Goal: Task Accomplishment & Management: Manage account settings

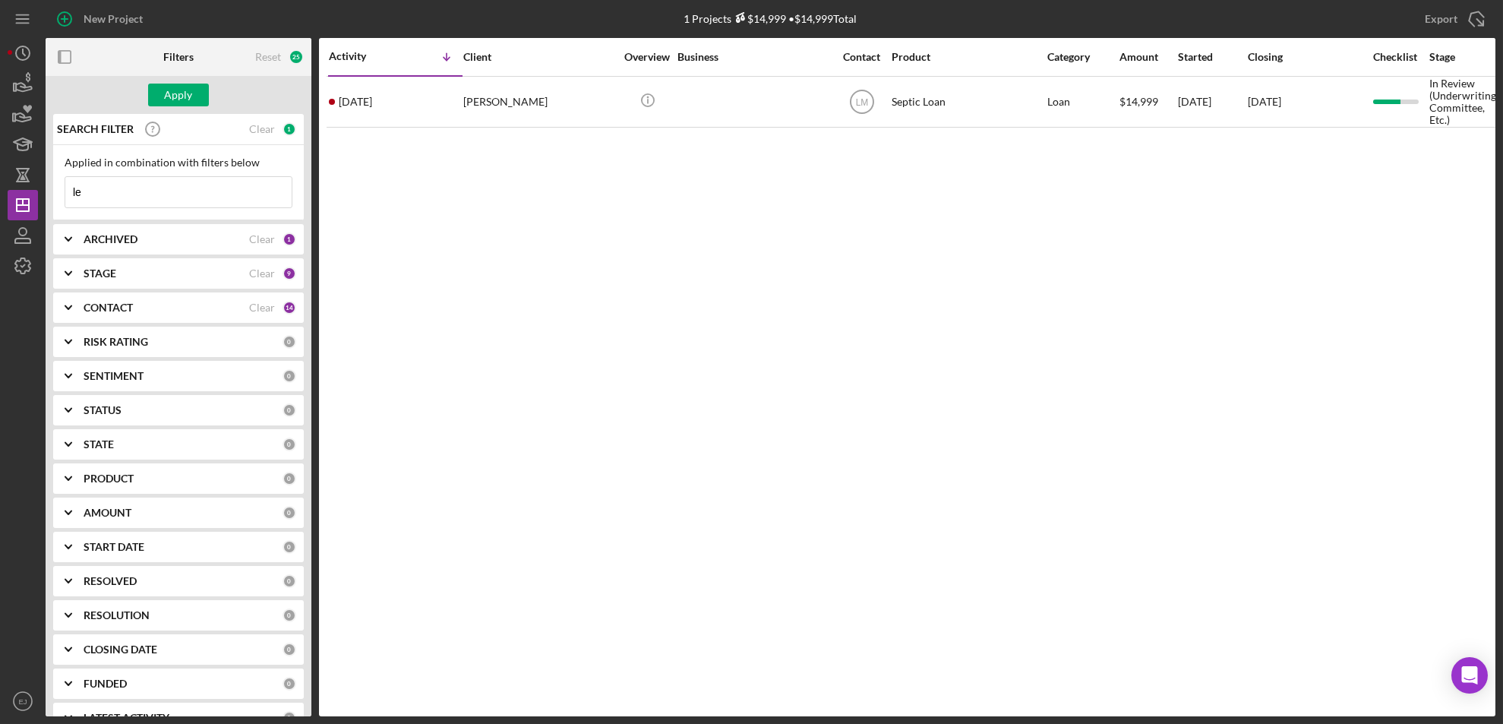
type input "l"
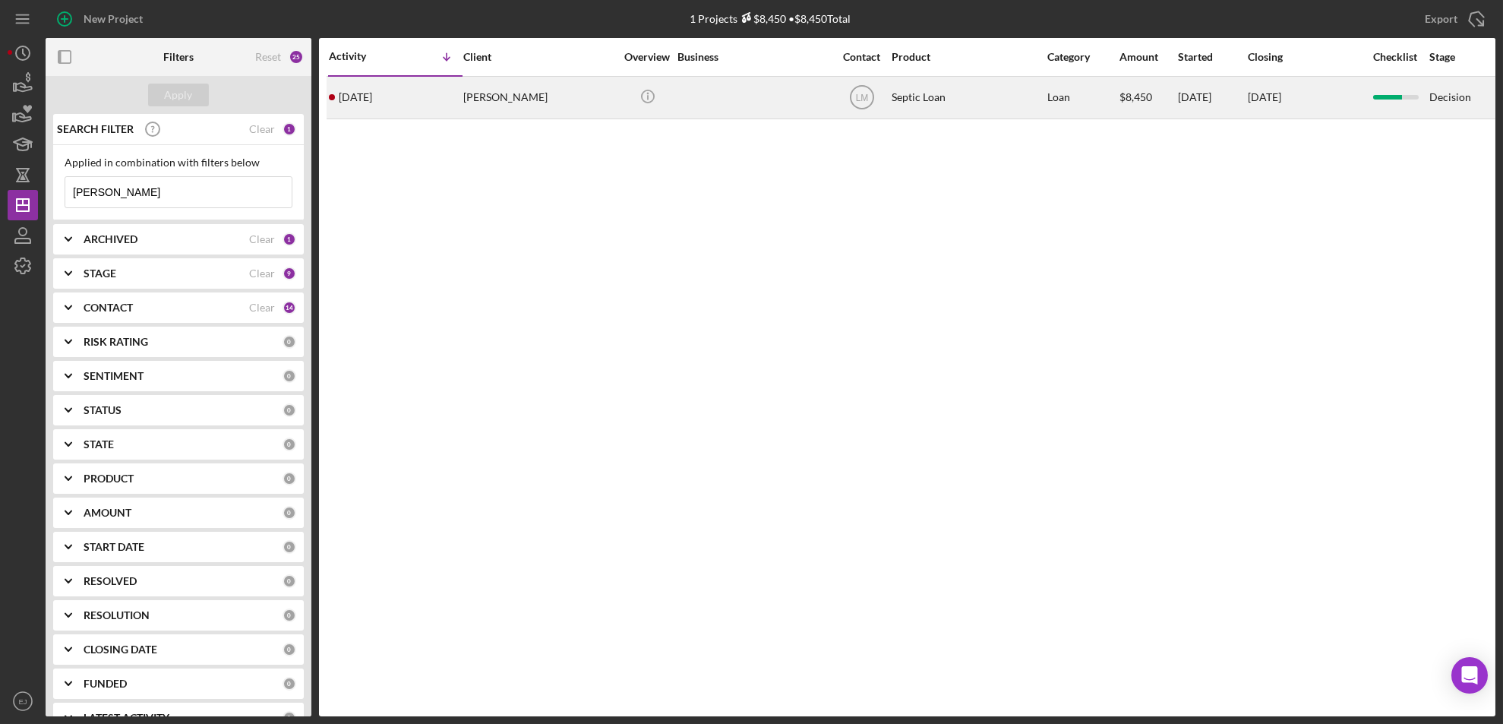
type input "[PERSON_NAME]"
click at [582, 106] on div "[PERSON_NAME]" at bounding box center [539, 97] width 152 height 40
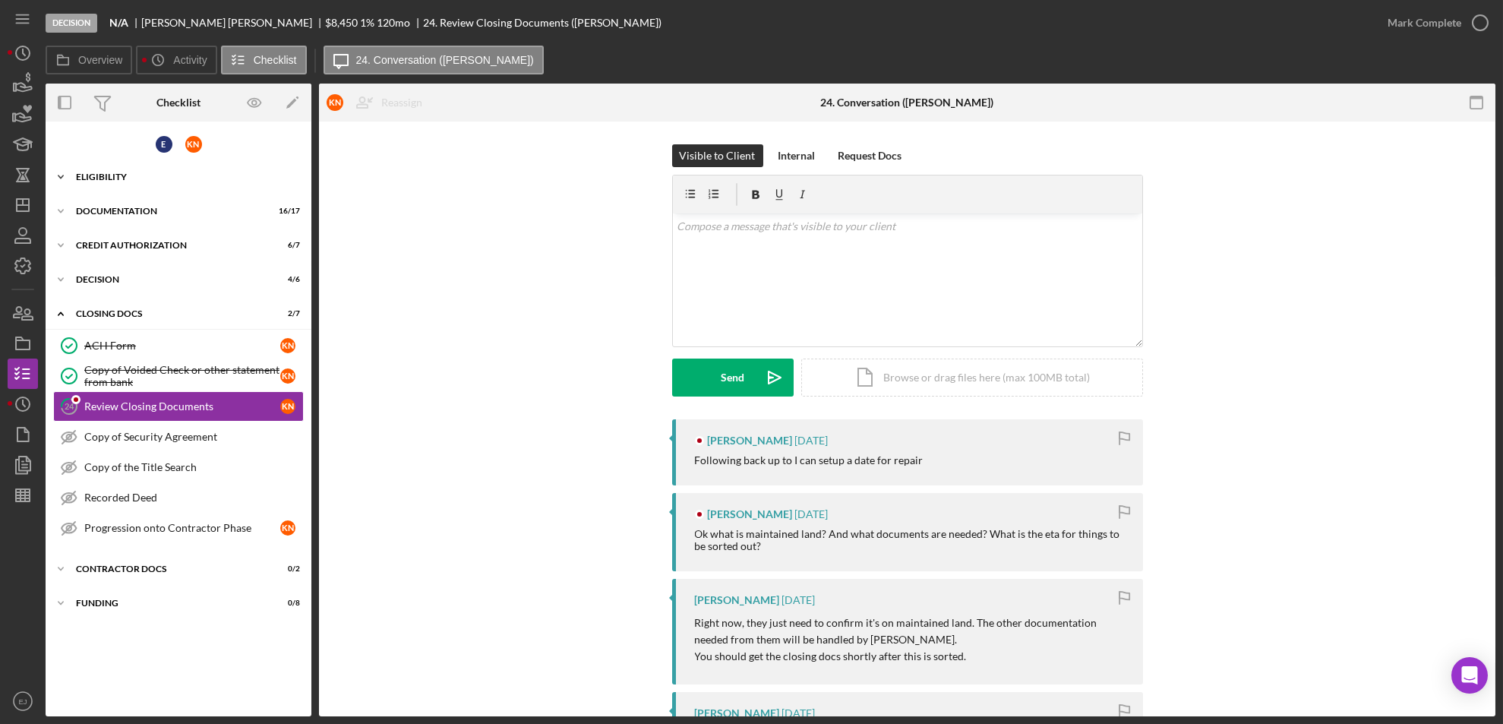
click at [105, 180] on div "Icon/Expander Eligibility 12 / 15" at bounding box center [179, 177] width 266 height 30
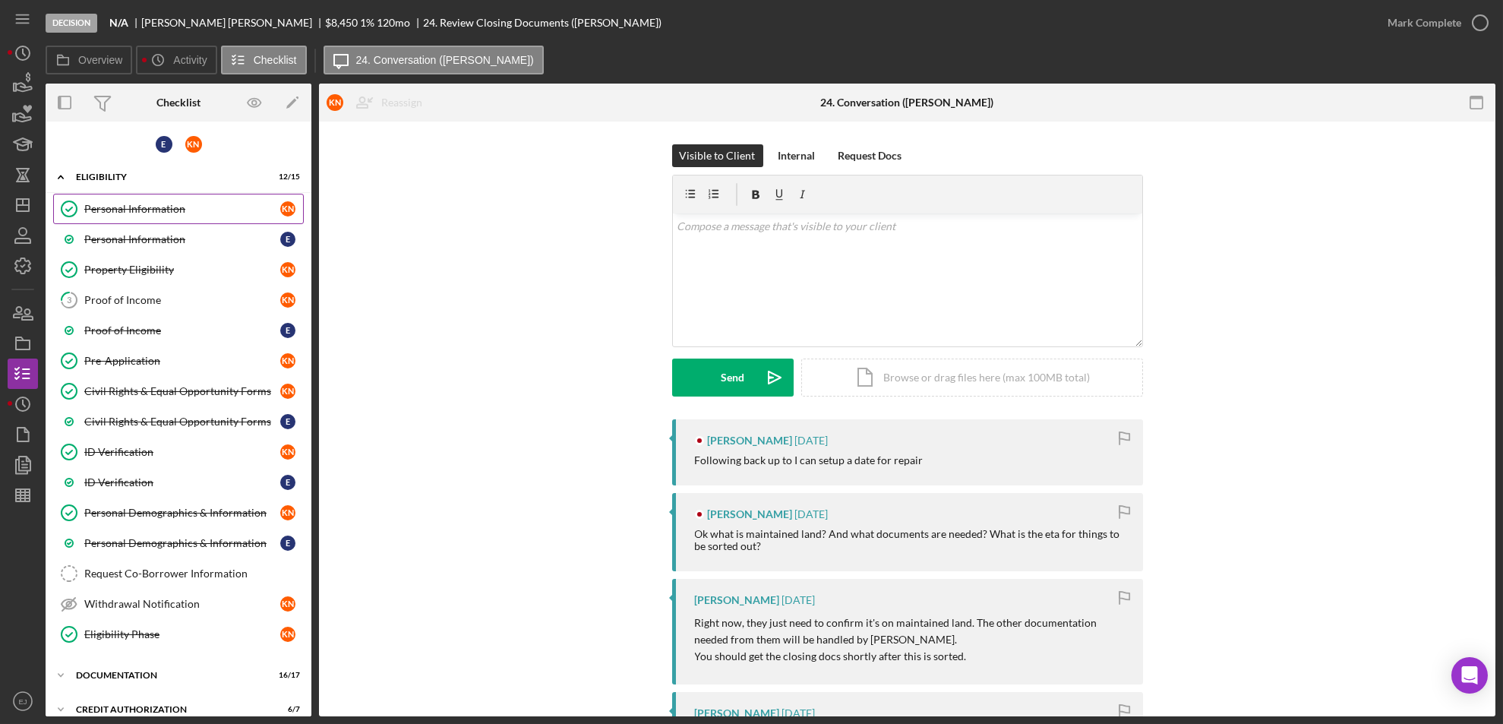
click at [116, 203] on div "Personal Information" at bounding box center [182, 209] width 196 height 12
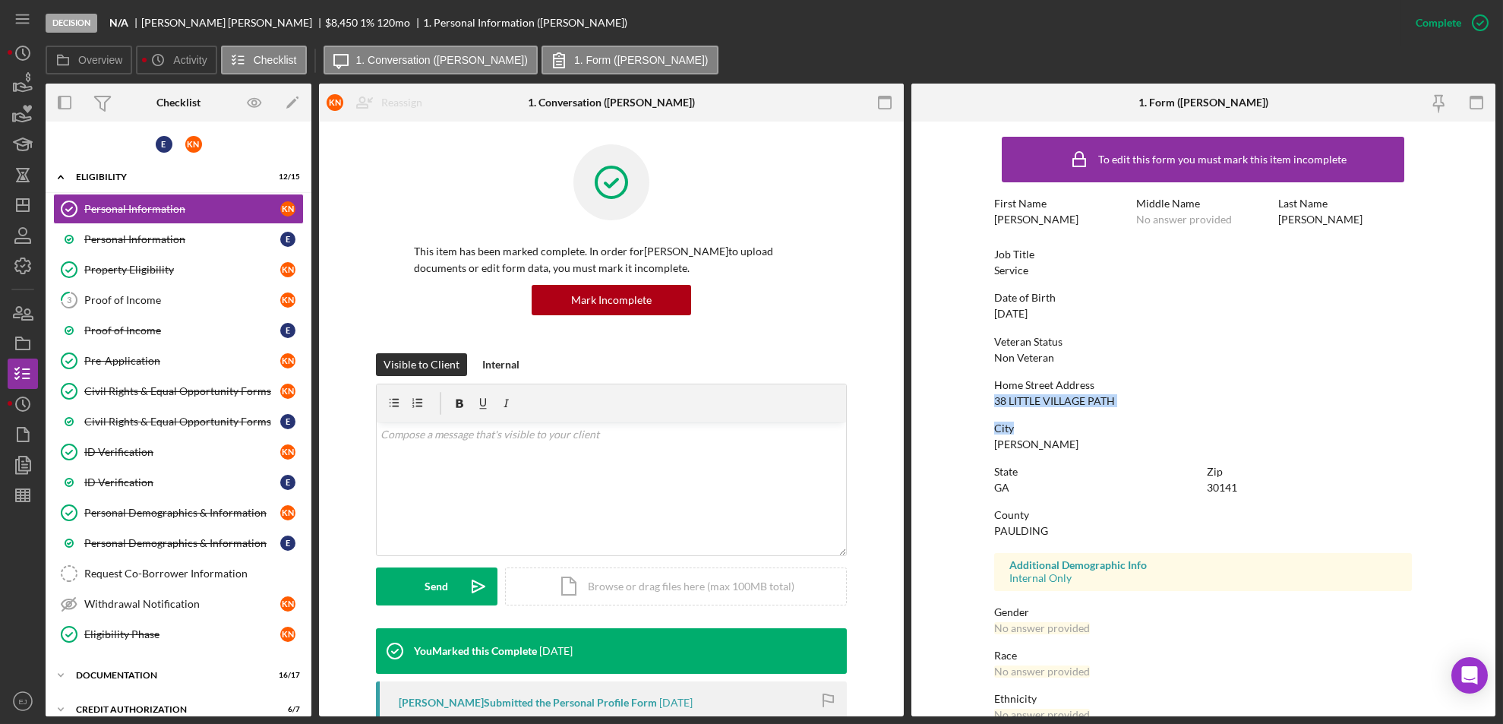
drag, startPoint x: 984, startPoint y: 402, endPoint x: 1133, endPoint y: 410, distance: 149.9
click at [1133, 410] on form "To edit this form you must mark this item incomplete First Name [PERSON_NAME] M…" at bounding box center [1204, 419] width 585 height 595
copy div "38 [GEOGRAPHIC_DATA]"
click at [96, 674] on div "Documentation" at bounding box center [184, 675] width 217 height 9
click at [311, 628] on div "E K N Icon/Expander Eligibility 12 / 15 Personal Information Personal Informati…" at bounding box center [179, 419] width 266 height 595
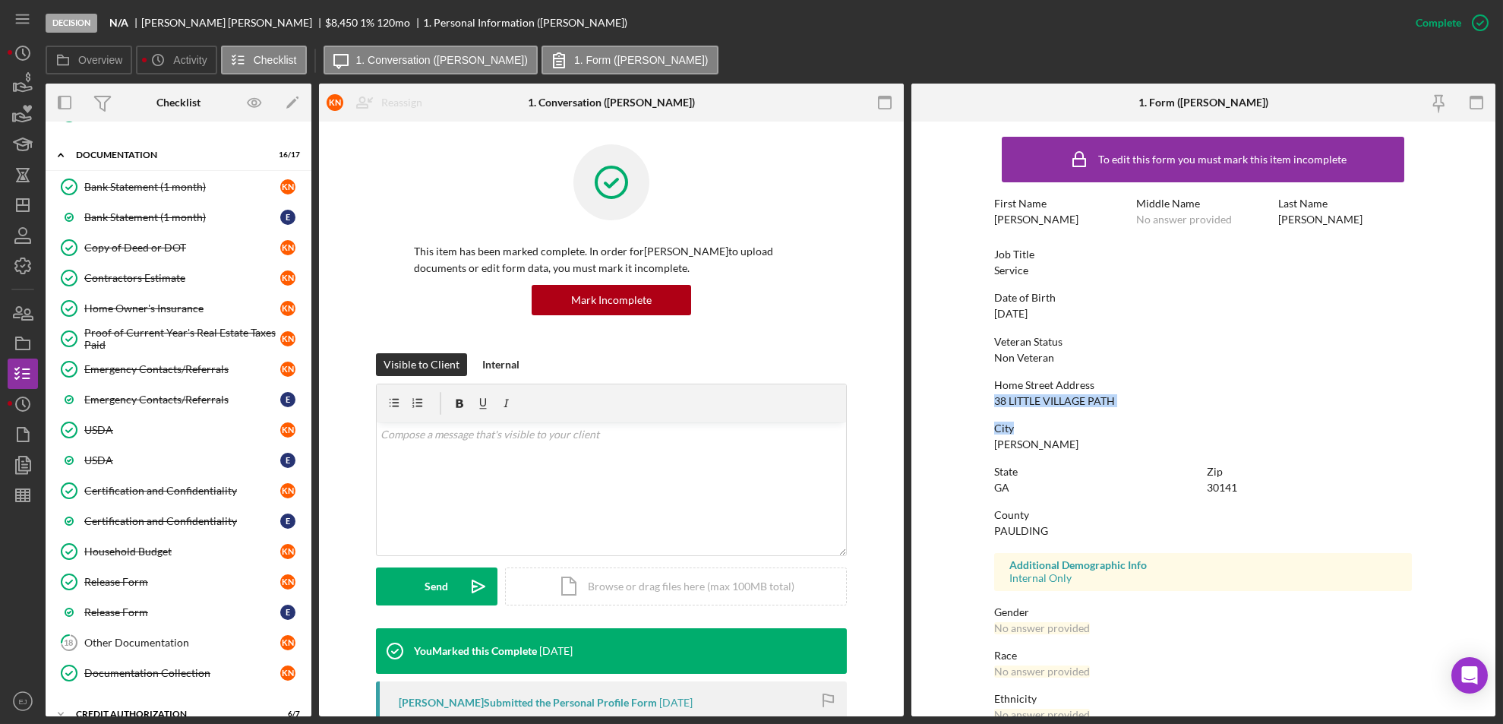
scroll to position [899, 0]
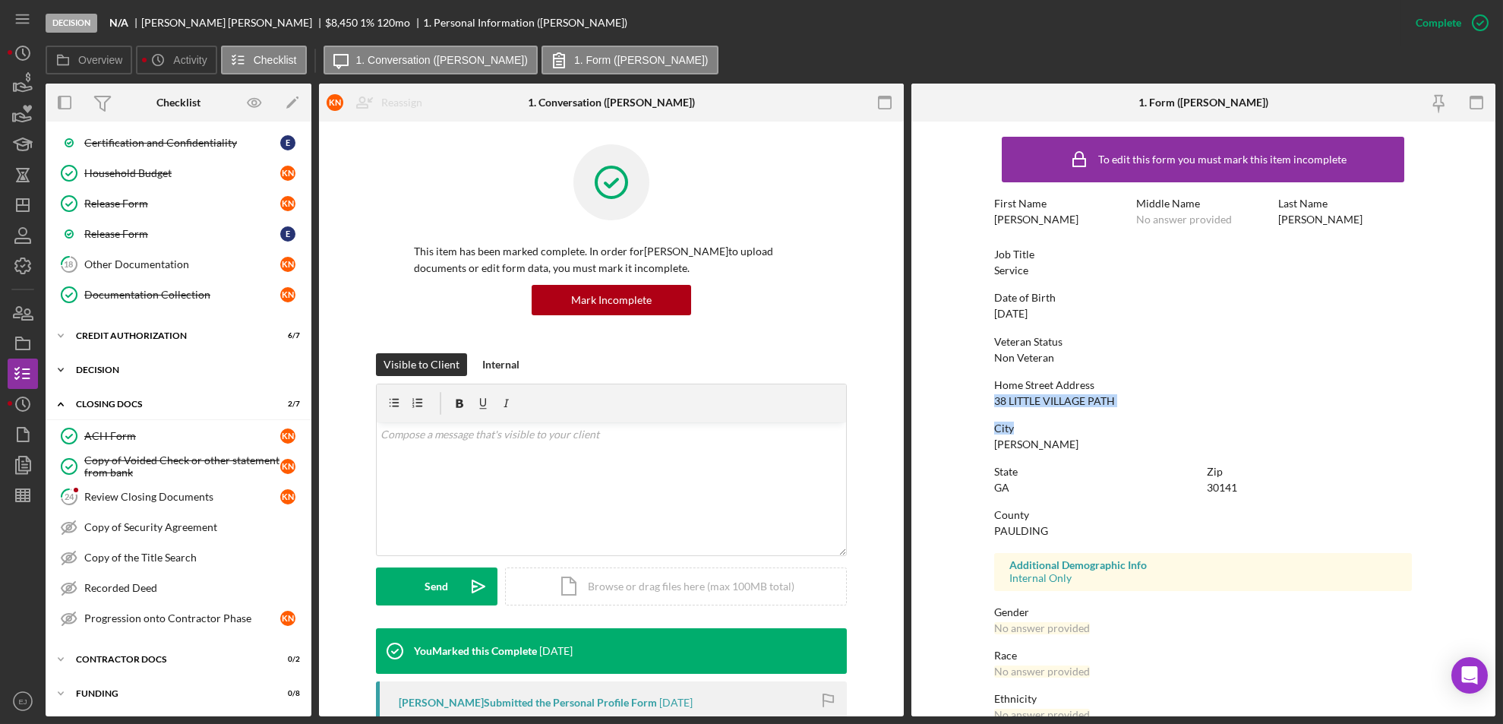
click at [64, 366] on icon "Icon/Expander" at bounding box center [61, 370] width 30 height 30
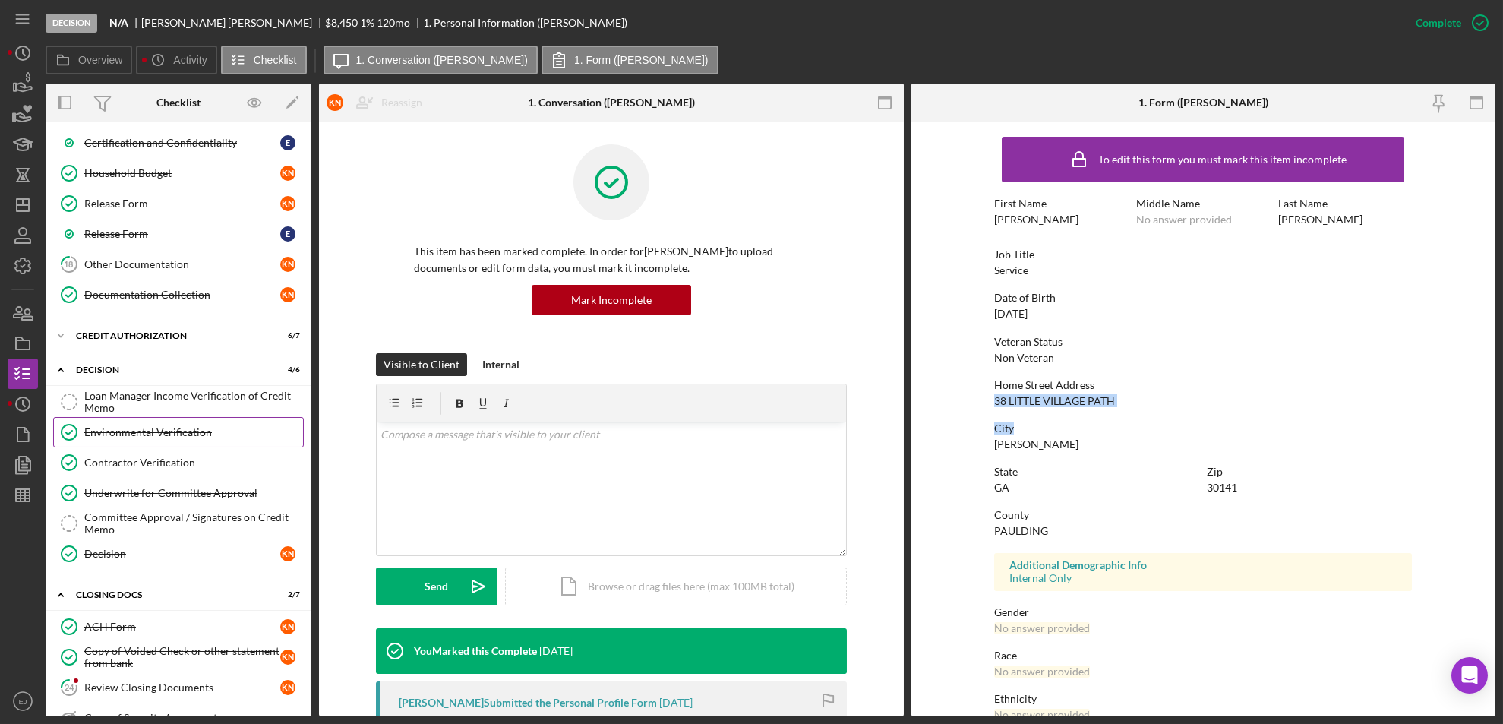
click at [141, 441] on link "Environmental Verification Environmental Verification" at bounding box center [178, 432] width 251 height 30
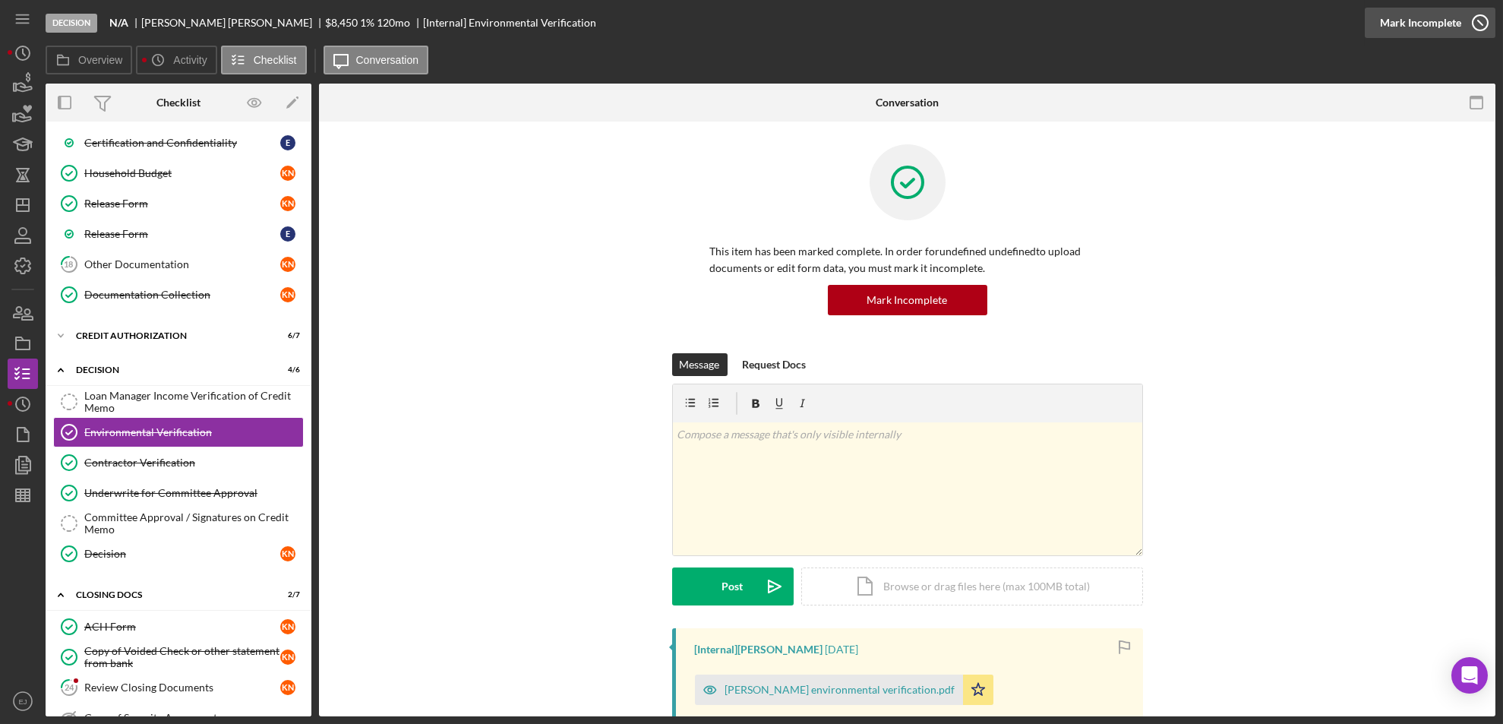
click at [1491, 26] on icon "button" at bounding box center [1481, 23] width 38 height 38
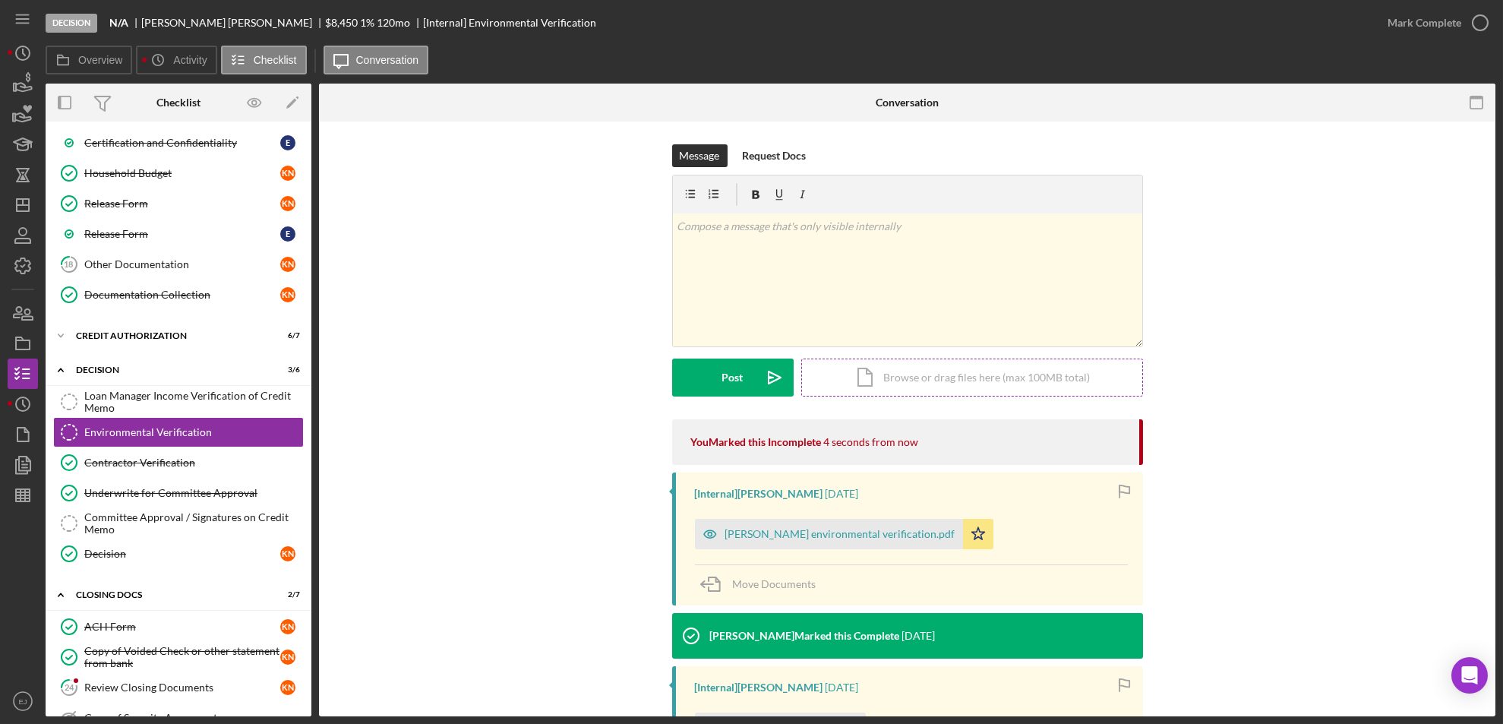
click at [896, 377] on div "Icon/Document Browse or drag files here (max 100MB total) Tap to choose files o…" at bounding box center [972, 378] width 342 height 38
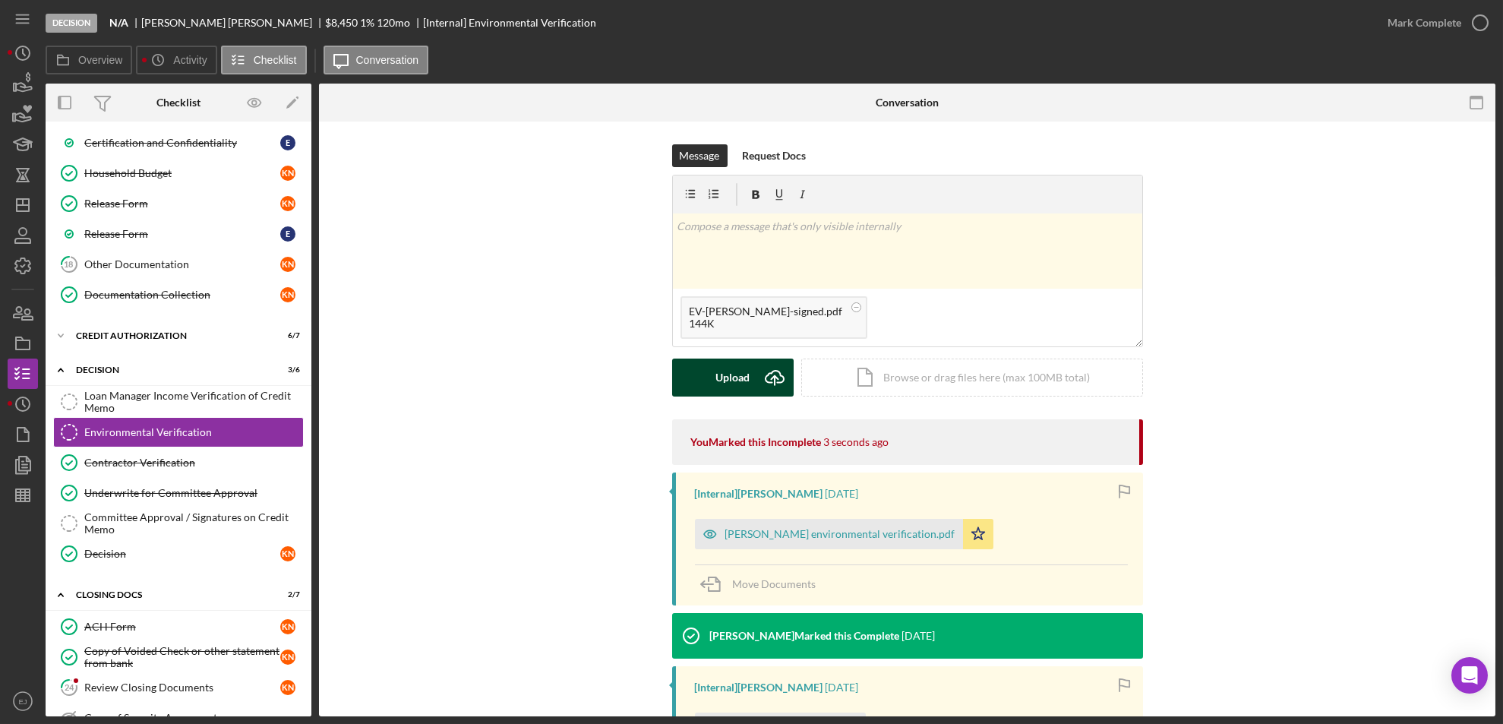
click at [736, 376] on div "Upload" at bounding box center [733, 378] width 34 height 38
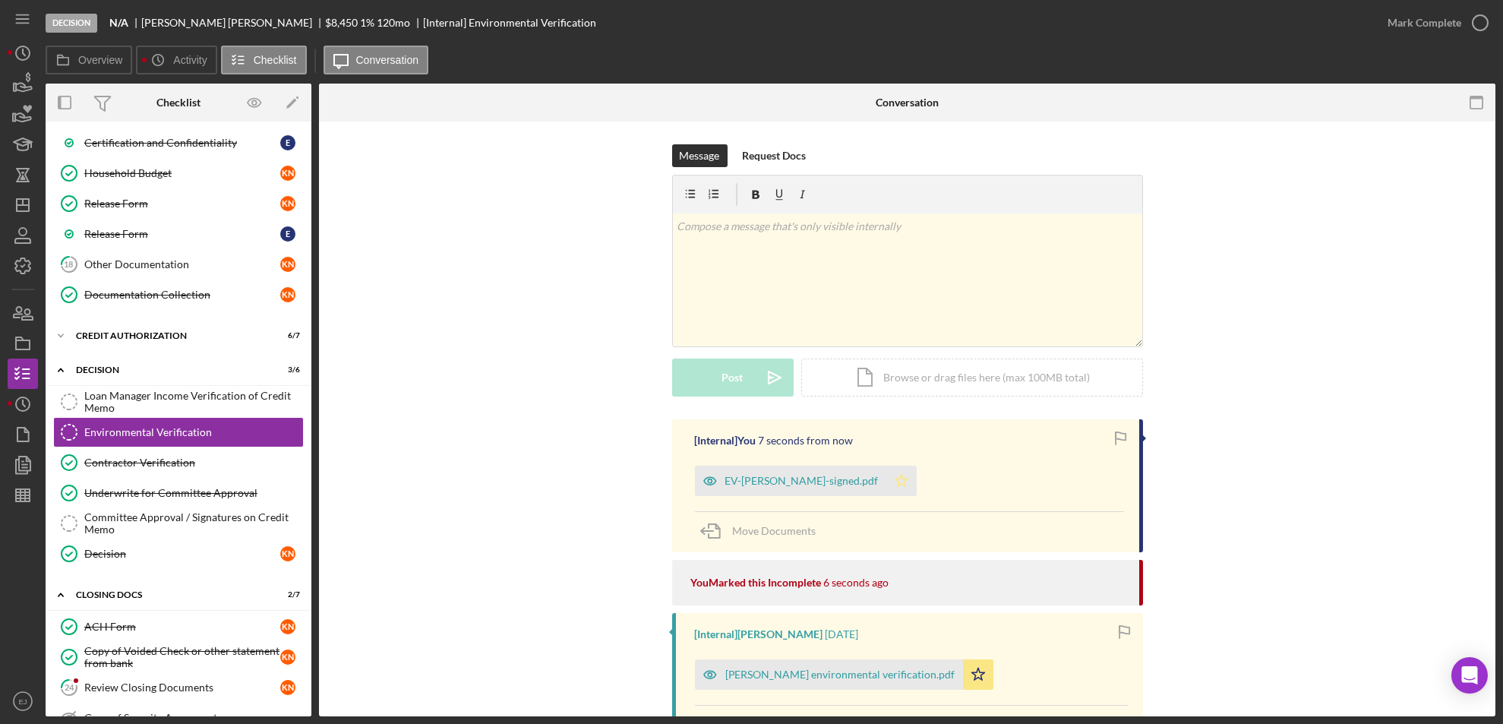
click at [895, 483] on polygon "button" at bounding box center [901, 480] width 13 height 12
click at [1497, 15] on div "Decision N/A [PERSON_NAME] $8,450 1 % 120 mo [Internal] Environmental Verificat…" at bounding box center [751, 362] width 1503 height 724
click at [1490, 19] on icon "button" at bounding box center [1481, 23] width 38 height 38
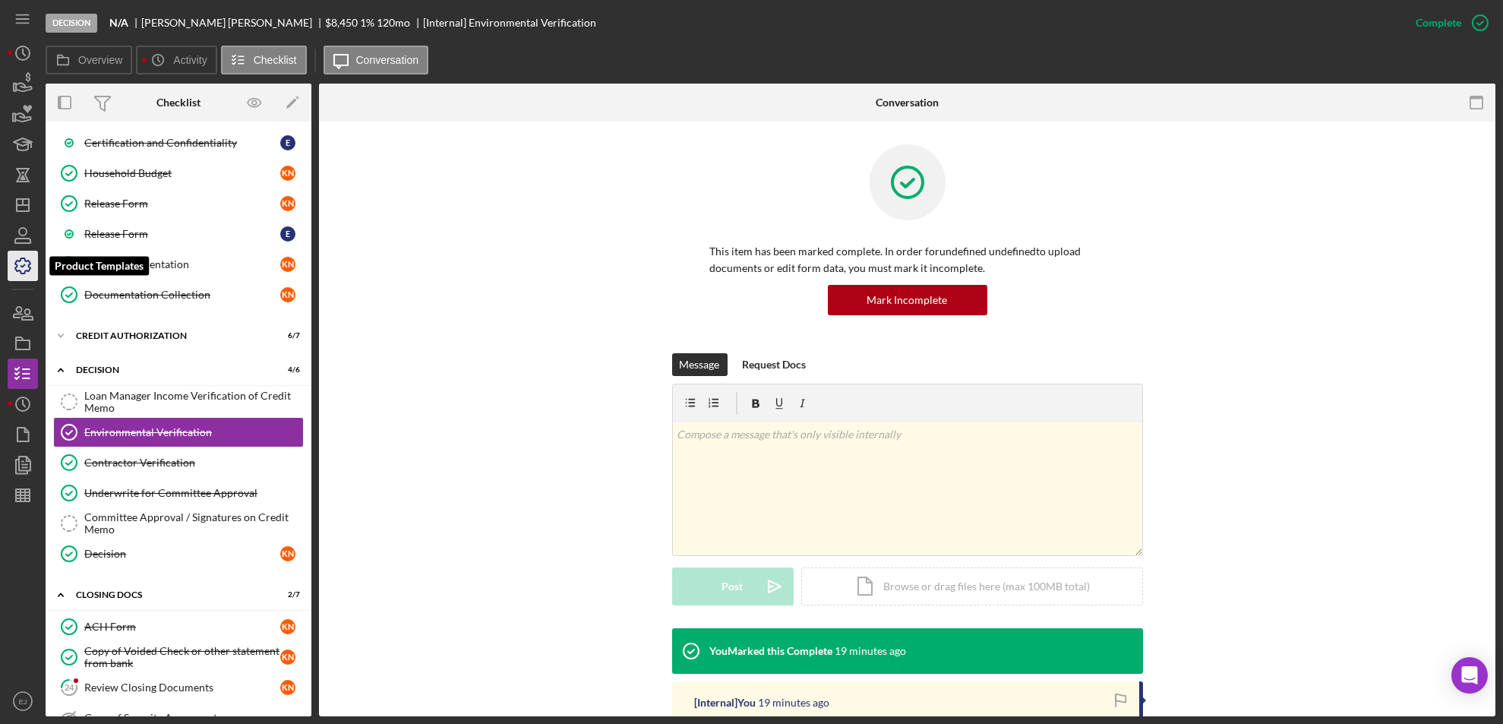
click at [21, 261] on icon "button" at bounding box center [22, 265] width 15 height 15
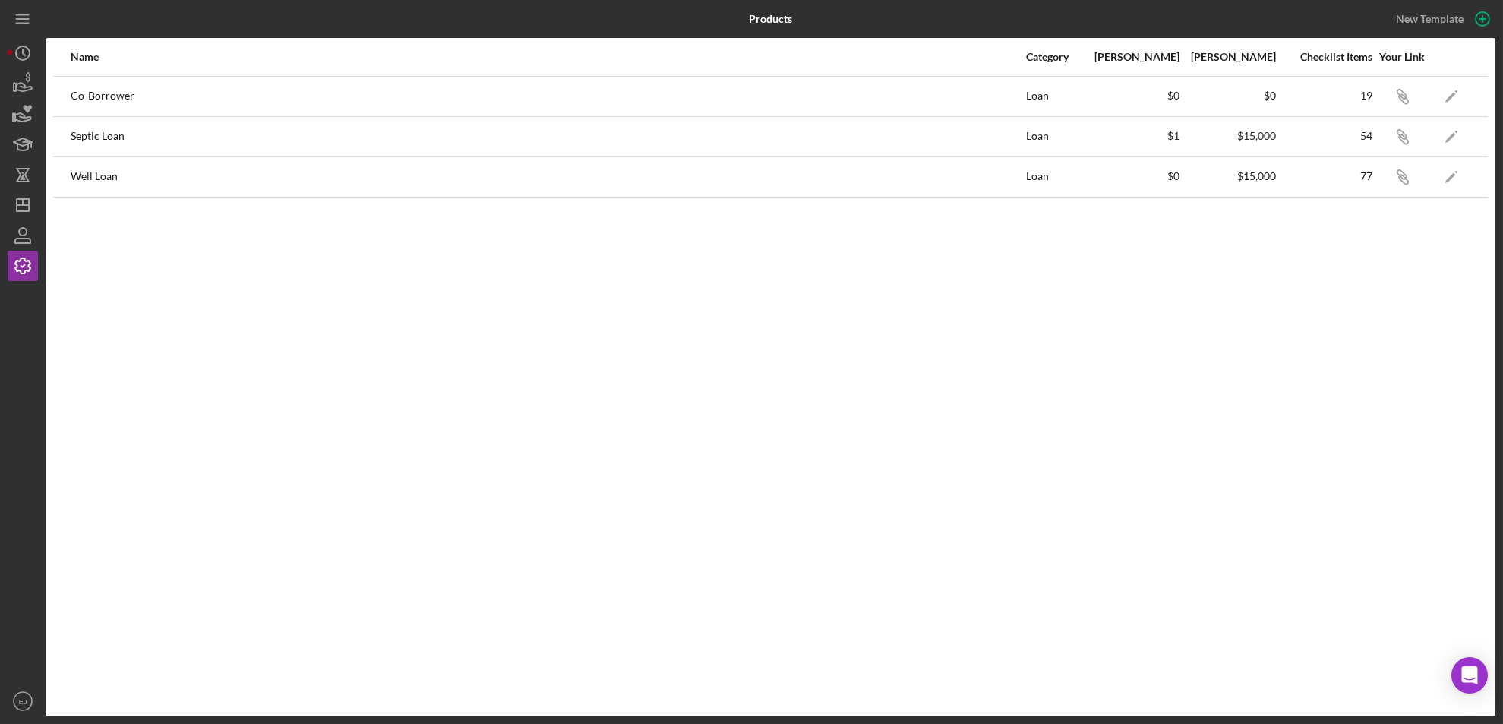
click at [41, 179] on nav "Icon/Menu Icon/Dashboard Dashboard Clients Product Templates [PERSON_NAME] Icon…" at bounding box center [27, 358] width 38 height 716
click at [16, 64] on icon "Icon/History" at bounding box center [23, 53] width 38 height 38
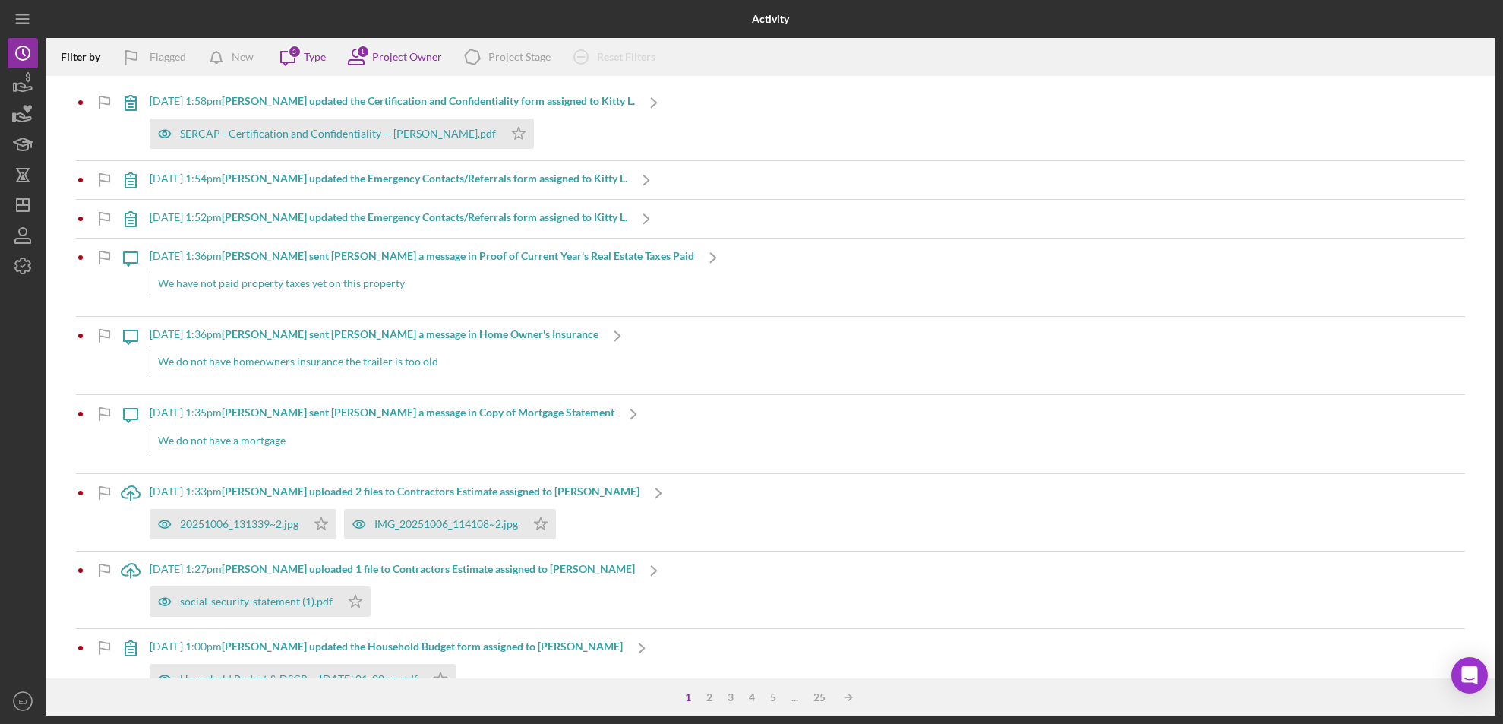
click at [15, 34] on div "Icon/Menu" at bounding box center [23, 19] width 30 height 38
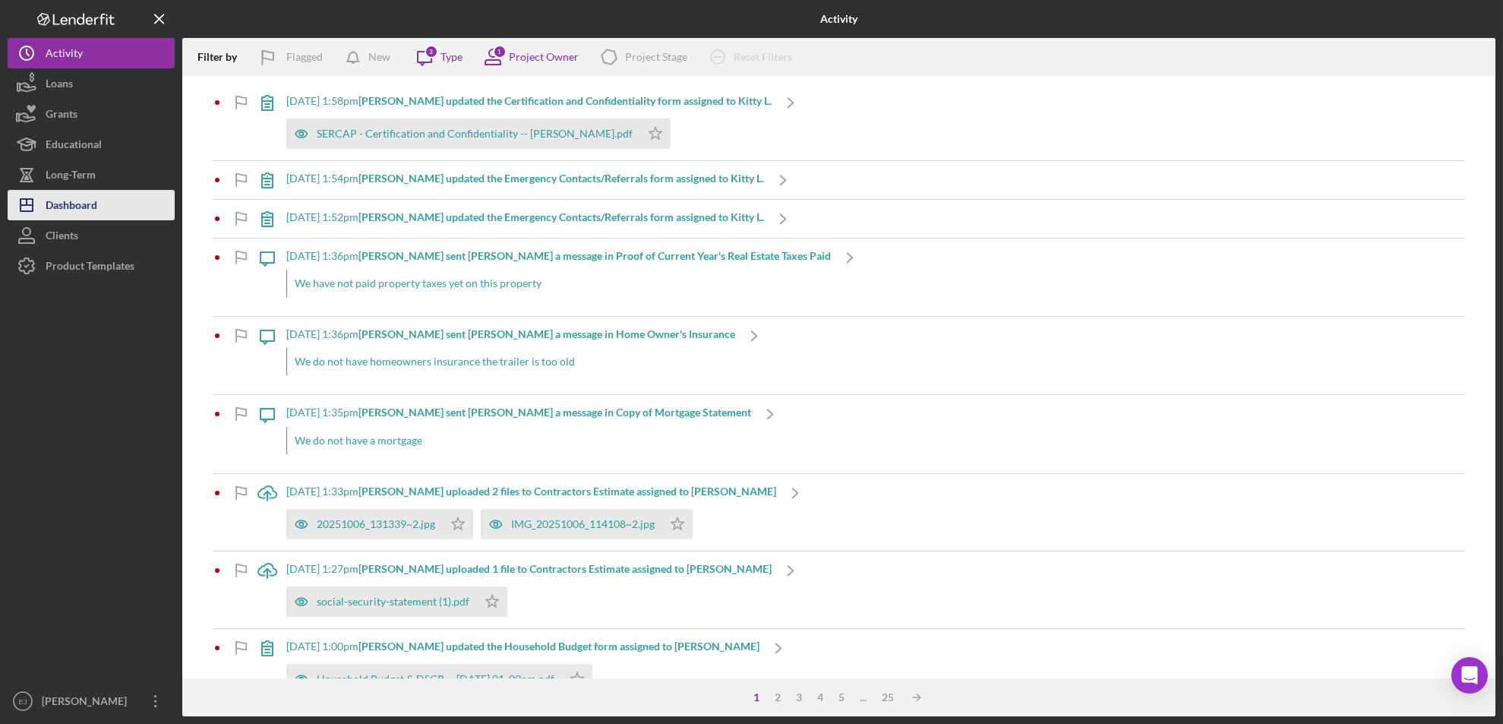
click at [78, 190] on div "Dashboard" at bounding box center [72, 207] width 52 height 34
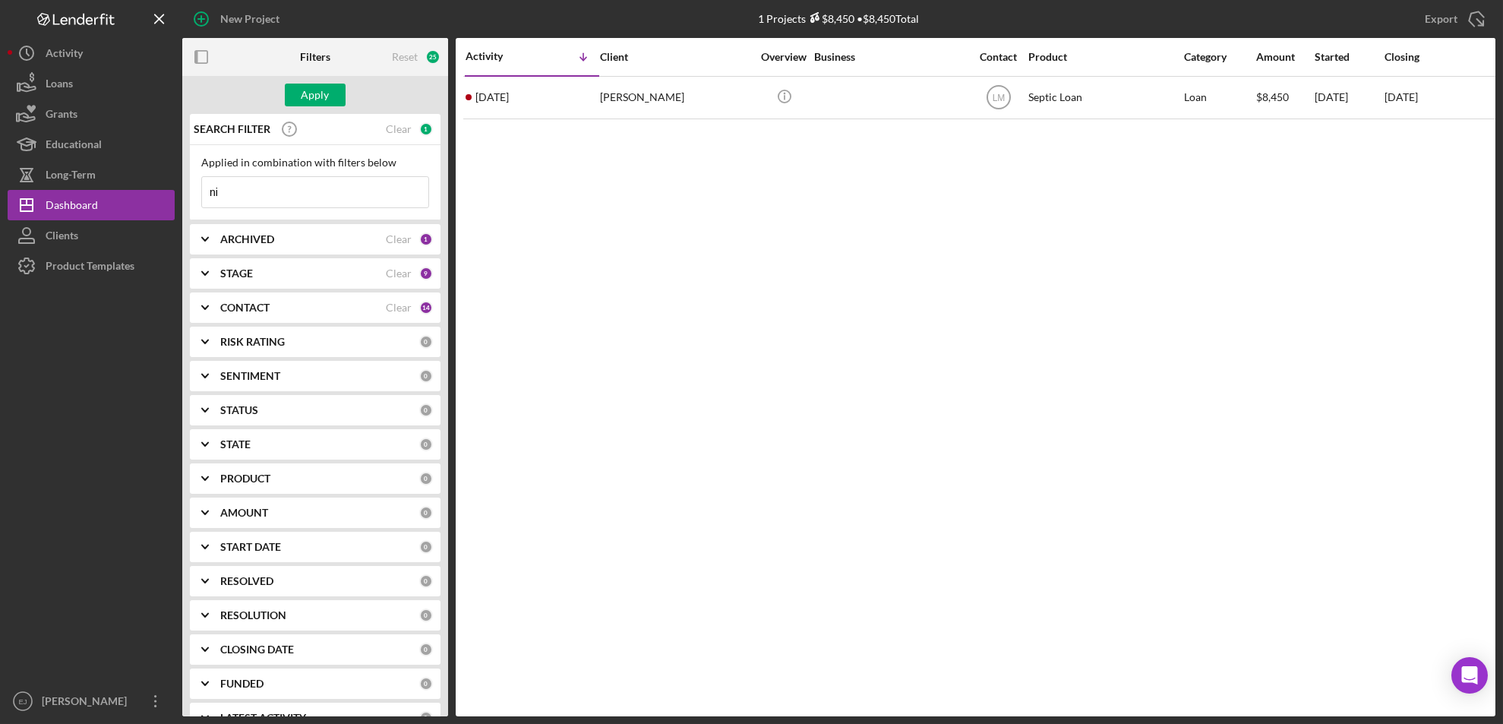
type input "n"
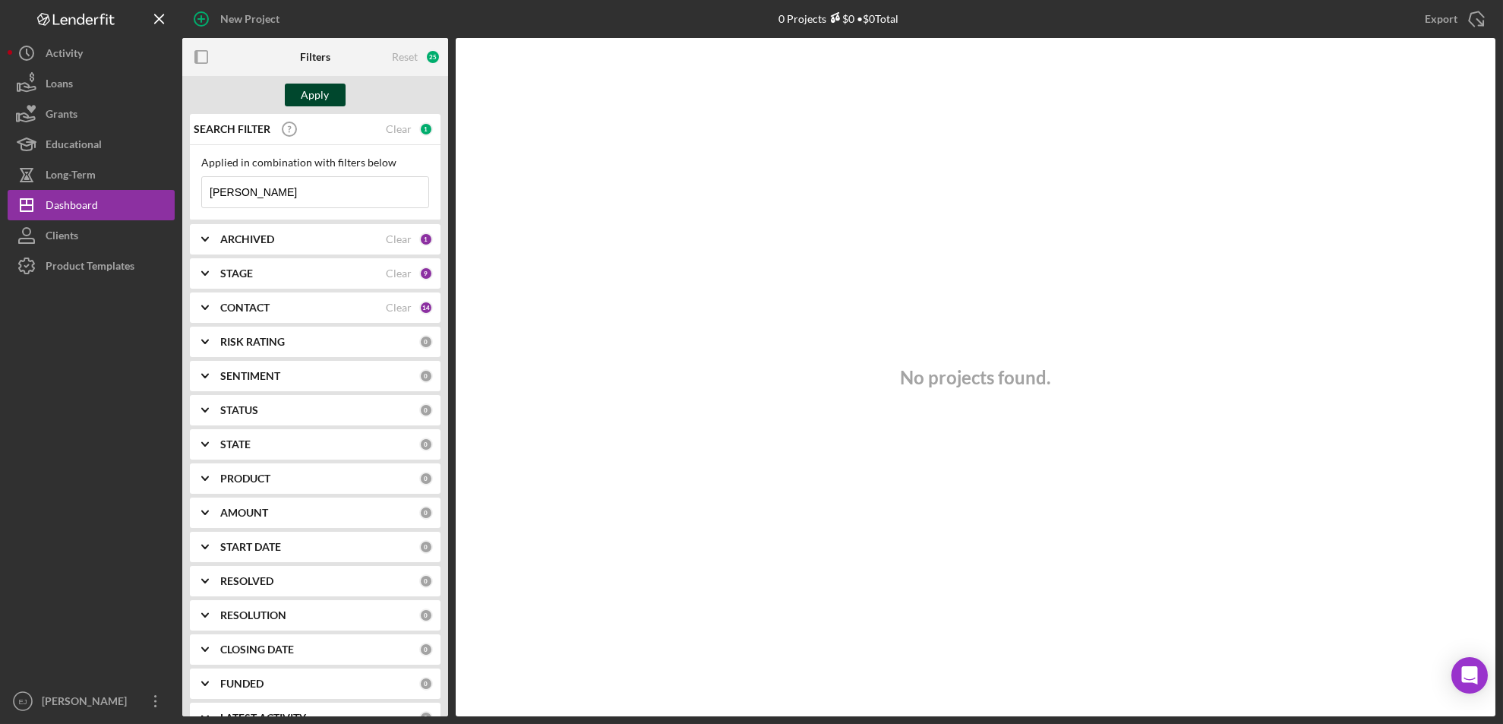
type input "[PERSON_NAME]"
click at [340, 93] on button "Apply" at bounding box center [315, 95] width 61 height 23
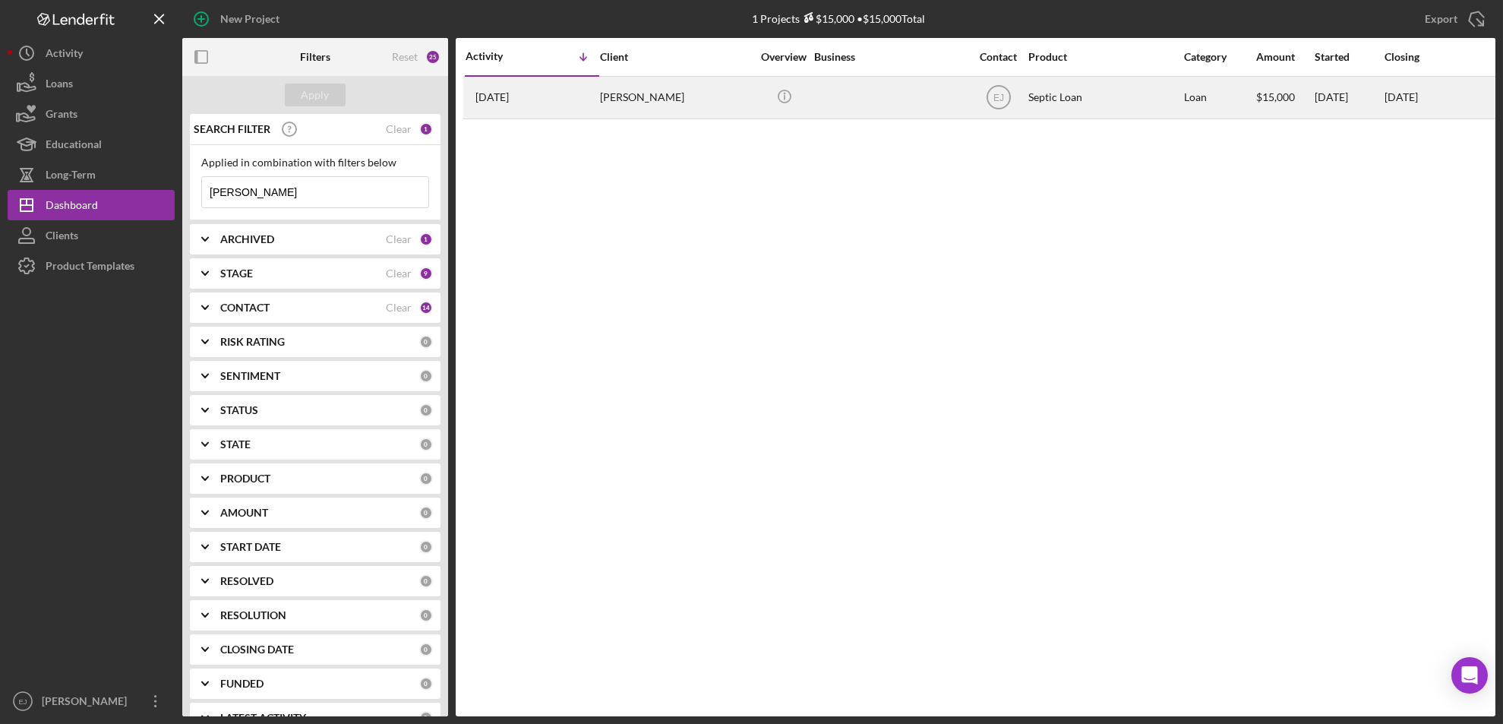
click at [612, 90] on div "[PERSON_NAME]" at bounding box center [676, 97] width 152 height 40
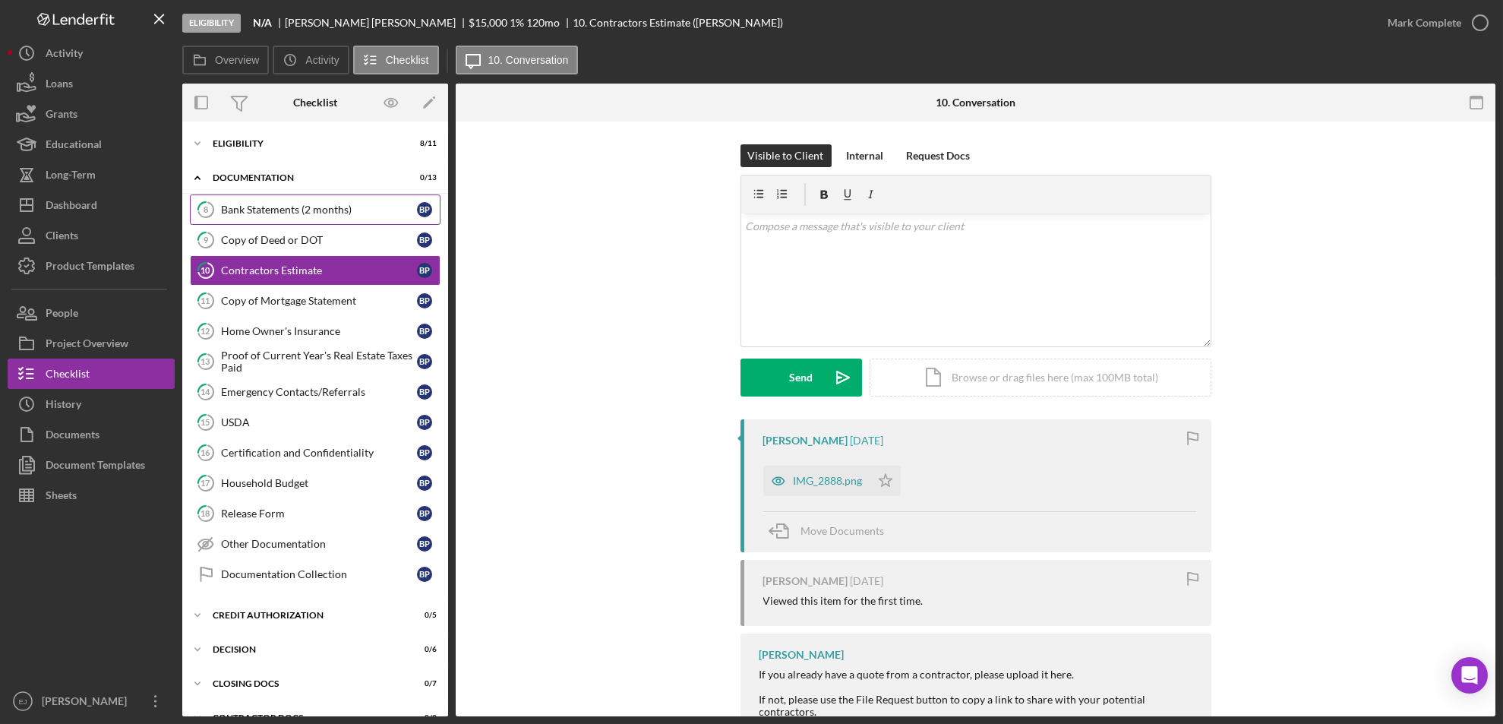
click at [285, 211] on div "Bank Statements (2 months)" at bounding box center [319, 210] width 196 height 12
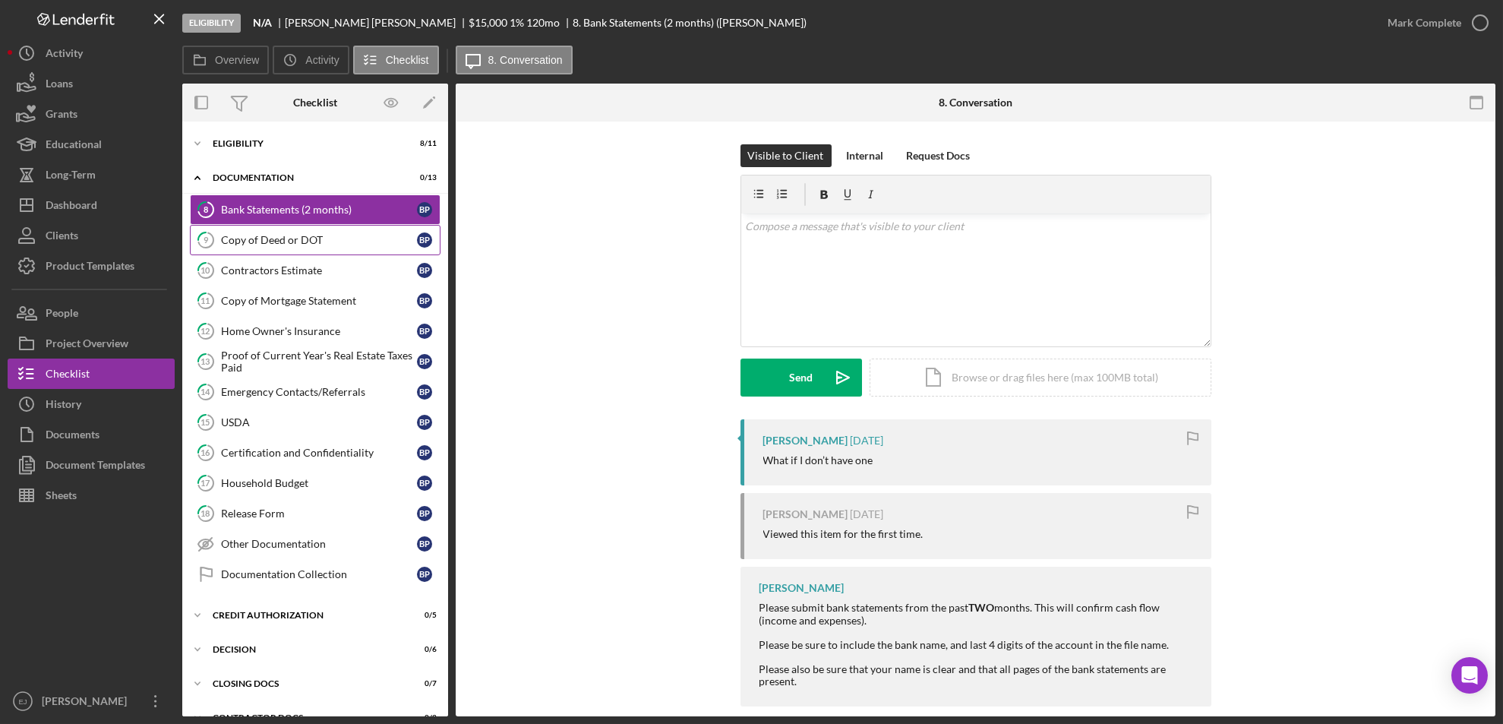
click at [306, 243] on div "Copy of Deed or DOT" at bounding box center [319, 240] width 196 height 12
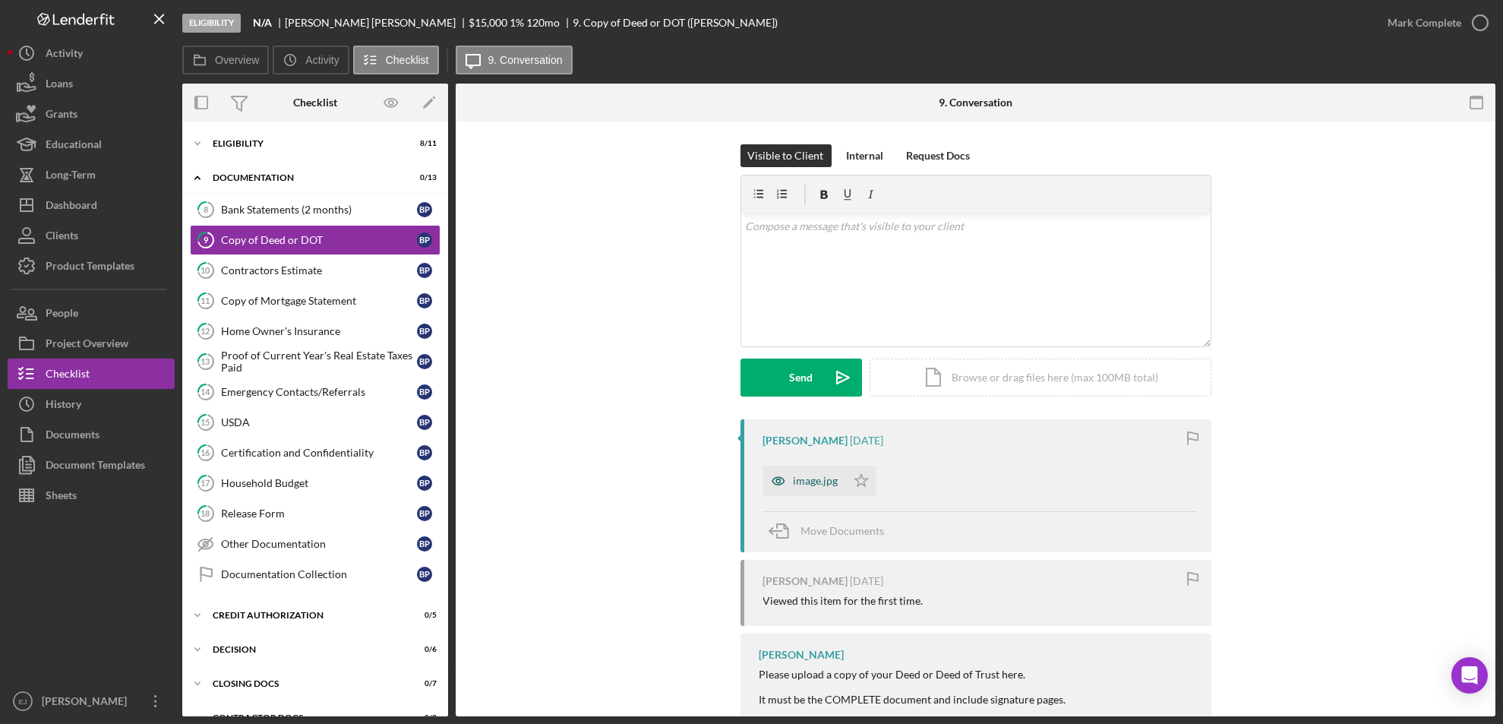
click at [832, 485] on div "image.jpg" at bounding box center [816, 481] width 45 height 12
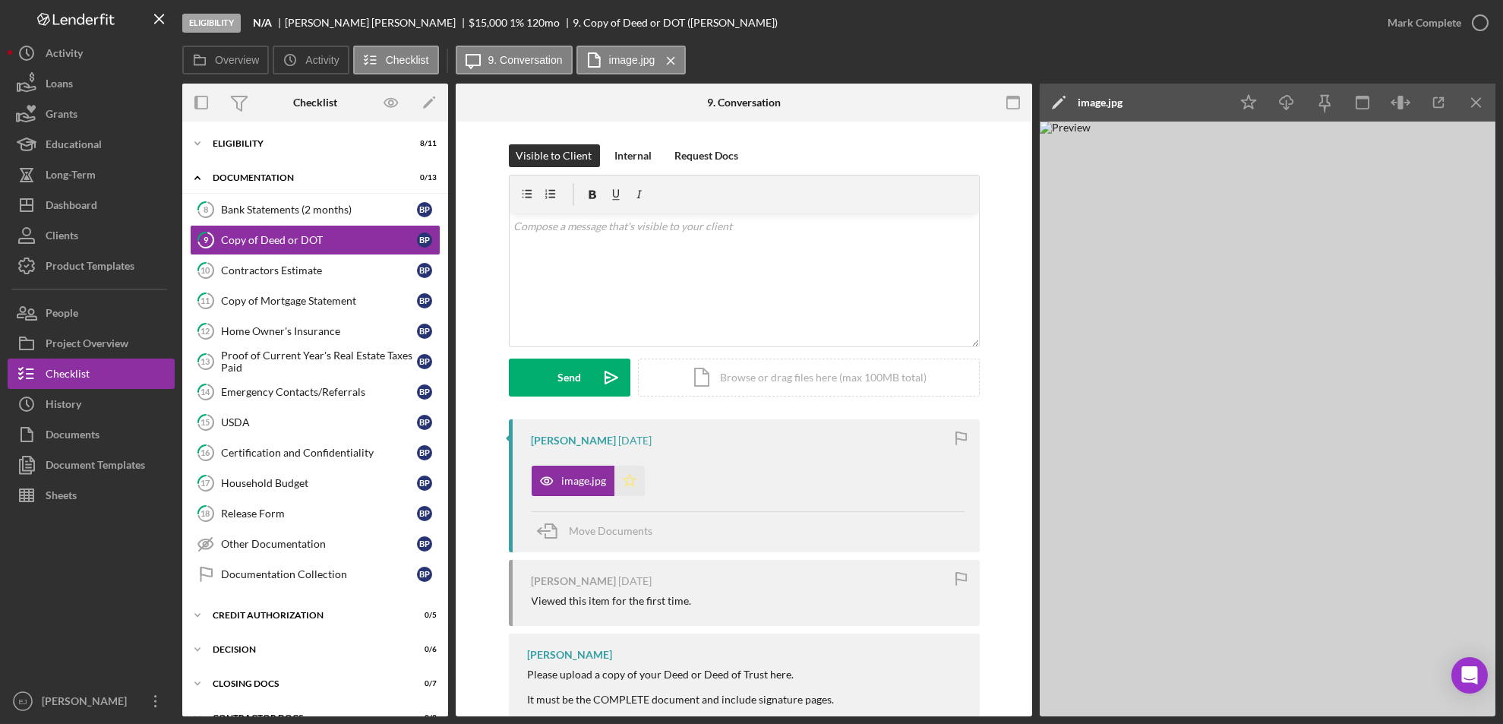
click at [617, 485] on icon "Icon/Star" at bounding box center [630, 481] width 30 height 30
click at [1483, 25] on icon "button" at bounding box center [1481, 23] width 38 height 38
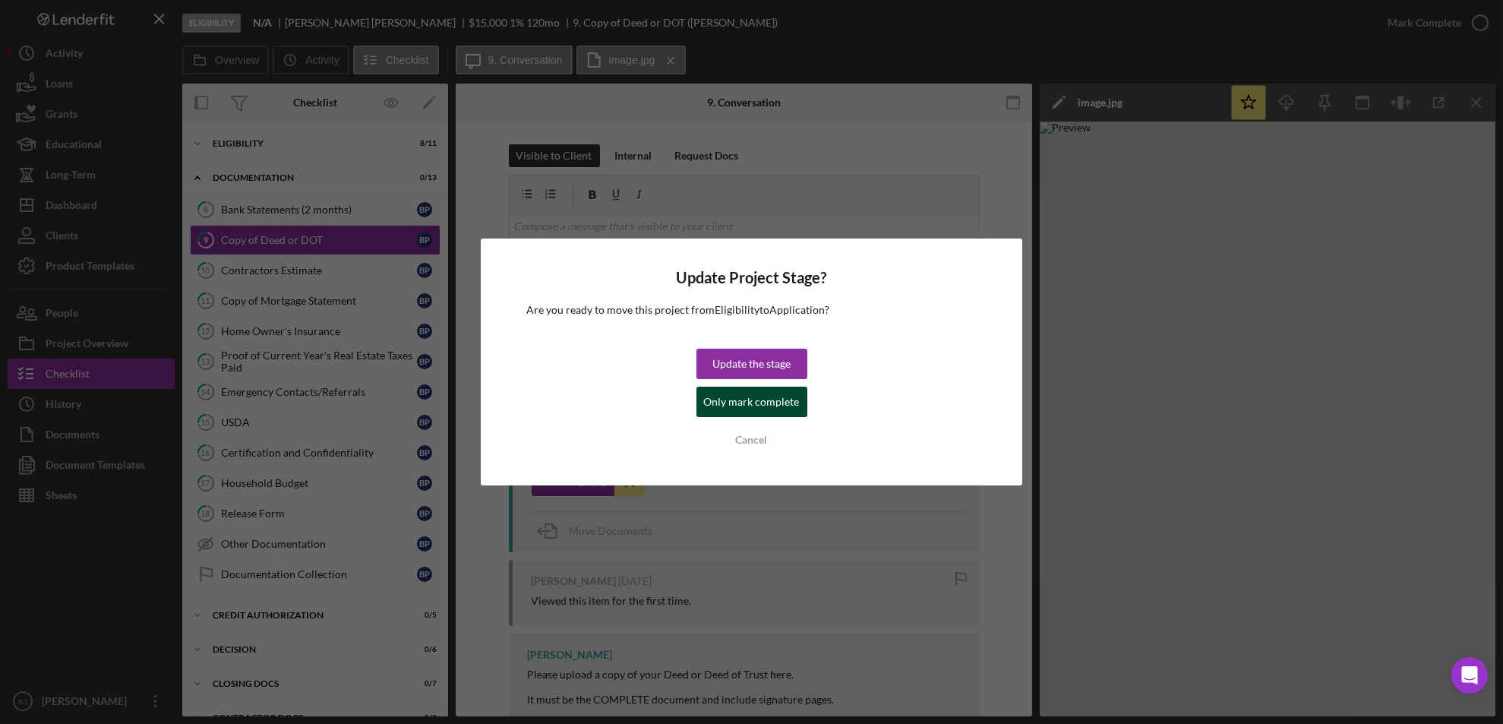
click at [741, 409] on div "Only mark complete" at bounding box center [752, 402] width 96 height 30
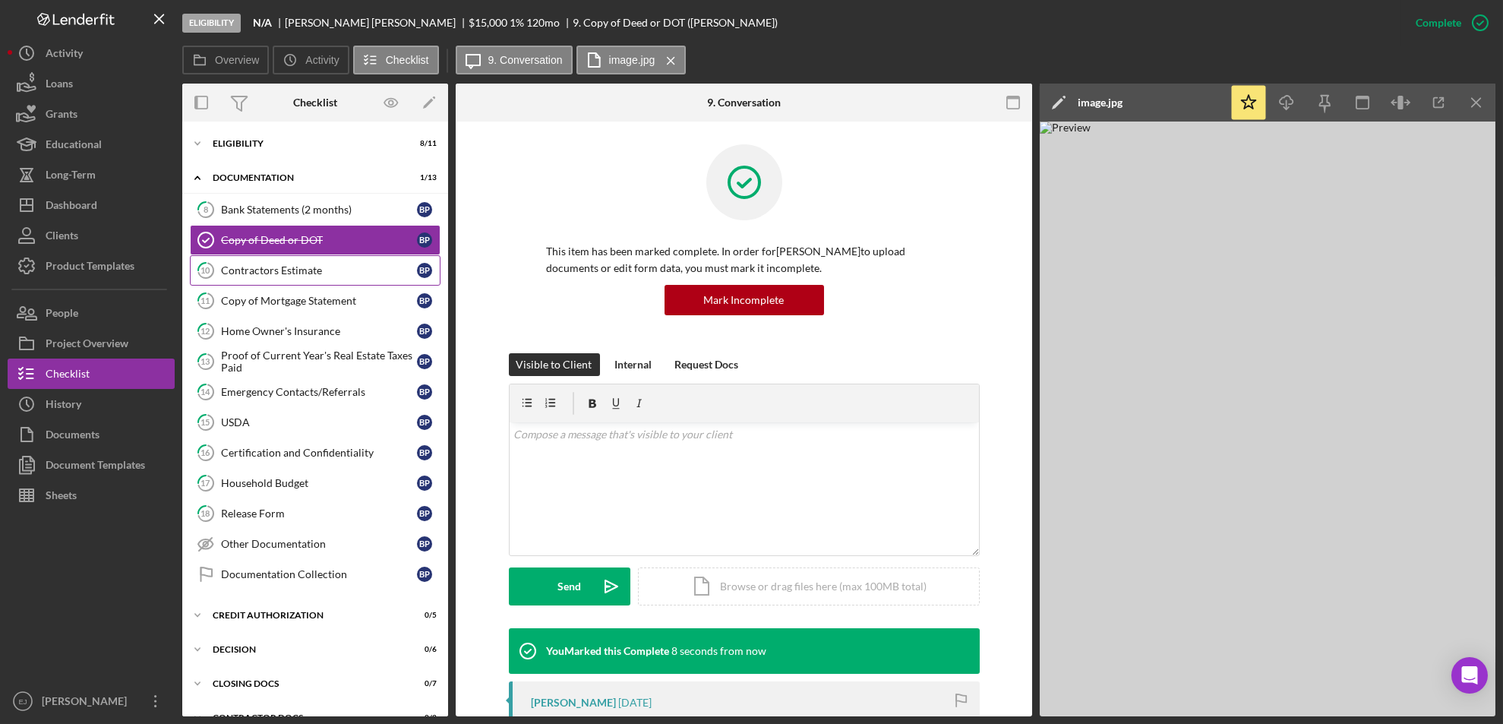
click at [362, 270] on div "Contractors Estimate" at bounding box center [319, 270] width 196 height 12
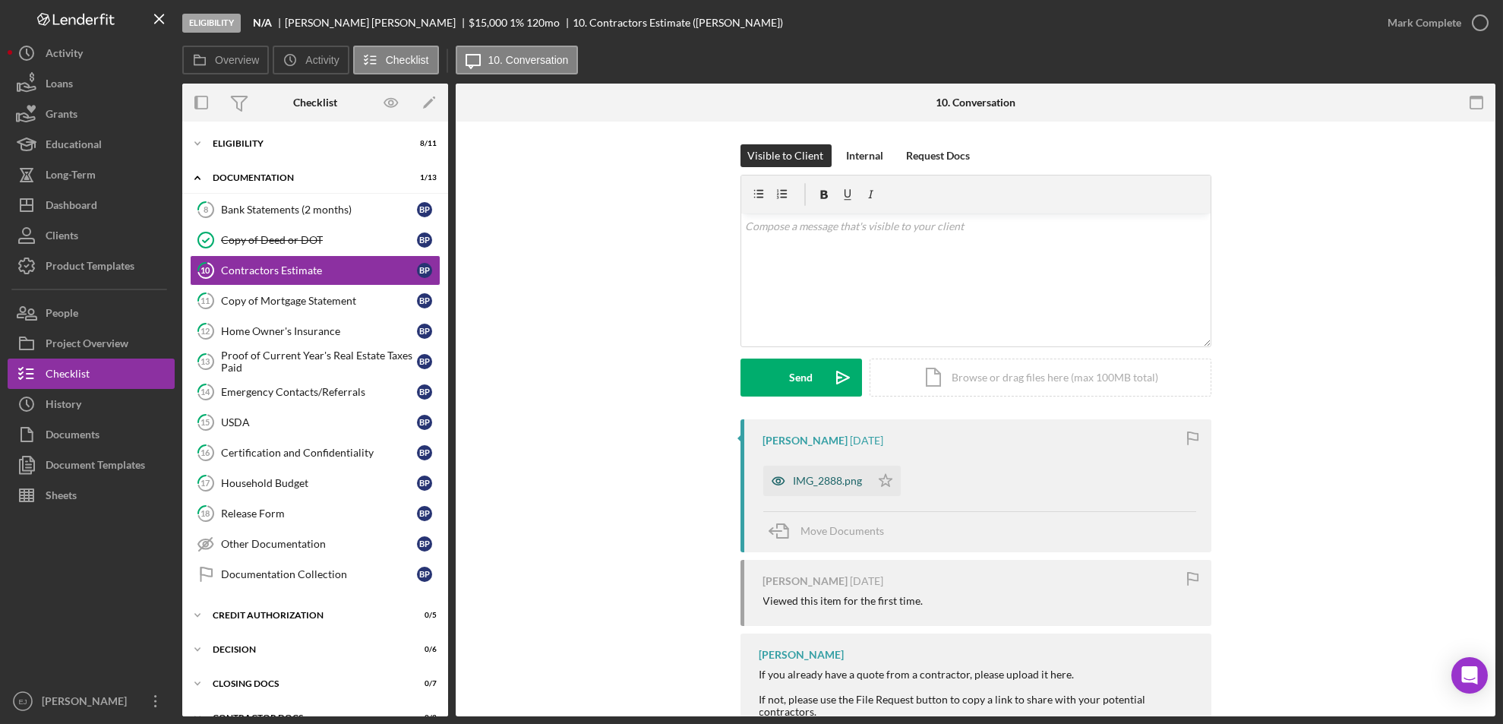
click at [839, 485] on div "IMG_2888.png" at bounding box center [828, 481] width 69 height 12
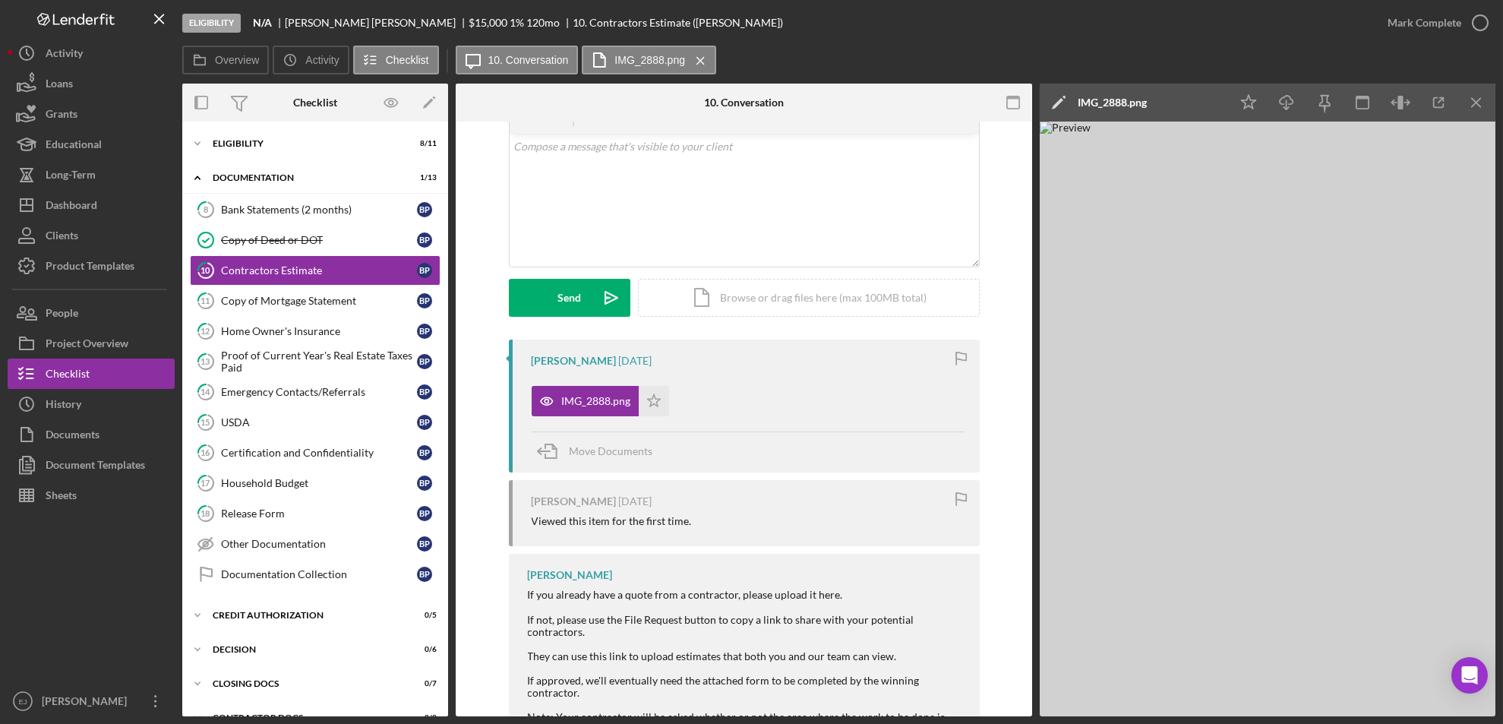
scroll to position [120, 0]
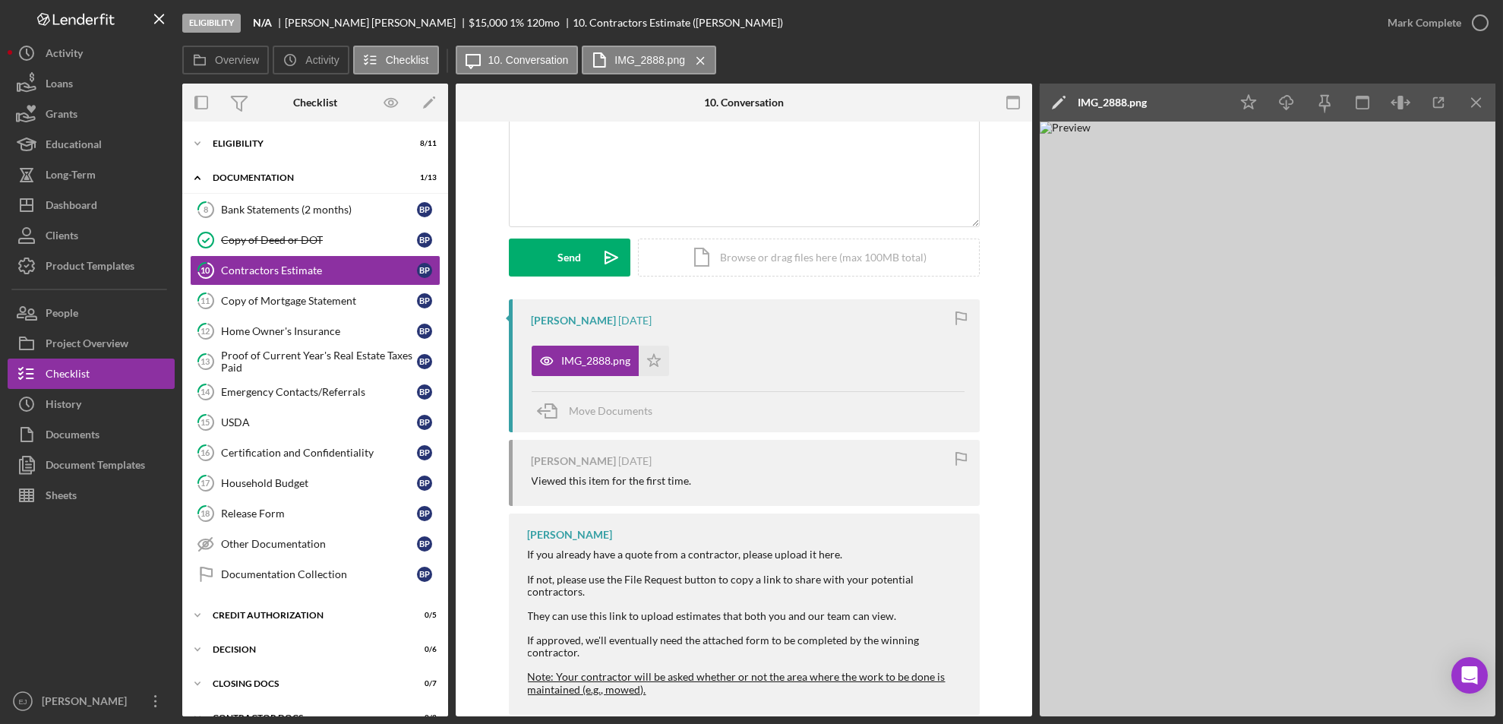
click at [1330, 459] on img at bounding box center [1268, 419] width 456 height 595
click at [258, 309] on link "11 Copy of Mortgage Statement B P" at bounding box center [315, 301] width 251 height 30
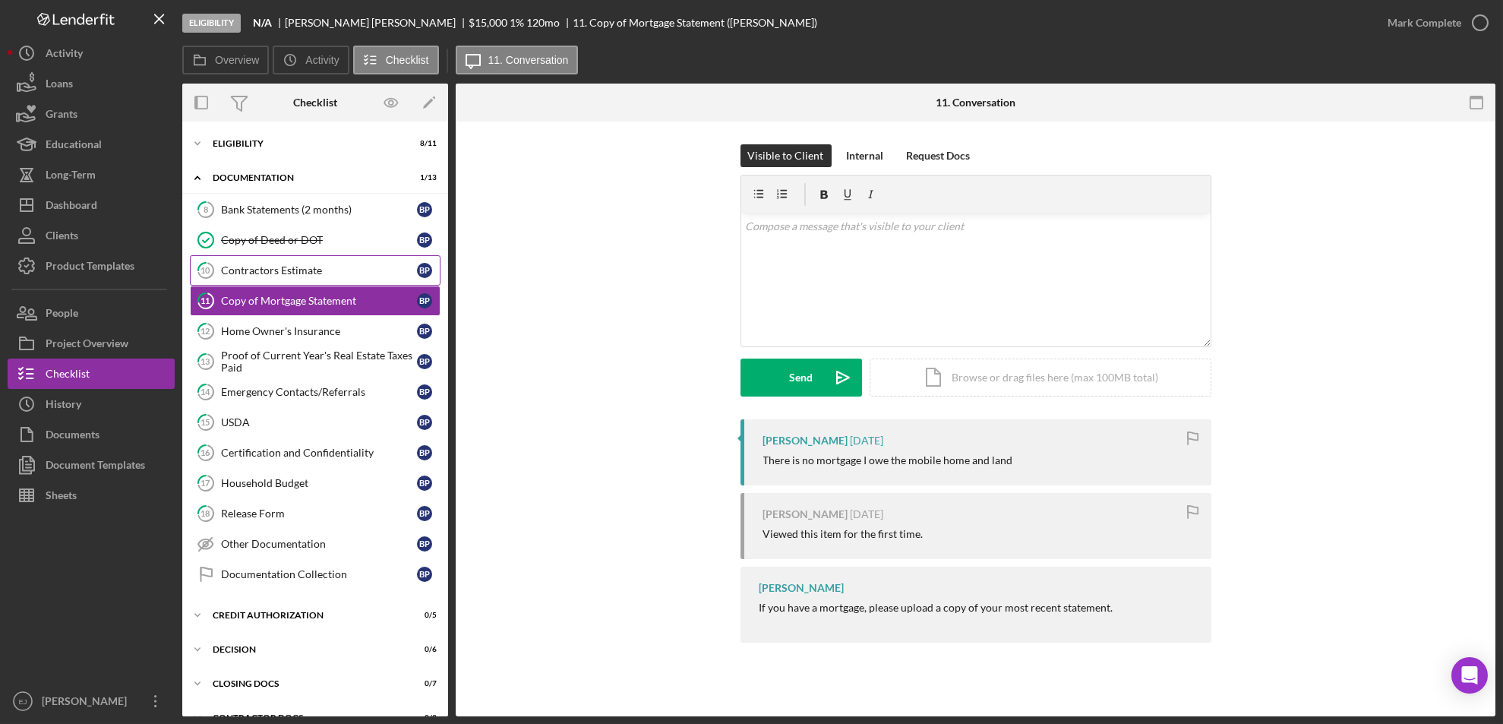
click at [308, 277] on link "10 Contractors Estimate B P" at bounding box center [315, 270] width 251 height 30
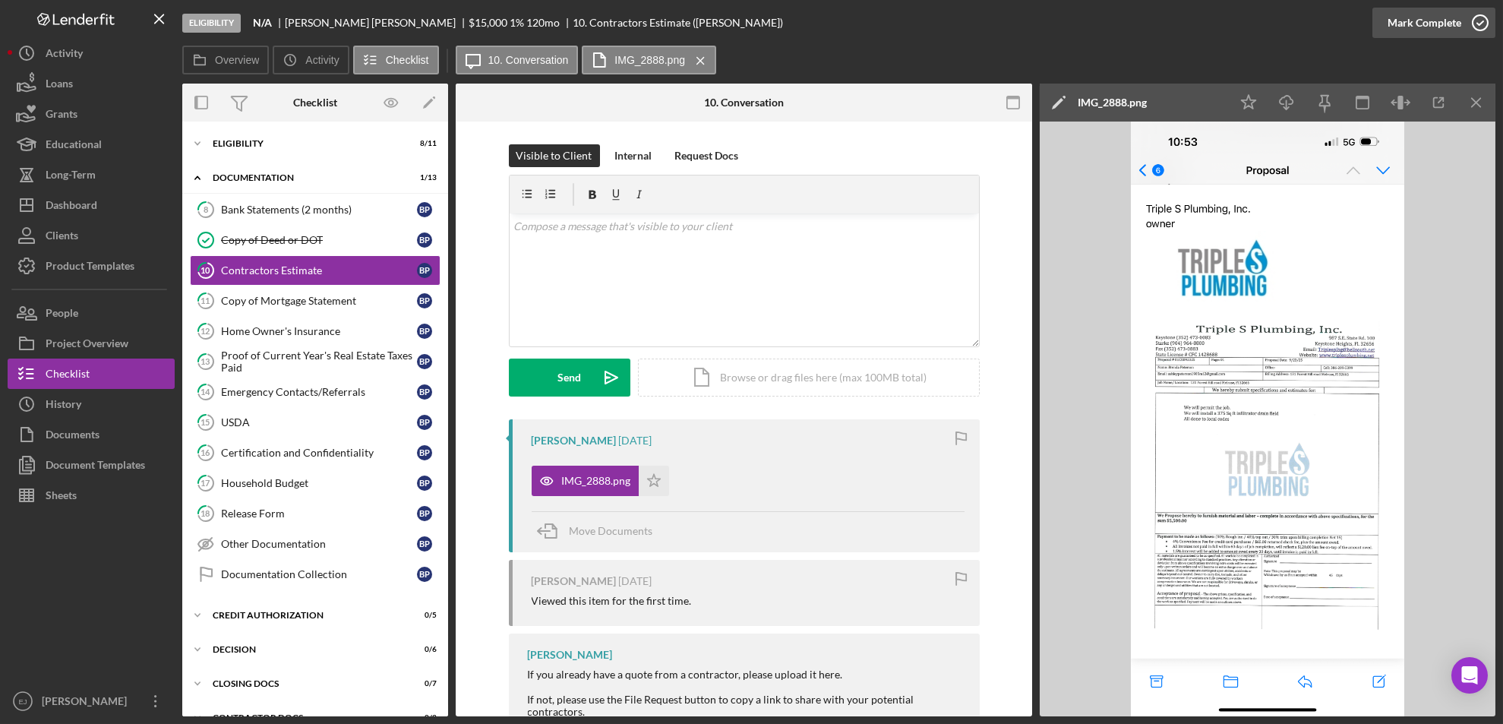
click at [1481, 16] on icon "button" at bounding box center [1481, 23] width 38 height 38
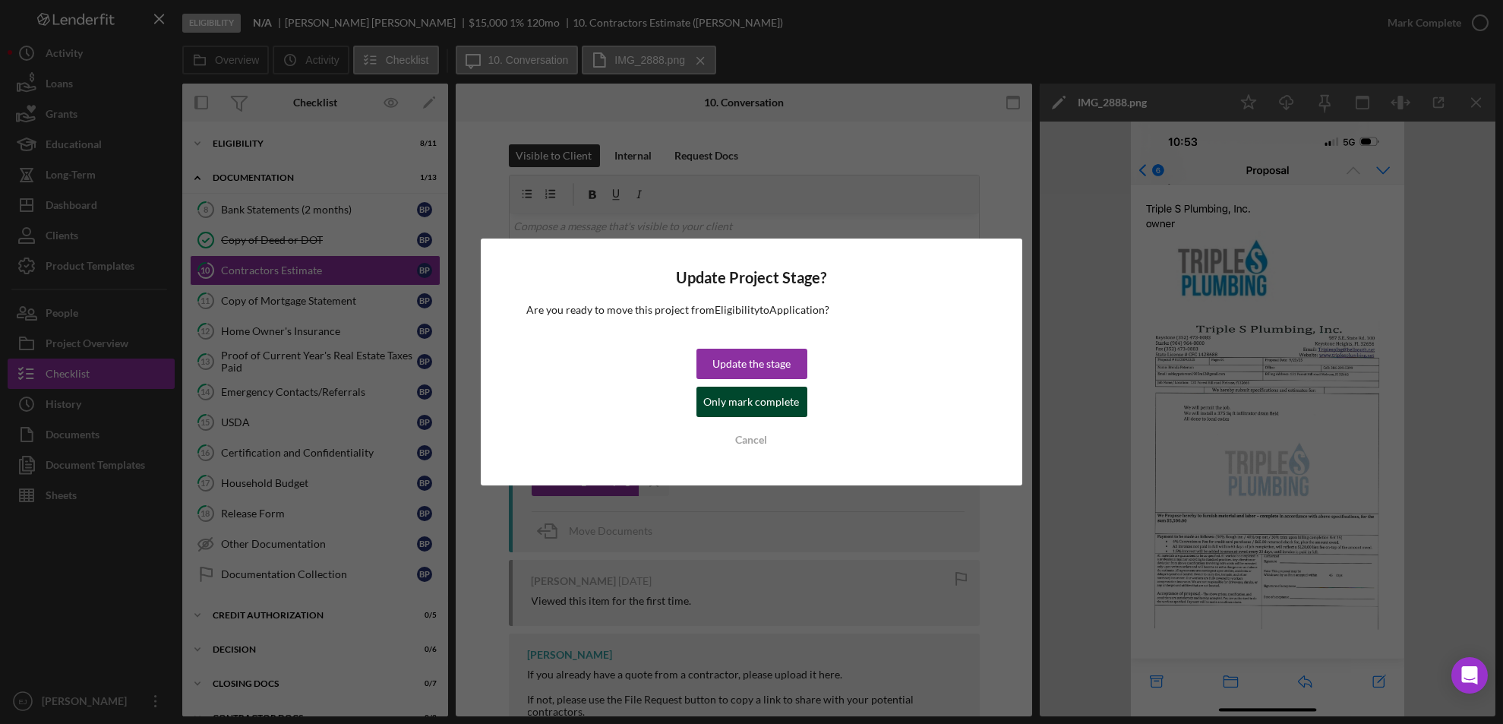
click at [756, 400] on div "Only mark complete" at bounding box center [752, 402] width 96 height 30
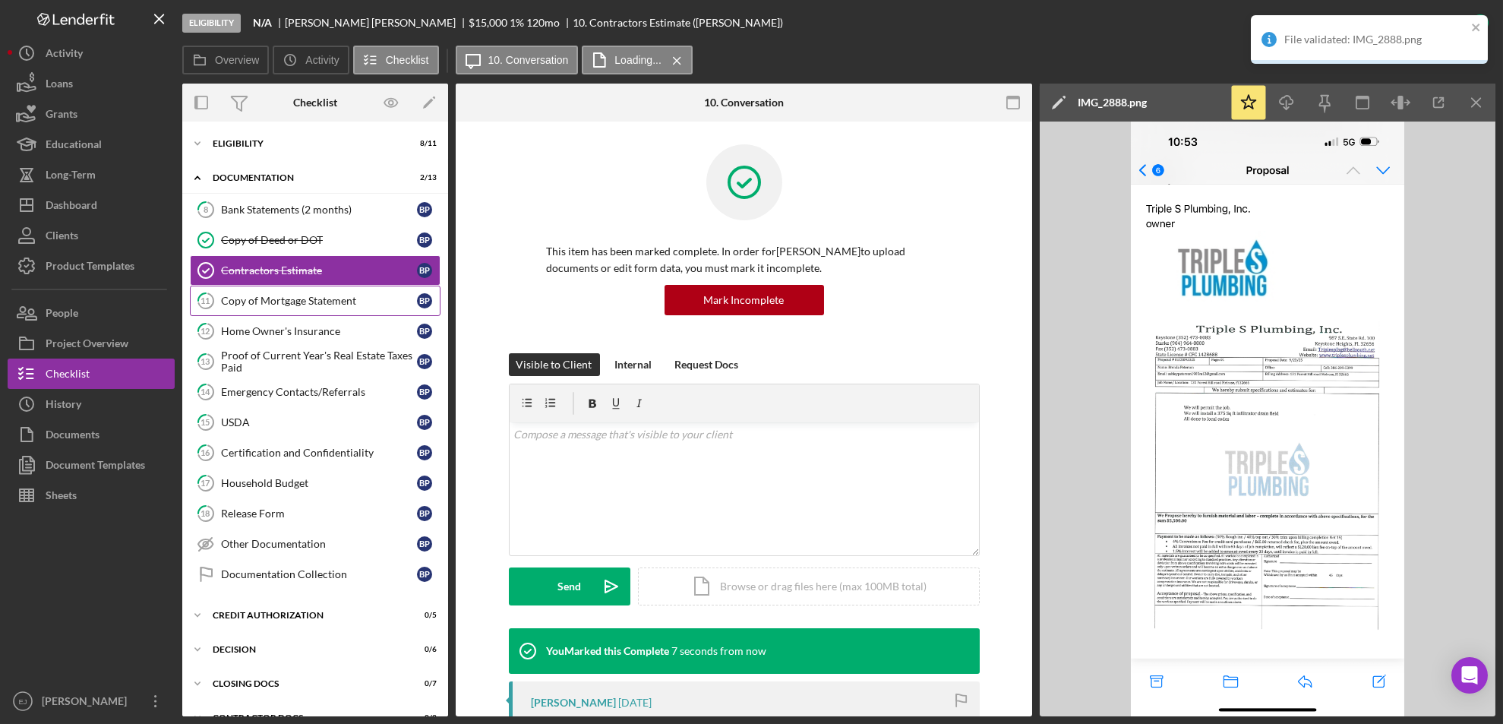
click at [250, 307] on link "11 Copy of Mortgage Statement B P" at bounding box center [315, 301] width 251 height 30
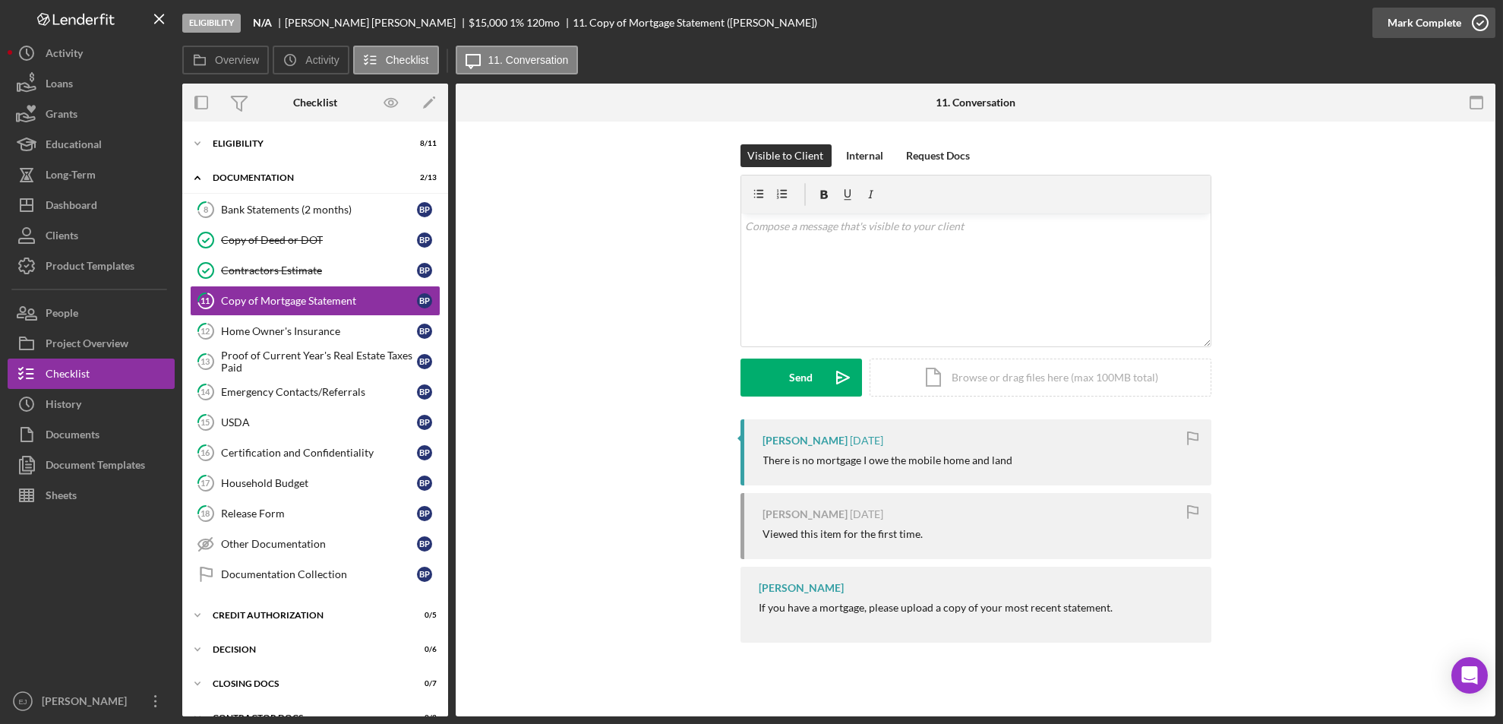
click at [1471, 19] on icon "button" at bounding box center [1481, 23] width 38 height 38
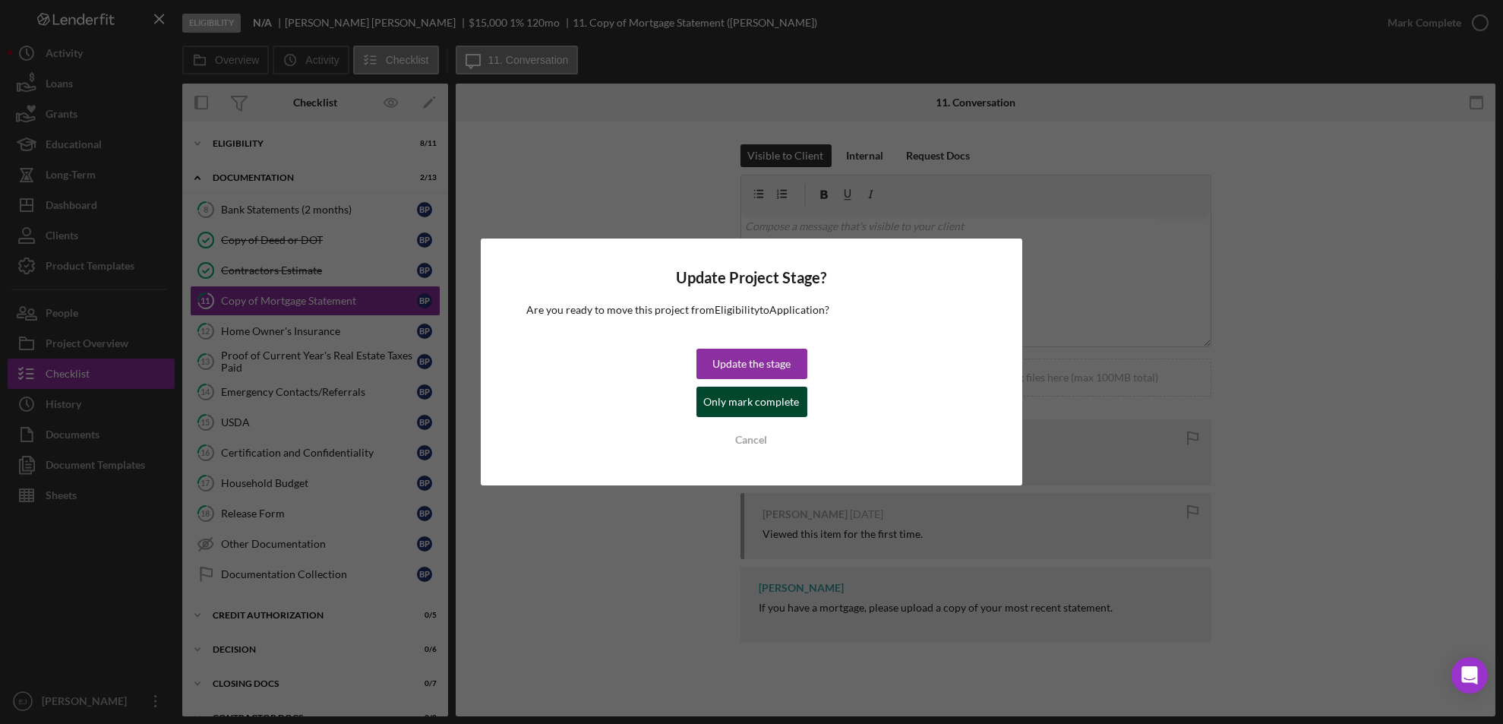
click at [791, 404] on div "Only mark complete" at bounding box center [752, 402] width 96 height 30
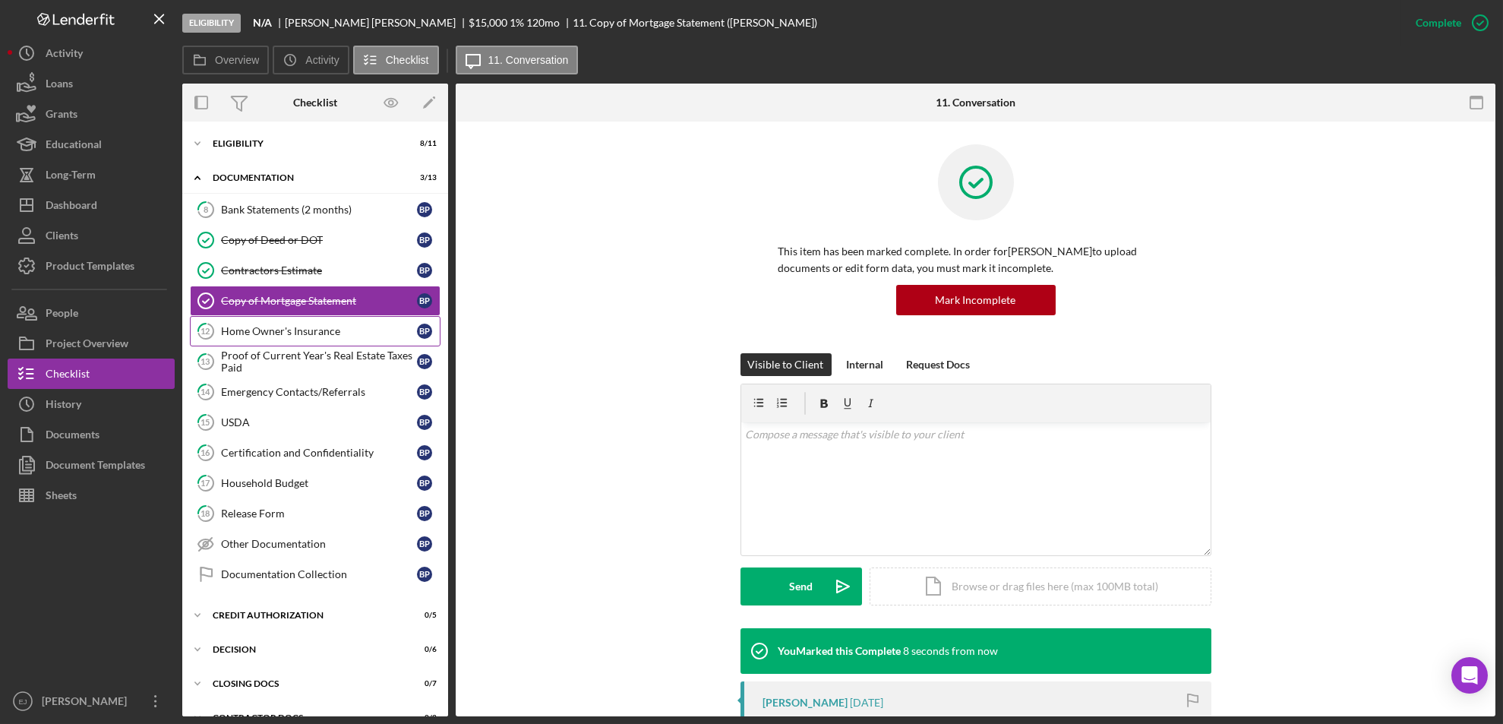
click at [308, 335] on div "Home Owner's Insurance" at bounding box center [319, 331] width 196 height 12
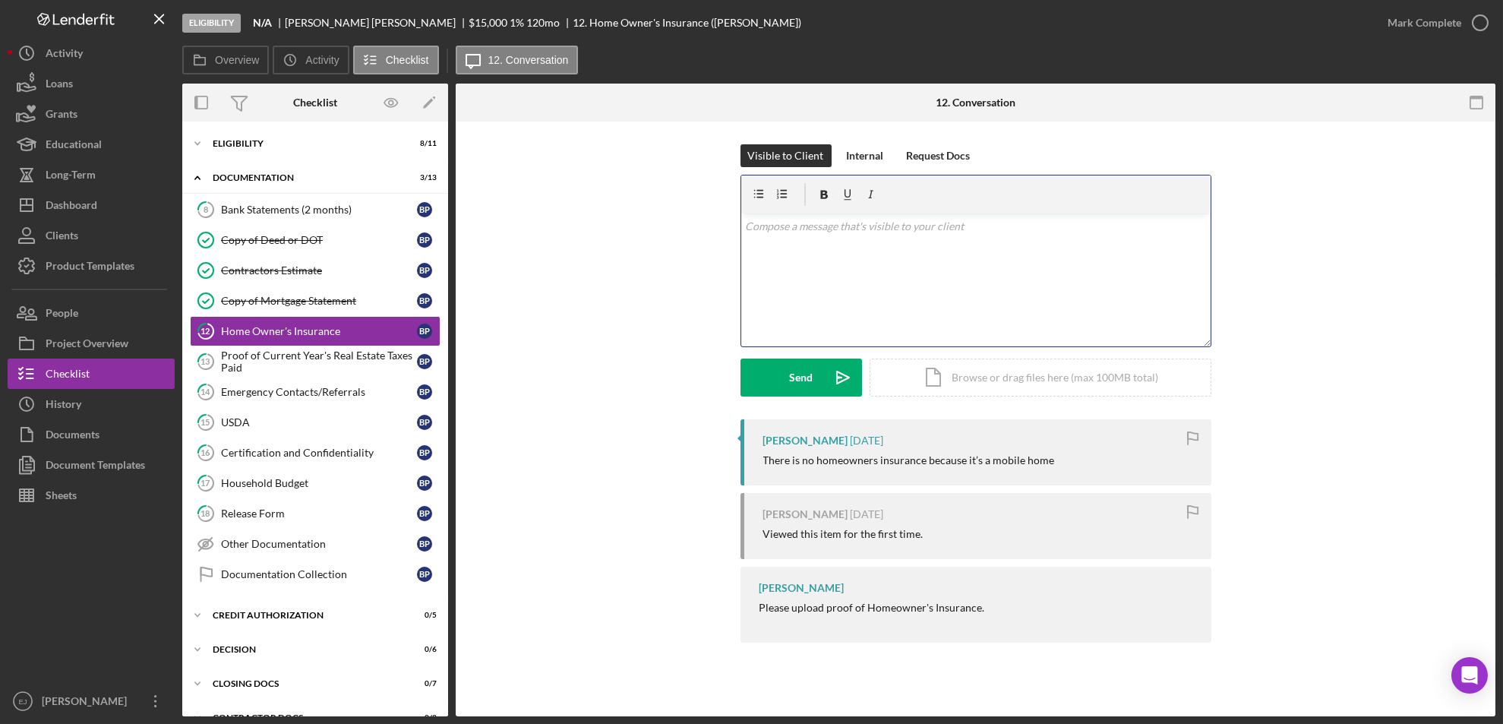
click at [779, 239] on div "v Color teal Color pink Remove color Add row above Add row below Add column bef…" at bounding box center [976, 279] width 470 height 133
click at [738, 223] on div "Visible to Client Internal Request Docs v Color teal Color pink Remove color Ad…" at bounding box center [976, 281] width 994 height 275
click at [741, 223] on div "v Color teal Color pink Remove color Add row above Add row below Add column bef…" at bounding box center [976, 279] width 470 height 133
click at [814, 387] on button "Send Icon/icon-invite-send" at bounding box center [802, 378] width 122 height 38
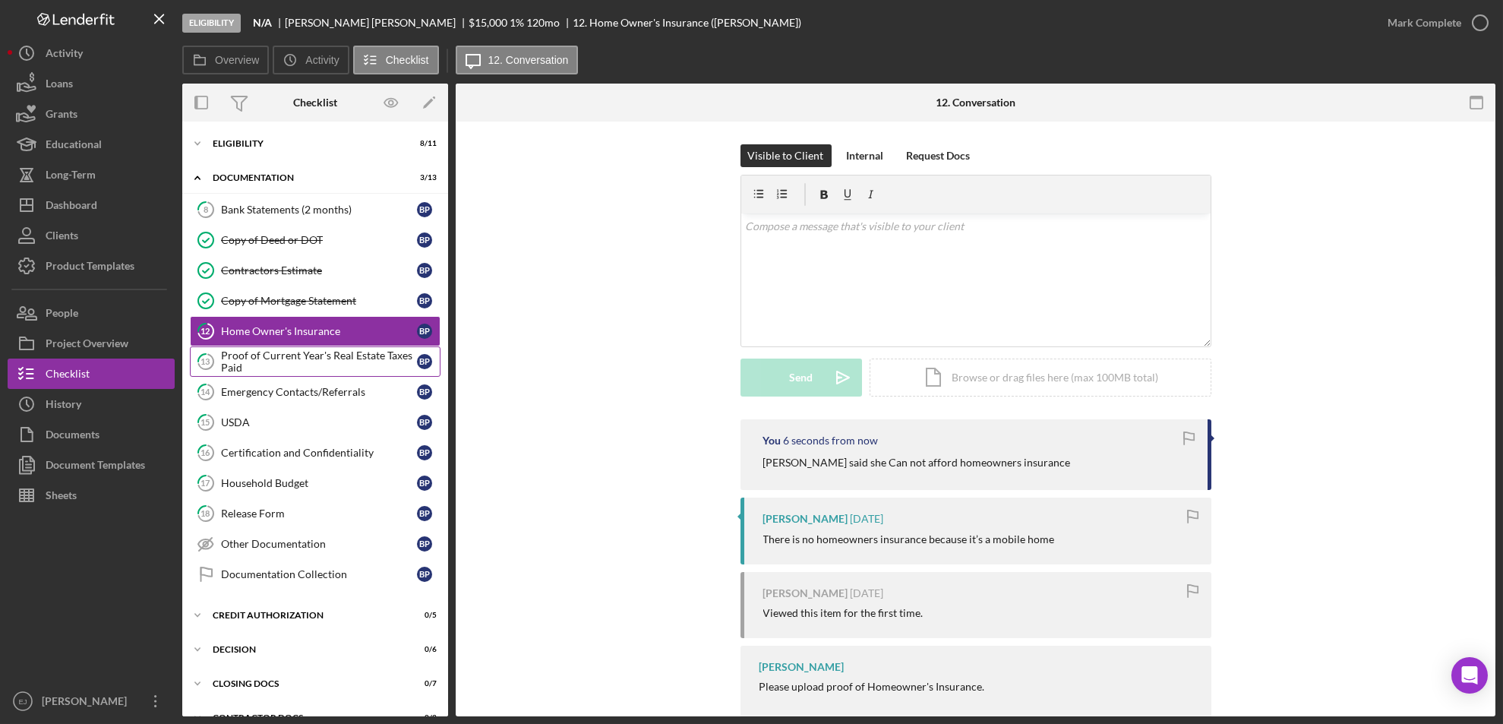
click at [288, 362] on div "Proof of Current Year's Real Estate Taxes Paid" at bounding box center [319, 361] width 196 height 24
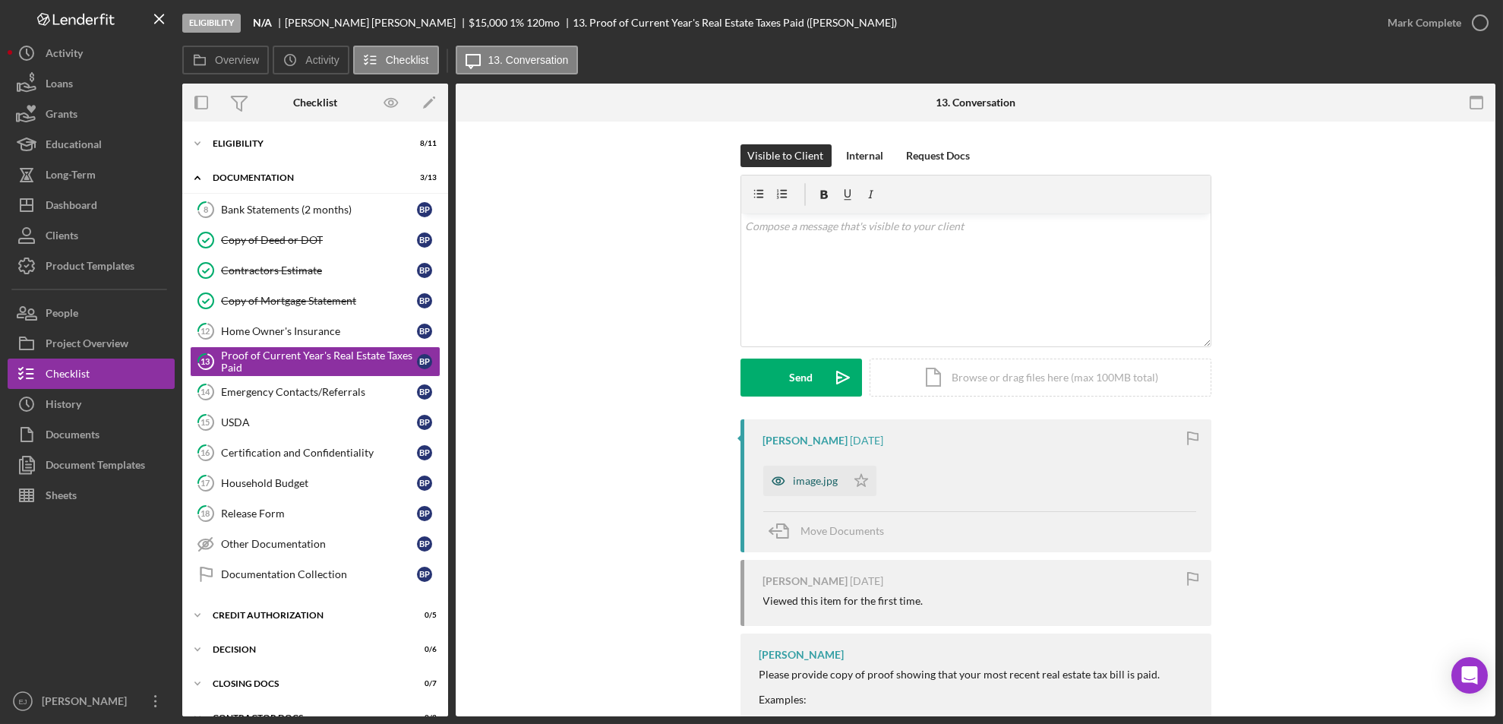
click at [822, 478] on div "image.jpg" at bounding box center [816, 481] width 45 height 12
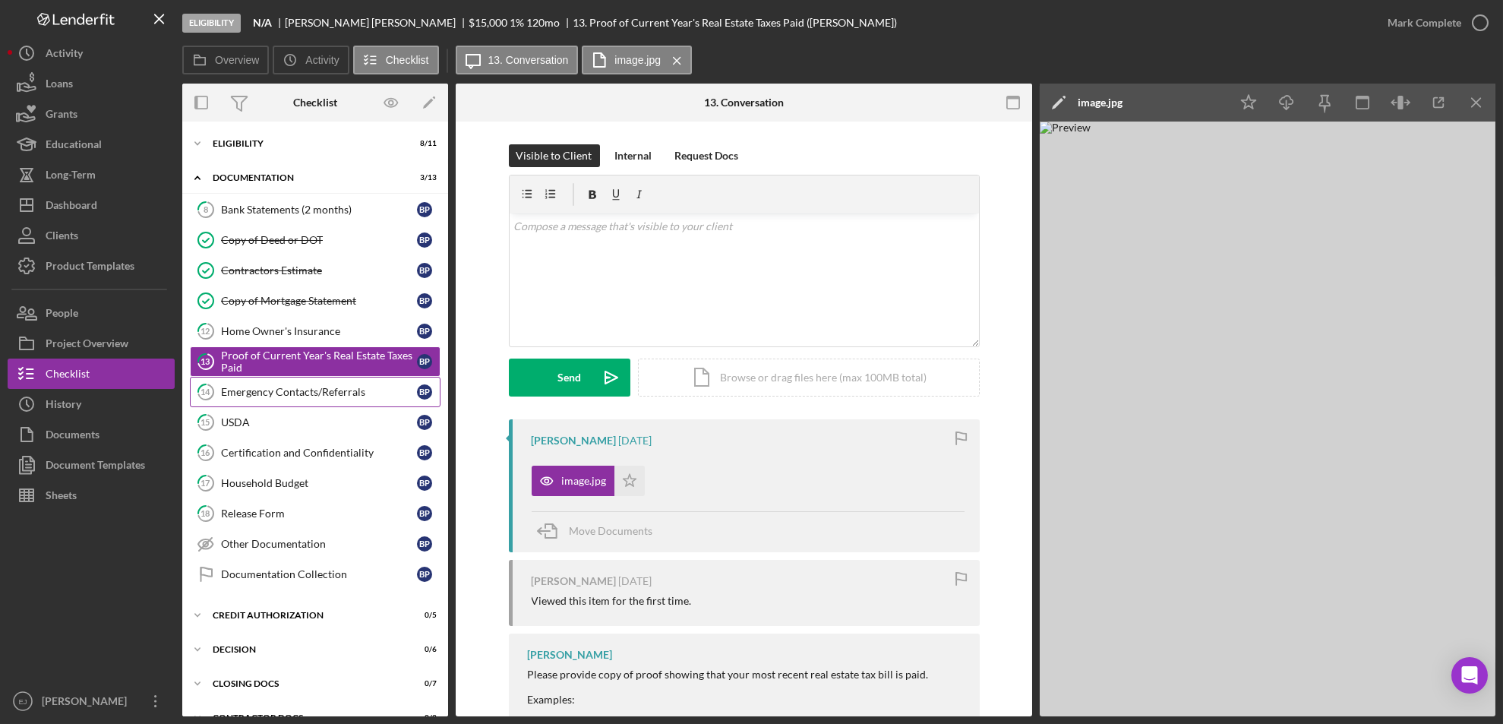
click at [286, 392] on div "Emergency Contacts/Referrals" at bounding box center [319, 392] width 196 height 12
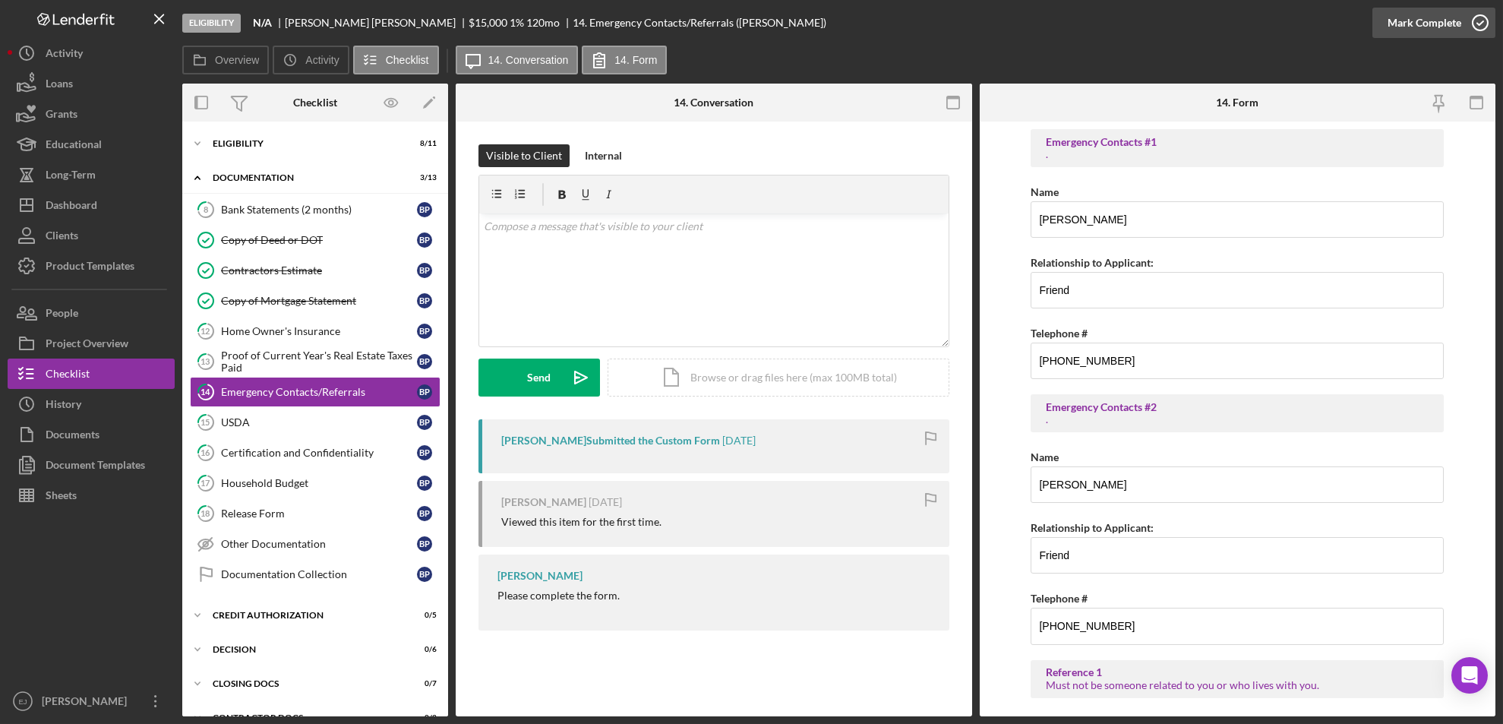
click at [1485, 20] on icon "button" at bounding box center [1481, 23] width 38 height 38
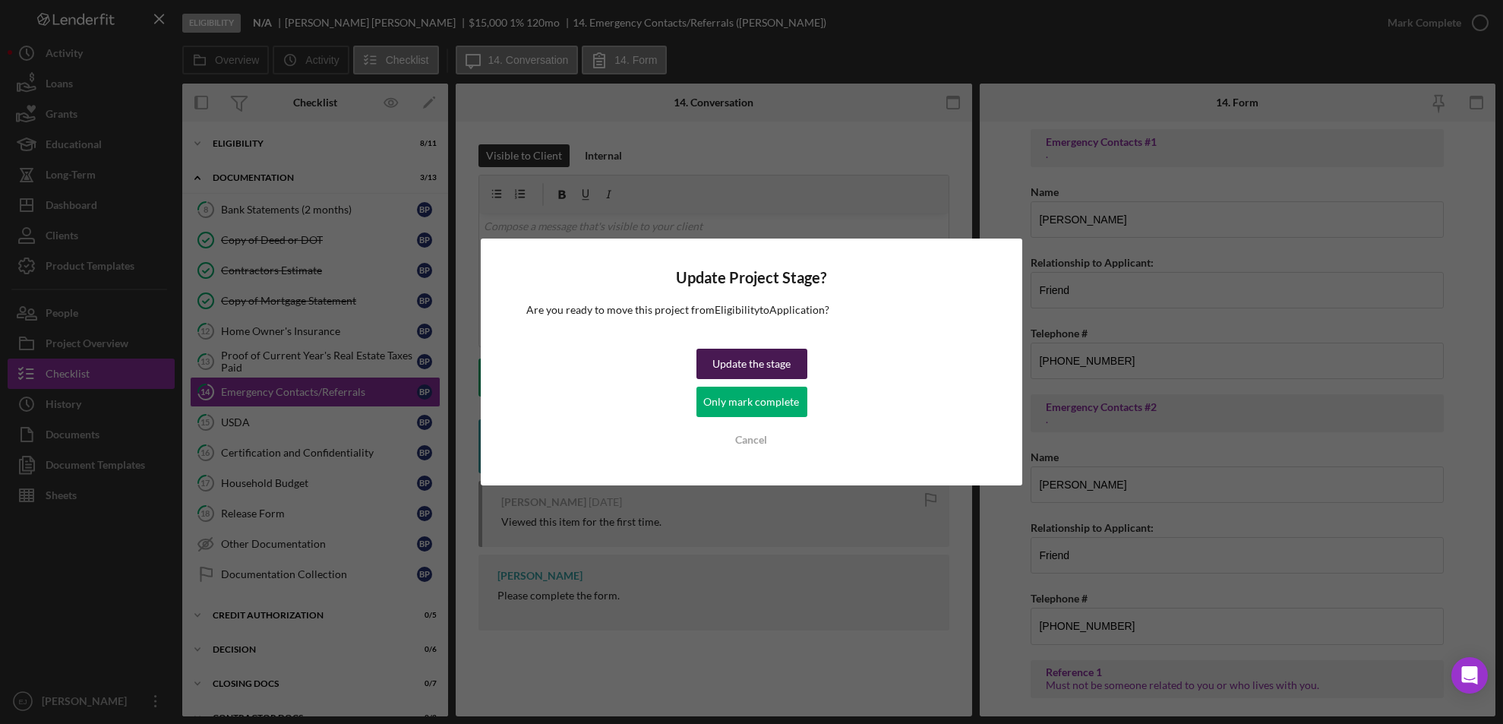
click at [784, 372] on div "Update the stage" at bounding box center [752, 364] width 78 height 30
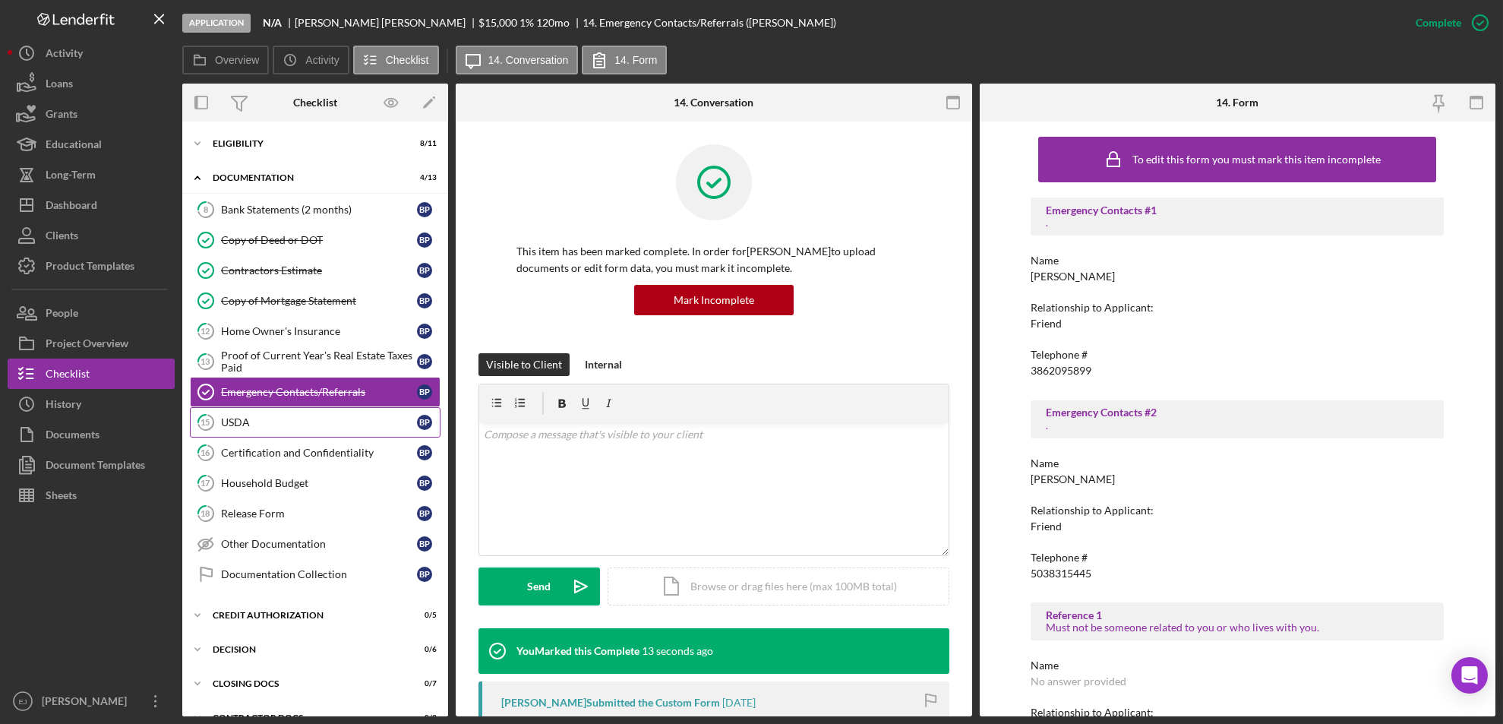
click at [245, 431] on link "15 USDA B P" at bounding box center [315, 422] width 251 height 30
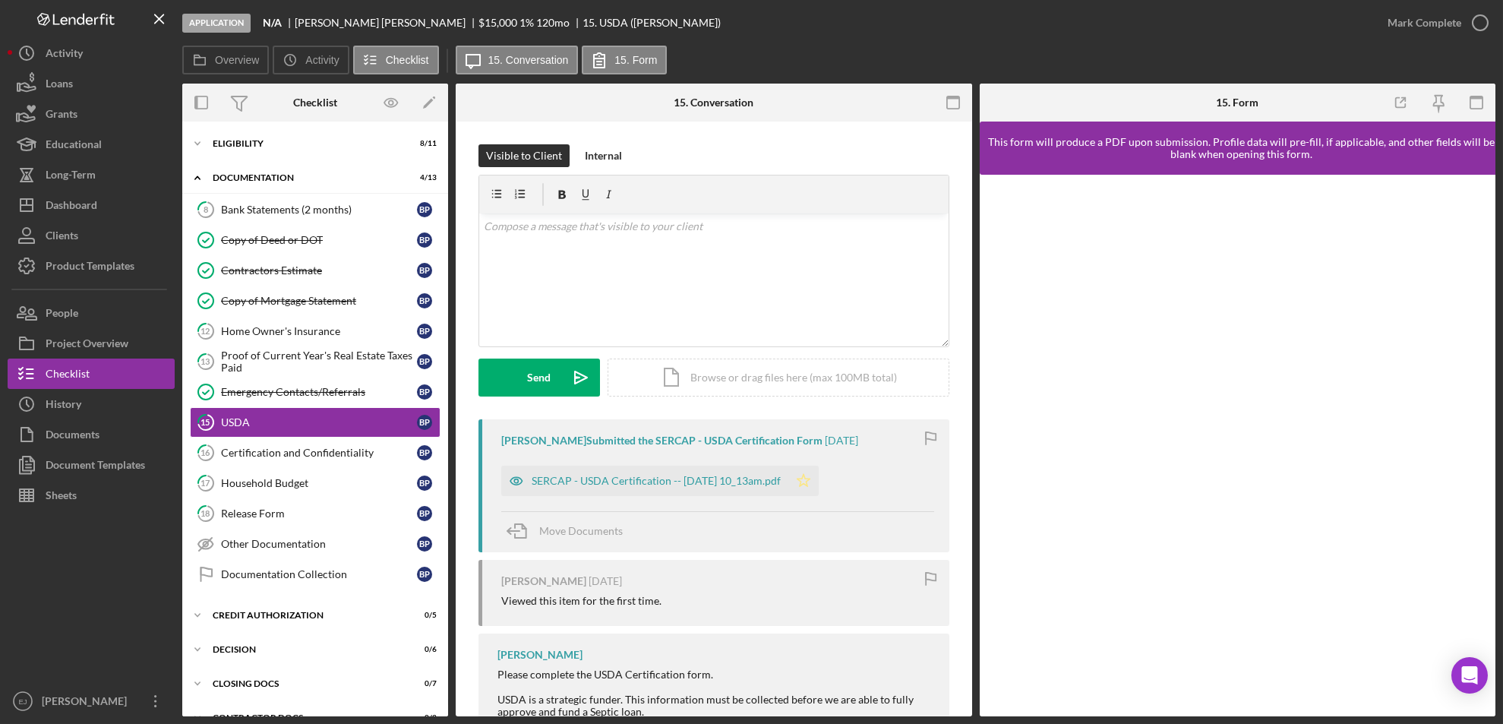
click at [819, 485] on icon "Icon/Star" at bounding box center [804, 481] width 30 height 30
click at [631, 487] on div "SERCAP - USDA Certification -- [DATE] 10_13am.pdf" at bounding box center [644, 481] width 287 height 30
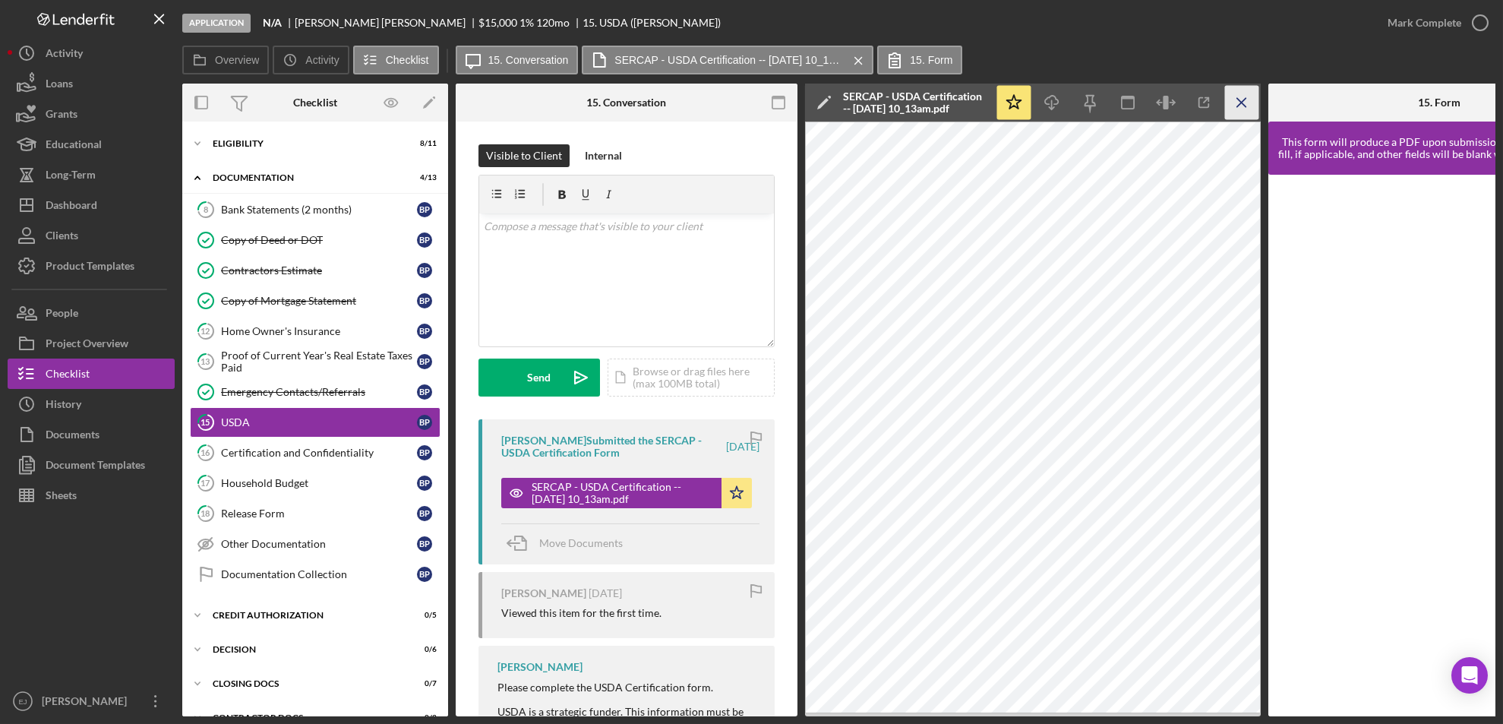
click at [1239, 101] on icon "Icon/Menu Close" at bounding box center [1242, 103] width 34 height 34
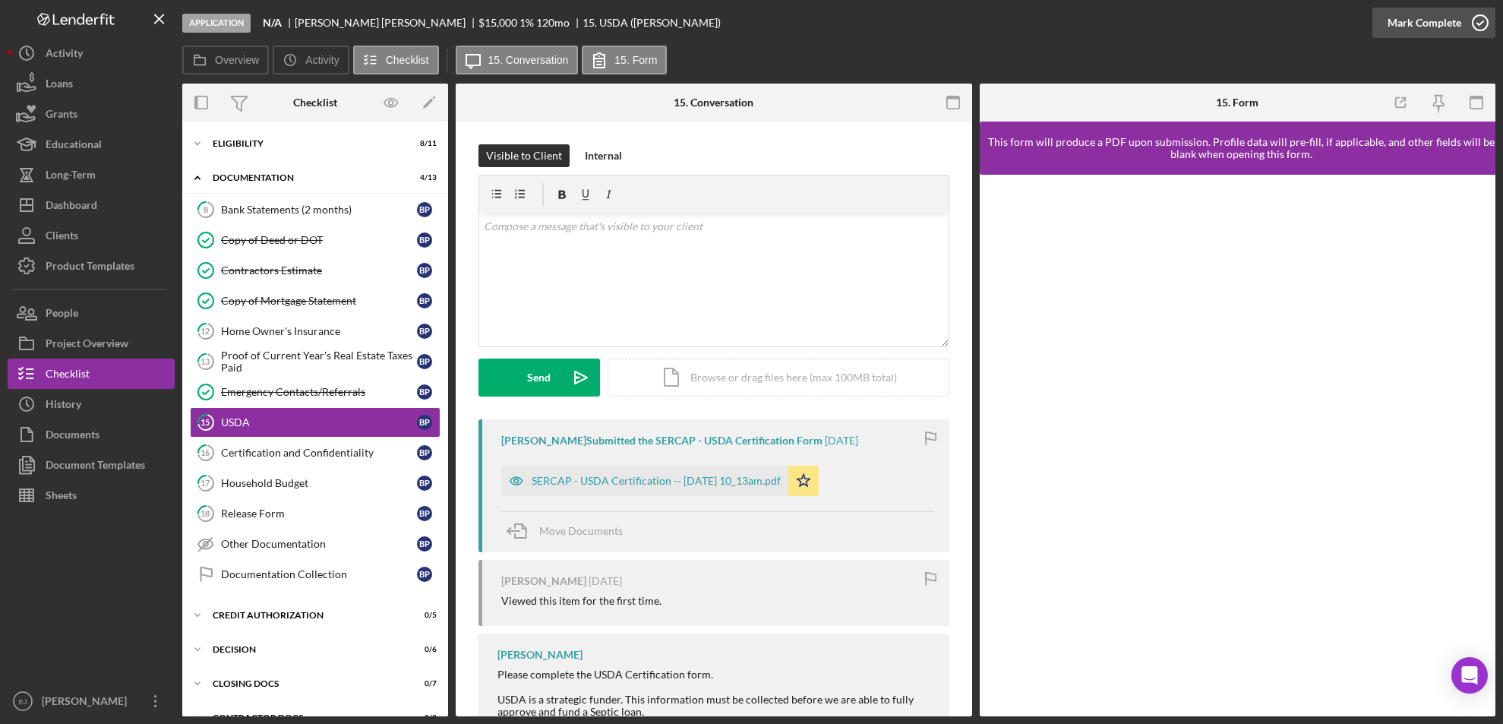
click at [1488, 12] on icon "button" at bounding box center [1481, 23] width 38 height 38
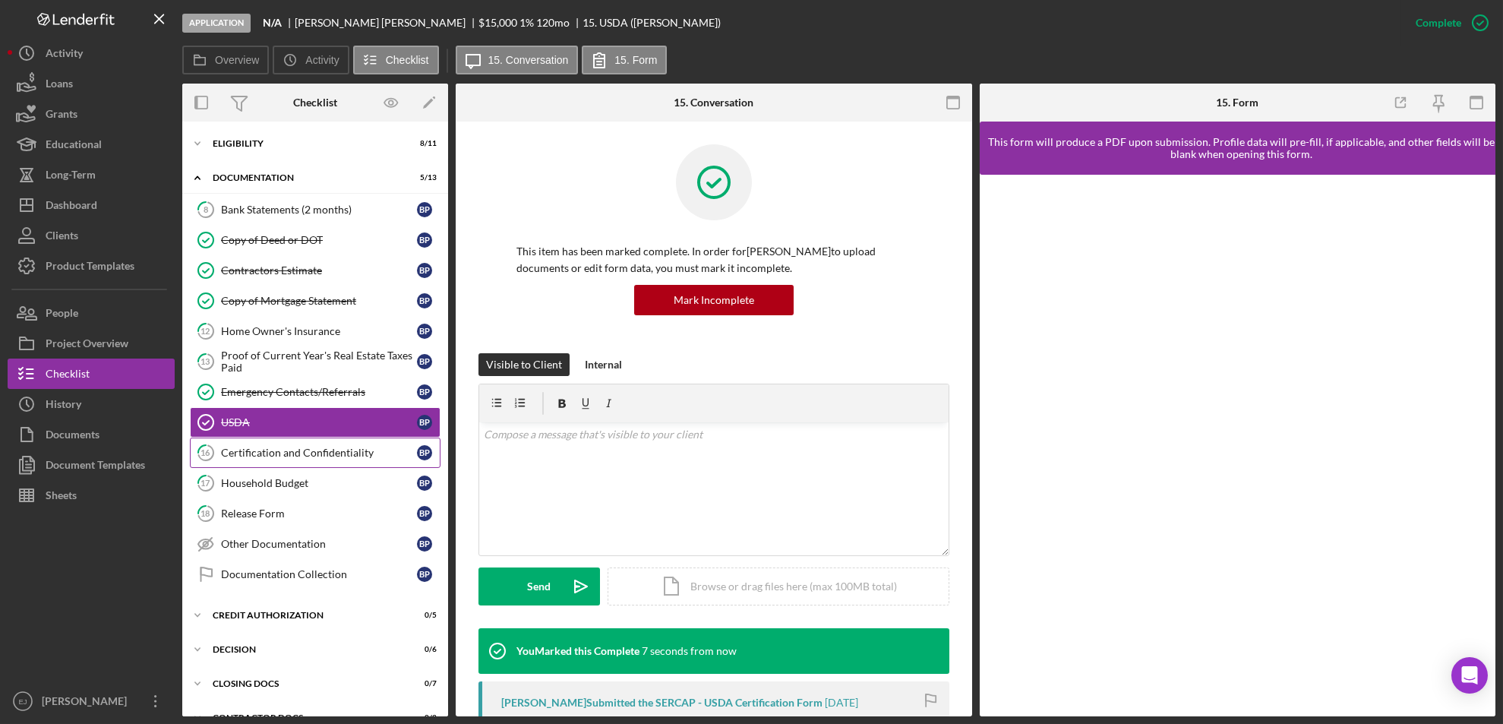
click at [252, 454] on div "Certification and Confidentiality" at bounding box center [319, 453] width 196 height 12
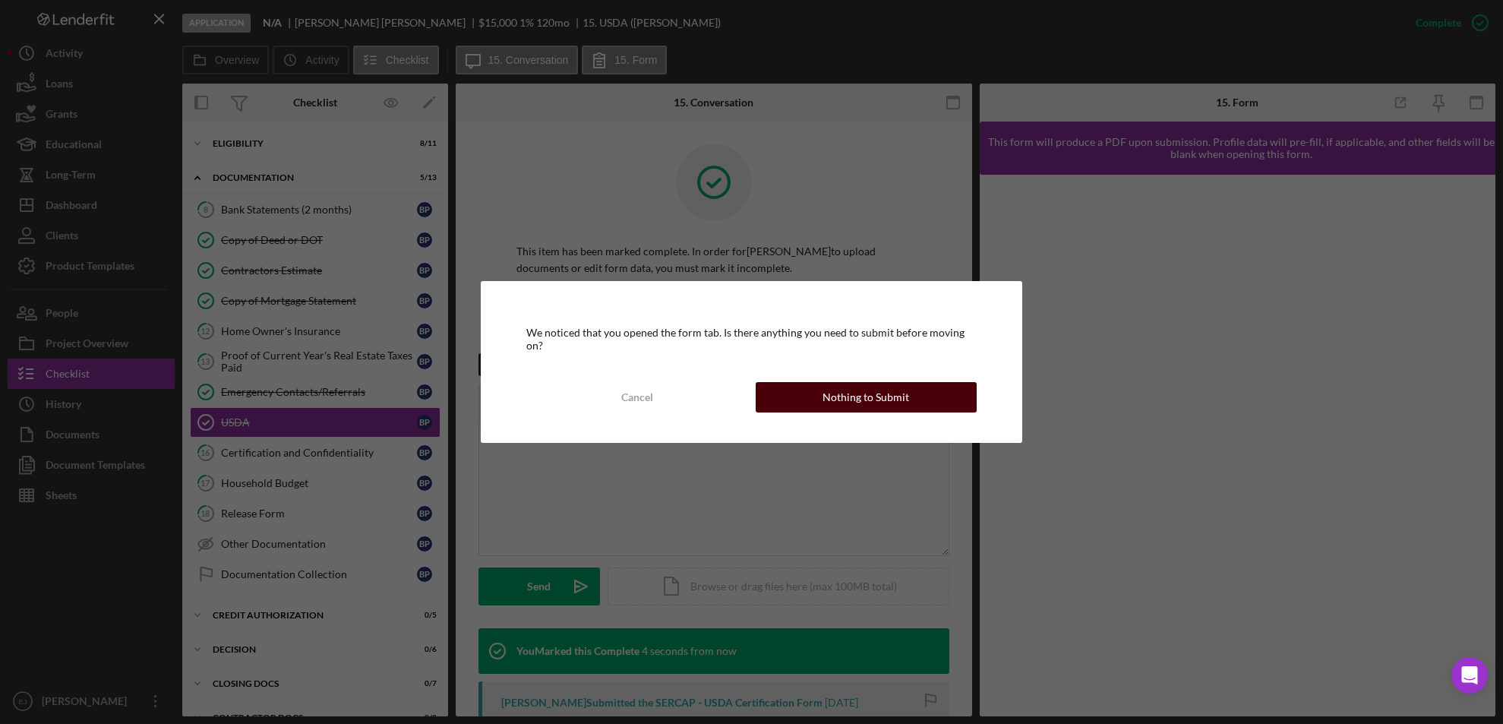
click at [864, 386] on div "Nothing to Submit" at bounding box center [866, 397] width 87 height 30
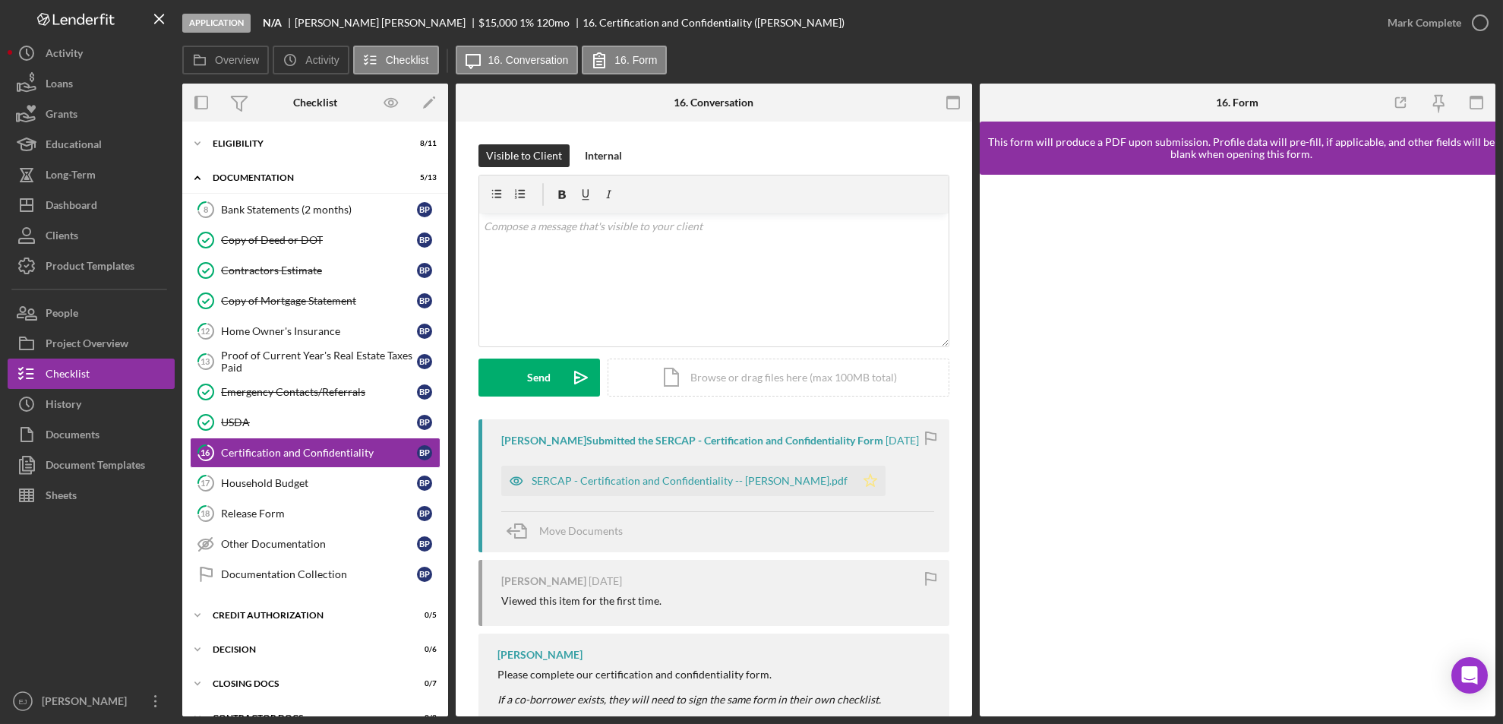
click at [861, 485] on icon "Icon/Star" at bounding box center [870, 481] width 30 height 30
click at [752, 487] on div "SERCAP - Certification and Confidentiality -- [PERSON_NAME].pdf" at bounding box center [690, 481] width 316 height 12
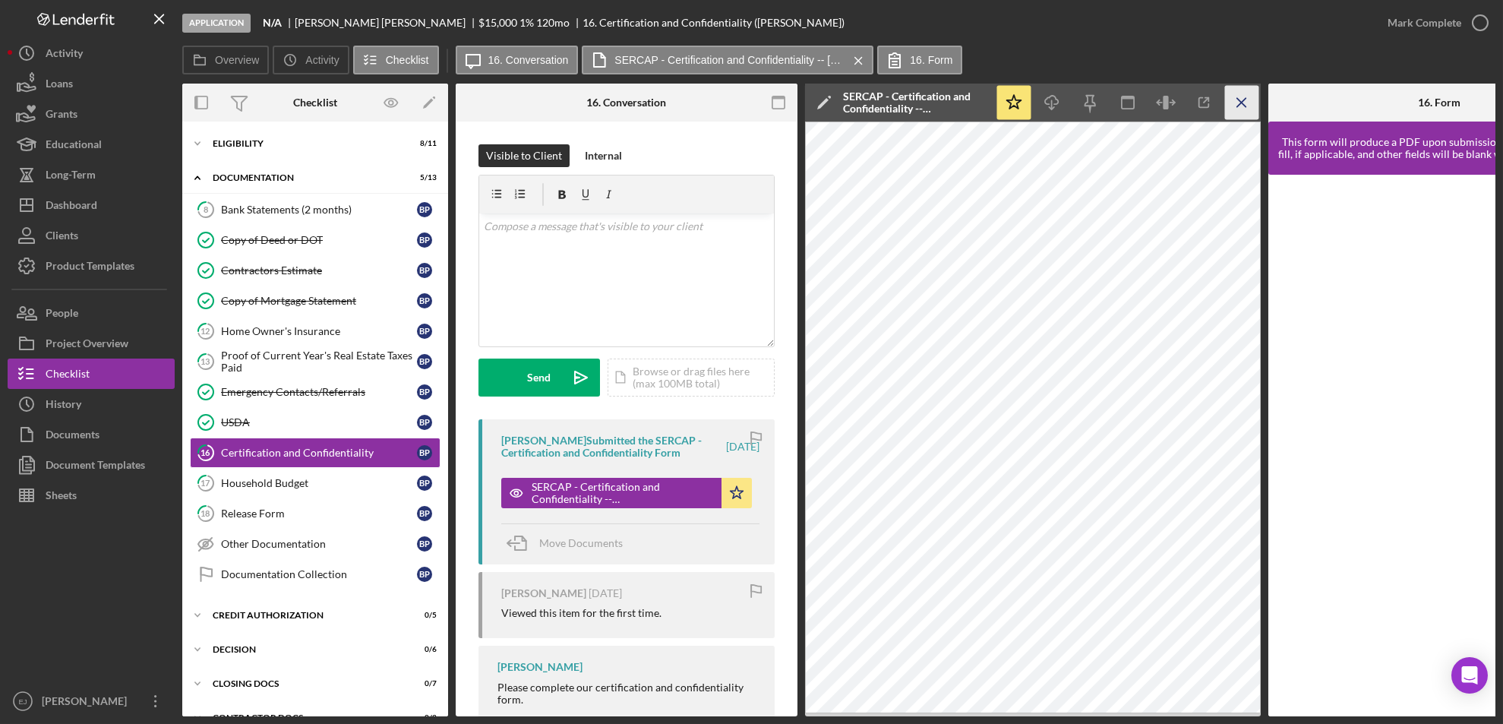
click at [1245, 100] on icon "Icon/Menu Close" at bounding box center [1242, 103] width 34 height 34
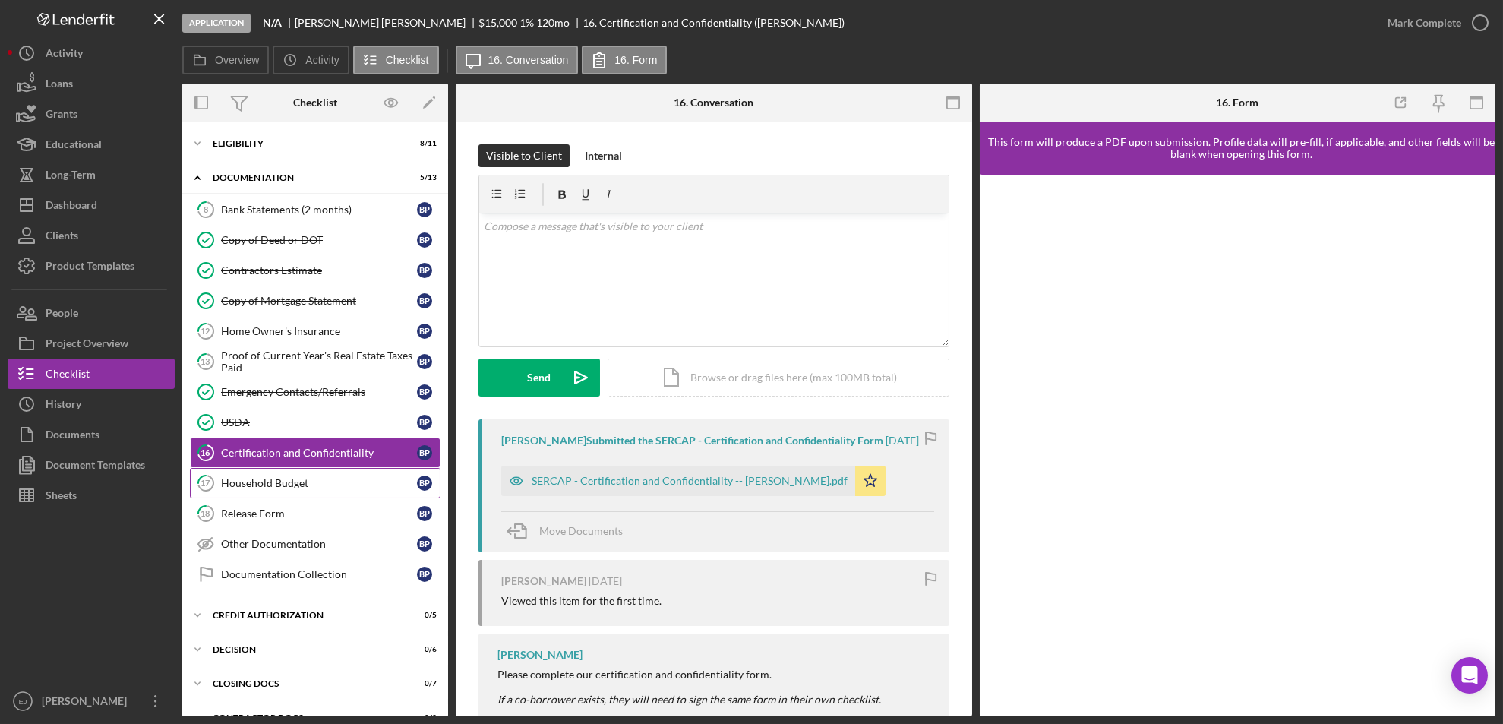
click at [284, 487] on div "Household Budget" at bounding box center [319, 483] width 196 height 12
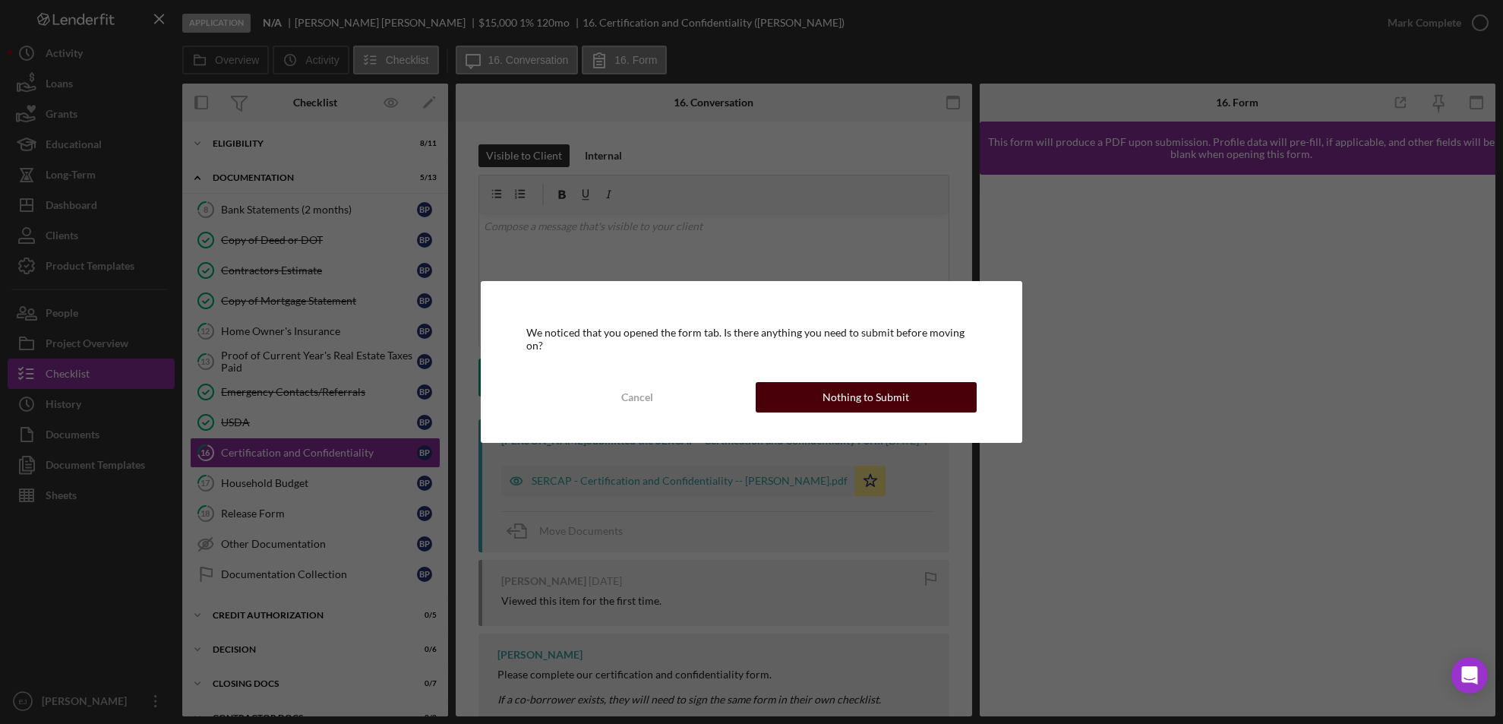
click at [941, 387] on button "Nothing to Submit" at bounding box center [867, 397] width 222 height 30
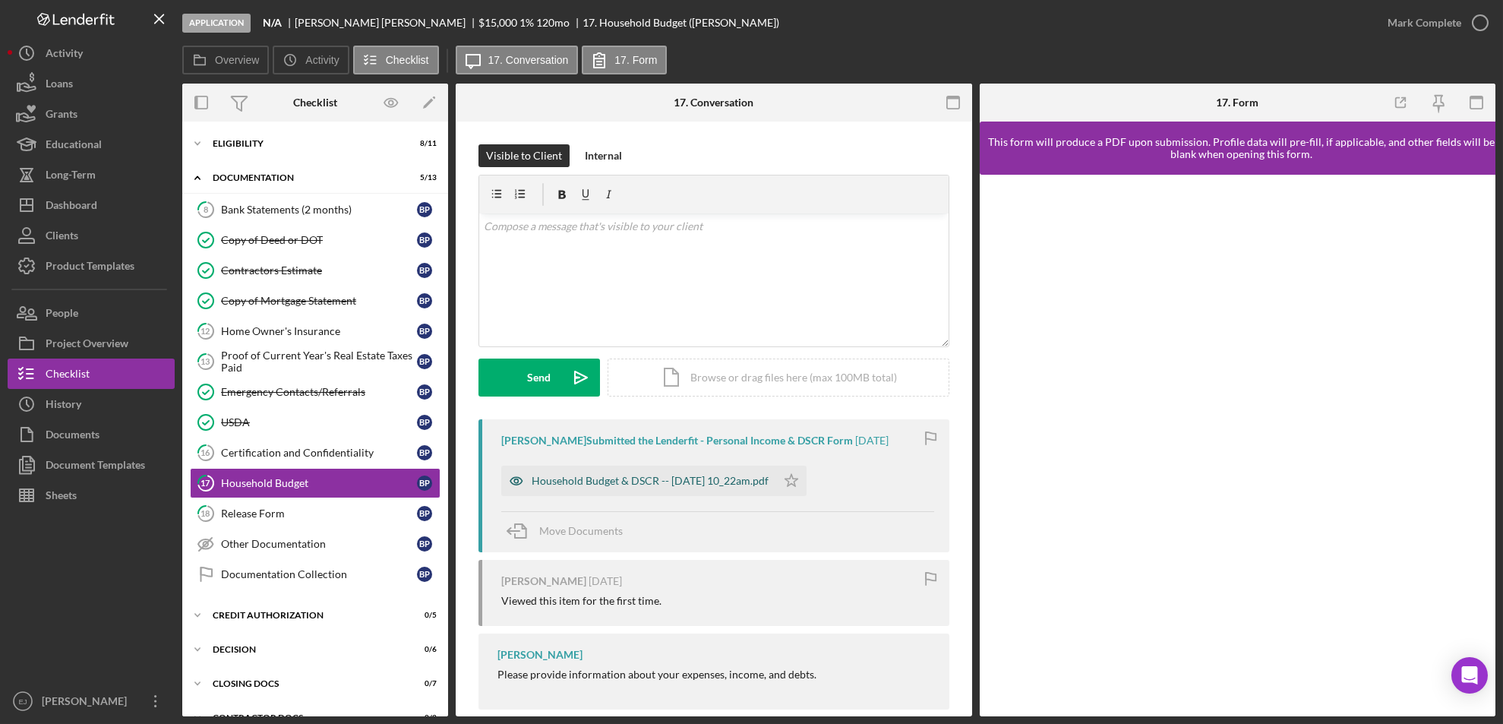
click at [776, 485] on div "Household Budget & DSCR -- [DATE] 10_22am.pdf" at bounding box center [638, 481] width 275 height 30
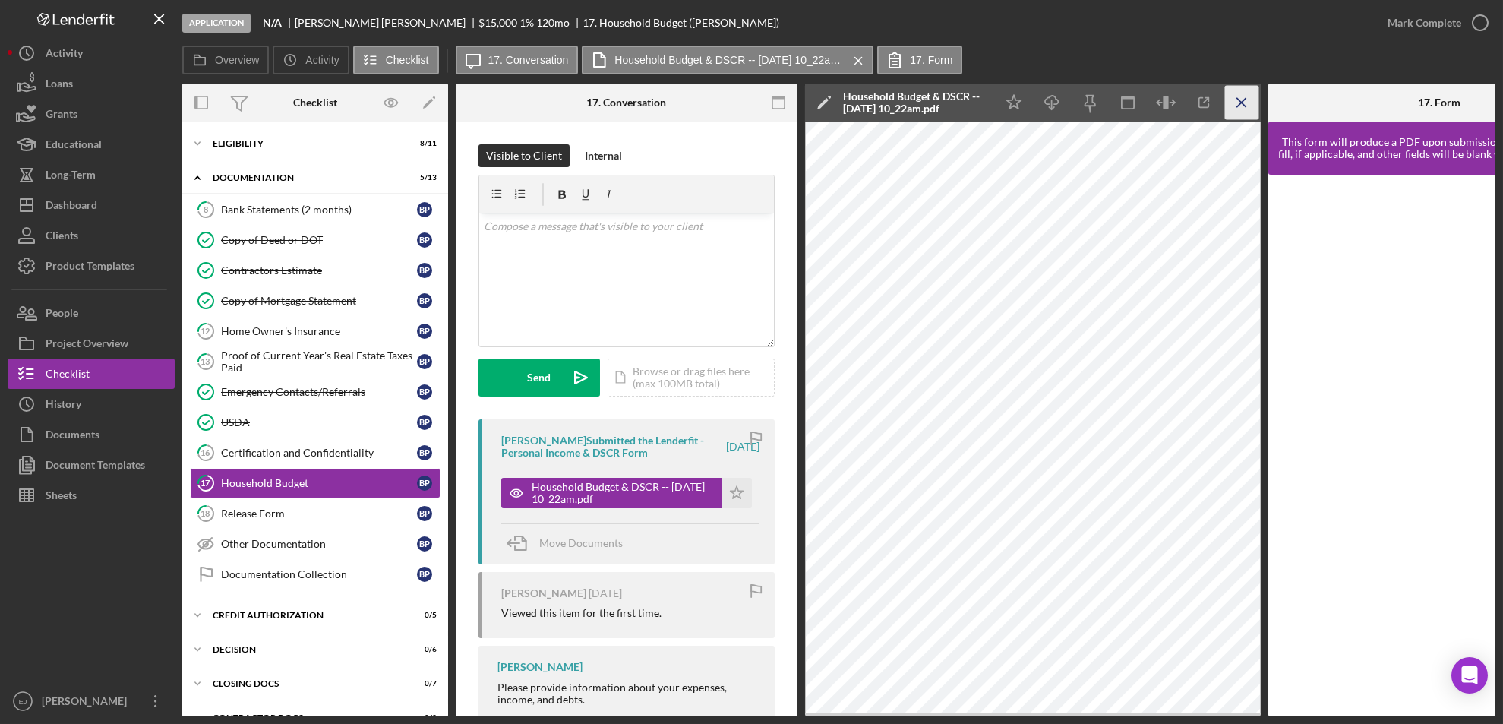
click at [1249, 93] on icon "Icon/Menu Close" at bounding box center [1242, 103] width 34 height 34
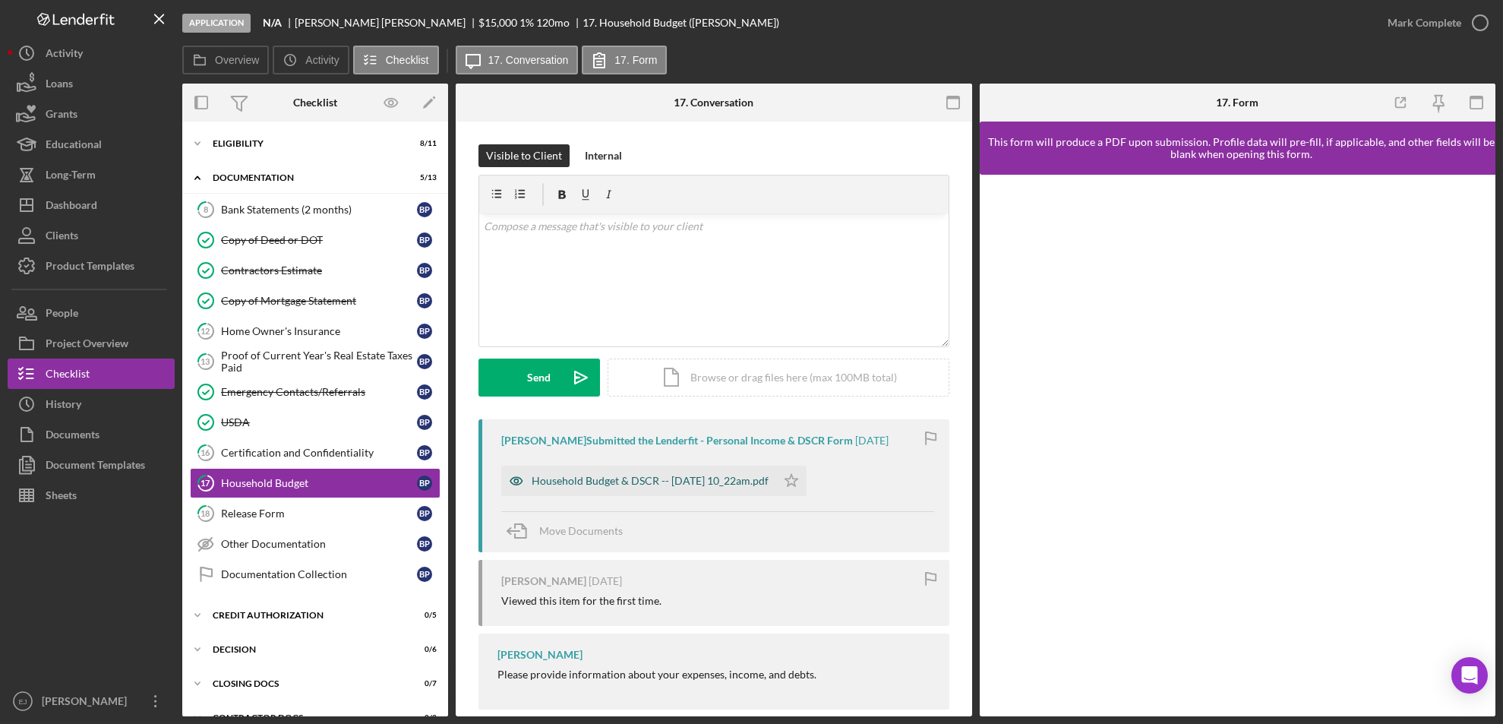
click at [760, 484] on div "Household Budget & DSCR -- [DATE] 10_22am.pdf" at bounding box center [650, 481] width 237 height 12
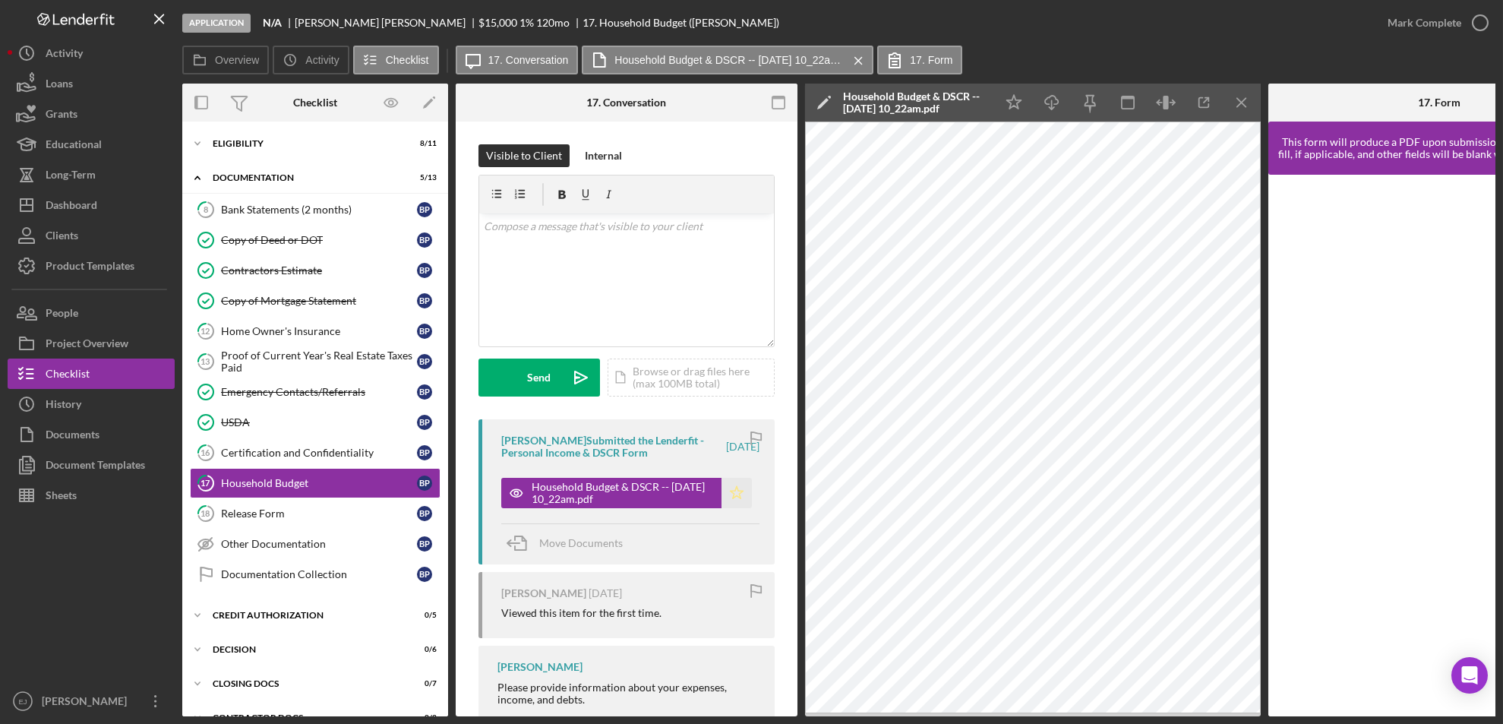
click at [731, 493] on icon "Icon/Star" at bounding box center [737, 493] width 30 height 30
click at [1475, 21] on icon "button" at bounding box center [1481, 23] width 38 height 38
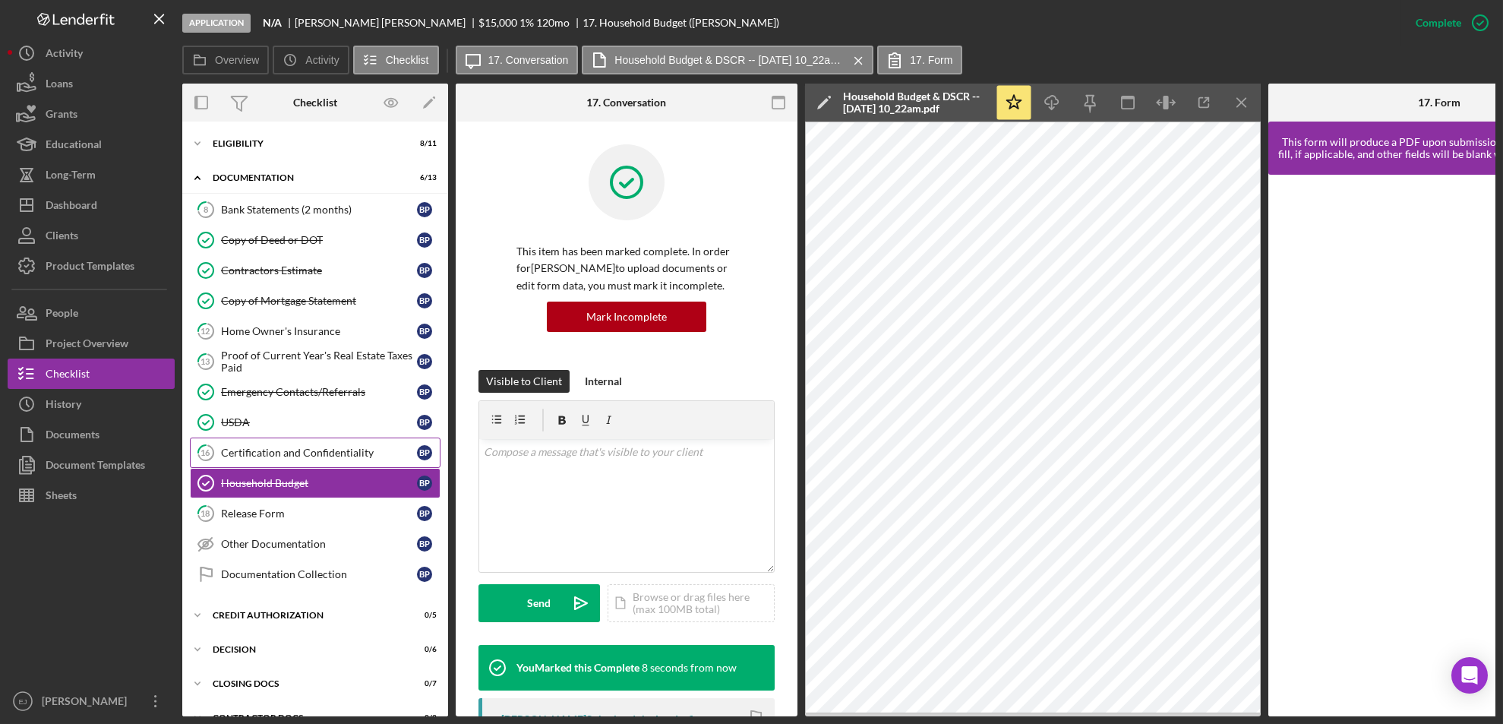
click at [270, 458] on div "Certification and Confidentiality" at bounding box center [319, 453] width 196 height 12
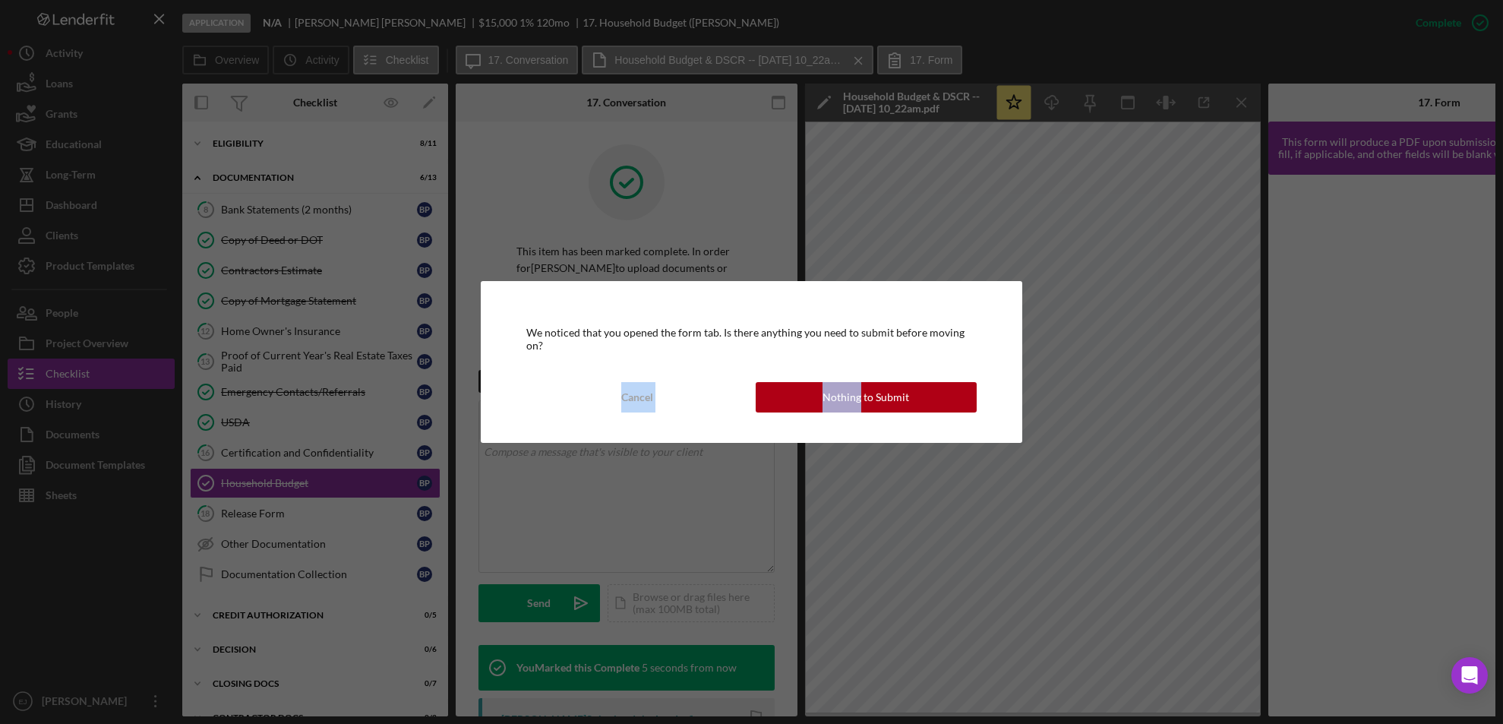
click at [754, 385] on div "We noticed that you opened the form tab. Is there anything you need to submit b…" at bounding box center [751, 362] width 1503 height 724
click at [813, 311] on div "We noticed that you opened the form tab. Is there anything you need to submit b…" at bounding box center [752, 361] width 542 height 161
click at [650, 384] on div "Cancel" at bounding box center [637, 397] width 32 height 30
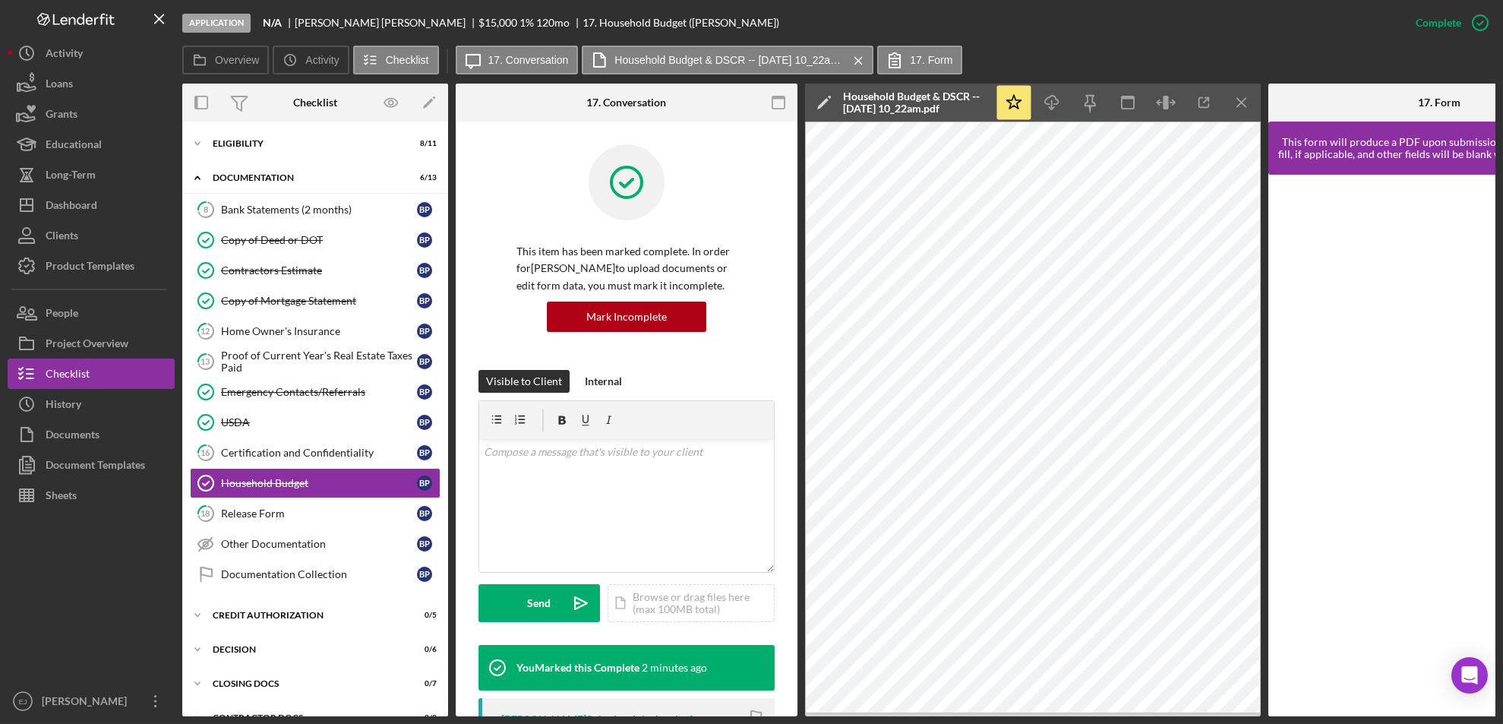
click at [1257, 82] on div "Overview Icon/History Activity Checklist Icon/Message 17. Conversation Househol…" at bounding box center [839, 381] width 1314 height 671
click at [1241, 96] on icon "Icon/Menu Close" at bounding box center [1242, 103] width 34 height 34
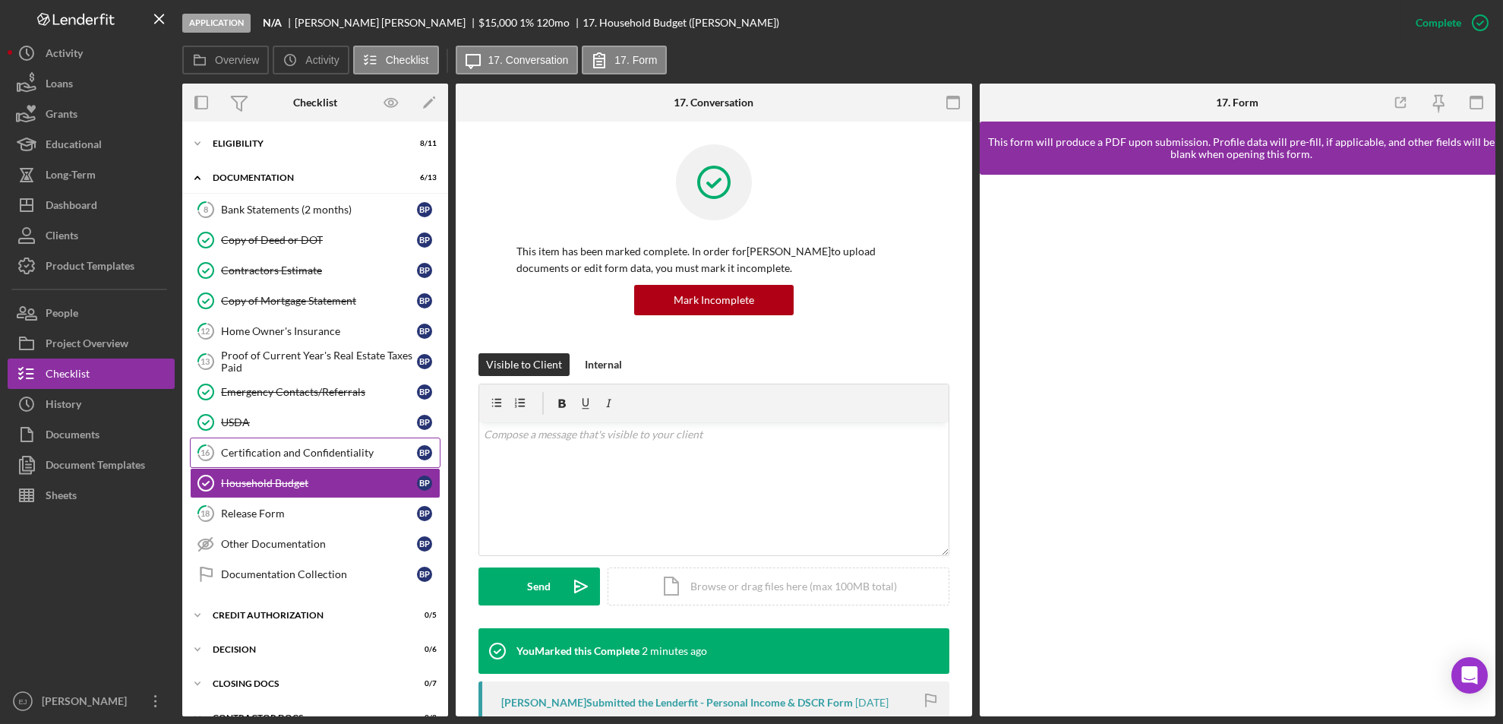
click at [280, 447] on div "Certification and Confidentiality" at bounding box center [319, 453] width 196 height 12
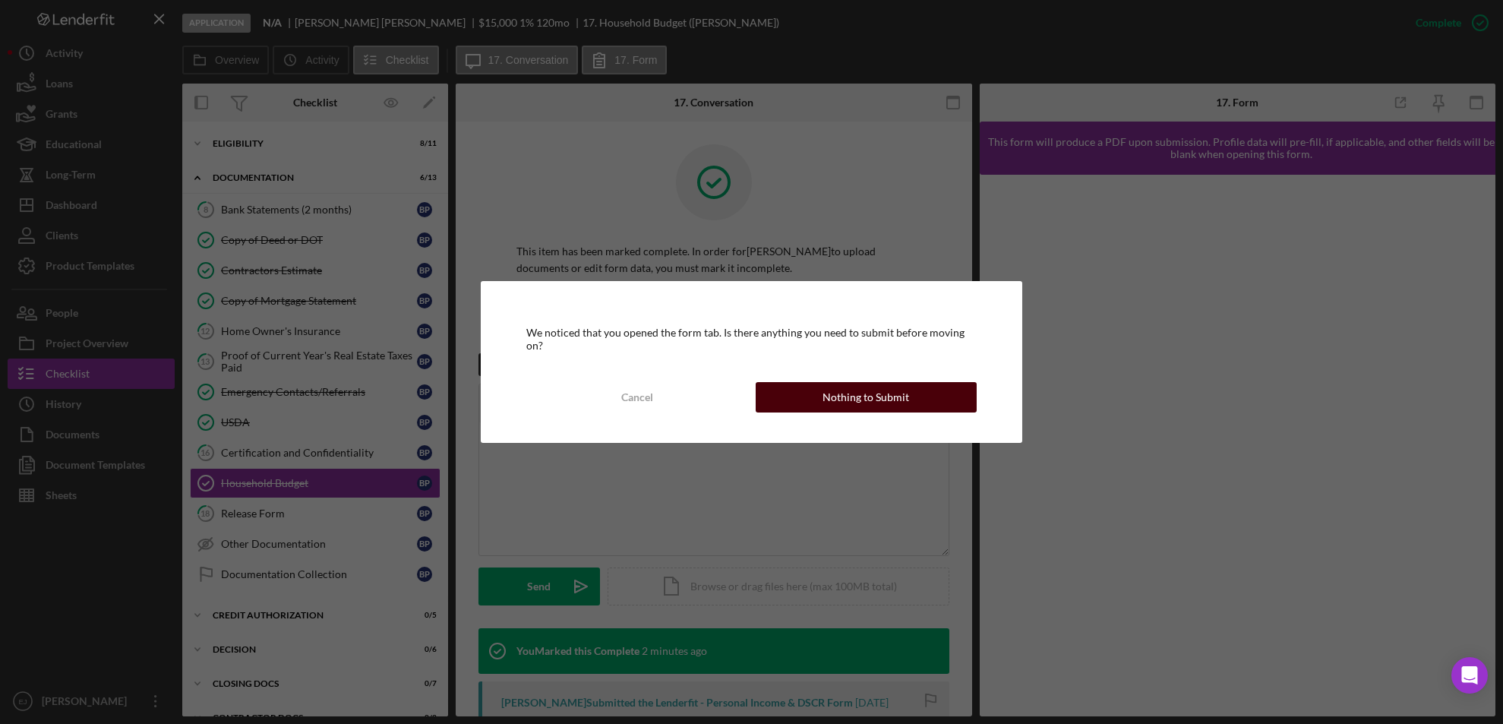
click at [839, 400] on div "Nothing to Submit" at bounding box center [866, 397] width 87 height 30
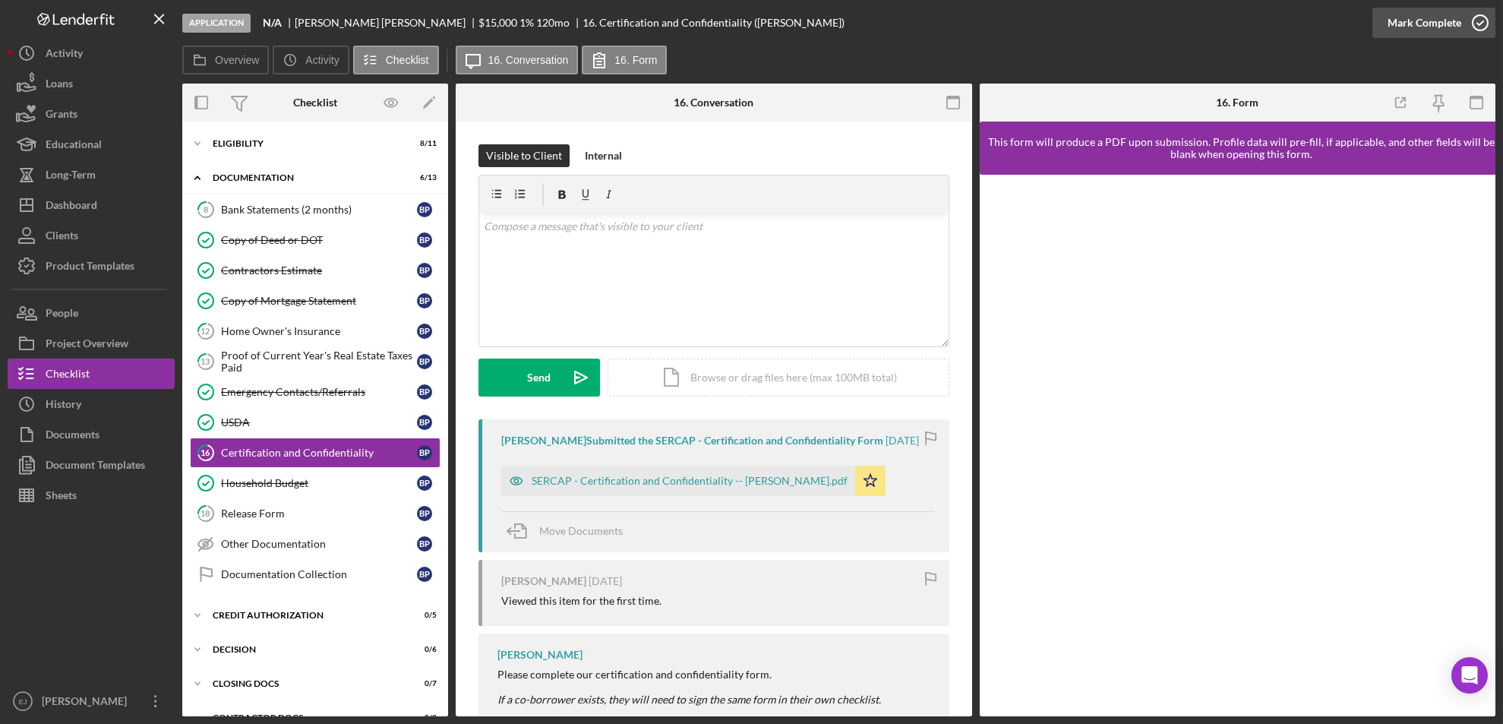
click at [1481, 22] on icon "button" at bounding box center [1481, 23] width 38 height 38
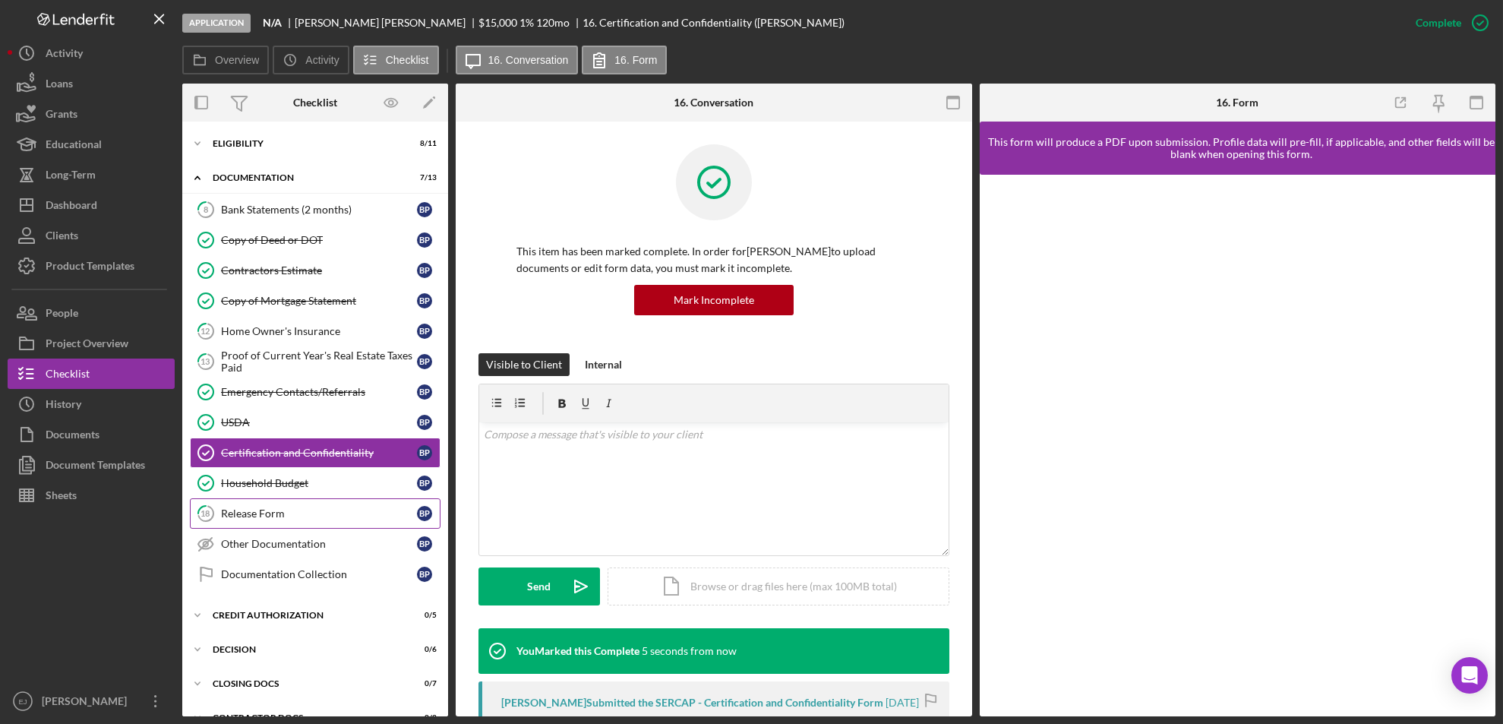
click at [259, 511] on div "Release Form" at bounding box center [319, 513] width 196 height 12
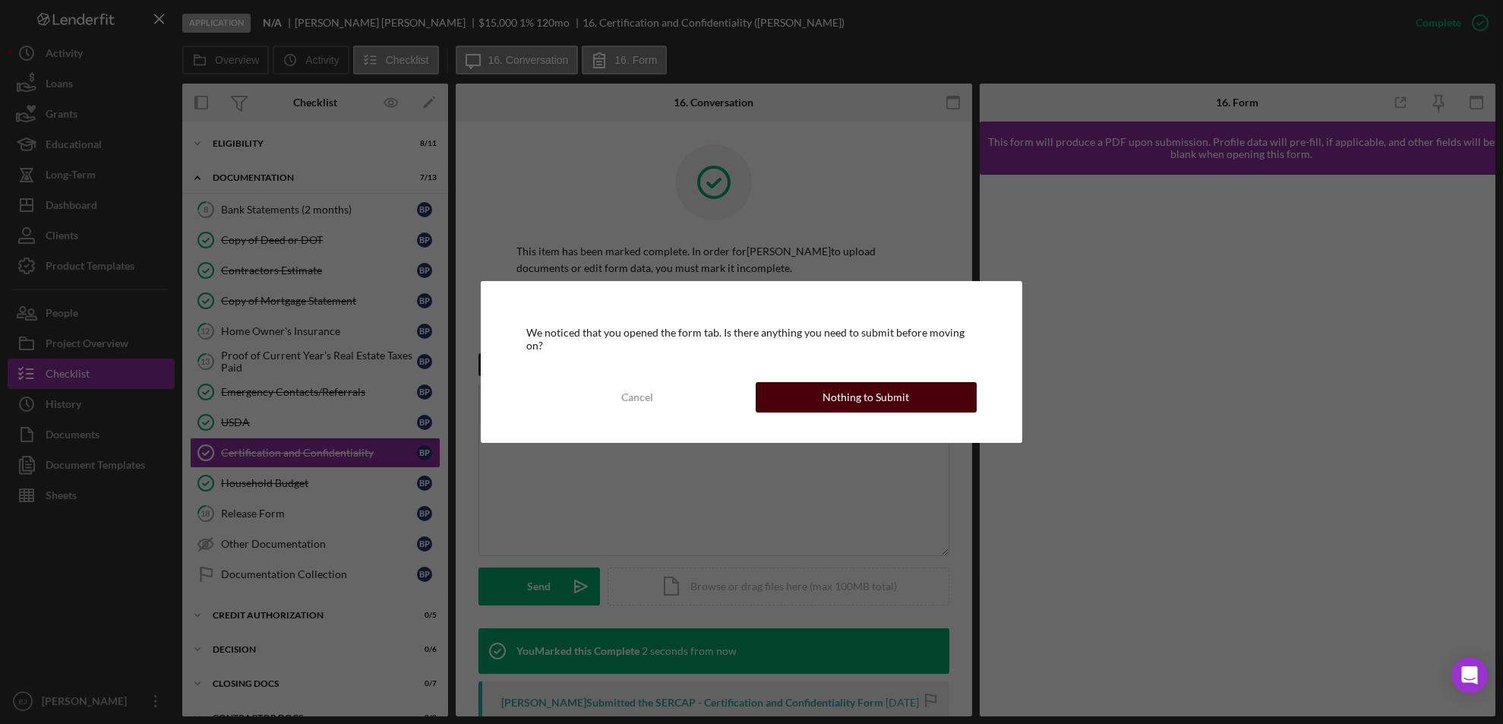
click at [852, 383] on div "Nothing to Submit" at bounding box center [866, 397] width 87 height 30
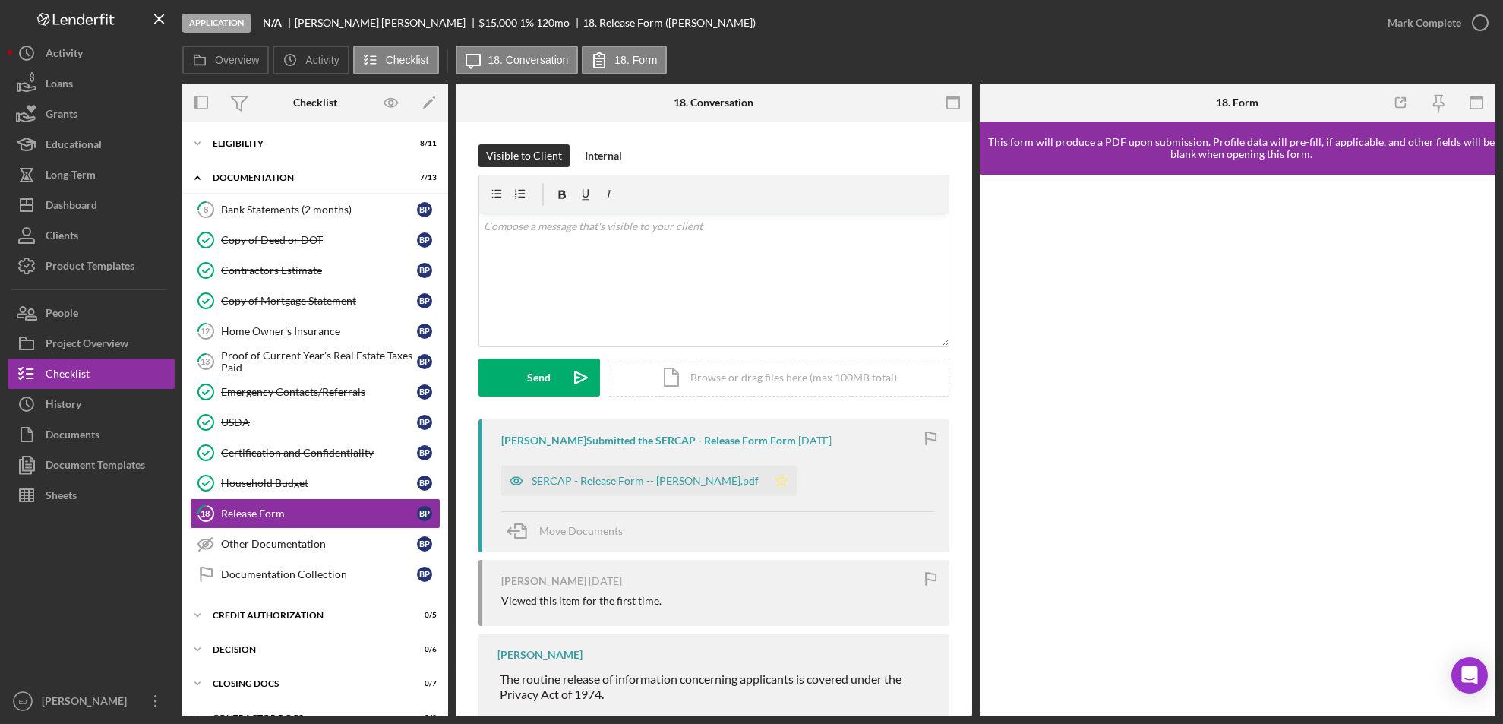
click at [773, 488] on icon "Icon/Star" at bounding box center [782, 481] width 30 height 30
click at [656, 479] on div "SERCAP - Release Form -- [PERSON_NAME].pdf" at bounding box center [645, 481] width 227 height 12
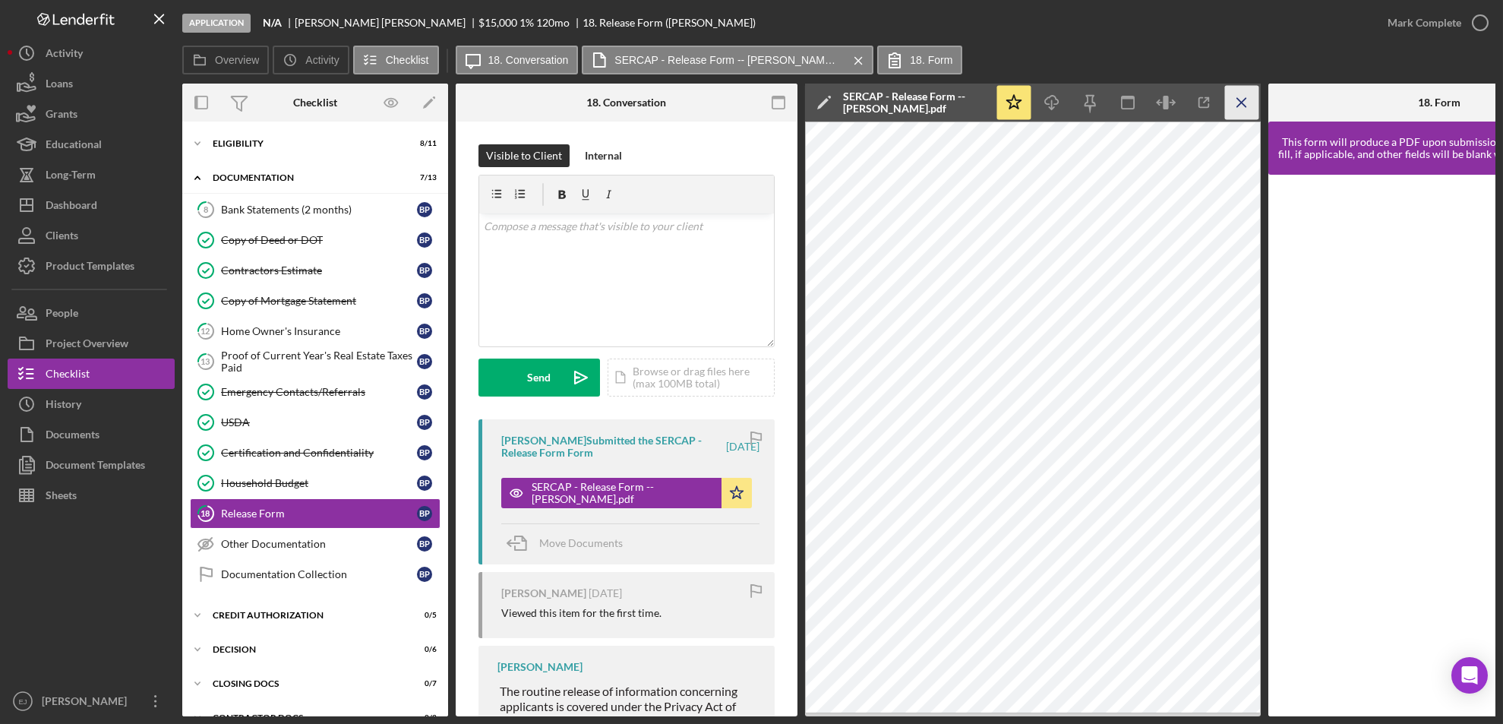
click at [1243, 104] on icon "Icon/Menu Close" at bounding box center [1242, 103] width 34 height 34
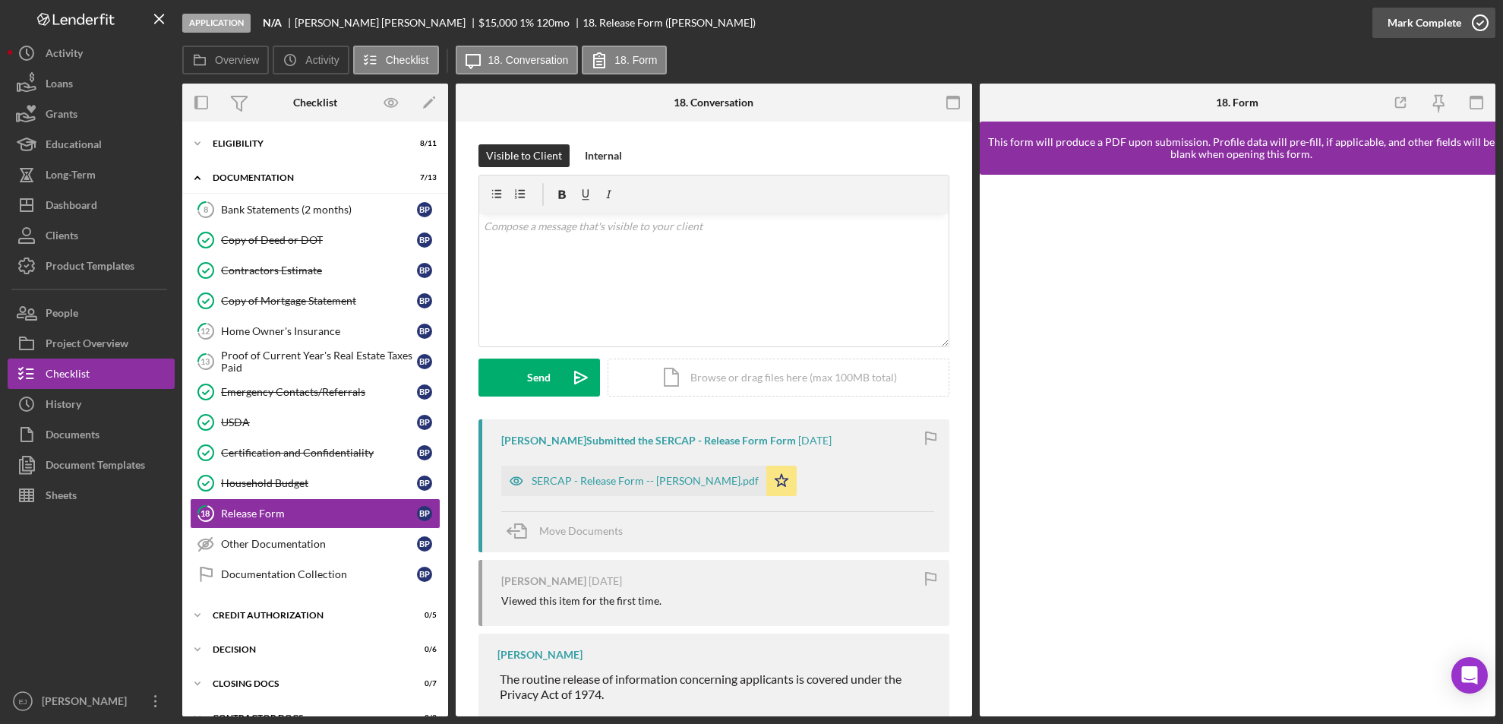
click at [1478, 20] on icon "button" at bounding box center [1481, 23] width 38 height 38
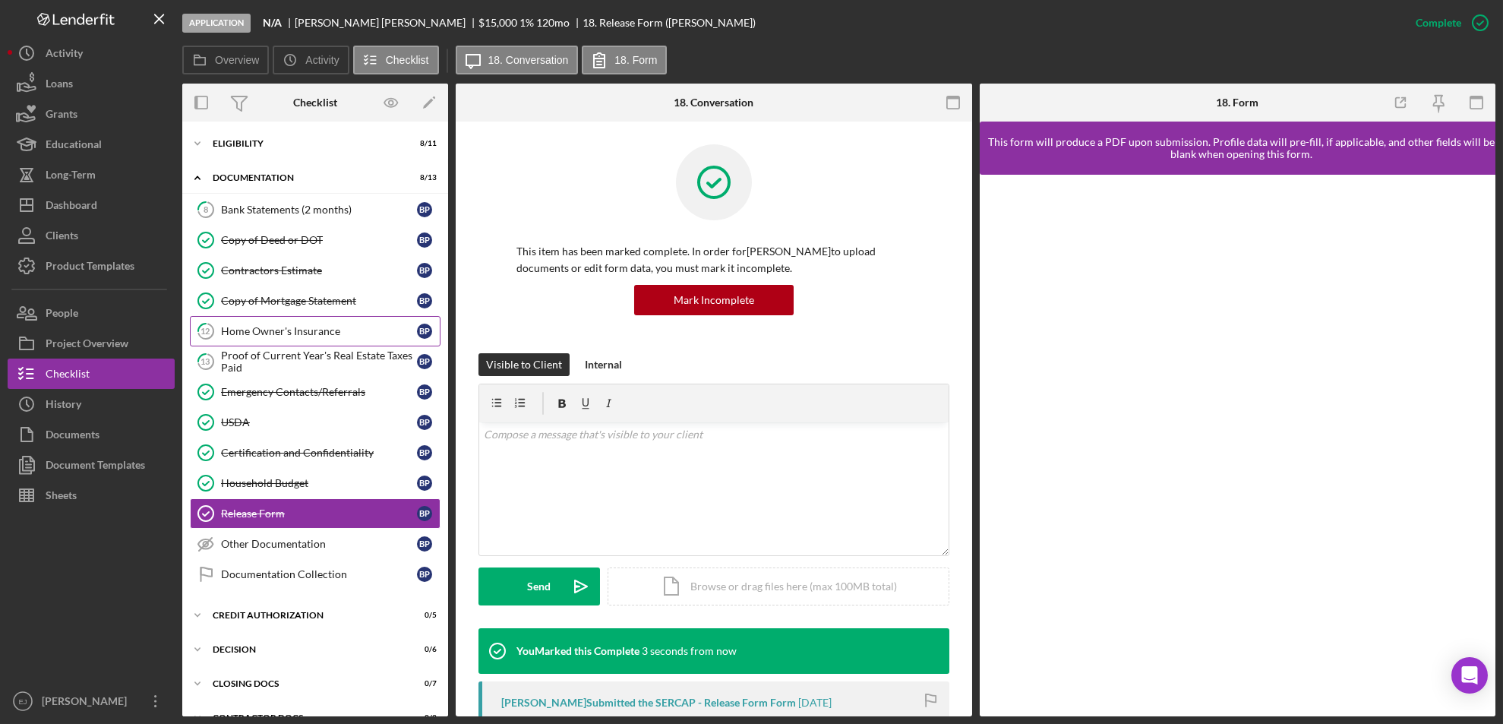
click at [303, 337] on div "Home Owner's Insurance" at bounding box center [319, 331] width 196 height 12
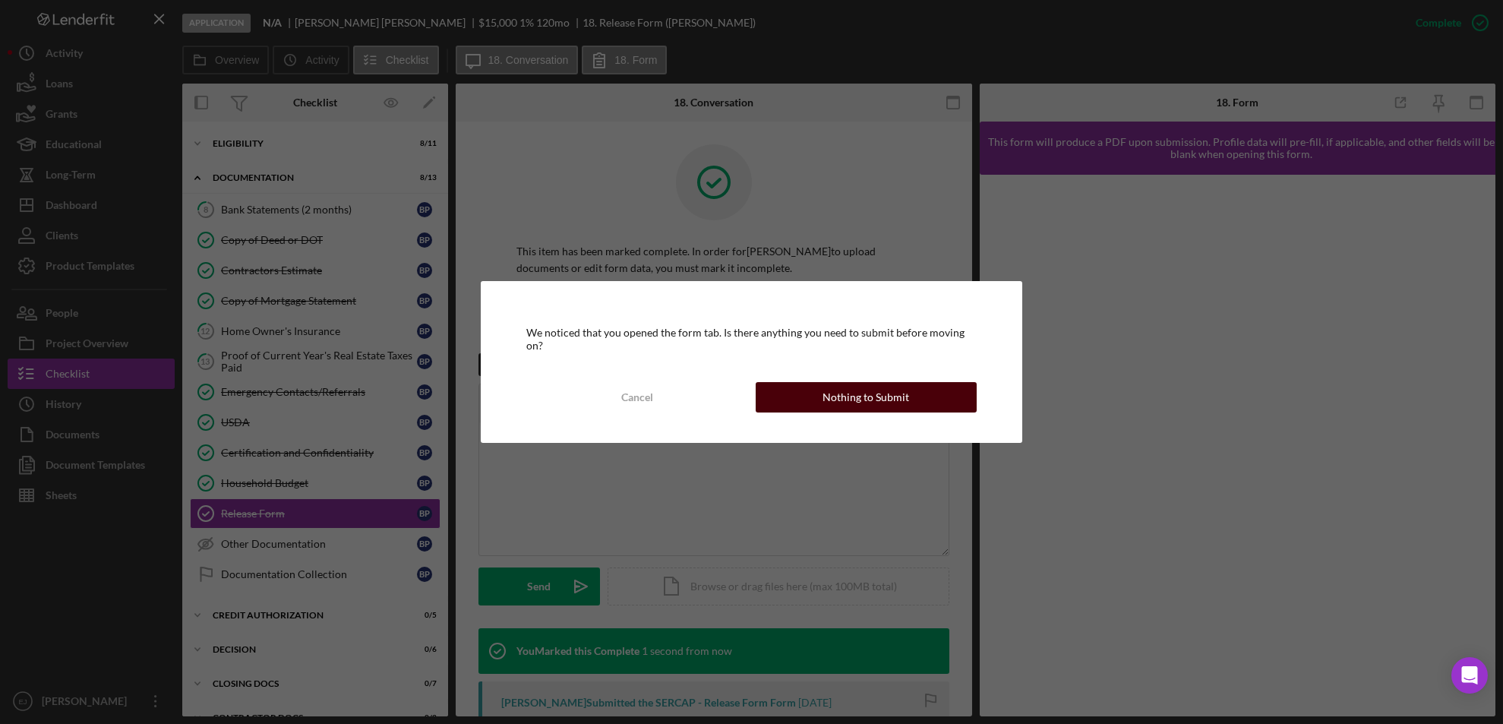
click at [829, 395] on div "Nothing to Submit" at bounding box center [866, 397] width 87 height 30
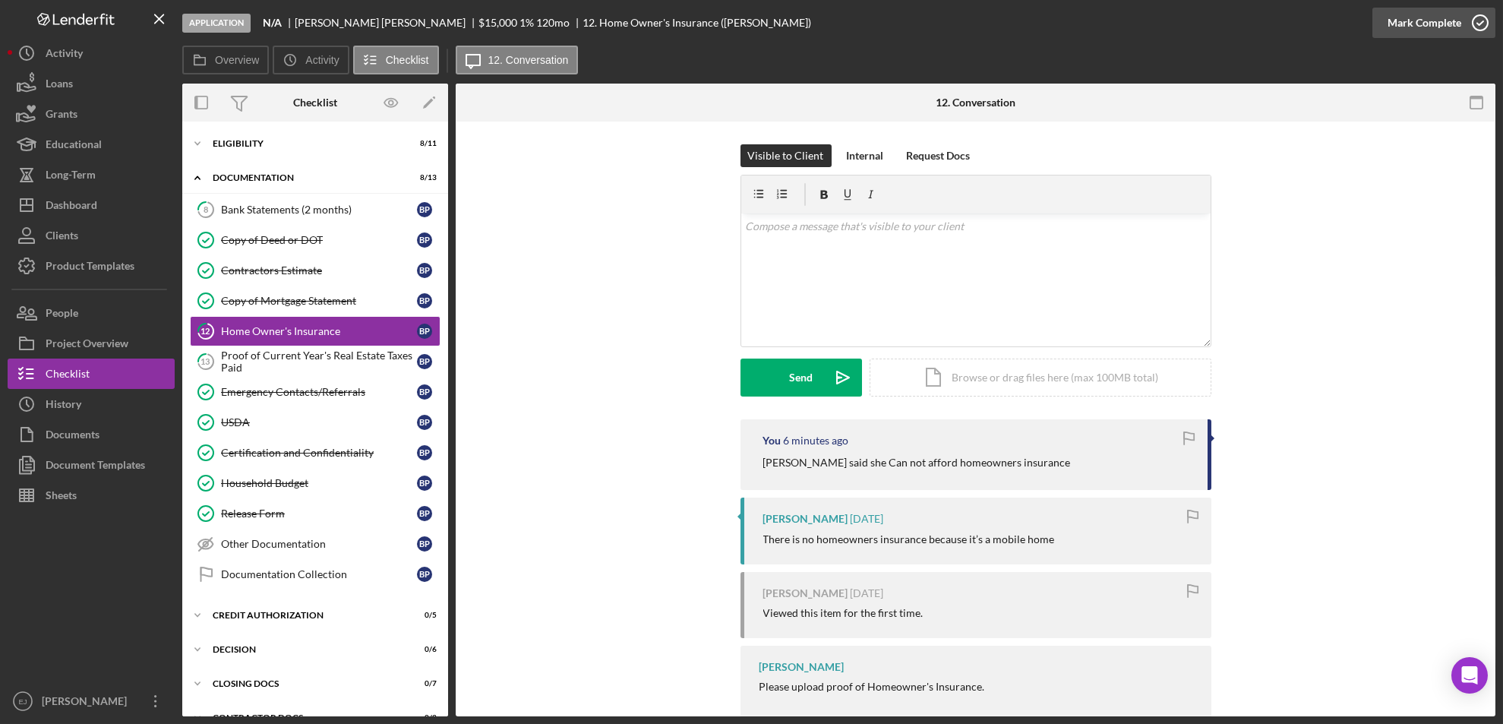
click at [1480, 21] on icon "button" at bounding box center [1481, 23] width 38 height 38
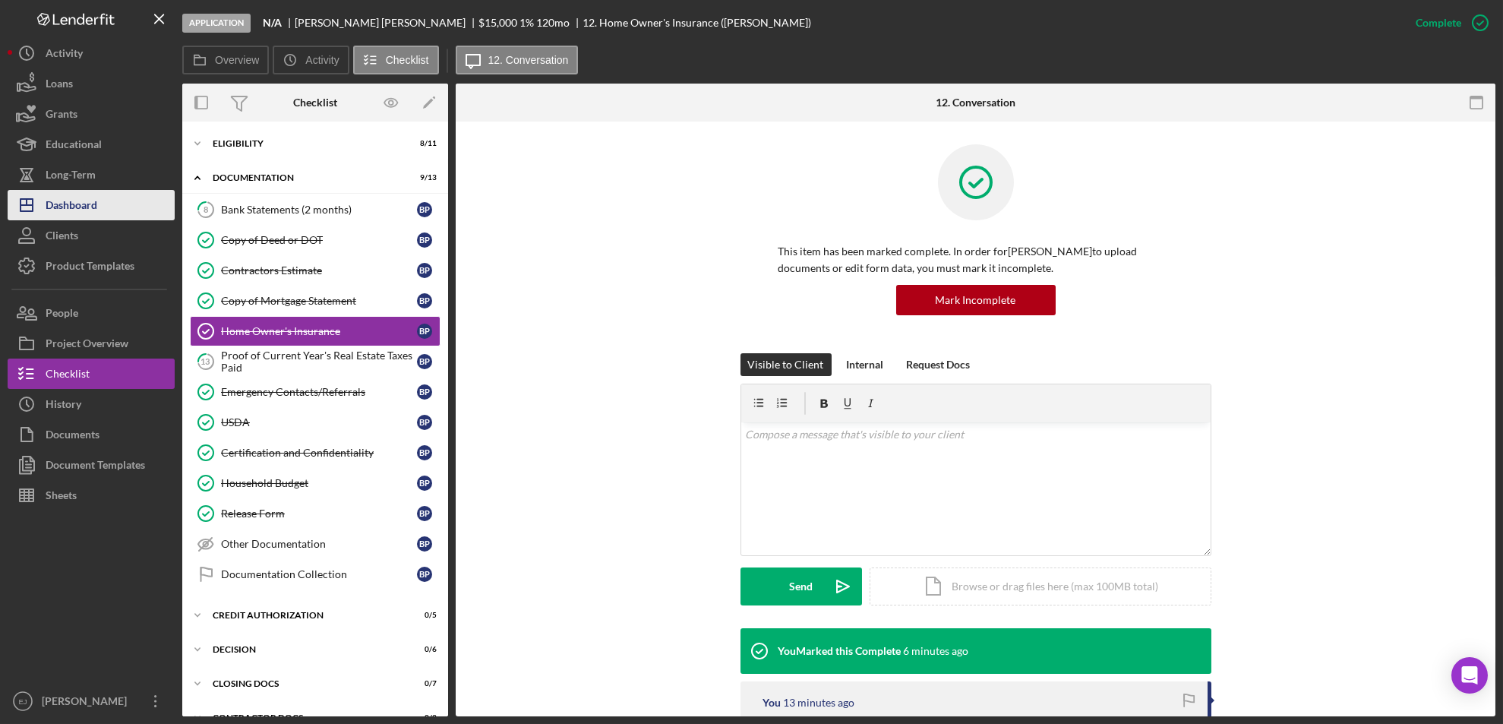
click at [100, 200] on button "Icon/Dashboard Dashboard" at bounding box center [91, 205] width 167 height 30
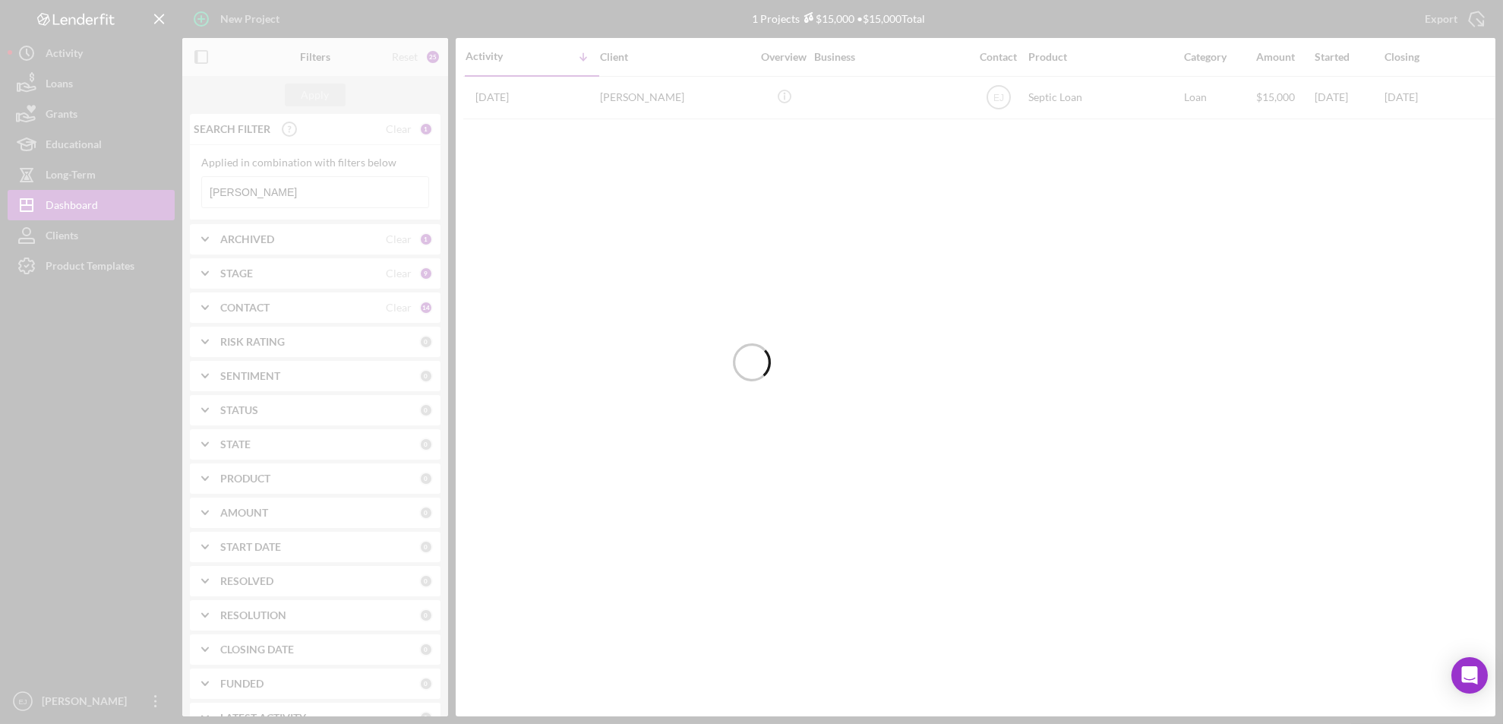
click at [372, 187] on div at bounding box center [751, 362] width 1503 height 724
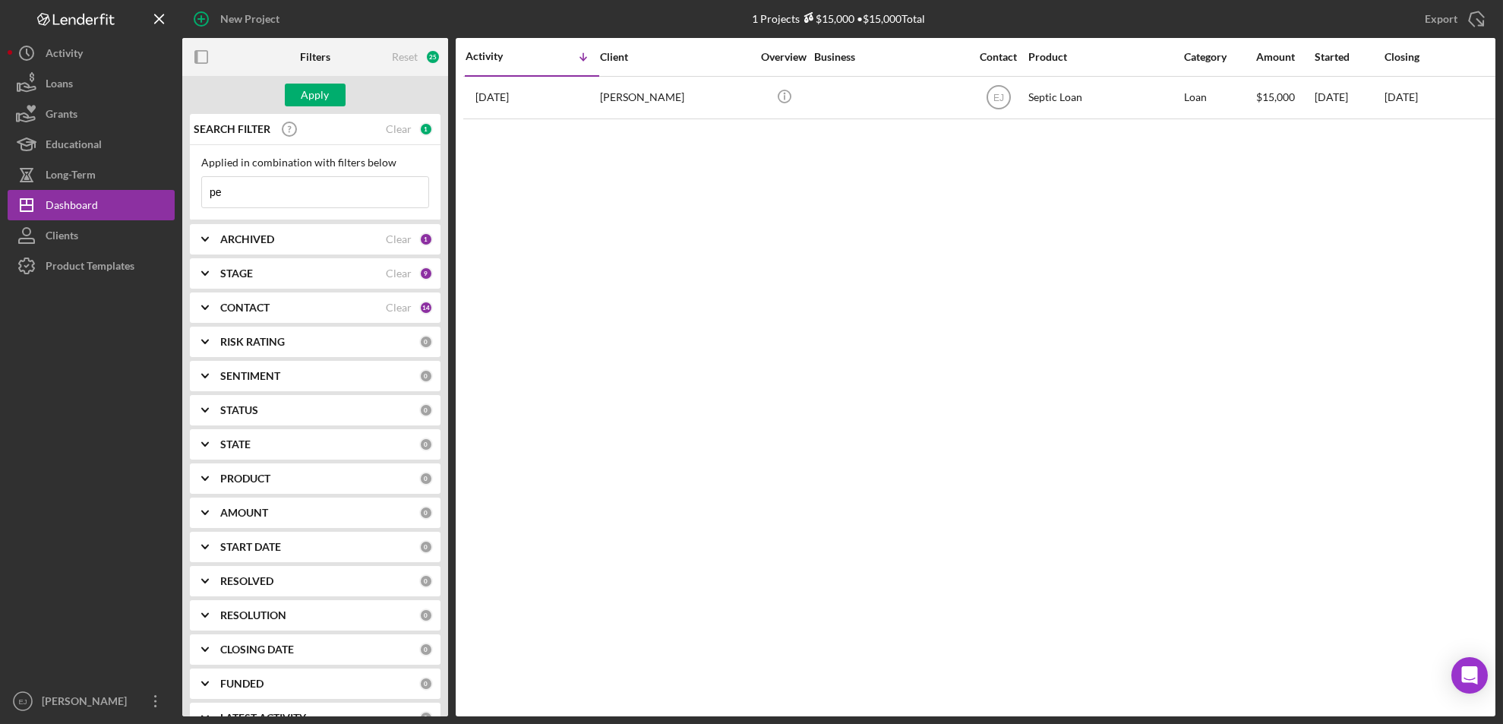
type input "p"
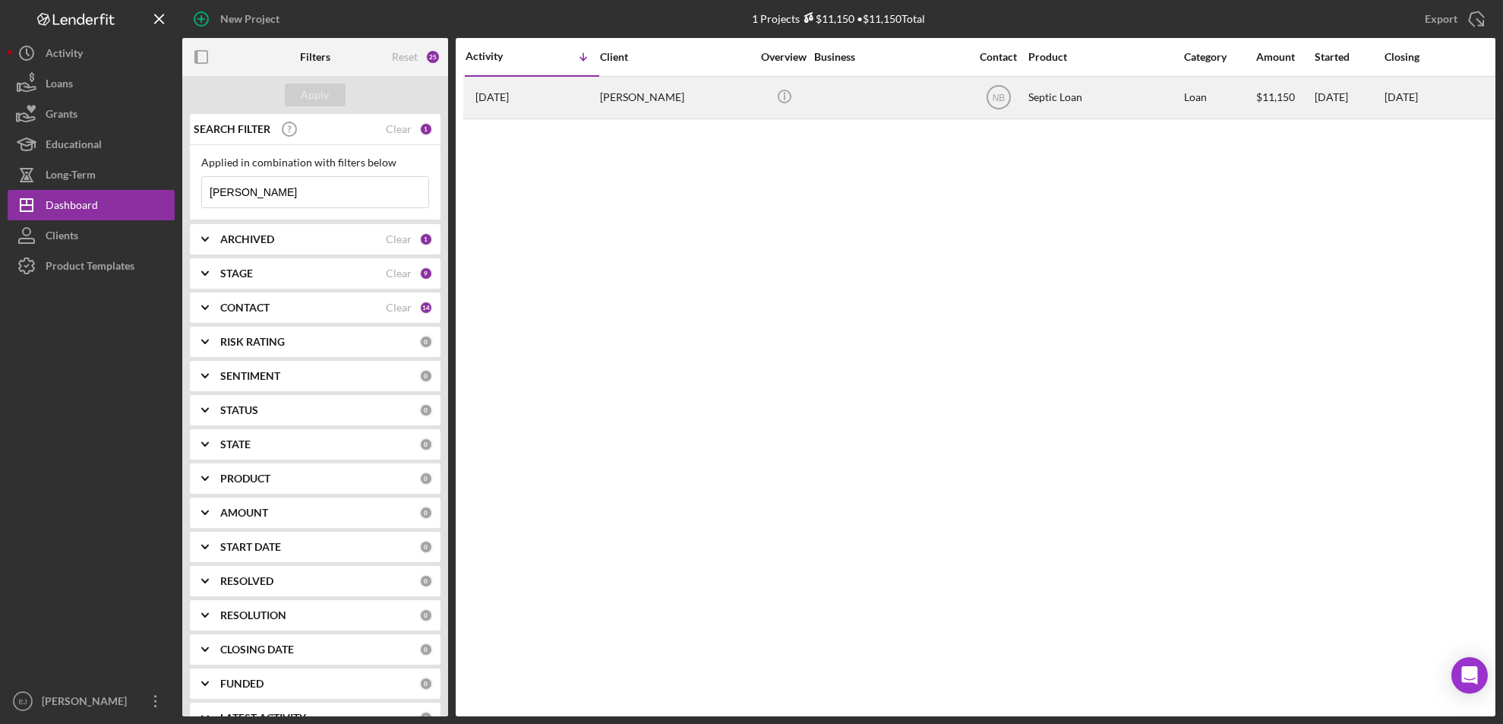
type input "[PERSON_NAME]"
click at [677, 97] on div "[PERSON_NAME]" at bounding box center [676, 97] width 152 height 40
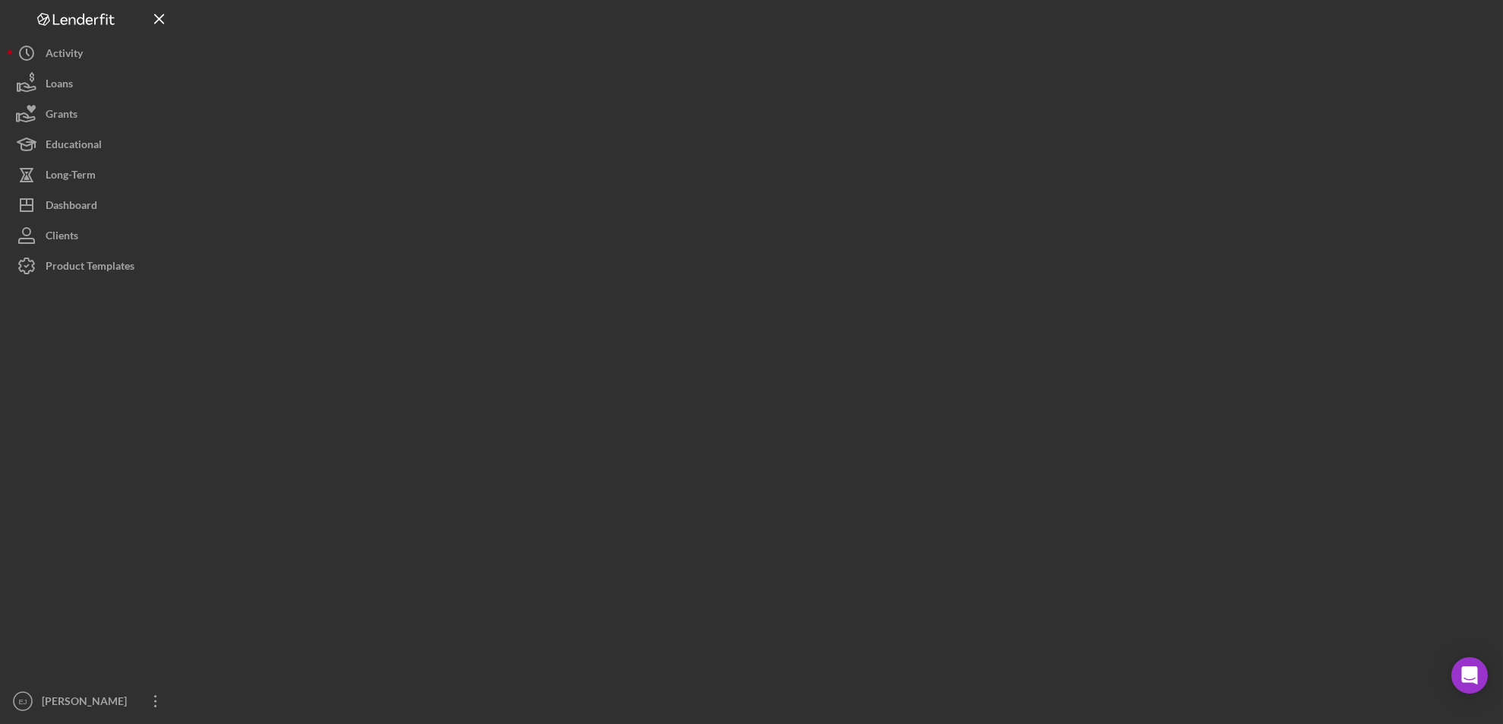
click at [677, 97] on div at bounding box center [839, 358] width 1314 height 716
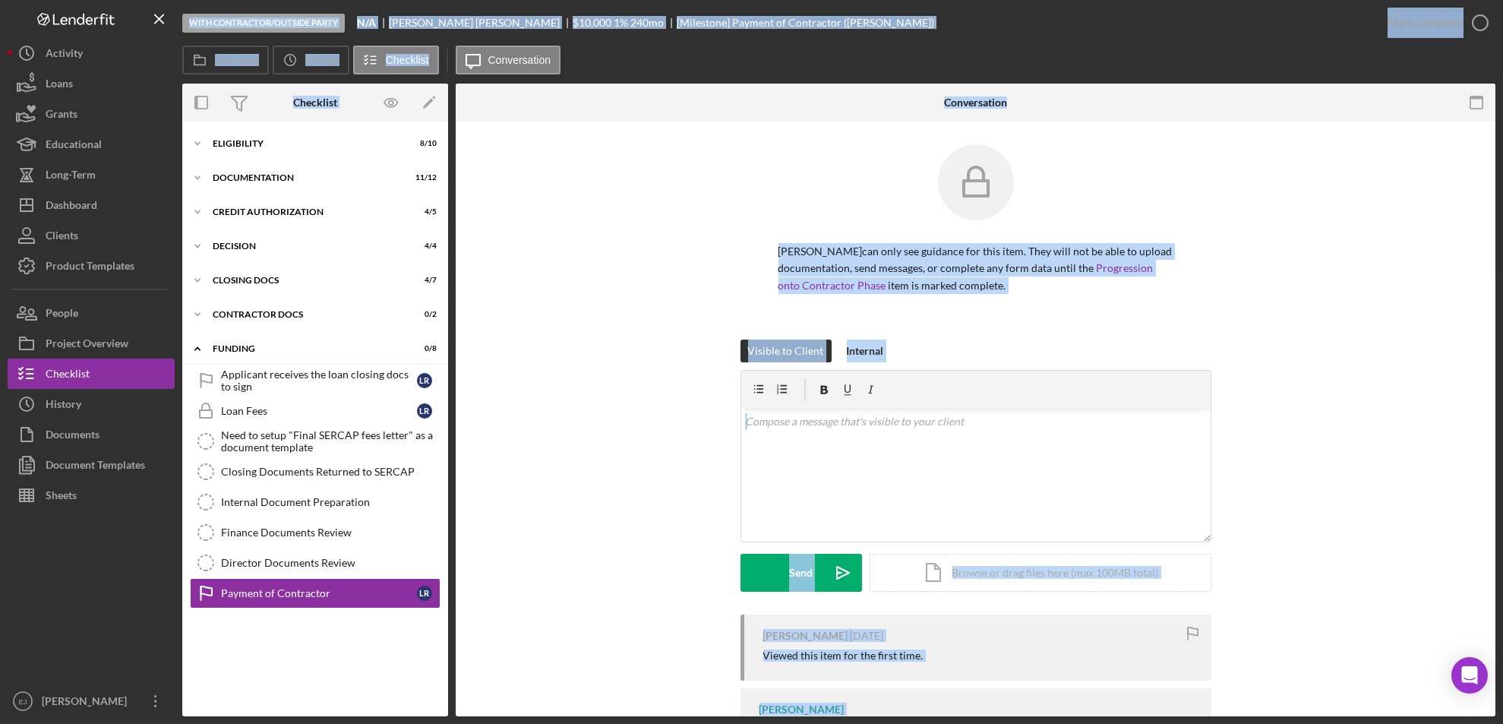
click at [527, 312] on div "[PERSON_NAME] can only see guidance for this item. They will not be able to upl…" at bounding box center [976, 241] width 994 height 195
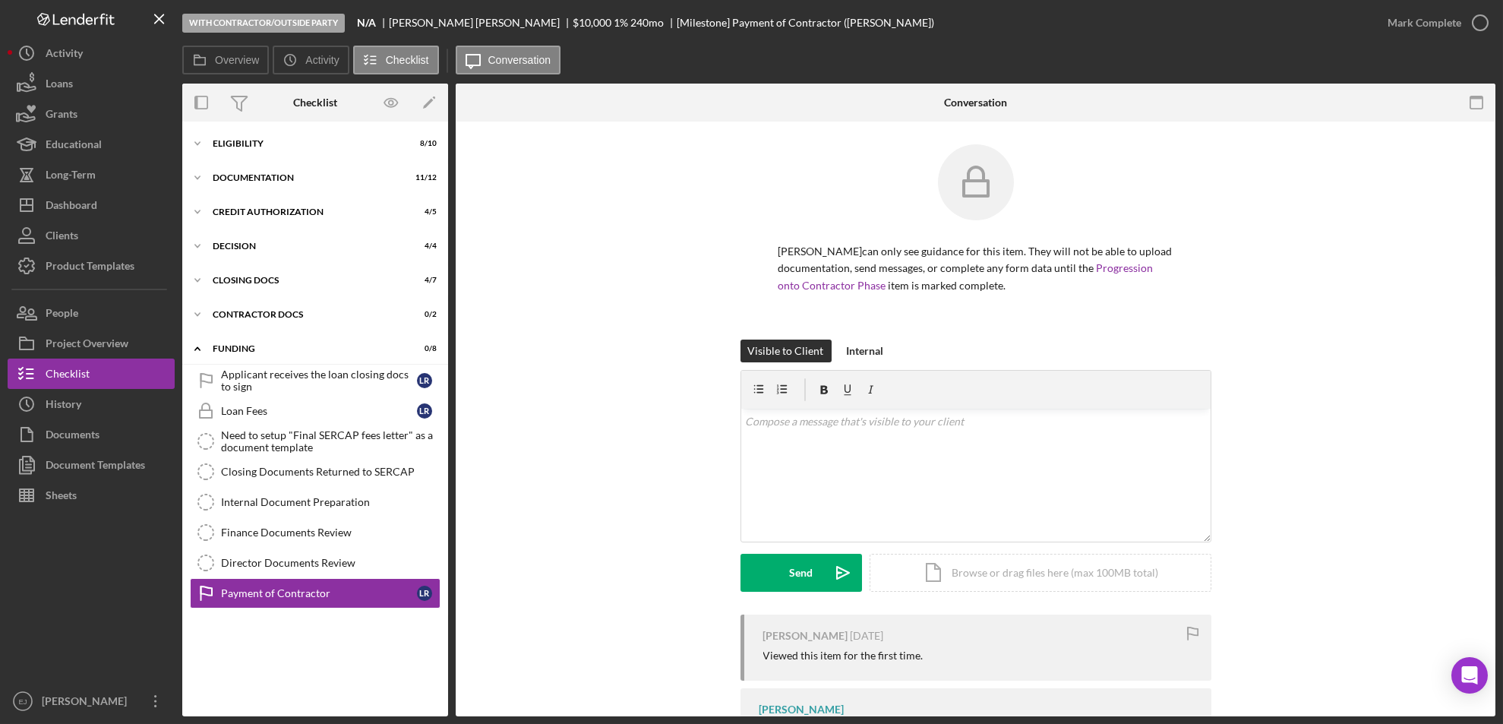
click at [505, 325] on div "[PERSON_NAME] can only see guidance for this item. They will not be able to upl…" at bounding box center [976, 241] width 994 height 195
click at [198, 239] on icon "Icon/Expander" at bounding box center [197, 246] width 30 height 30
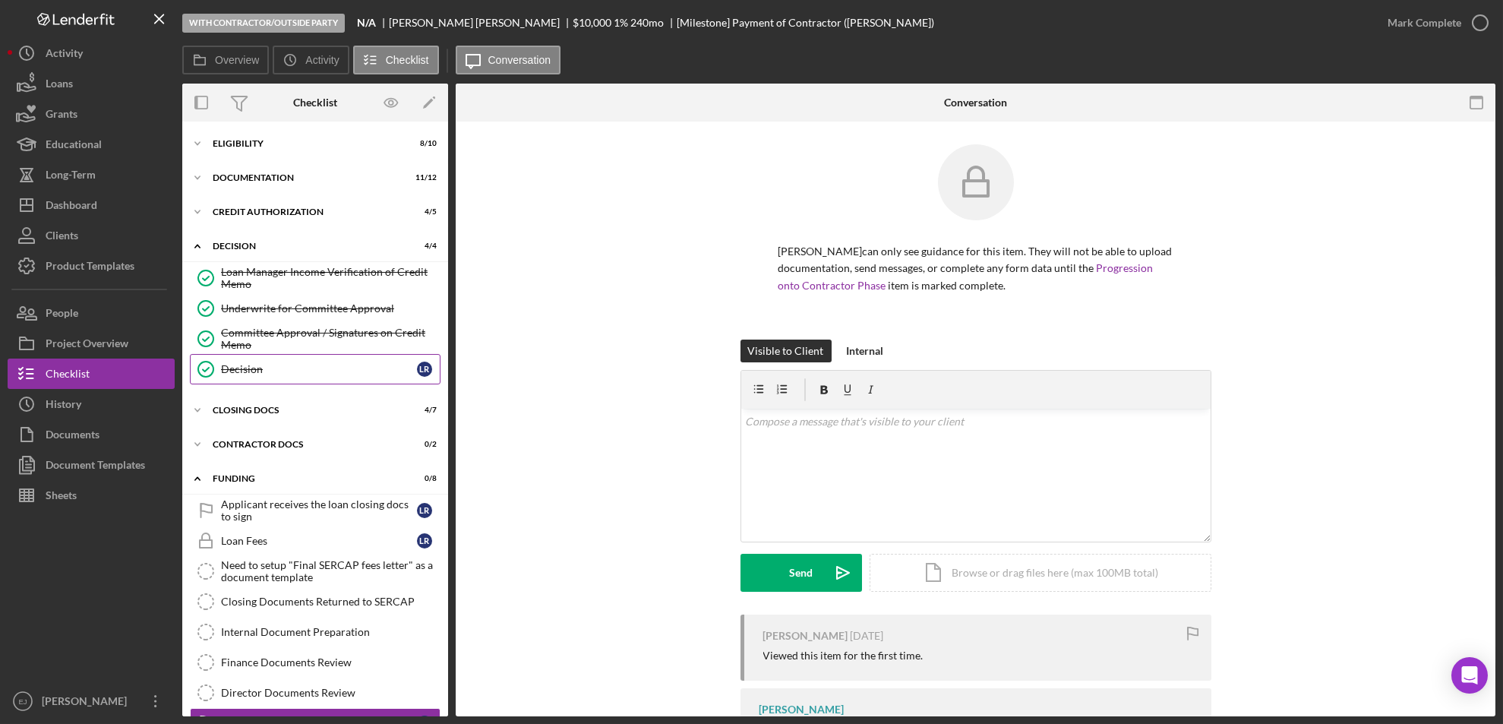
click at [261, 367] on div "Decision" at bounding box center [319, 369] width 196 height 12
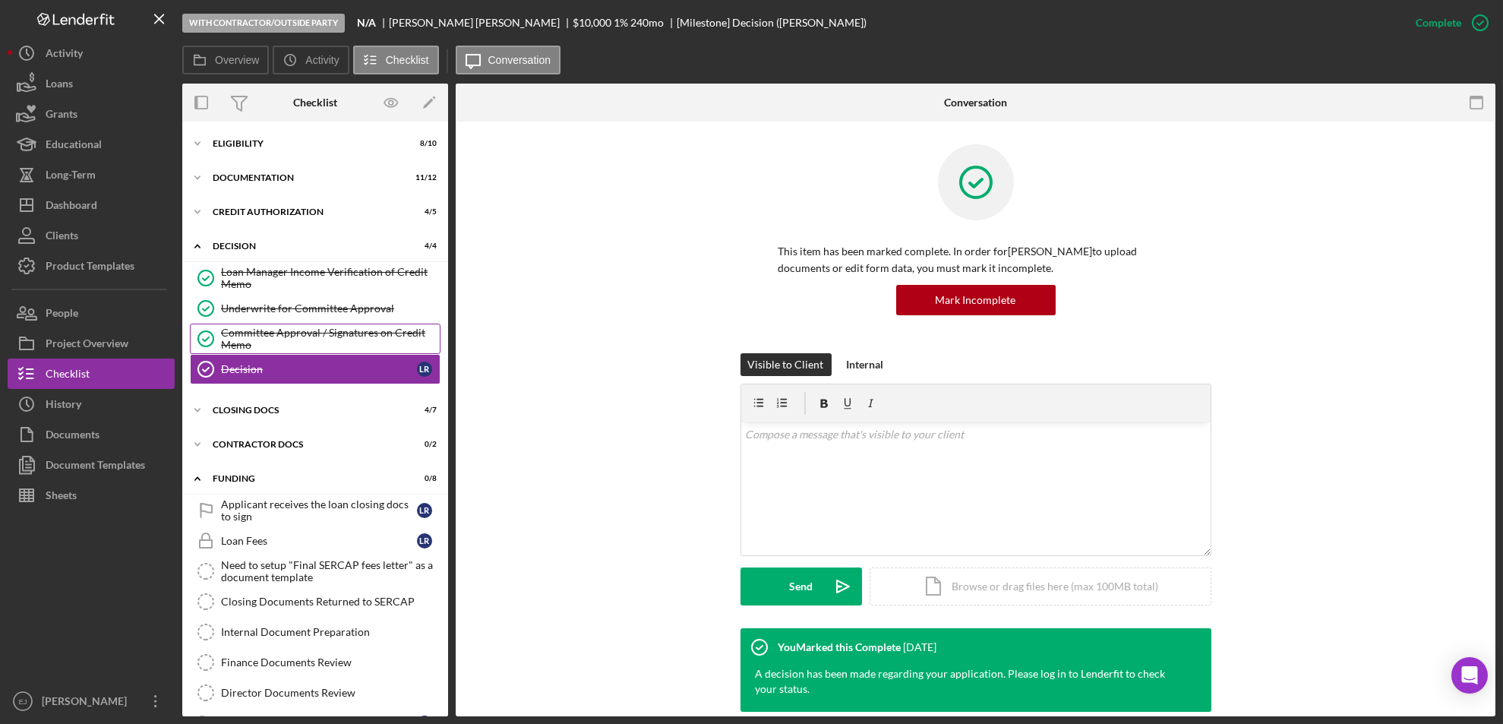
click at [276, 334] on div "Committee Approval / Signatures on Credit Memo" at bounding box center [330, 339] width 219 height 24
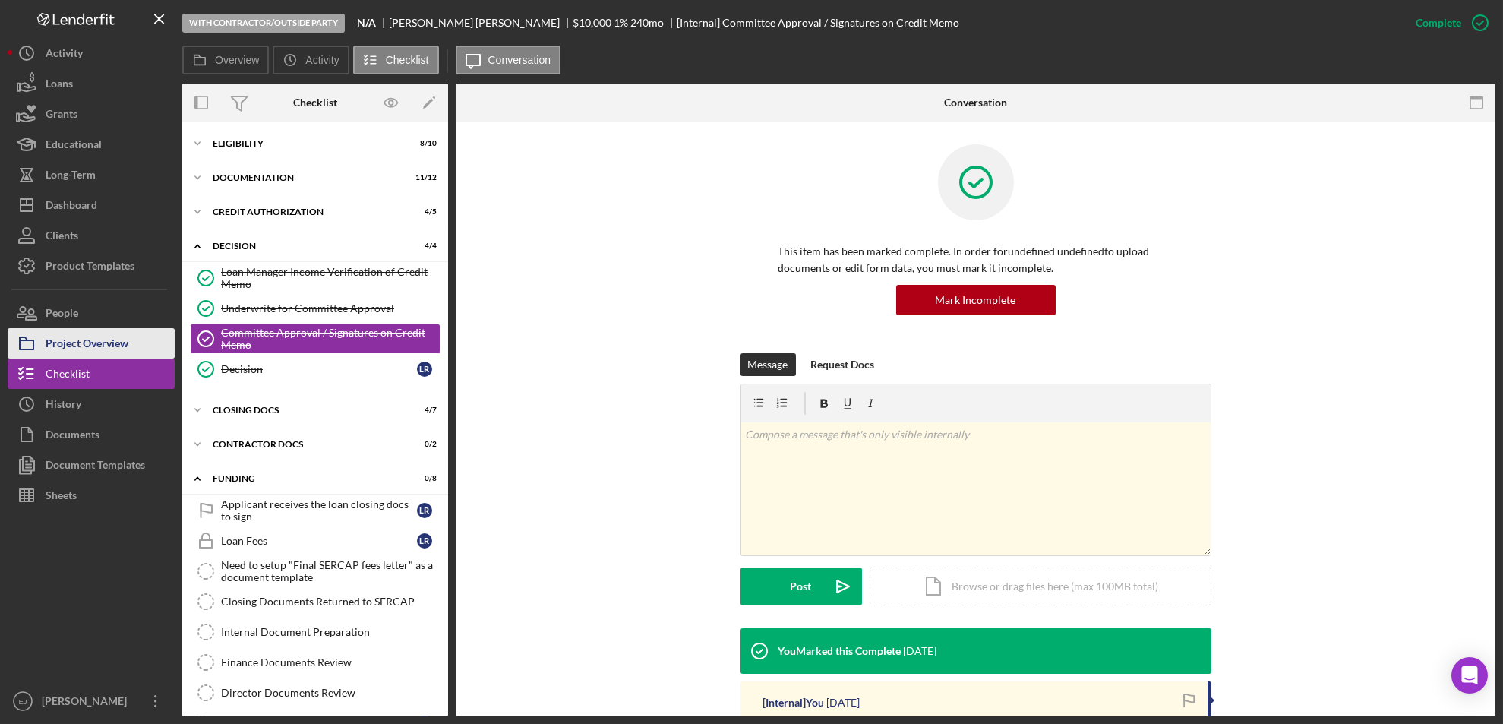
click at [112, 342] on div "Project Overview" at bounding box center [87, 345] width 83 height 34
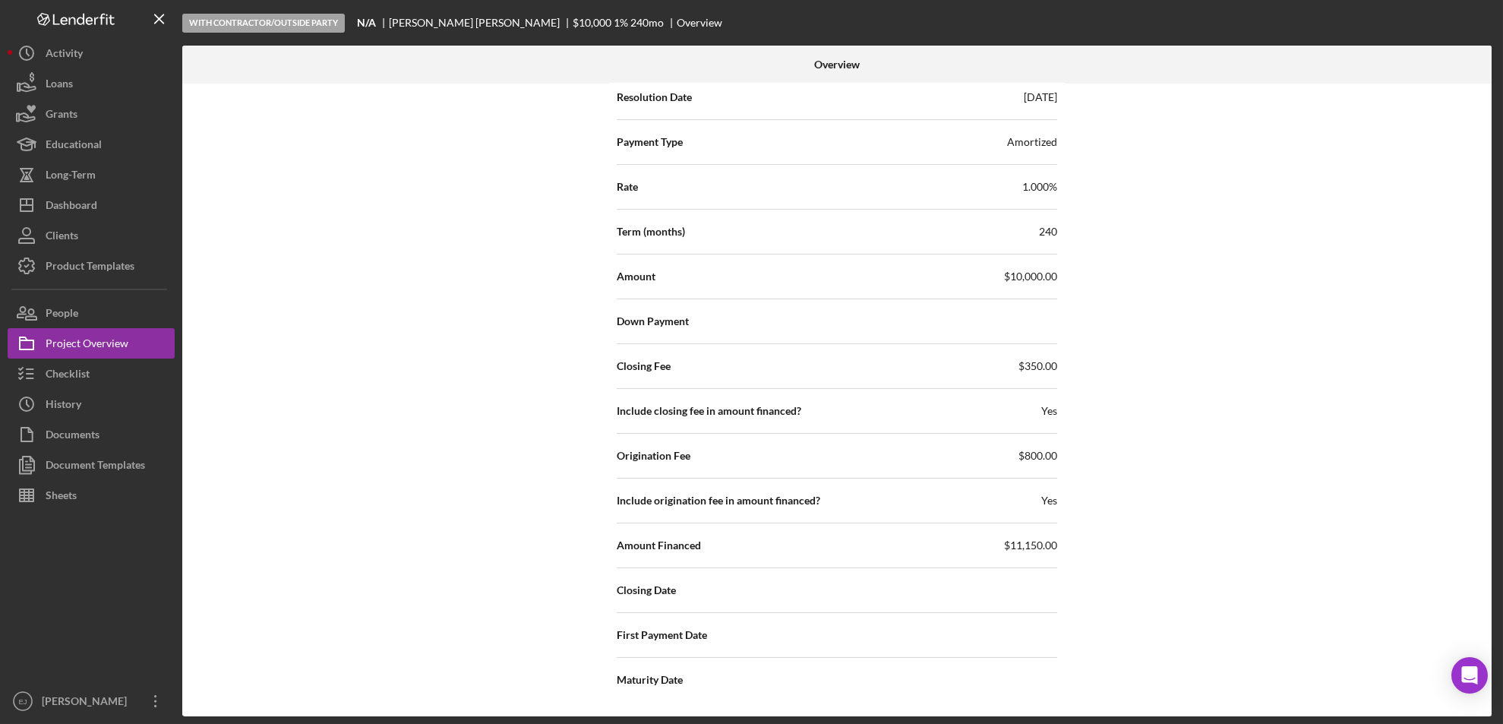
scroll to position [1568, 0]
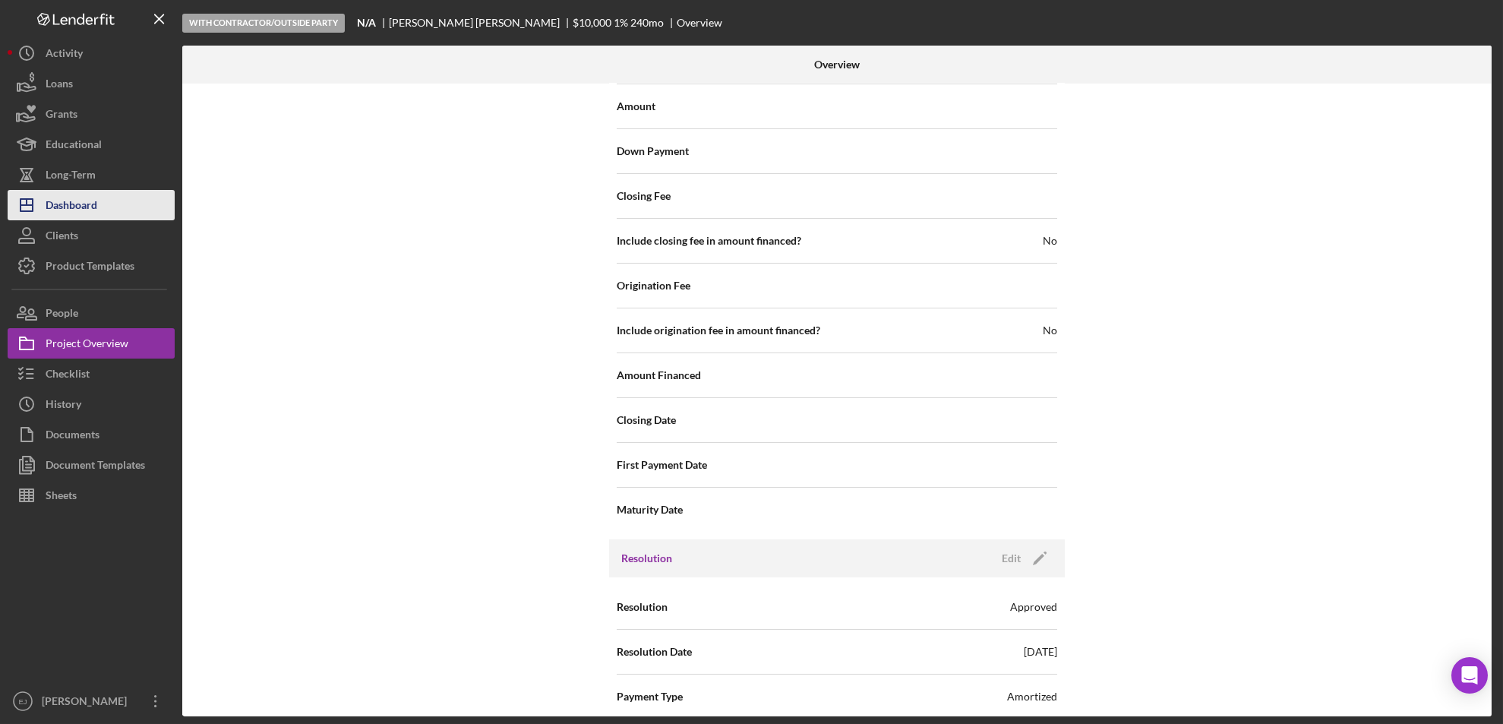
click at [108, 213] on button "Icon/Dashboard Dashboard" at bounding box center [91, 205] width 167 height 30
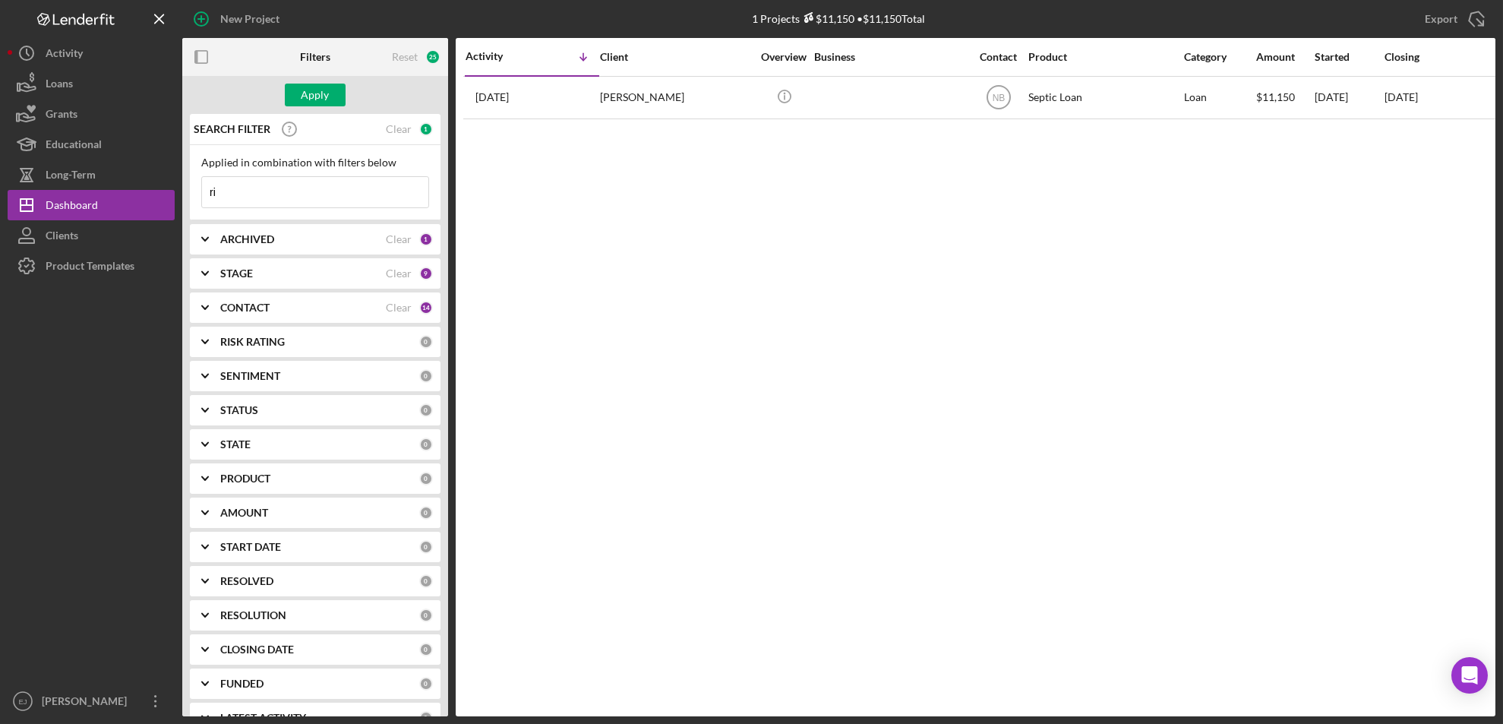
type input "r"
click at [338, 189] on input at bounding box center [315, 192] width 226 height 30
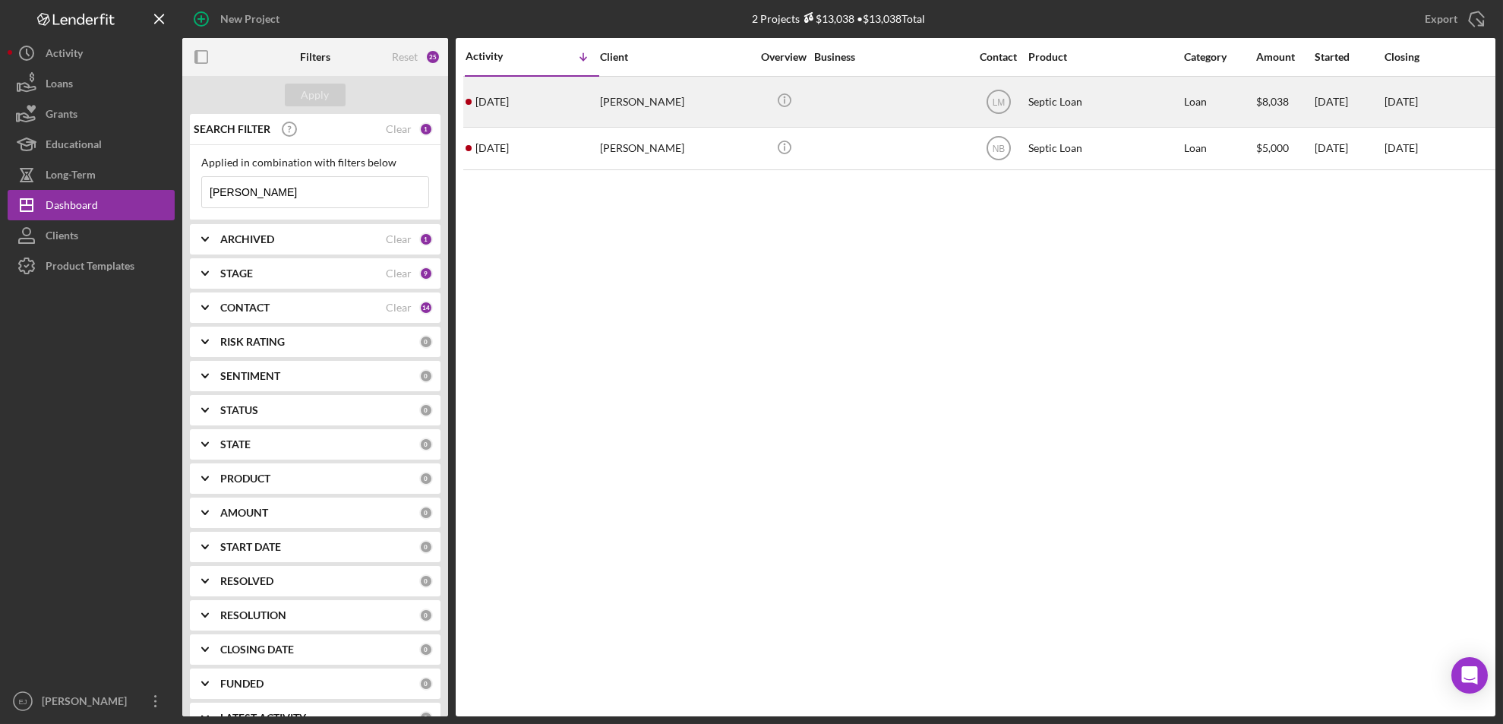
type input "[PERSON_NAME]"
click at [657, 103] on div "[PERSON_NAME]" at bounding box center [676, 101] width 152 height 49
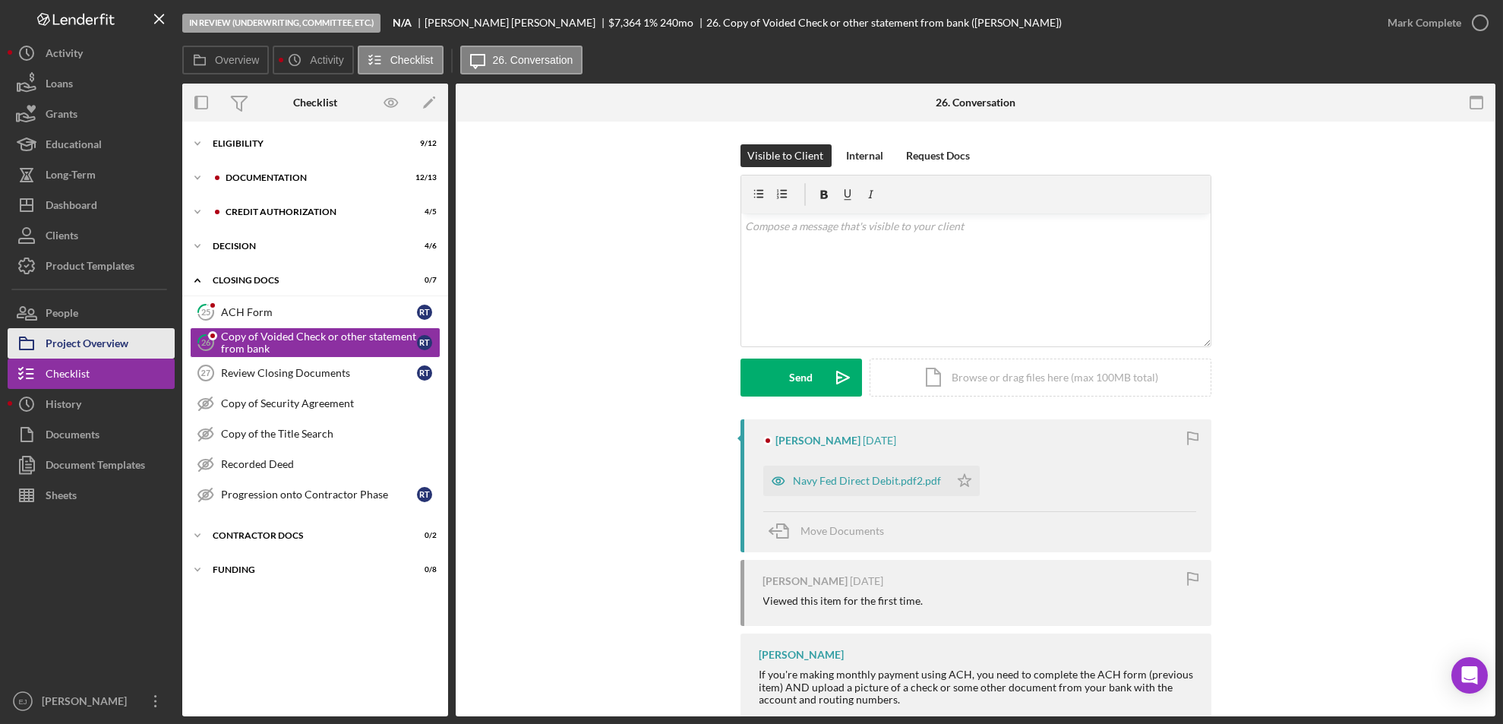
click at [83, 347] on div "Project Overview" at bounding box center [87, 345] width 83 height 34
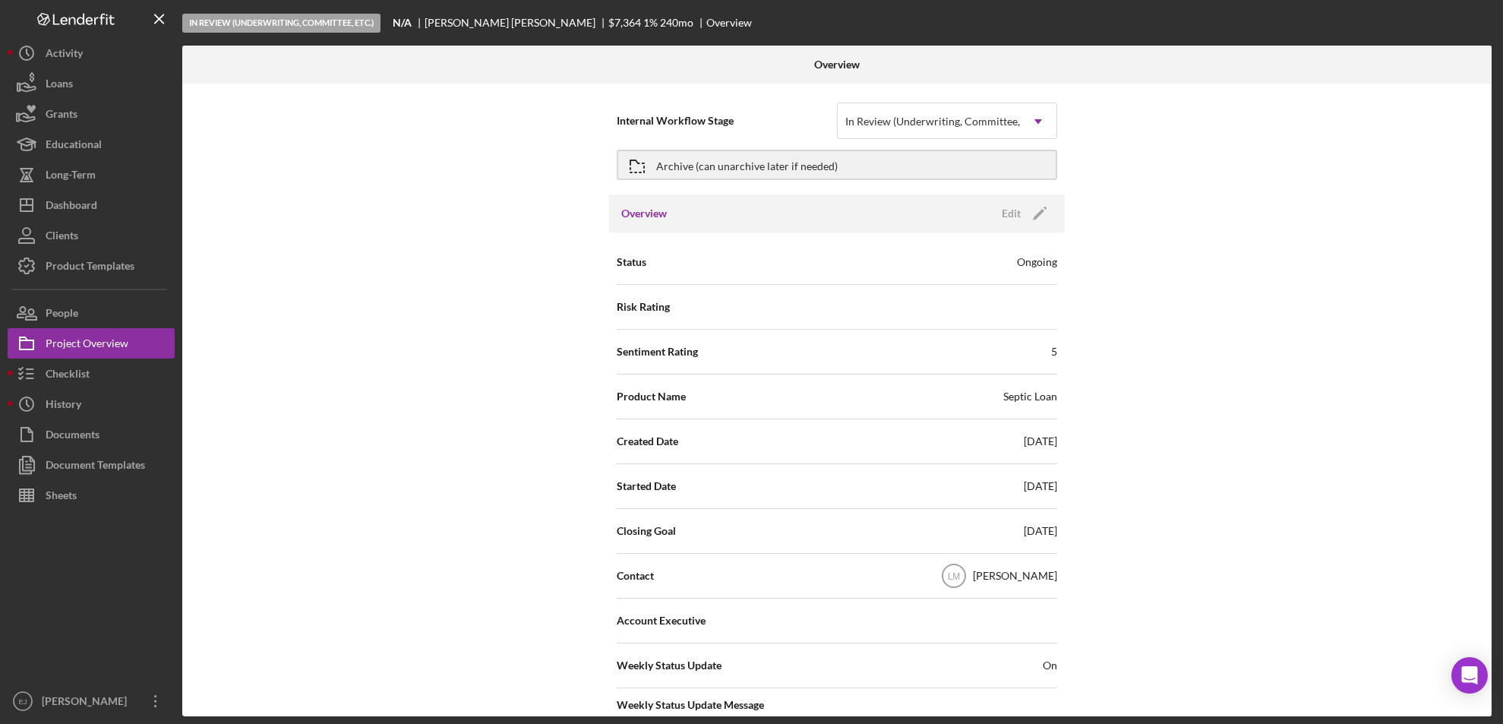
click at [1393, 530] on div "Internal Workflow Stage In Review (Underwriting, Committee, Etc.) Icon/Dropdown…" at bounding box center [837, 400] width 1310 height 633
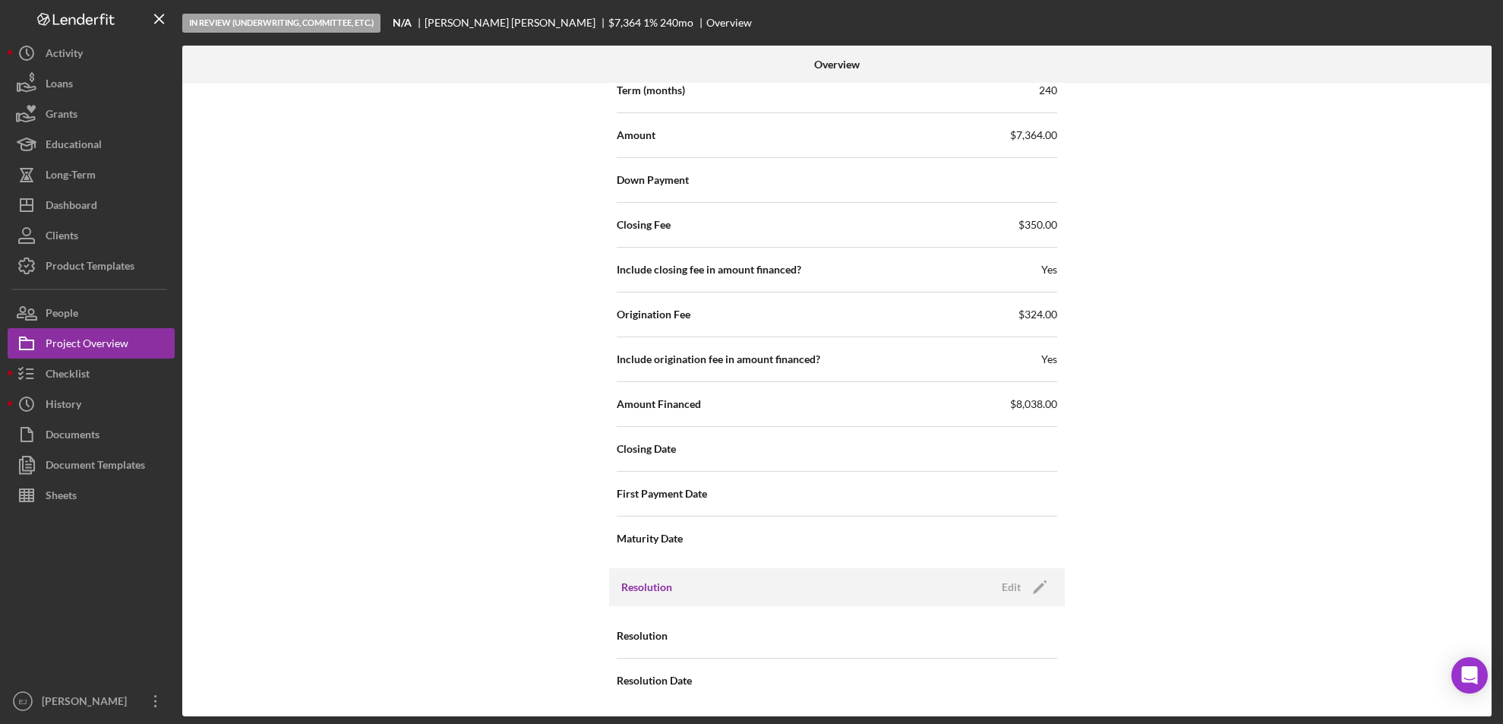
scroll to position [1540, 0]
click at [1011, 576] on div "Edit" at bounding box center [1011, 586] width 19 height 23
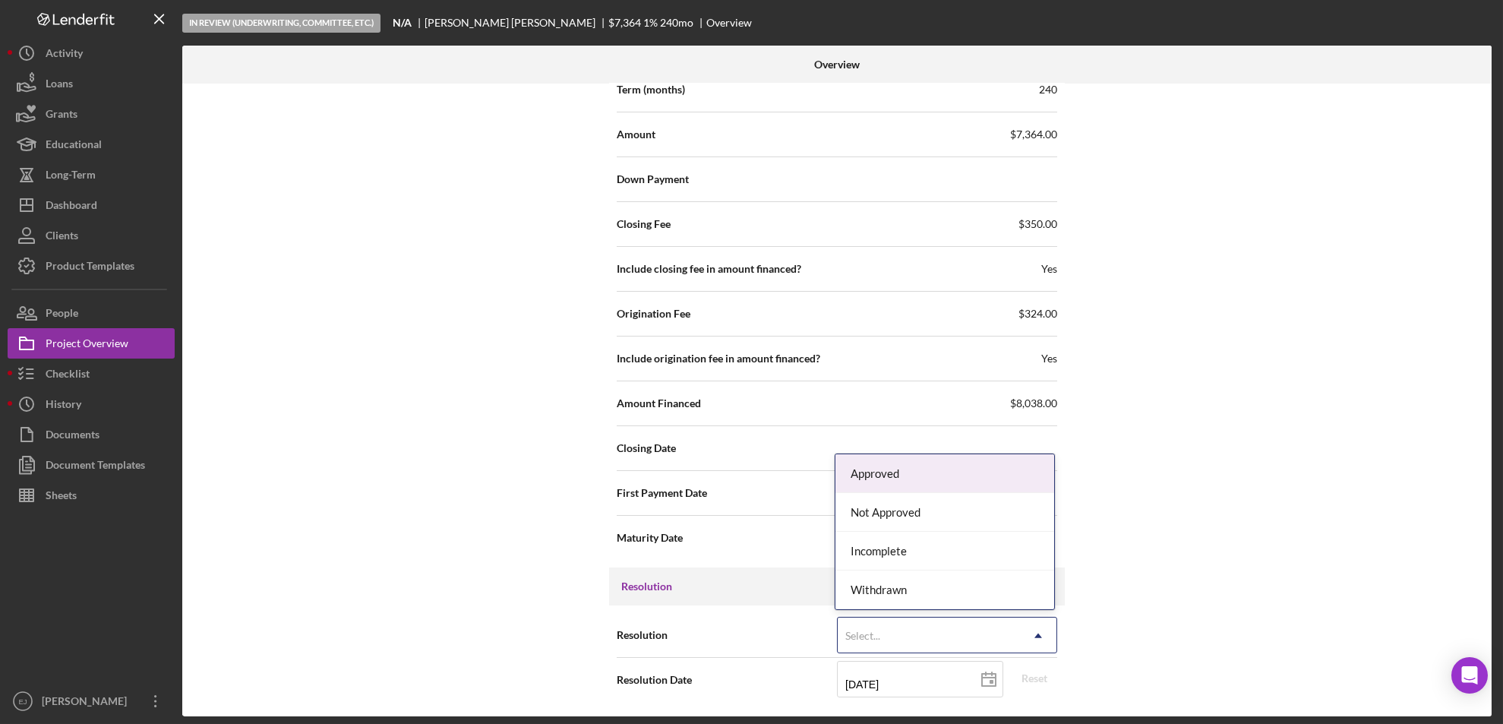
click at [1029, 636] on icon "Icon/Dropdown Arrow" at bounding box center [1038, 636] width 36 height 36
click at [992, 479] on div "Approved" at bounding box center [945, 473] width 219 height 39
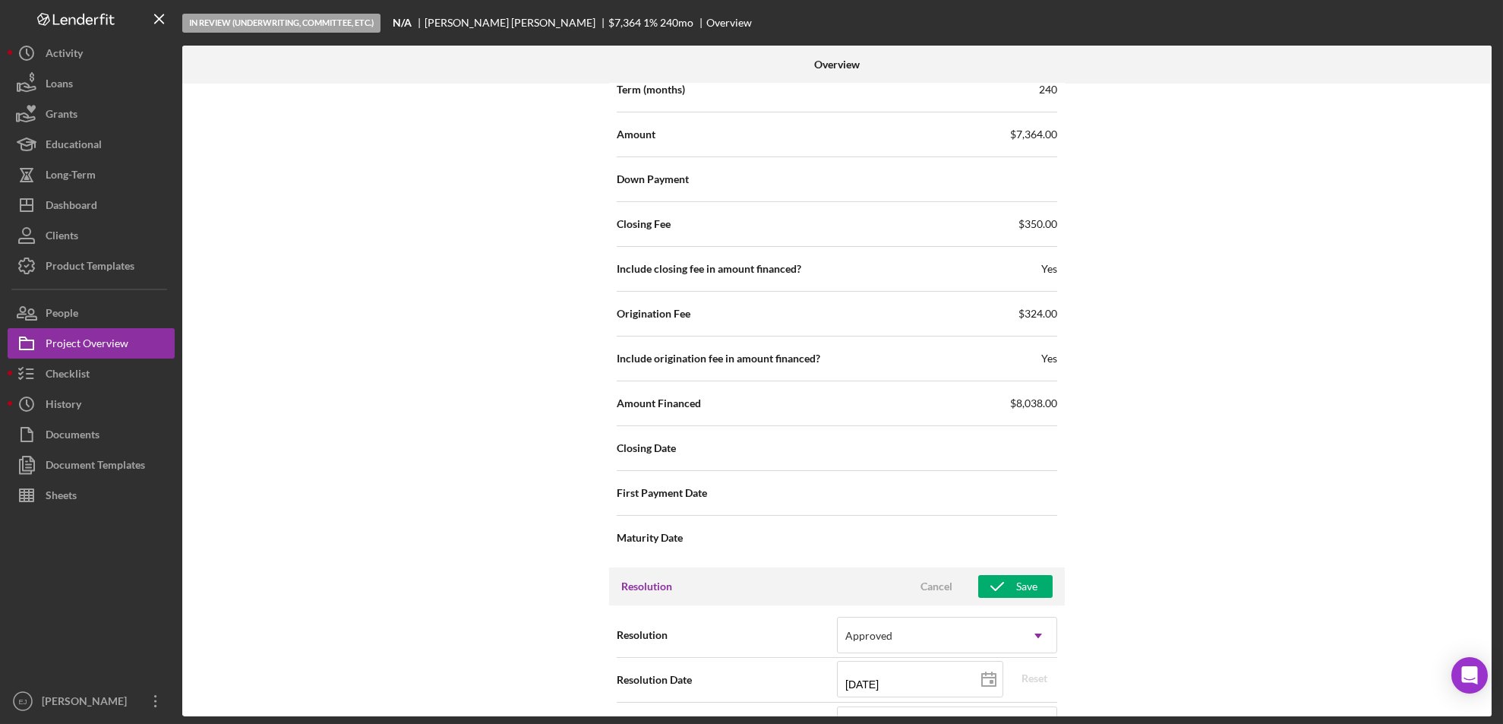
click at [1458, 498] on div "Internal Workflow Stage In Review (Underwriting, Committee, Etc.) Icon/Dropdown…" at bounding box center [837, 400] width 1310 height 633
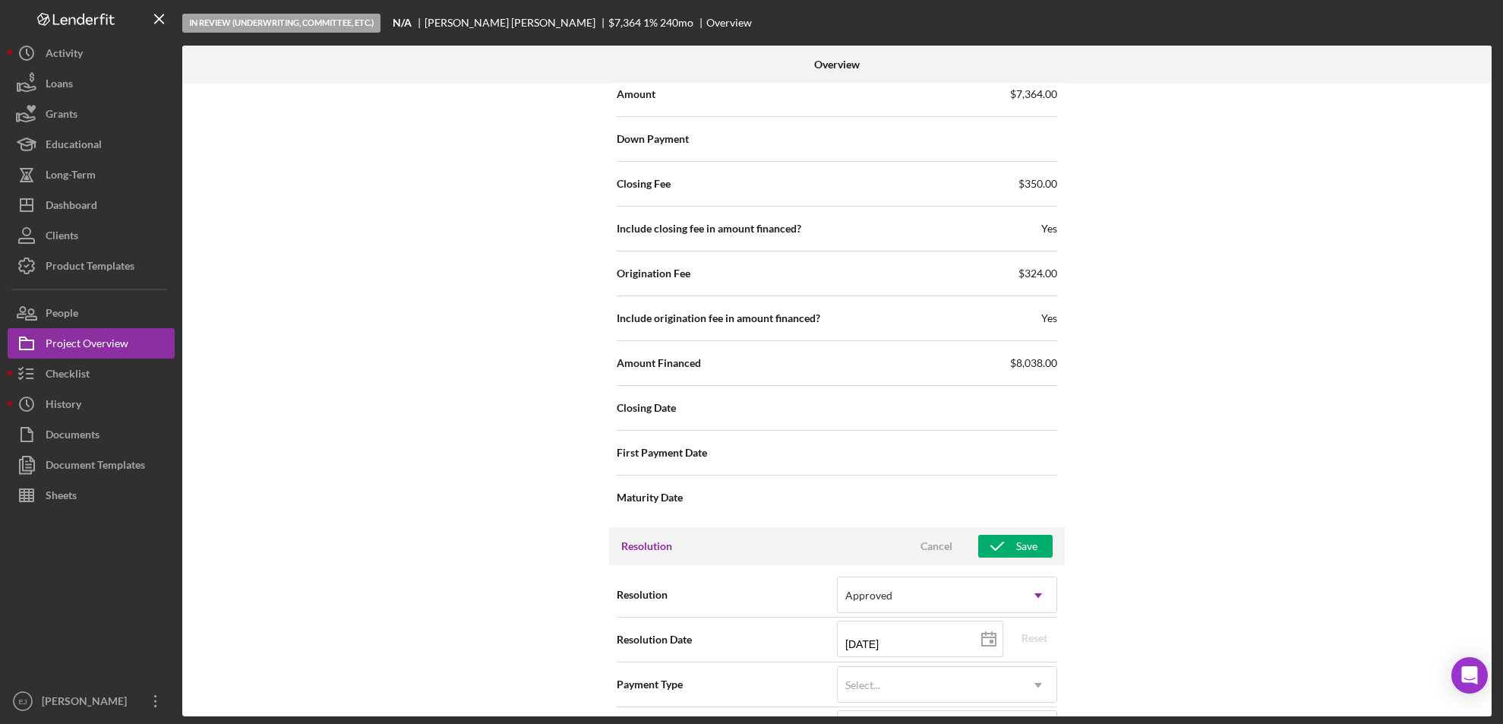
scroll to position [1620, 0]
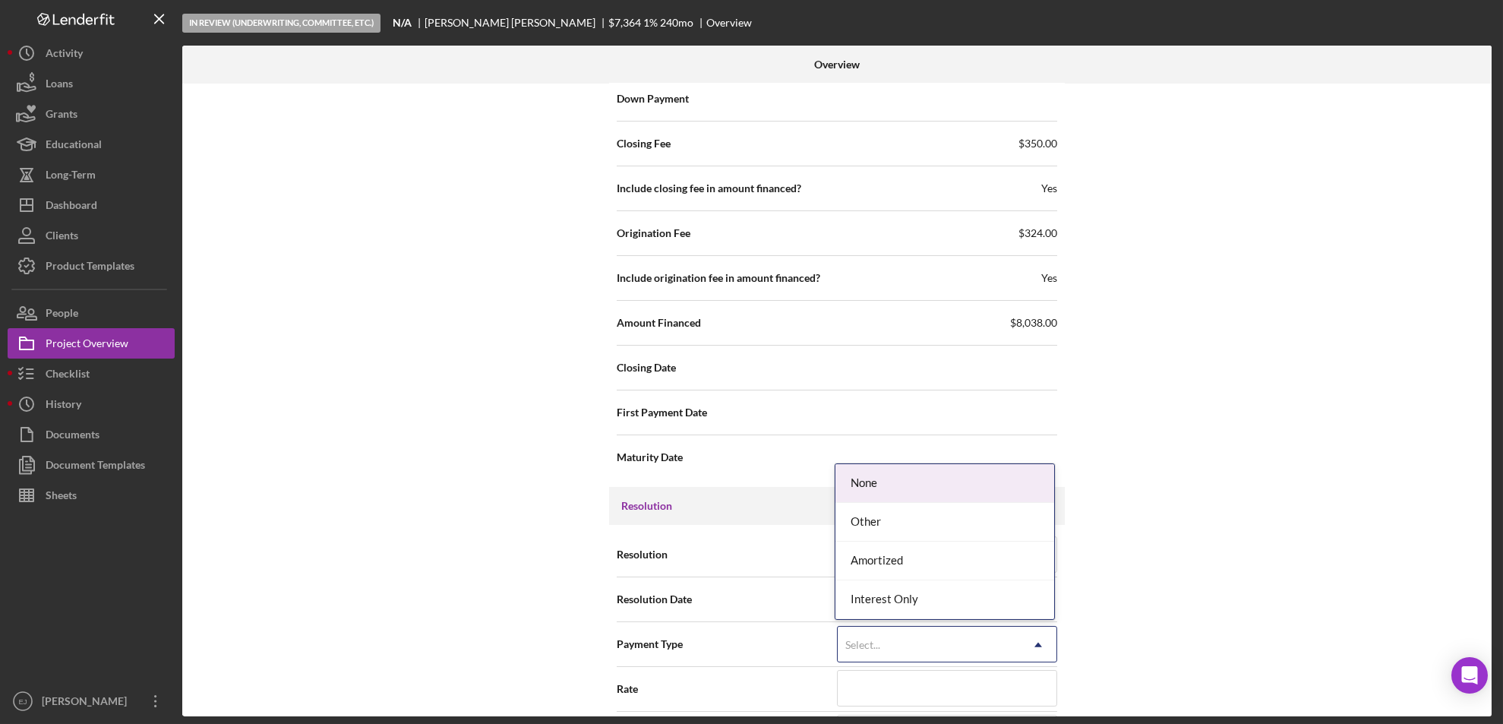
click at [1029, 644] on icon "Icon/Dropdown Arrow" at bounding box center [1038, 645] width 36 height 36
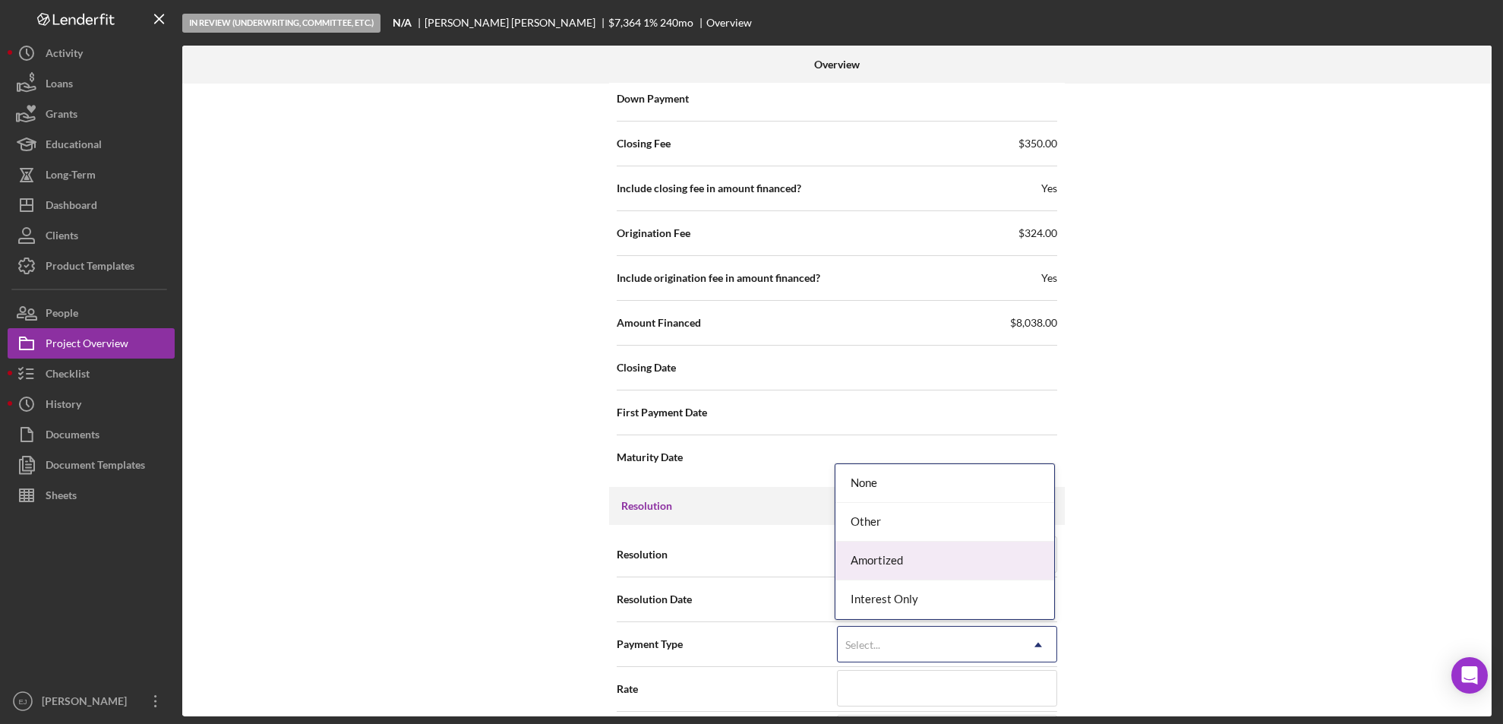
click at [1004, 570] on div "Amortized" at bounding box center [945, 561] width 219 height 39
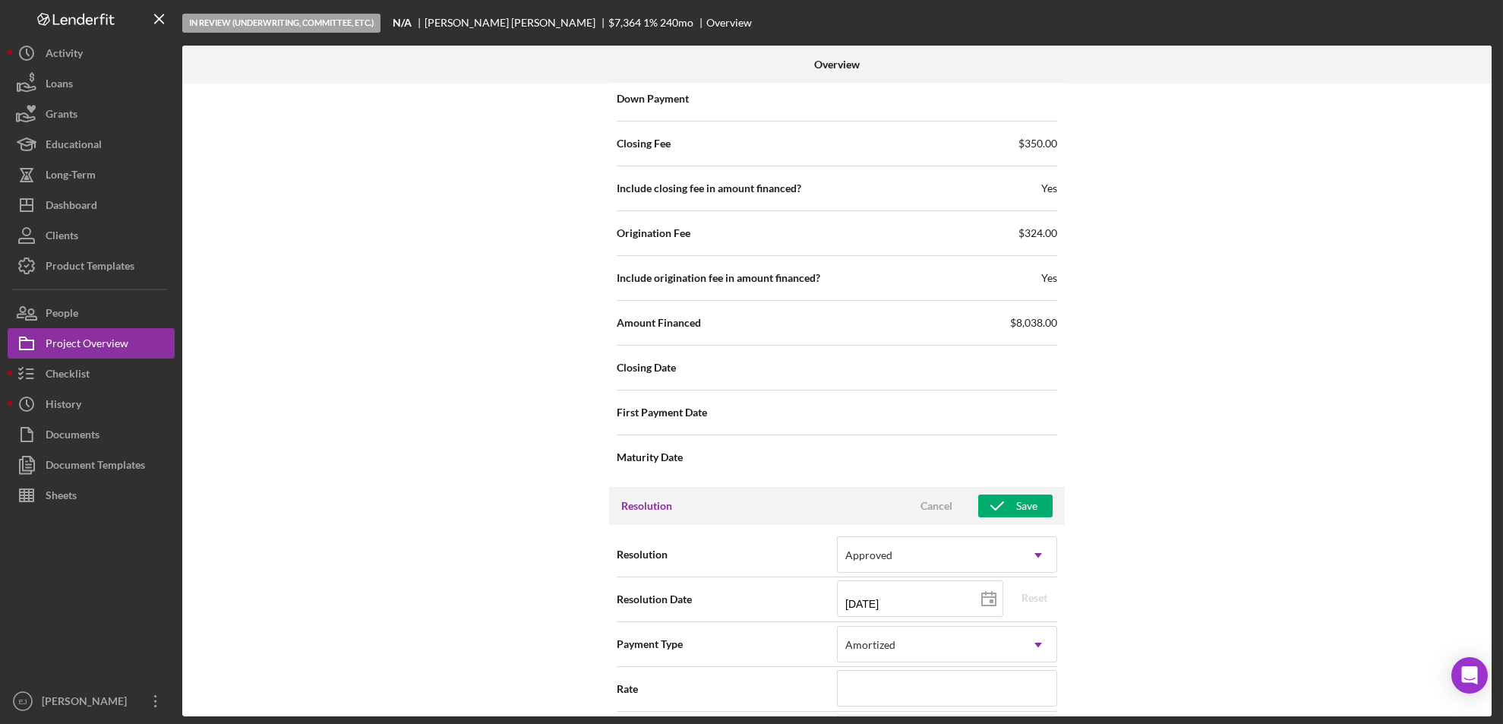
click at [1436, 491] on div "Internal Workflow Stage In Review (Underwriting, Committee, Etc.) Icon/Dropdown…" at bounding box center [837, 400] width 1310 height 633
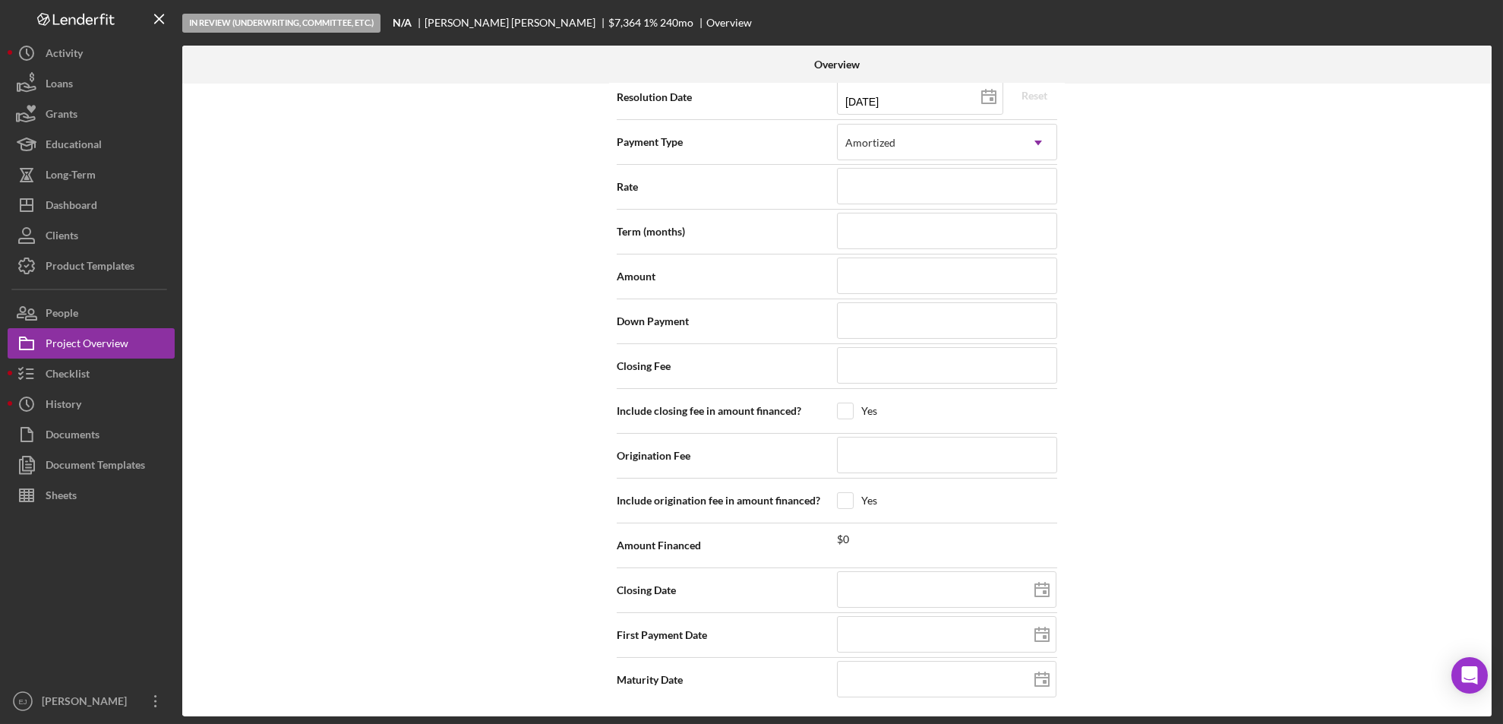
click at [1488, 154] on div "Internal Workflow Stage In Review (Underwriting, Committee, Etc.) Icon/Dropdown…" at bounding box center [837, 400] width 1310 height 633
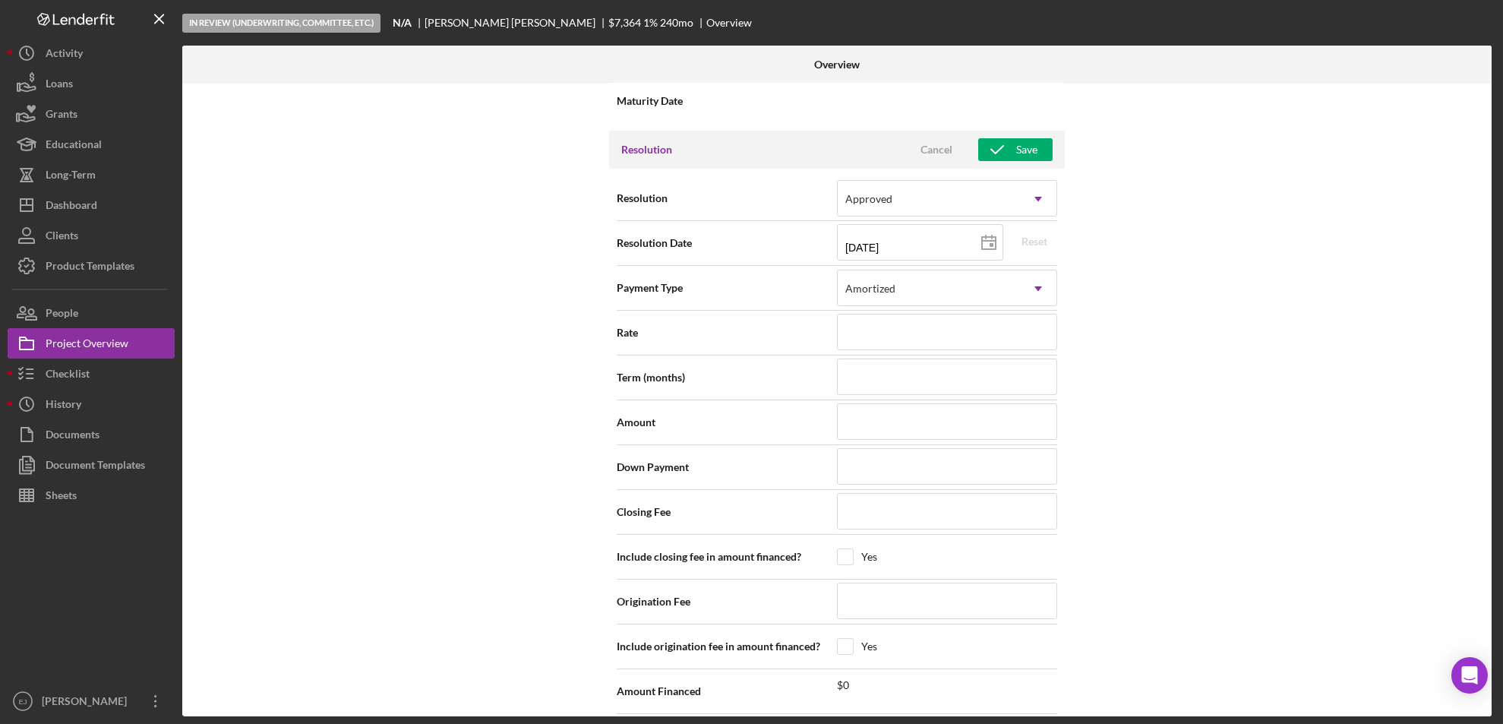
scroll to position [1962, 0]
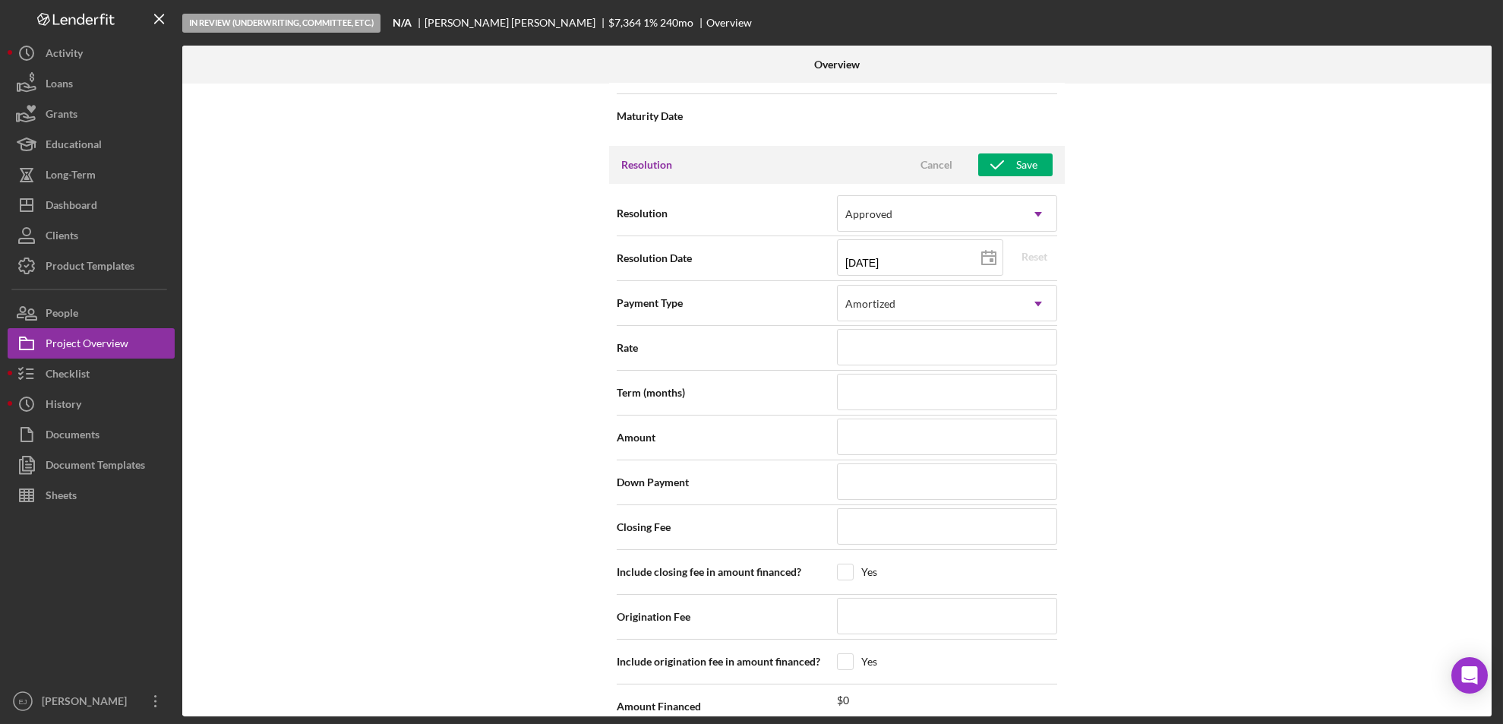
click at [1026, 149] on div "Resolution Cancel Save" at bounding box center [837, 165] width 456 height 38
click at [1020, 161] on div "Save" at bounding box center [1026, 164] width 21 height 23
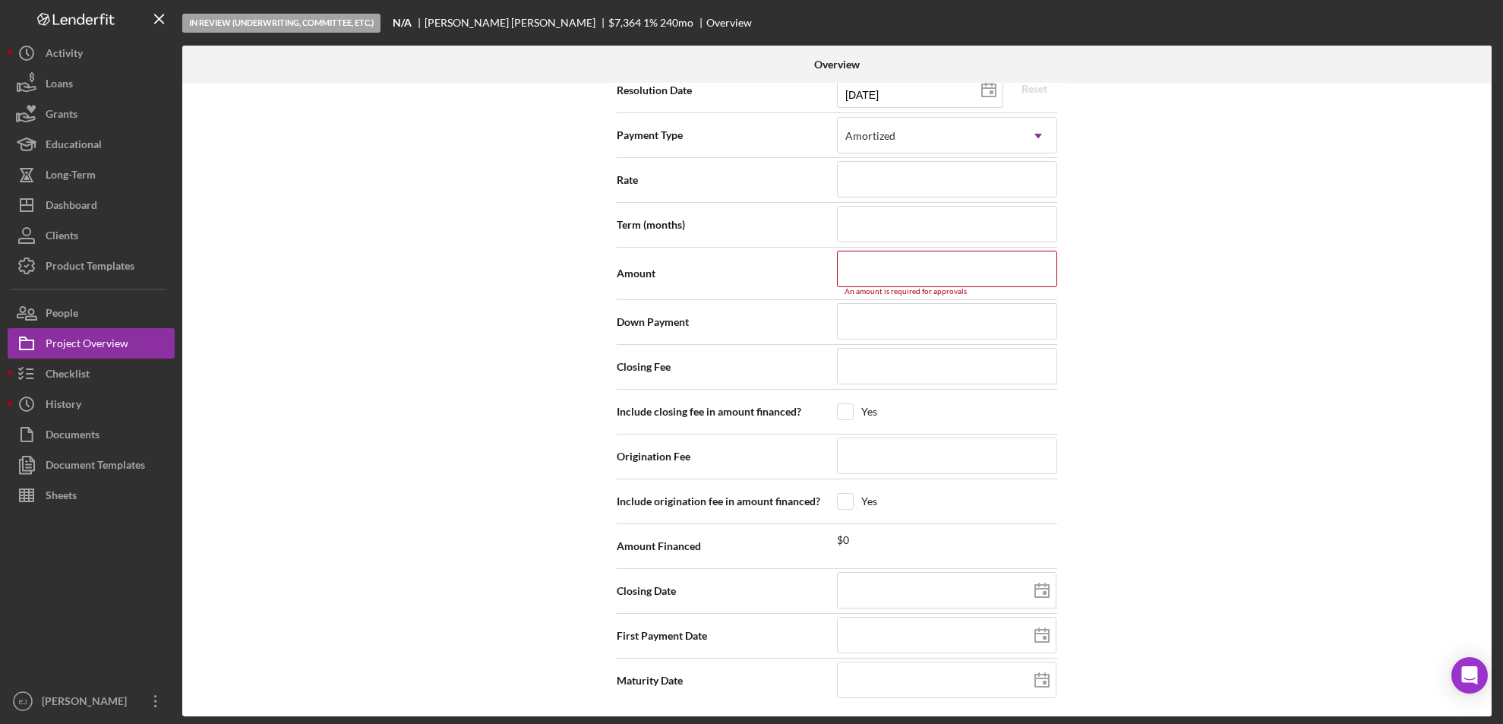
scroll to position [2130, 0]
click at [1482, 127] on div "Internal Workflow Stage In Review (Underwriting, Committee, Etc.) Icon/Dropdown…" at bounding box center [837, 400] width 1310 height 633
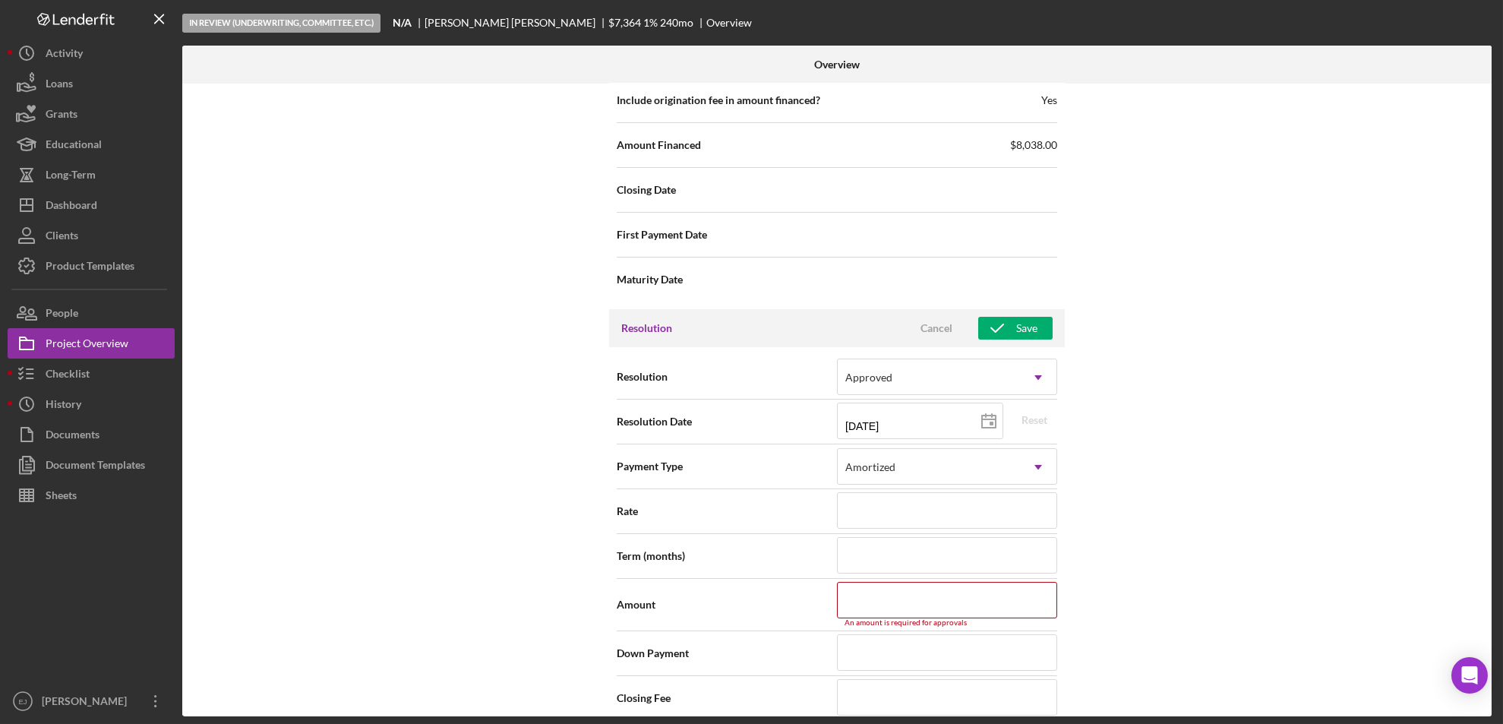
scroll to position [1809, 0]
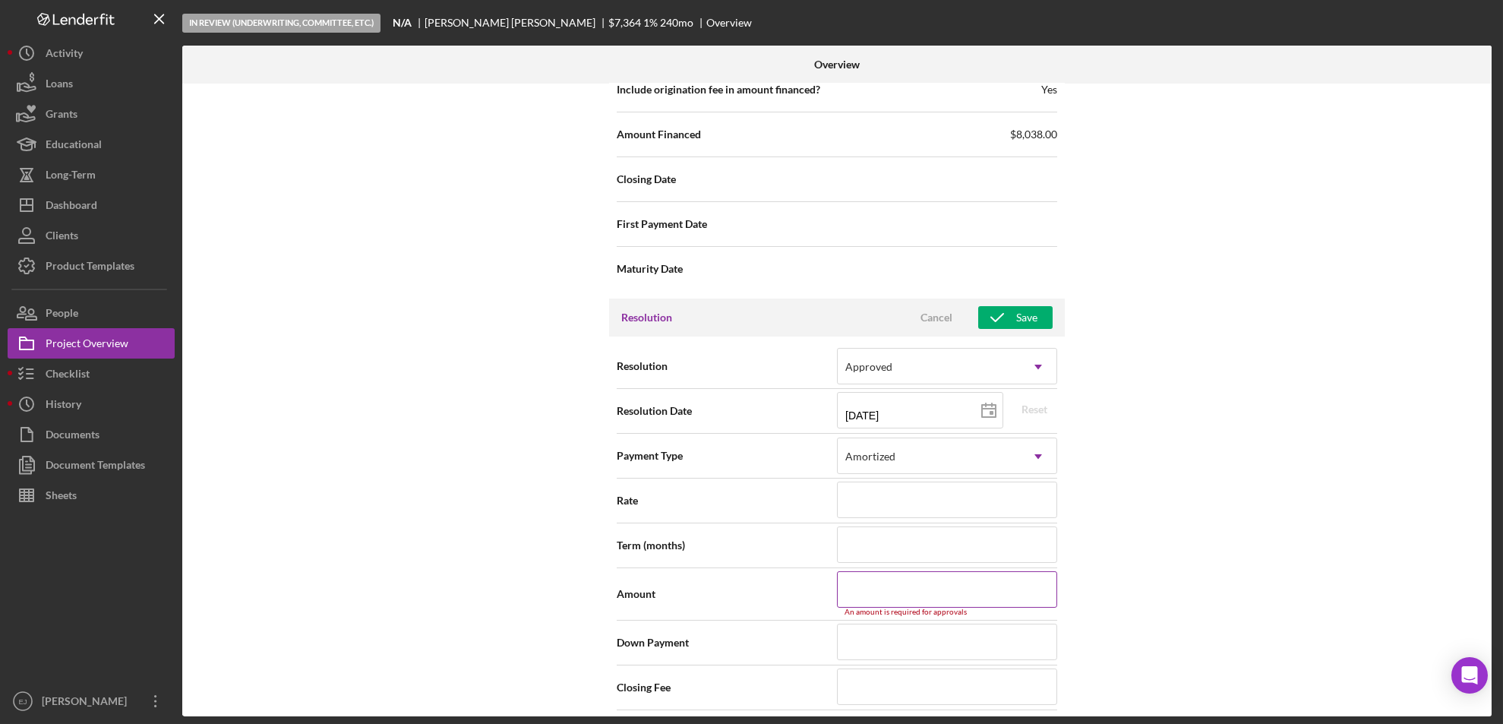
click at [1010, 586] on input at bounding box center [947, 589] width 220 height 36
type input "$8"
type input "$80"
type input "$803"
type input "$8,038"
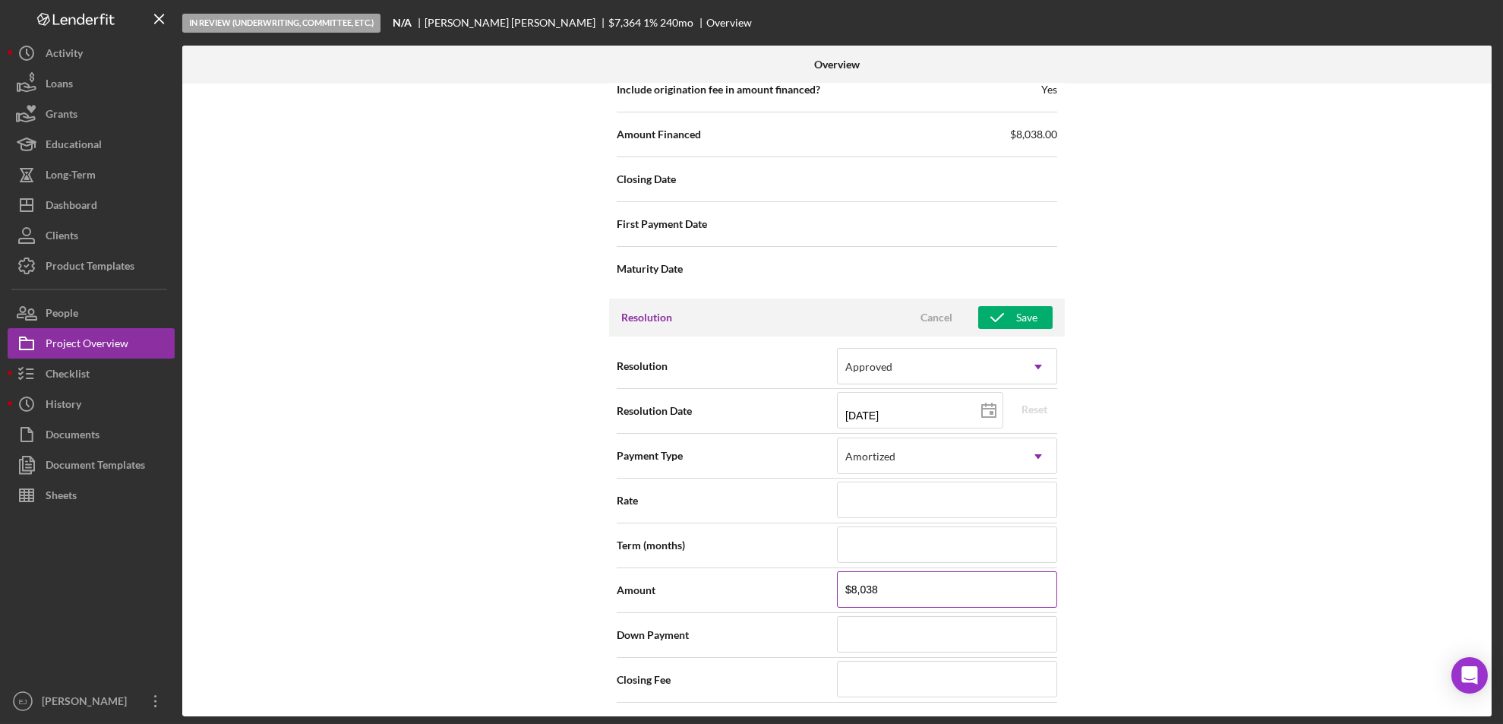
type input "$80,380"
type input "$803,800"
type input "$80,380"
type input "$8,038"
type input "$803"
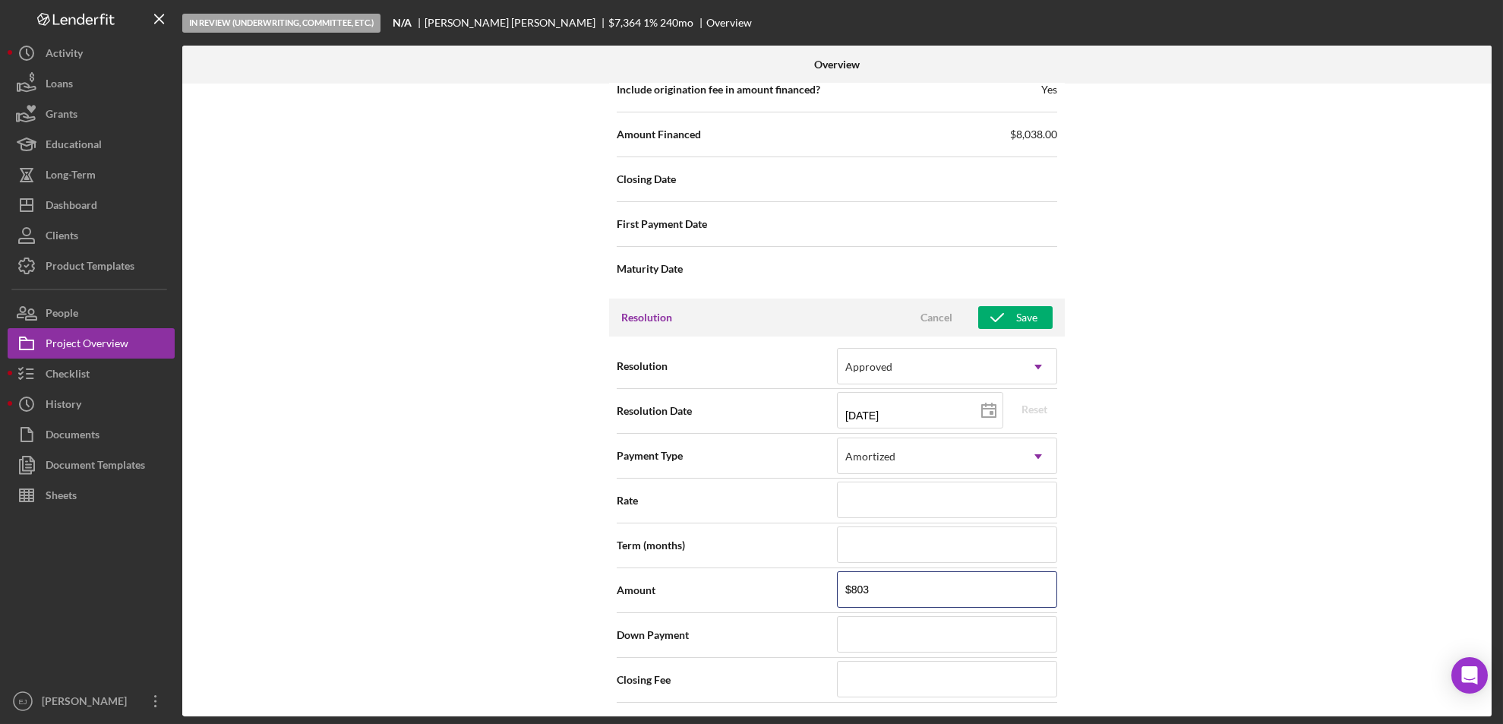
type input "$80"
type input "$803"
type input "$8,038"
click at [1031, 318] on div "Save" at bounding box center [1026, 317] width 21 height 23
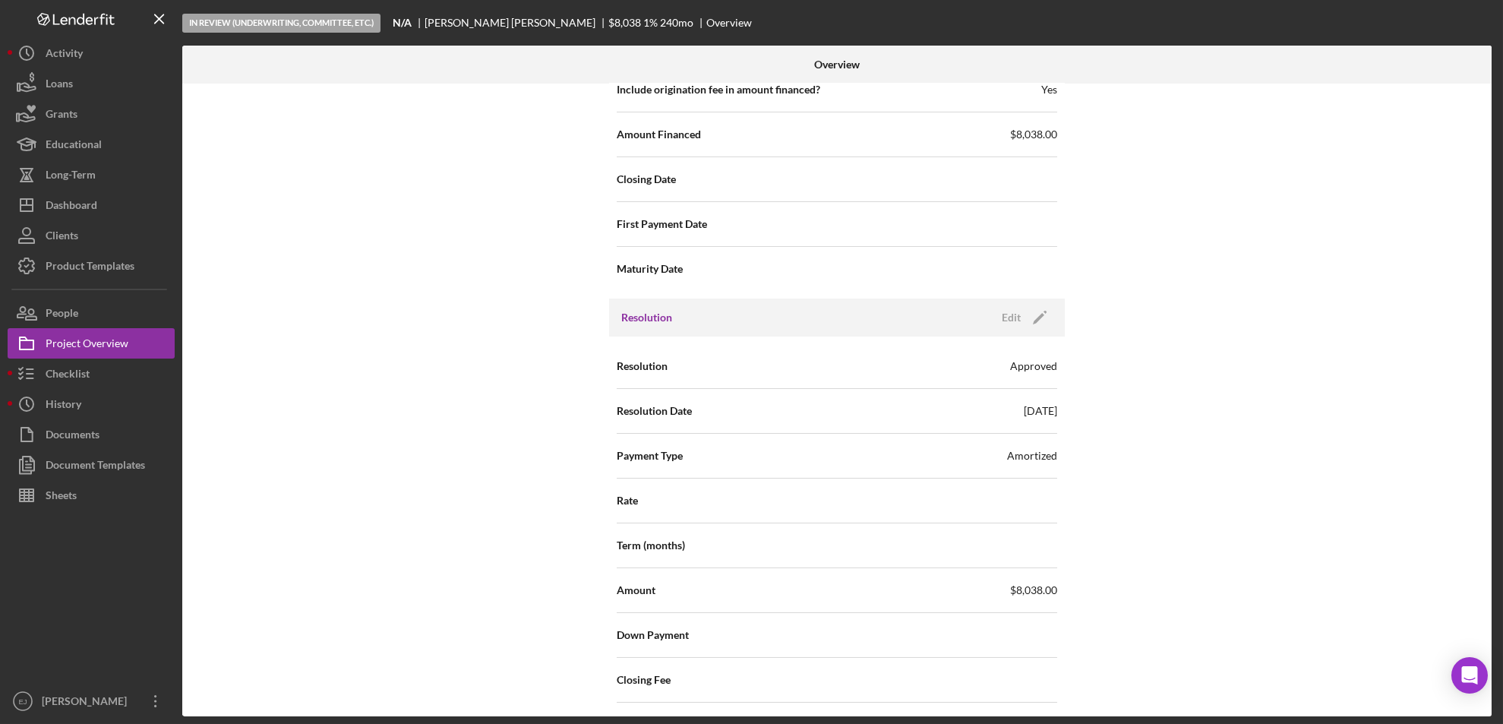
click at [1434, 231] on div "Internal Workflow Stage In Review (Underwriting, Committee, Etc.) Icon/Dropdown…" at bounding box center [837, 400] width 1310 height 633
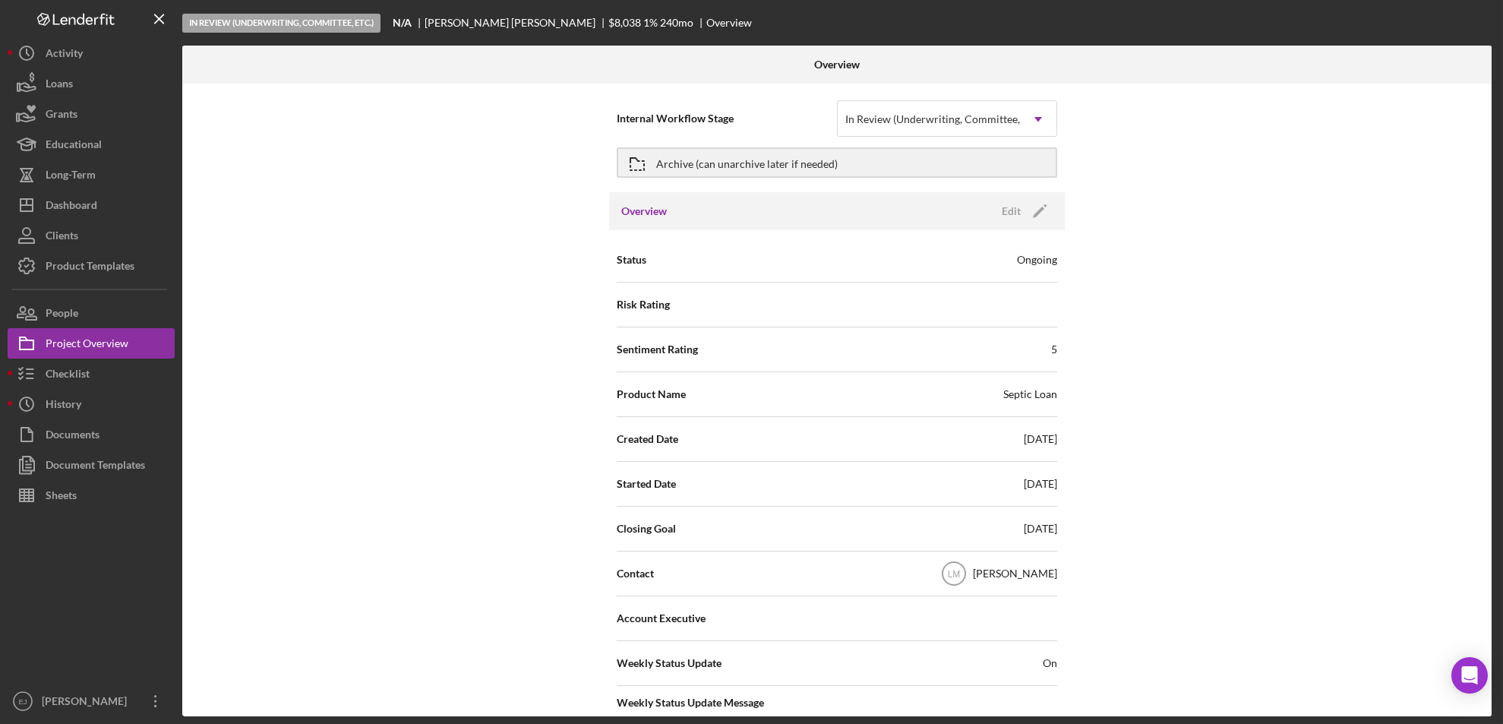
scroll to position [0, 0]
click at [106, 375] on button "Checklist" at bounding box center [91, 374] width 167 height 30
click at [82, 199] on div "Dashboard" at bounding box center [72, 207] width 52 height 34
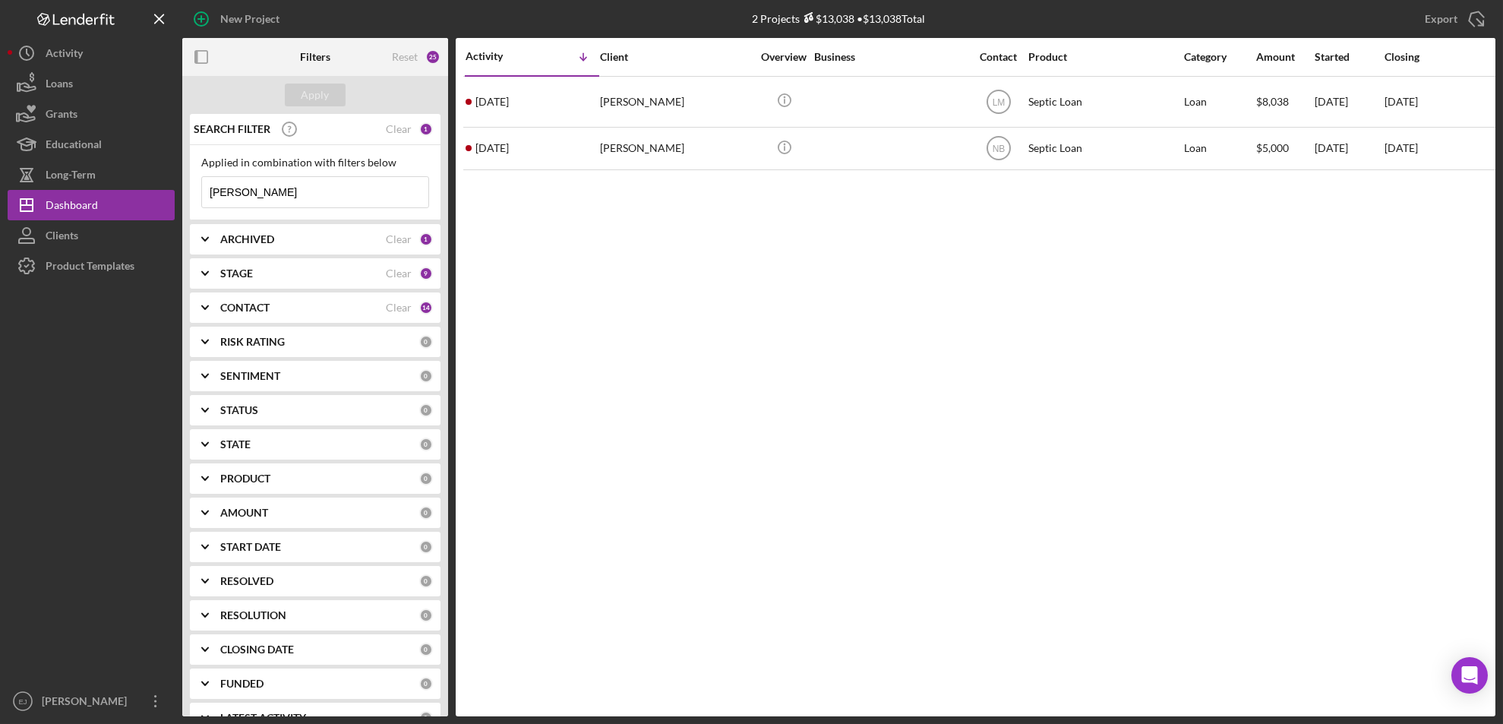
click at [277, 192] on input "[PERSON_NAME]" at bounding box center [315, 192] width 226 height 30
type input "T"
type input "[PERSON_NAME]"
click at [308, 88] on div "Apply" at bounding box center [316, 95] width 28 height 23
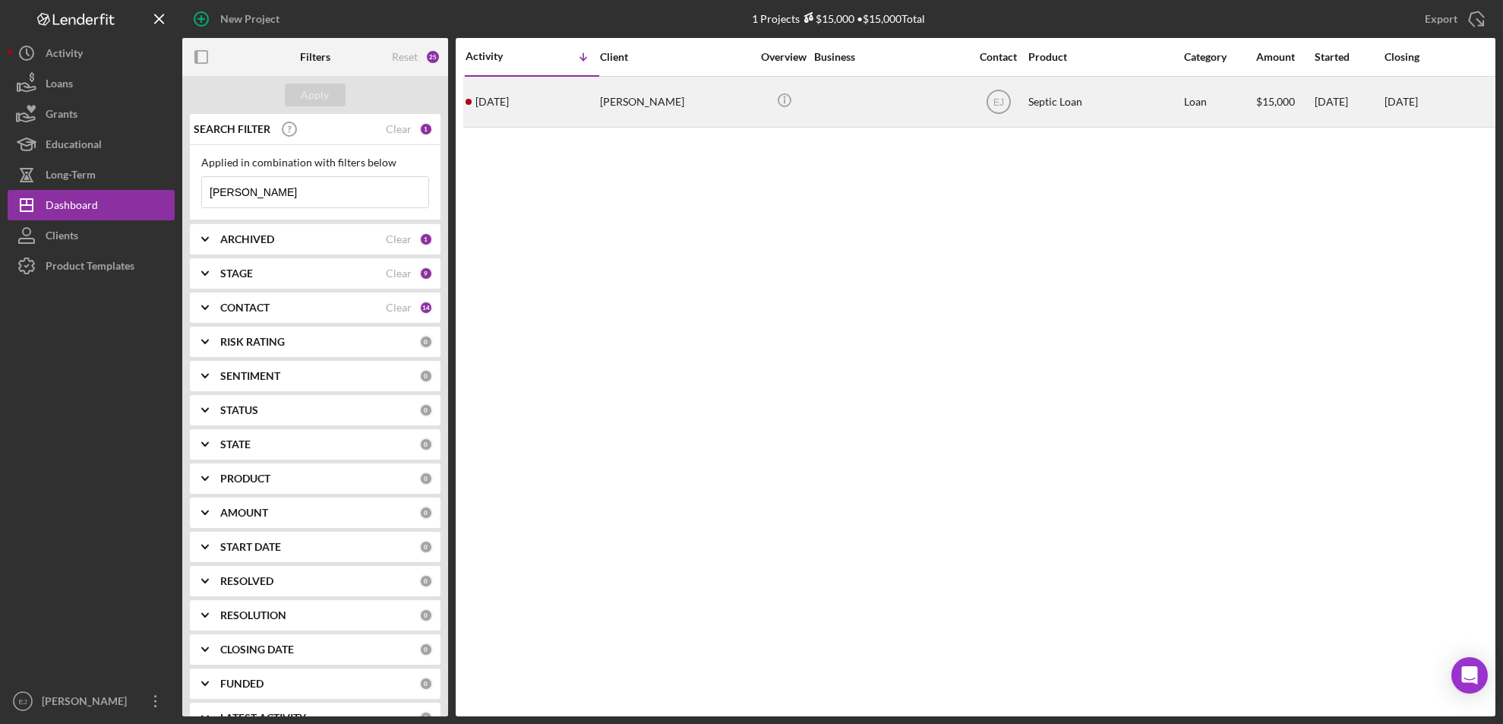
click at [616, 112] on div "[PERSON_NAME]" at bounding box center [676, 101] width 152 height 49
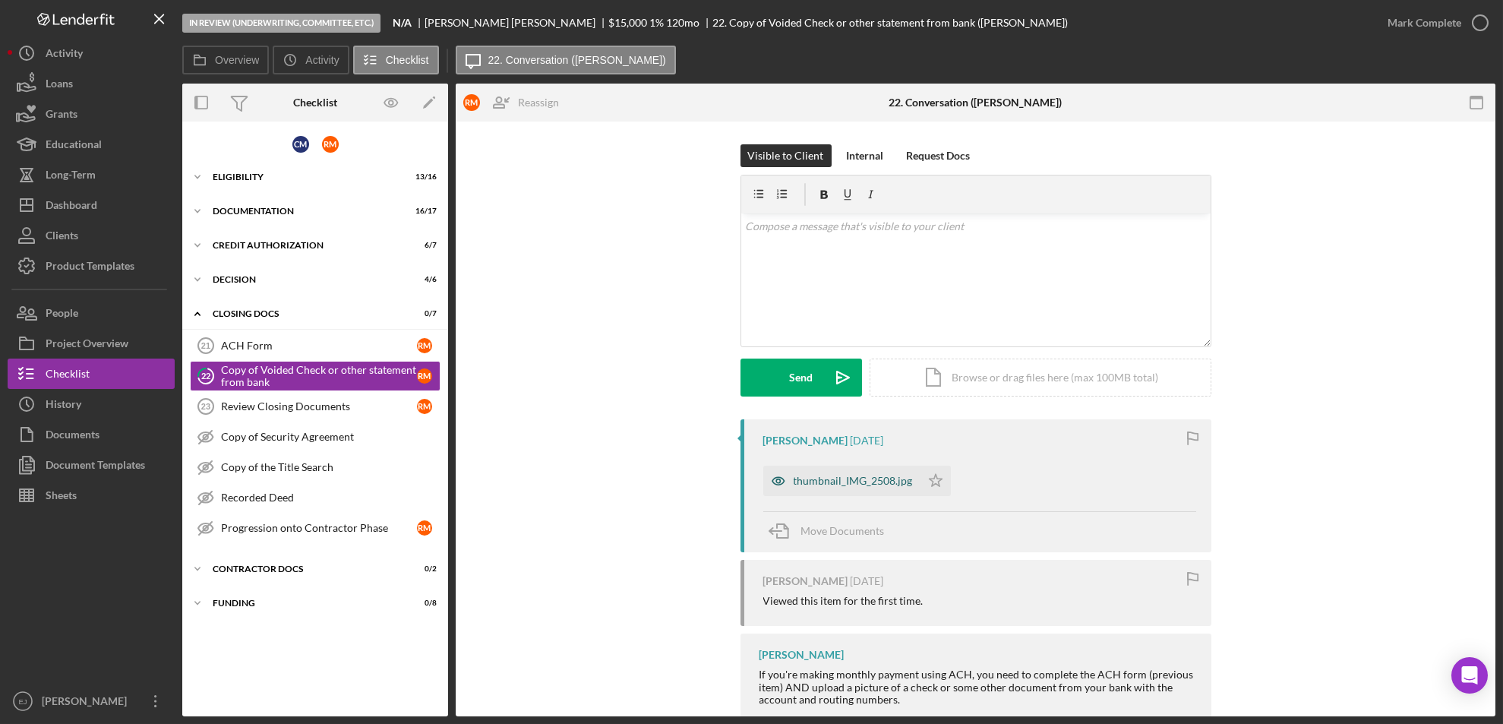
click at [814, 485] on div "thumbnail_IMG_2508.jpg" at bounding box center [853, 481] width 119 height 12
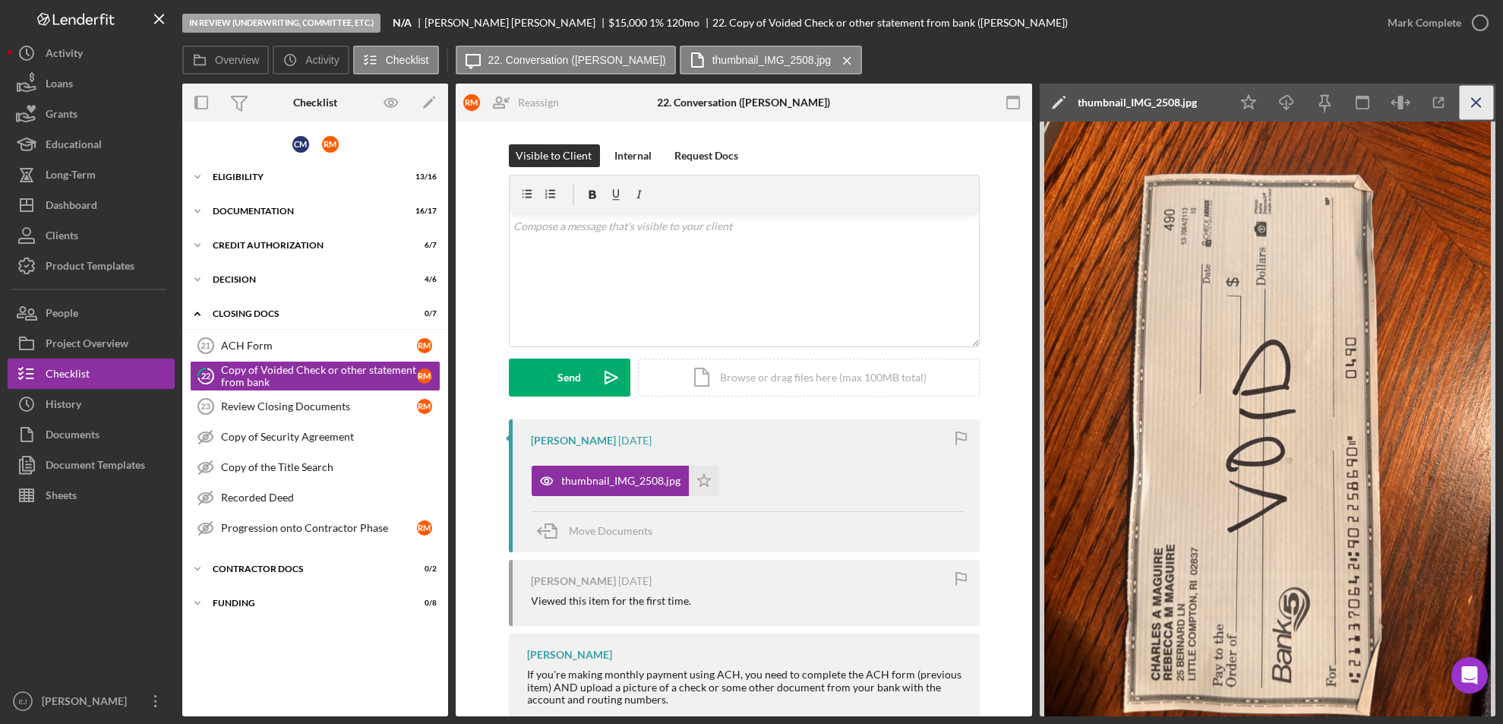
click at [1478, 105] on line "button" at bounding box center [1476, 102] width 8 height 8
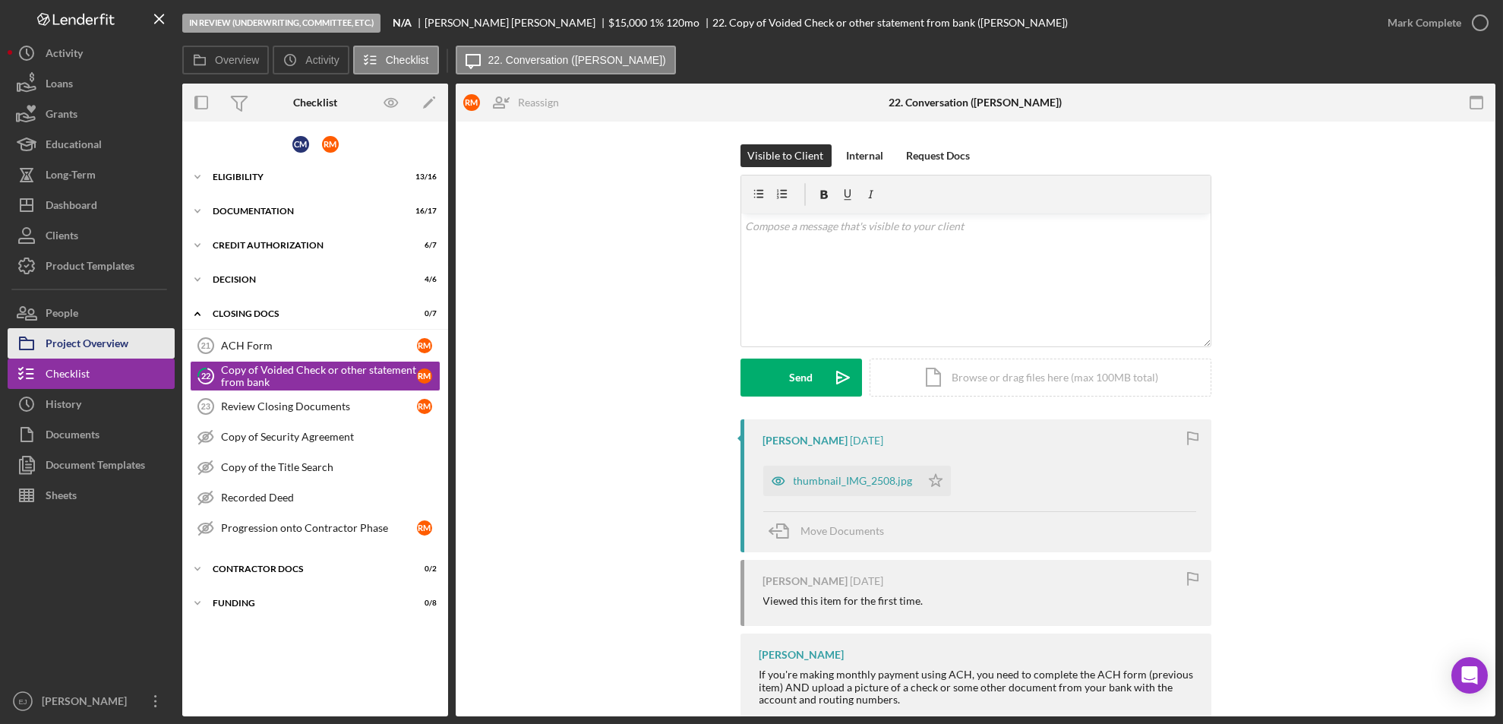
click at [88, 342] on div "Project Overview" at bounding box center [87, 345] width 83 height 34
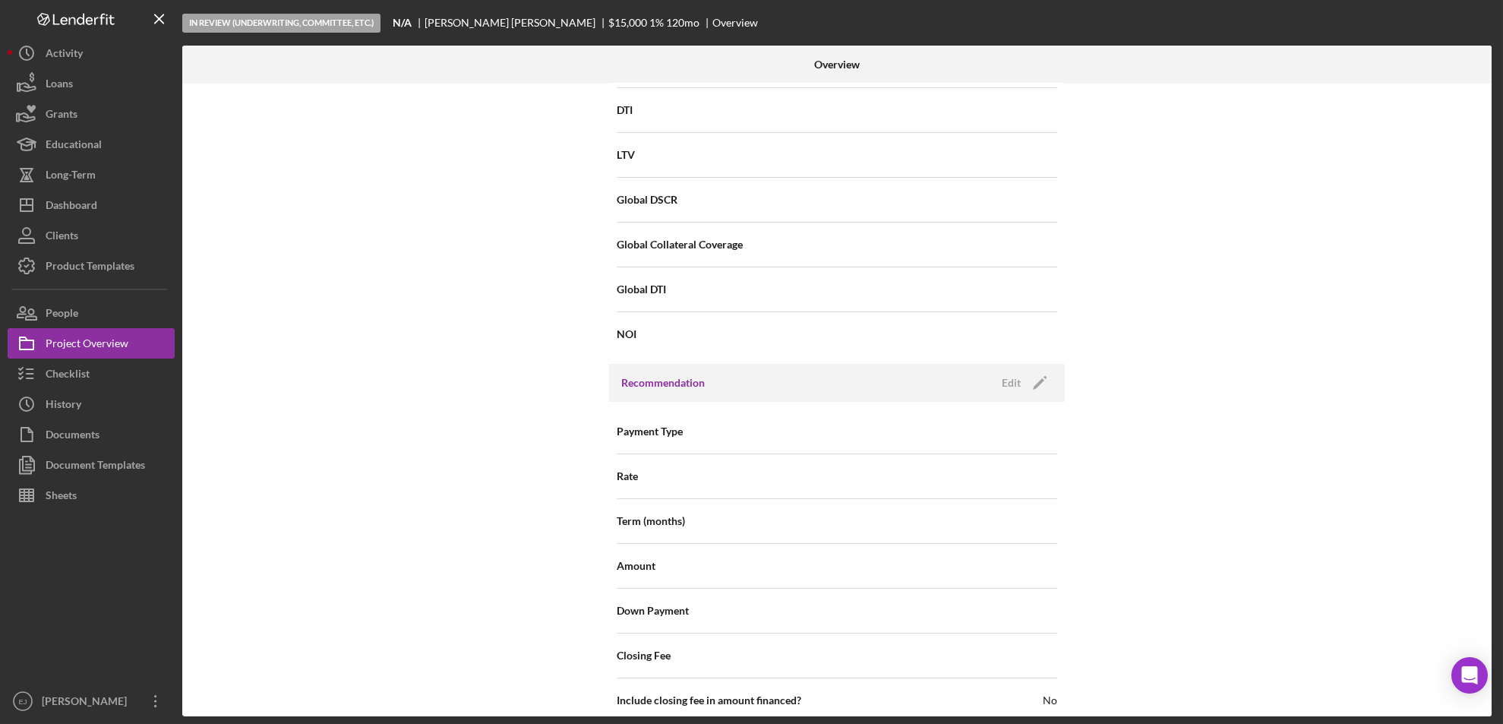
scroll to position [1540, 0]
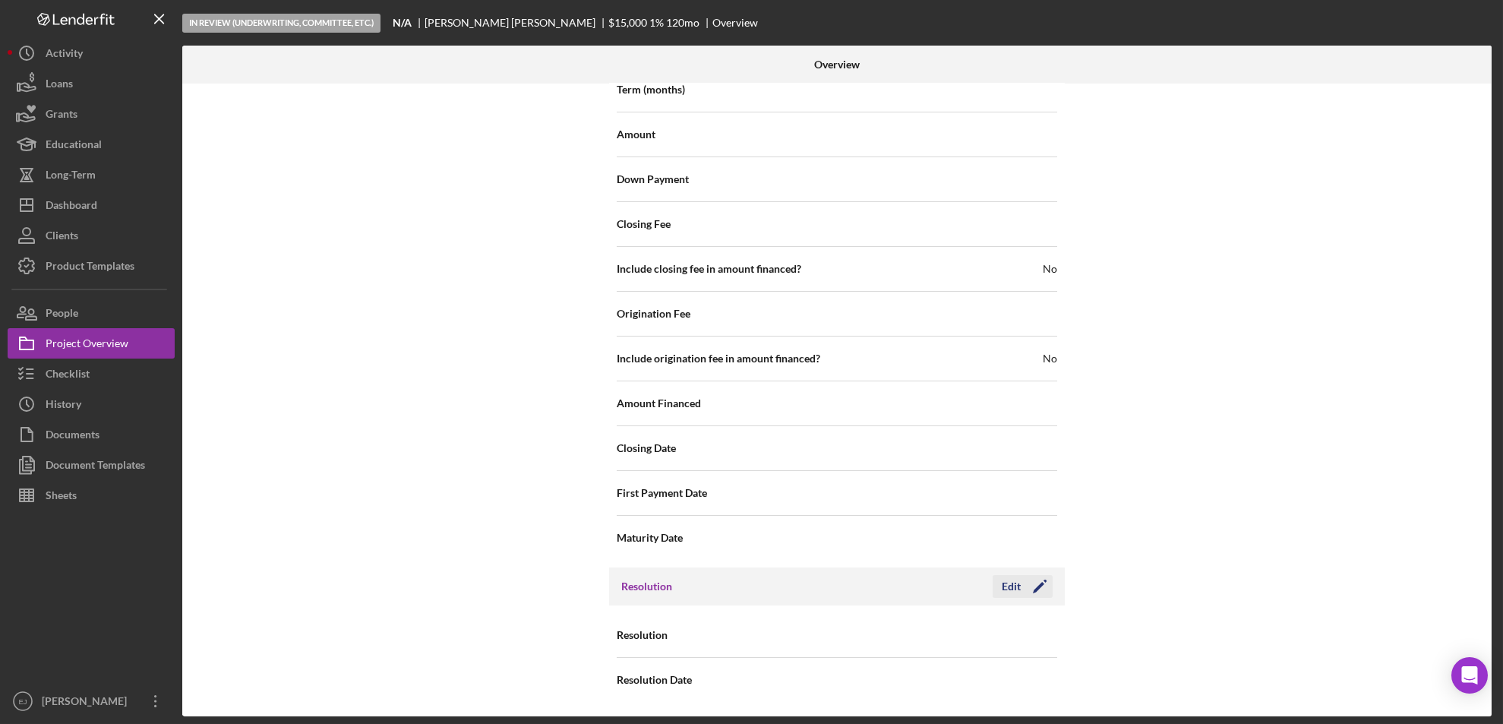
click at [1017, 579] on div "Edit" at bounding box center [1011, 586] width 19 height 23
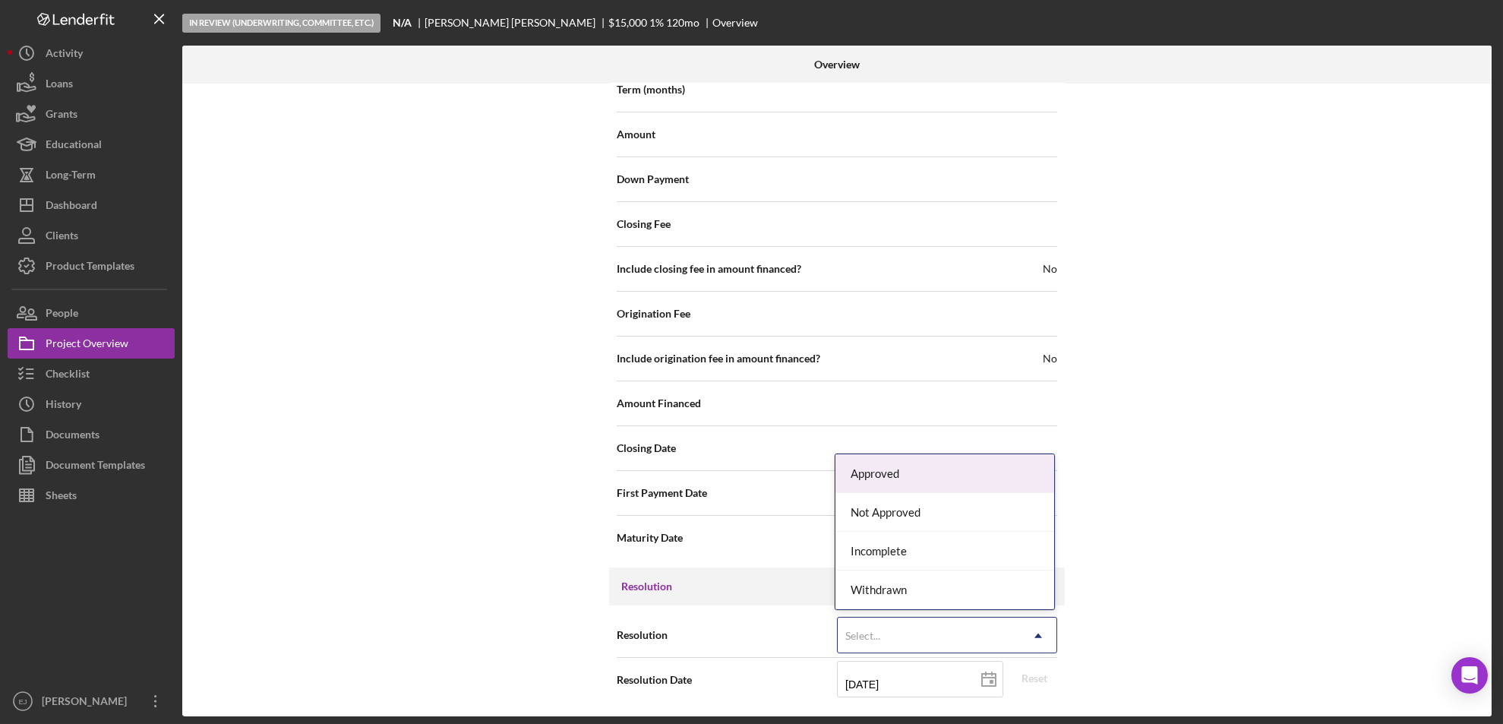
click at [1032, 625] on icon "Icon/Dropdown Arrow" at bounding box center [1038, 636] width 36 height 36
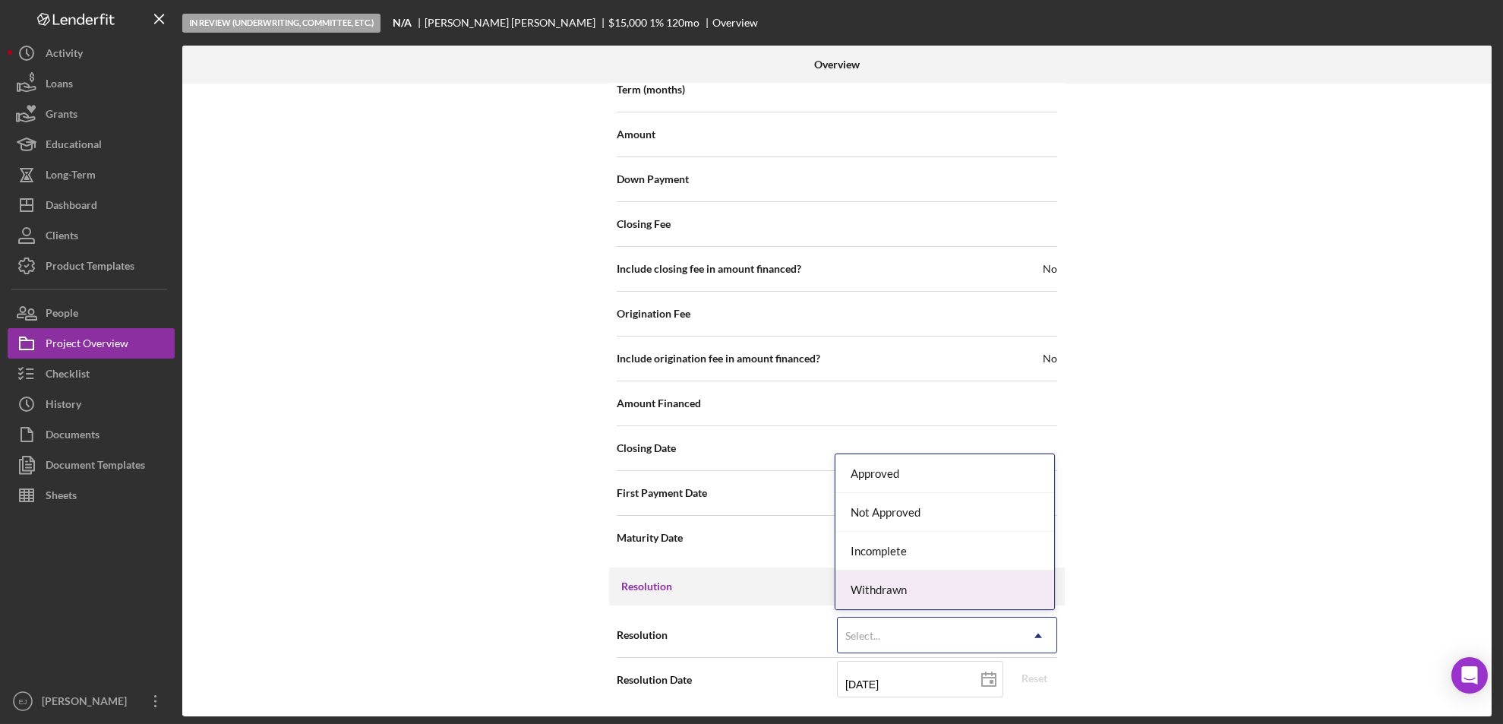
click at [931, 593] on div "Withdrawn" at bounding box center [945, 590] width 219 height 39
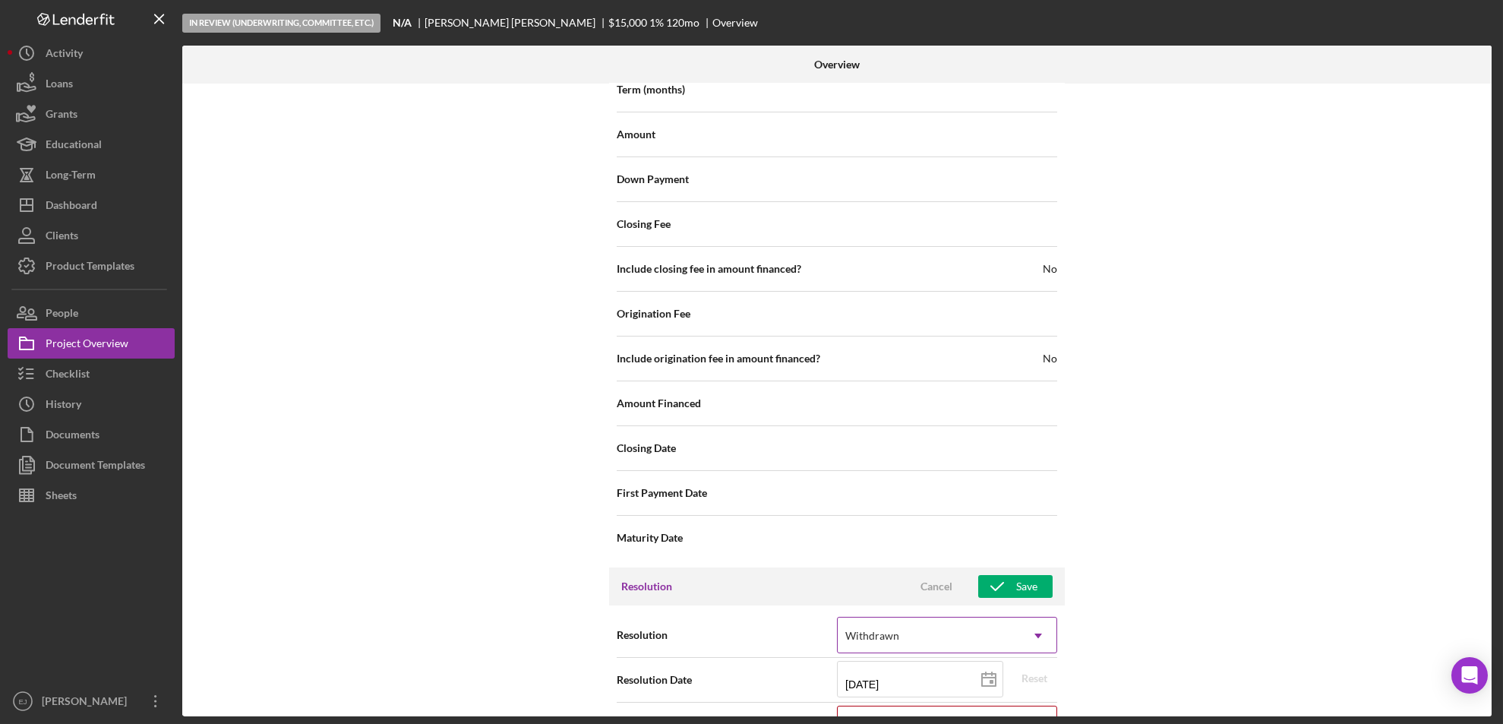
click at [1039, 631] on icon "Icon/Dropdown Arrow" at bounding box center [1038, 636] width 36 height 36
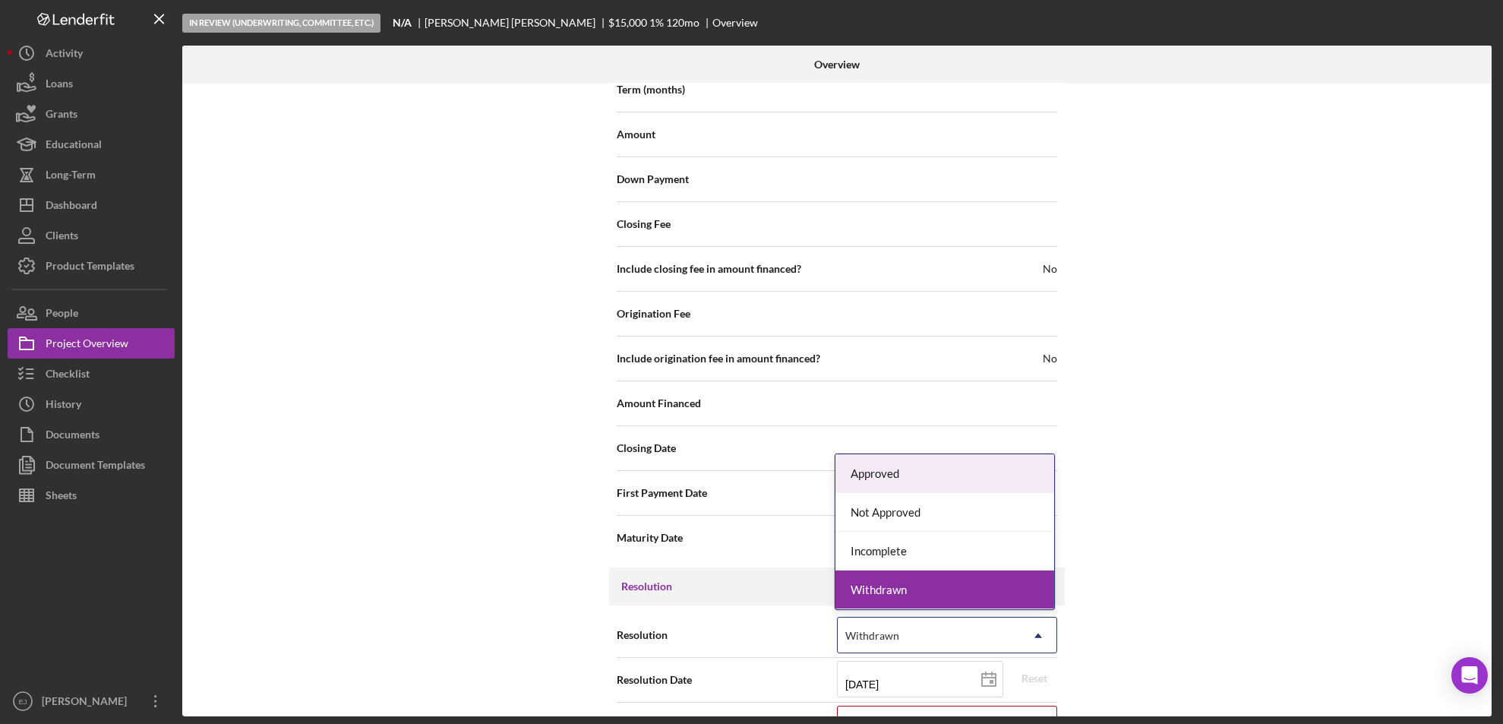
click at [995, 473] on div "Approved" at bounding box center [945, 473] width 219 height 39
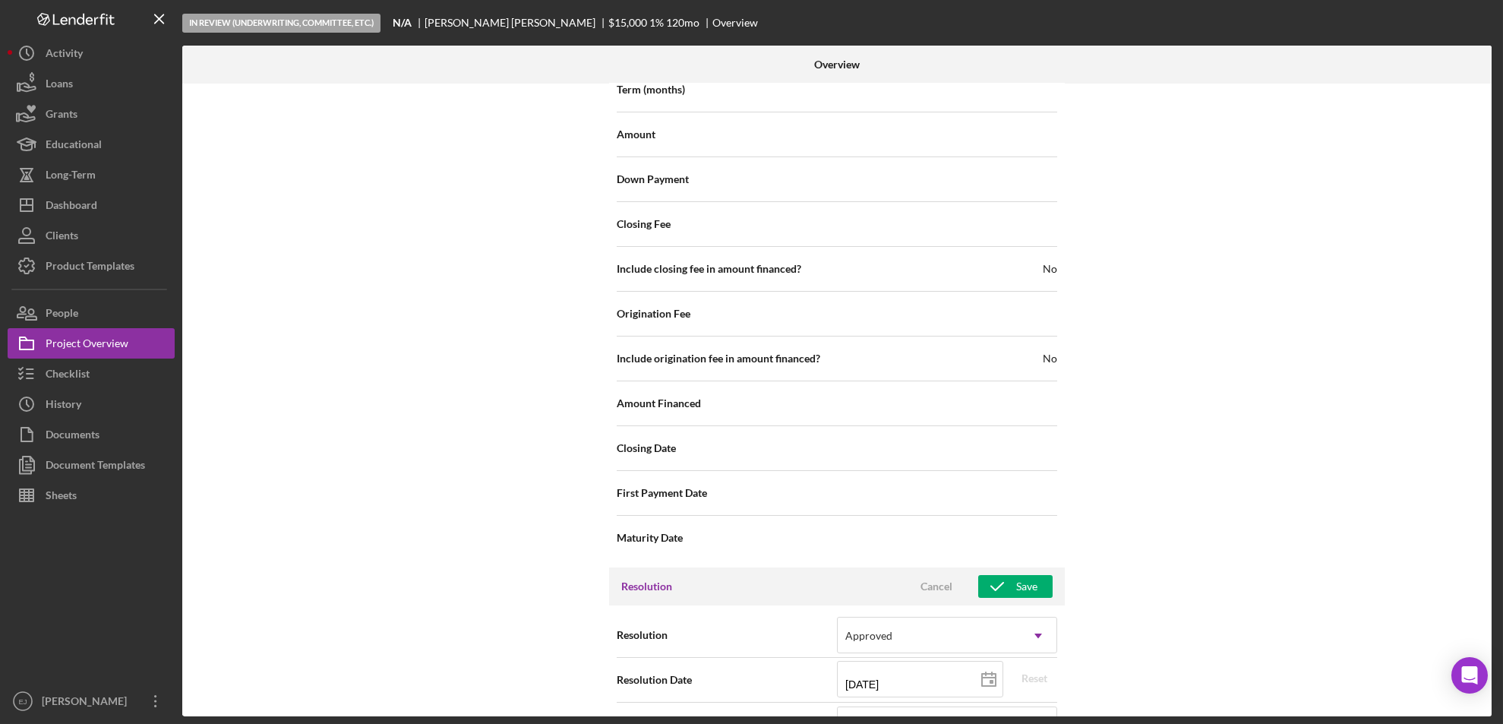
scroll to position [2094, 0]
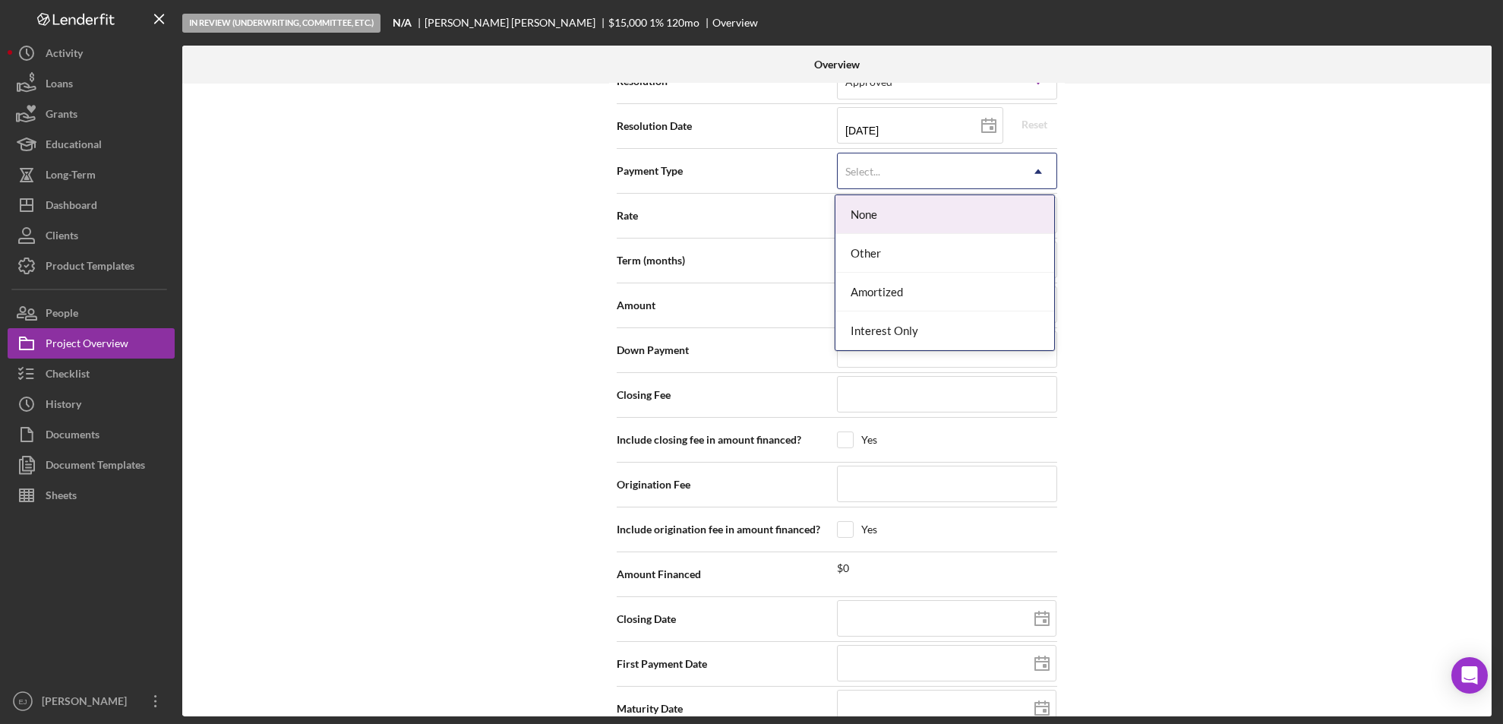
click at [1036, 169] on use at bounding box center [1039, 171] width 8 height 5
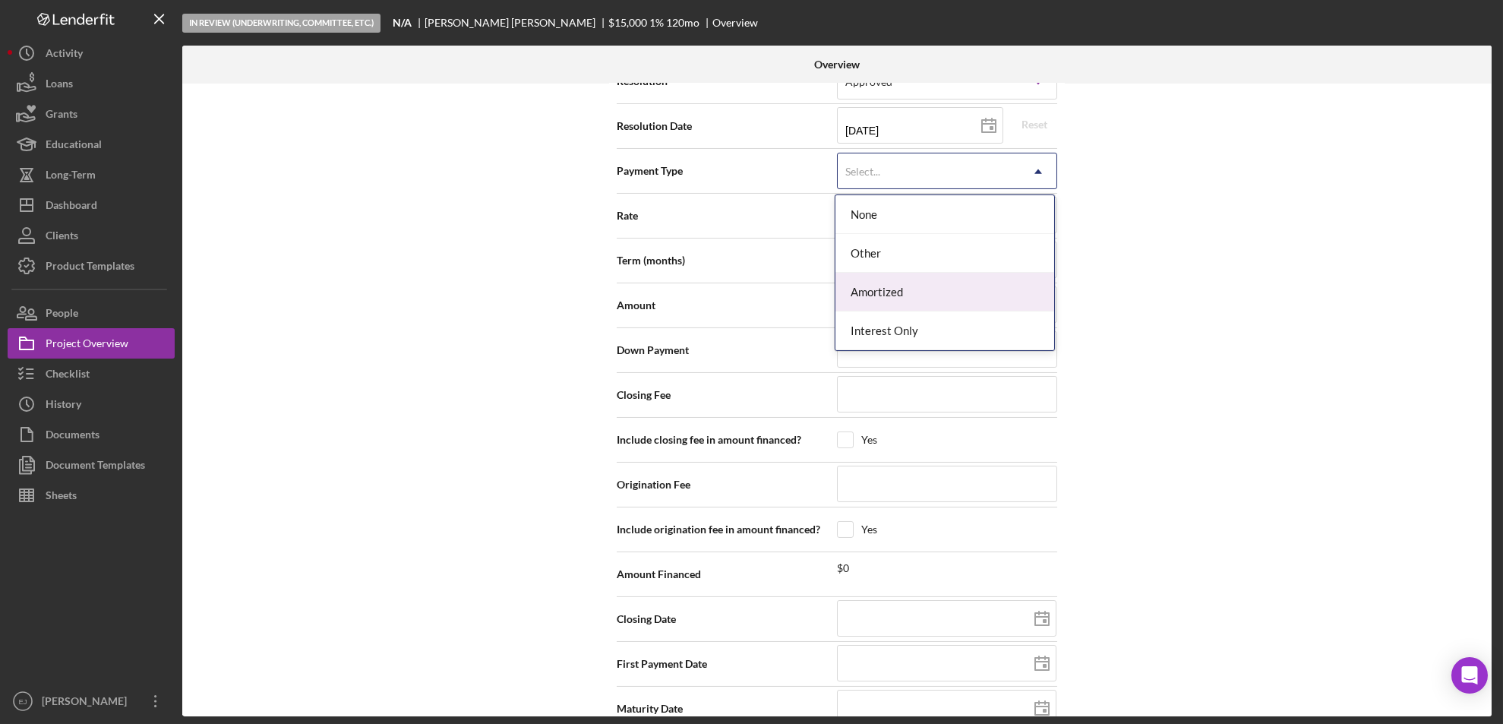
click at [1020, 307] on div "Amortized" at bounding box center [945, 292] width 219 height 39
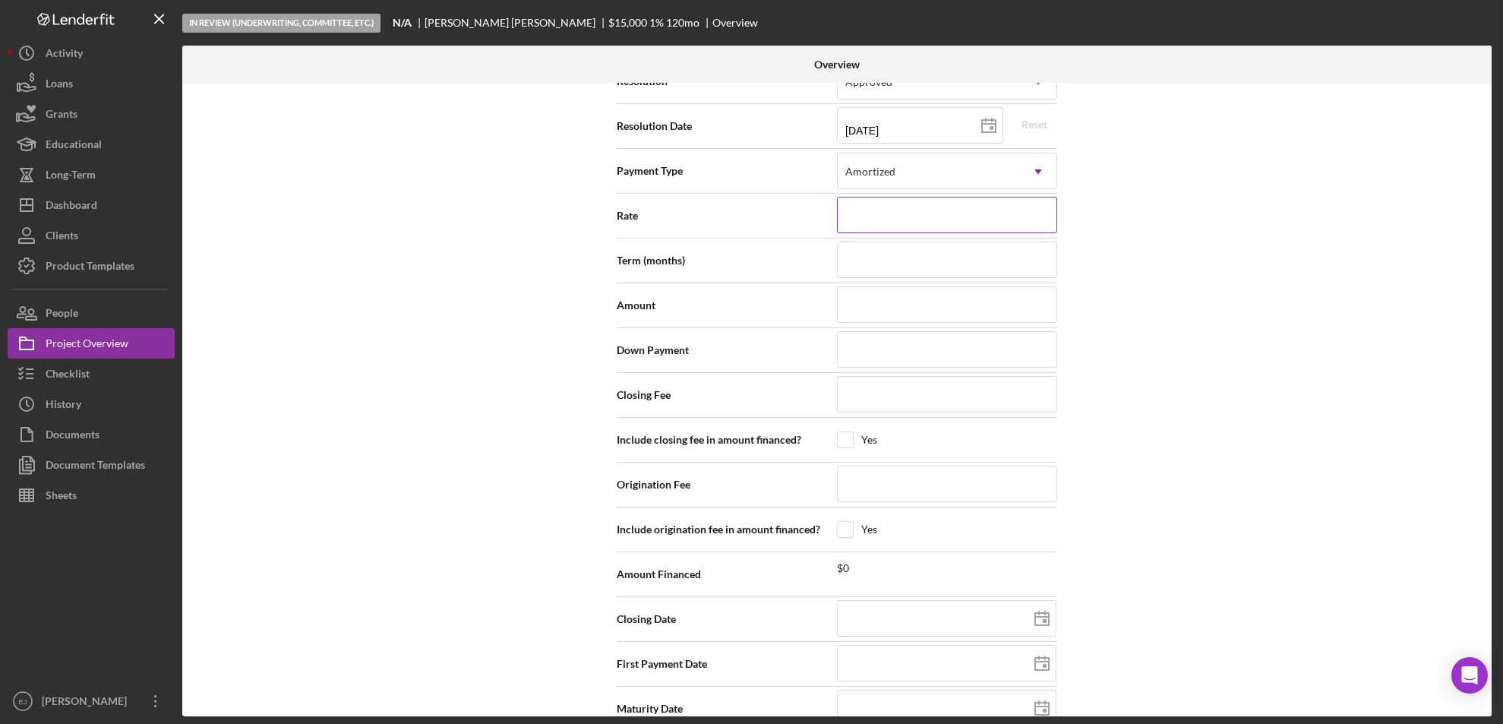
click at [938, 209] on input at bounding box center [947, 215] width 220 height 36
type input "1.000%"
click at [877, 259] on input at bounding box center [947, 260] width 220 height 36
type input "240"
click at [878, 312] on input at bounding box center [947, 304] width 220 height 36
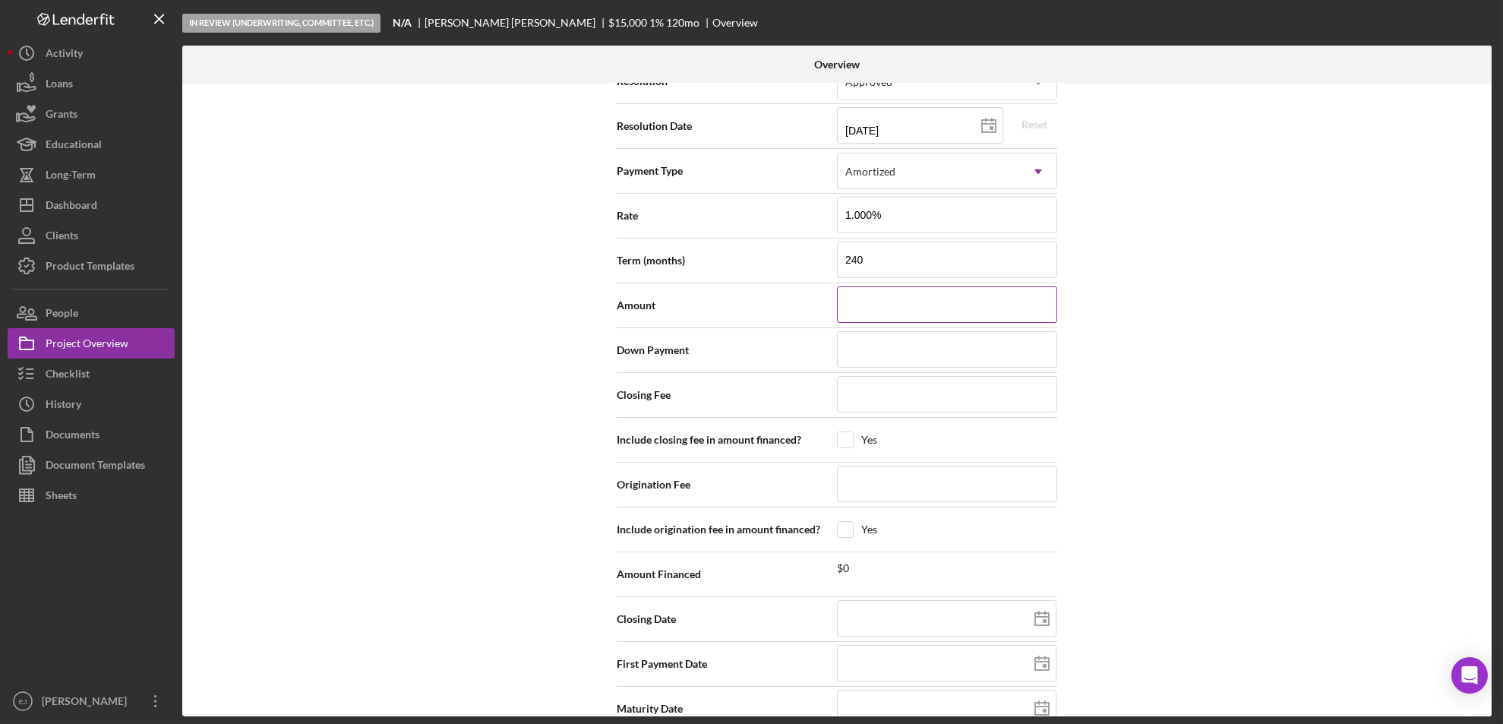
type input "$1,356,481"
click at [889, 395] on input at bounding box center [947, 394] width 220 height 36
type input "$350"
click at [847, 437] on input "checkbox" at bounding box center [845, 439] width 15 height 15
checkbox input "true"
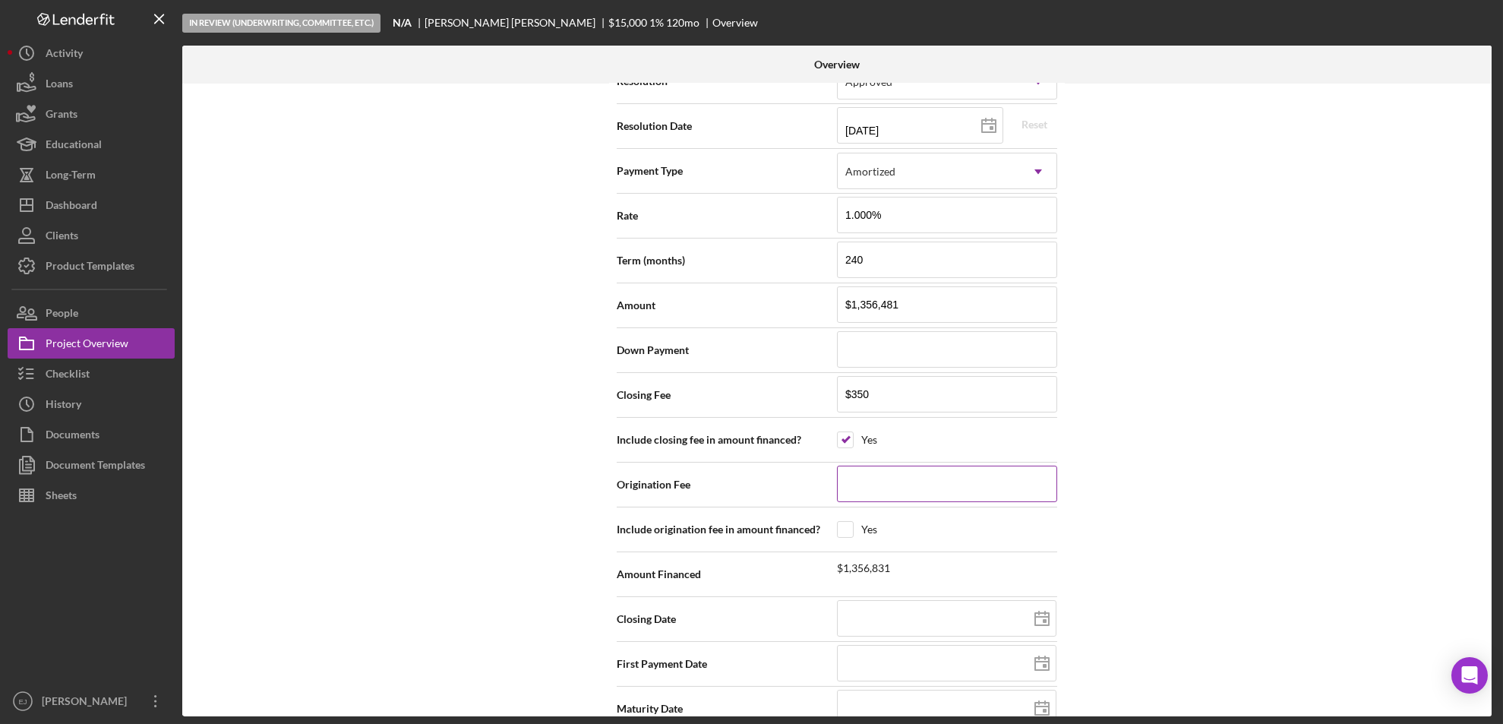
click at [877, 490] on input at bounding box center [947, 484] width 220 height 36
type input "$1"
type input "$14"
type input "$143"
type input "$1,435"
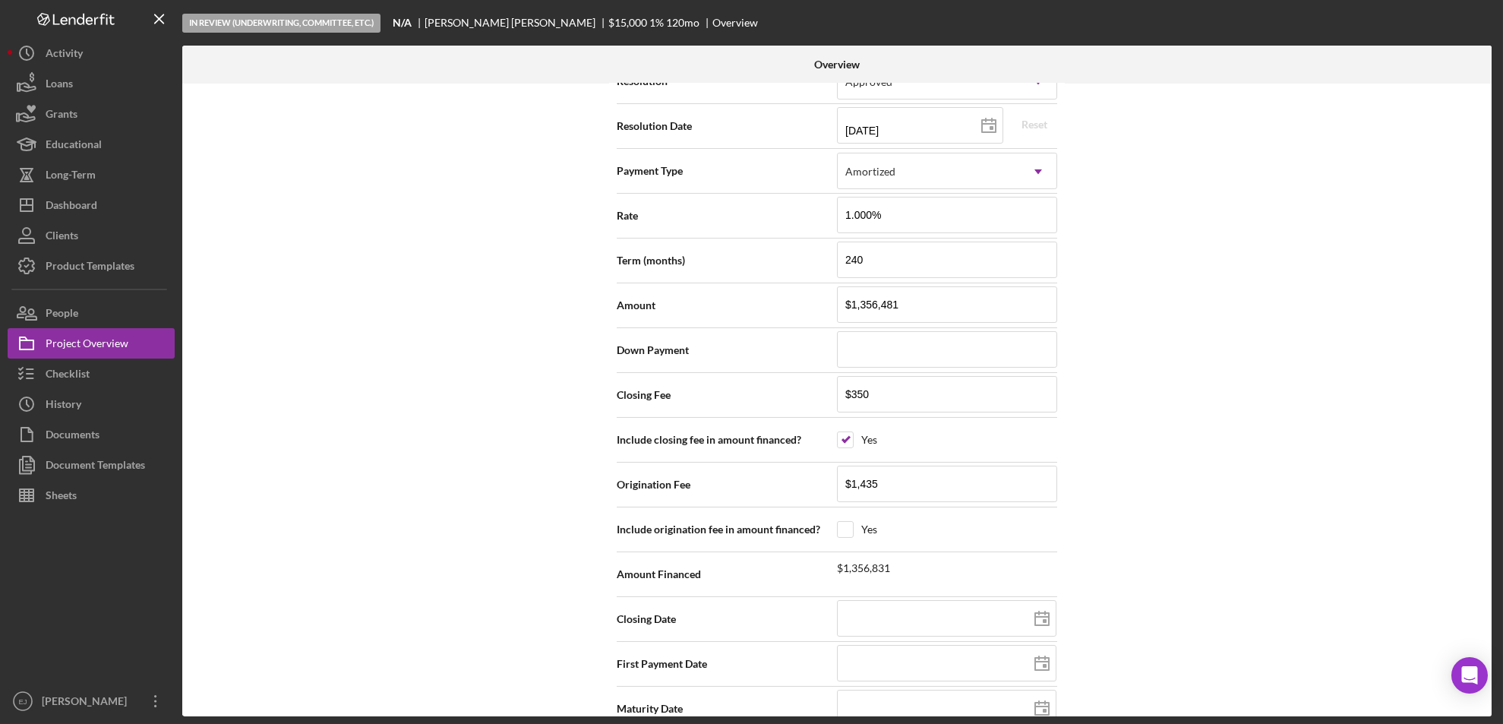
click at [1157, 454] on div "Internal Workflow Stage In Review (Underwriting, Committee, Etc.) Icon/Dropdown…" at bounding box center [837, 400] width 1310 height 633
click at [848, 528] on input "checkbox" at bounding box center [845, 529] width 15 height 15
click at [1279, 577] on div "Internal Workflow Stage In Review (Underwriting, Committee, Etc.) Icon/Dropdown…" at bounding box center [837, 400] width 1310 height 633
click at [1495, 359] on div "Overview Internal Workflow Stage In Review (Underwriting, Committee, Etc.) Icon…" at bounding box center [839, 381] width 1314 height 671
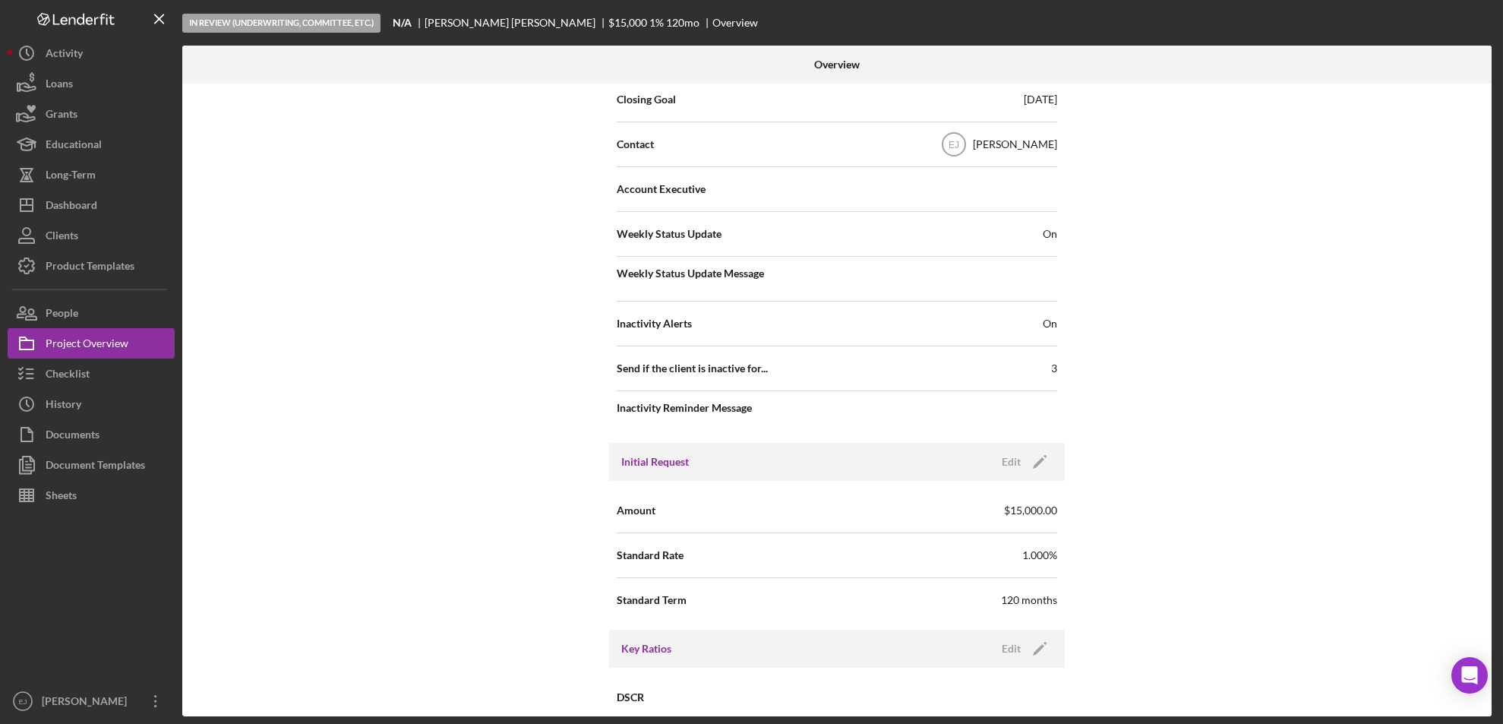
scroll to position [986, 0]
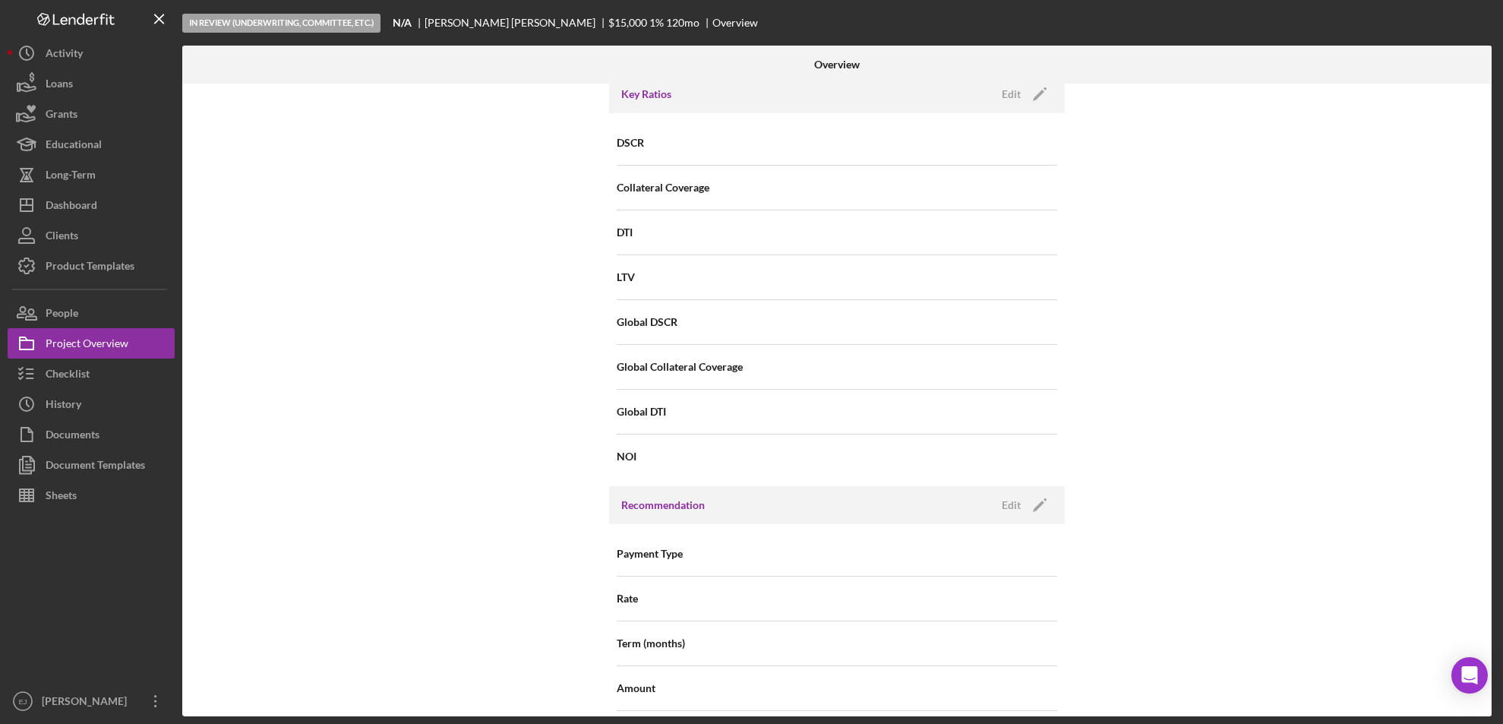
click at [1487, 621] on div "Internal Workflow Stage In Review (Underwriting, Committee, Etc.) Icon/Dropdown…" at bounding box center [837, 400] width 1310 height 633
click at [1492, 626] on div "Overview Internal Workflow Stage In Review (Underwriting, Committee, Etc.) Icon…" at bounding box center [839, 381] width 1314 height 671
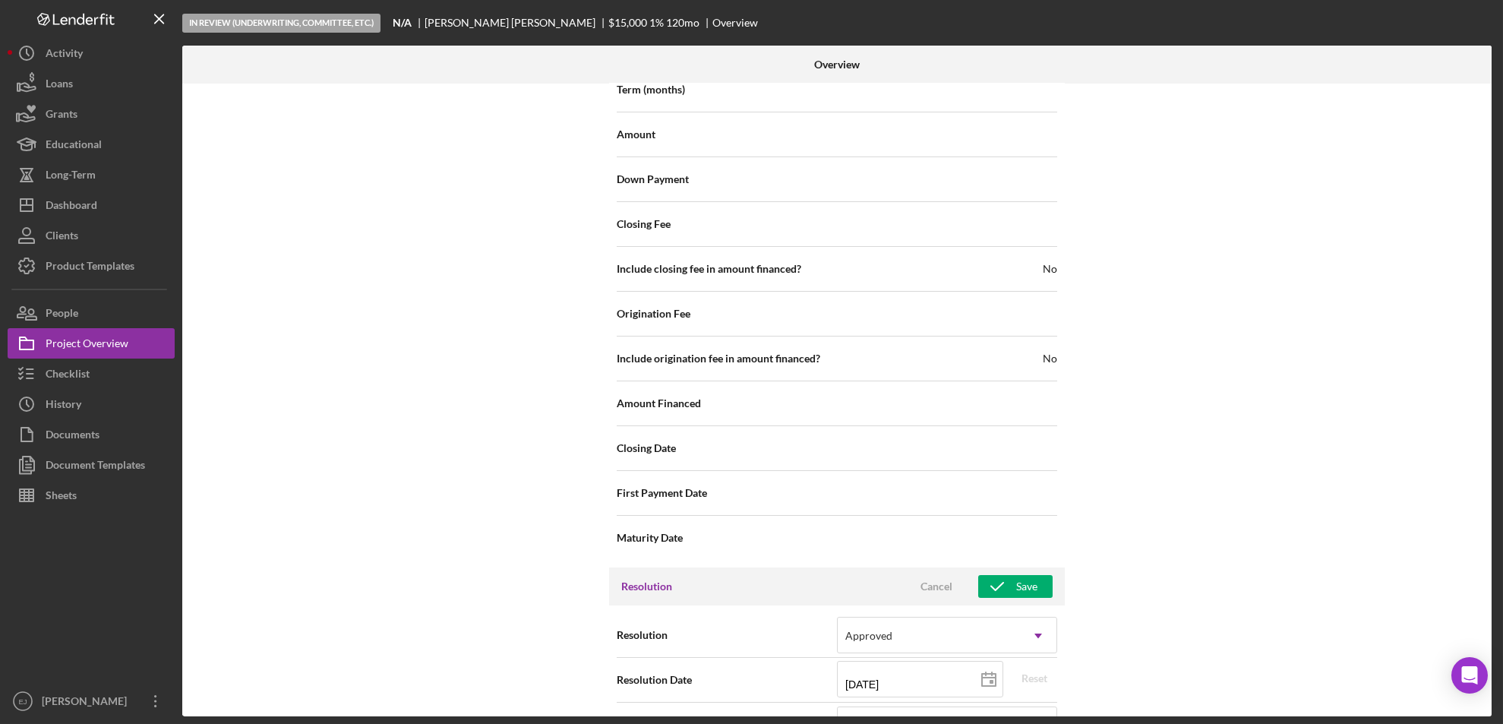
scroll to position [2094, 0]
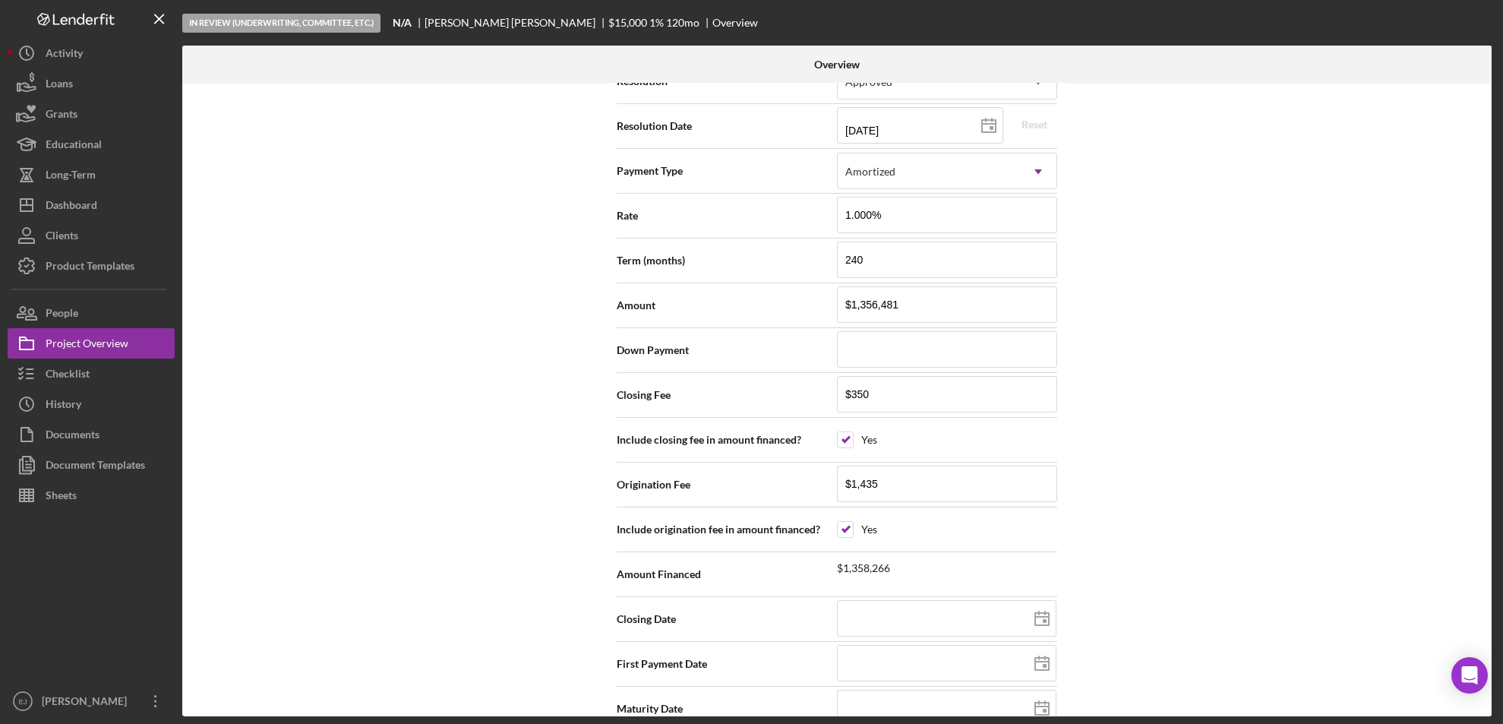
click at [1492, 510] on div "Overview Internal Workflow Stage In Review (Underwriting, Committee, Etc.) Icon…" at bounding box center [839, 381] width 1314 height 671
click at [1493, 511] on div "Overview Internal Workflow Stage In Review (Underwriting, Committee, Etc.) Icon…" at bounding box center [839, 381] width 1314 height 671
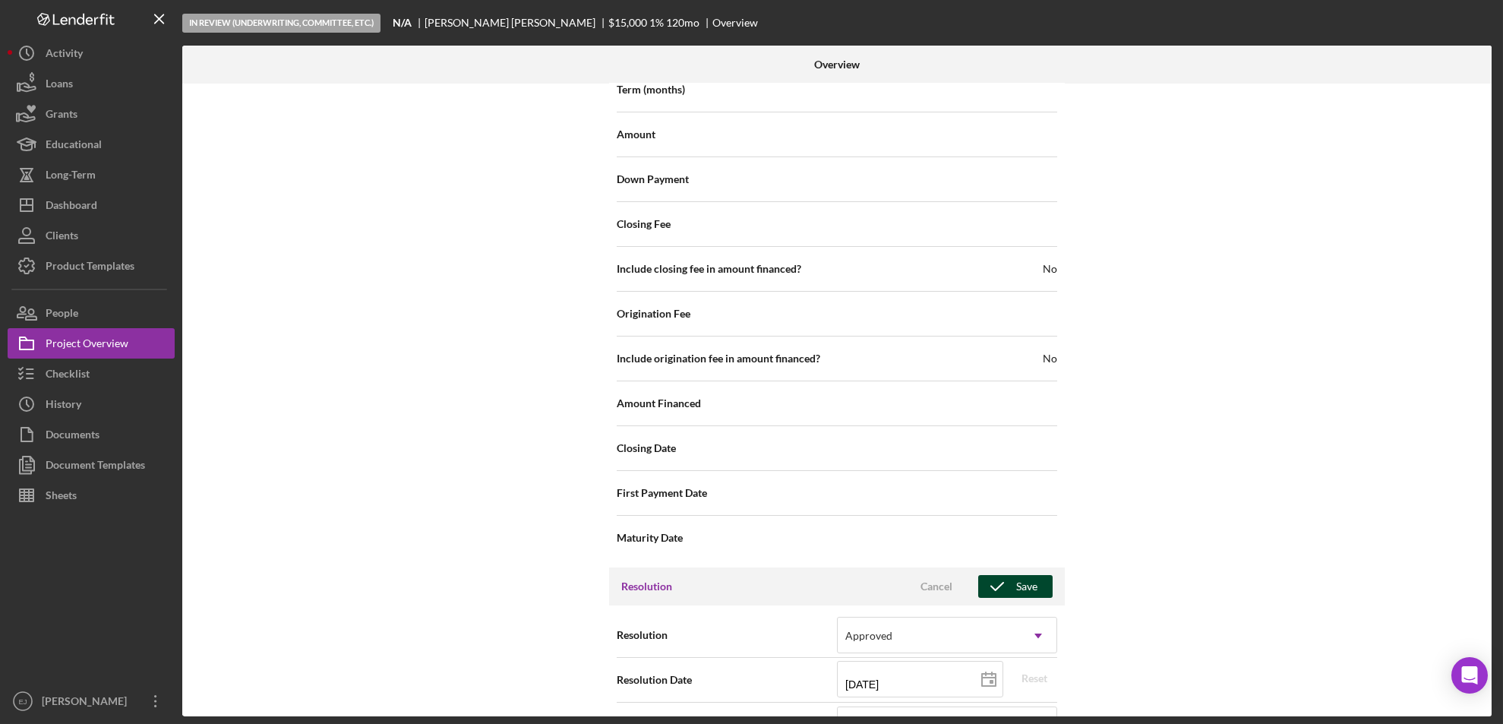
click at [998, 577] on icon "button" at bounding box center [998, 587] width 38 height 38
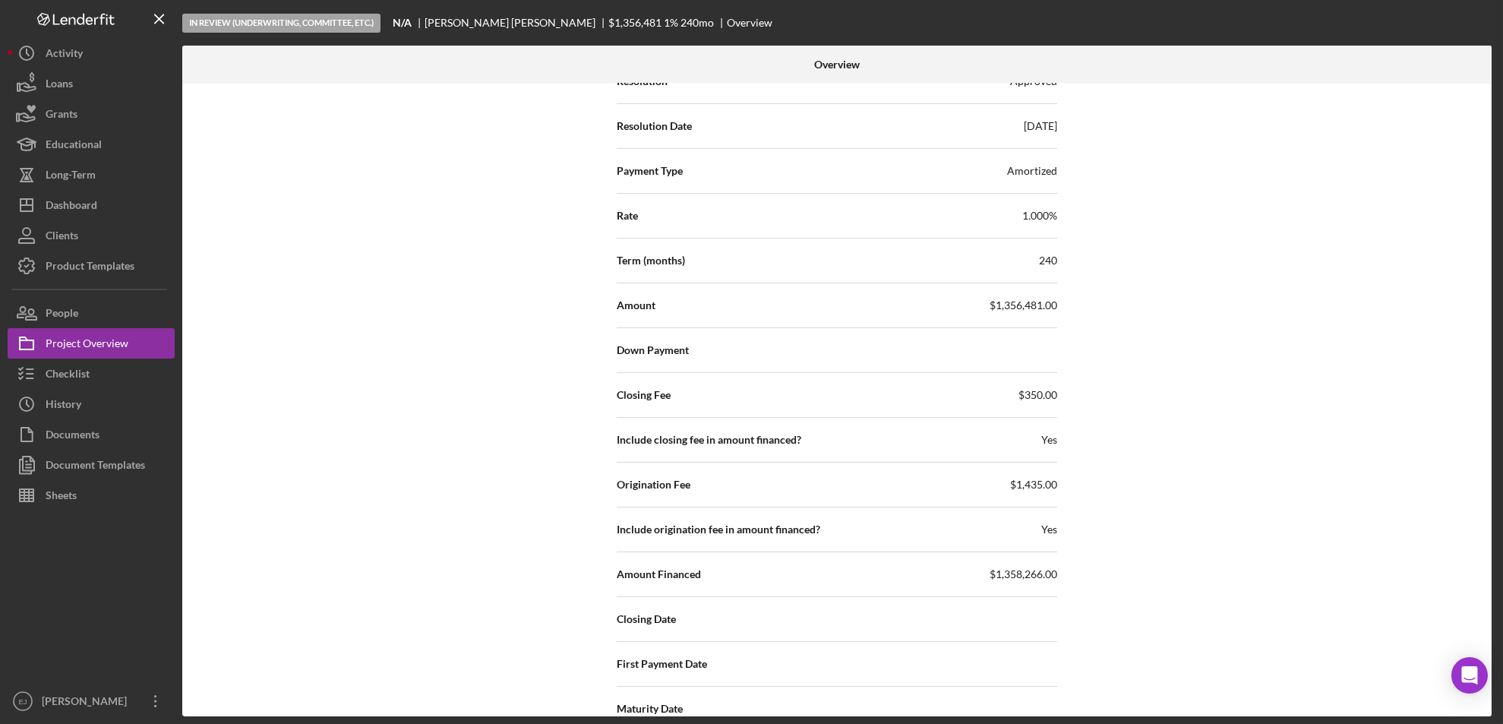
click at [1487, 514] on div "Internal Workflow Stage In Review (Underwriting, Committee, Etc.) Icon/Dropdown…" at bounding box center [837, 400] width 1310 height 633
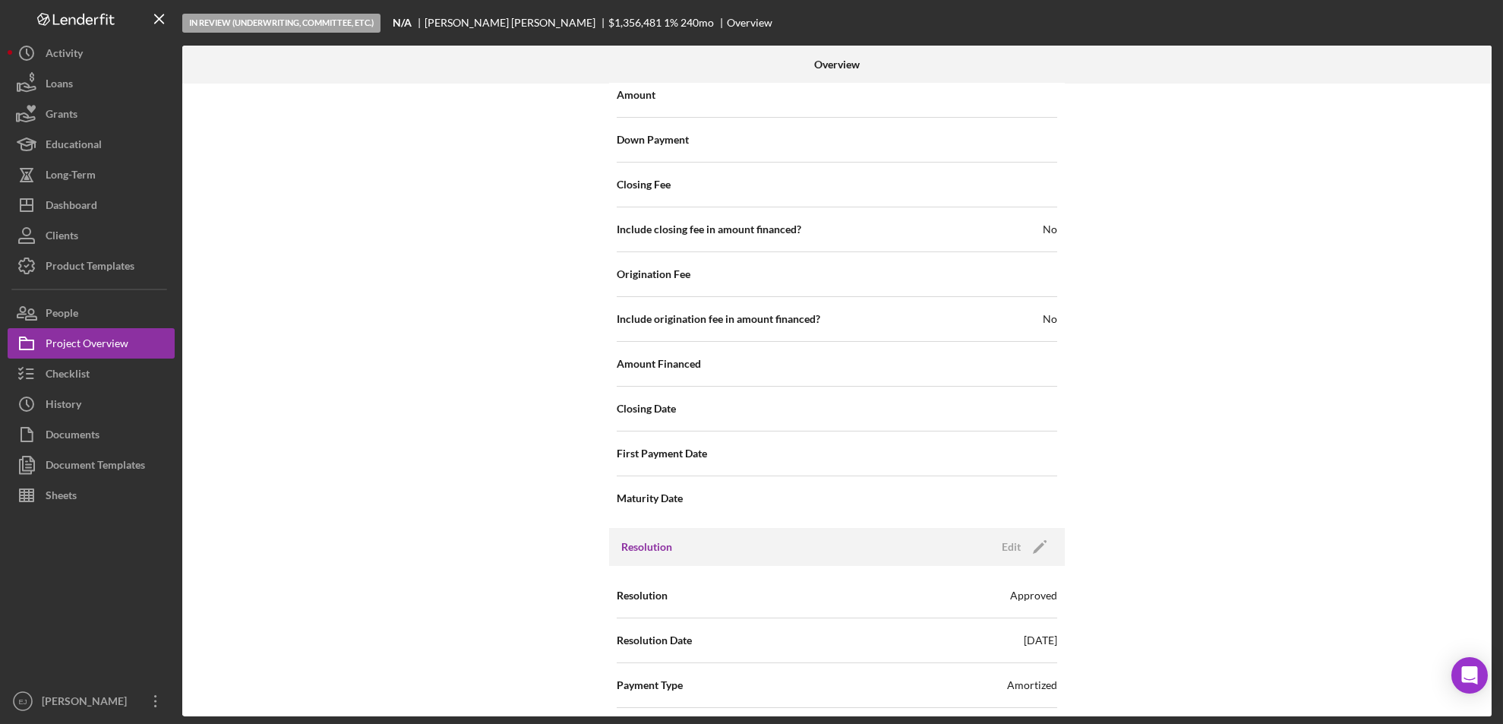
scroll to position [1620, 0]
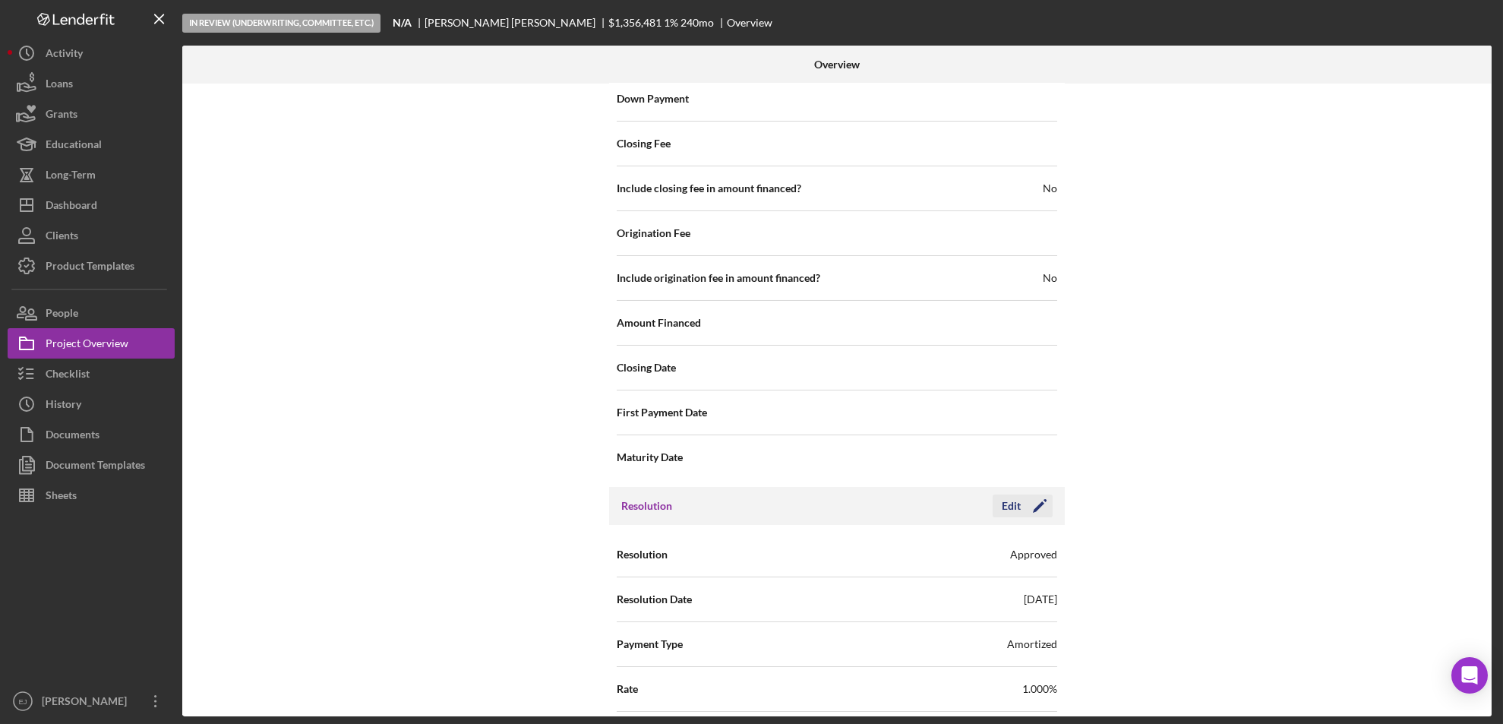
click at [1004, 513] on div "Edit" at bounding box center [1011, 506] width 19 height 23
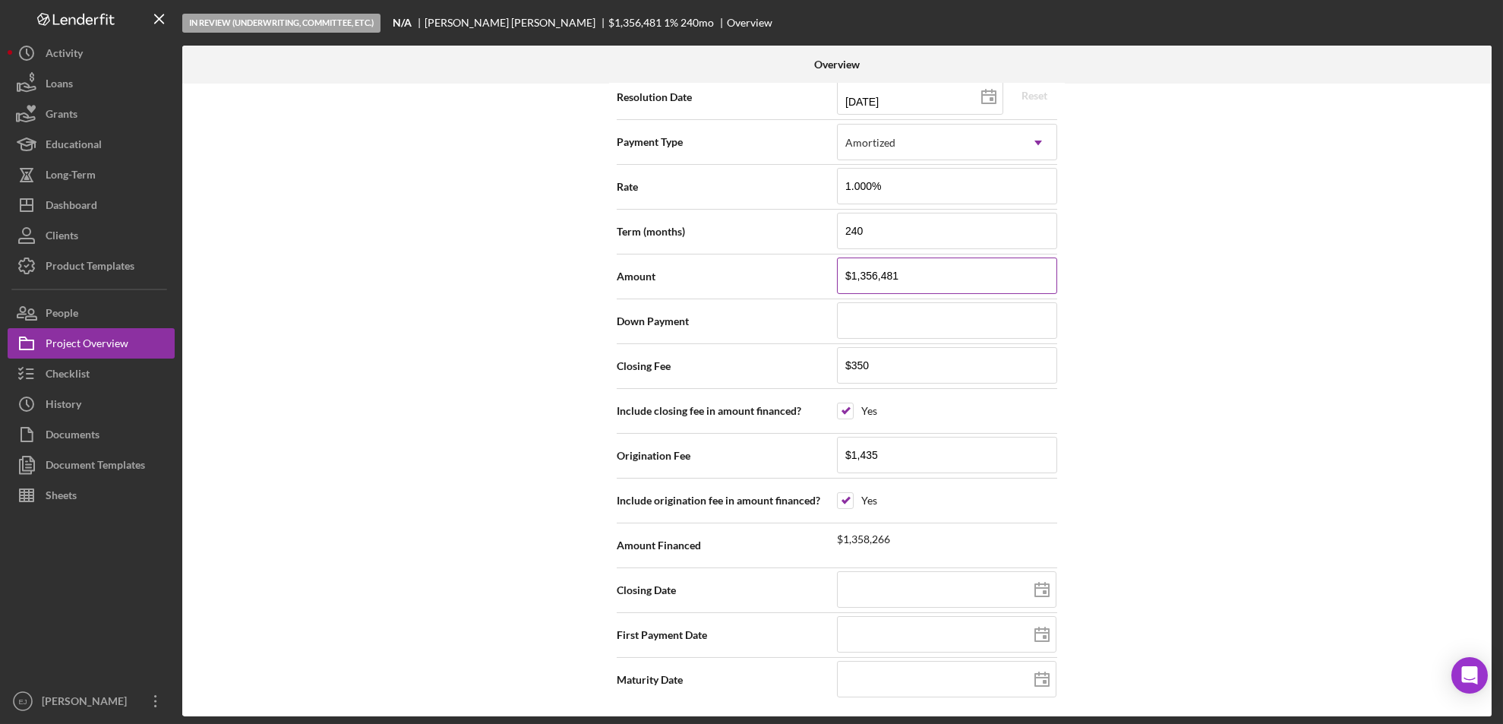
click at [908, 275] on input "$1,356,481" at bounding box center [947, 276] width 220 height 36
click at [1133, 222] on div "Internal Workflow Stage In Review (Underwriting, Committee, Etc.) Icon/Dropdown…" at bounding box center [837, 400] width 1310 height 633
click at [847, 412] on input "checkbox" at bounding box center [845, 410] width 15 height 15
click at [1488, 151] on div "Internal Workflow Stage In Review (Underwriting, Committee, Etc.) Icon/Dropdown…" at bounding box center [837, 400] width 1310 height 633
click at [1488, 163] on div "Internal Workflow Stage In Review (Underwriting, Committee, Etc.) Icon/Dropdown…" at bounding box center [837, 400] width 1310 height 633
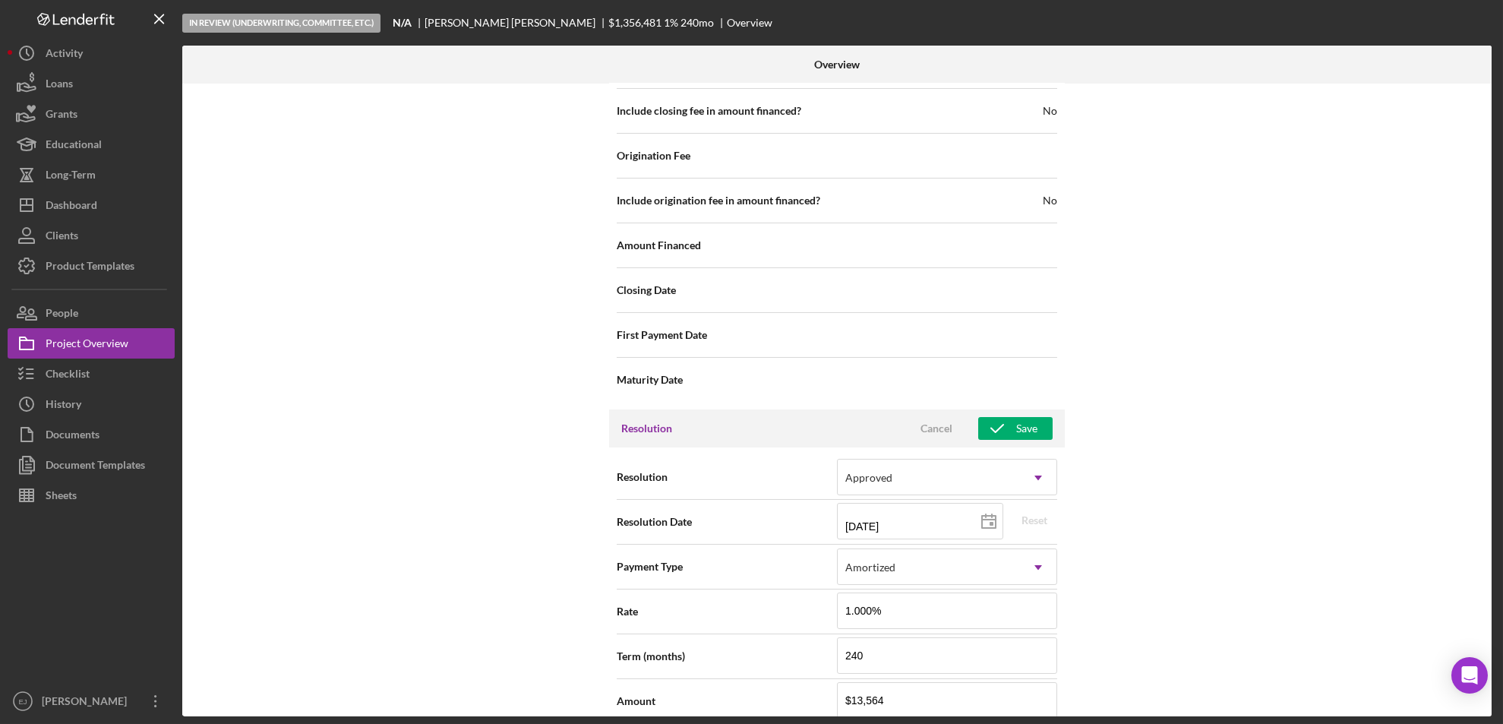
scroll to position [1681, 0]
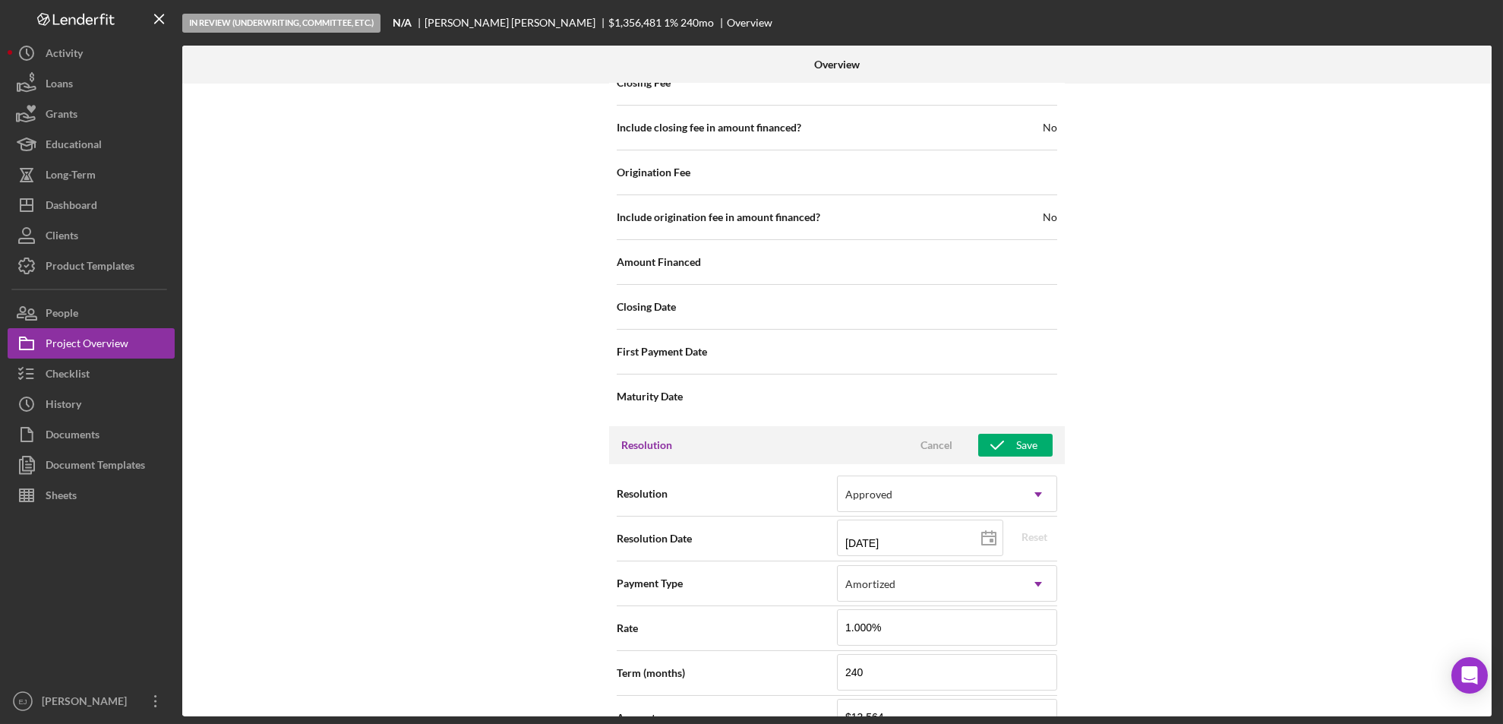
click at [1034, 431] on div "Resolution Cancel Save" at bounding box center [837, 445] width 456 height 38
click at [1023, 434] on span "Cancel Save" at bounding box center [976, 445] width 154 height 23
drag, startPoint x: 1023, startPoint y: 435, endPoint x: 1276, endPoint y: 457, distance: 254.6
drag, startPoint x: 1276, startPoint y: 457, endPoint x: 1362, endPoint y: 566, distance: 139.1
click at [1362, 566] on div "Internal Workflow Stage In Review (Underwriting, Committee, Etc.) Icon/Dropdown…" at bounding box center [837, 400] width 1310 height 633
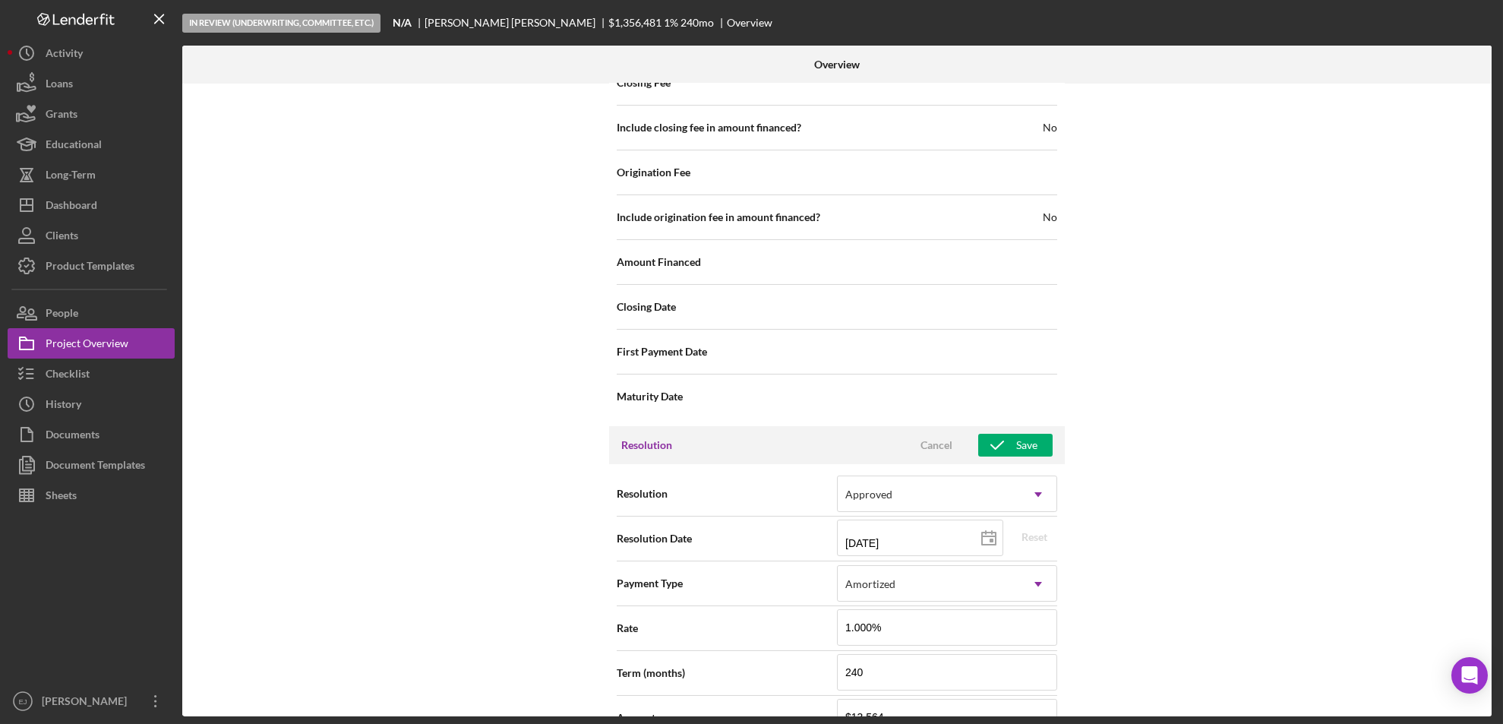
scroll to position [2123, 0]
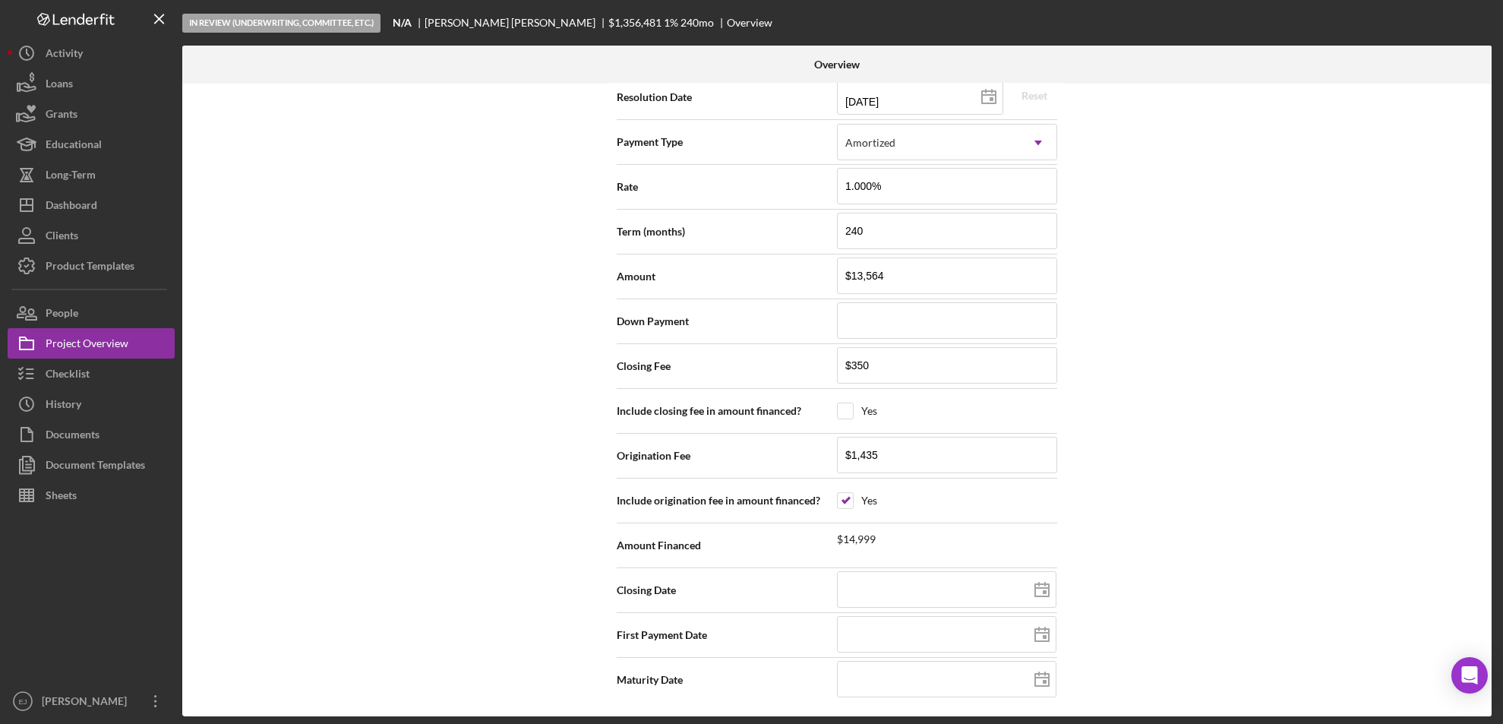
click at [1428, 238] on div "Internal Workflow Stage In Review (Underwriting, Committee, Etc.) Icon/Dropdown…" at bounding box center [837, 400] width 1310 height 633
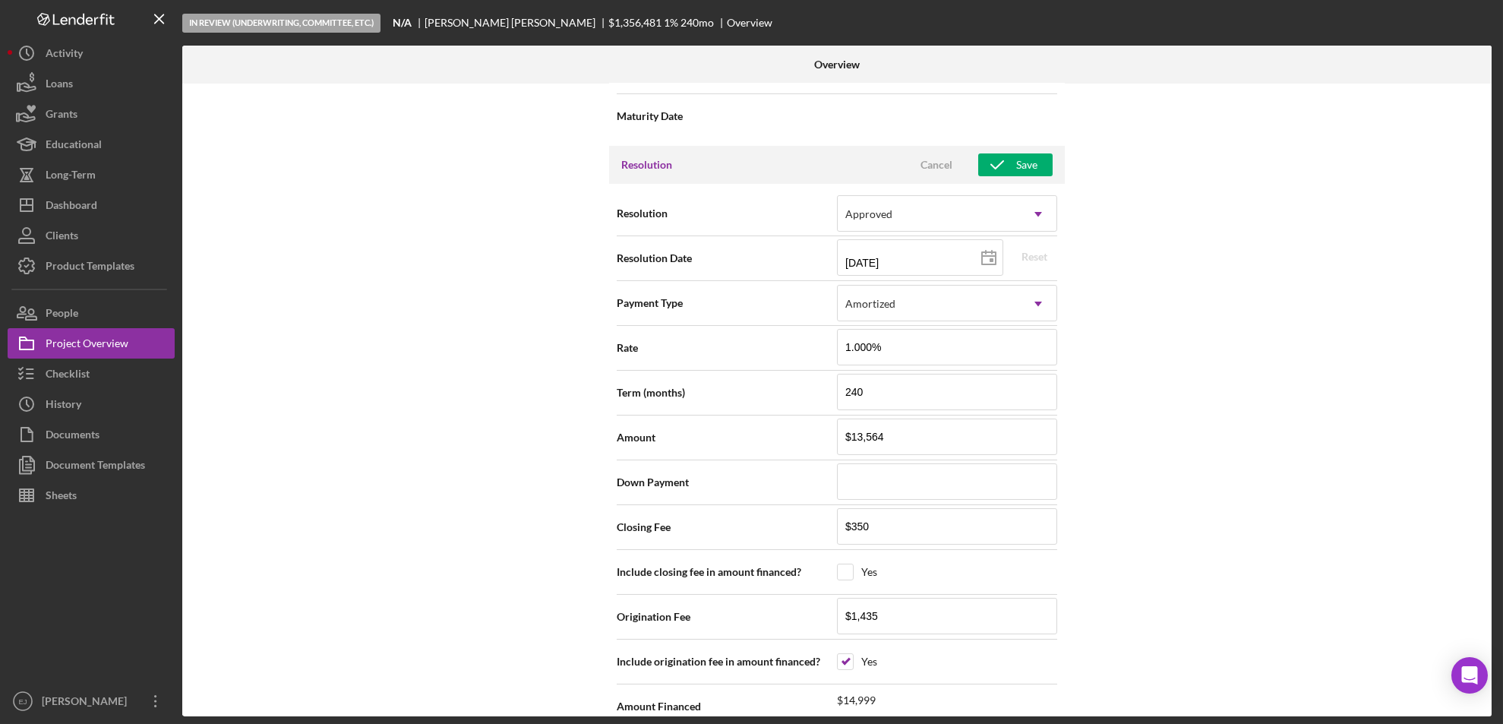
scroll to position [1921, 0]
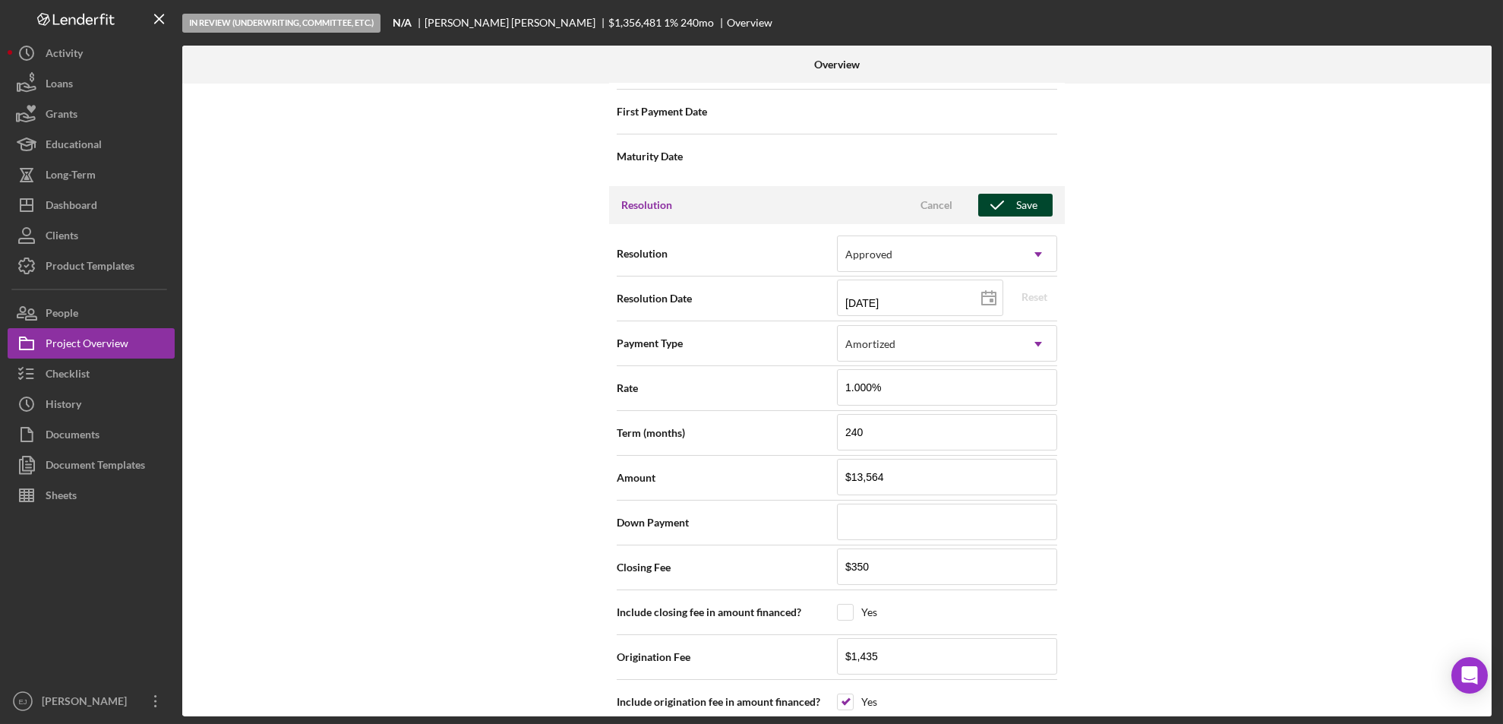
click at [1016, 200] on div "Save" at bounding box center [1026, 205] width 21 height 23
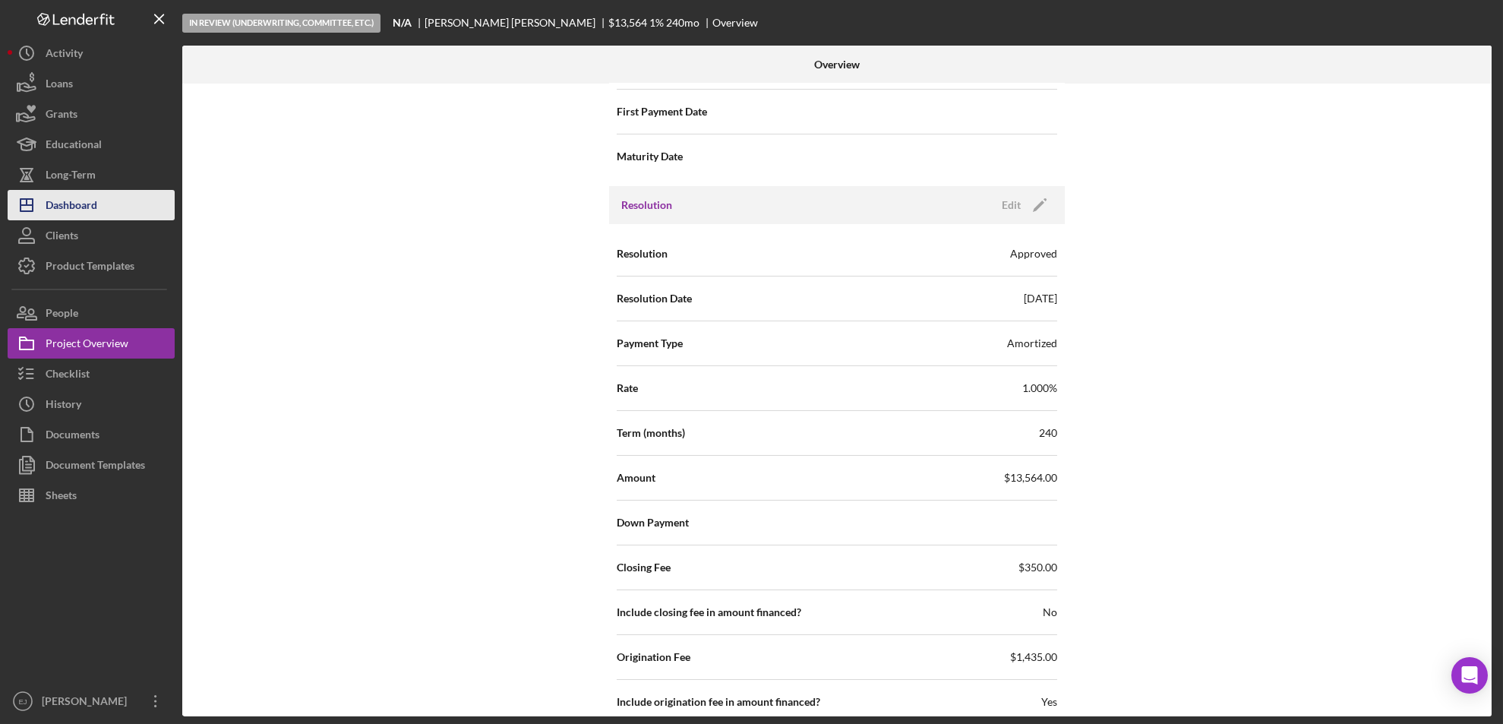
click at [93, 217] on div "Dashboard" at bounding box center [72, 207] width 52 height 34
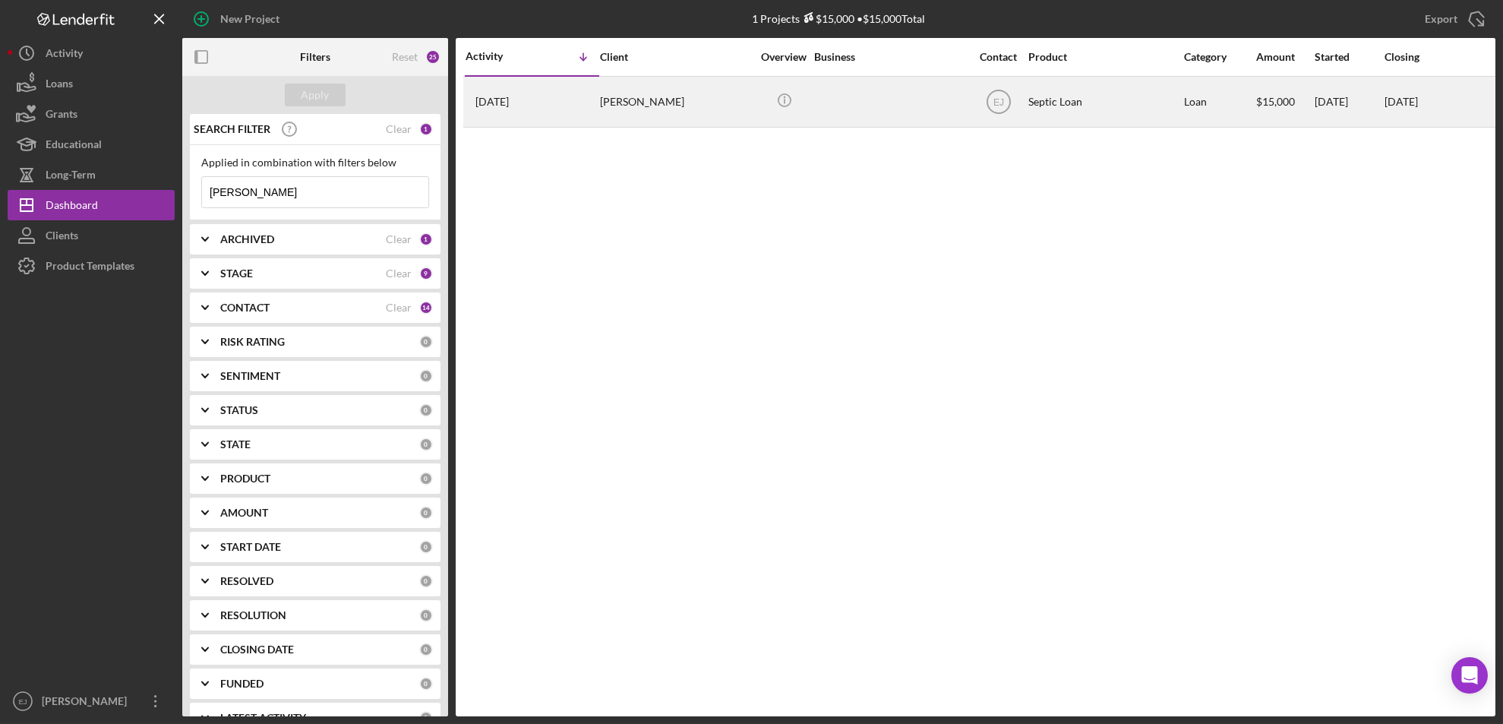
click at [650, 113] on div "[PERSON_NAME]" at bounding box center [676, 101] width 152 height 49
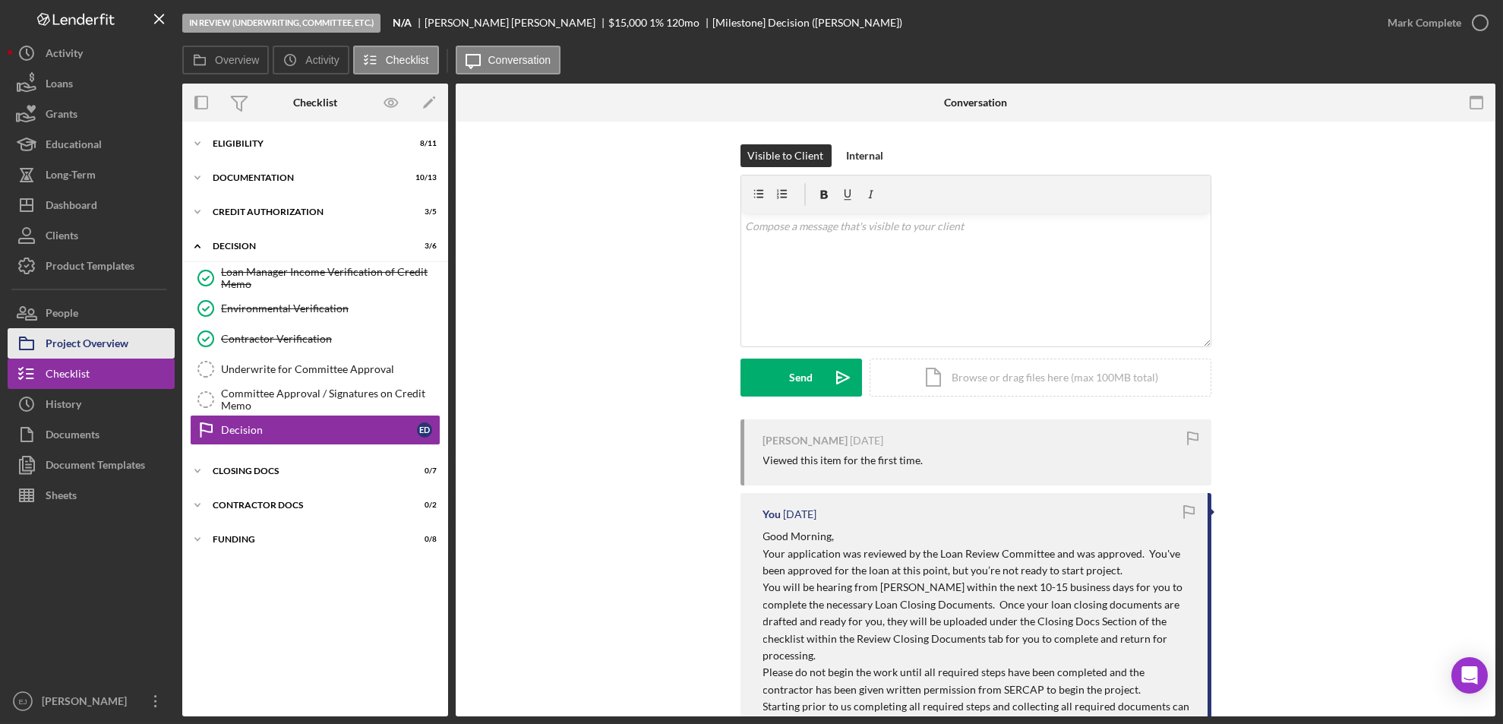
click at [119, 333] on div "Project Overview" at bounding box center [87, 345] width 83 height 34
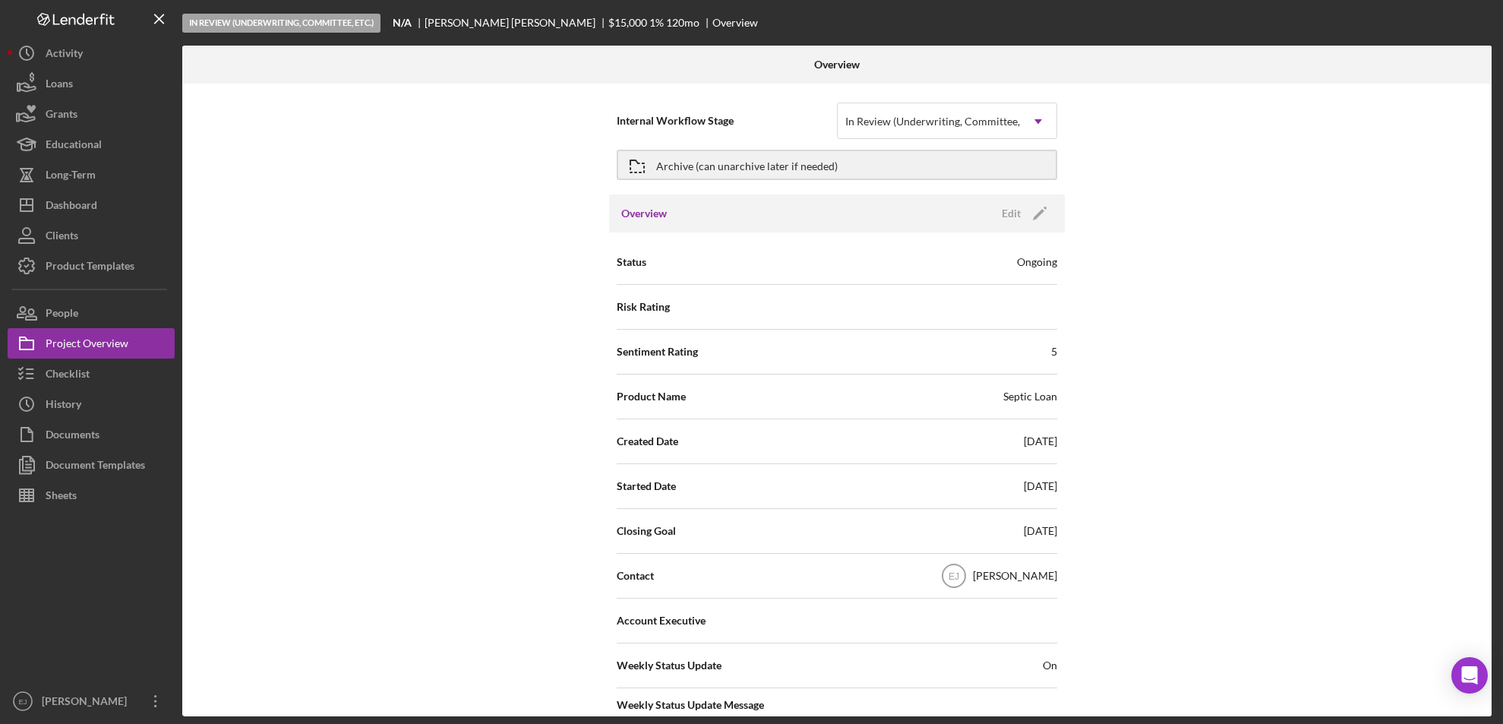
click at [1492, 639] on div "Overview Internal Workflow Stage In Review (Underwriting, Committee, Etc.) Icon…" at bounding box center [839, 381] width 1314 height 671
click at [1488, 637] on div "Internal Workflow Stage In Review (Underwriting, Committee, Etc.) Icon/Dropdown…" at bounding box center [837, 400] width 1310 height 633
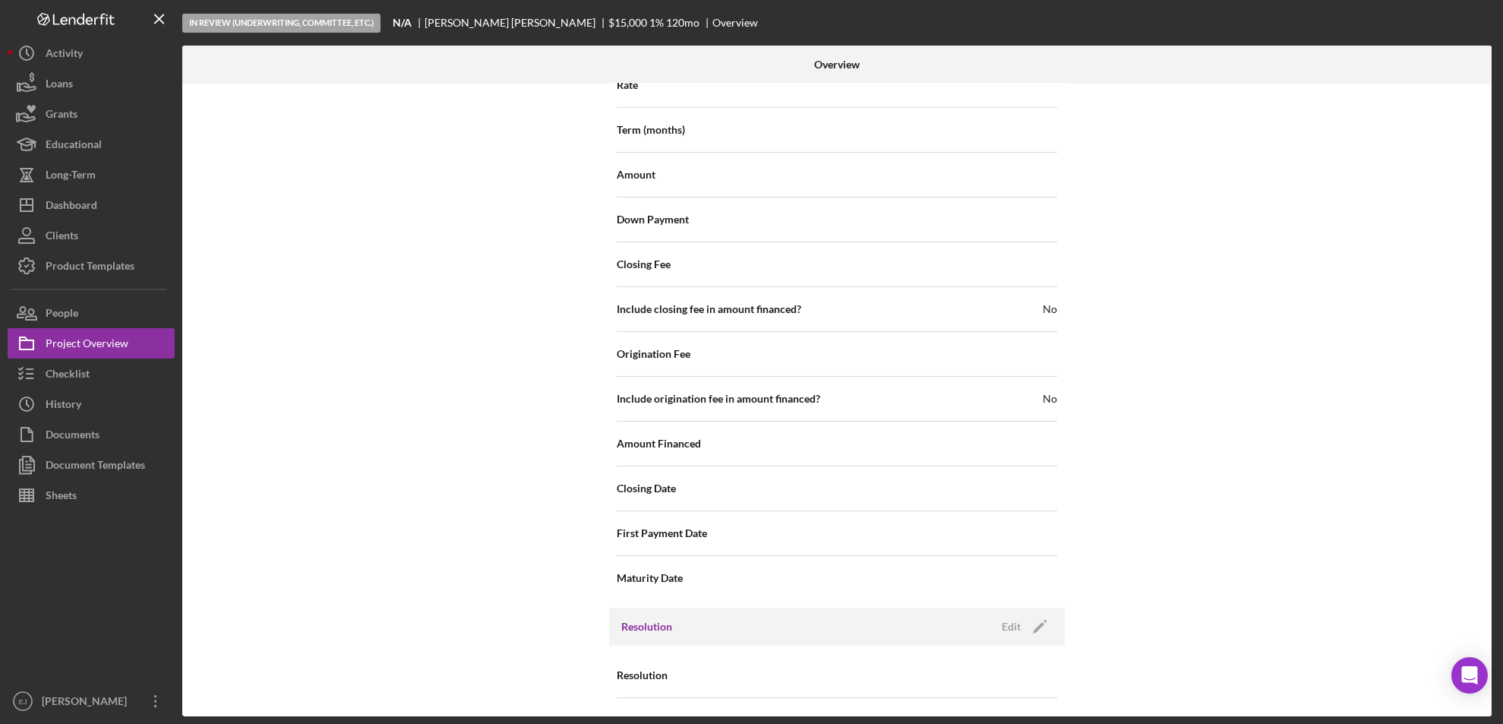
scroll to position [1540, 0]
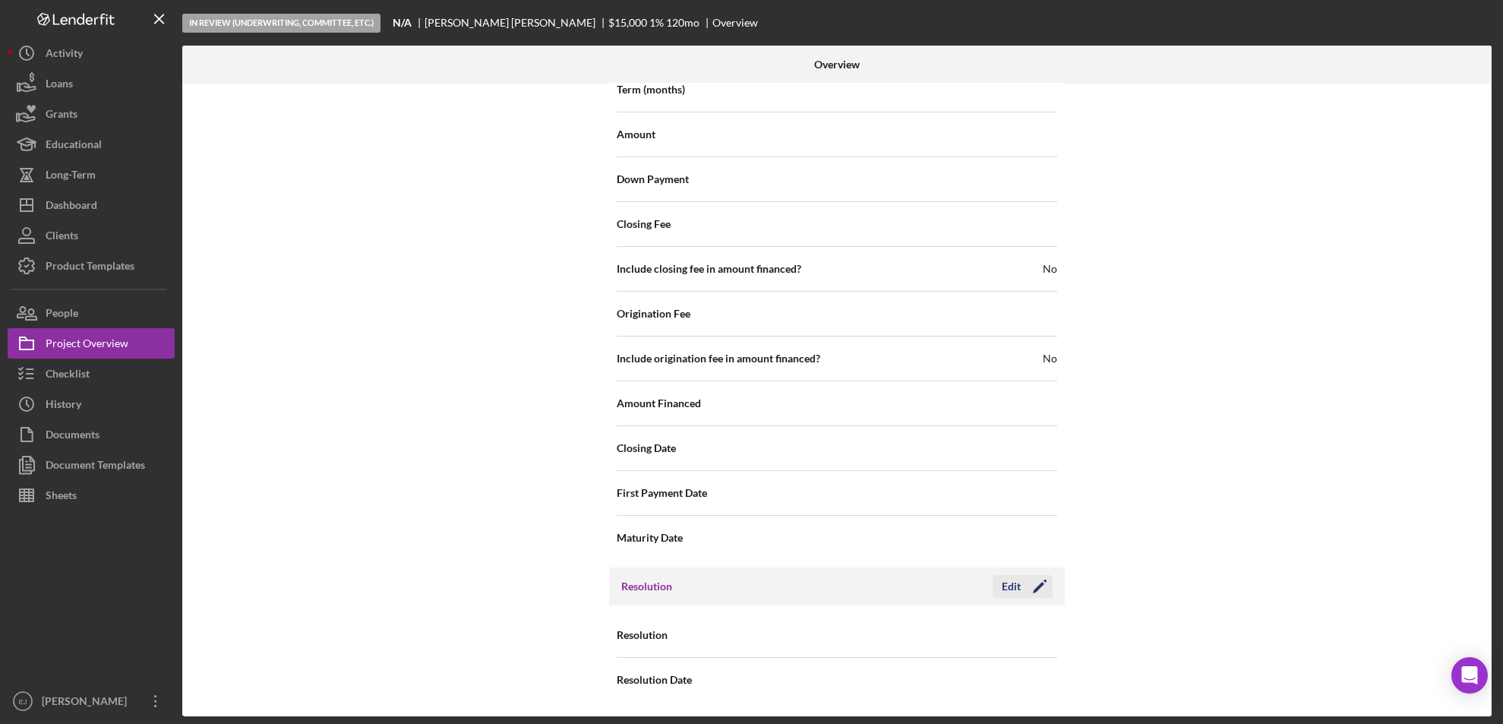
click at [1010, 585] on div "Edit" at bounding box center [1011, 586] width 19 height 23
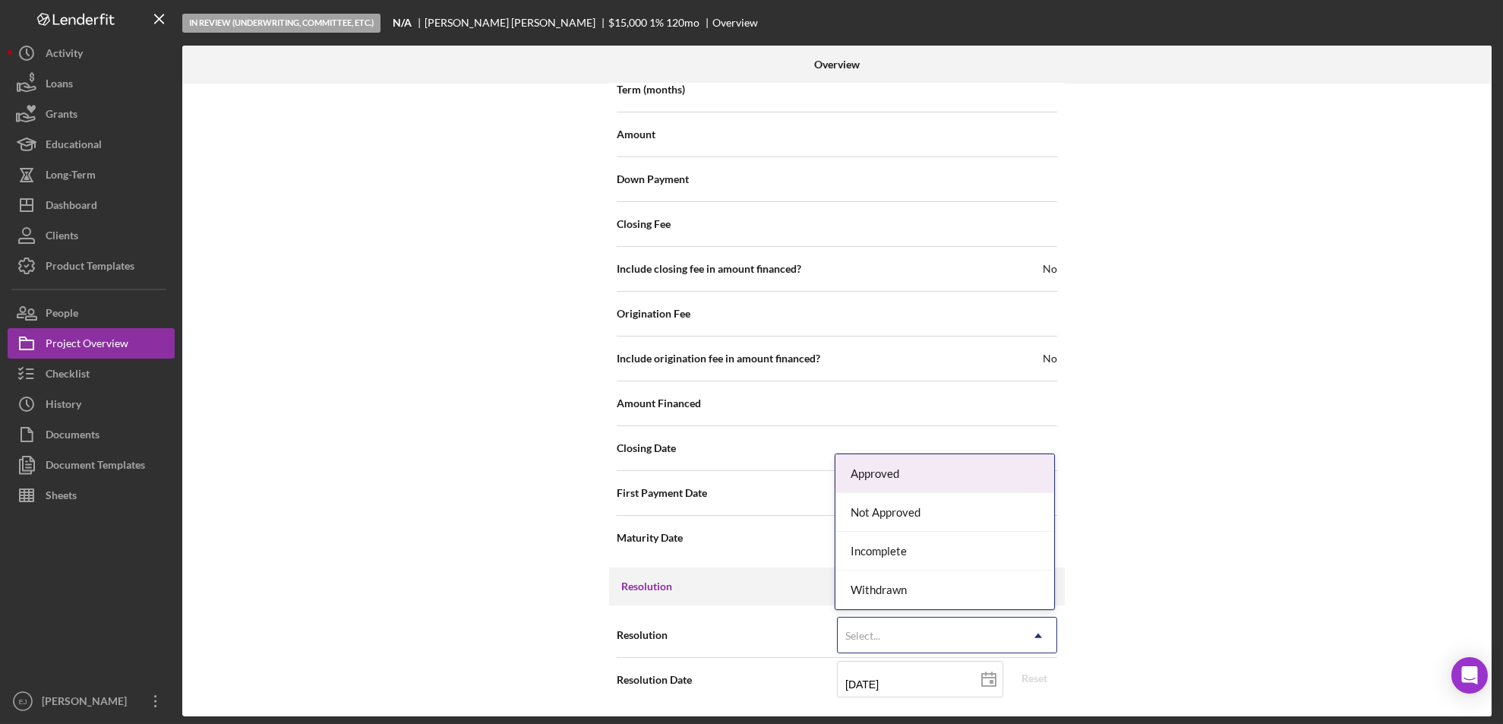
click at [1040, 634] on icon "Icon/Dropdown Arrow" at bounding box center [1038, 636] width 36 height 36
click at [977, 463] on div "Approved" at bounding box center [945, 473] width 219 height 39
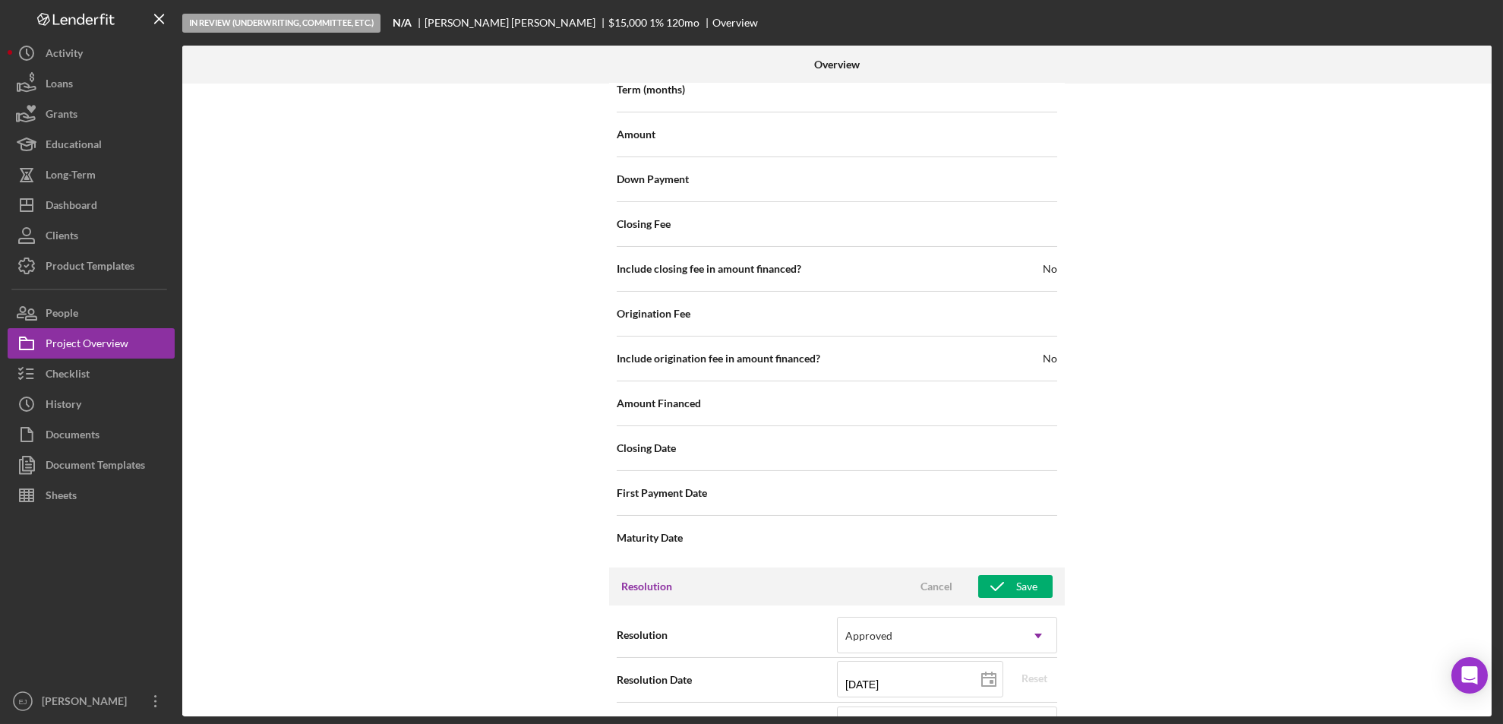
scroll to position [2094, 0]
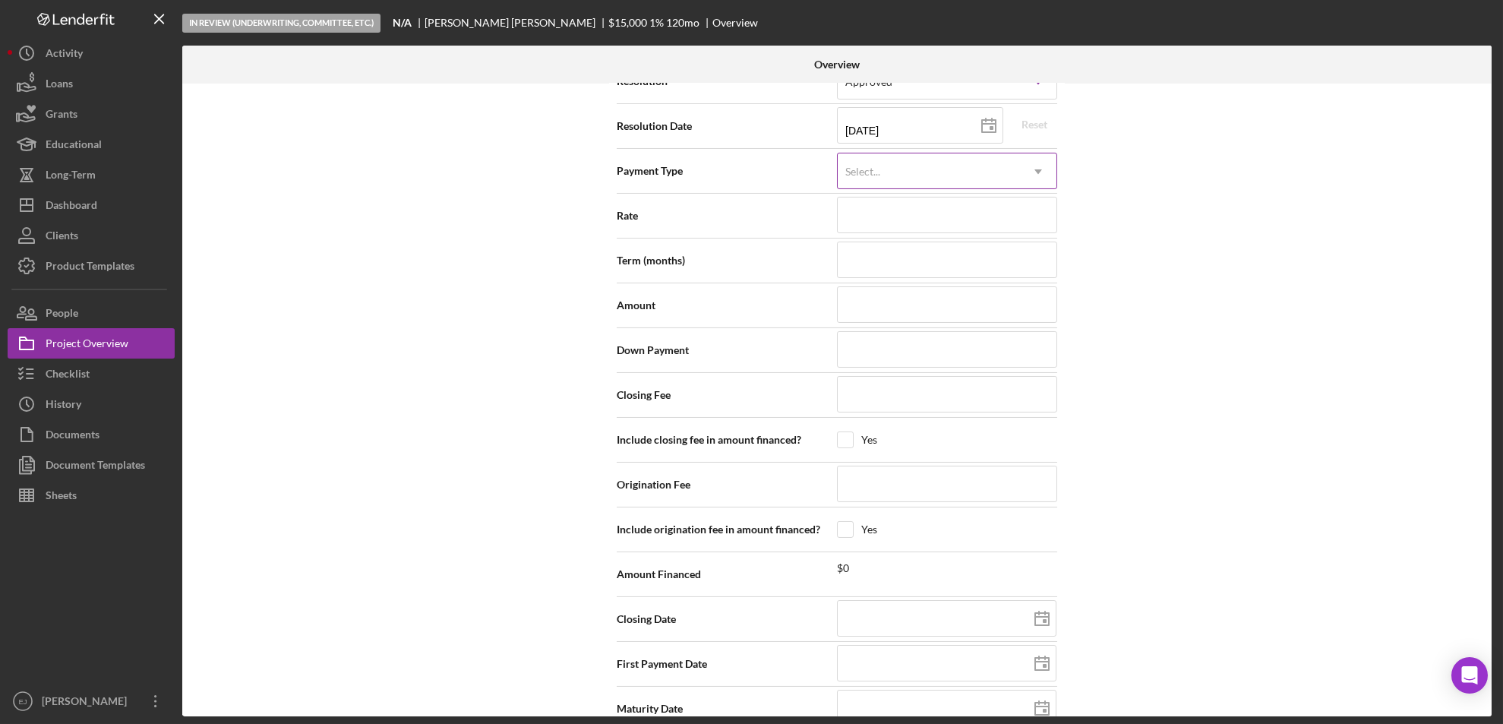
click at [1039, 166] on icon "Icon/Dropdown Arrow" at bounding box center [1038, 171] width 36 height 36
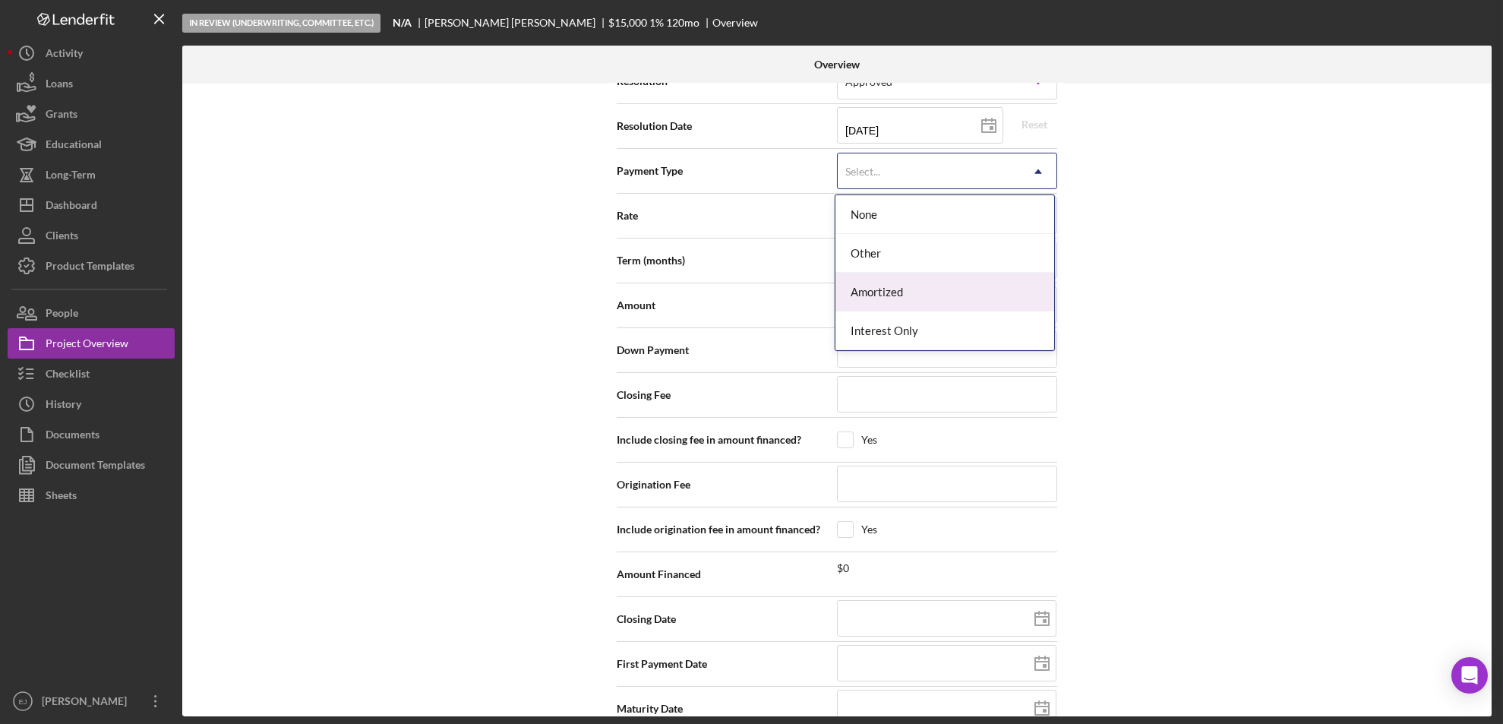
click at [1005, 286] on div "Amortized" at bounding box center [945, 292] width 219 height 39
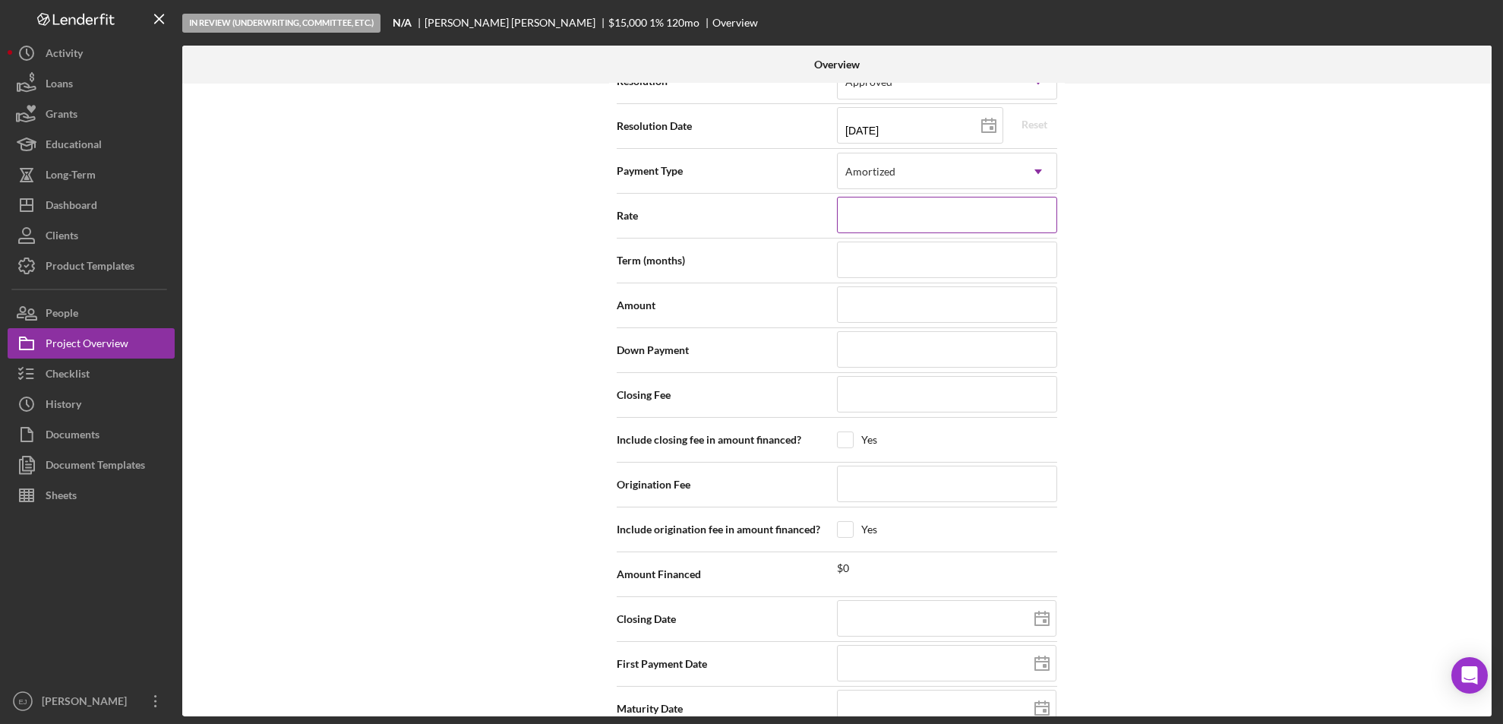
click at [954, 210] on input at bounding box center [947, 215] width 220 height 36
click at [1336, 586] on div "Internal Workflow Stage In Review (Underwriting, Committee, Etc.) Icon/Dropdown…" at bounding box center [837, 400] width 1310 height 633
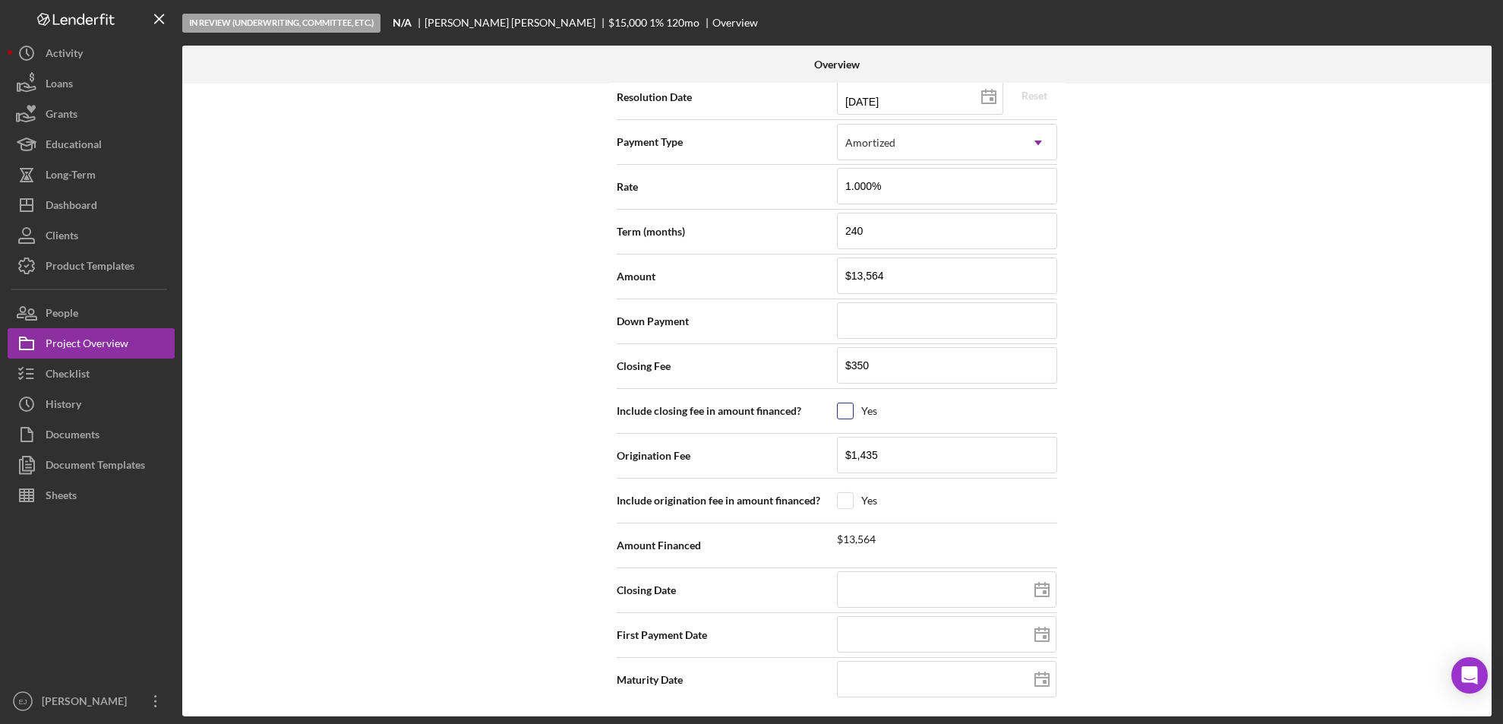
click at [843, 407] on input "checkbox" at bounding box center [845, 410] width 15 height 15
click at [841, 498] on input "checkbox" at bounding box center [845, 500] width 15 height 15
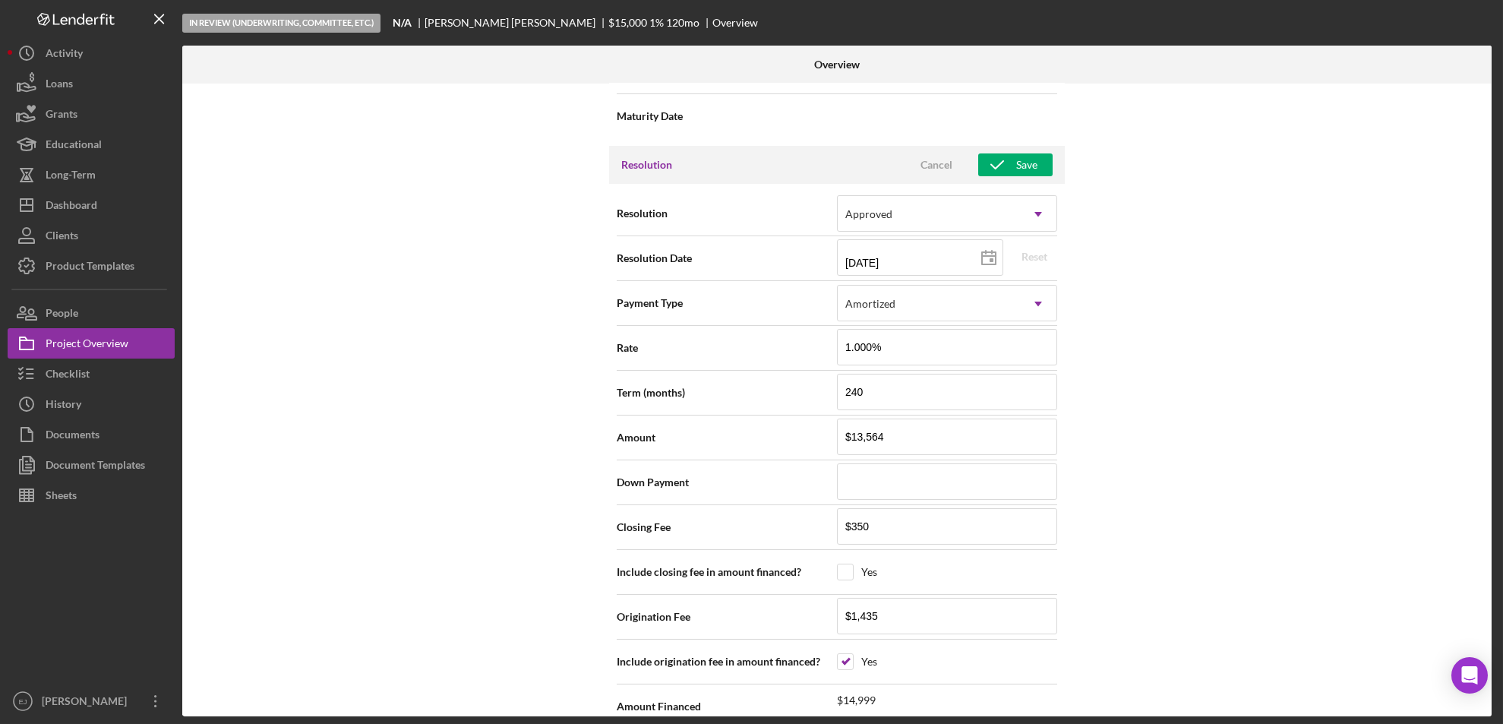
scroll to position [1921, 0]
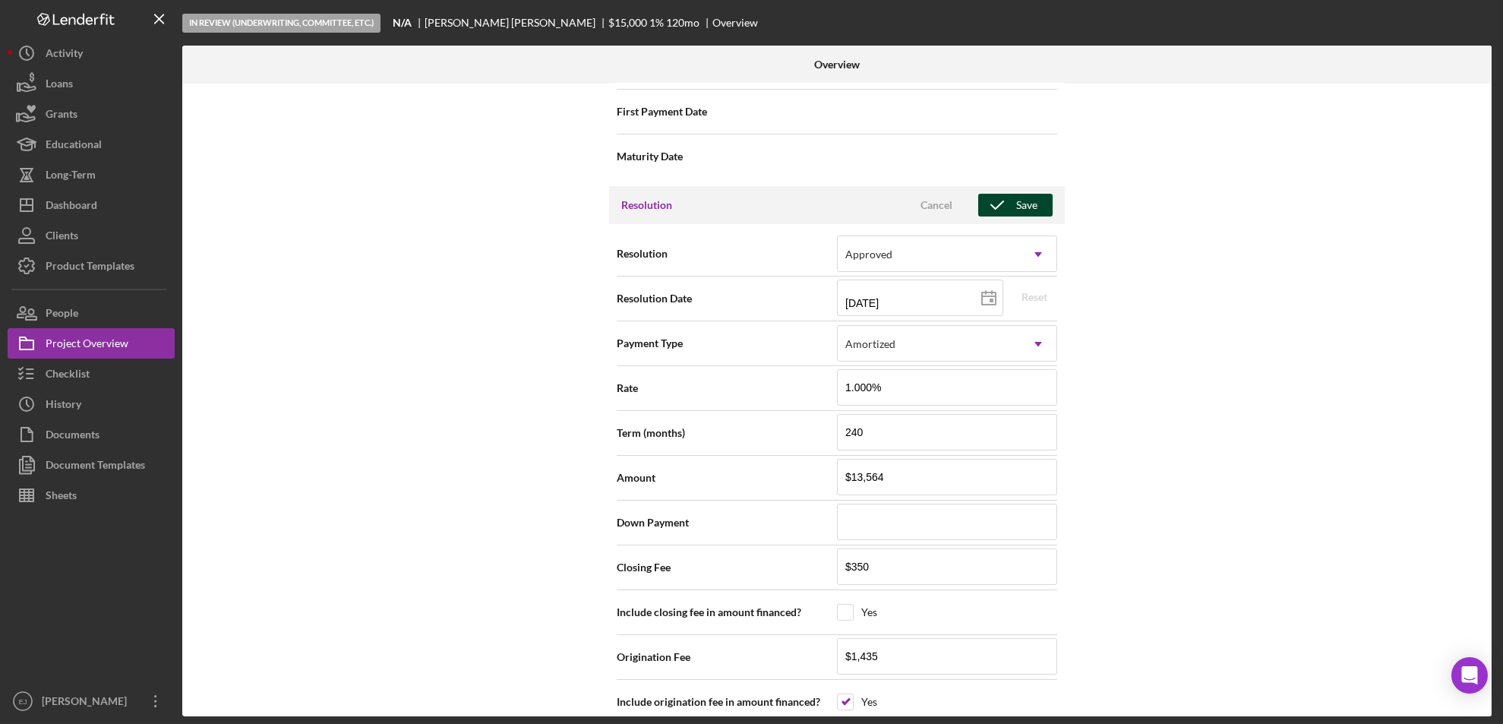
click at [1018, 202] on div "Save" at bounding box center [1026, 205] width 21 height 23
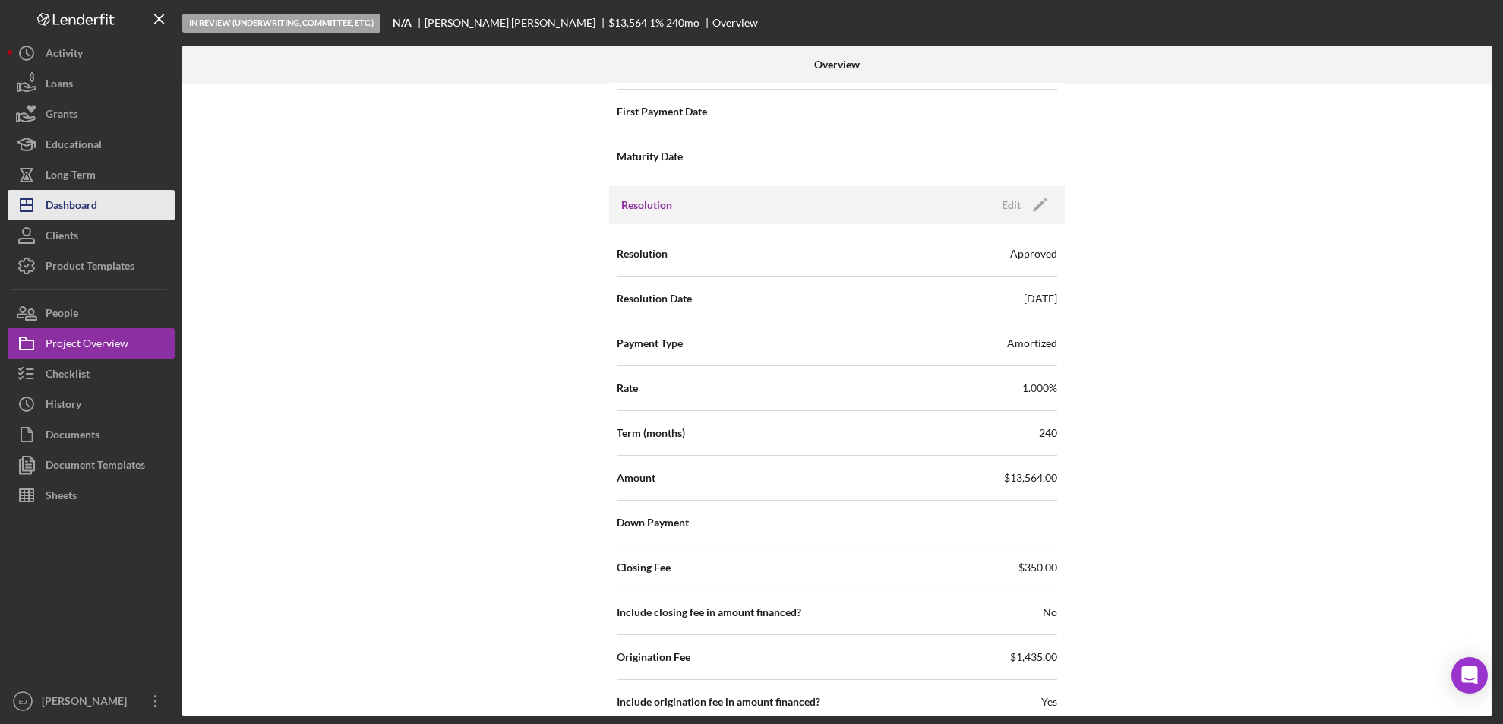
click at [125, 194] on button "Icon/Dashboard Dashboard" at bounding box center [91, 205] width 167 height 30
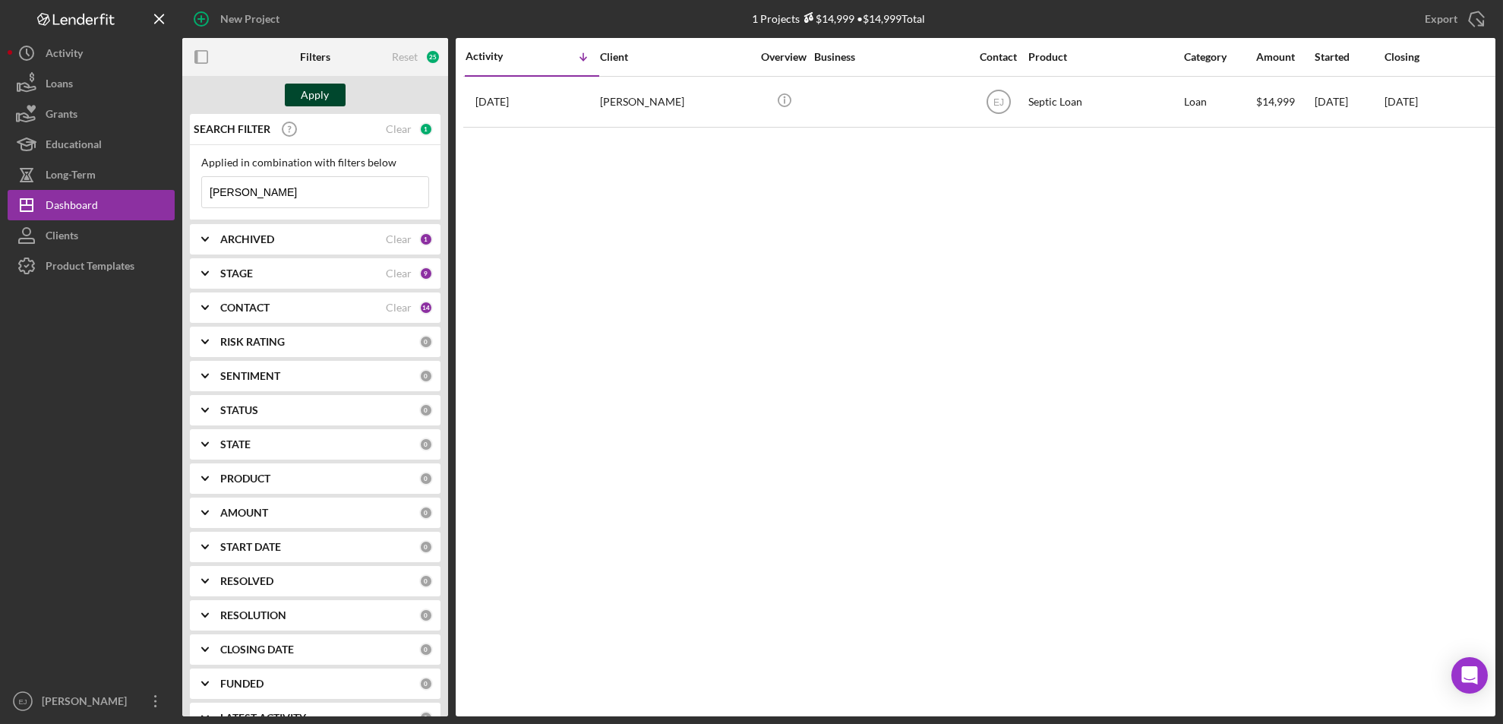
click at [305, 106] on div "Apply" at bounding box center [315, 95] width 266 height 38
click at [313, 83] on div "Apply" at bounding box center [315, 95] width 266 height 38
click at [309, 87] on div "Apply" at bounding box center [316, 95] width 28 height 23
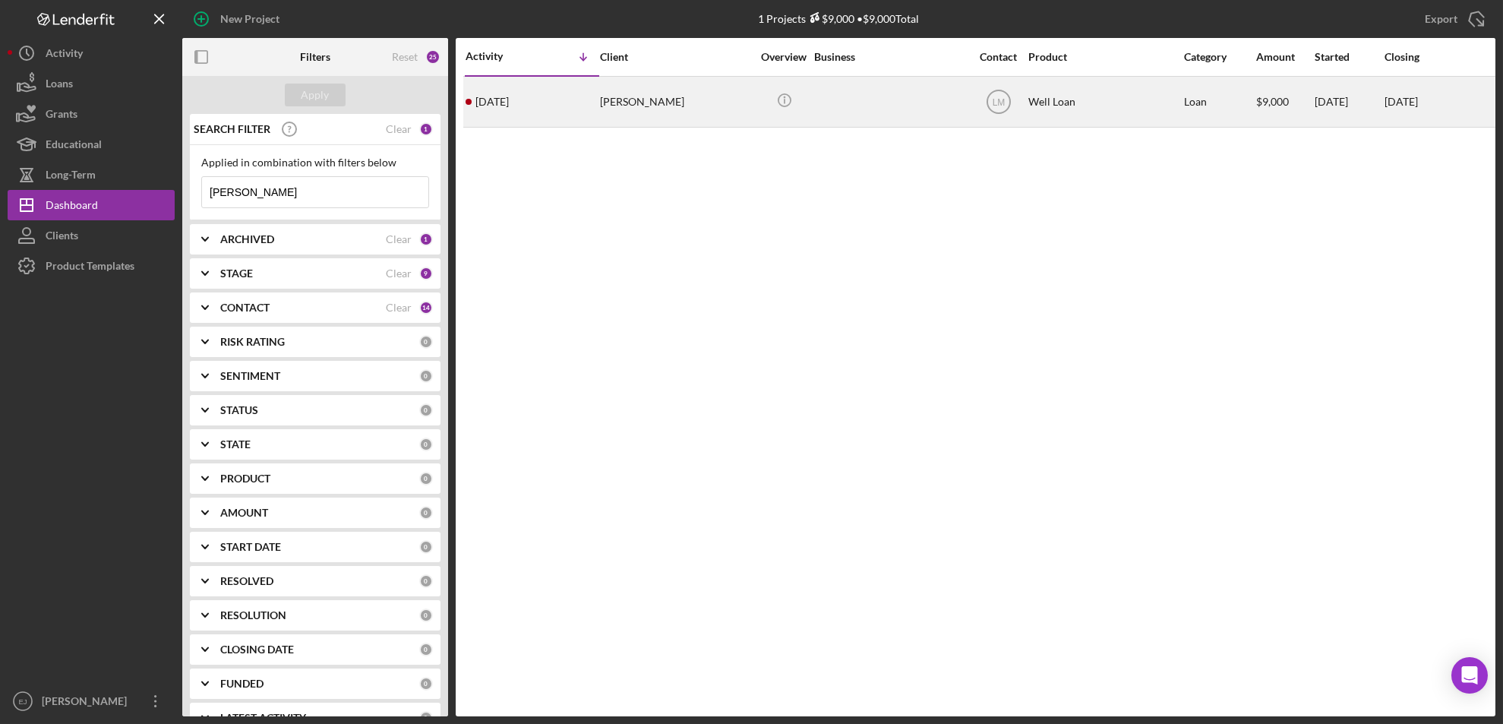
click at [621, 106] on div "[PERSON_NAME]" at bounding box center [676, 101] width 152 height 49
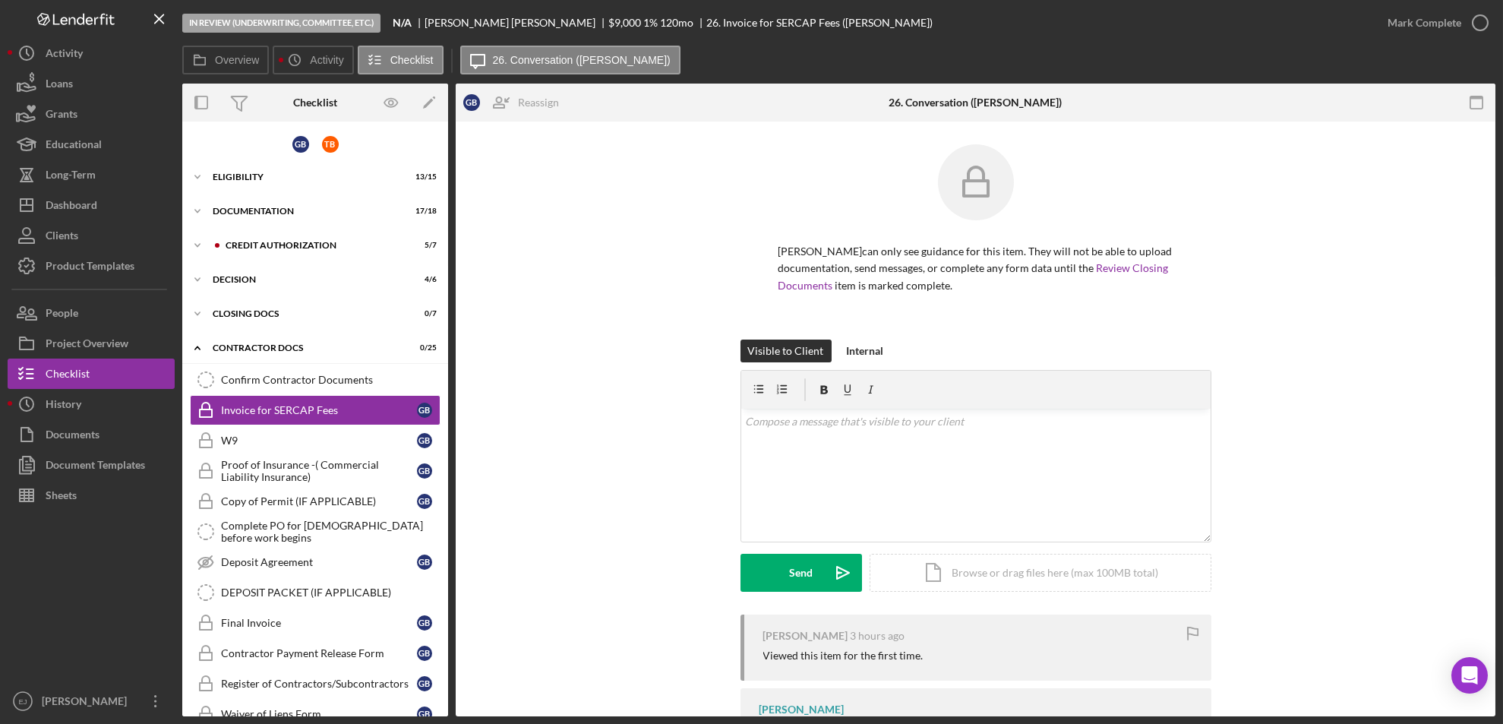
click at [451, 595] on div "Overview Internal Workflow Stage In Review (Underwriting, Committee, Etc.) Icon…" at bounding box center [839, 400] width 1314 height 633
click at [448, 593] on div "Overview Internal Workflow Stage In Review (Underwriting, Committee, Etc.) Icon…" at bounding box center [839, 400] width 1314 height 633
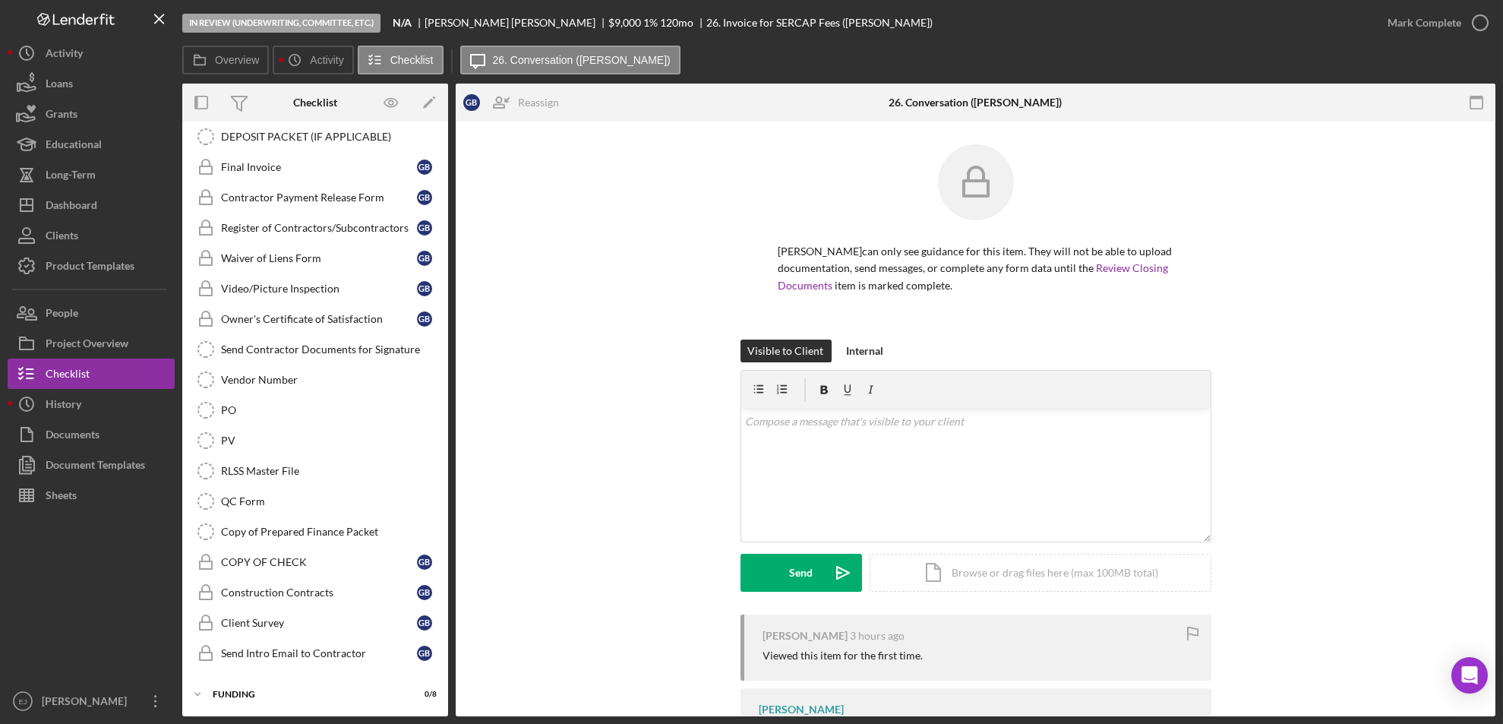
click at [449, 591] on div "Overview Internal Workflow Stage In Review (Underwriting, Committee, Etc.) Icon…" at bounding box center [839, 400] width 1314 height 633
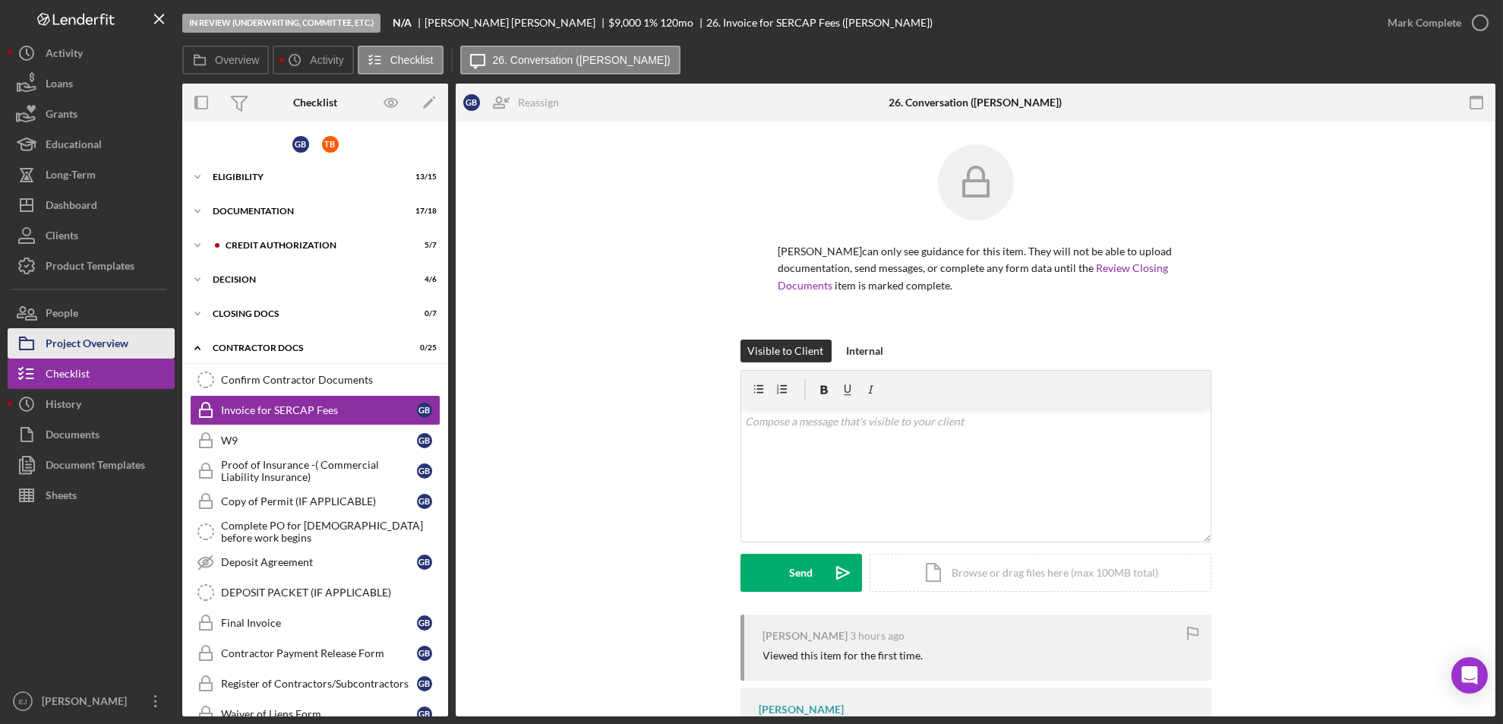
click at [125, 340] on div "Project Overview" at bounding box center [87, 345] width 83 height 34
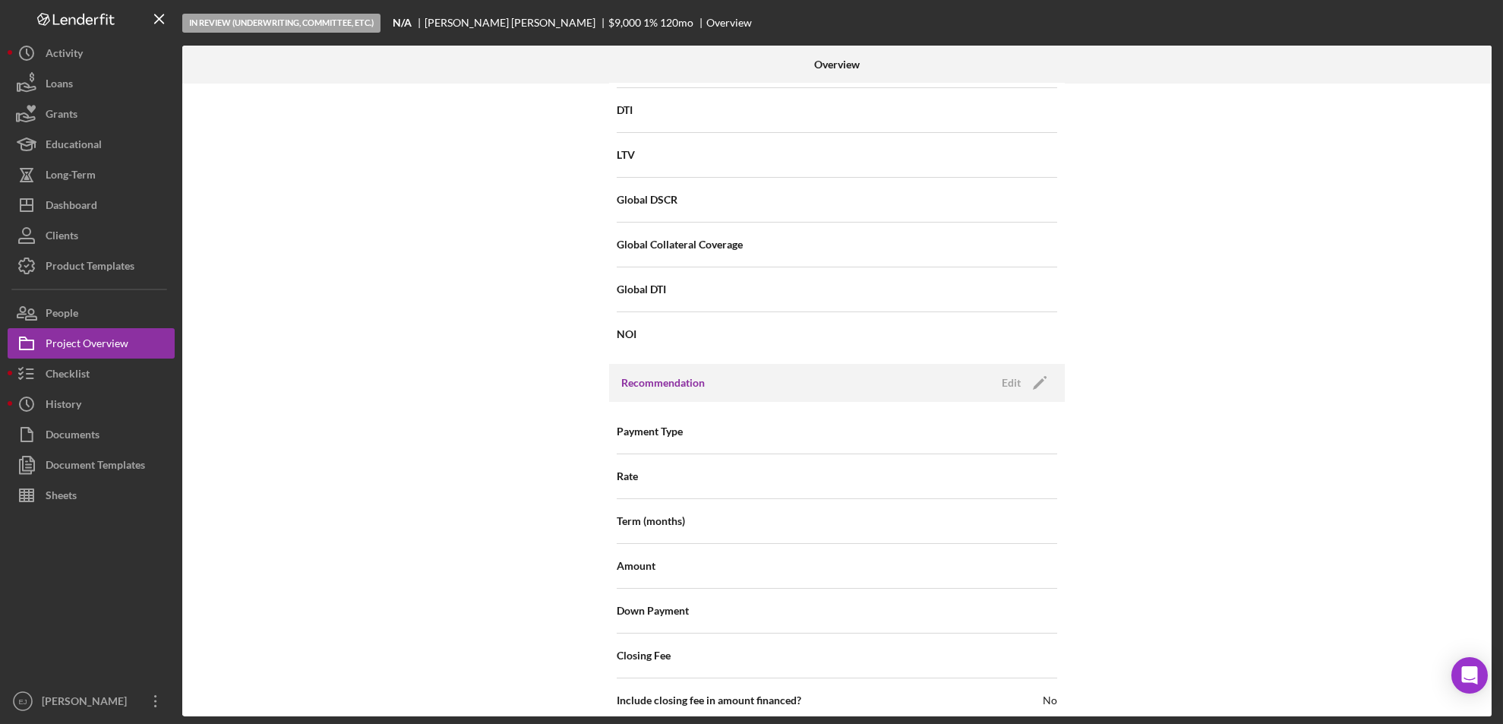
scroll to position [1662, 0]
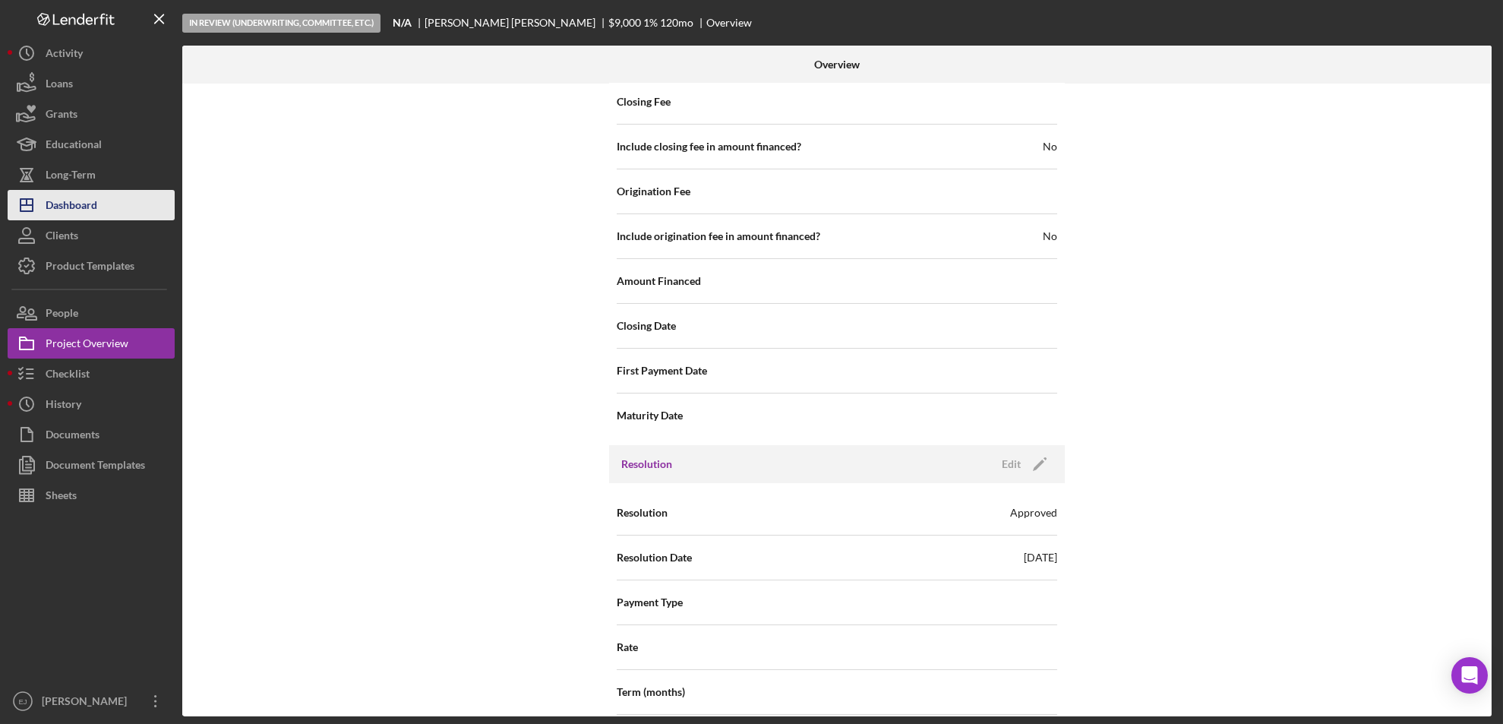
click at [127, 207] on button "Icon/Dashboard Dashboard" at bounding box center [91, 205] width 167 height 30
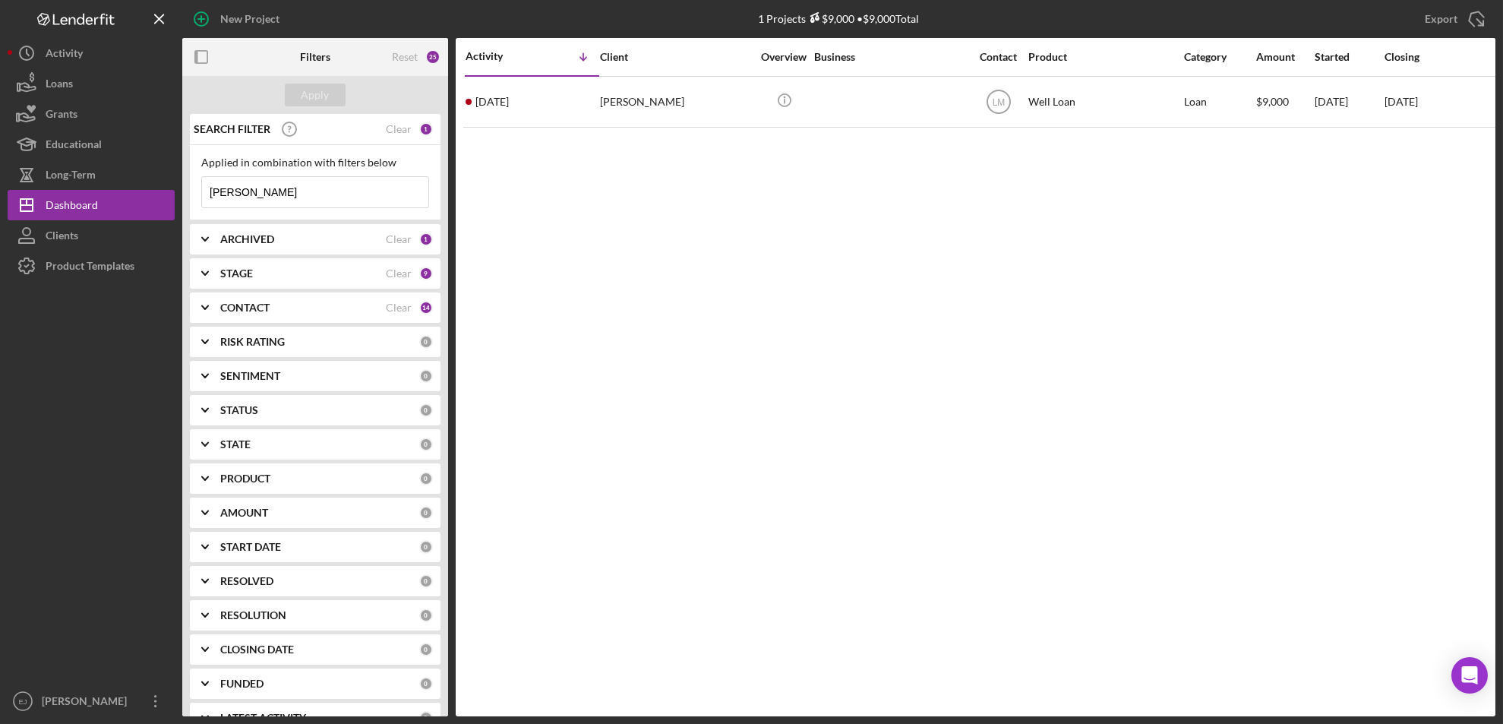
click at [305, 194] on input "[PERSON_NAME]" at bounding box center [315, 192] width 226 height 30
click at [326, 90] on div "Apply" at bounding box center [316, 95] width 28 height 23
click at [305, 201] on input "brown" at bounding box center [315, 192] width 226 height 30
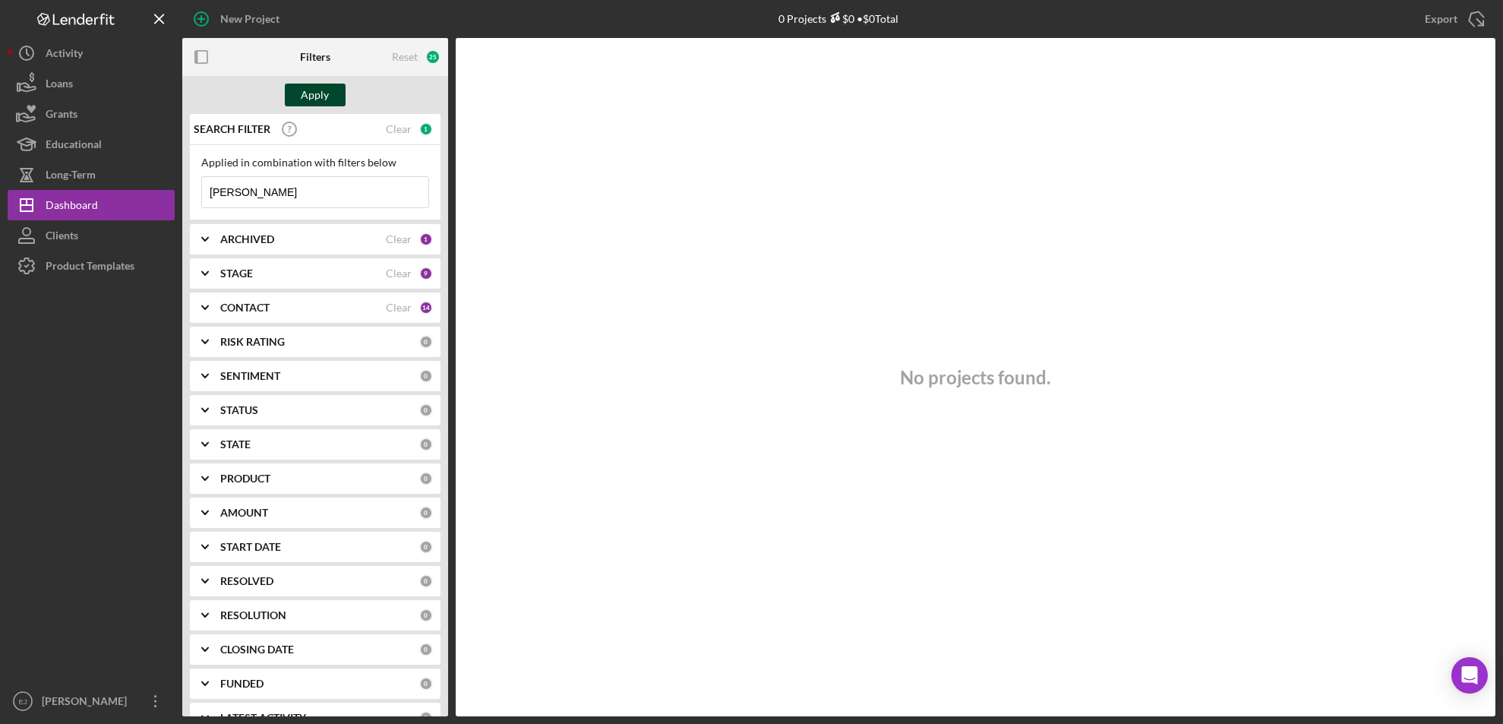
click at [301, 91] on button "Apply" at bounding box center [315, 95] width 61 height 23
click at [304, 194] on input "[PERSON_NAME]" at bounding box center [315, 192] width 226 height 30
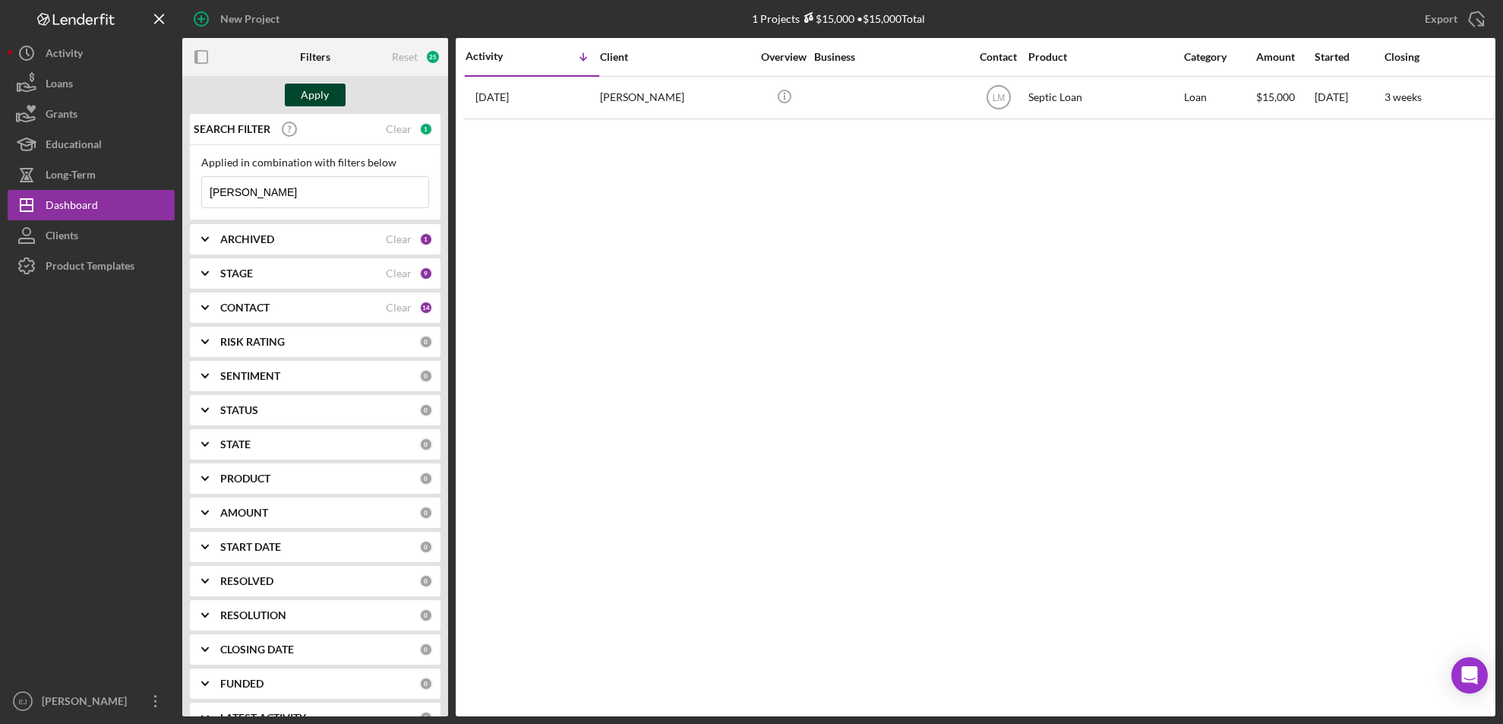
click at [302, 86] on div "Apply" at bounding box center [316, 95] width 28 height 23
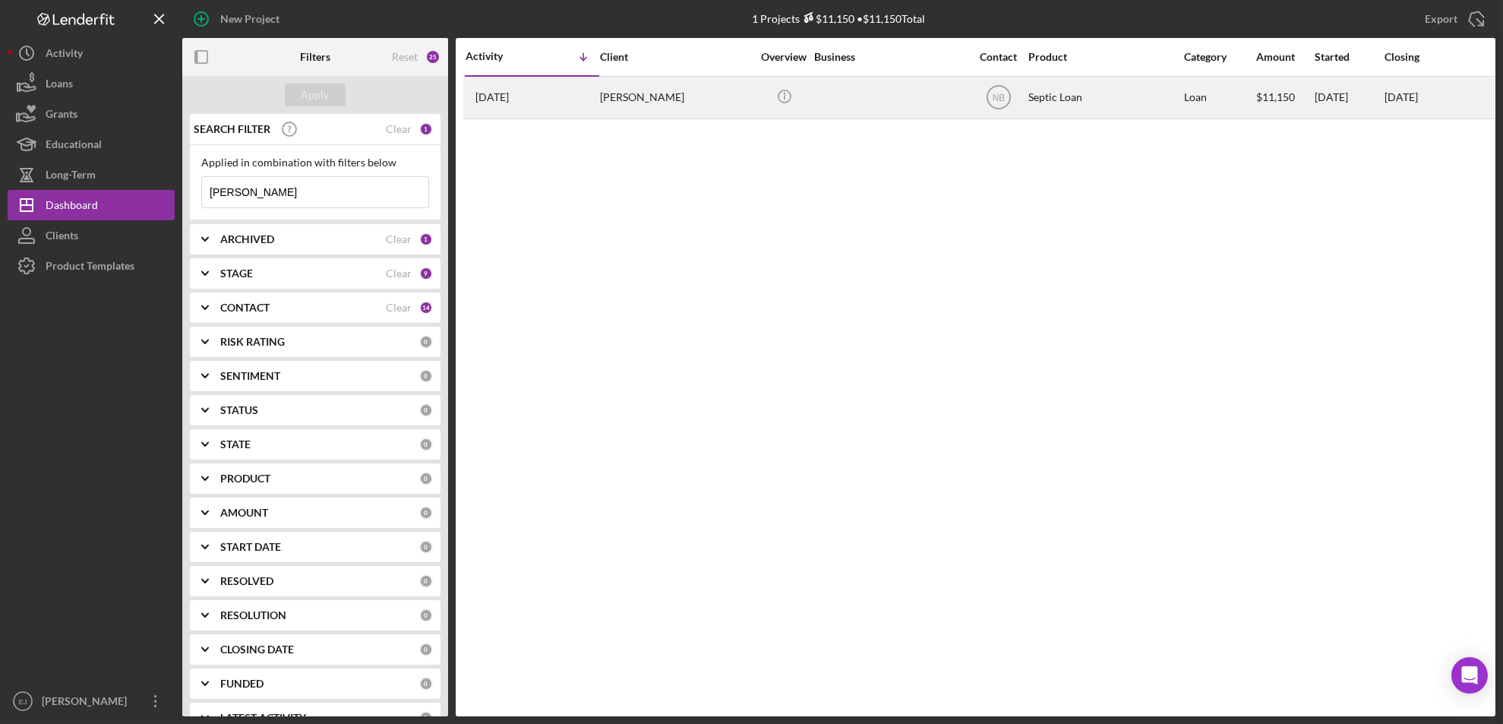
click at [625, 103] on div "[PERSON_NAME]" at bounding box center [676, 97] width 152 height 40
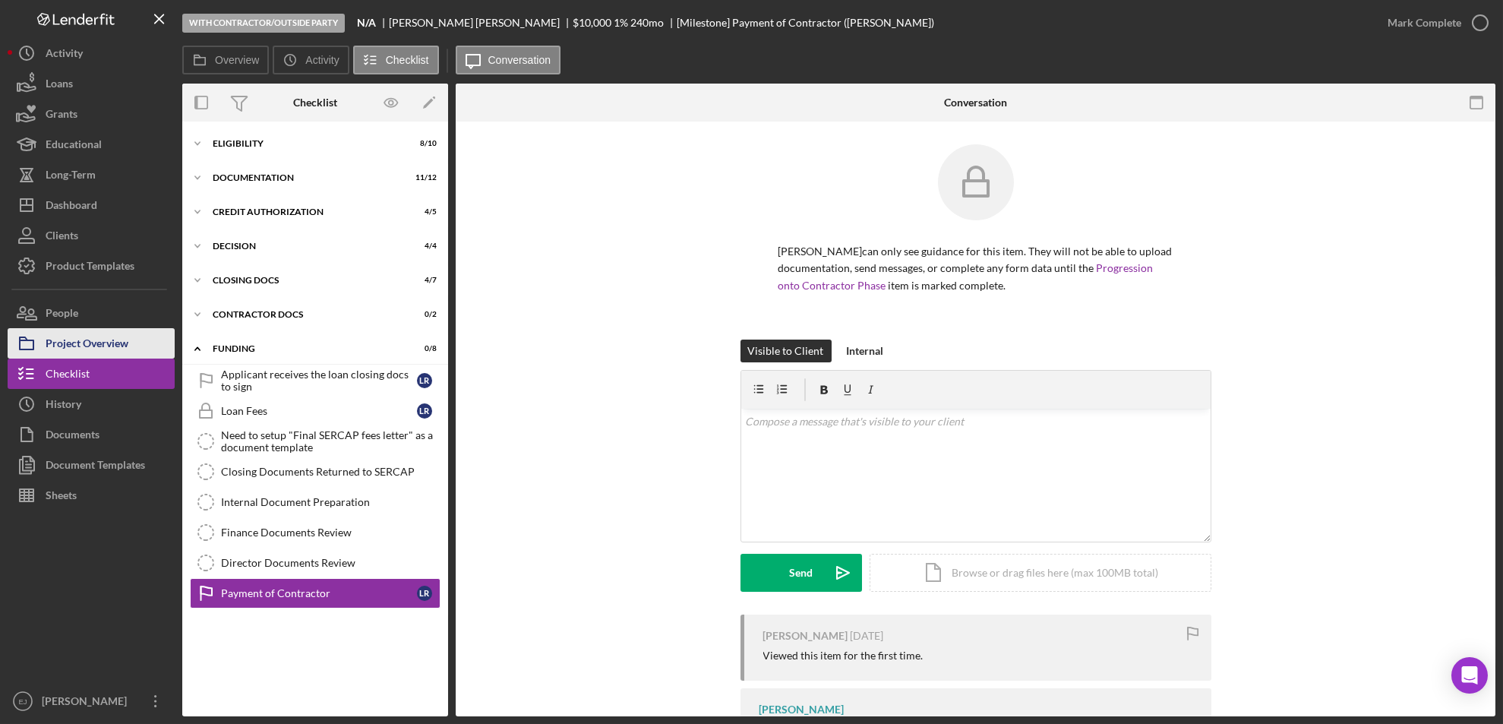
click at [88, 349] on div "Project Overview" at bounding box center [87, 345] width 83 height 34
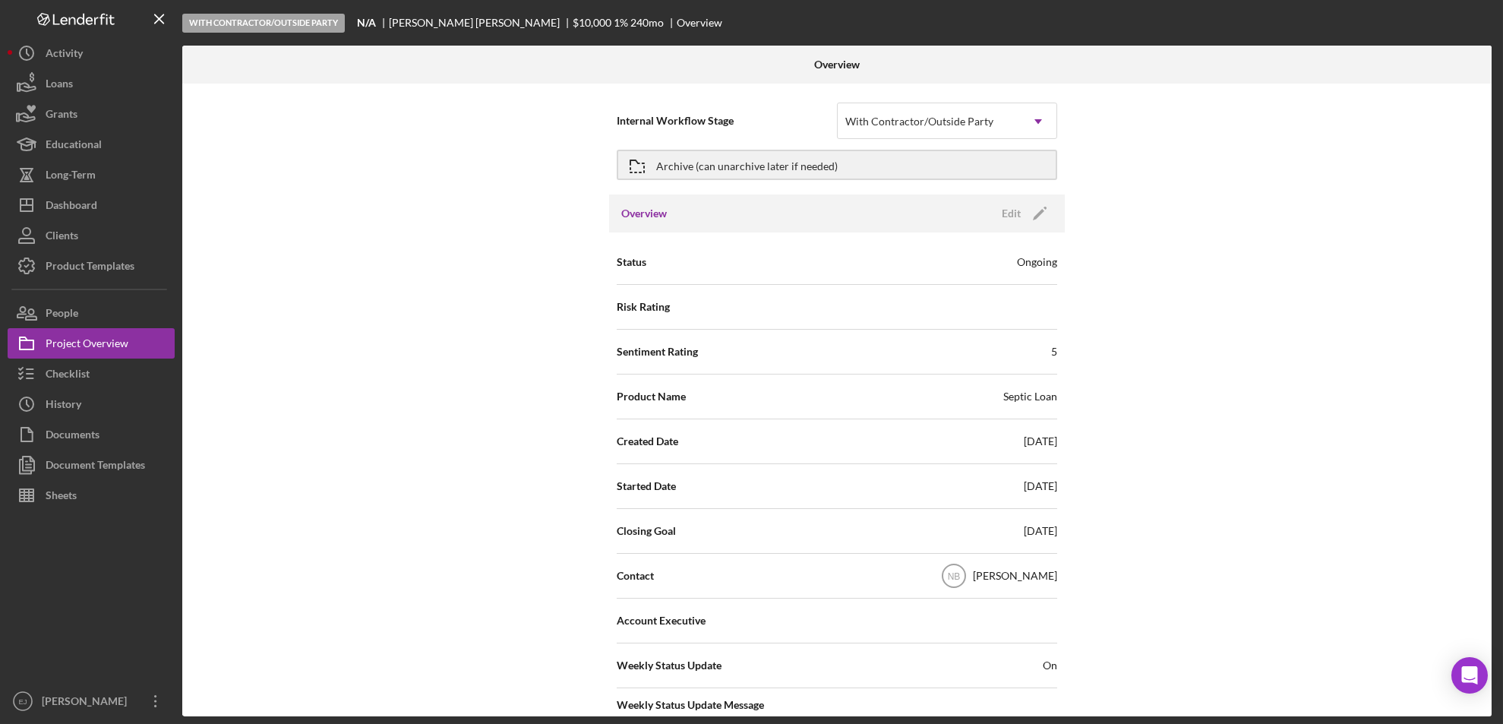
click at [1264, 580] on div "Internal Workflow Stage With Contractor/Outside Party Icon/Dropdown Arrow Archi…" at bounding box center [837, 400] width 1310 height 633
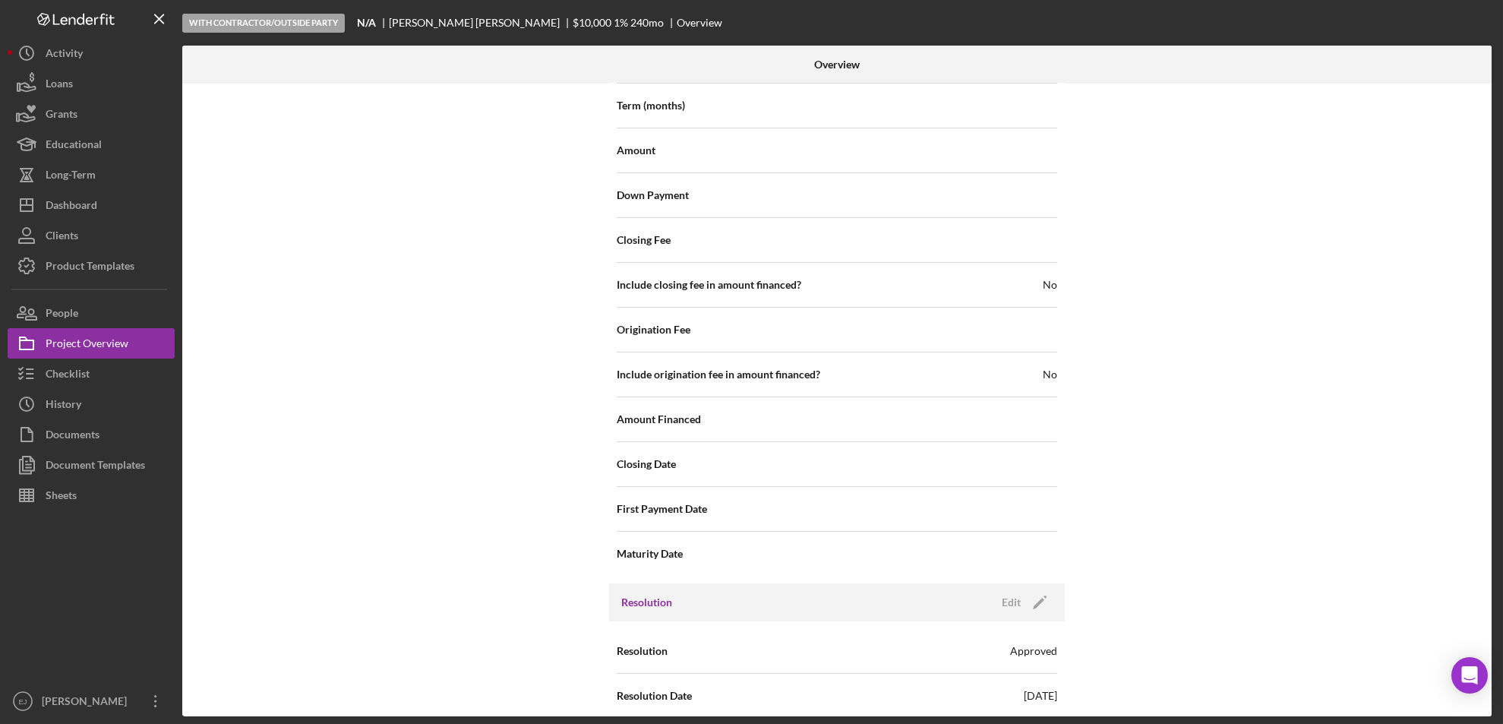
click at [1264, 580] on div "Internal Workflow Stage With Contractor/Outside Party Icon/Dropdown Arrow Archi…" at bounding box center [837, 400] width 1310 height 633
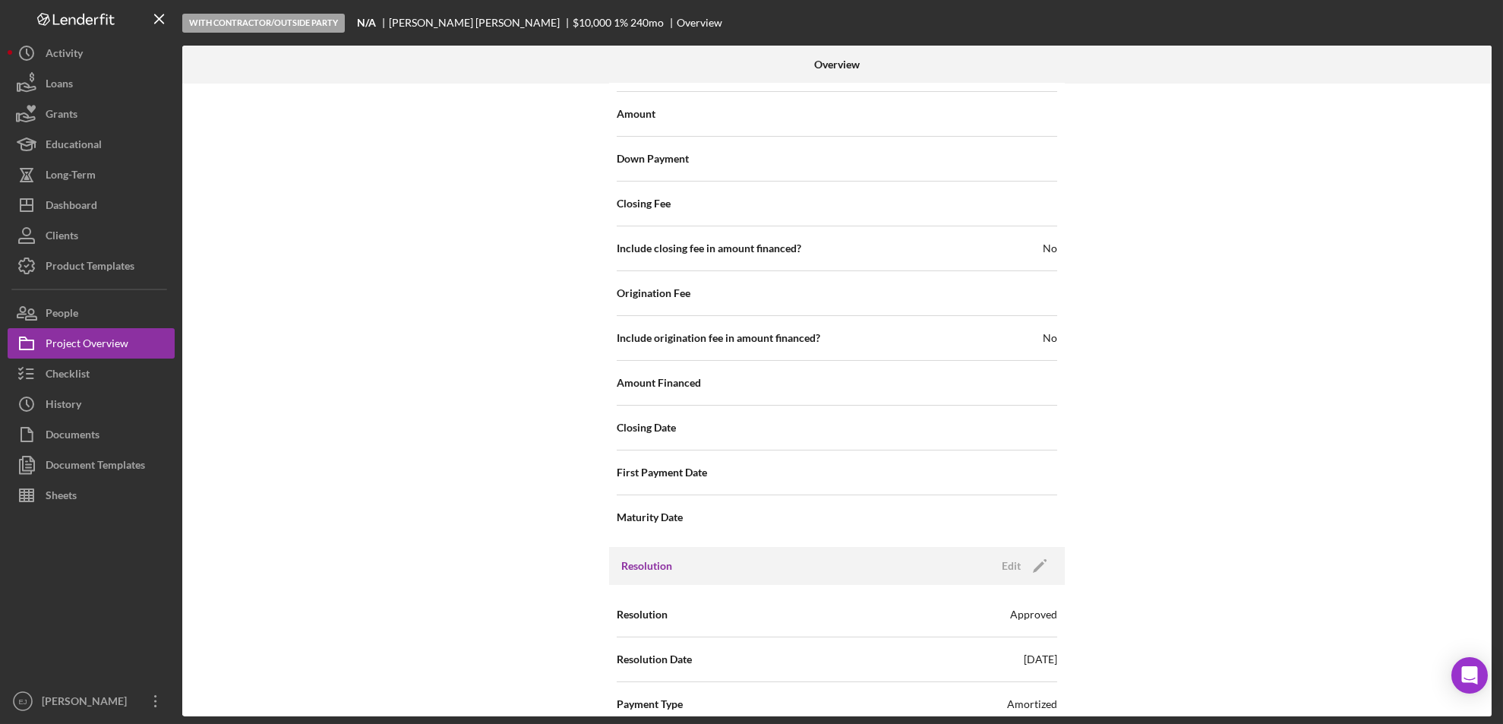
scroll to position [1564, 0]
click at [1264, 580] on div "Internal Workflow Stage With Contractor/Outside Party Icon/Dropdown Arrow Archi…" at bounding box center [837, 400] width 1310 height 633
click at [90, 590] on div at bounding box center [91, 598] width 167 height 175
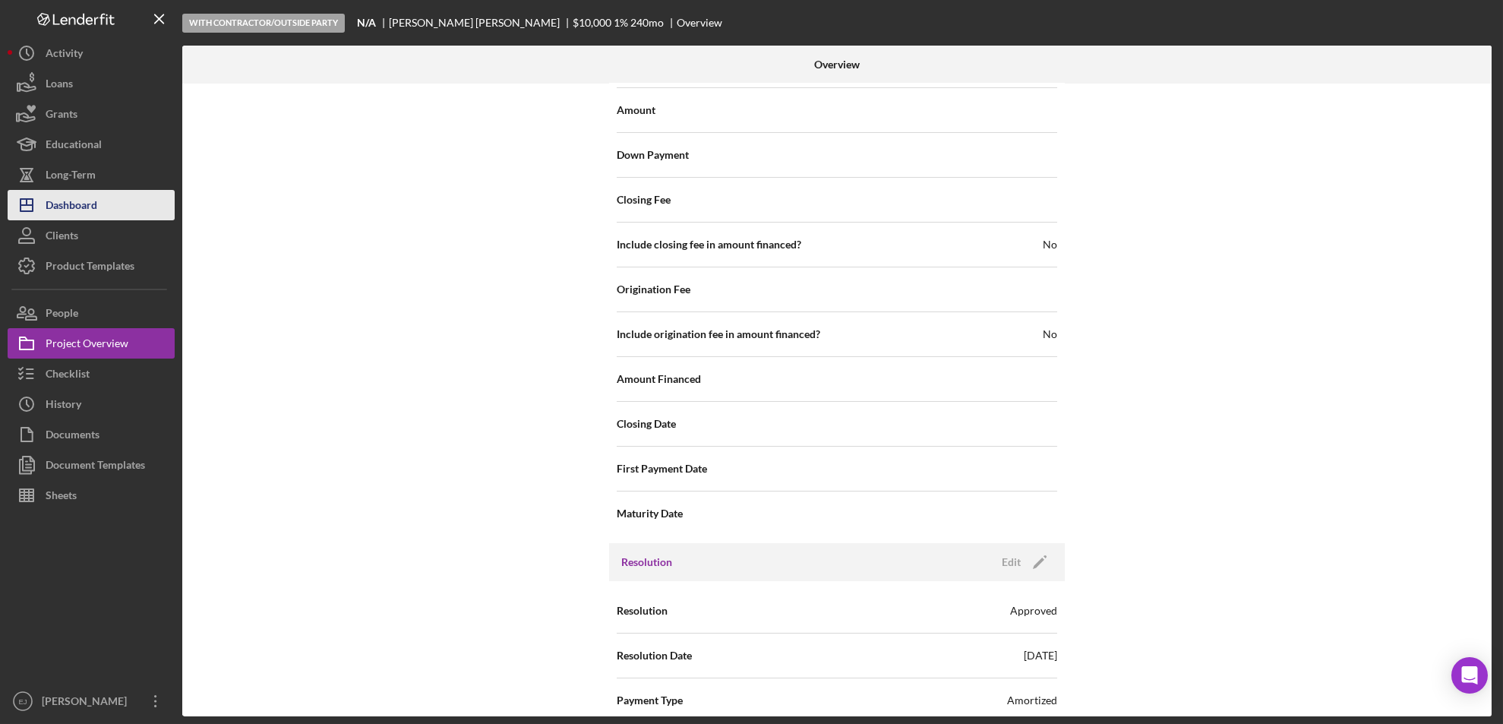
click at [106, 213] on button "Icon/Dashboard Dashboard" at bounding box center [91, 205] width 167 height 30
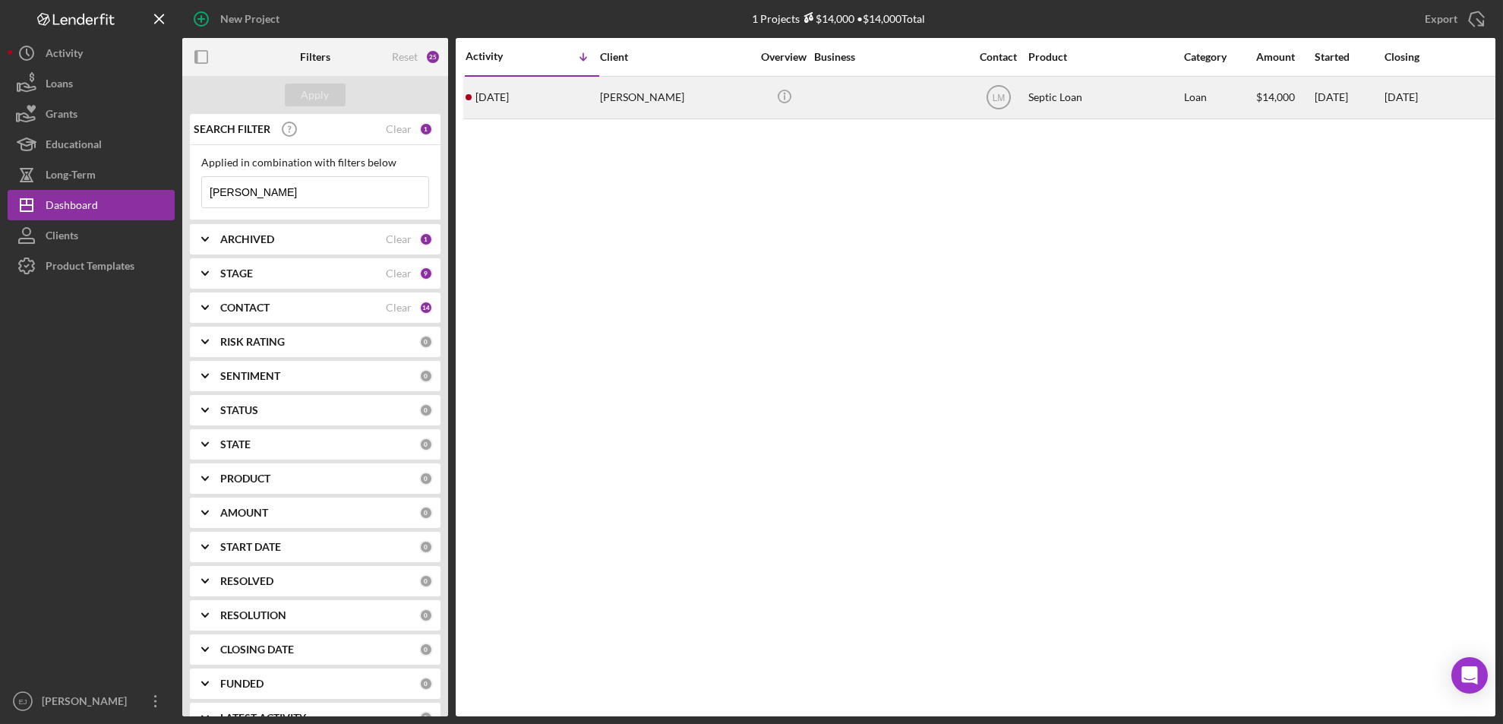
click at [689, 95] on div "[PERSON_NAME]" at bounding box center [676, 97] width 152 height 40
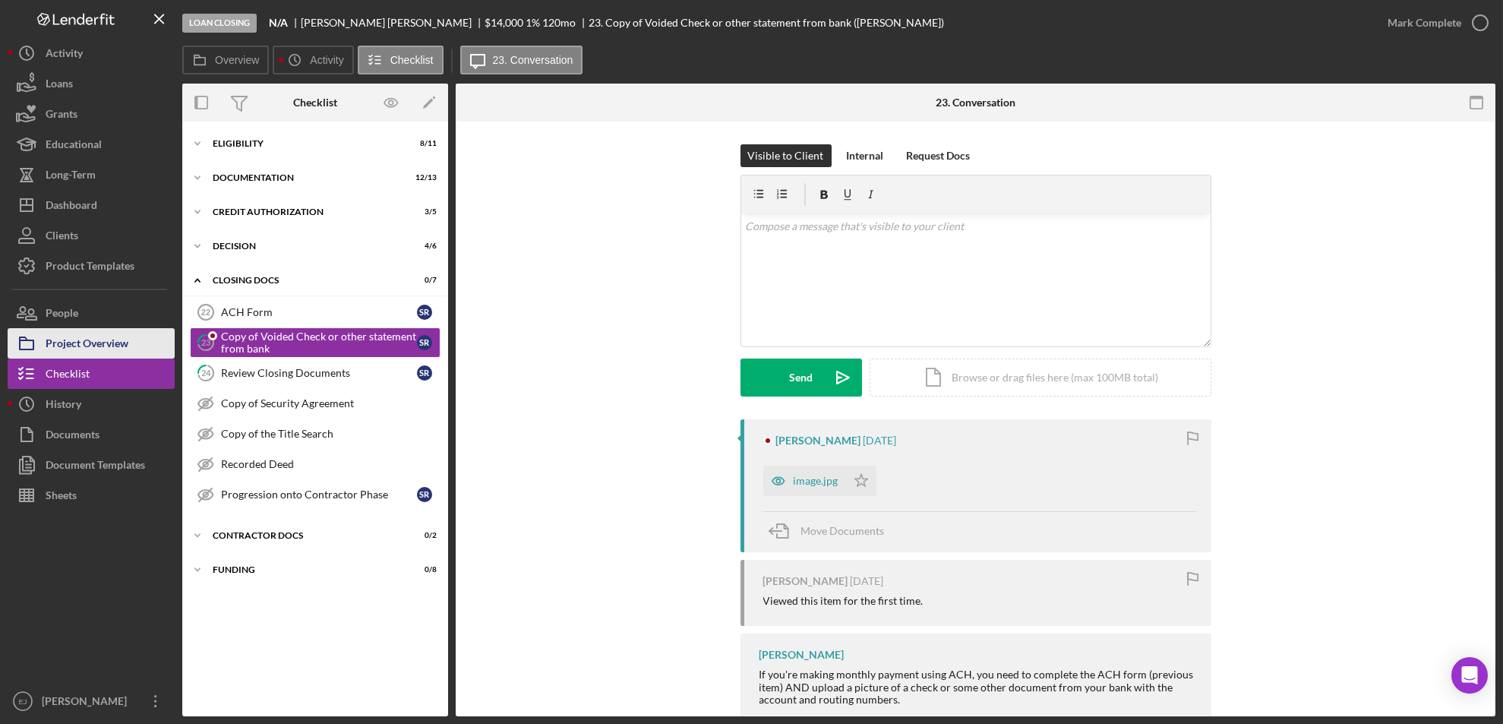
click at [129, 344] on button "Project Overview" at bounding box center [91, 343] width 167 height 30
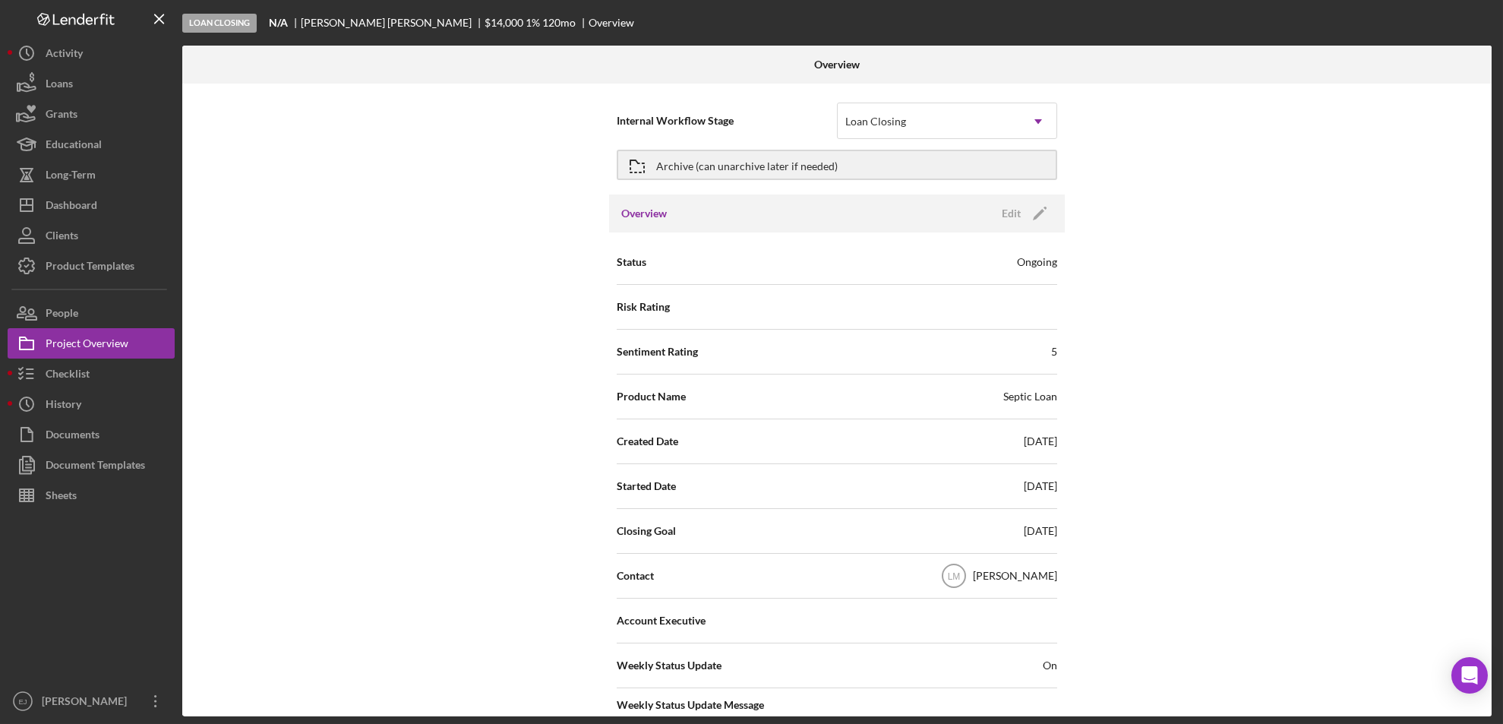
click at [1304, 419] on div "Internal Workflow Stage Loan Closing Icon/Dropdown Arrow Archive (can unarchive…" at bounding box center [837, 400] width 1310 height 633
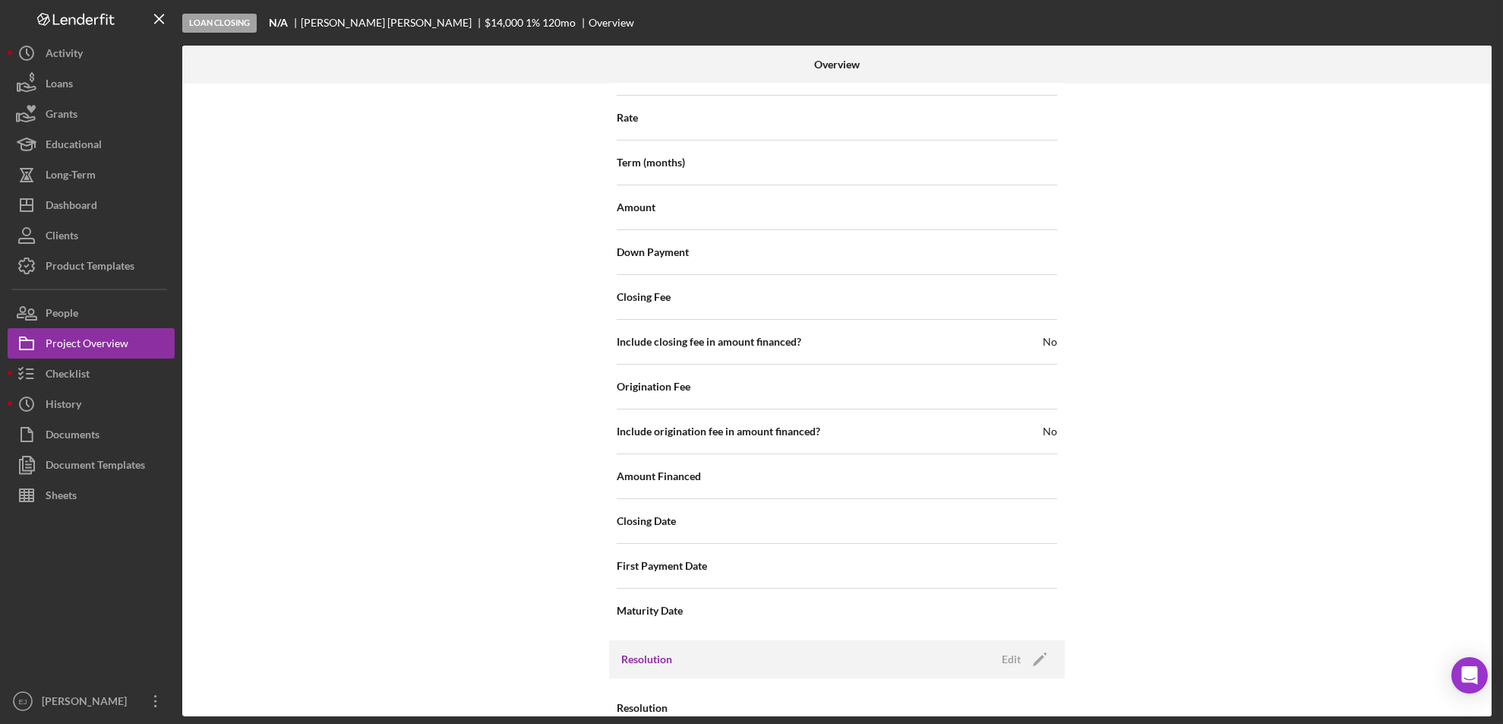
scroll to position [1625, 0]
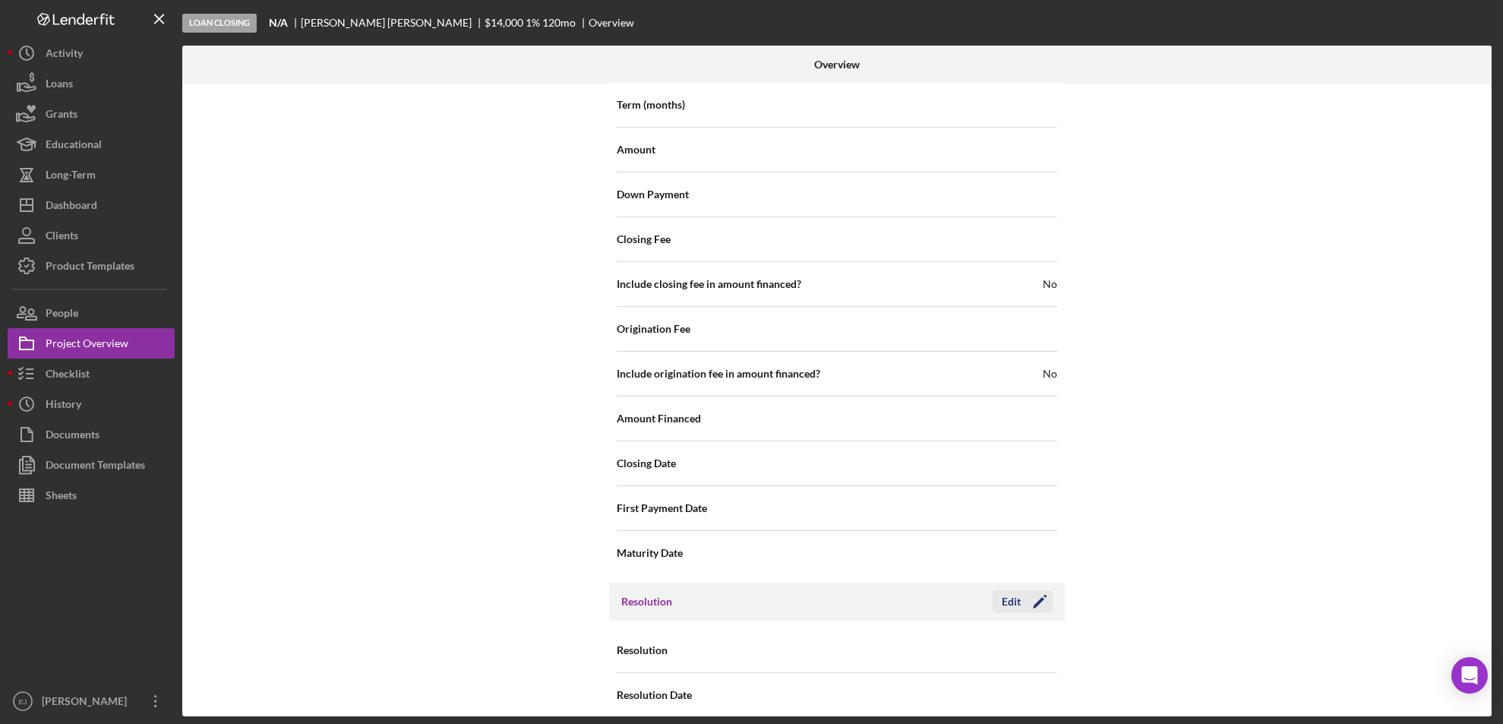
click at [1004, 590] on div "Edit" at bounding box center [1011, 601] width 19 height 23
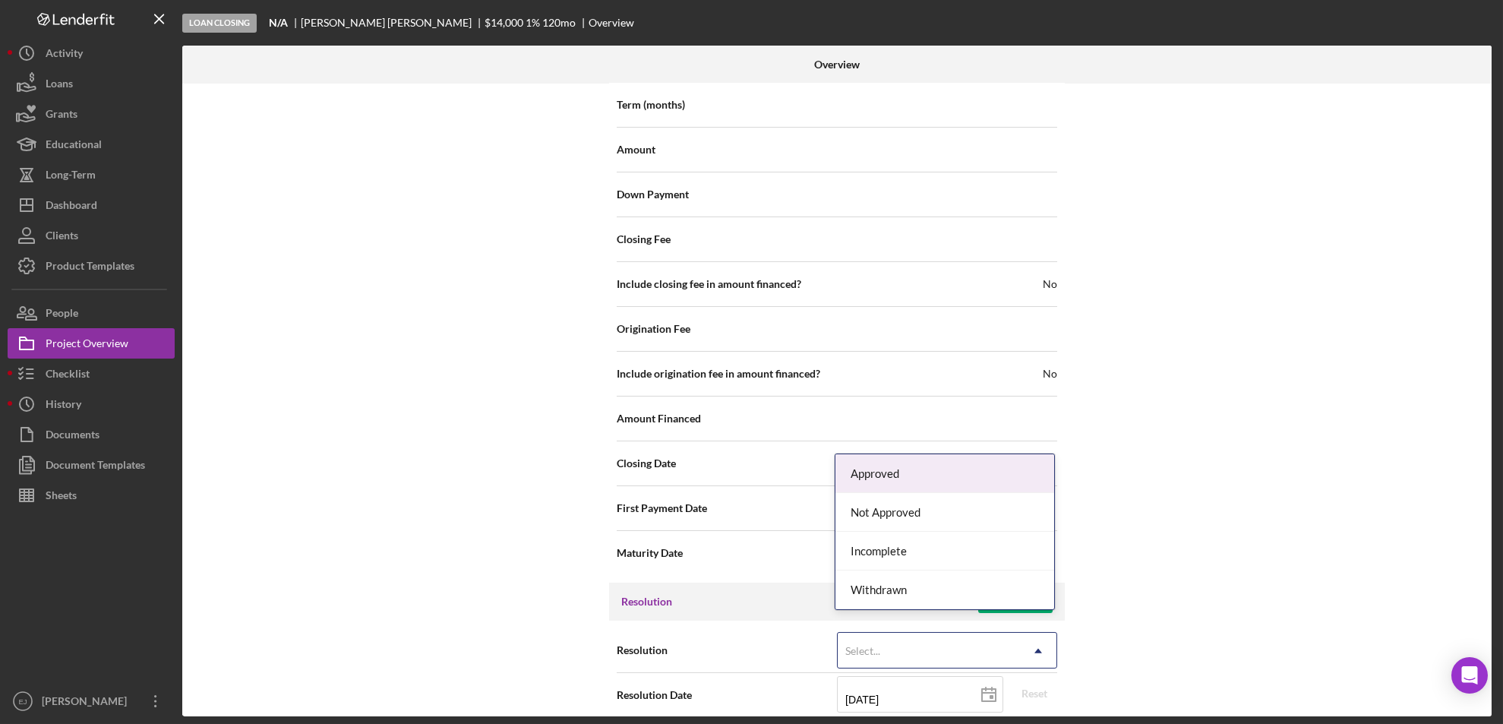
click at [1039, 633] on icon "Icon/Dropdown Arrow" at bounding box center [1038, 651] width 36 height 36
click at [976, 470] on div "Approved" at bounding box center [945, 473] width 219 height 39
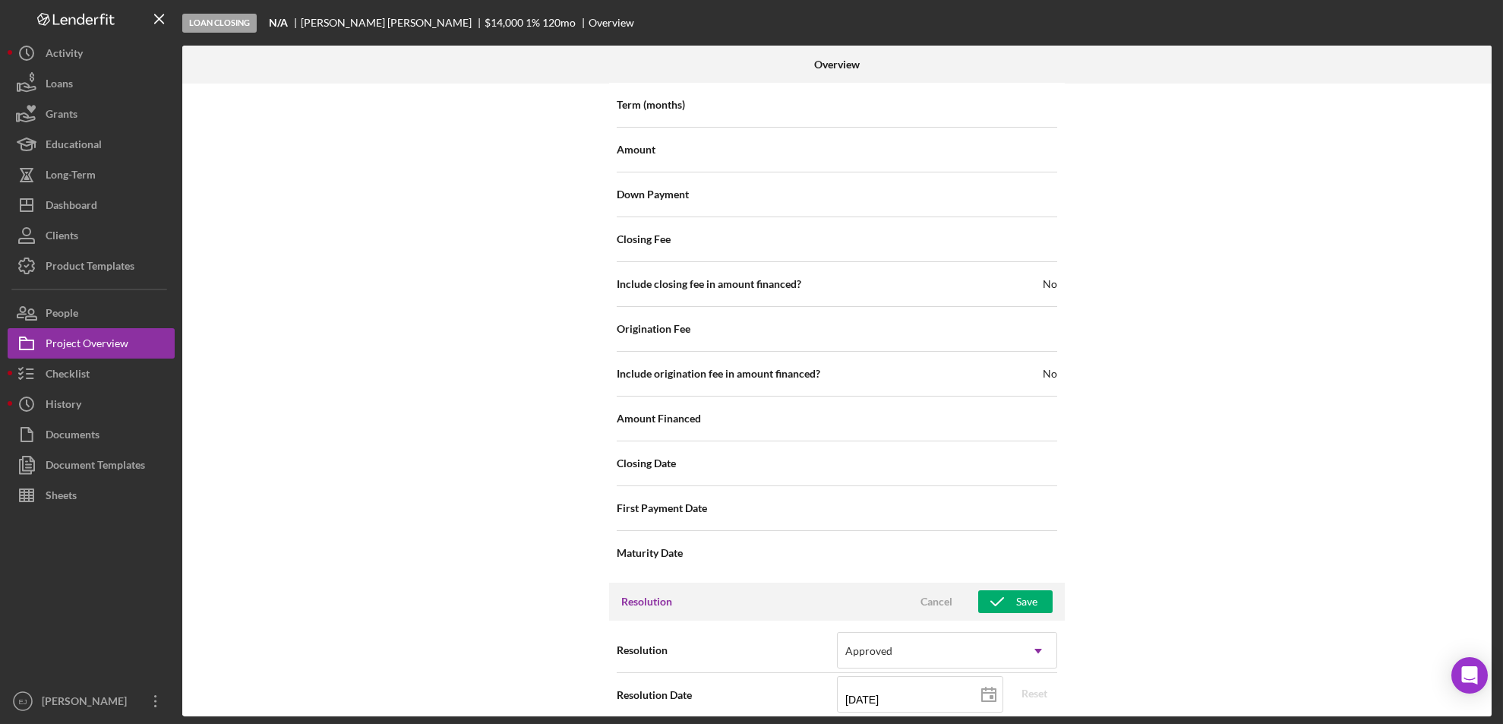
click at [1273, 620] on div "Internal Workflow Stage Loan Closing Icon/Dropdown Arrow Archive (can unarchive…" at bounding box center [837, 400] width 1310 height 633
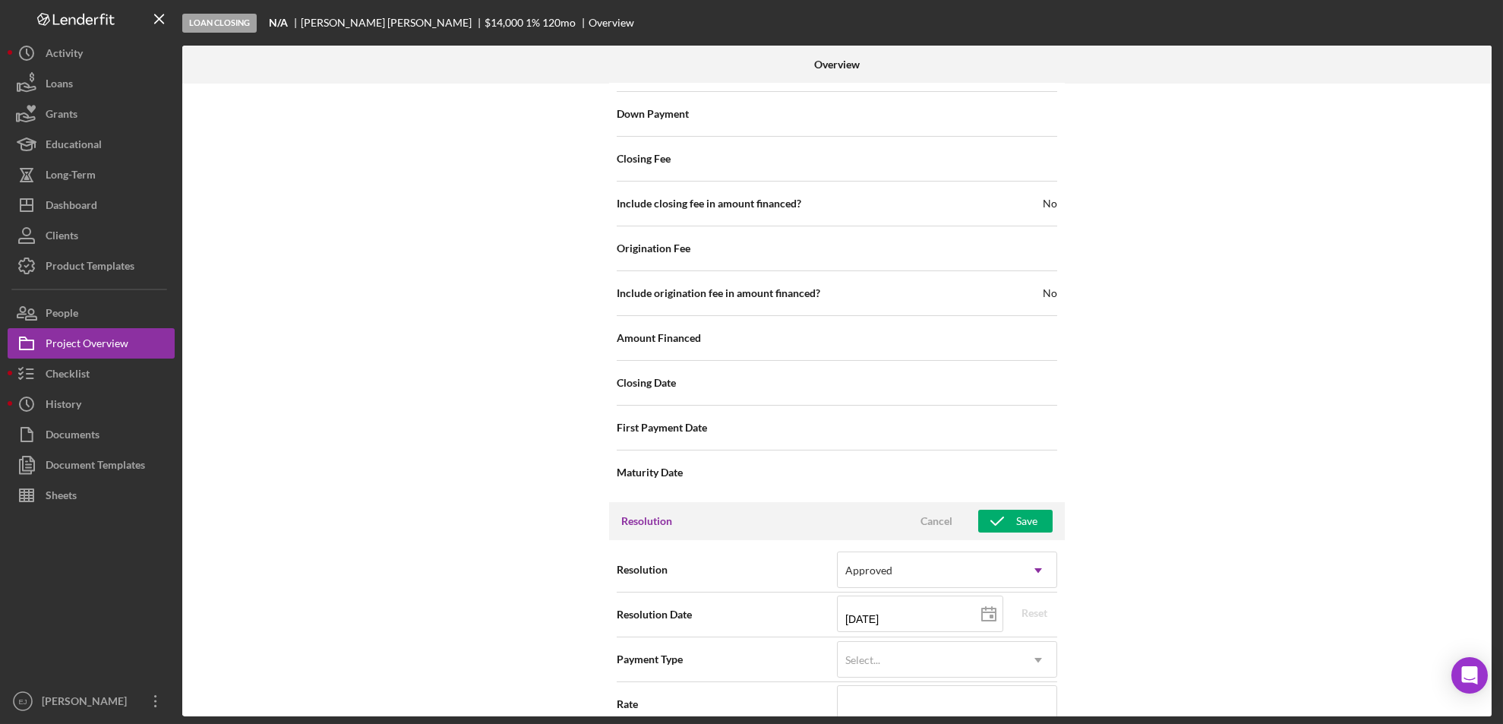
scroll to position [1745, 0]
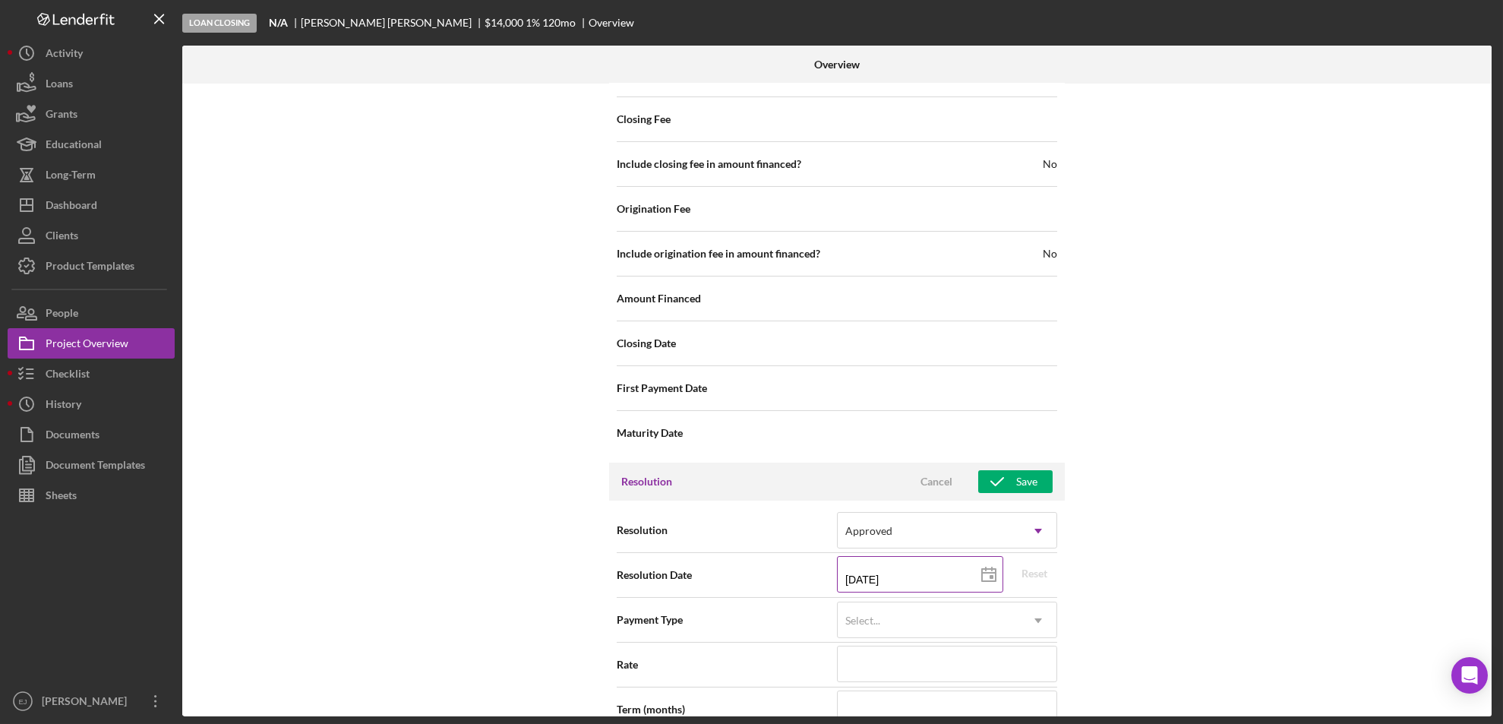
click at [989, 558] on icon at bounding box center [989, 575] width 38 height 38
click at [1025, 470] on div "Save" at bounding box center [1026, 481] width 21 height 23
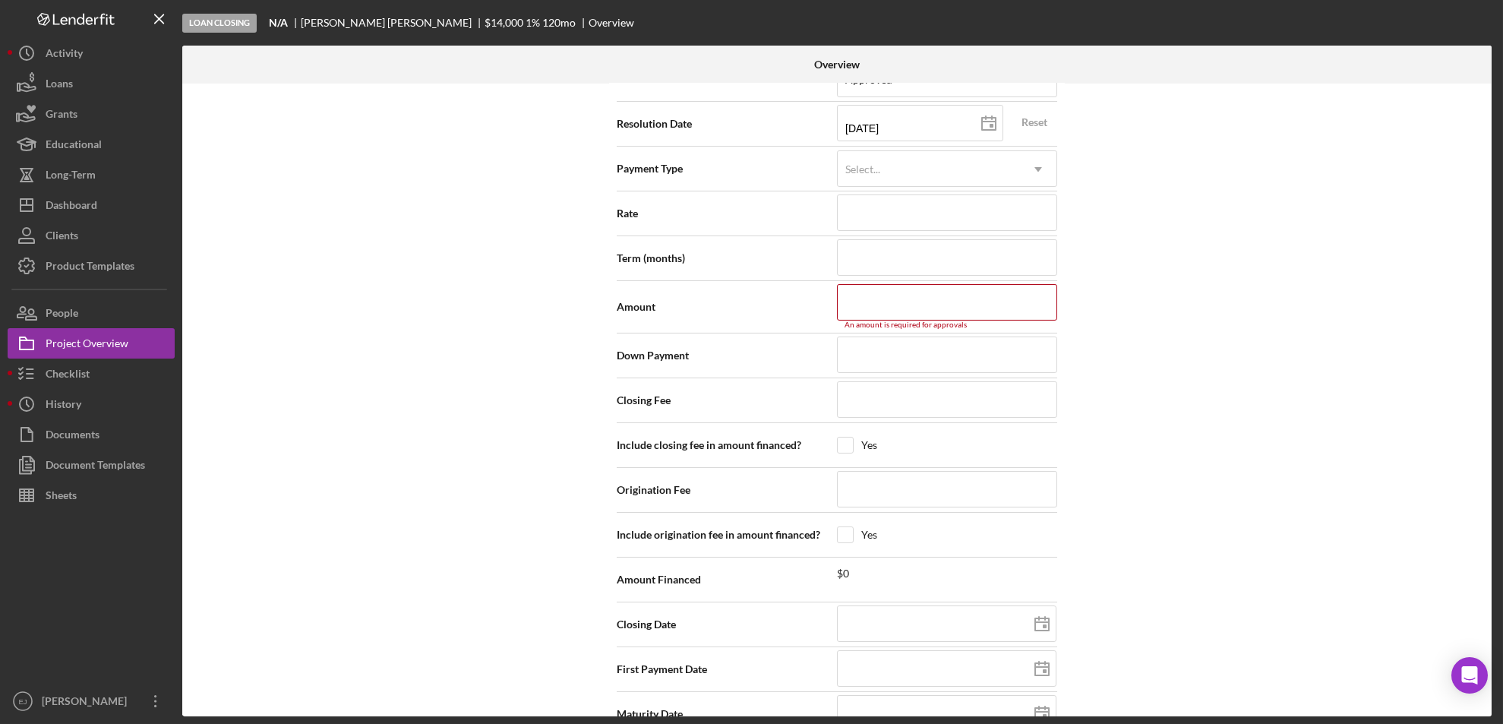
scroll to position [2215, 0]
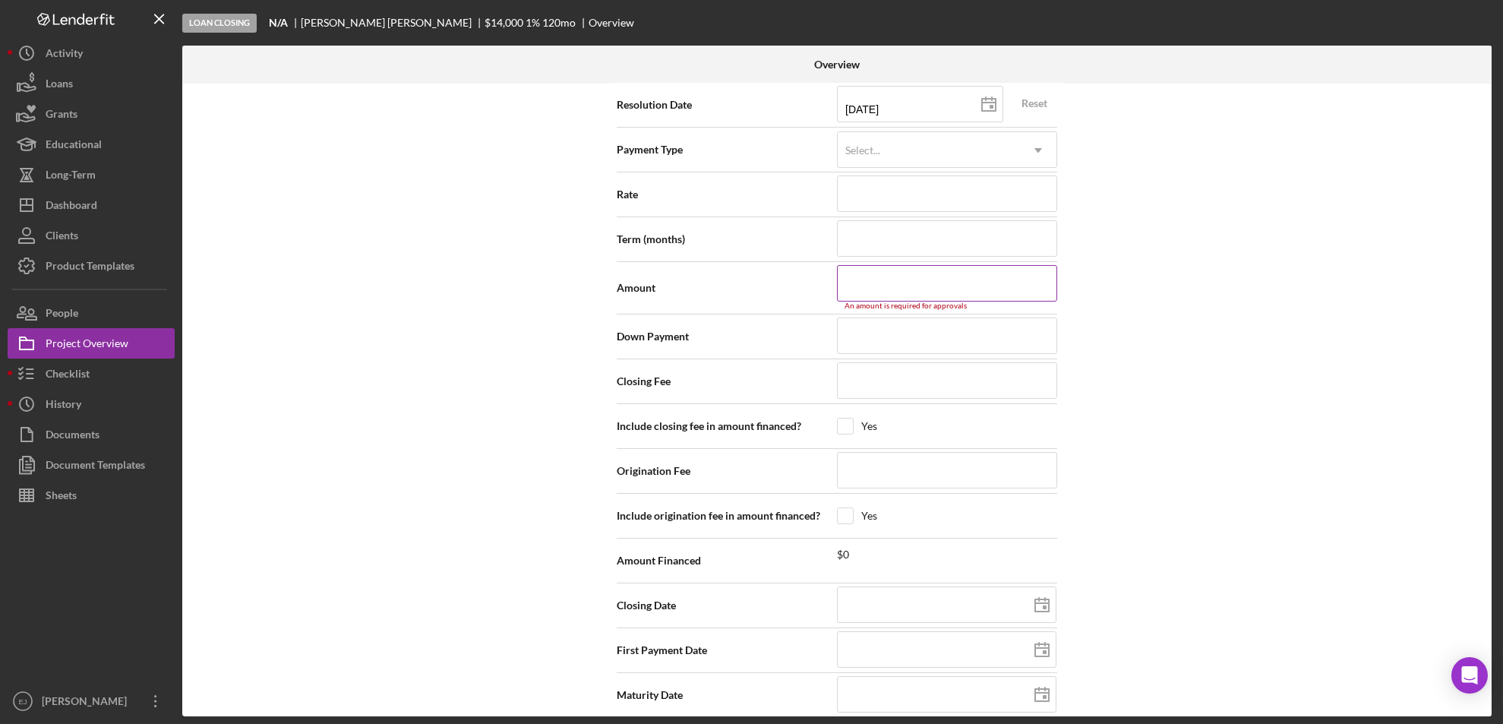
click at [858, 302] on div "An amount is required for approvals" at bounding box center [947, 306] width 220 height 9
click at [853, 277] on input at bounding box center [947, 283] width 220 height 36
click at [1156, 269] on div "Internal Workflow Stage Loan Closing Icon/Dropdown Arrow Archive (can unarchive…" at bounding box center [837, 400] width 1310 height 633
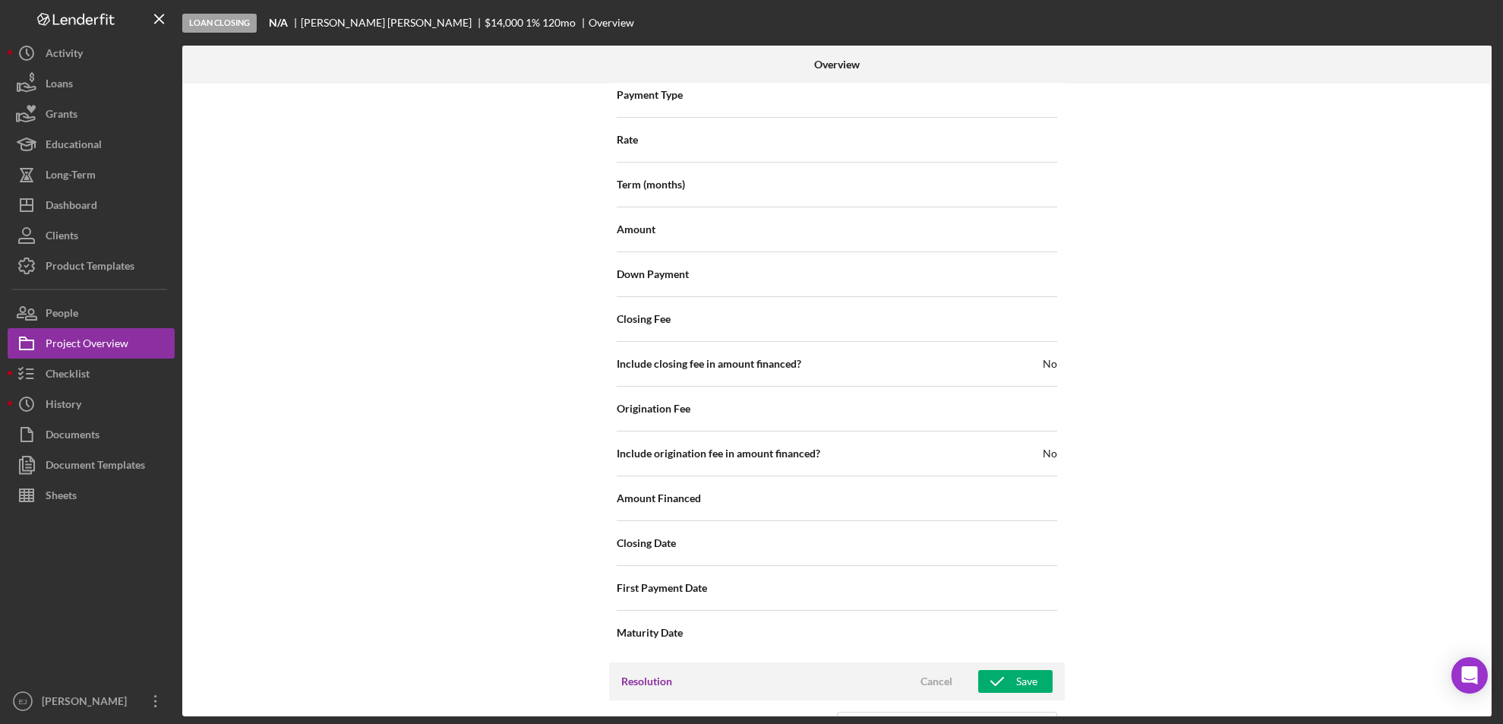
scroll to position [1581, 0]
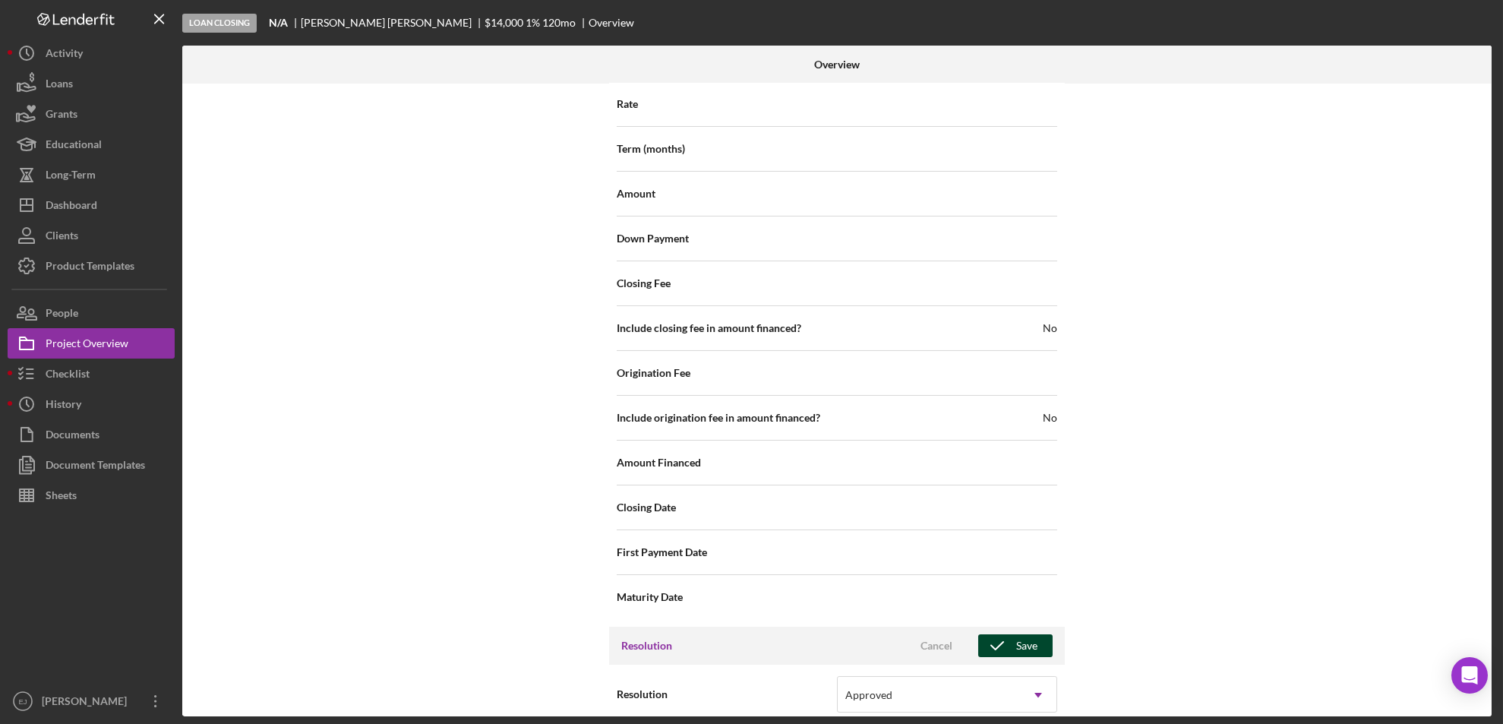
click at [1018, 634] on div "Save" at bounding box center [1026, 645] width 21 height 23
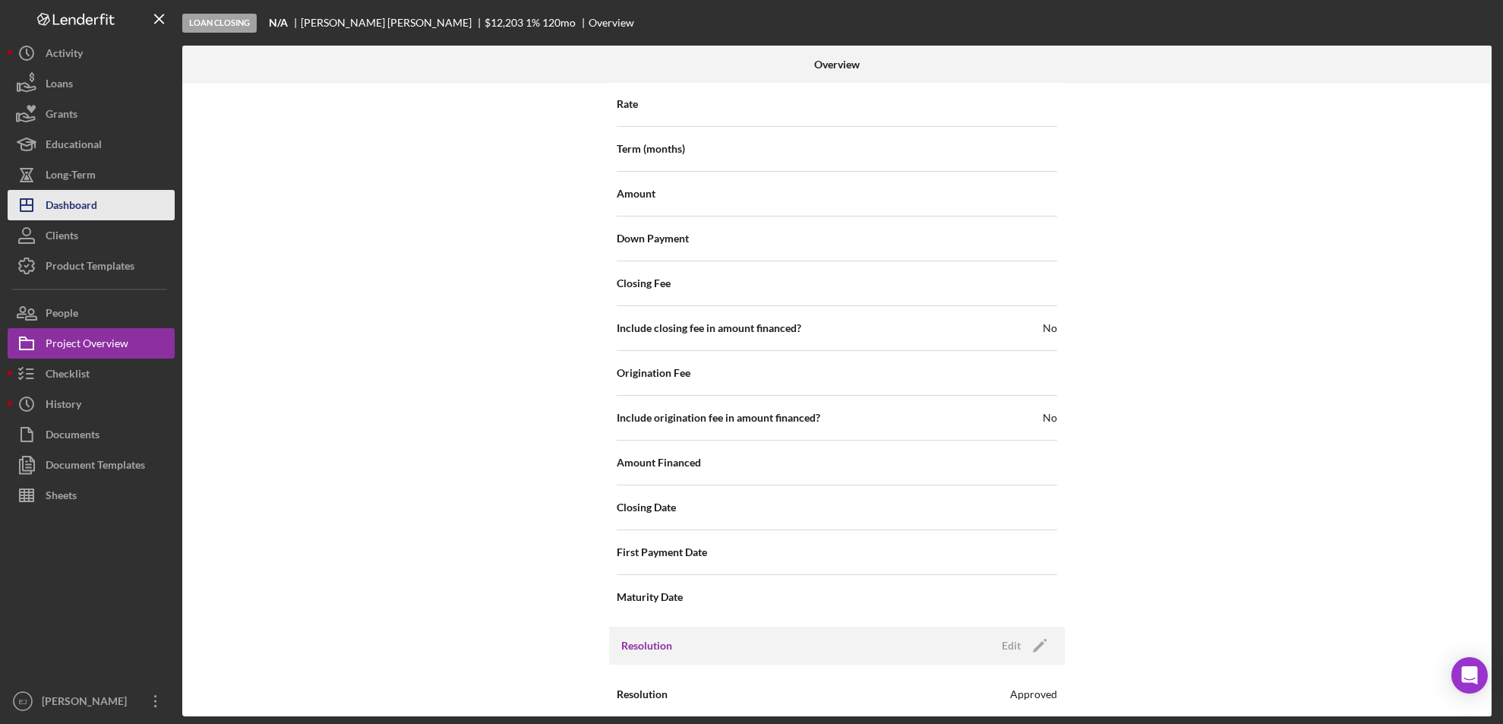
click at [80, 193] on div "Dashboard" at bounding box center [72, 207] width 52 height 34
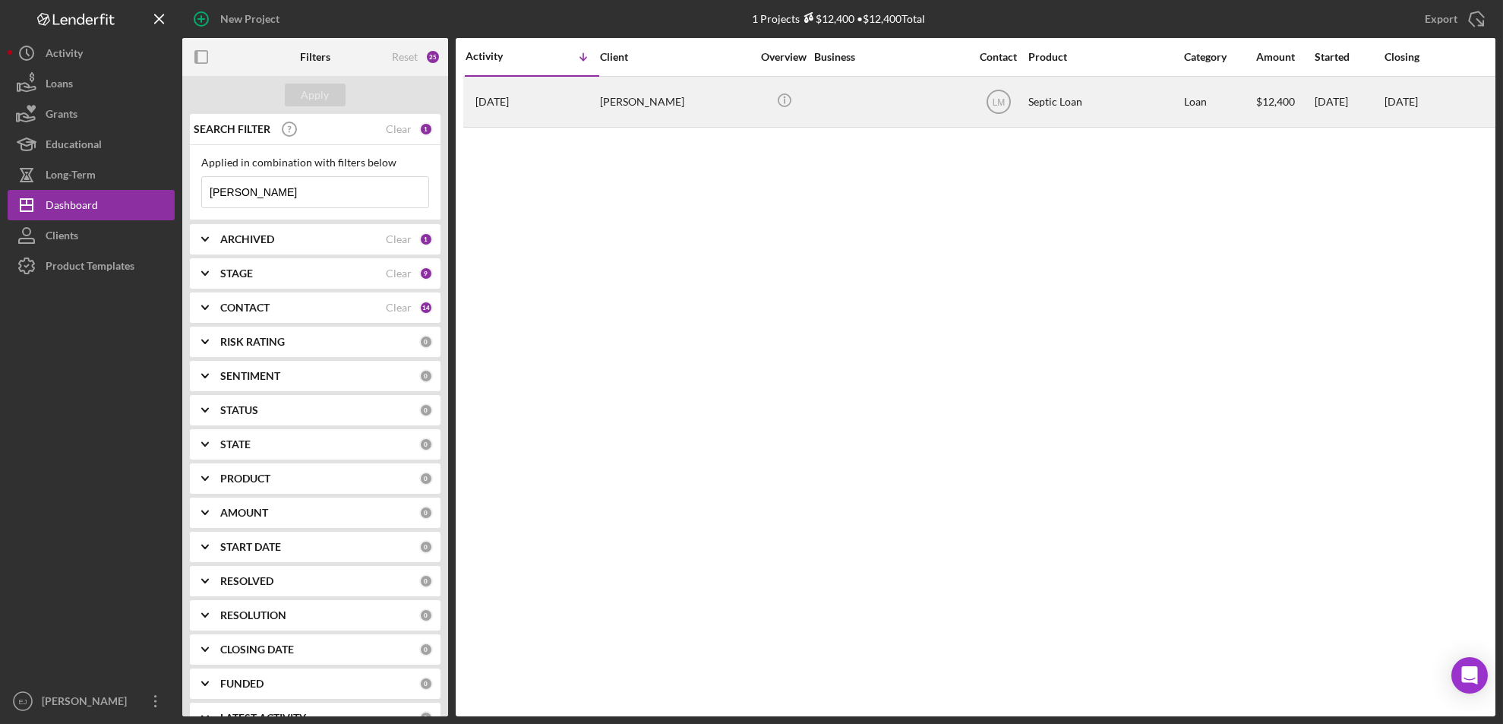
click at [620, 100] on div "[PERSON_NAME]" at bounding box center [676, 101] width 152 height 49
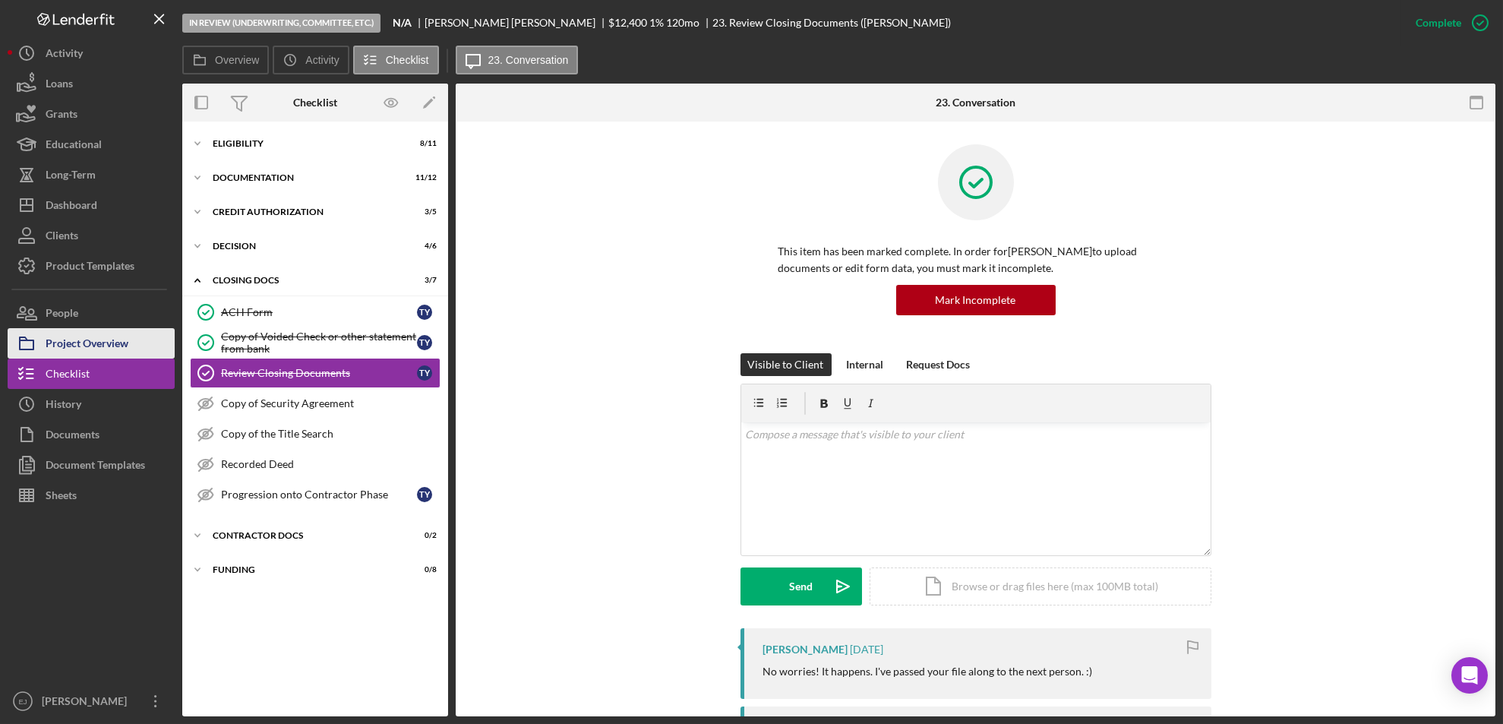
click at [107, 344] on div "Project Overview" at bounding box center [87, 345] width 83 height 34
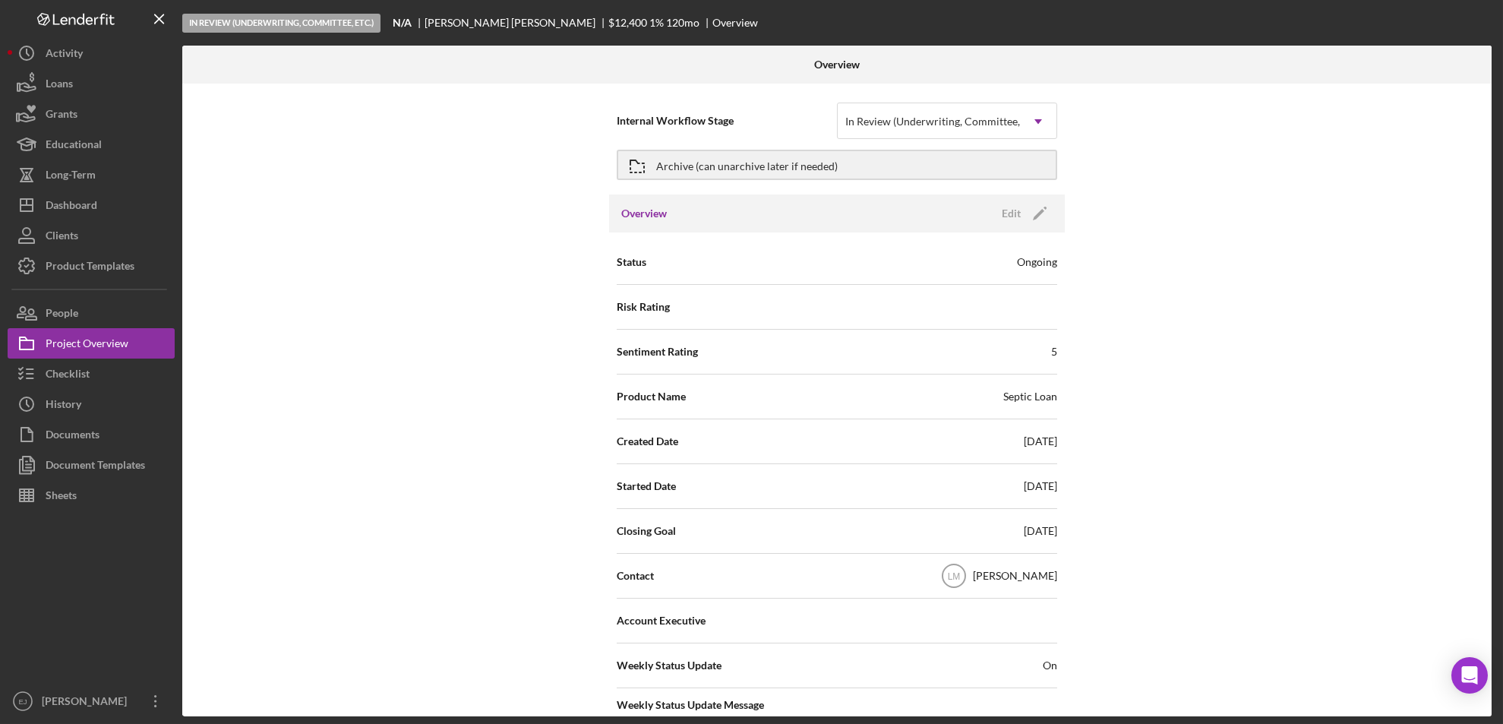
scroll to position [554, 0]
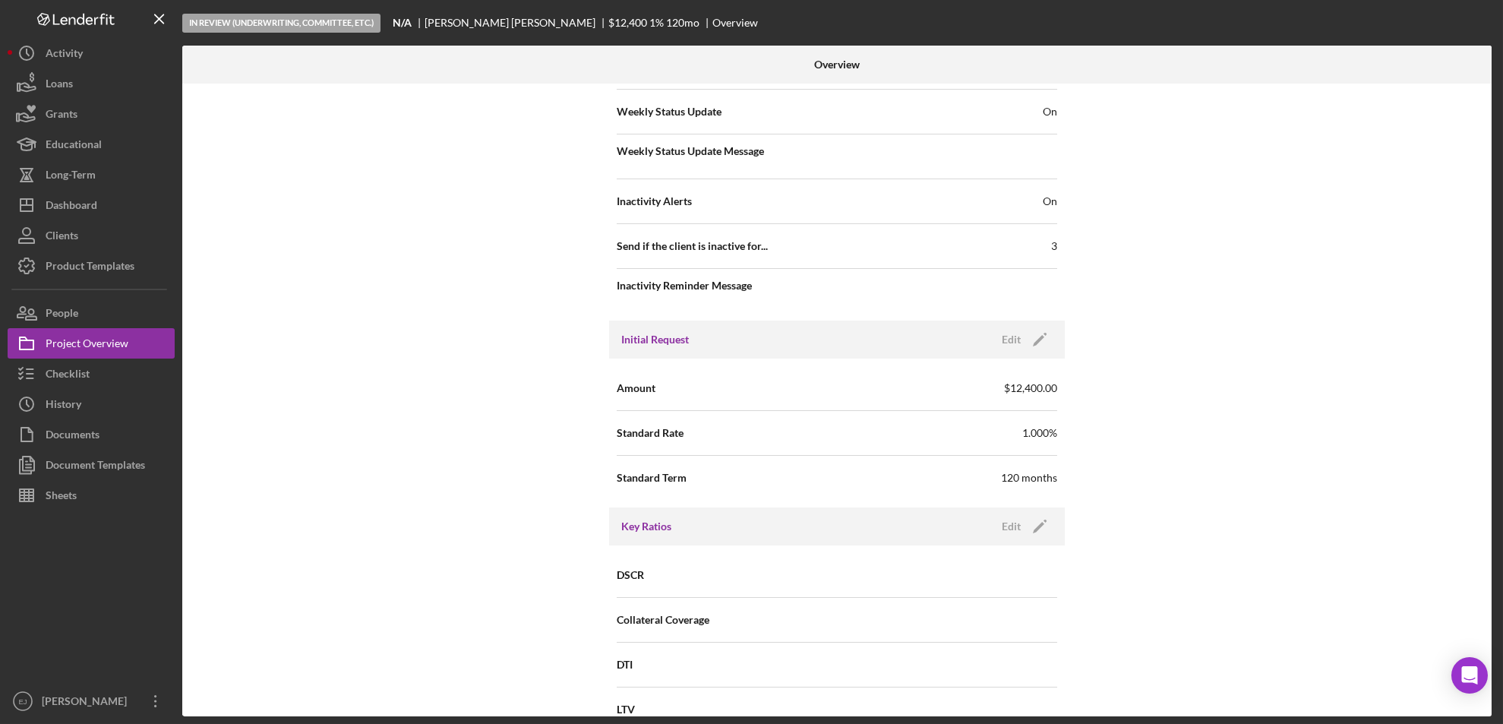
click at [1492, 516] on div "Overview Internal Workflow Stage In Review (Underwriting, Committee, Etc.) Icon…" at bounding box center [839, 381] width 1314 height 671
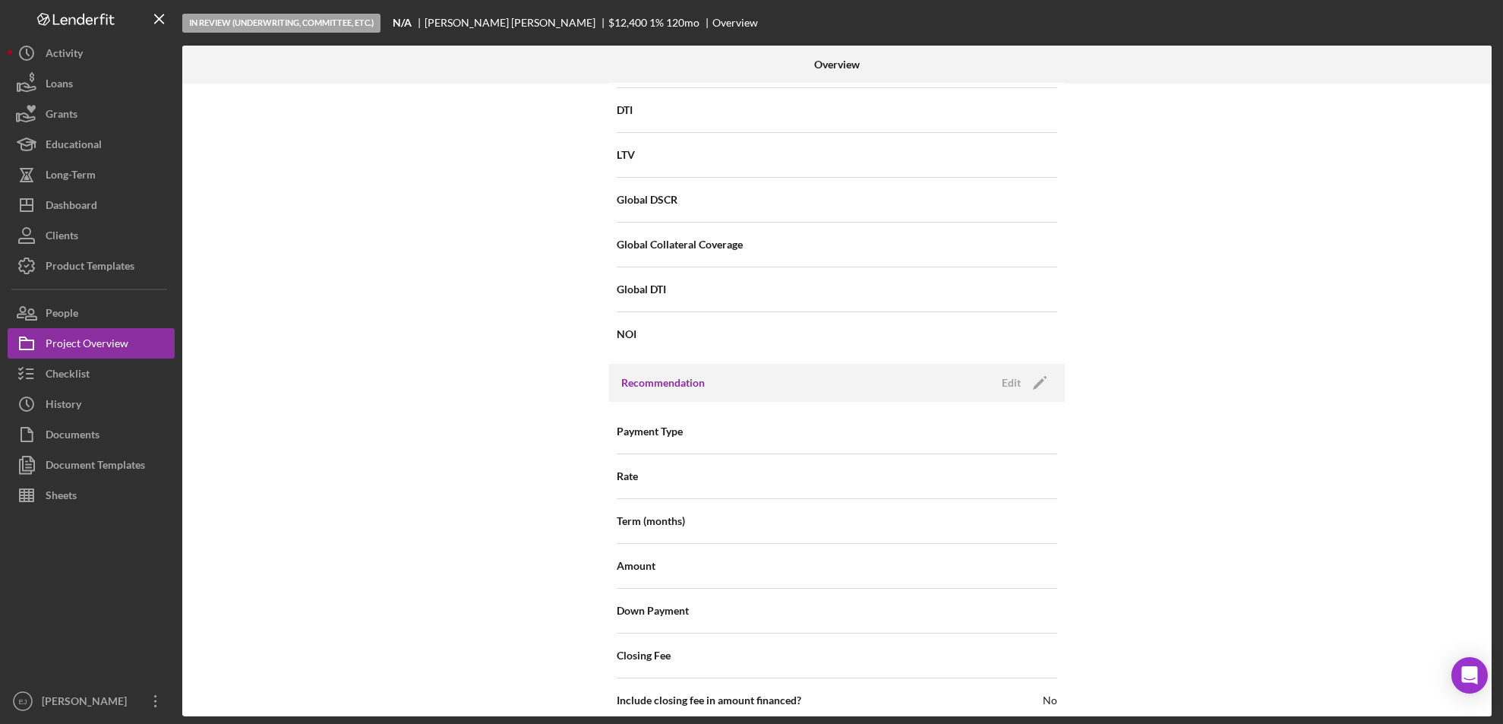
click at [1486, 559] on div "Internal Workflow Stage In Review (Underwriting, Committee, Etc.) Icon/Dropdown…" at bounding box center [837, 400] width 1310 height 633
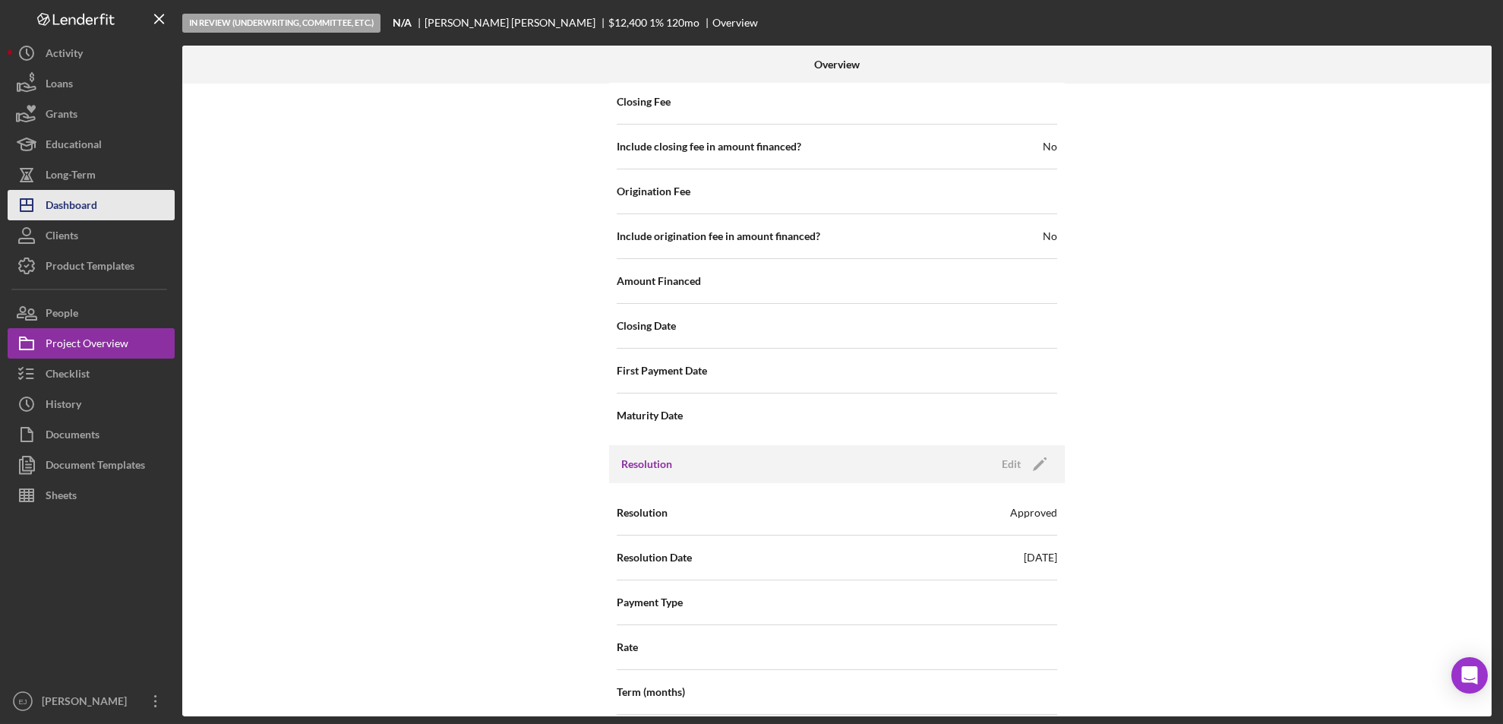
click at [101, 194] on button "Icon/Dashboard Dashboard" at bounding box center [91, 205] width 167 height 30
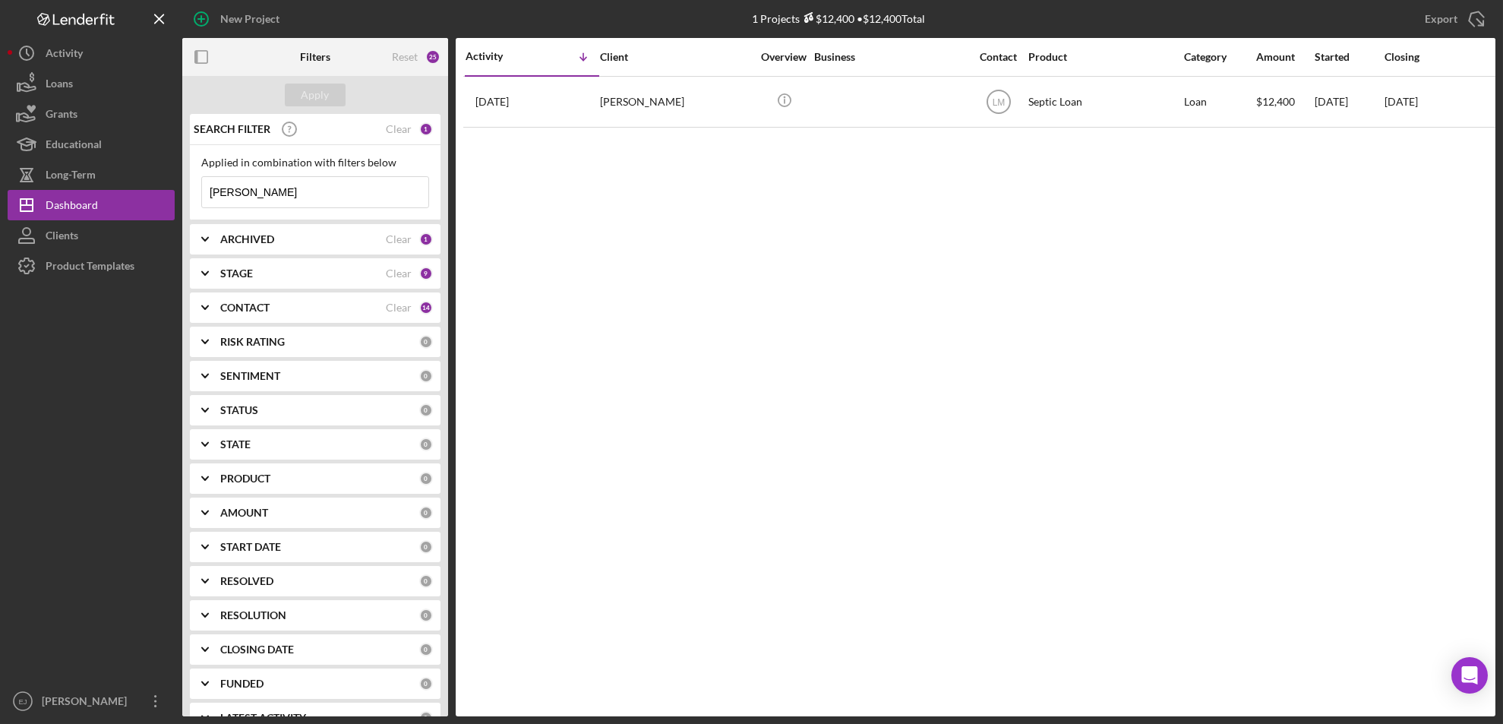
click at [280, 187] on input "[PERSON_NAME]" at bounding box center [315, 192] width 226 height 30
click at [324, 108] on div "Apply" at bounding box center [315, 95] width 266 height 38
click at [311, 82] on div "Apply" at bounding box center [315, 95] width 266 height 38
click at [311, 86] on div "Apply" at bounding box center [316, 95] width 28 height 23
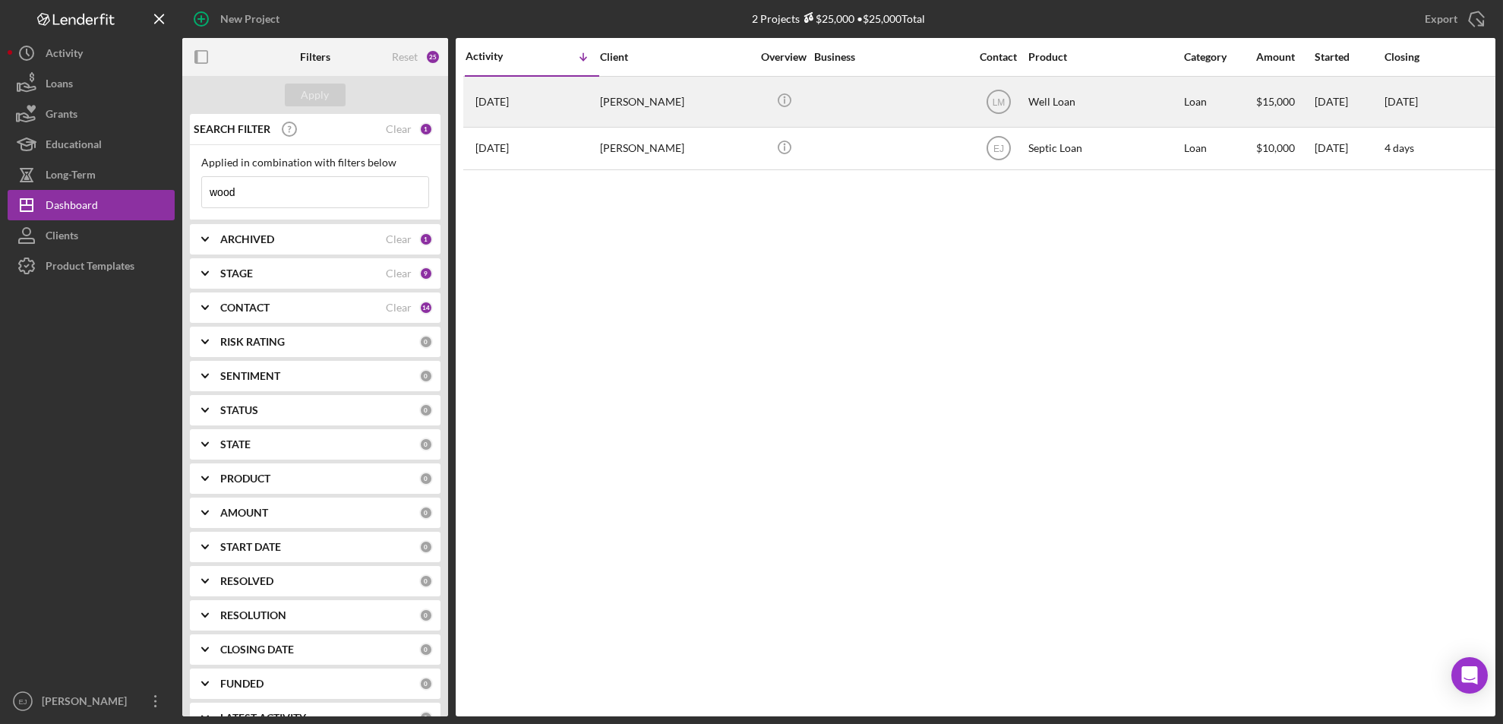
click at [632, 105] on div "[PERSON_NAME]" at bounding box center [676, 101] width 152 height 49
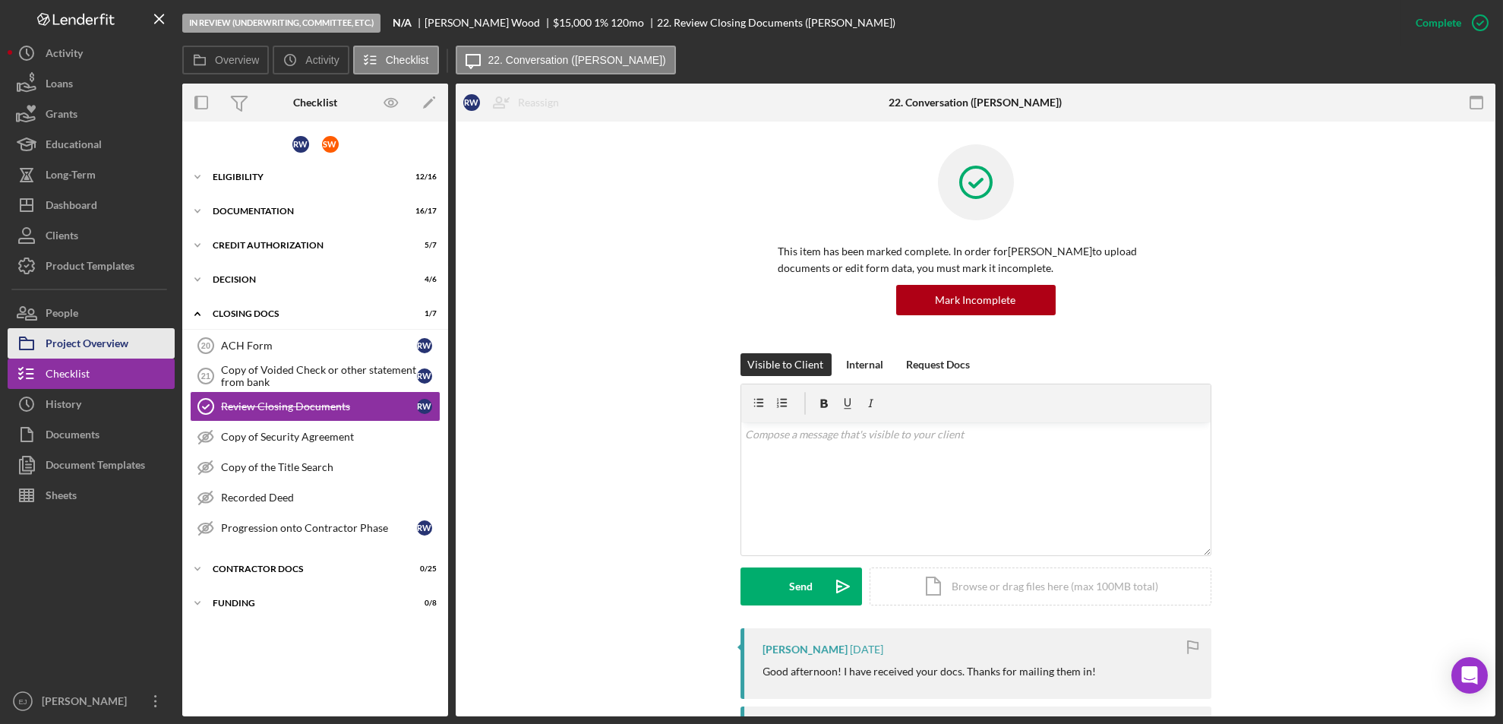
click at [87, 330] on div "Project Overview" at bounding box center [87, 345] width 83 height 34
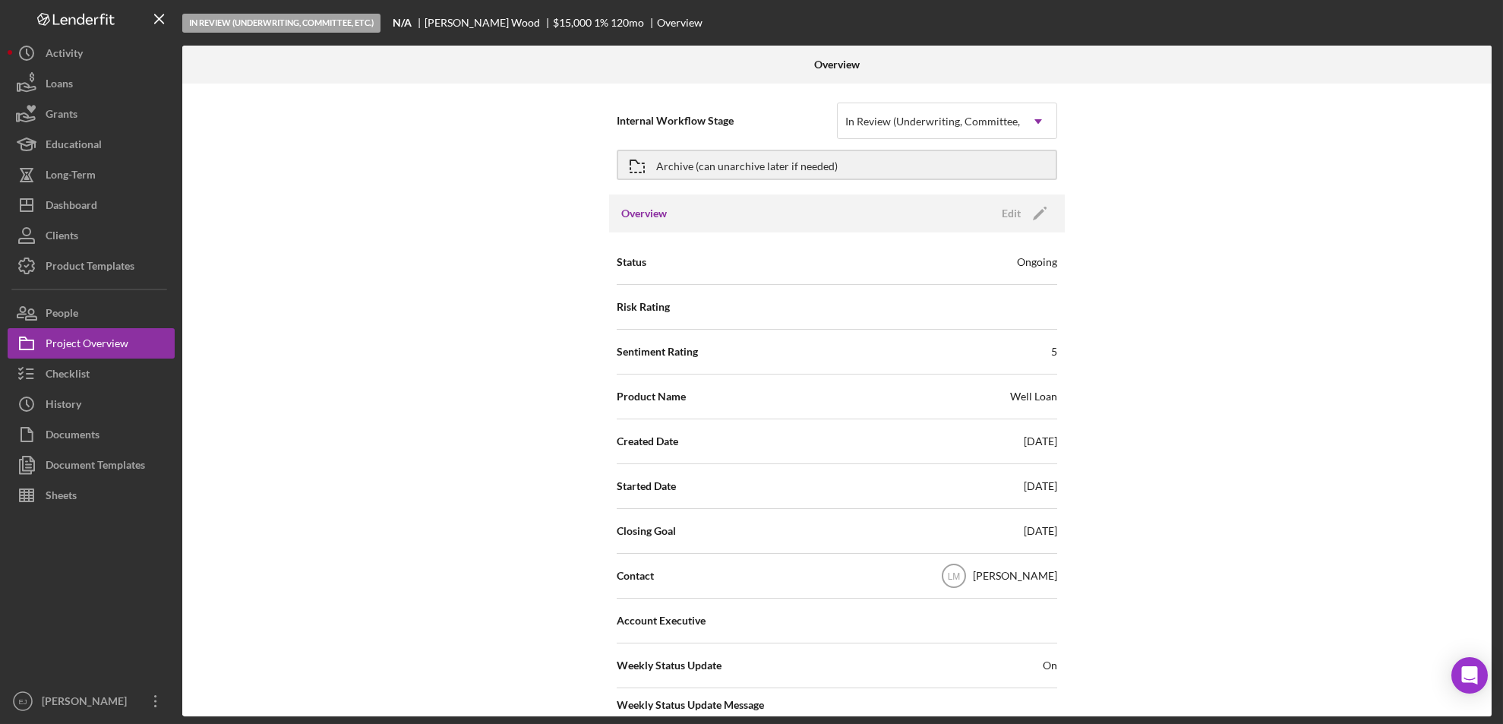
click at [1487, 512] on div "Internal Workflow Stage In Review (Underwriting, Committee, Etc.) Icon/Dropdown…" at bounding box center [837, 400] width 1310 height 633
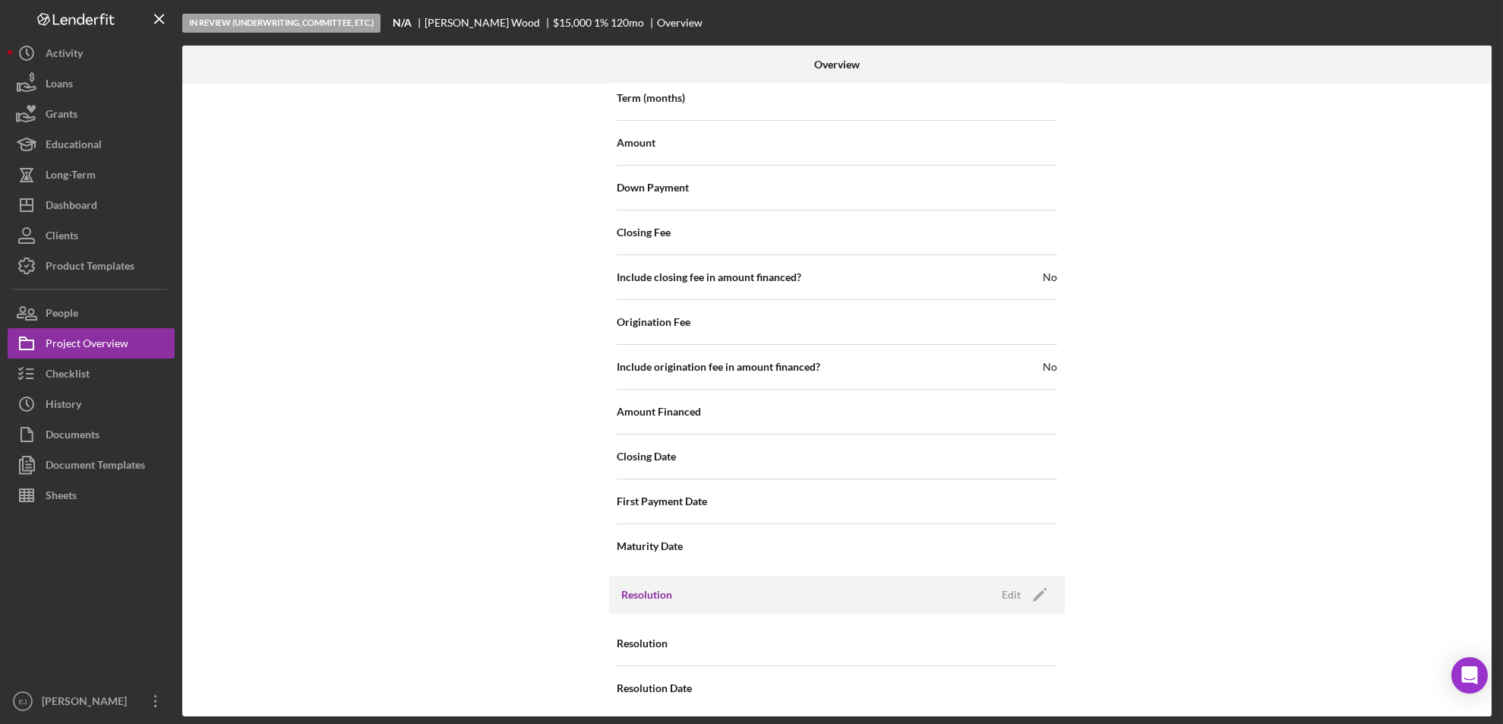
scroll to position [1540, 0]
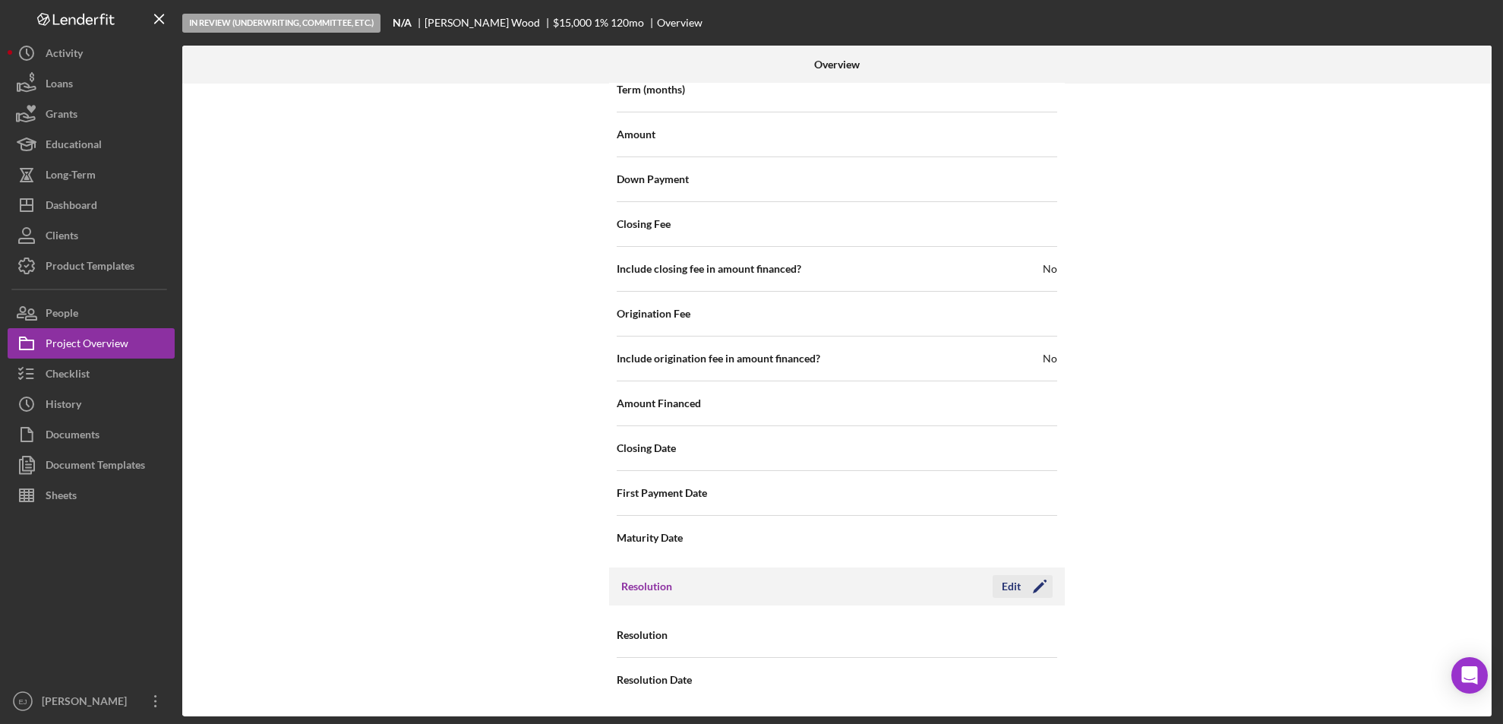
click at [1007, 588] on div "Edit" at bounding box center [1011, 586] width 19 height 23
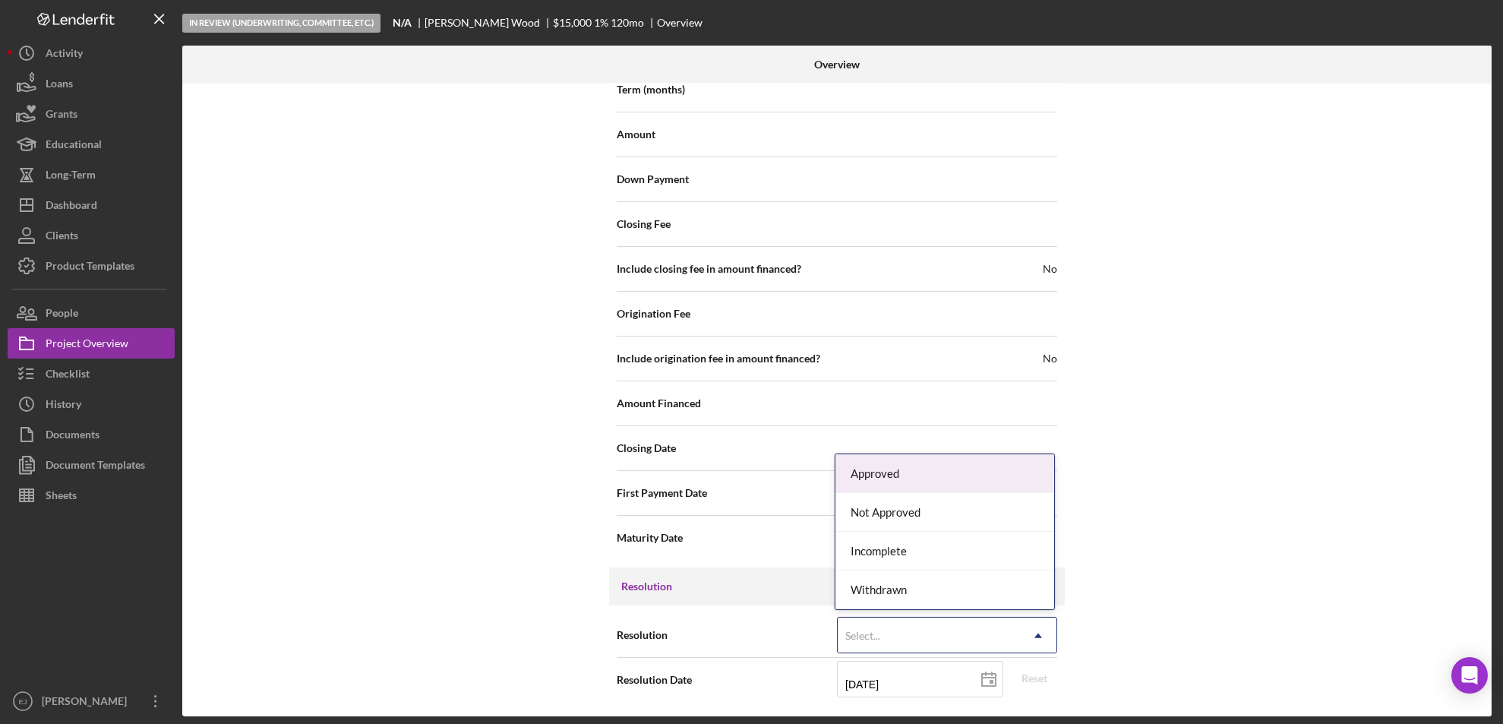
click at [1034, 621] on icon "Icon/Dropdown Arrow" at bounding box center [1038, 636] width 36 height 36
click at [1010, 475] on div "Approved" at bounding box center [945, 473] width 219 height 39
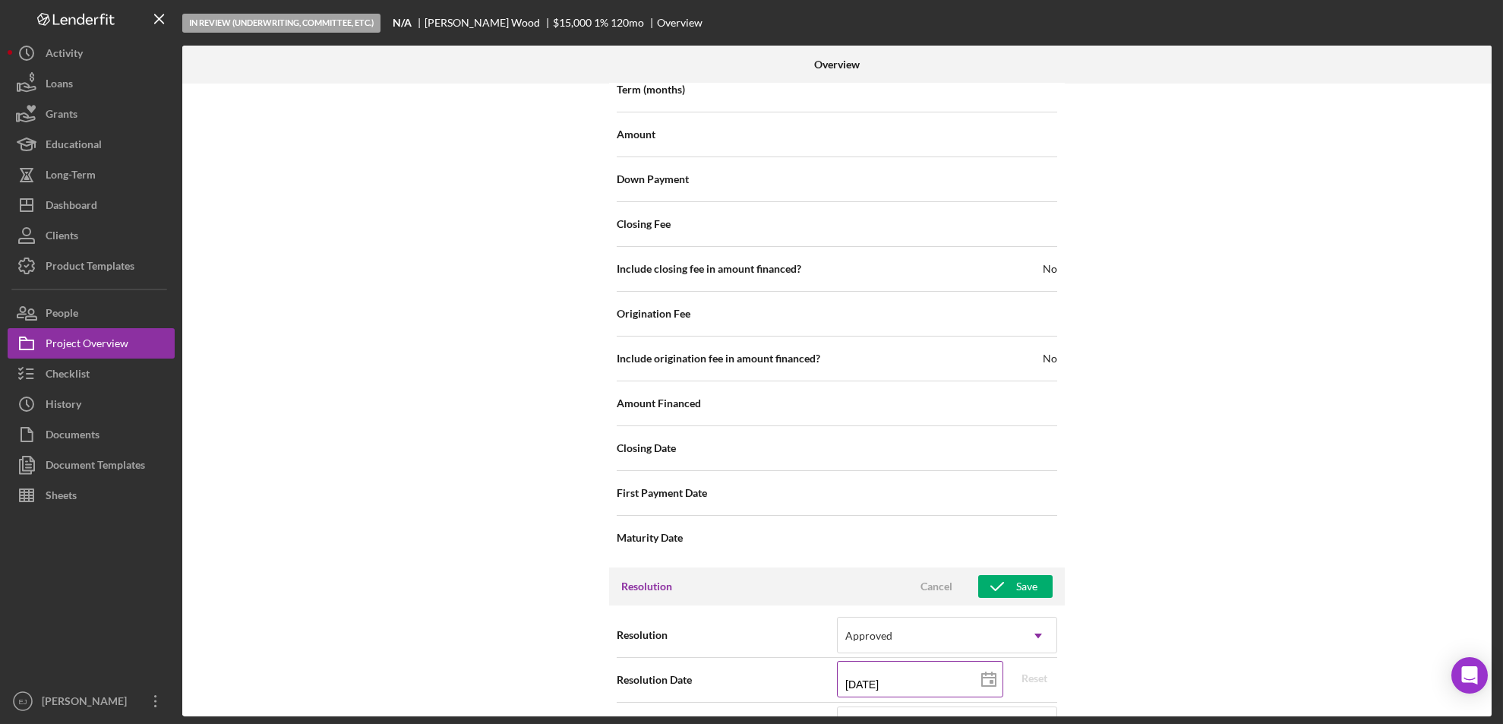
click at [990, 680] on rect at bounding box center [992, 682] width 4 height 4
click at [1493, 620] on div "Overview Internal Workflow Stage In Review (Underwriting, Committee, Etc.) Icon…" at bounding box center [839, 381] width 1314 height 671
click at [1036, 583] on button "Save" at bounding box center [1016, 586] width 74 height 23
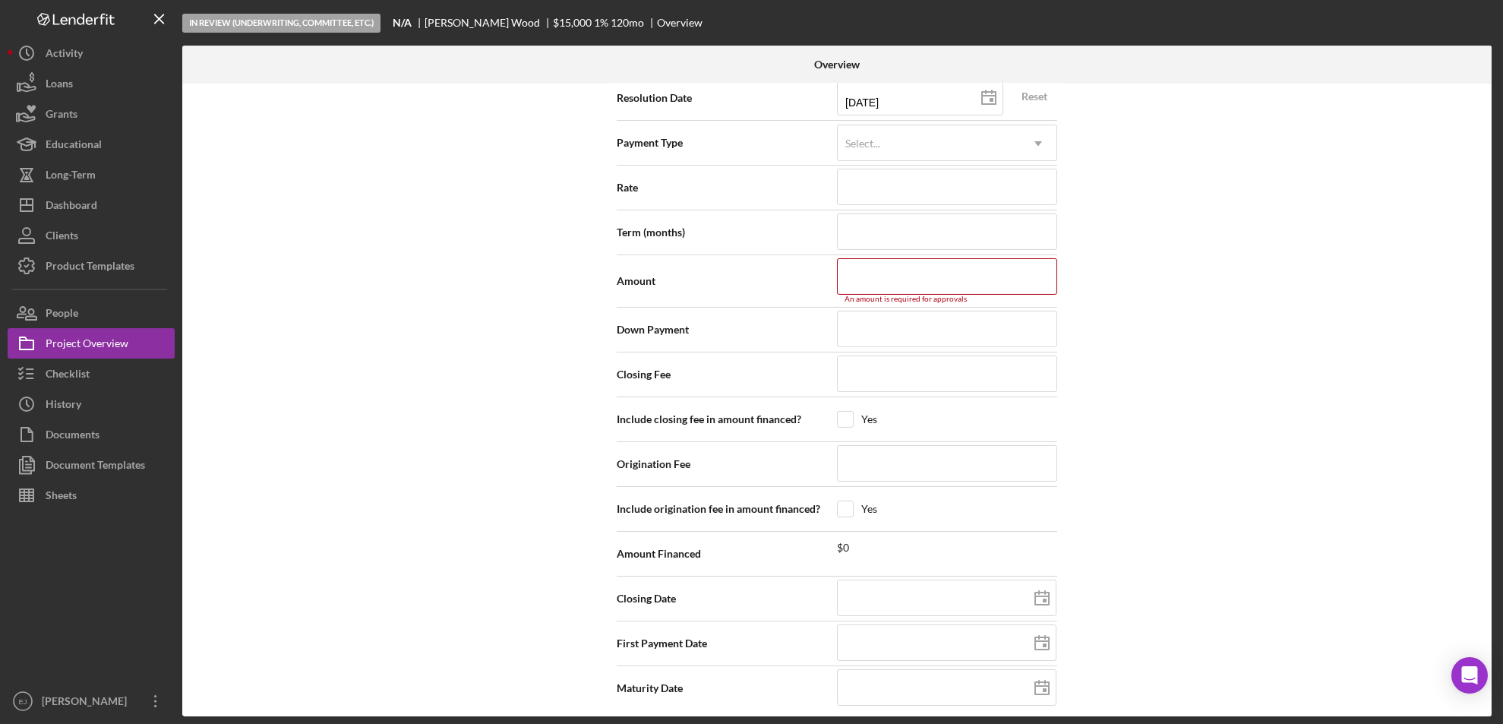
scroll to position [2130, 0]
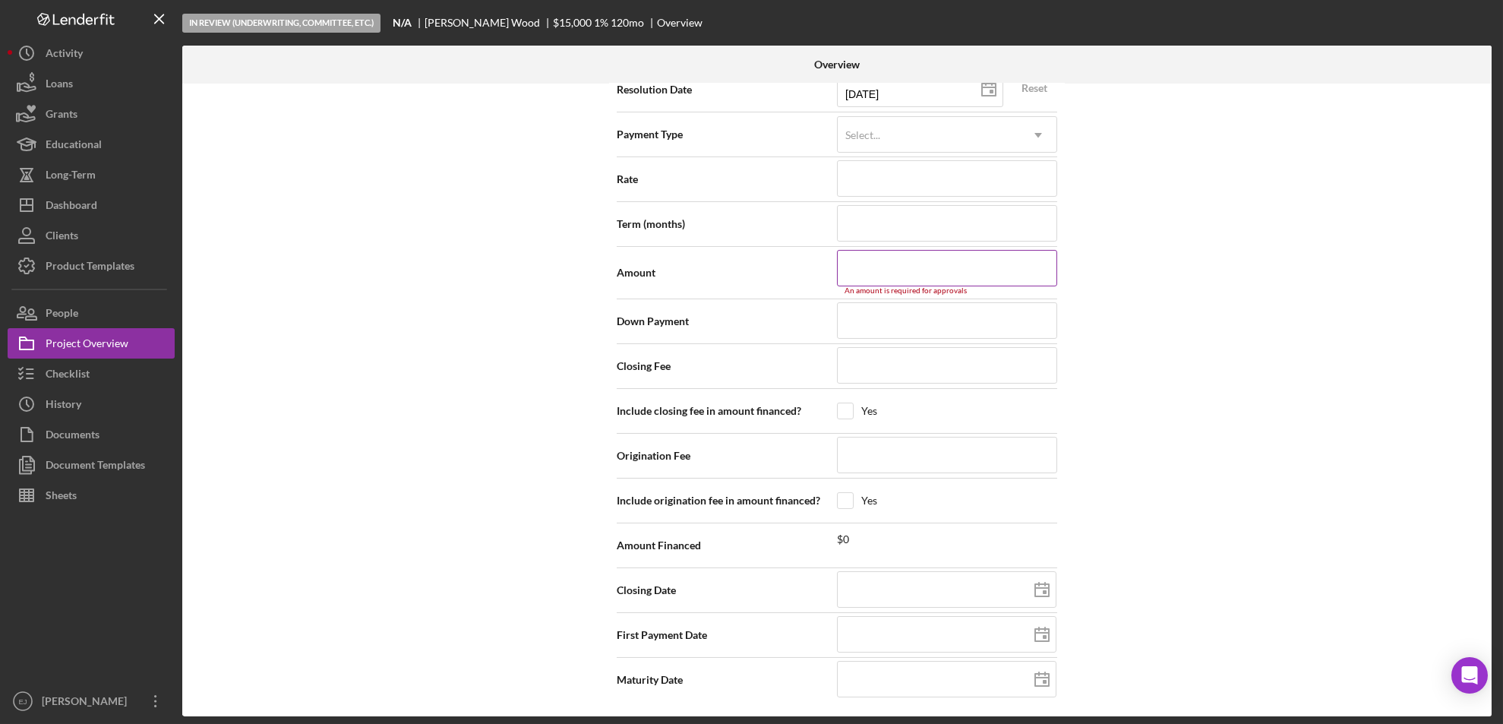
click at [910, 276] on input at bounding box center [947, 268] width 220 height 36
click at [1302, 220] on div "Internal Workflow Stage In Review (Underwriting, Committee, Etc.) Icon/Dropdown…" at bounding box center [837, 400] width 1310 height 633
click at [1493, 164] on div "Overview Internal Workflow Stage In Review (Underwriting, Committee, Etc.) Icon…" at bounding box center [839, 381] width 1314 height 671
click at [1492, 165] on div "Overview Internal Workflow Stage In Review (Underwriting, Committee, Etc.) Icon…" at bounding box center [839, 381] width 1314 height 671
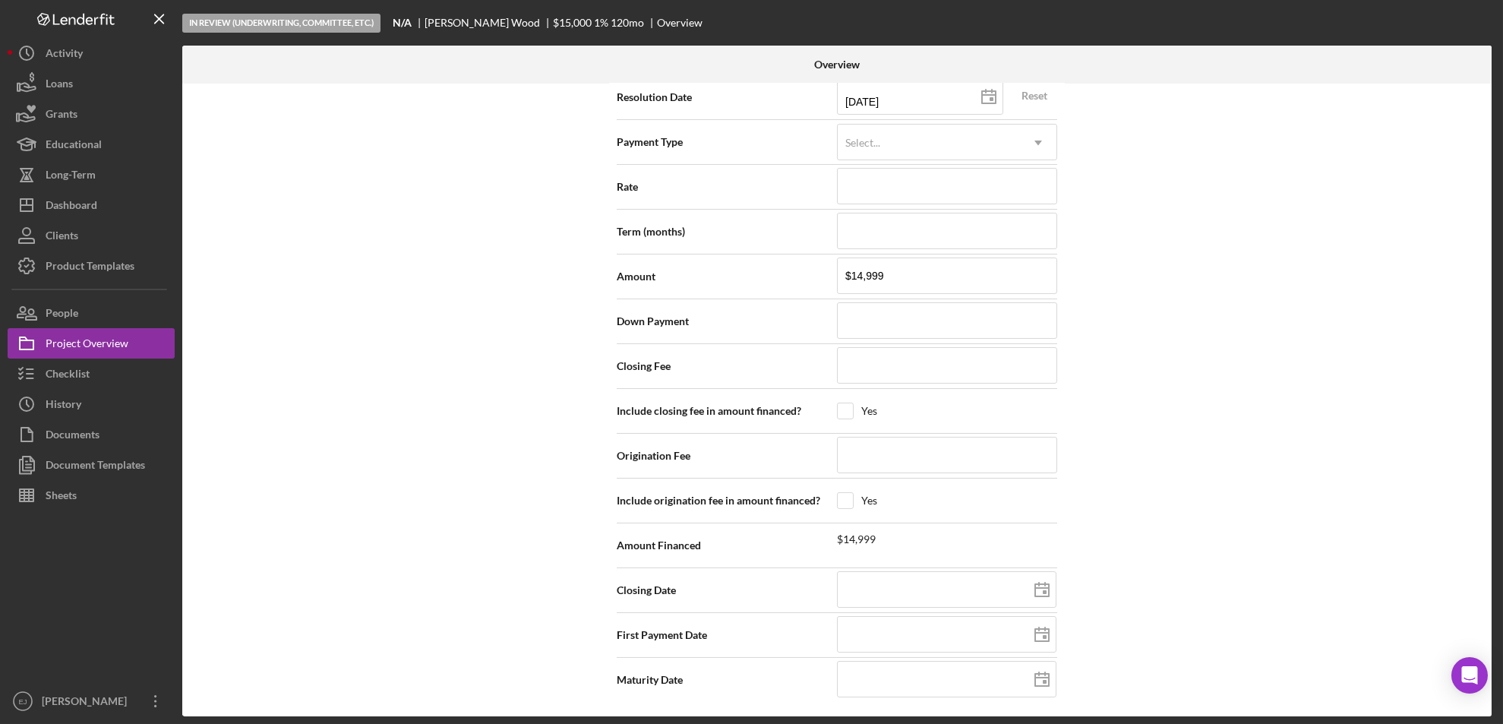
click at [1485, 165] on div "Internal Workflow Stage In Review (Underwriting, Committee, Etc.) Icon/Dropdown…" at bounding box center [837, 400] width 1310 height 633
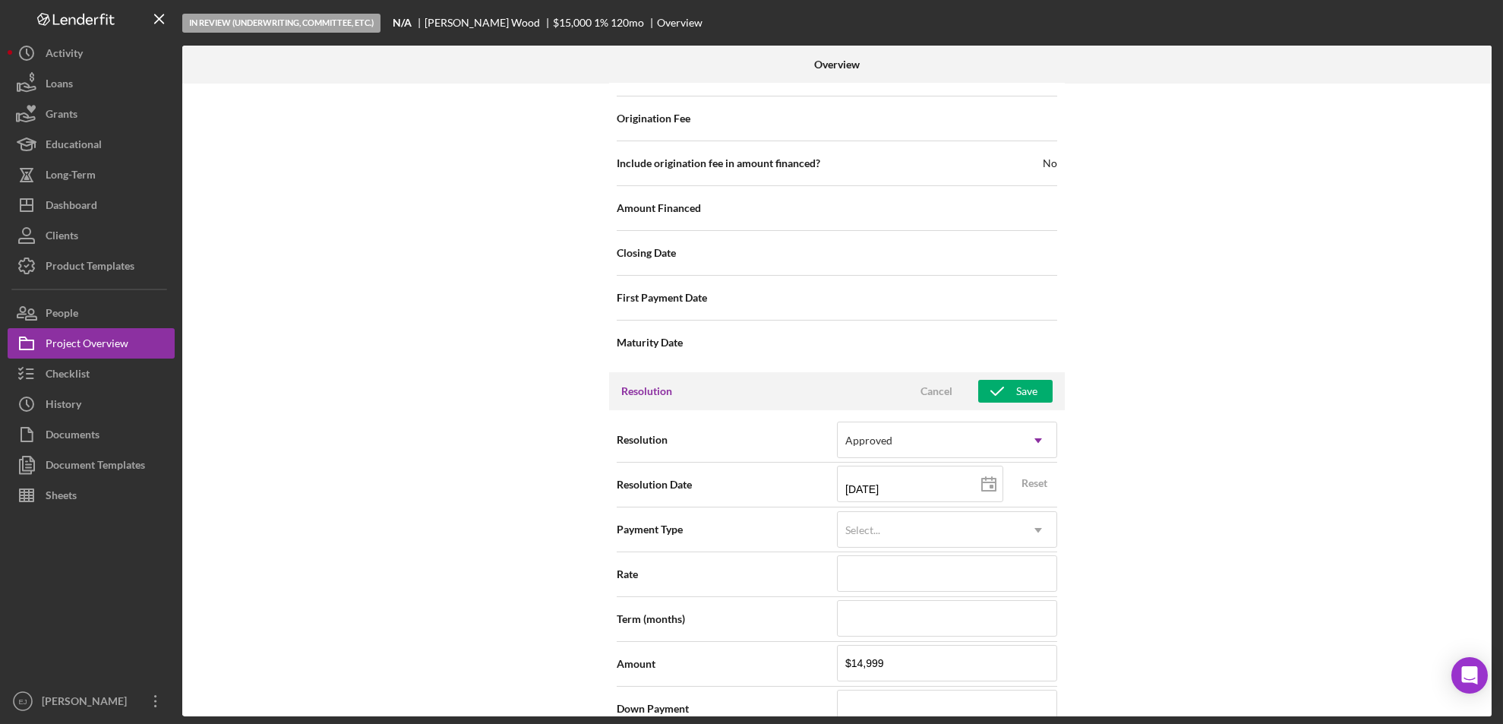
scroll to position [1721, 0]
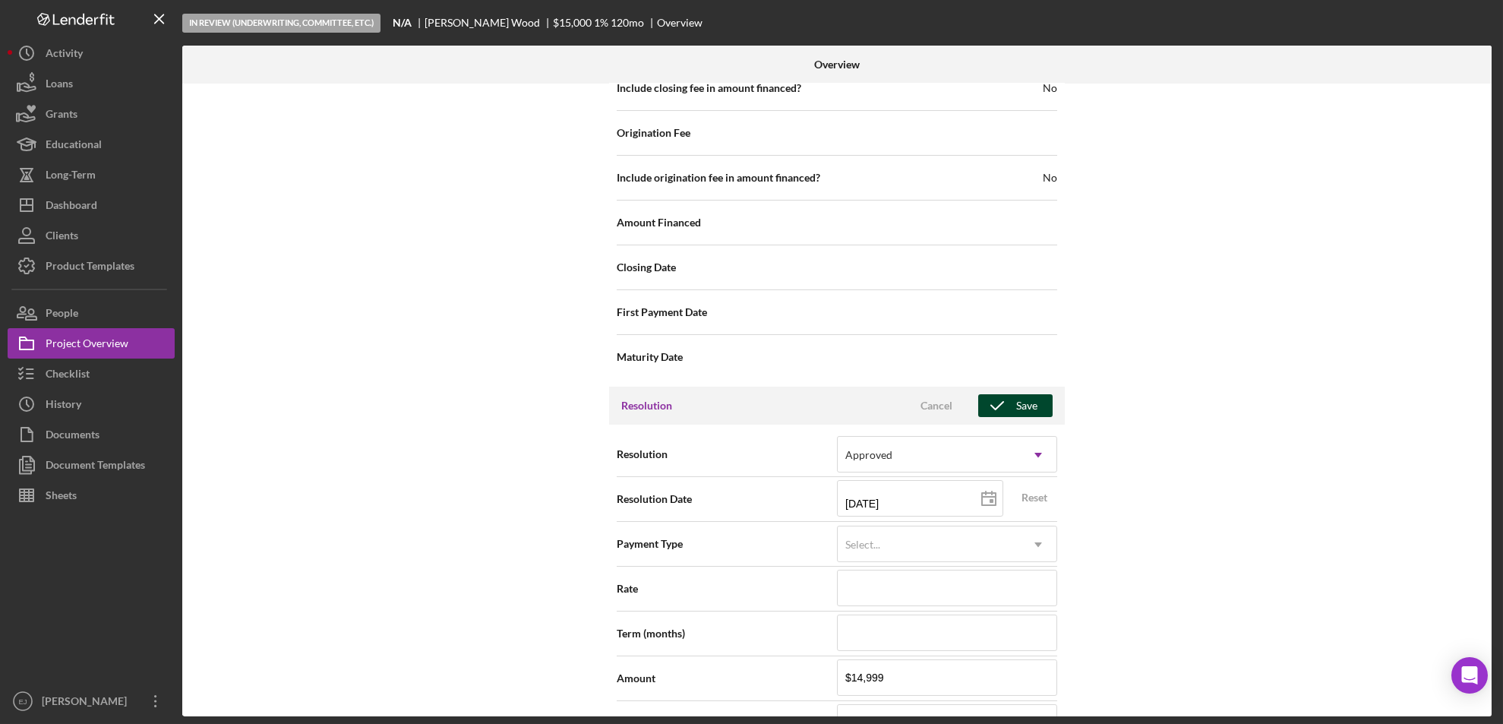
click at [1019, 405] on div "Save" at bounding box center [1026, 405] width 21 height 23
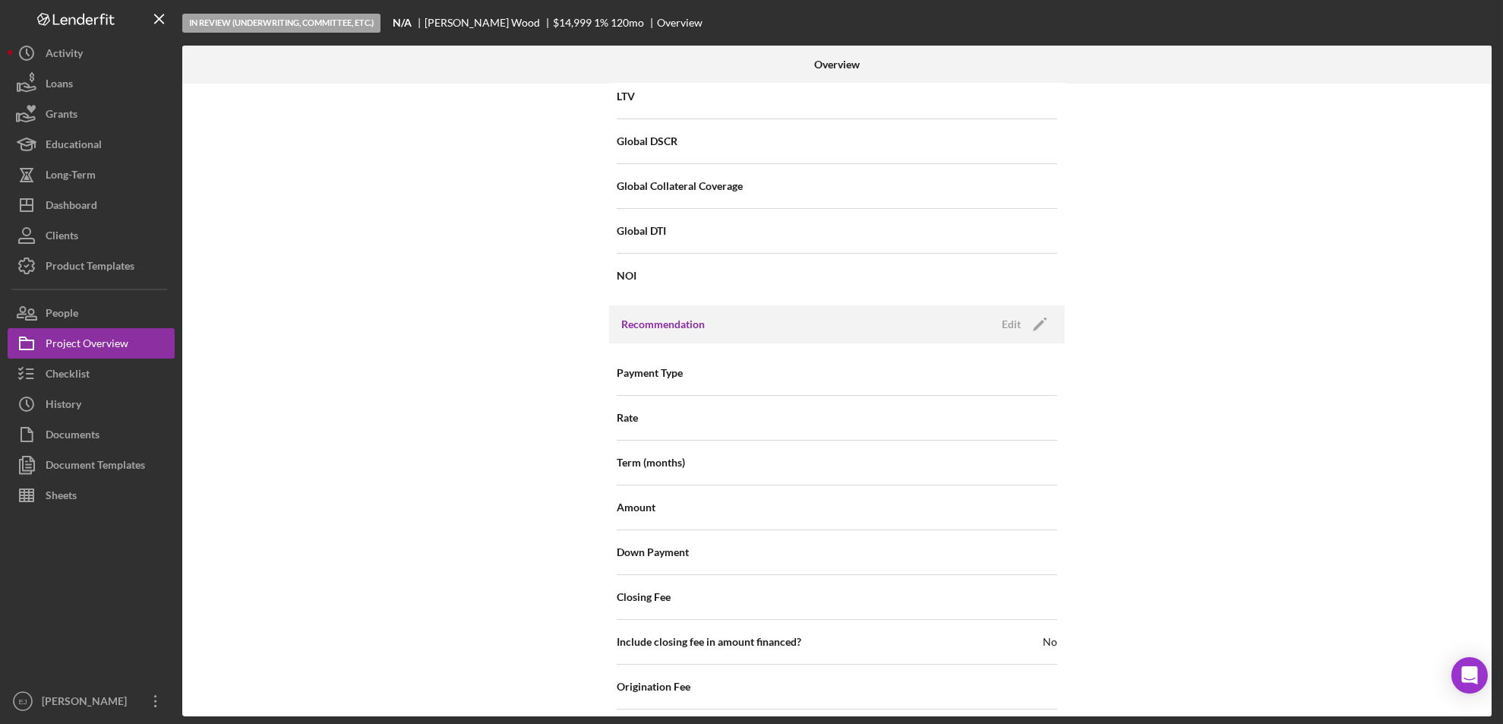
scroll to position [612, 0]
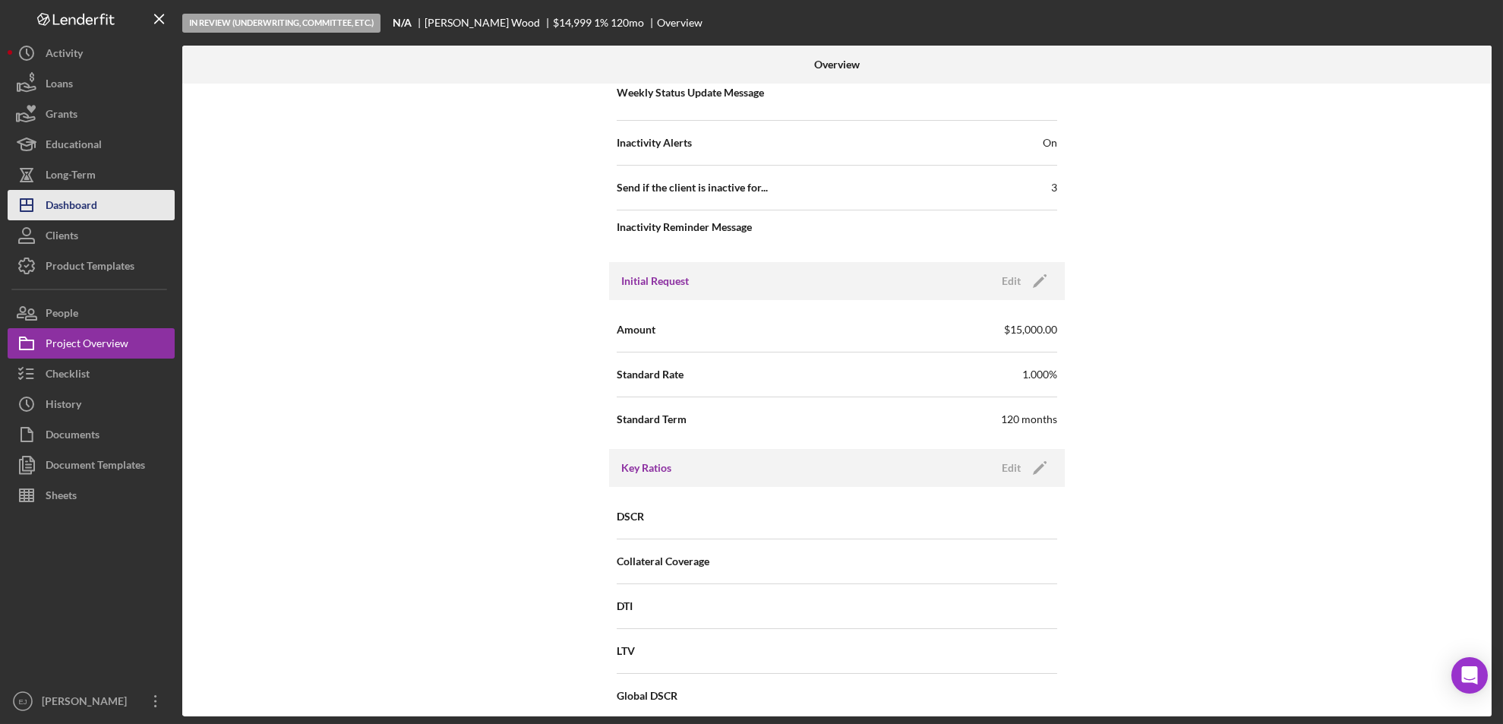
click at [79, 201] on div "Dashboard" at bounding box center [72, 207] width 52 height 34
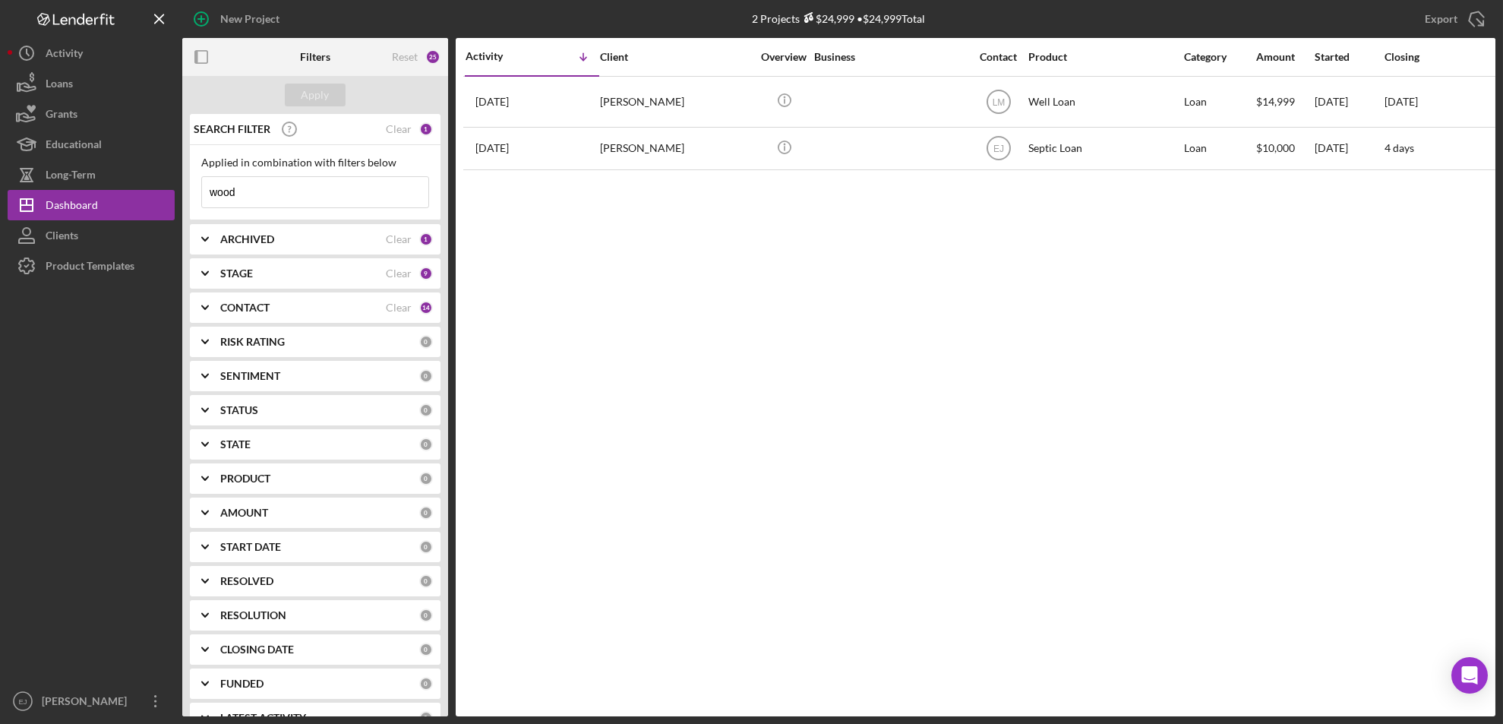
click at [279, 191] on input "wood" at bounding box center [315, 192] width 226 height 30
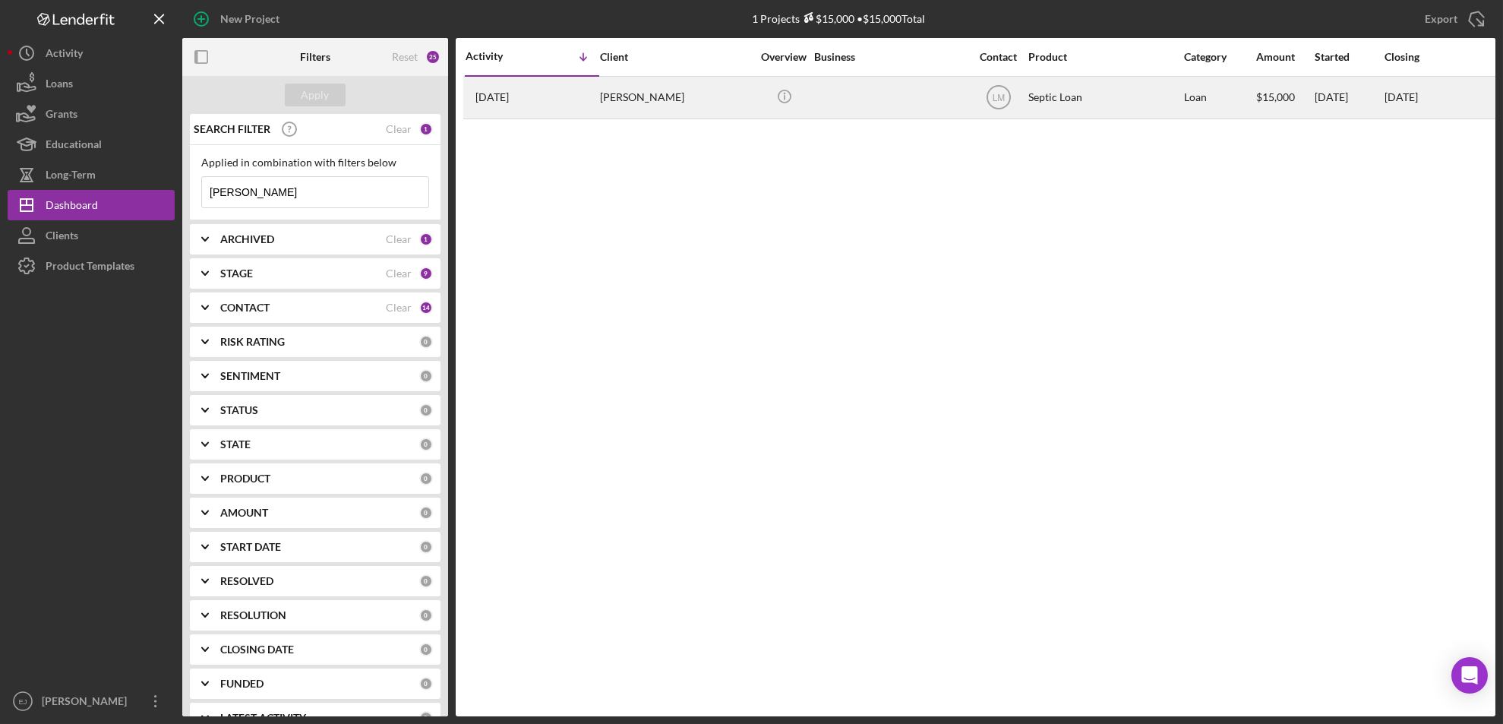
click at [602, 110] on div "[PERSON_NAME]" at bounding box center [676, 97] width 152 height 40
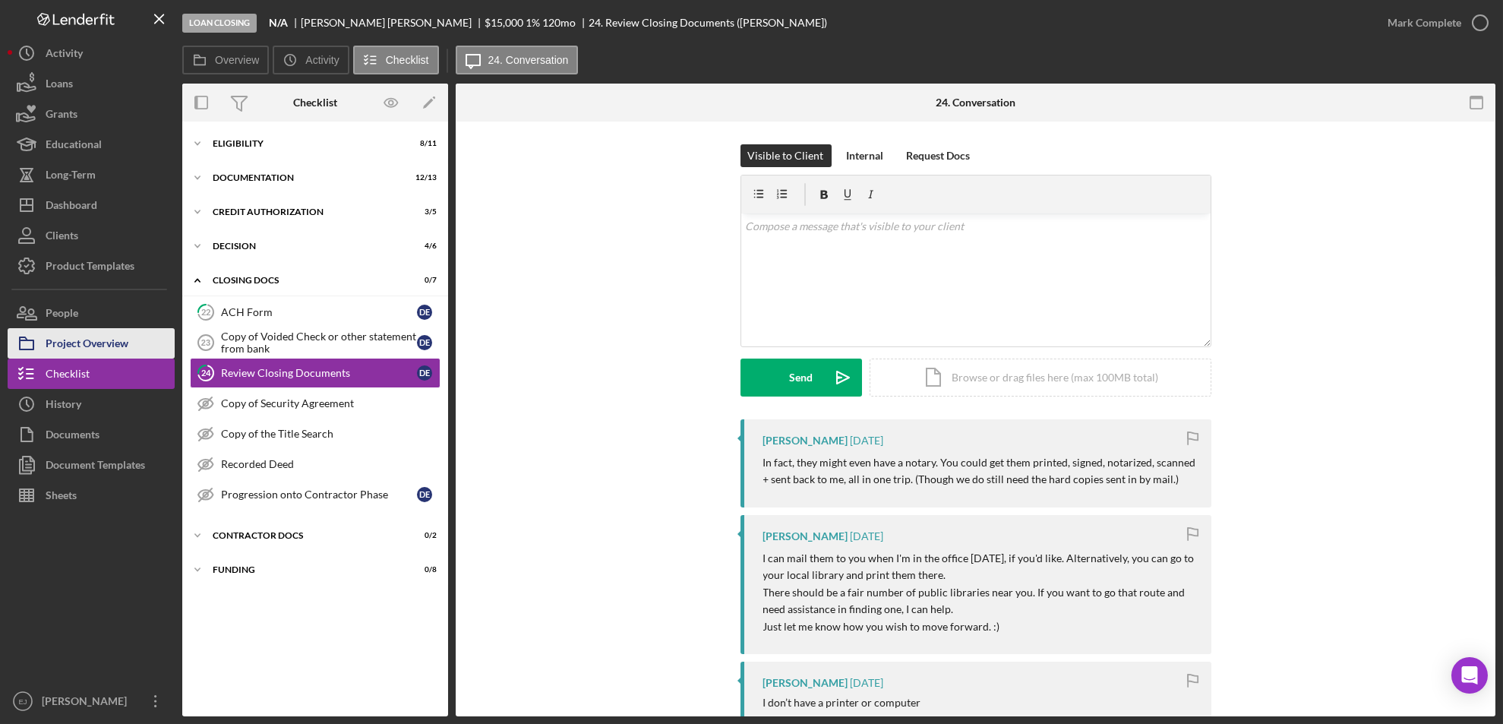
click at [112, 347] on div "Project Overview" at bounding box center [87, 345] width 83 height 34
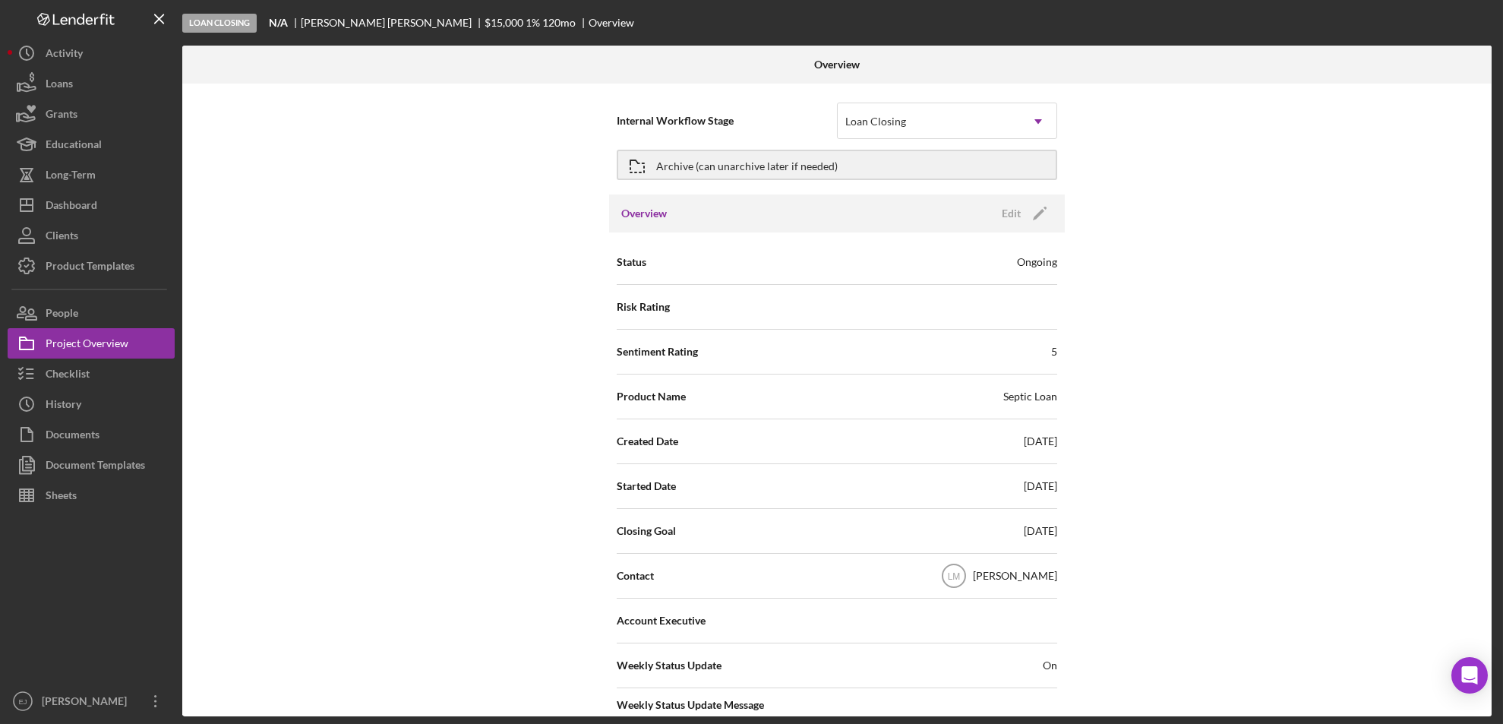
click at [1494, 523] on div "Overview Internal Workflow Stage Loan Closing Icon/Dropdown Arrow Archive (can …" at bounding box center [839, 381] width 1314 height 671
click at [1485, 514] on div "Internal Workflow Stage Loan Closing Icon/Dropdown Arrow Archive (can unarchive…" at bounding box center [837, 400] width 1310 height 633
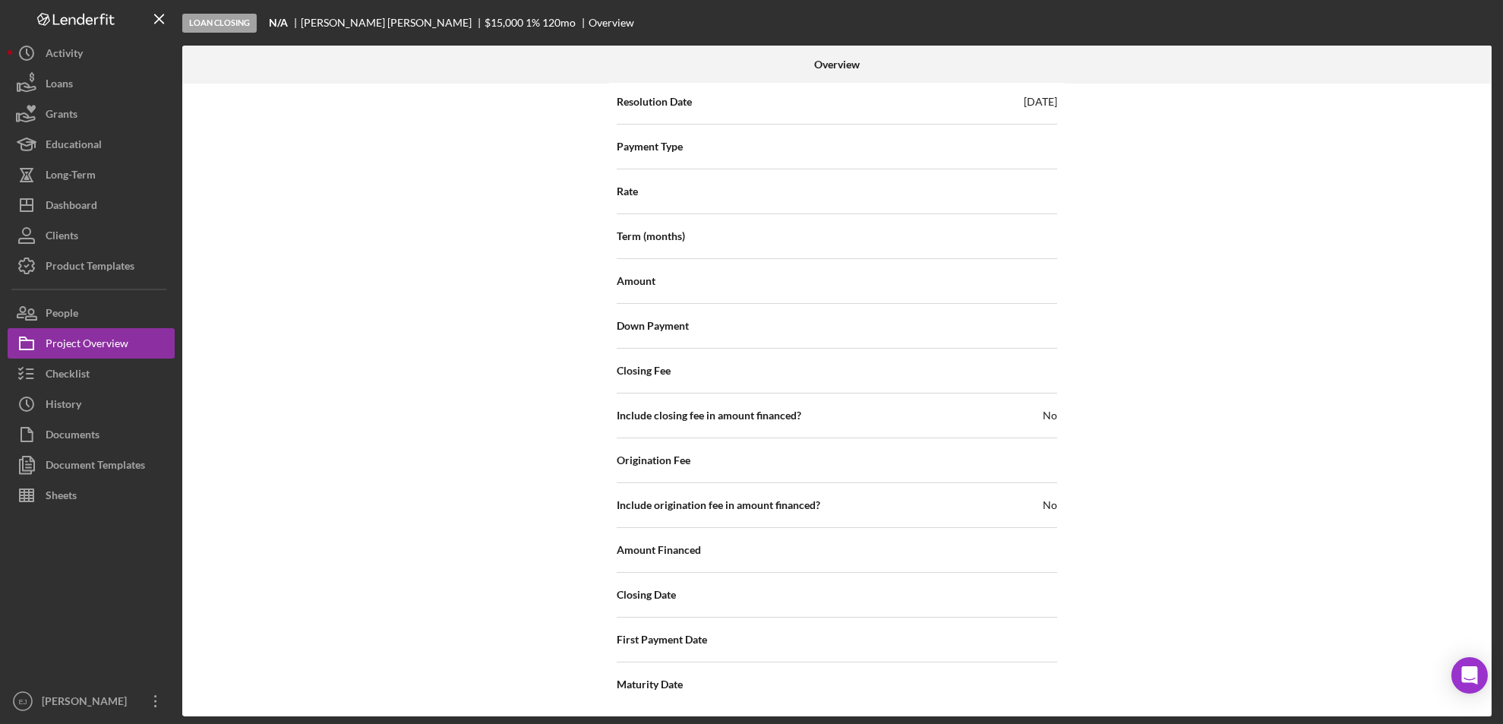
scroll to position [2123, 0]
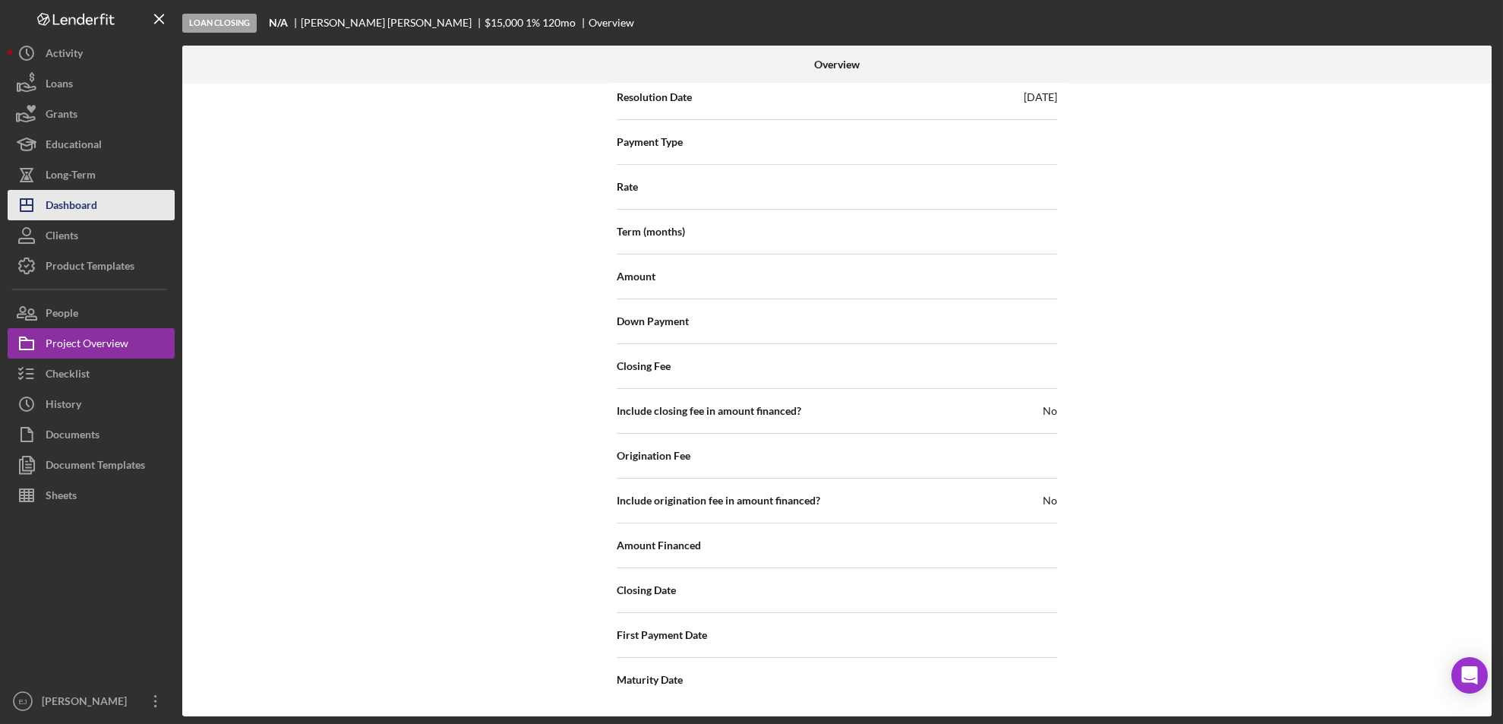
click at [128, 198] on button "Icon/Dashboard Dashboard" at bounding box center [91, 205] width 167 height 30
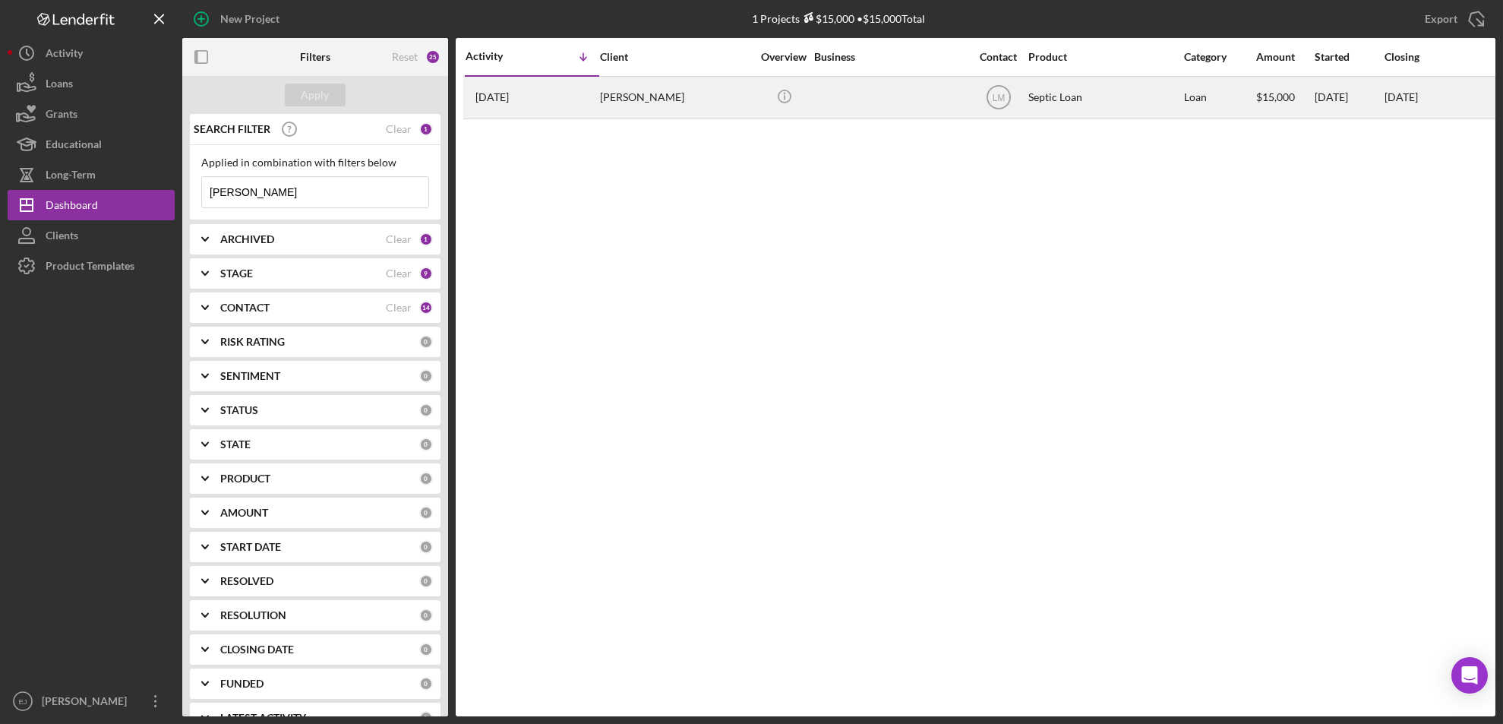
click at [552, 90] on div "[DATE] [PERSON_NAME]" at bounding box center [532, 97] width 133 height 40
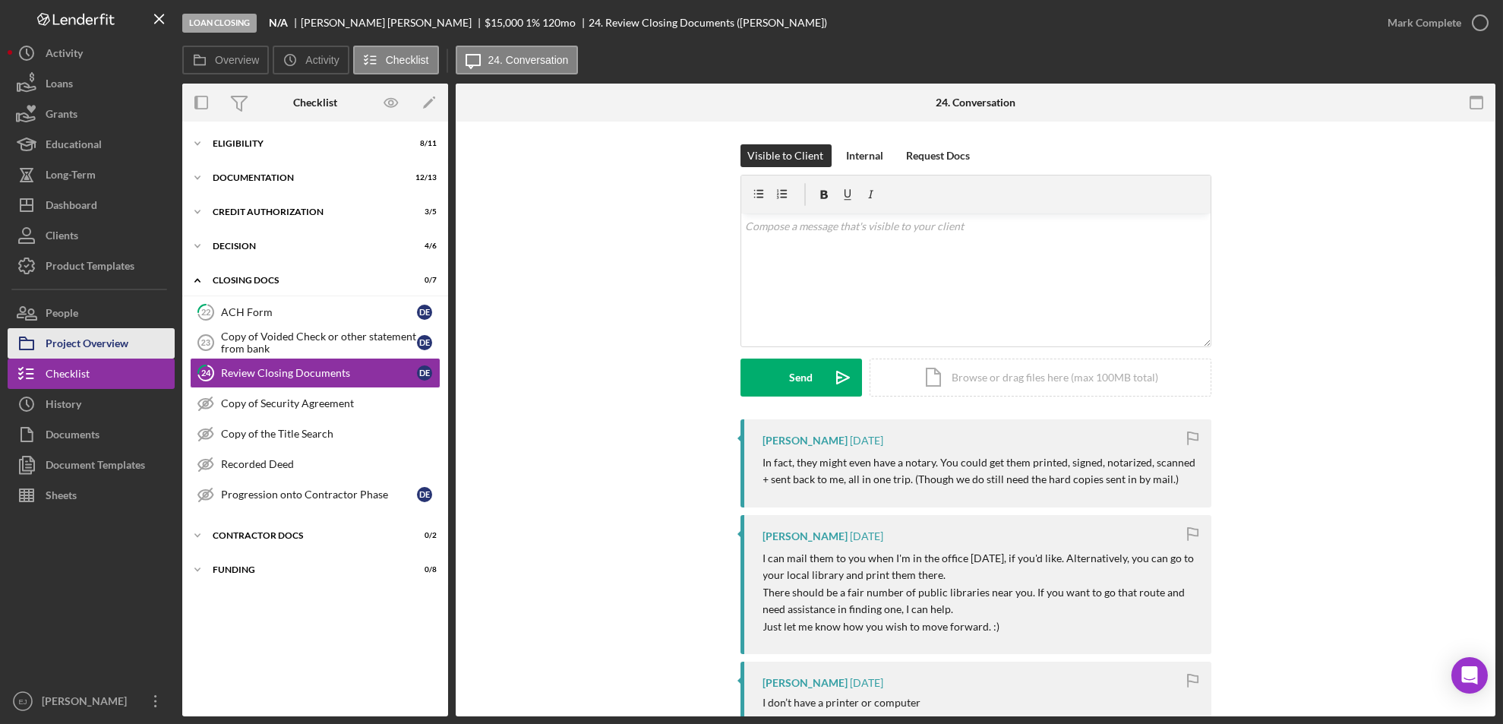
click at [52, 346] on div "Project Overview" at bounding box center [87, 345] width 83 height 34
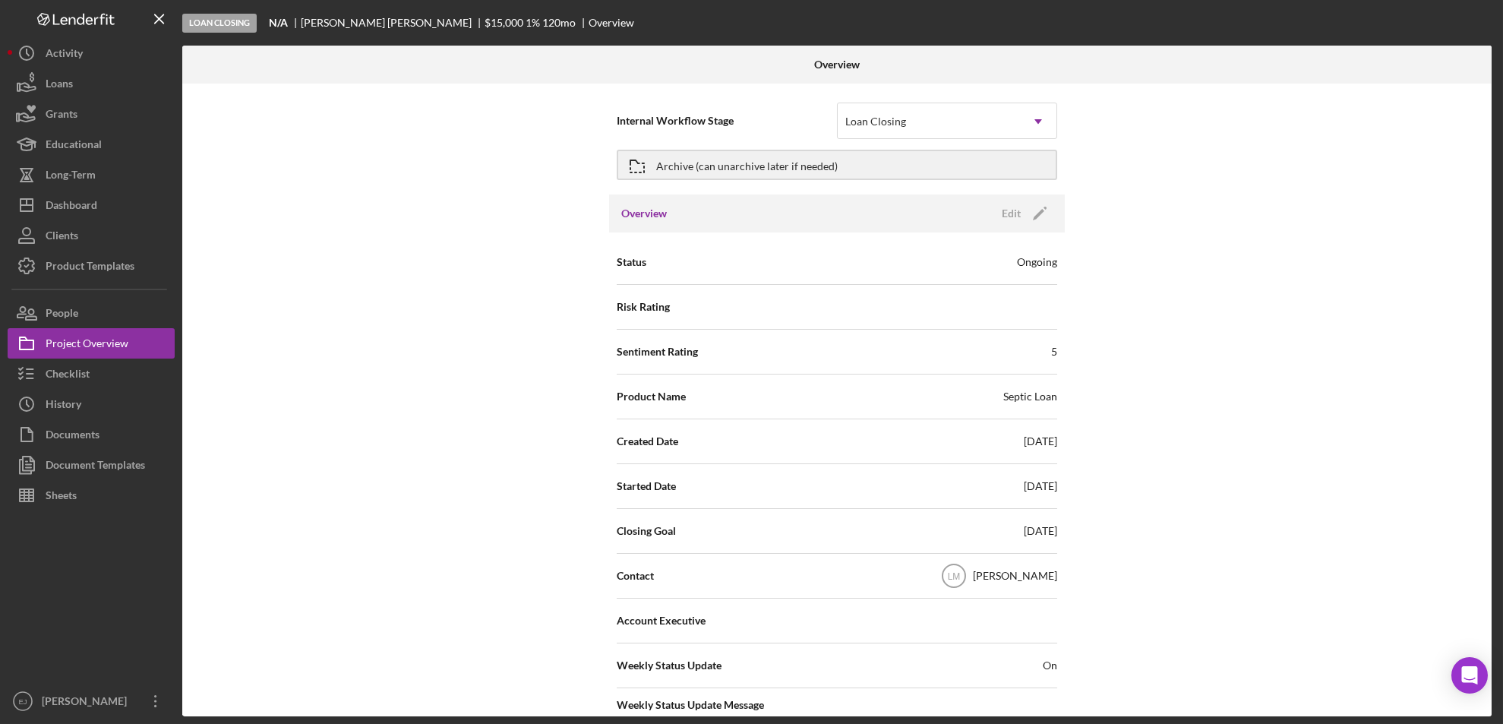
click at [1233, 536] on div "Internal Workflow Stage Loan Closing Icon/Dropdown Arrow Archive (can unarchive…" at bounding box center [837, 400] width 1310 height 633
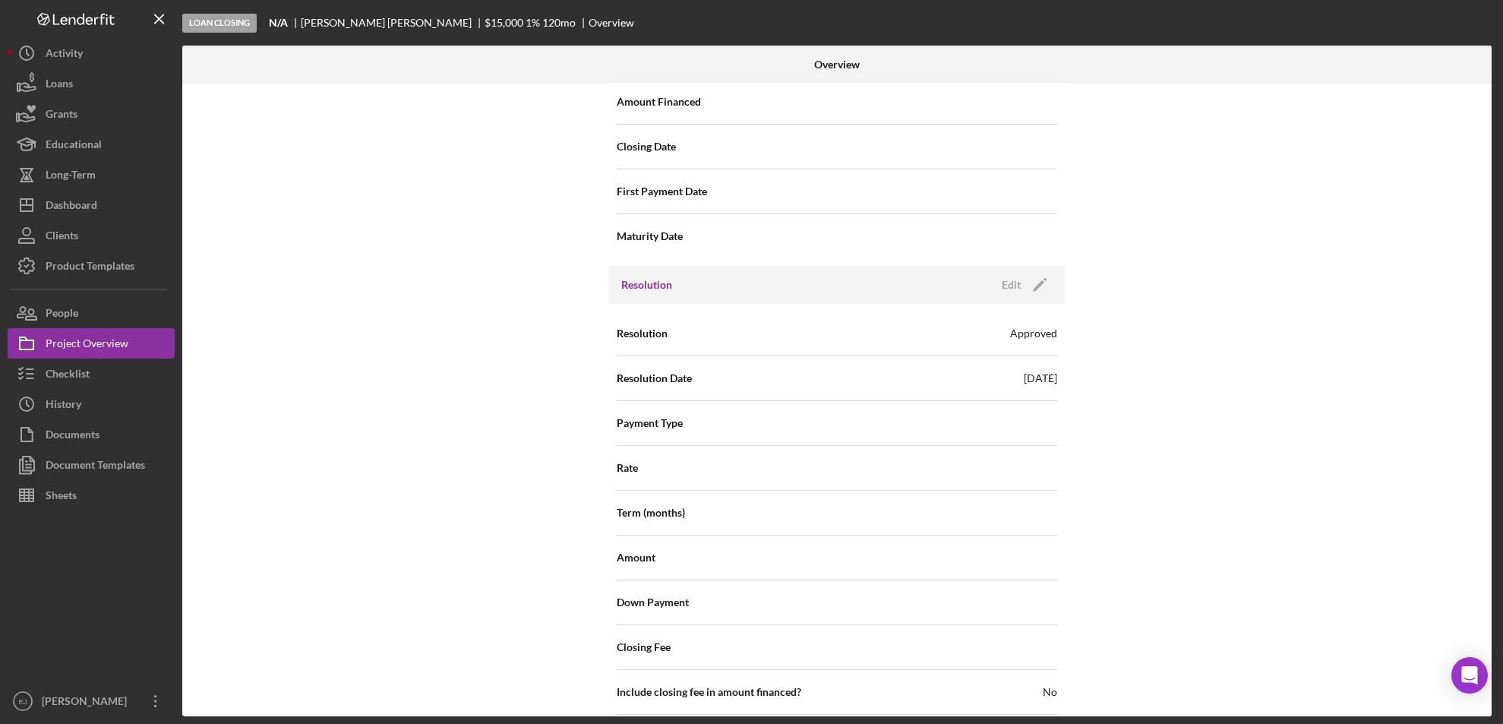
scroll to position [1845, 0]
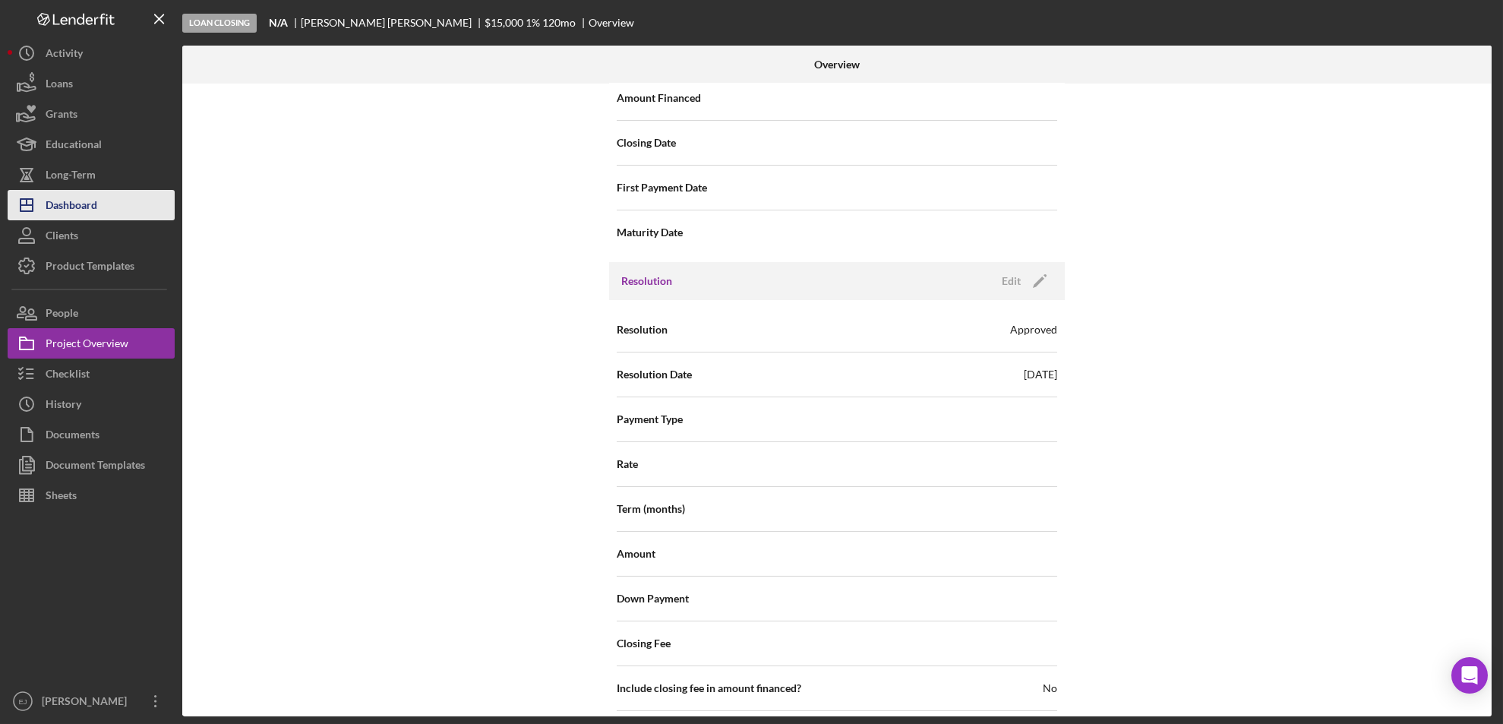
click at [104, 202] on button "Icon/Dashboard Dashboard" at bounding box center [91, 205] width 167 height 30
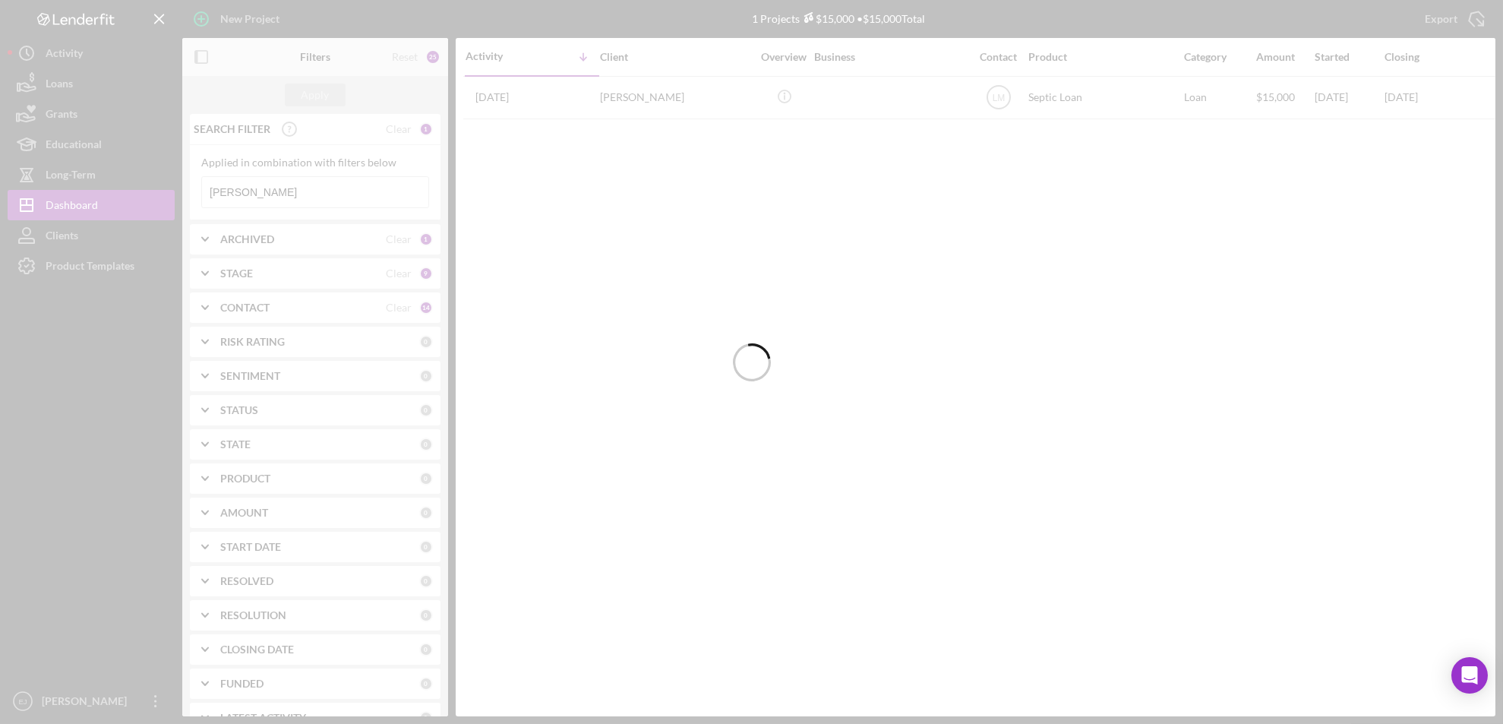
click at [289, 189] on div at bounding box center [751, 362] width 1503 height 724
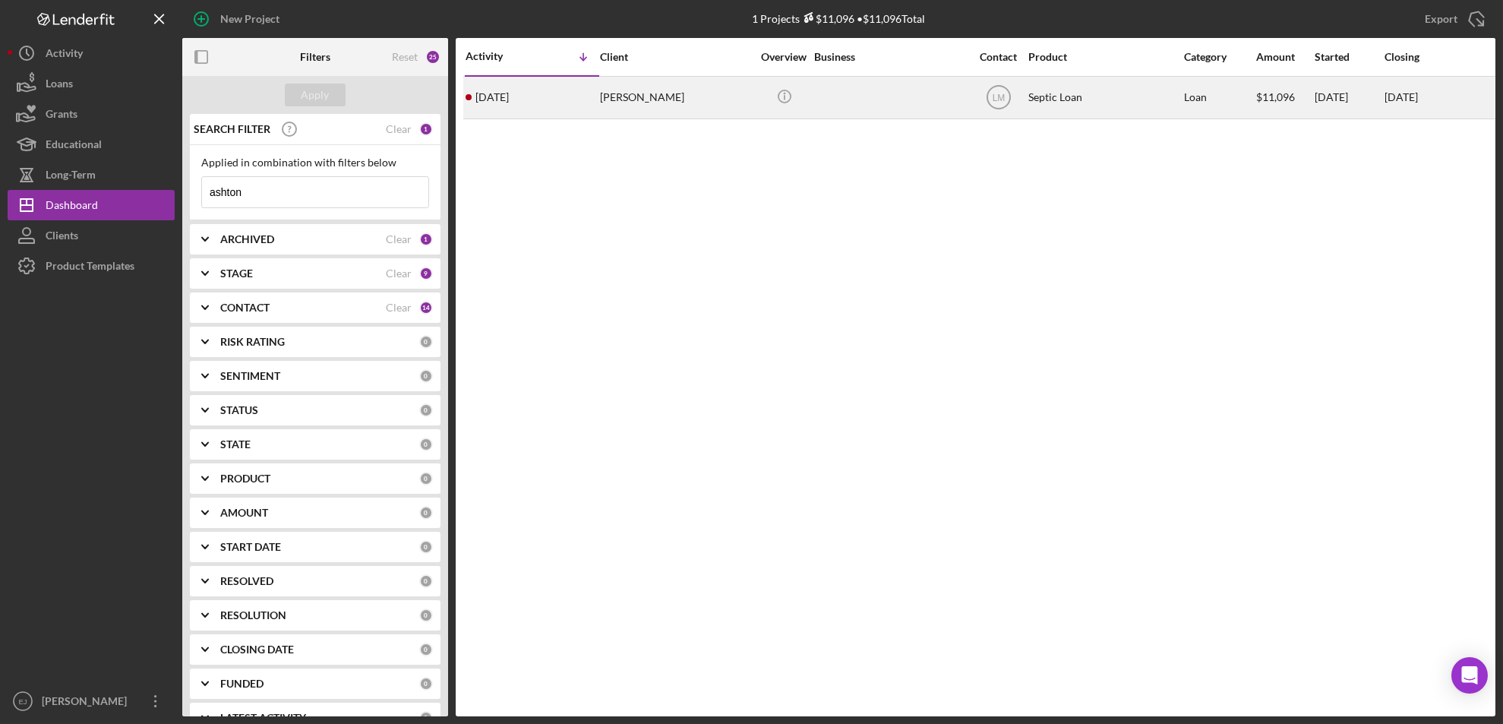
click at [650, 100] on div "[PERSON_NAME]" at bounding box center [676, 97] width 152 height 40
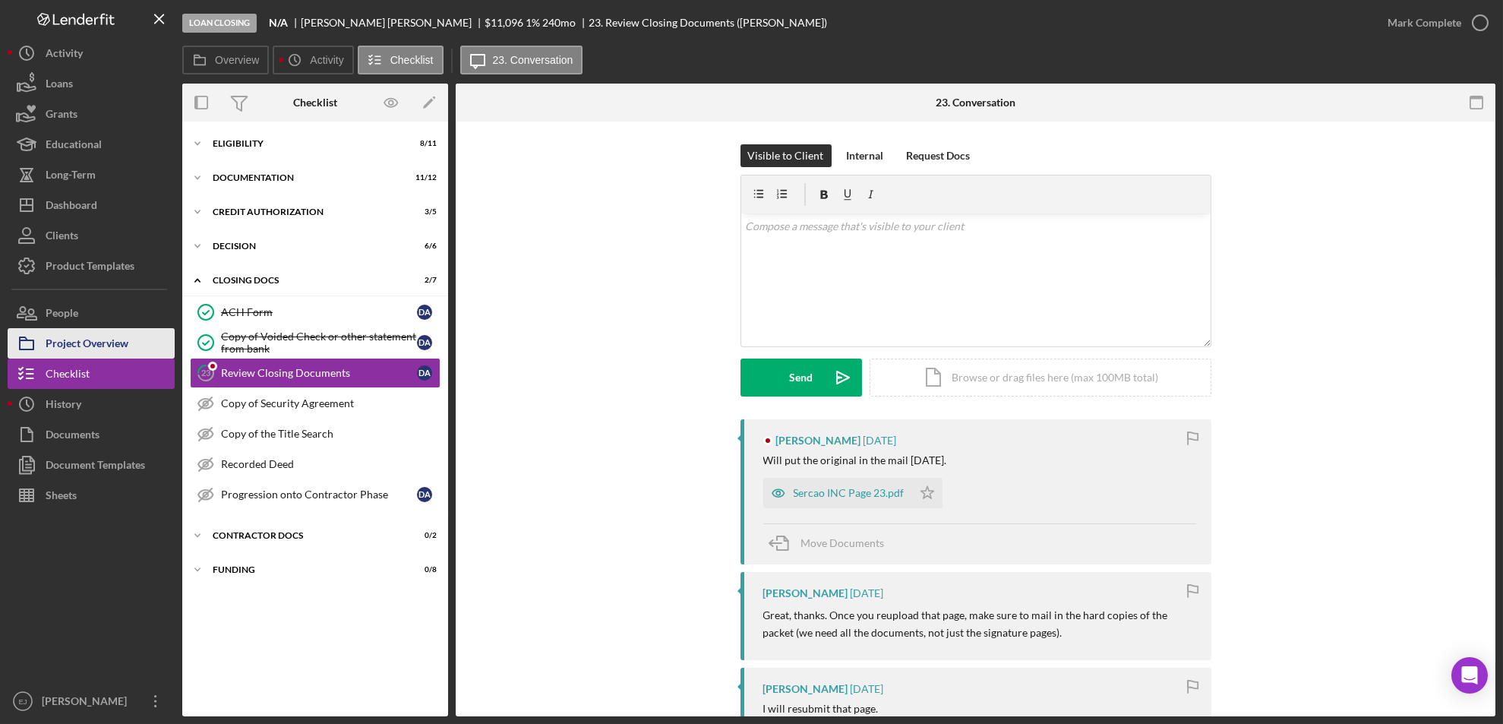
click at [112, 336] on div "Project Overview" at bounding box center [87, 345] width 83 height 34
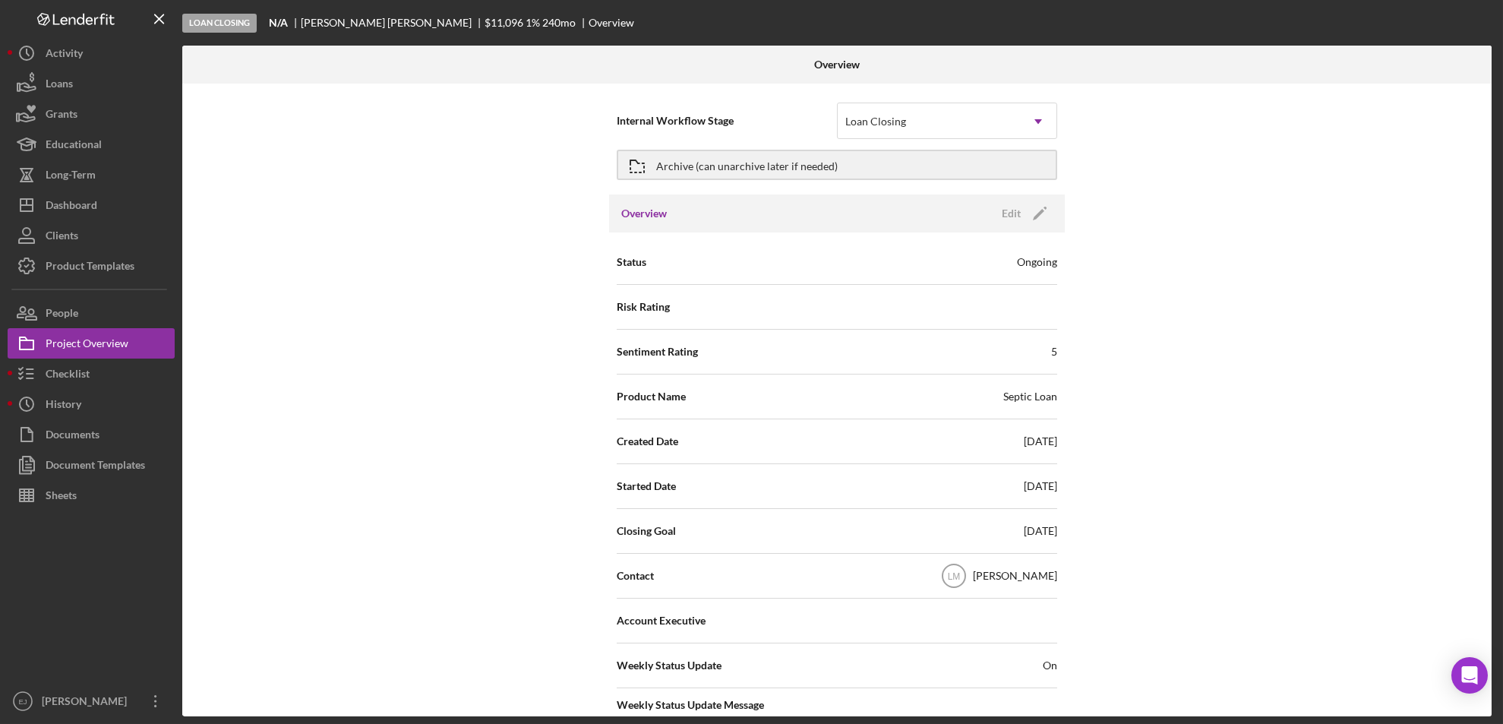
click at [1465, 319] on div "Internal Workflow Stage Loan Closing Icon/Dropdown Arrow Archive (can unarchive…" at bounding box center [837, 400] width 1310 height 633
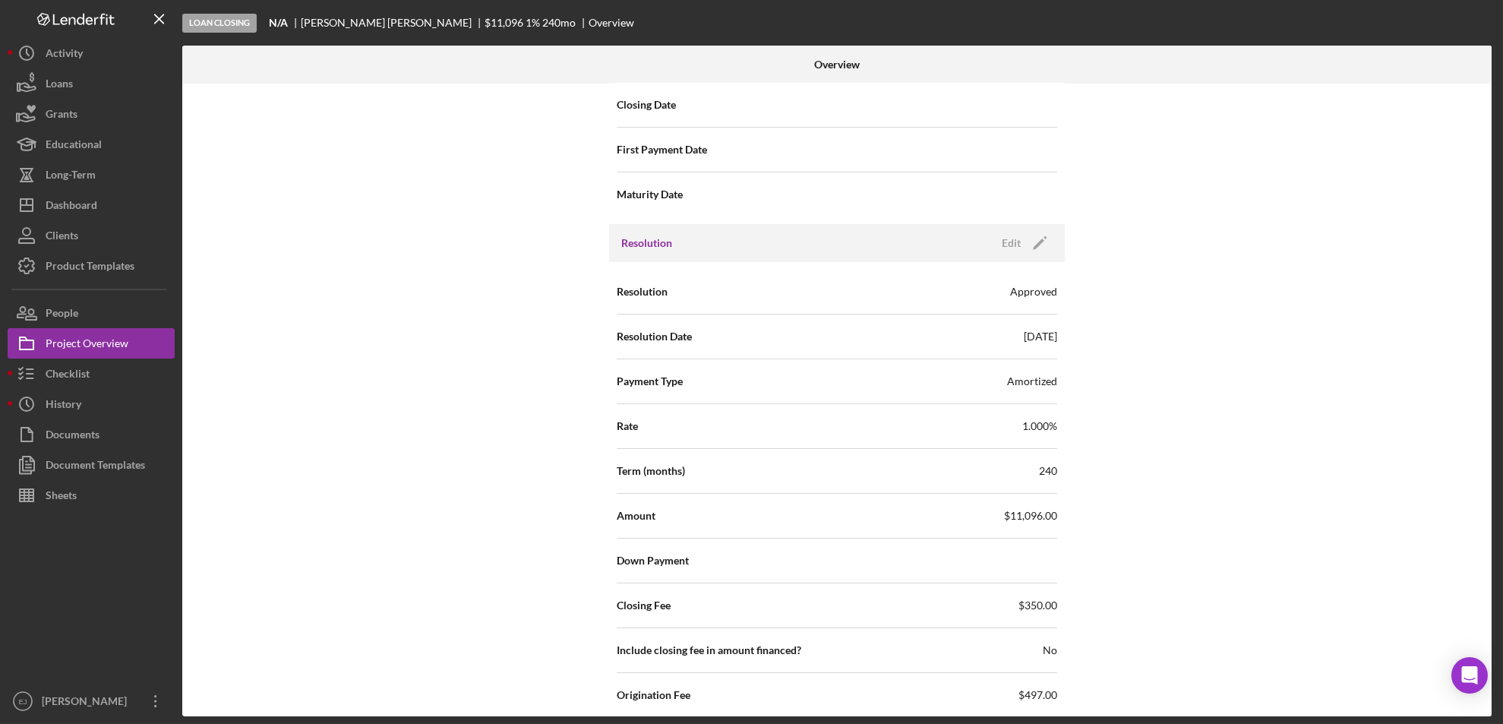
scroll to position [1886, 0]
click at [1011, 241] on div "Edit" at bounding box center [1011, 240] width 19 height 23
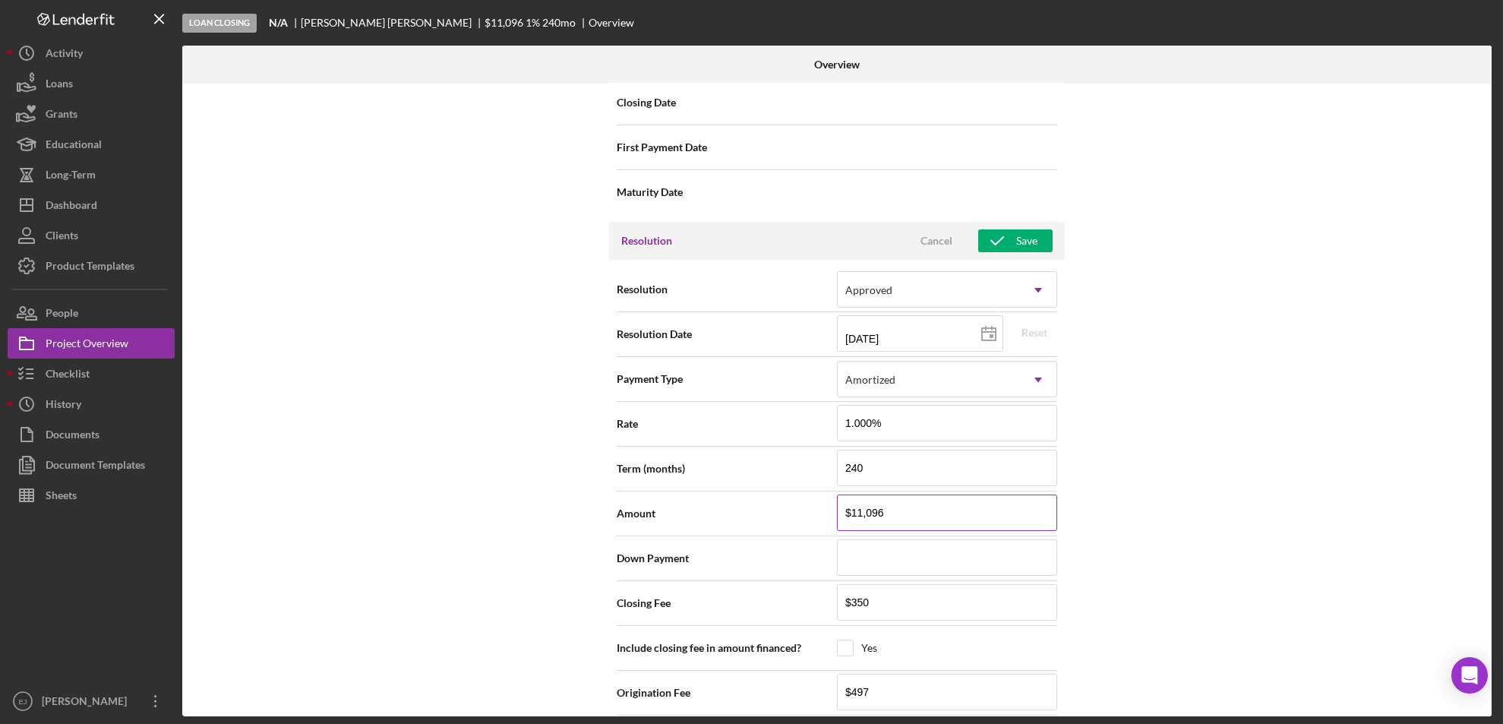
click at [930, 513] on input "$11,096" at bounding box center [947, 513] width 220 height 36
click at [893, 461] on input "240" at bounding box center [947, 468] width 220 height 36
click at [892, 430] on input "1.000%" at bounding box center [947, 423] width 220 height 36
click at [925, 375] on div "Amortized" at bounding box center [929, 379] width 182 height 35
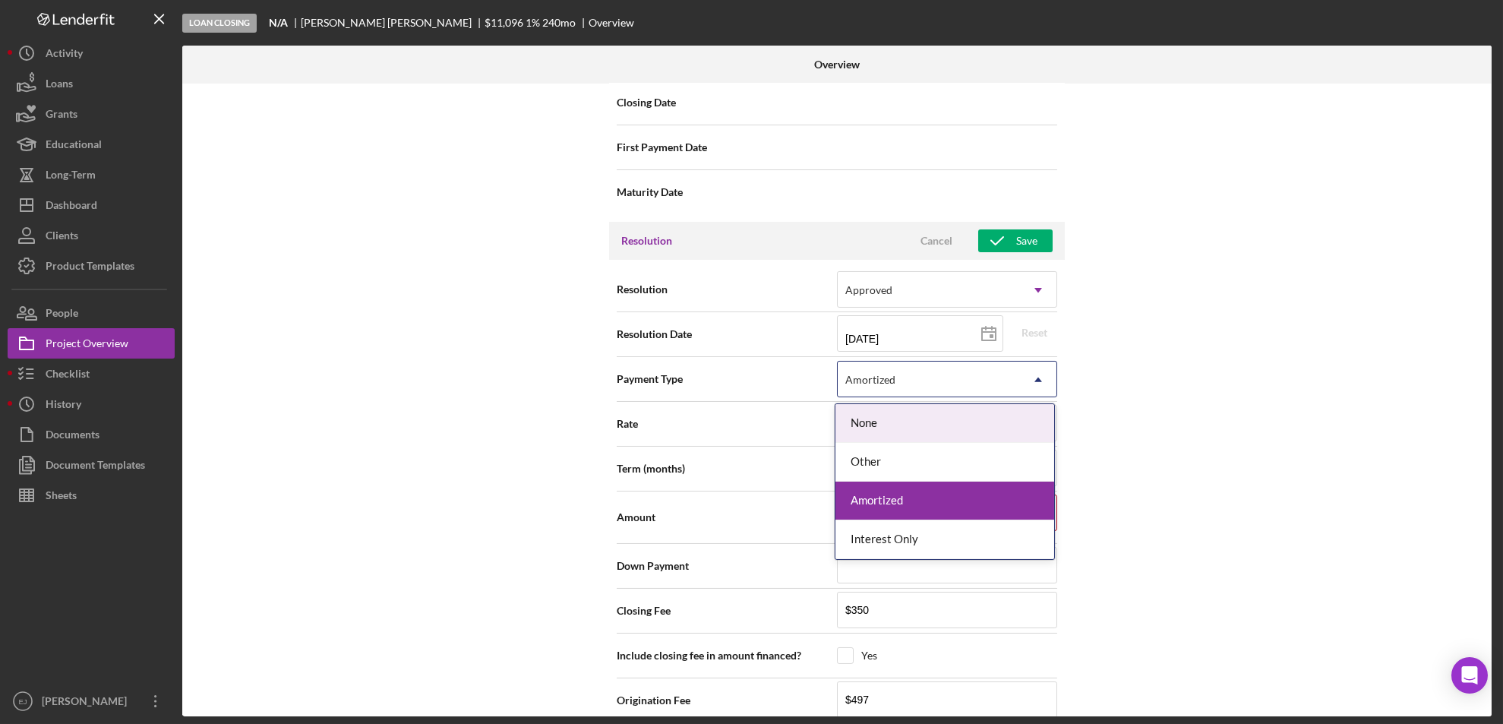
click at [1033, 373] on icon "Icon/Dropdown Arrow" at bounding box center [1038, 380] width 36 height 36
click at [1026, 411] on div "None" at bounding box center [945, 423] width 219 height 39
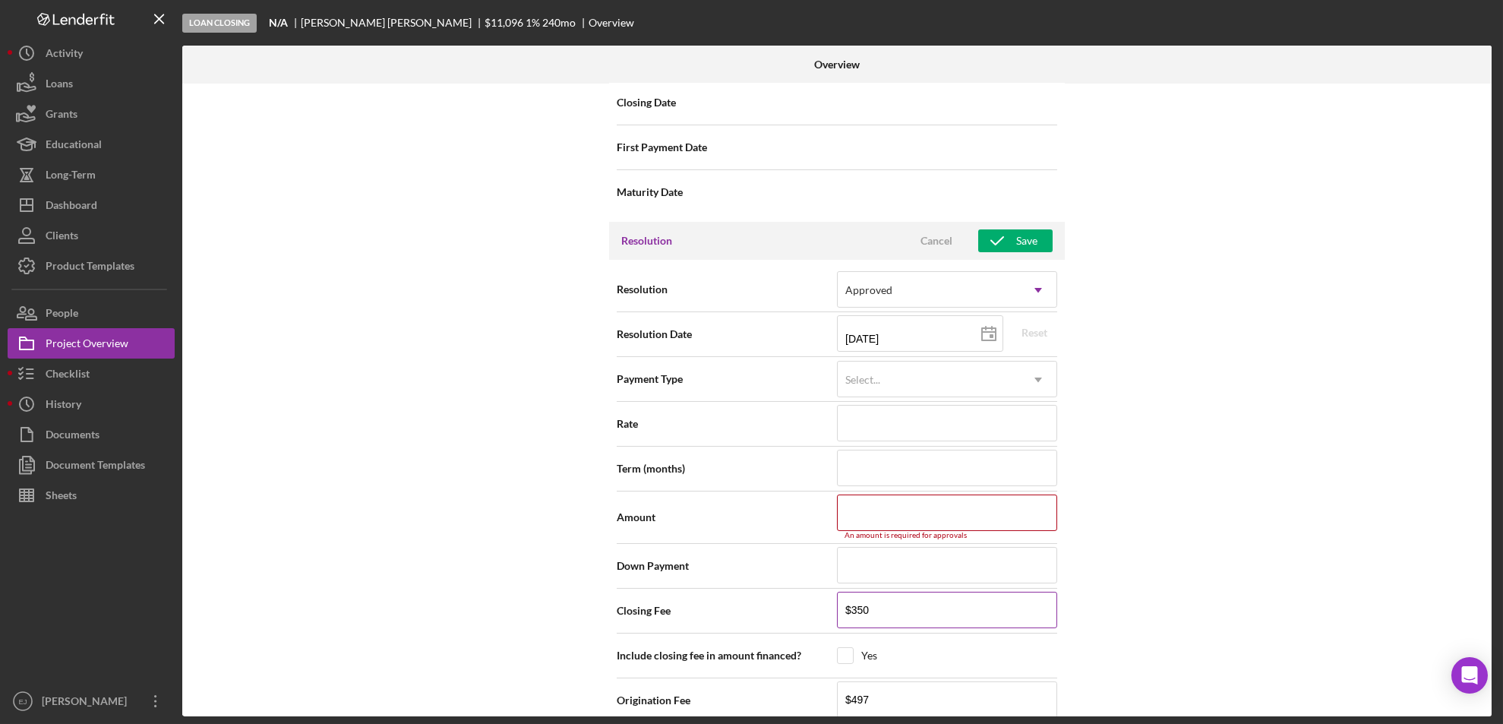
click at [963, 609] on input "$350" at bounding box center [947, 610] width 220 height 36
click at [887, 697] on input "$497" at bounding box center [947, 699] width 220 height 36
click at [1177, 556] on div "Internal Workflow Stage Loan Closing Icon/Dropdown Arrow Archive (can unarchive…" at bounding box center [837, 400] width 1310 height 633
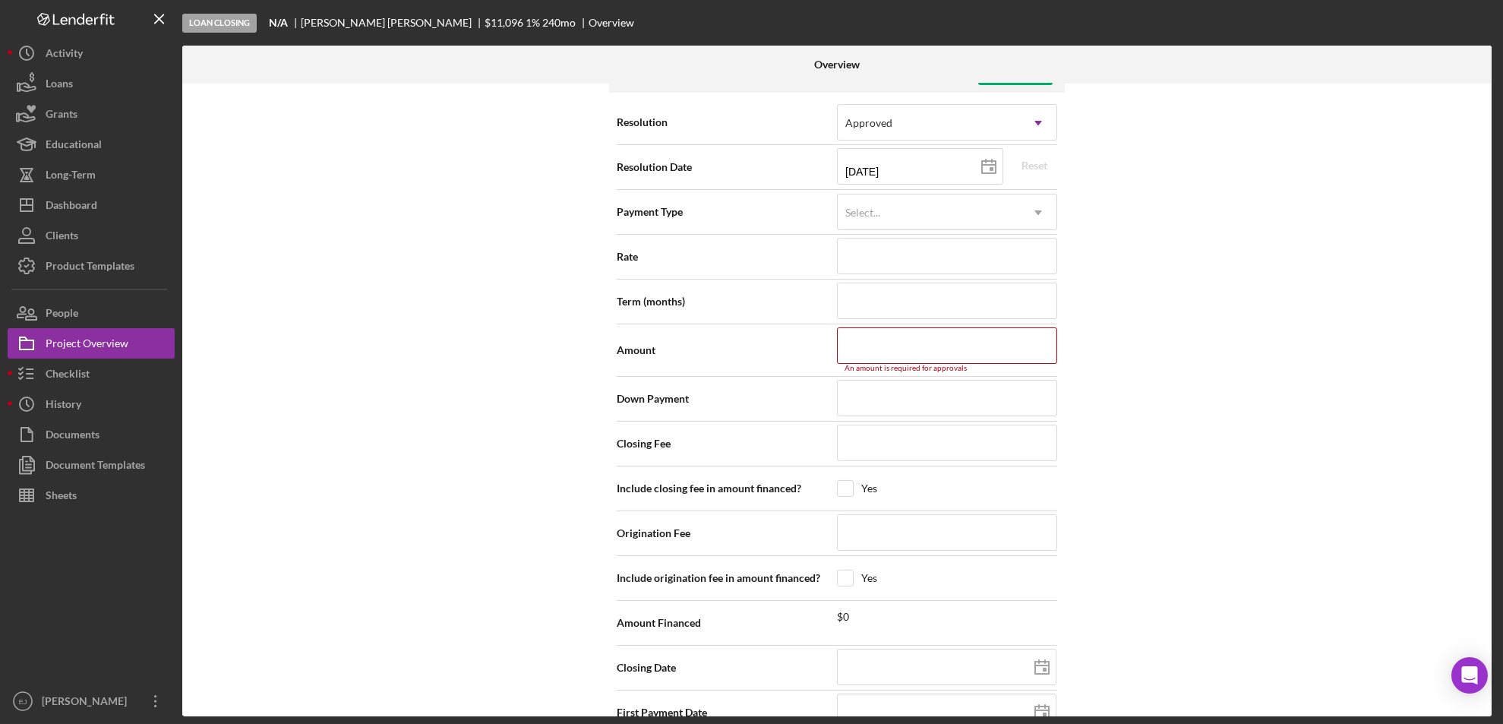
scroll to position [2086, 0]
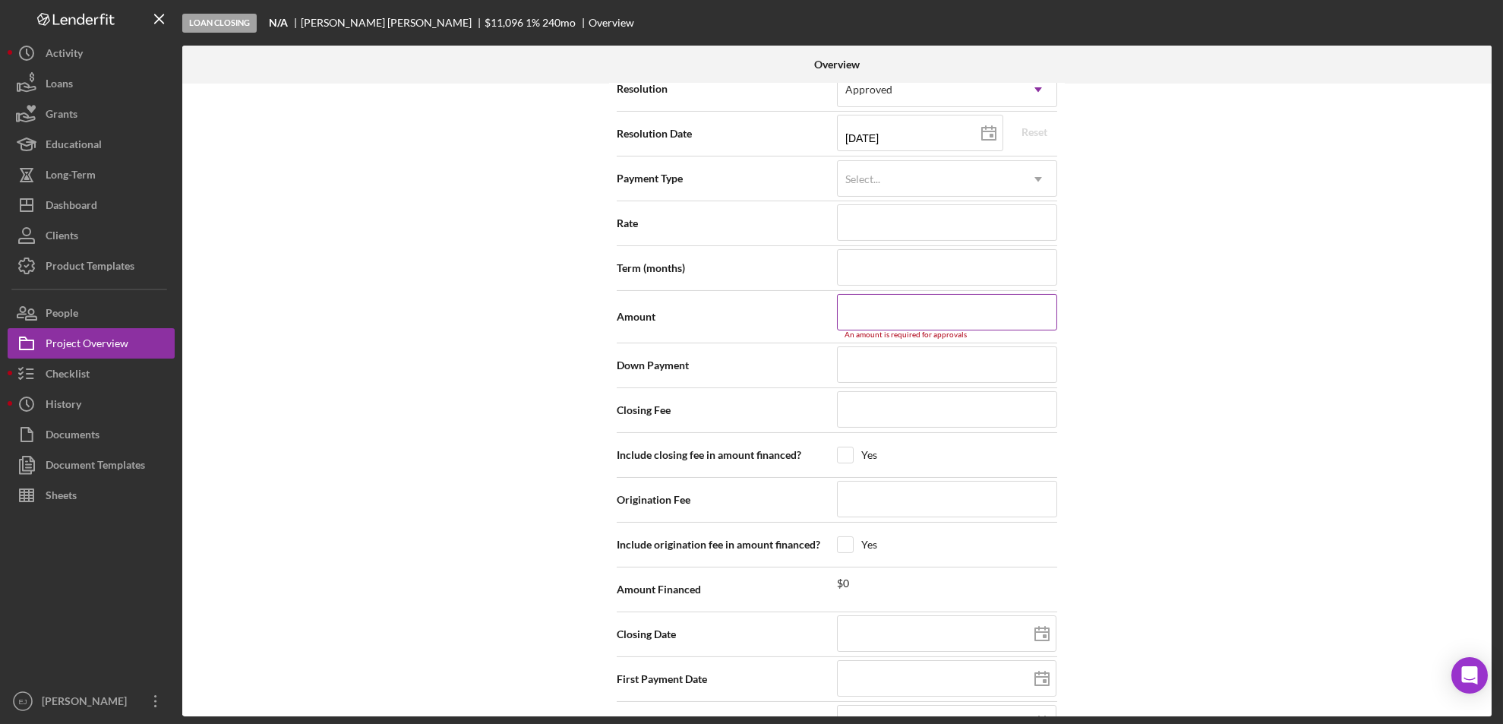
click at [920, 321] on input at bounding box center [947, 312] width 220 height 36
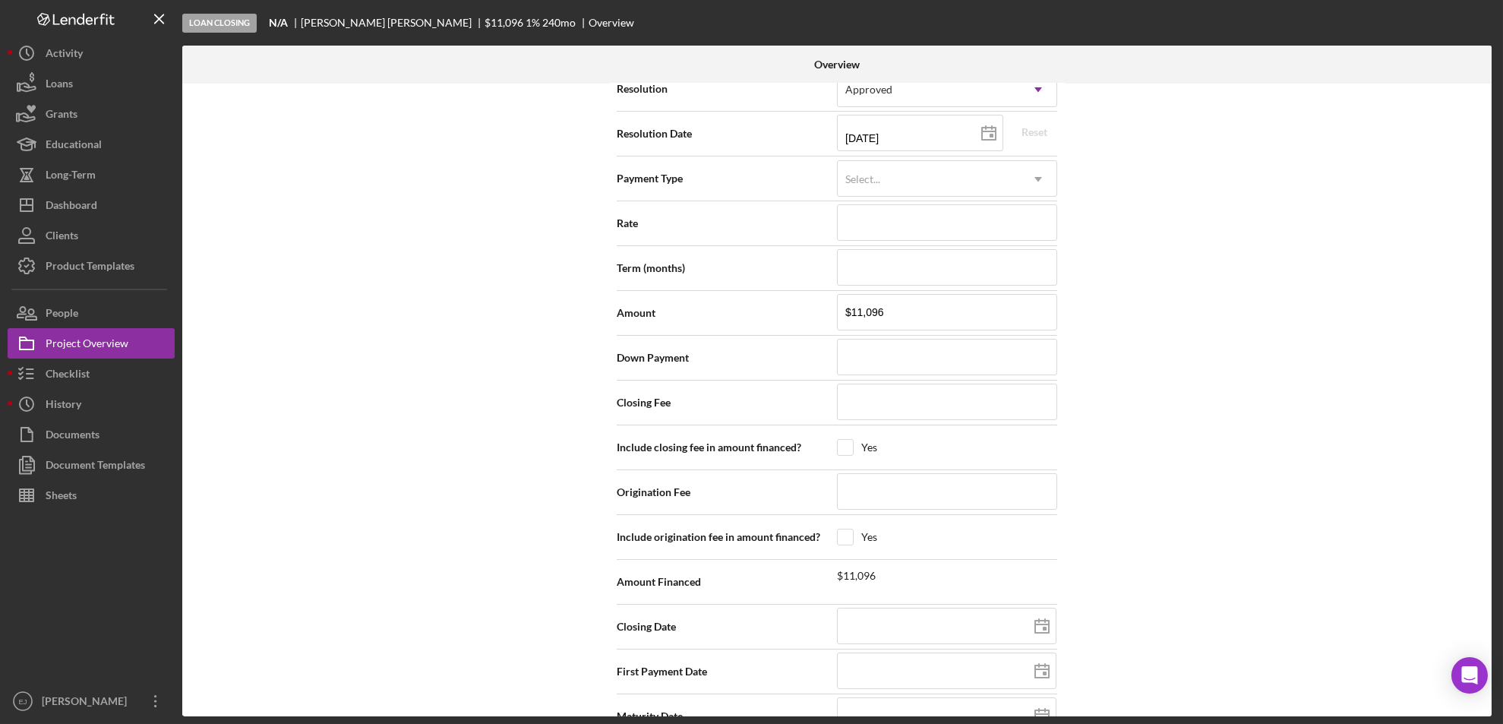
click at [1204, 334] on div "Internal Workflow Stage Loan Closing Icon/Dropdown Arrow Archive (can unarchive…" at bounding box center [837, 400] width 1310 height 633
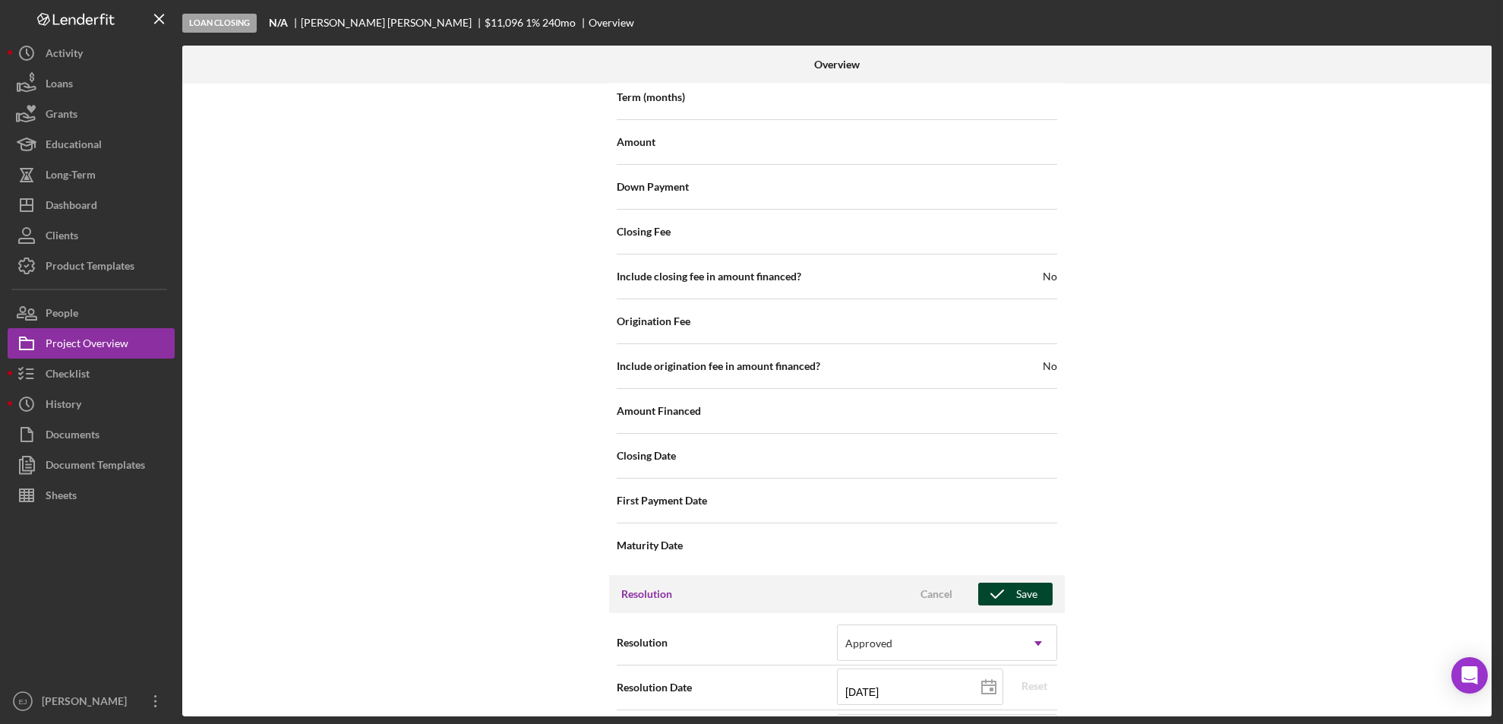
click at [1007, 593] on icon "button" at bounding box center [998, 594] width 38 height 38
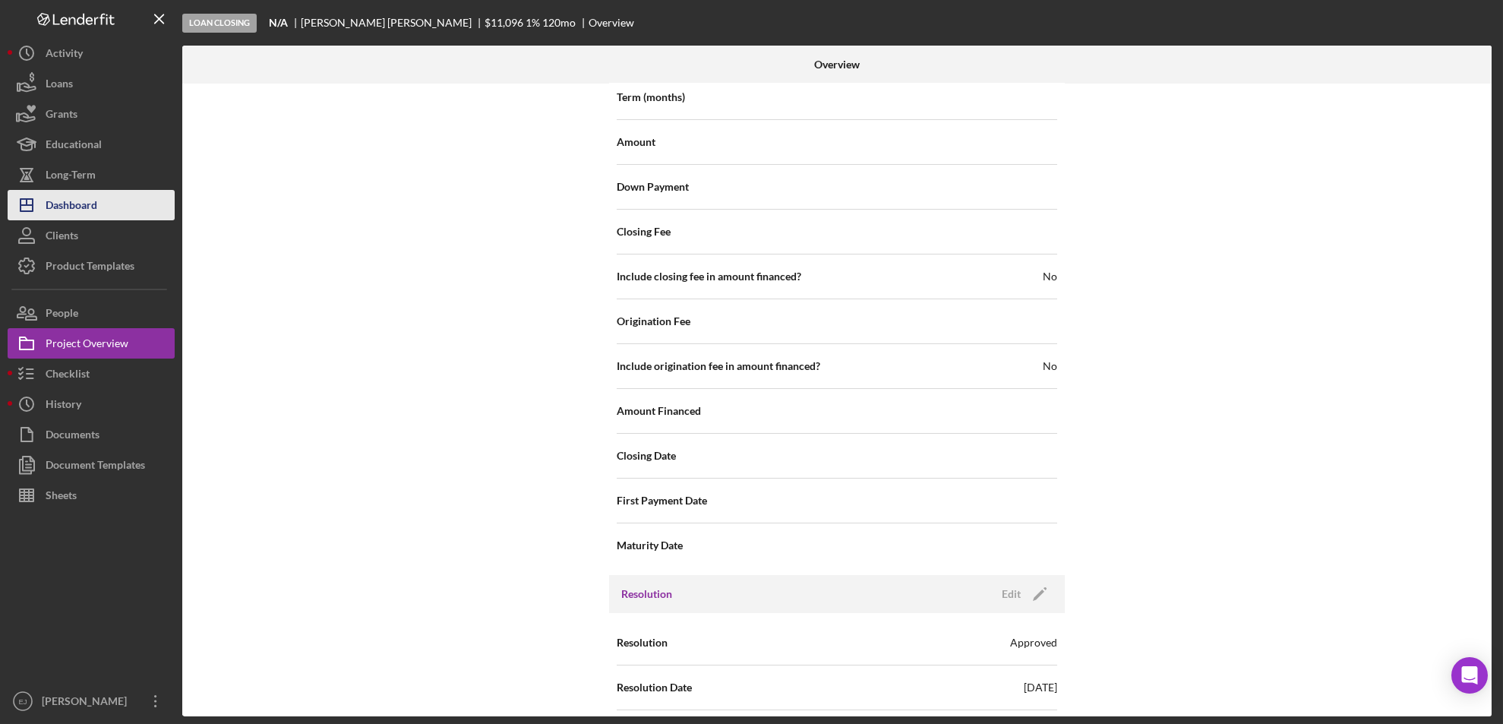
click at [71, 202] on div "Dashboard" at bounding box center [72, 207] width 52 height 34
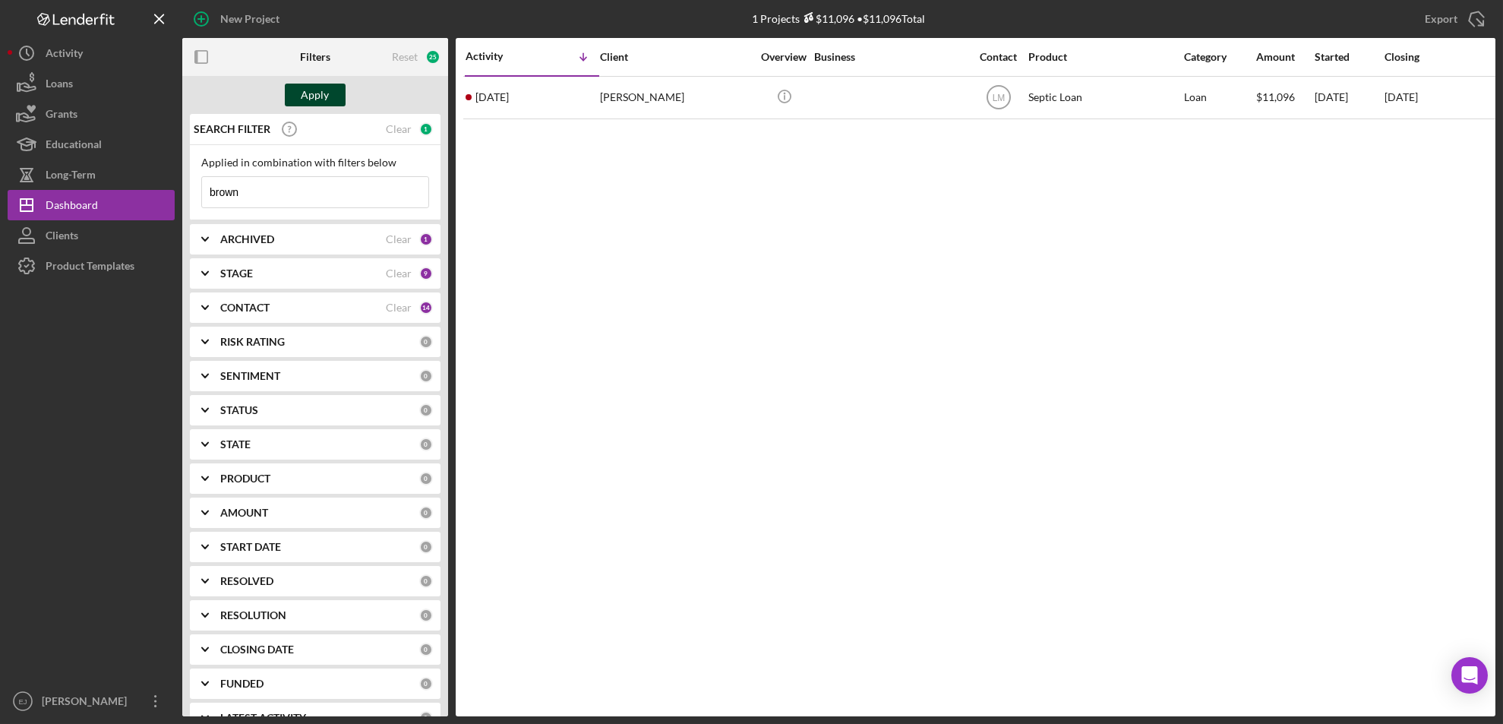
click at [333, 103] on button "Apply" at bounding box center [315, 95] width 61 height 23
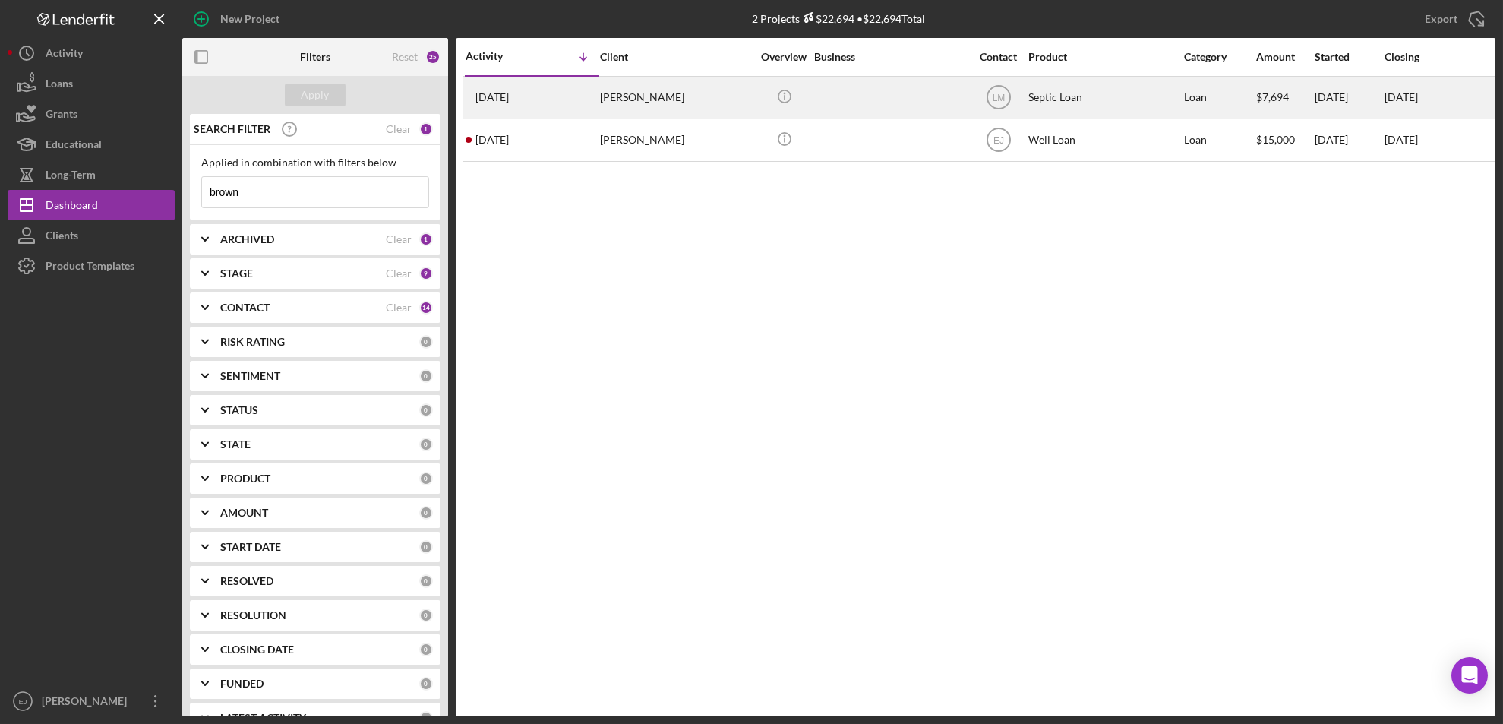
click at [618, 103] on div "[PERSON_NAME]" at bounding box center [676, 97] width 152 height 40
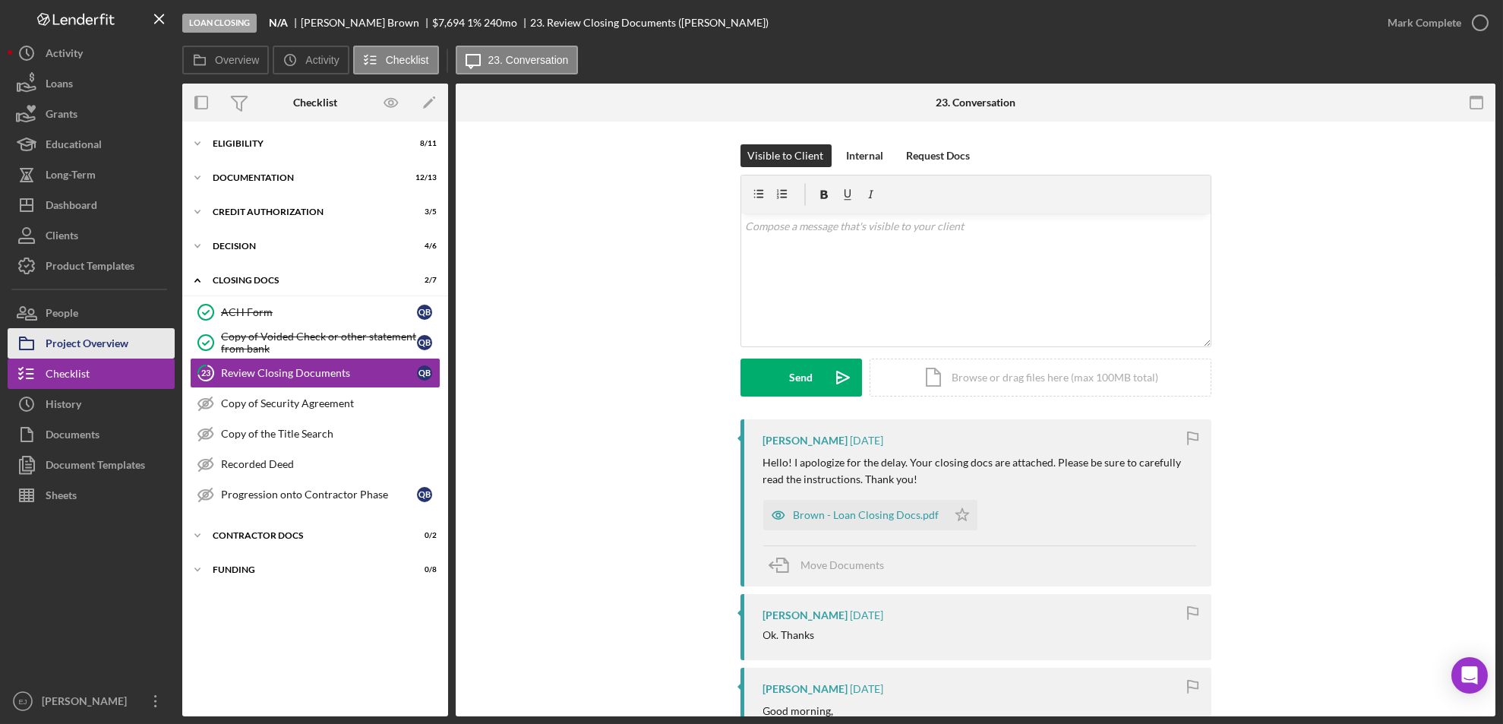
click at [98, 341] on div "Project Overview" at bounding box center [87, 345] width 83 height 34
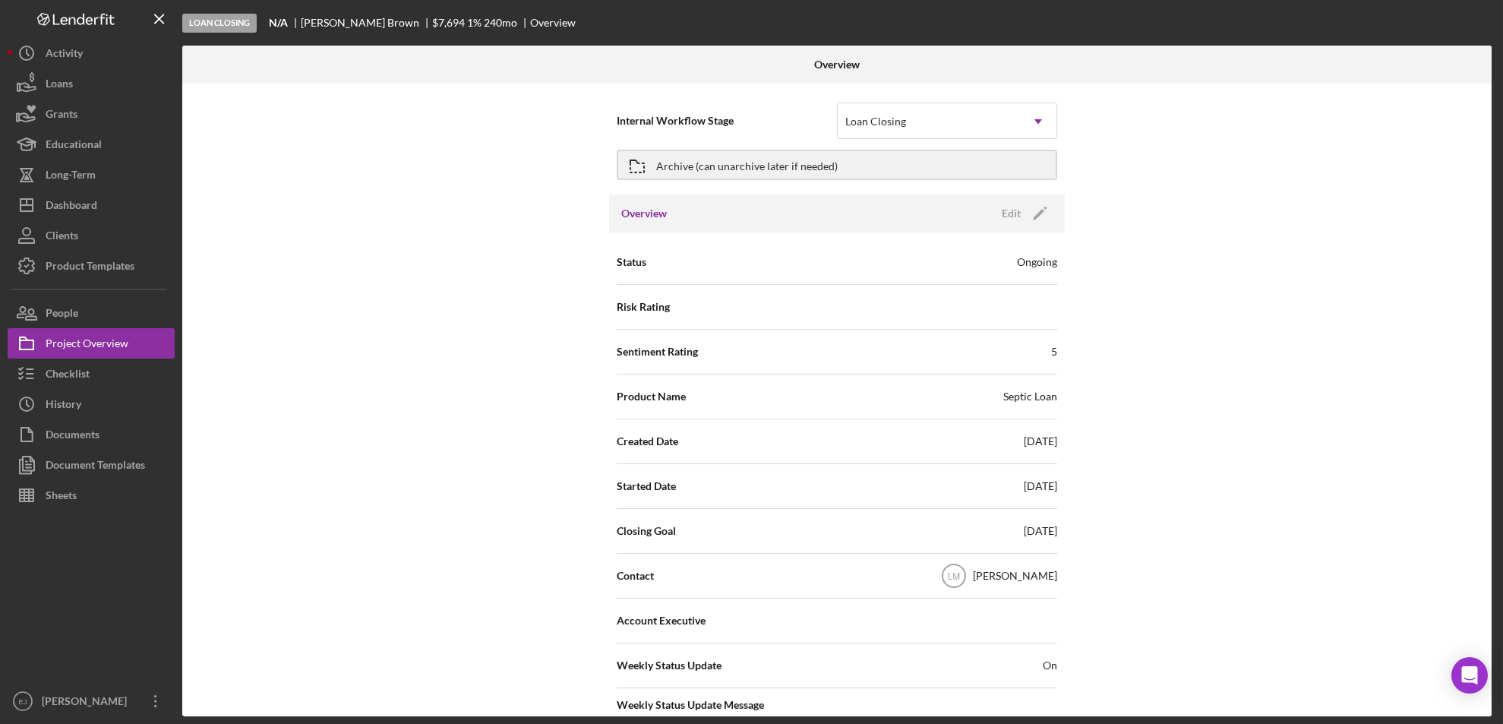
click at [1319, 597] on div "Internal Workflow Stage Loan Closing Icon/Dropdown Arrow Archive (can unarchive…" at bounding box center [837, 400] width 1310 height 633
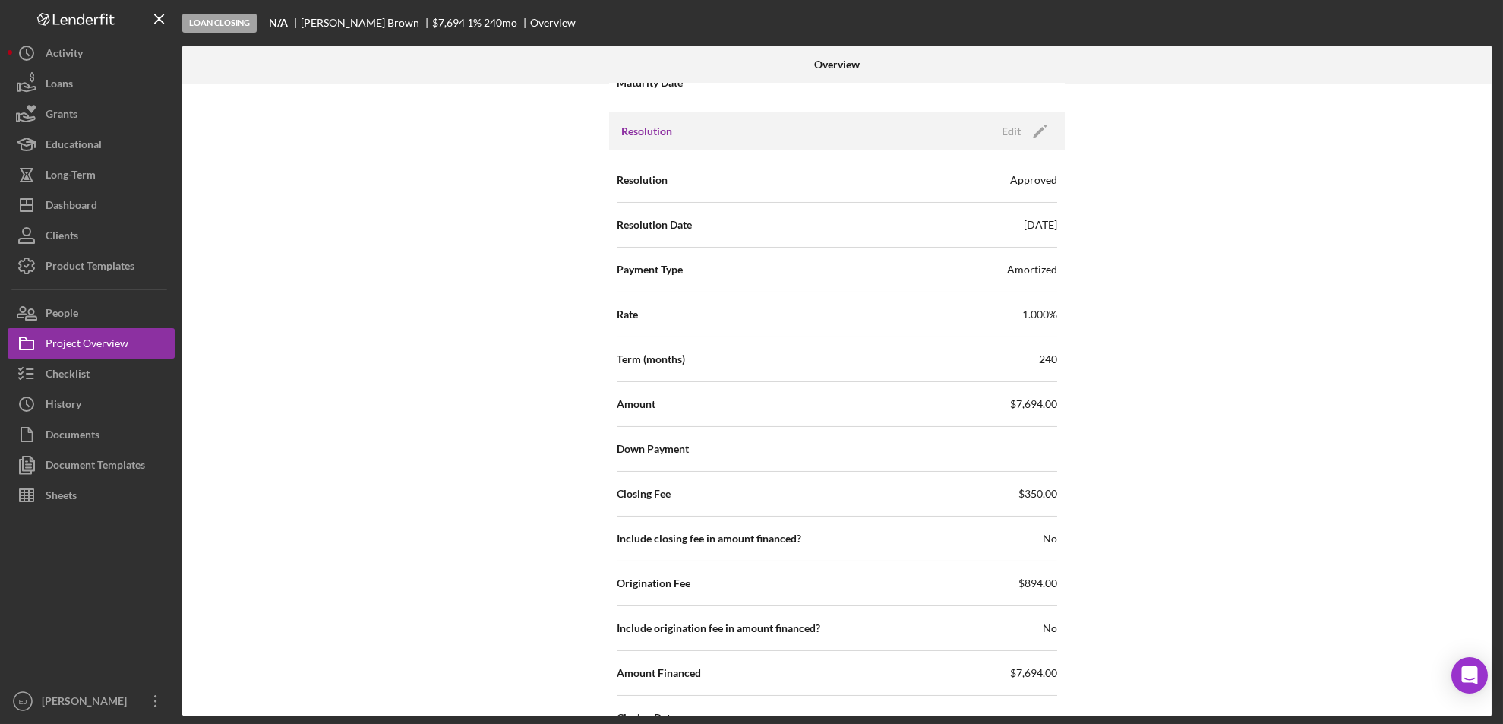
scroll to position [2006, 0]
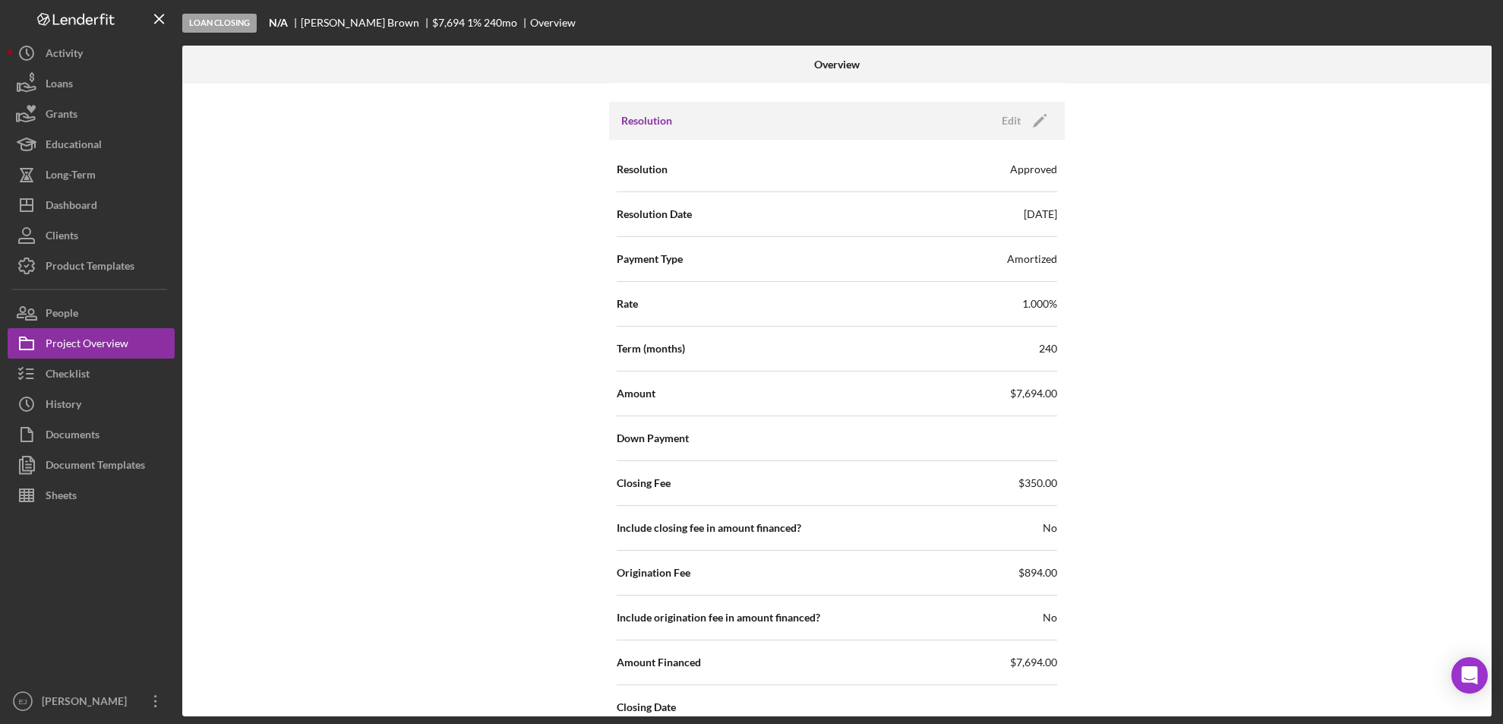
click at [1018, 132] on div "Resolution Edit Icon/Edit" at bounding box center [837, 121] width 456 height 38
click at [1013, 123] on div "Edit" at bounding box center [1011, 120] width 19 height 23
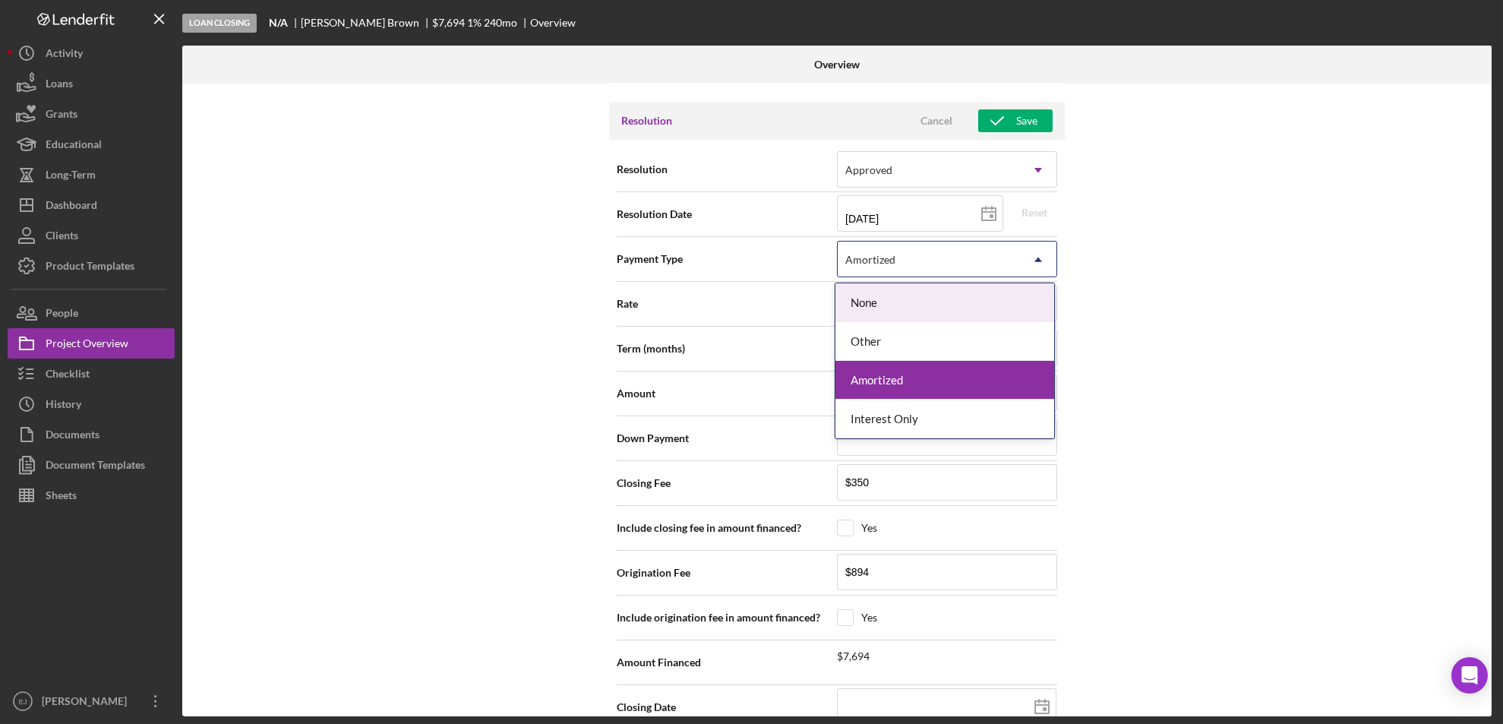
click at [1035, 262] on icon "Icon/Dropdown Arrow" at bounding box center [1038, 260] width 36 height 36
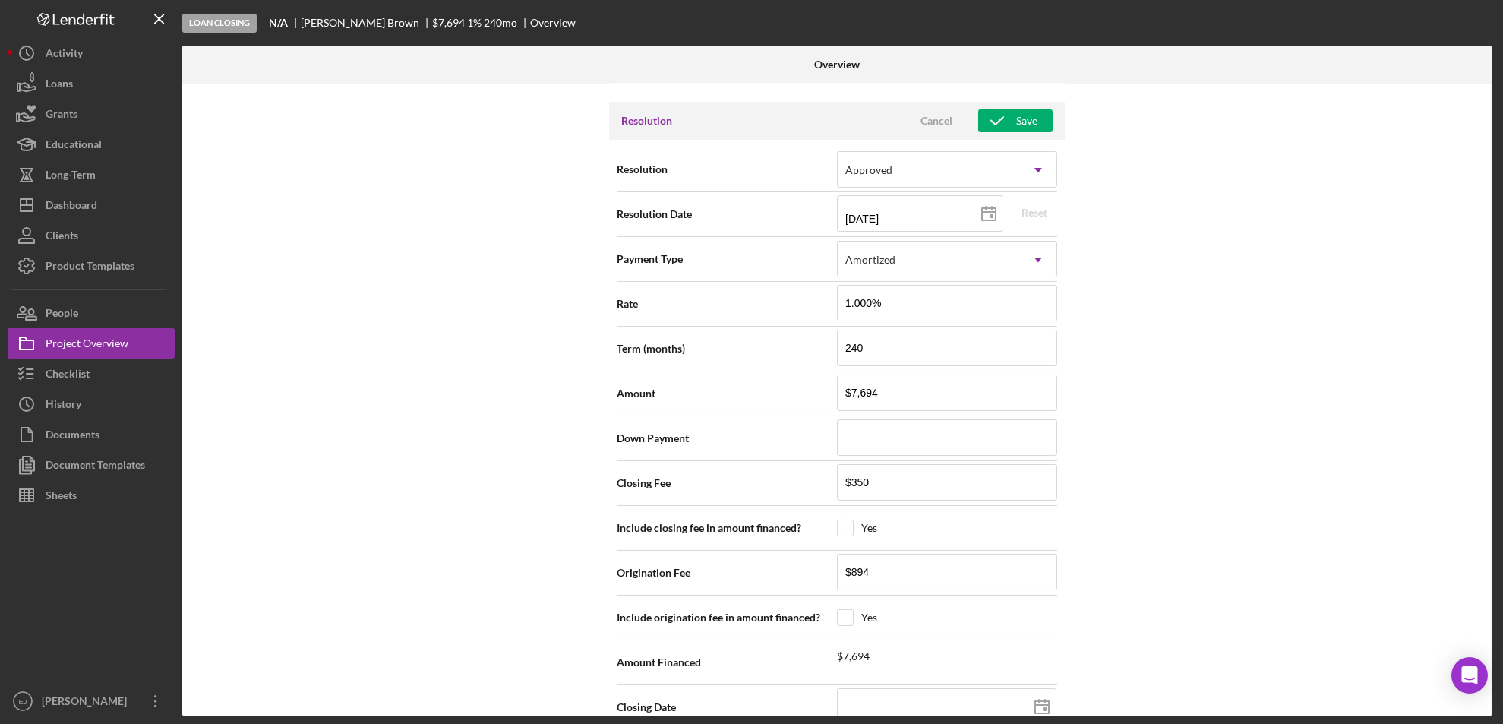
click at [1029, 280] on div "Payment Type Amortized Icon/Dropdown Arrow" at bounding box center [837, 259] width 441 height 45
click at [1032, 258] on icon "Icon/Dropdown Arrow" at bounding box center [1038, 260] width 36 height 36
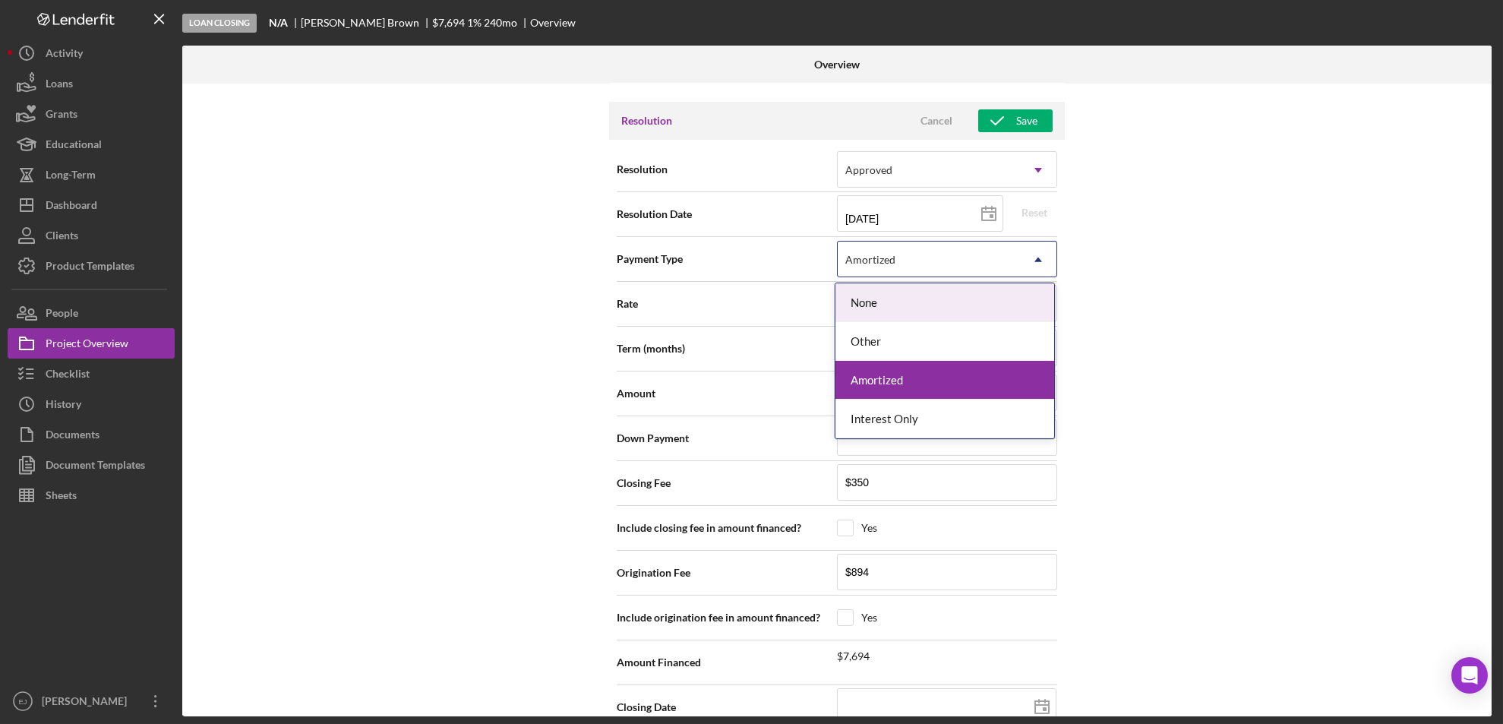
click at [1023, 301] on div "None" at bounding box center [945, 302] width 219 height 39
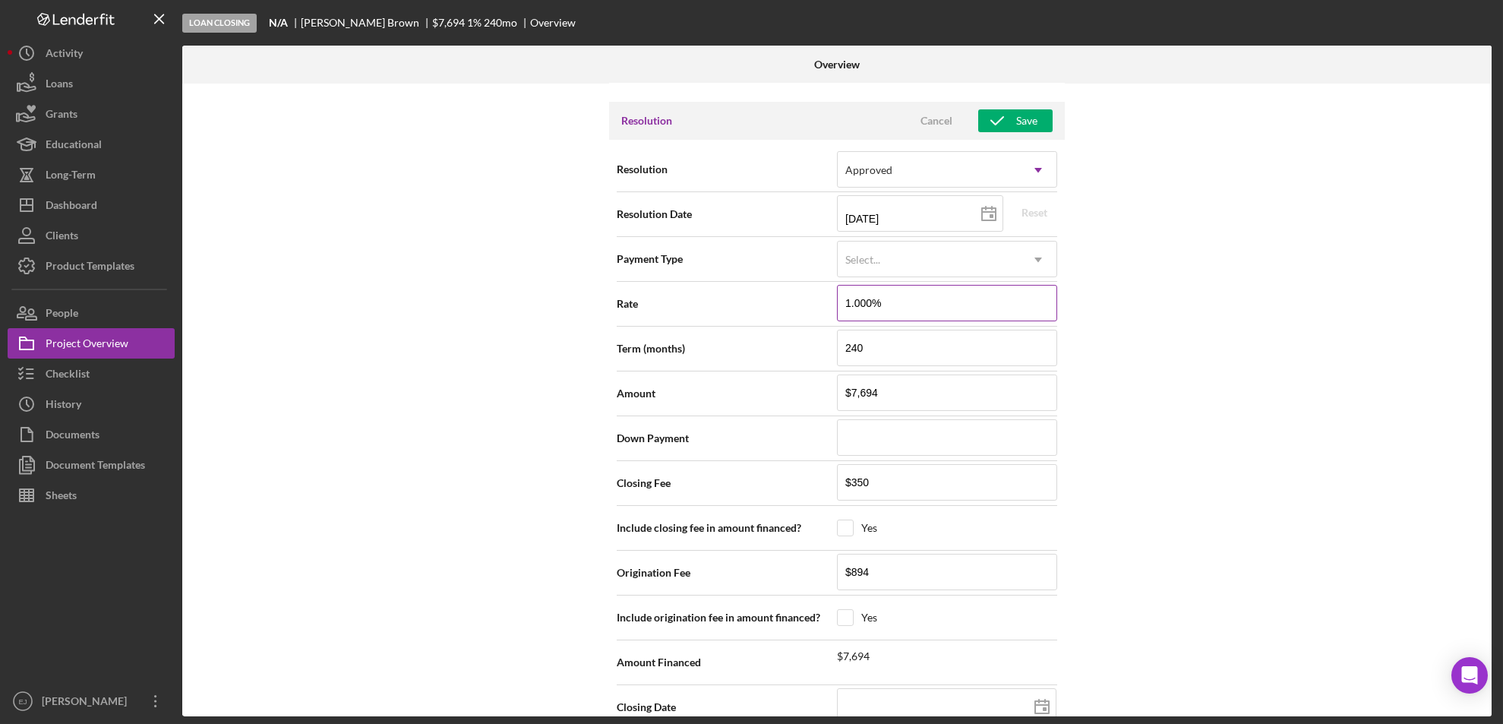
click at [995, 310] on input "1.000%" at bounding box center [947, 303] width 220 height 36
click at [895, 349] on input "240" at bounding box center [947, 348] width 220 height 36
click at [884, 484] on input "$350" at bounding box center [947, 482] width 220 height 36
click at [884, 577] on input "$894" at bounding box center [947, 572] width 220 height 36
click at [1022, 109] on div "Save" at bounding box center [1026, 120] width 21 height 23
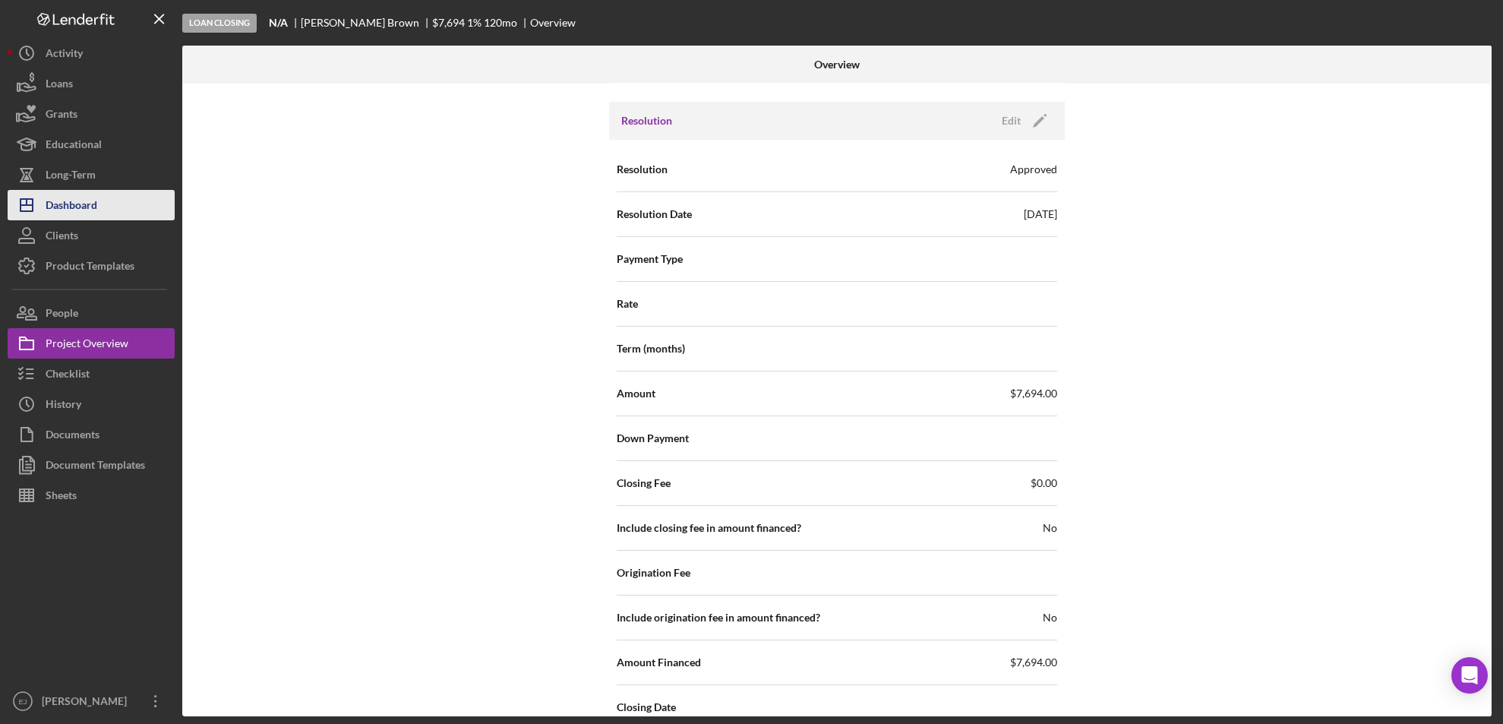
click at [94, 205] on div "Dashboard" at bounding box center [72, 207] width 52 height 34
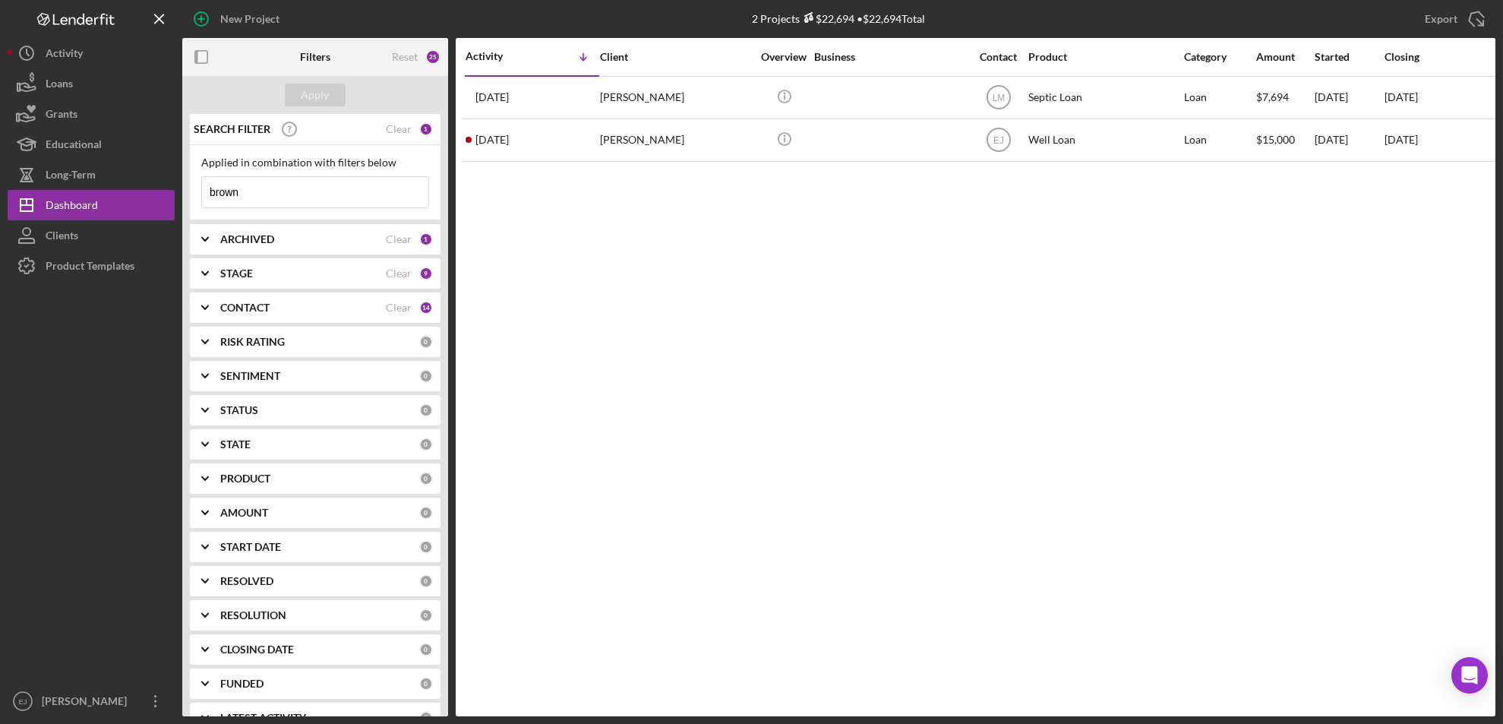
click at [301, 192] on input "brown" at bounding box center [315, 192] width 226 height 30
click at [314, 81] on div "Apply" at bounding box center [315, 95] width 266 height 38
click at [226, 185] on input "[PERSON_NAME]" at bounding box center [315, 192] width 226 height 30
click at [303, 96] on div "Apply" at bounding box center [316, 95] width 28 height 23
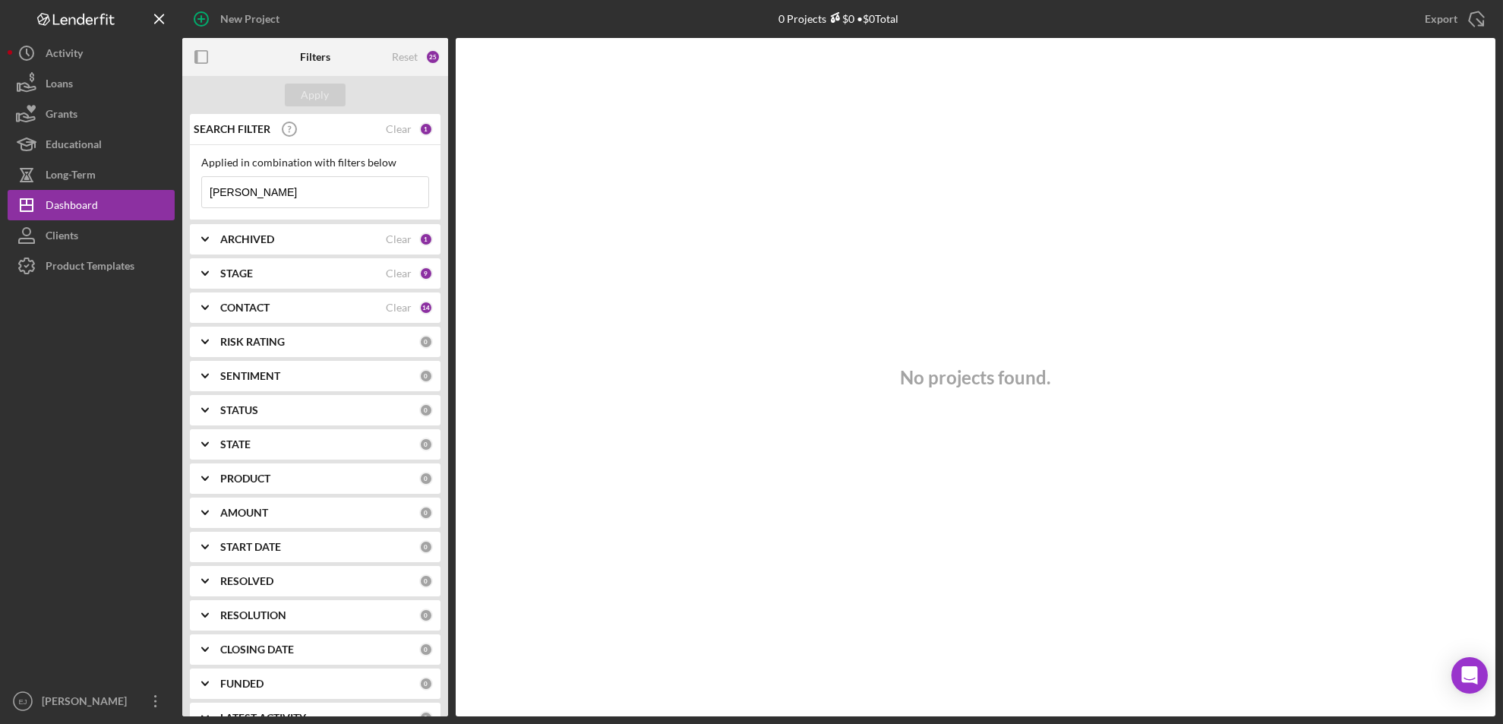
click at [272, 196] on input "[PERSON_NAME]" at bounding box center [315, 192] width 226 height 30
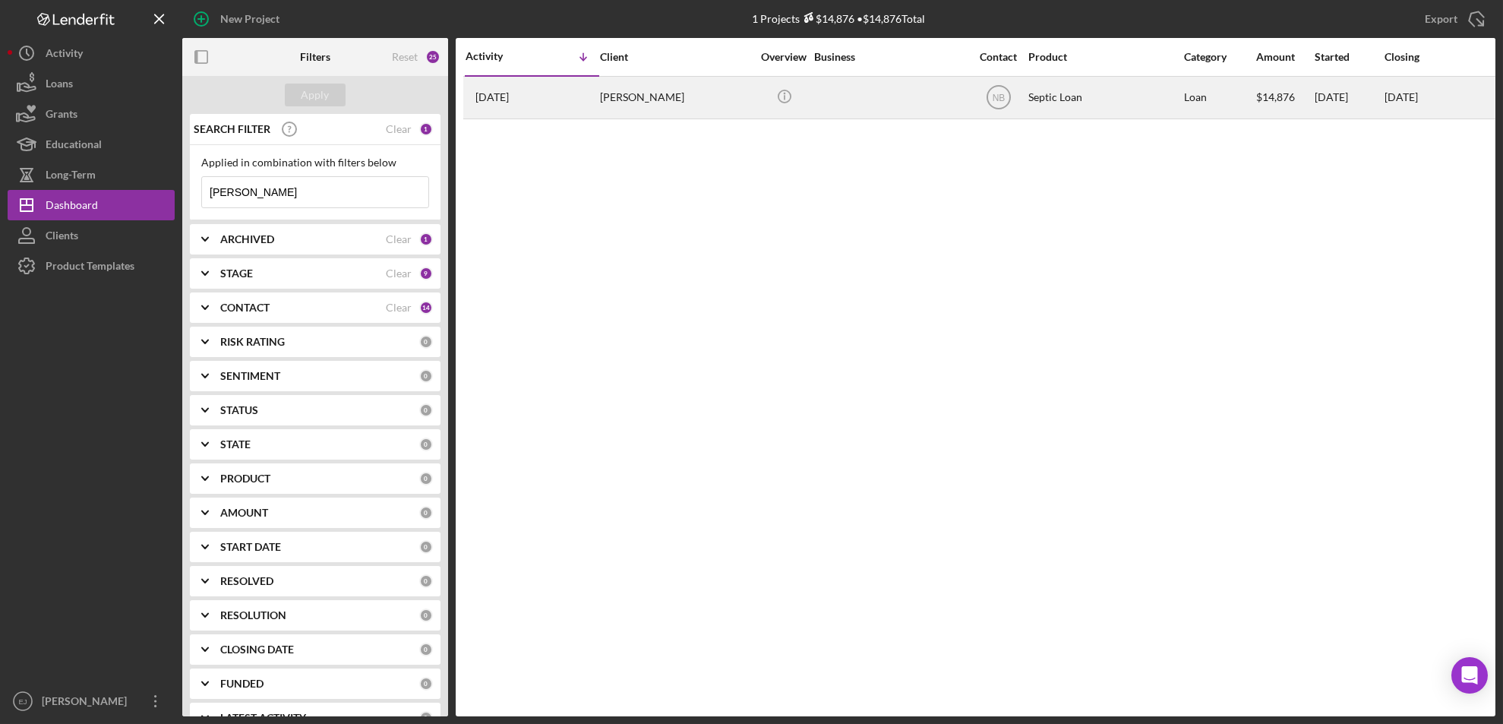
click at [643, 100] on div "[PERSON_NAME]" at bounding box center [676, 97] width 152 height 40
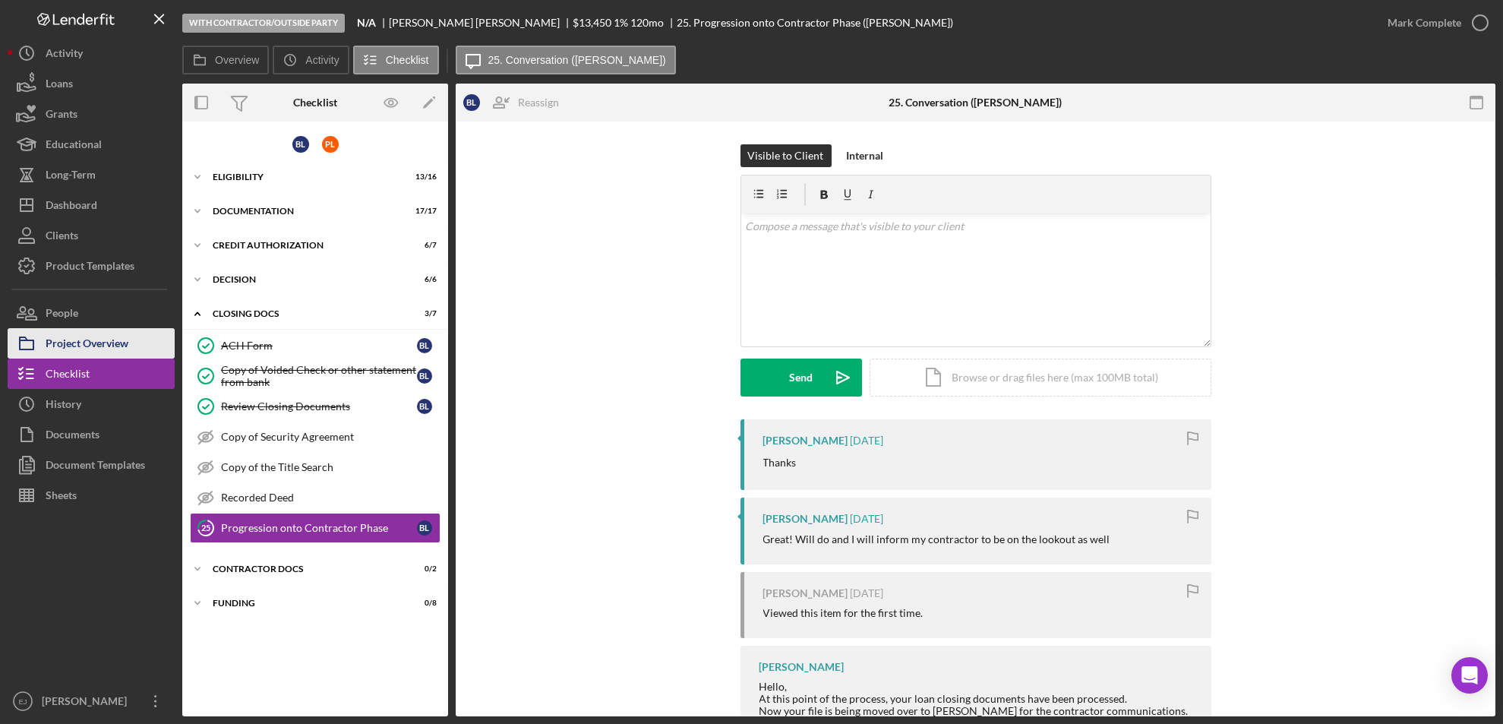
click at [105, 349] on div "Project Overview" at bounding box center [87, 345] width 83 height 34
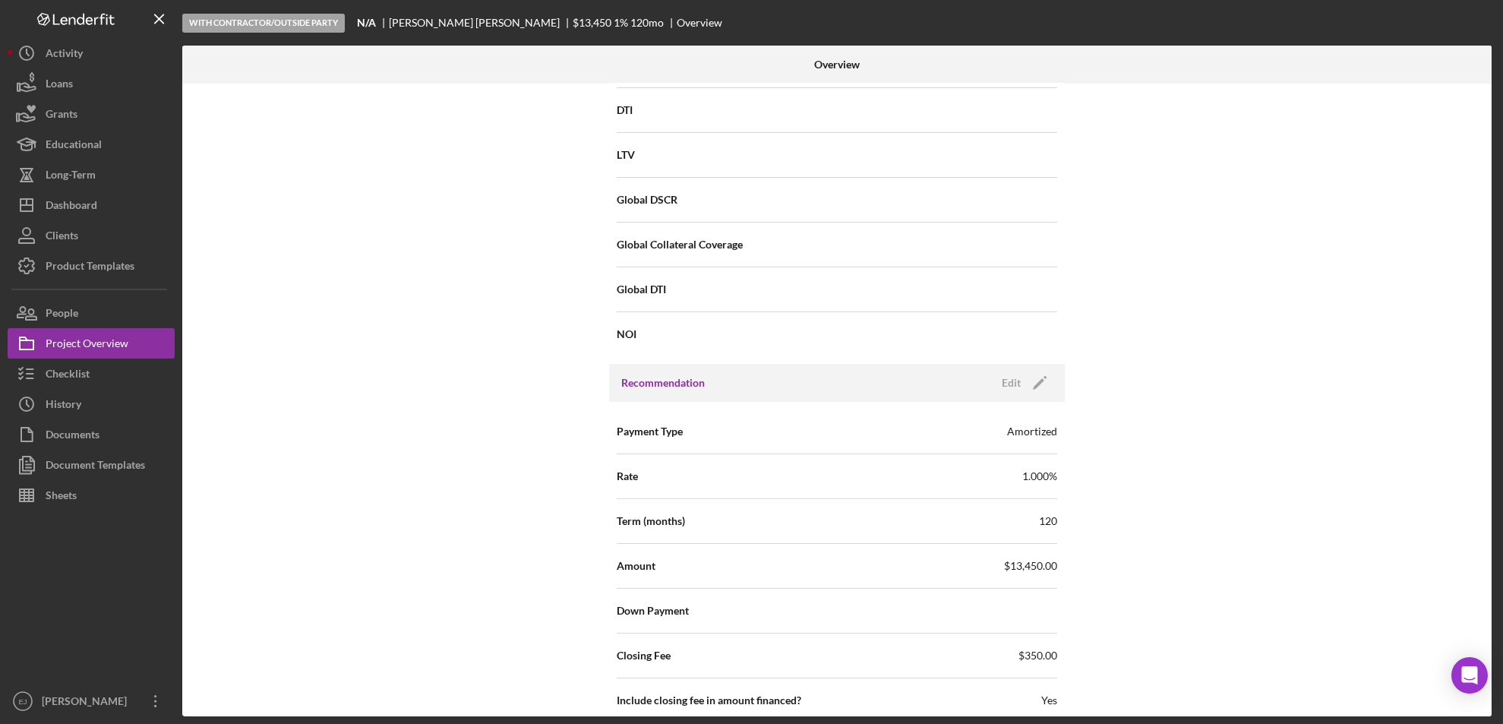
scroll to position [1540, 0]
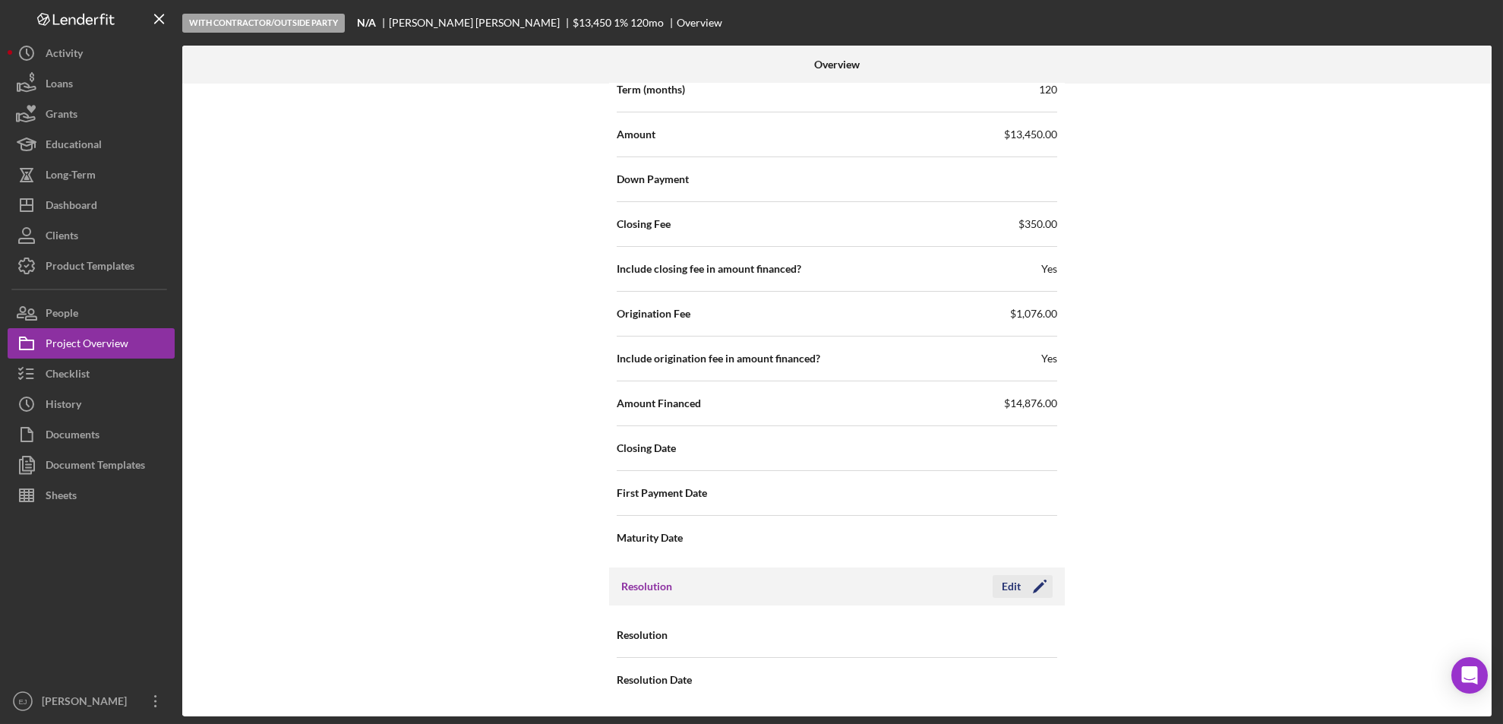
click at [1017, 575] on div "Edit" at bounding box center [1011, 586] width 19 height 23
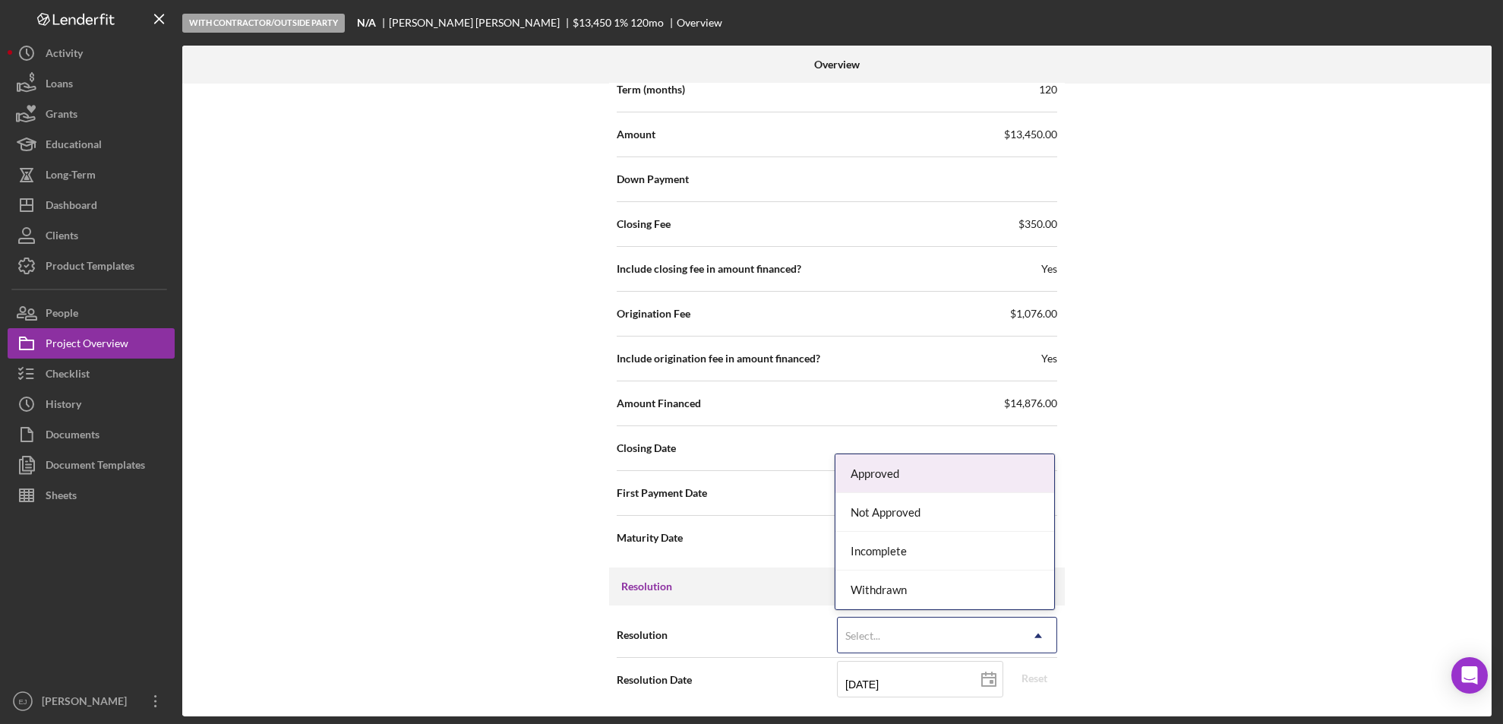
click at [1035, 643] on icon "Icon/Dropdown Arrow" at bounding box center [1038, 636] width 36 height 36
click at [961, 483] on div "Approved" at bounding box center [945, 473] width 219 height 39
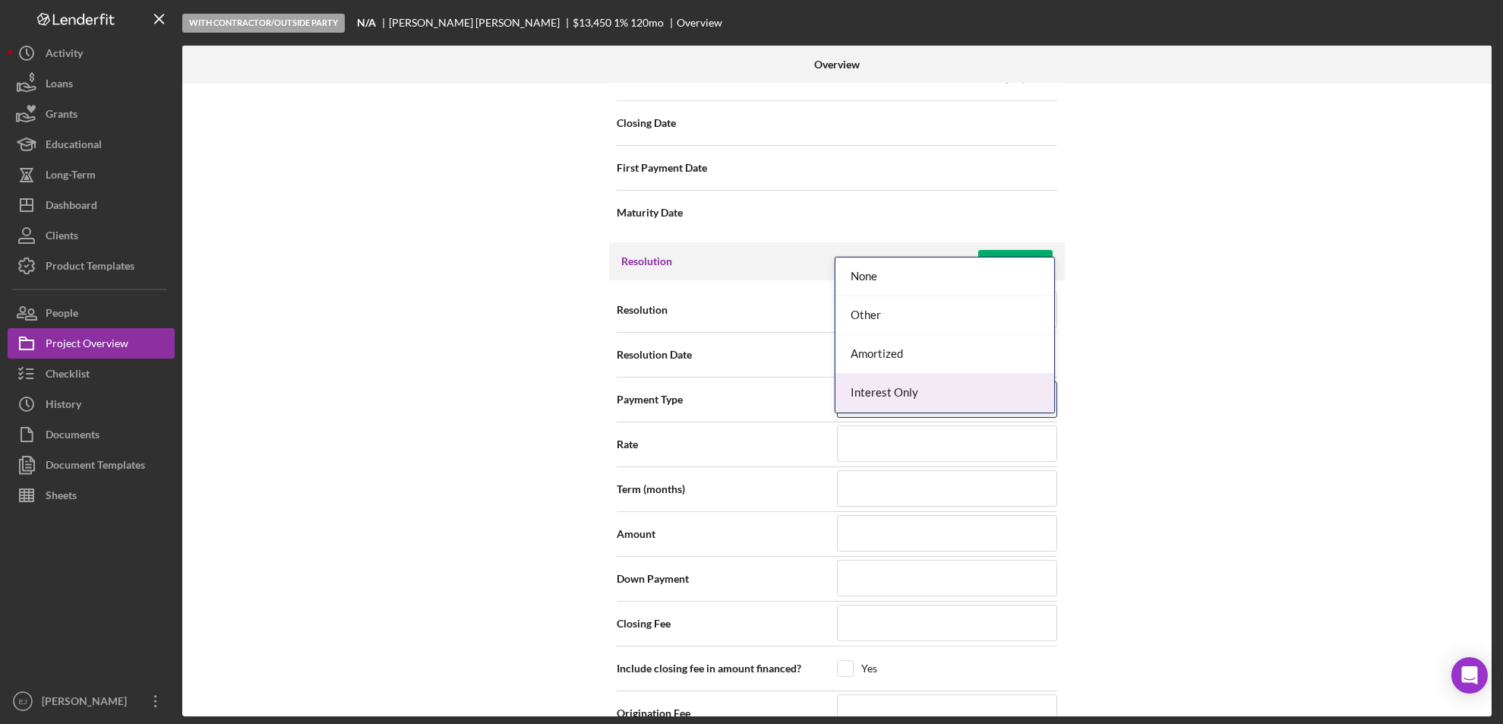
scroll to position [2123, 0]
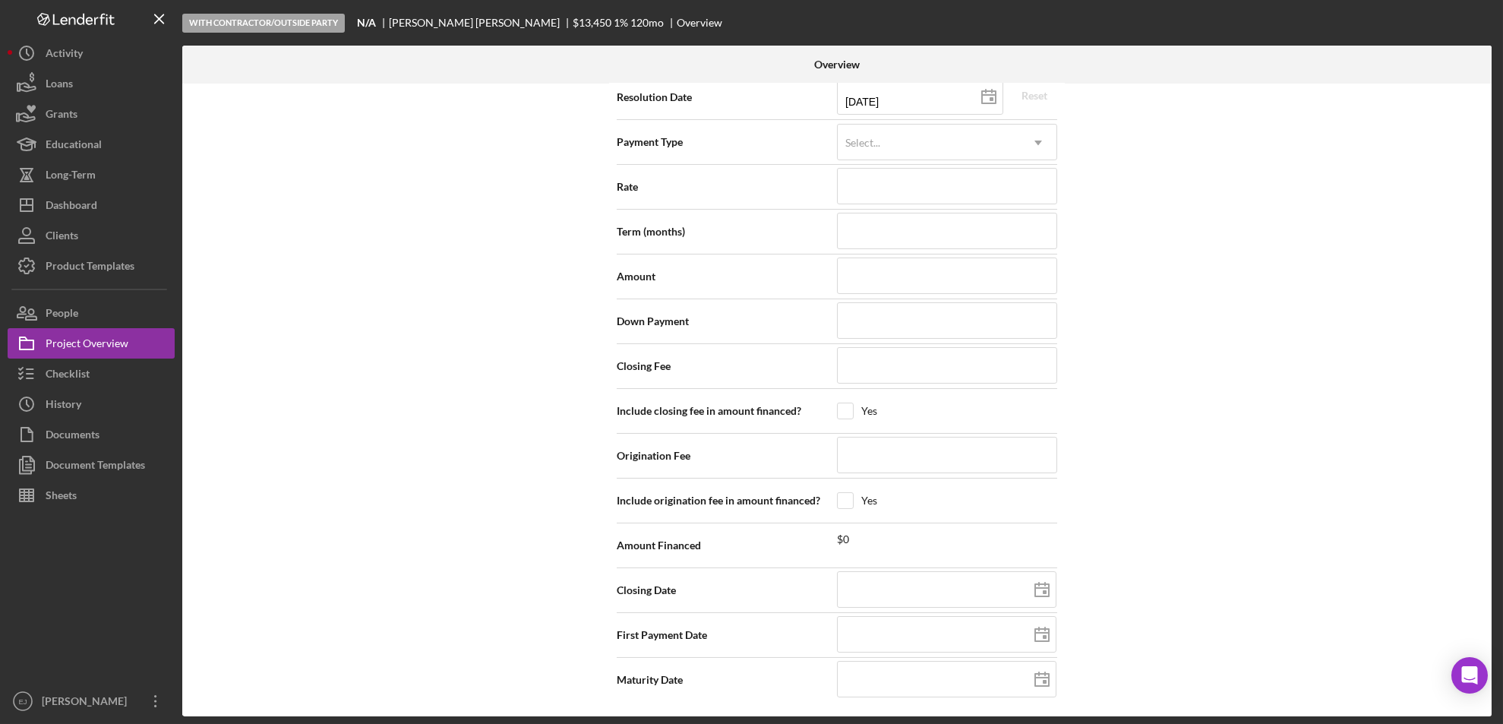
click at [1187, 222] on div "Internal Workflow Stage With Contractor/Outside Party Icon/Dropdown Arrow Archi…" at bounding box center [837, 400] width 1310 height 633
click at [904, 281] on input at bounding box center [947, 276] width 220 height 36
click at [1315, 273] on div "Internal Workflow Stage With Contractor/Outside Party Icon/Dropdown Arrow Archi…" at bounding box center [837, 400] width 1310 height 633
click at [988, 97] on icon at bounding box center [989, 97] width 38 height 38
click at [1483, 126] on div "Internal Workflow Stage With Contractor/Outside Party Icon/Dropdown Arrow Archi…" at bounding box center [837, 400] width 1310 height 633
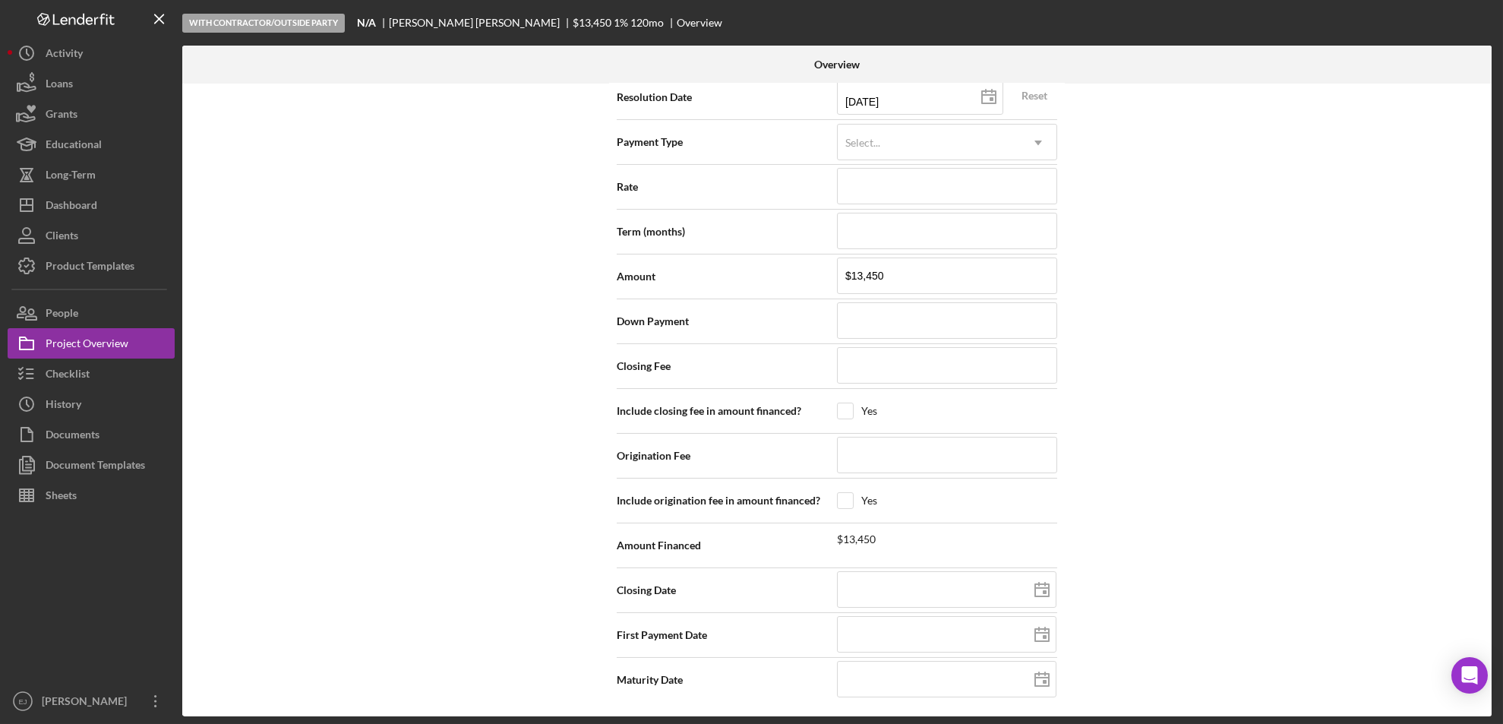
scroll to position [1568, 0]
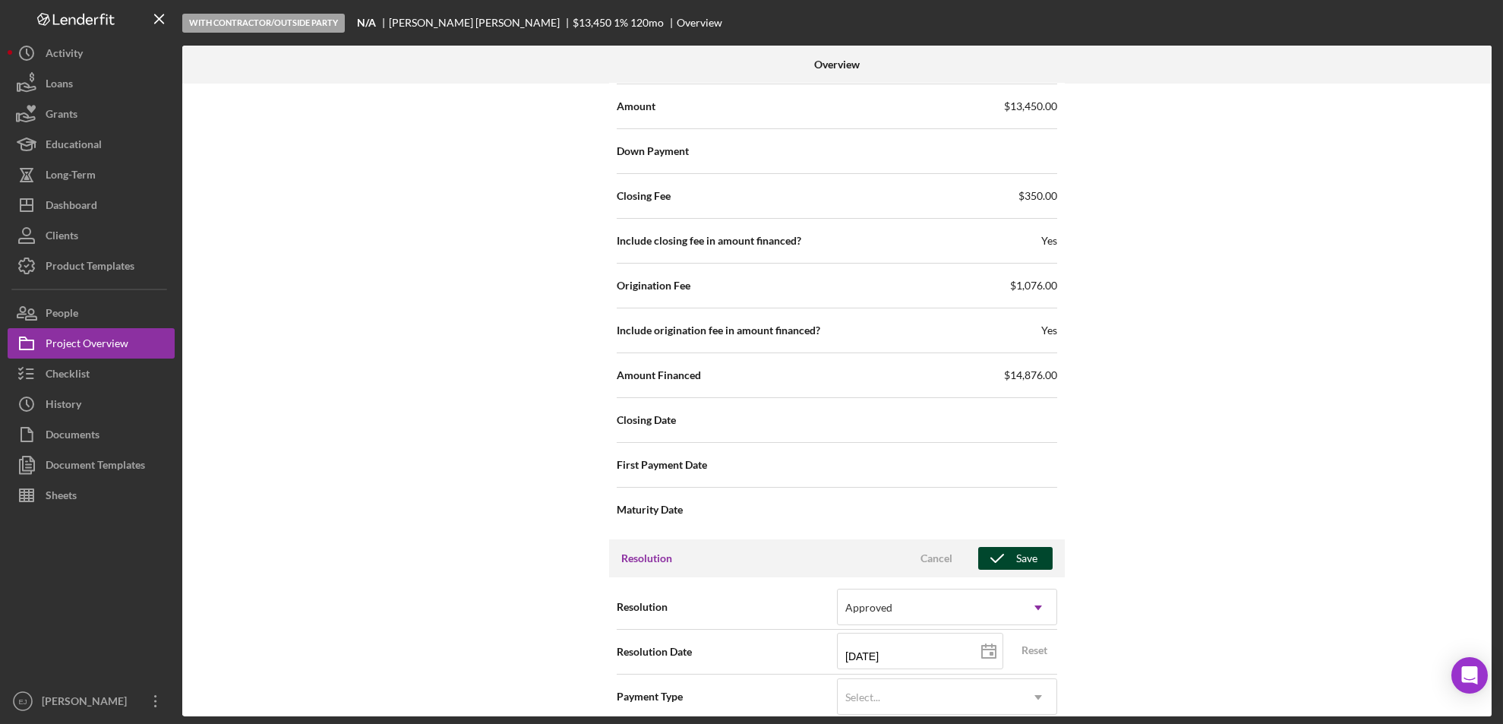
click at [1016, 564] on div "Save" at bounding box center [1026, 558] width 21 height 23
click at [1021, 552] on icon "Icon/Edit" at bounding box center [1040, 558] width 38 height 38
click at [963, 650] on input "[DATE]" at bounding box center [920, 651] width 166 height 36
click at [985, 650] on icon at bounding box center [989, 652] width 38 height 38
click at [1033, 550] on div "Save" at bounding box center [1026, 558] width 21 height 23
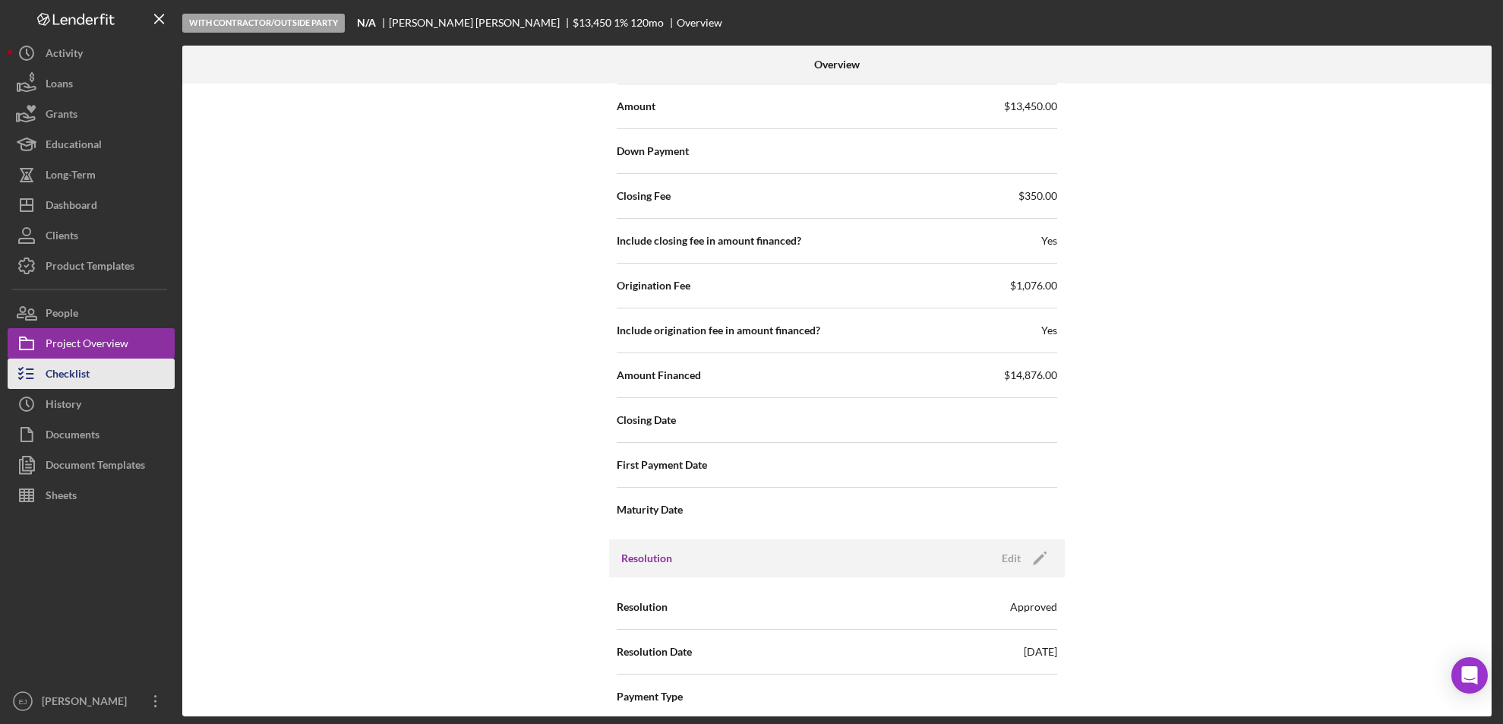
click at [75, 377] on div "Checklist" at bounding box center [68, 376] width 44 height 34
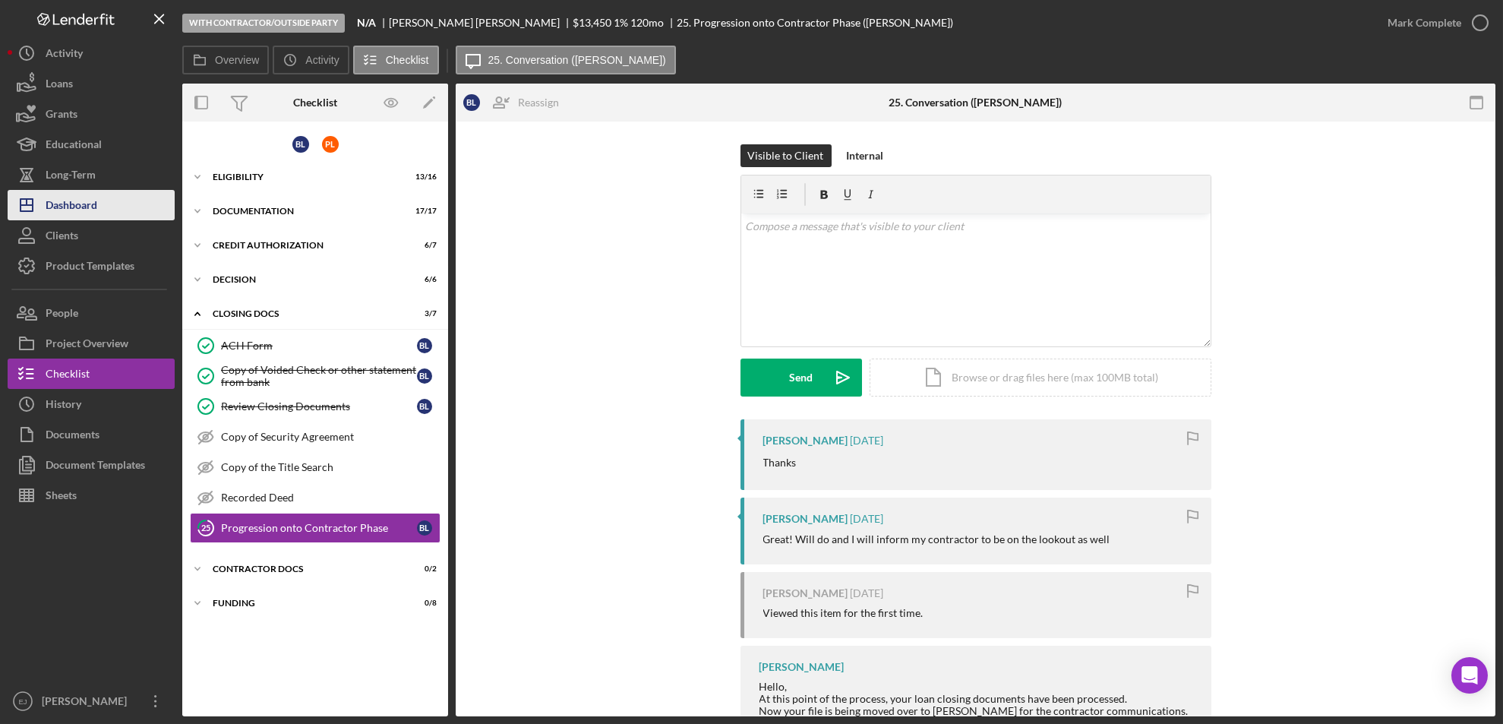
click at [121, 201] on button "Icon/Dashboard Dashboard" at bounding box center [91, 205] width 167 height 30
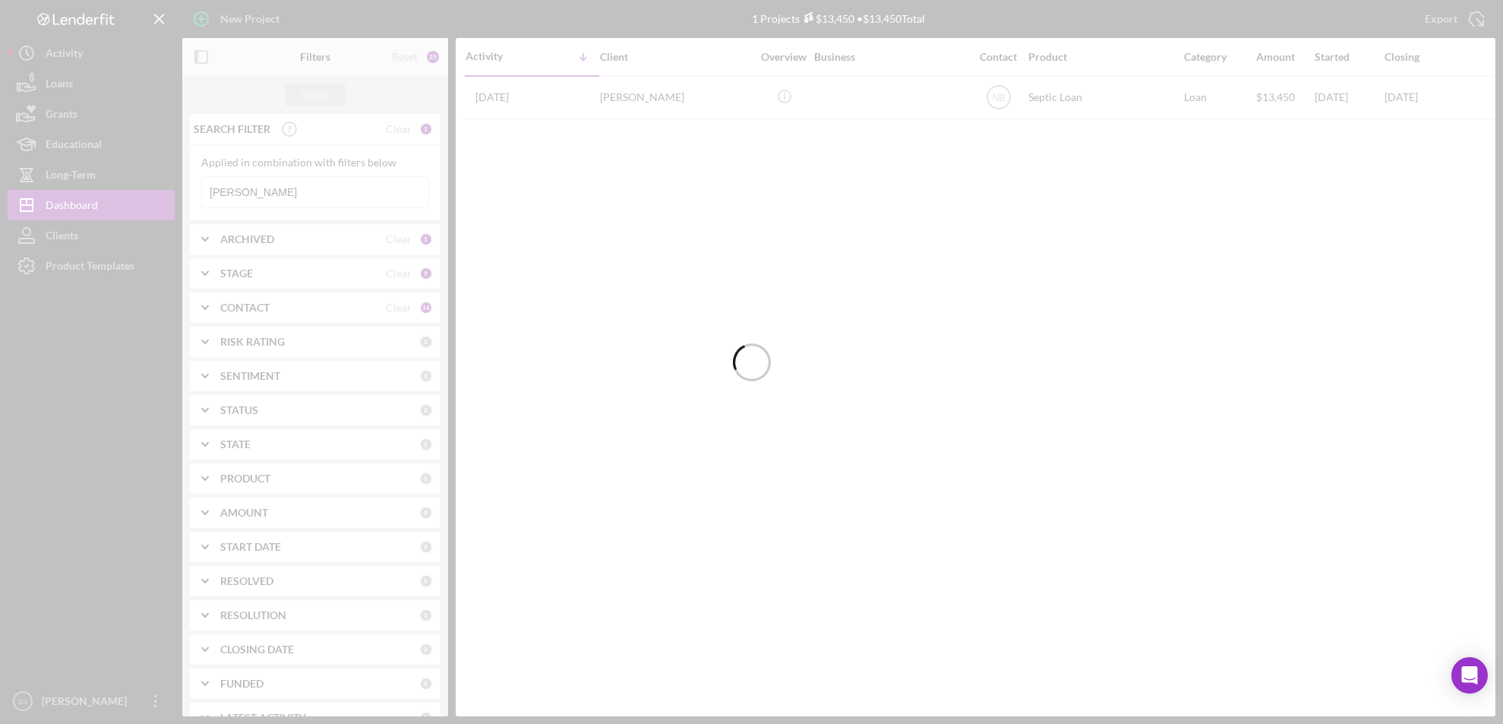
click at [343, 194] on div at bounding box center [751, 362] width 1503 height 724
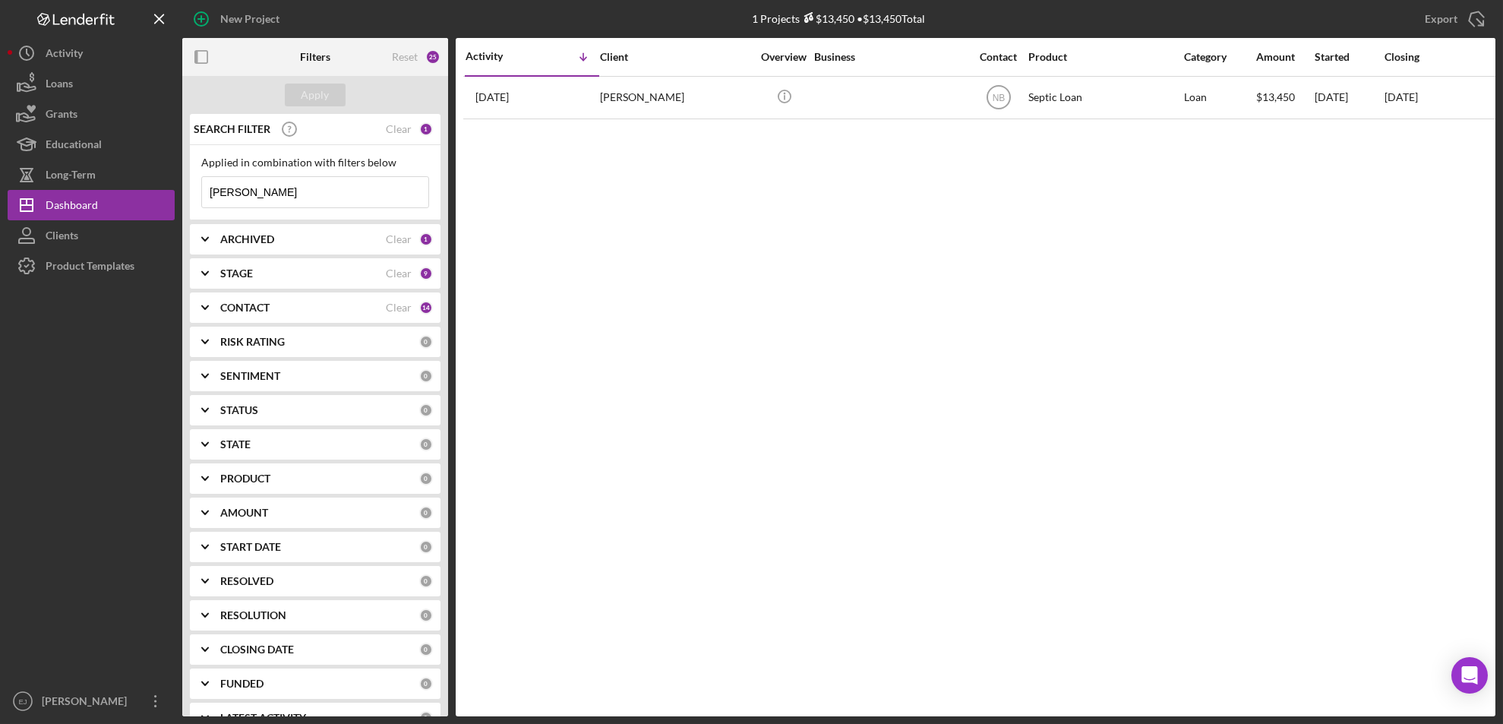
click at [320, 191] on input "[PERSON_NAME]" at bounding box center [315, 192] width 226 height 30
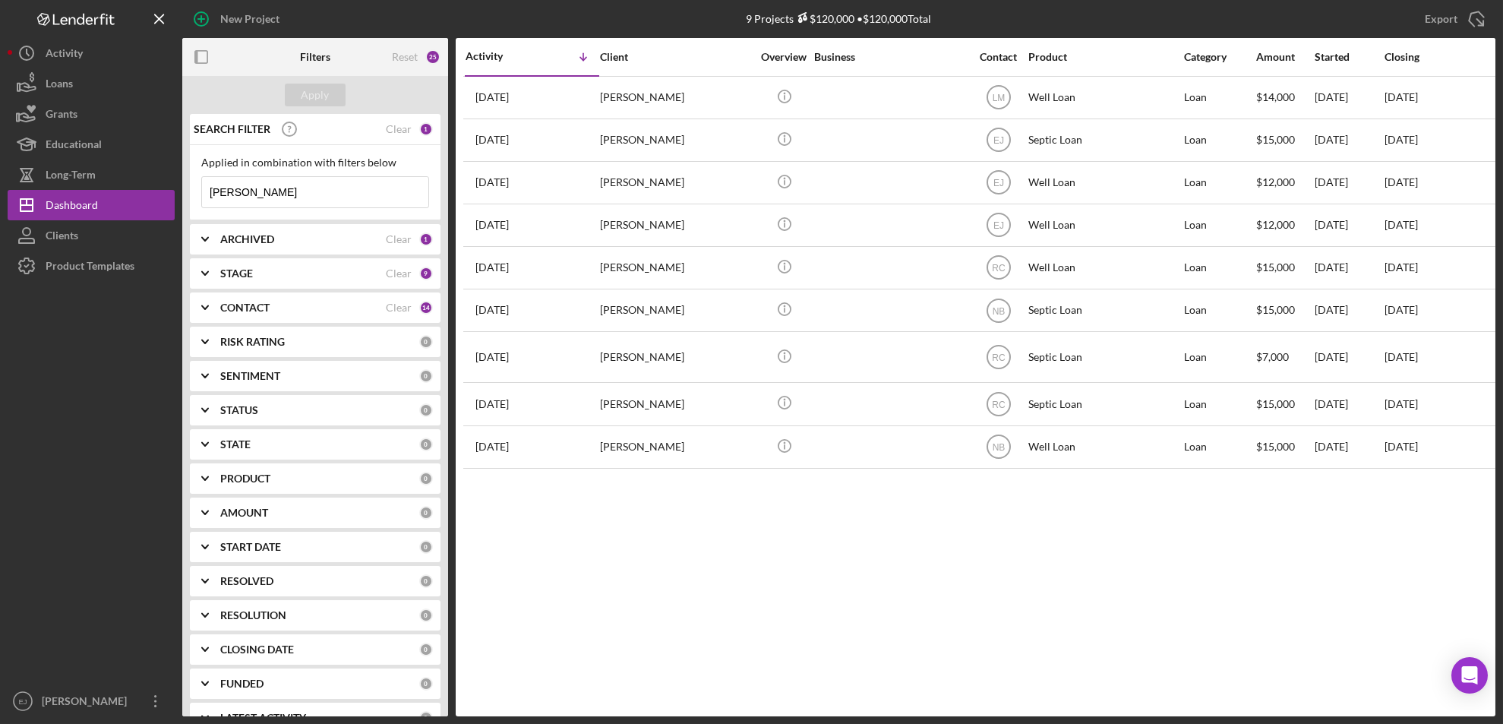
click at [329, 195] on input "[PERSON_NAME]" at bounding box center [315, 192] width 226 height 30
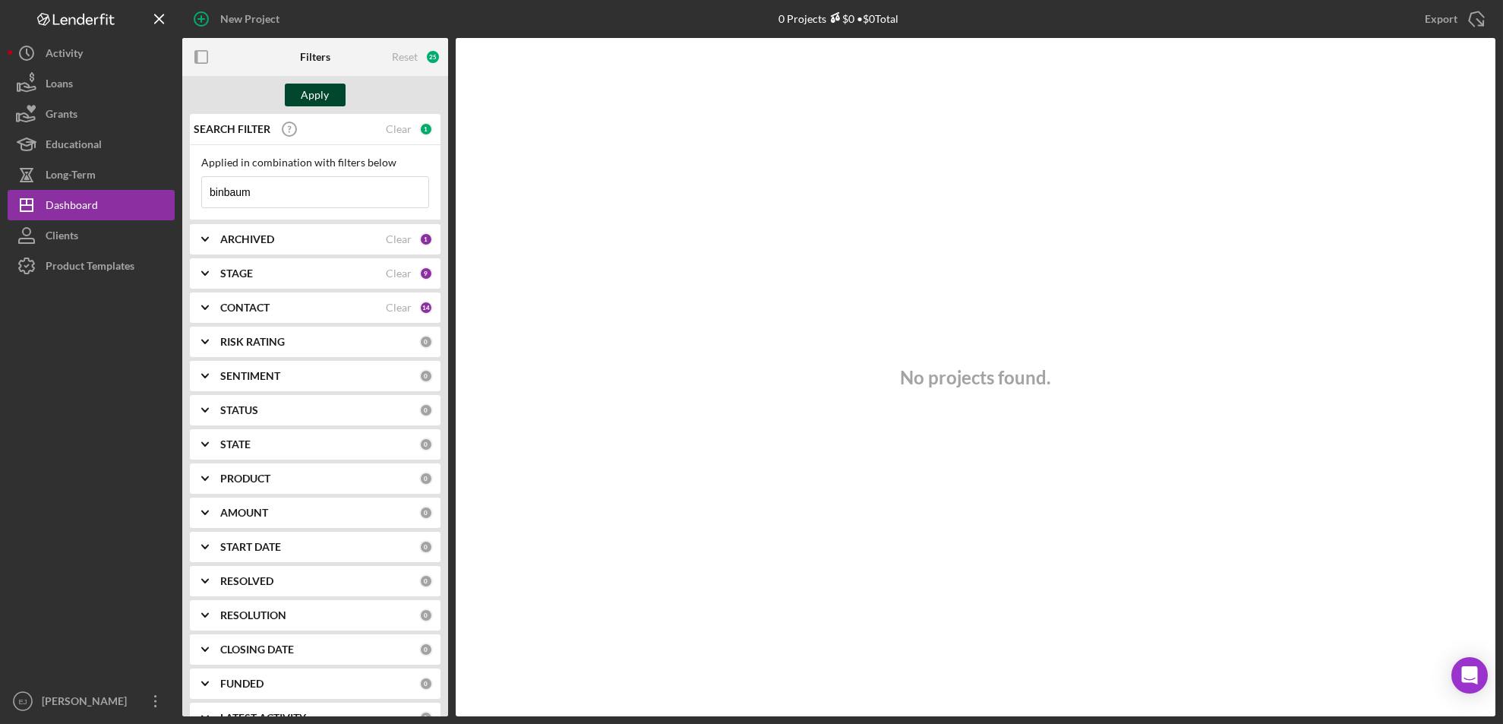
click at [320, 88] on div "Apply" at bounding box center [316, 95] width 28 height 23
click at [297, 189] on input "binbaum" at bounding box center [315, 192] width 226 height 30
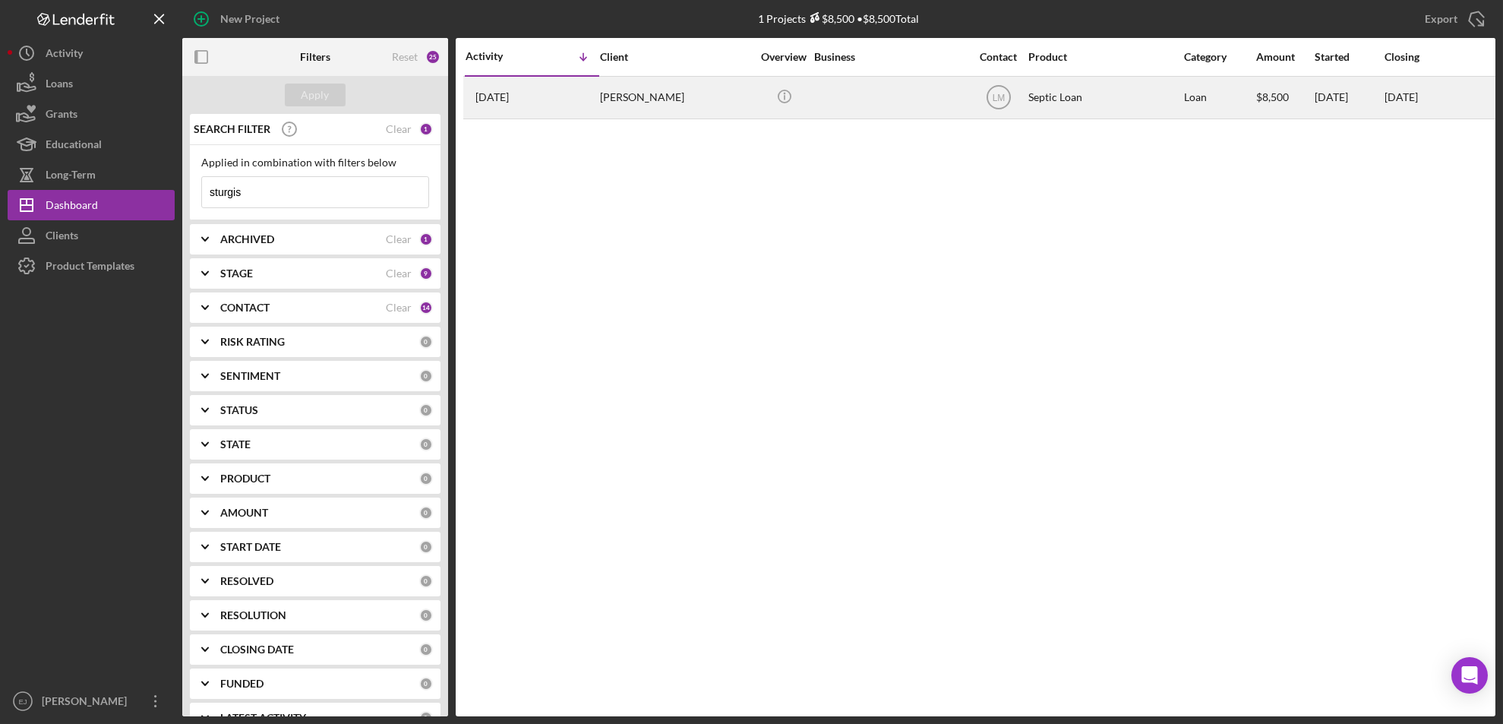
click at [509, 96] on time "[DATE]" at bounding box center [492, 97] width 33 height 12
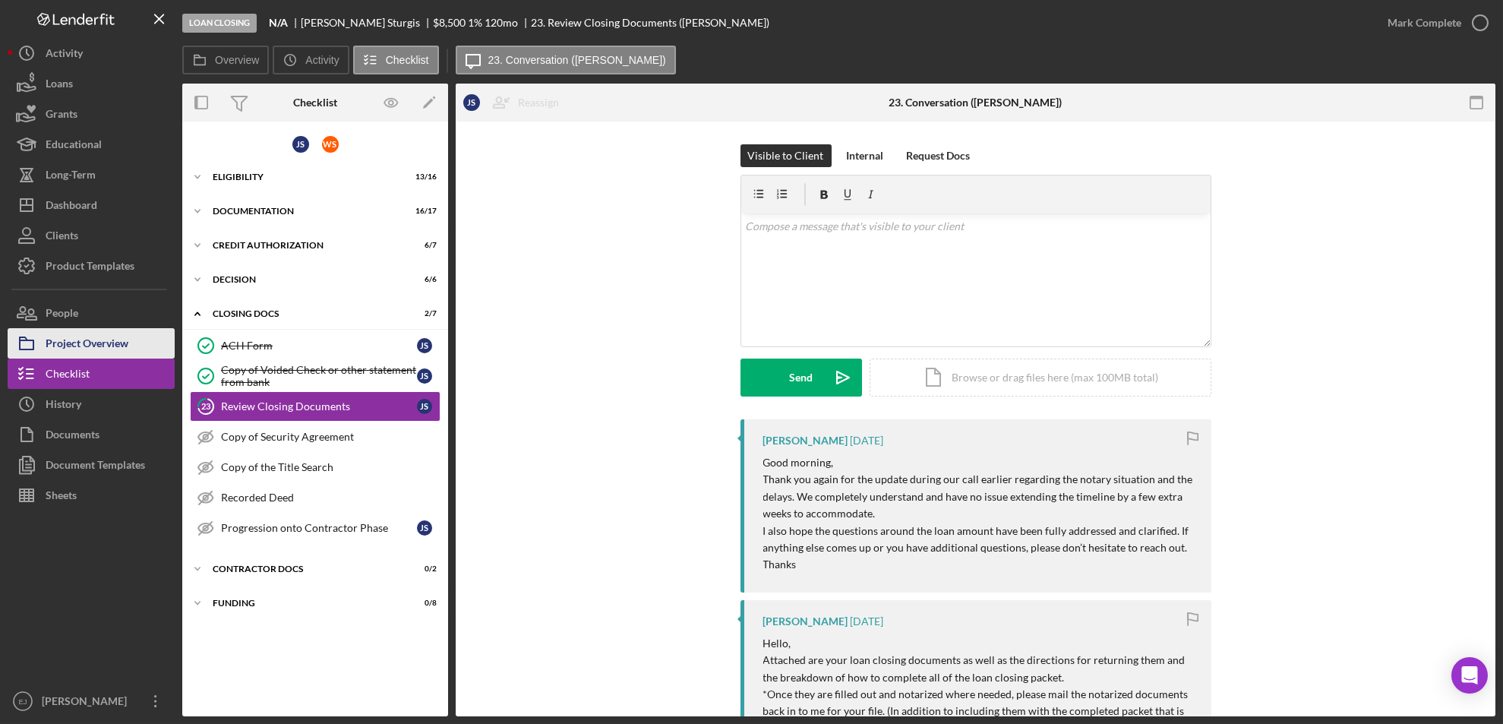
click at [102, 341] on div "Project Overview" at bounding box center [87, 345] width 83 height 34
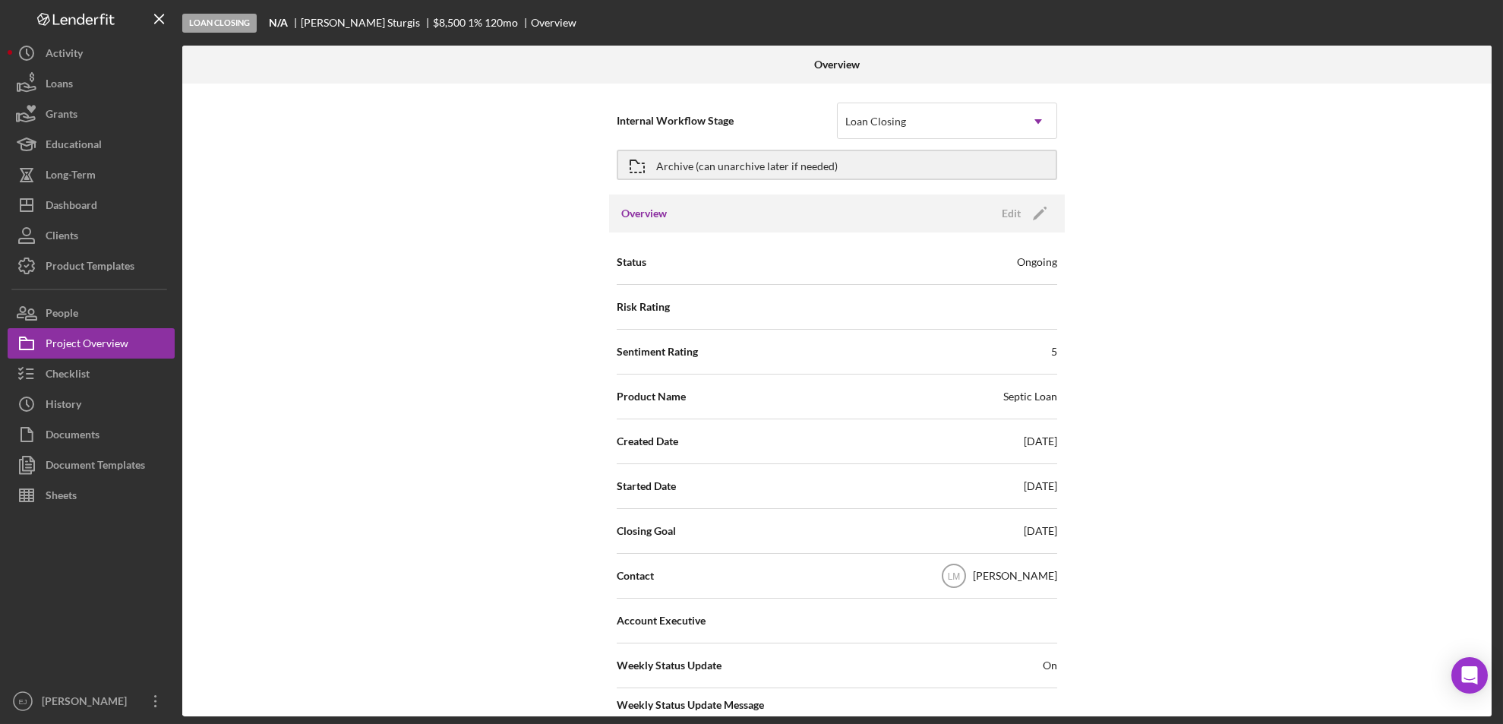
click at [1390, 419] on div "Internal Workflow Stage Loan Closing Icon/Dropdown Arrow Archive (can unarchive…" at bounding box center [837, 400] width 1310 height 633
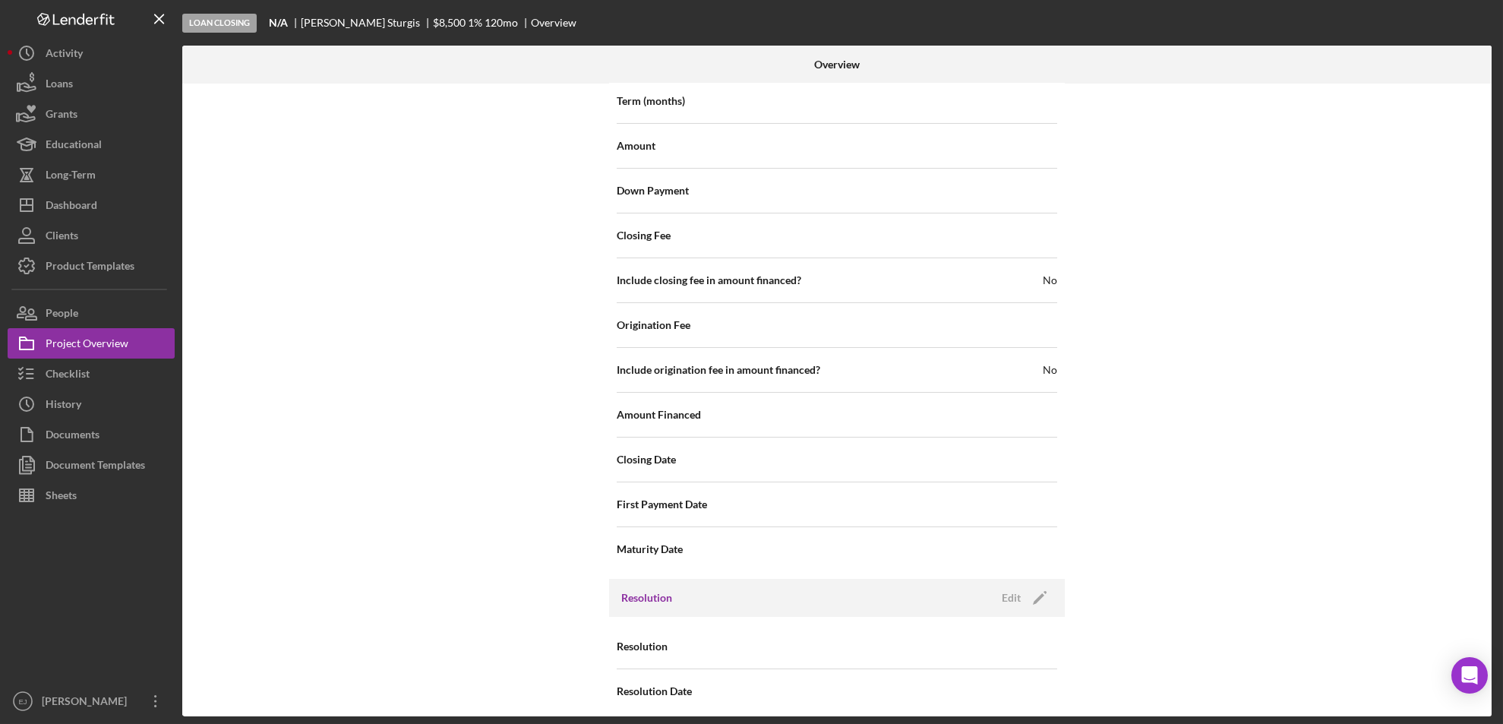
scroll to position [1540, 0]
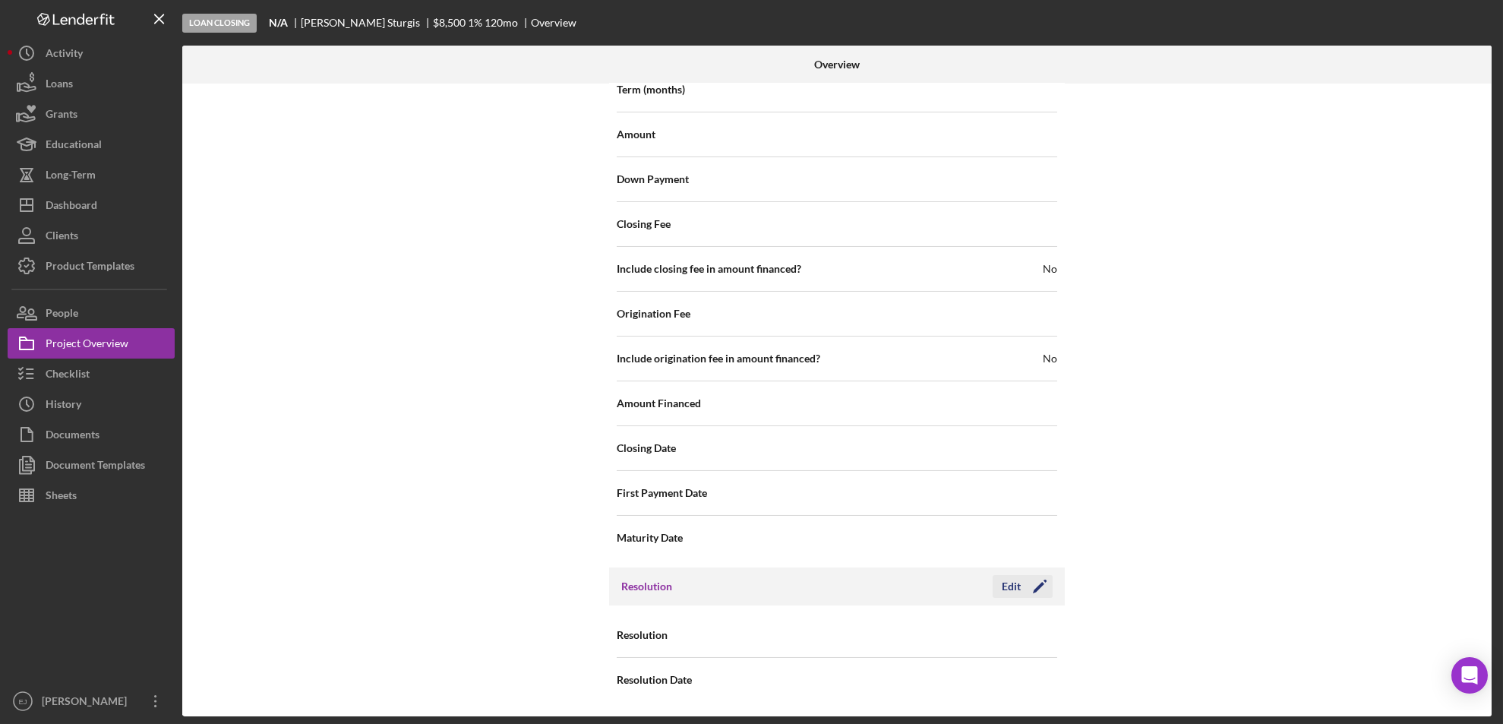
click at [1012, 578] on div "Edit" at bounding box center [1011, 586] width 19 height 23
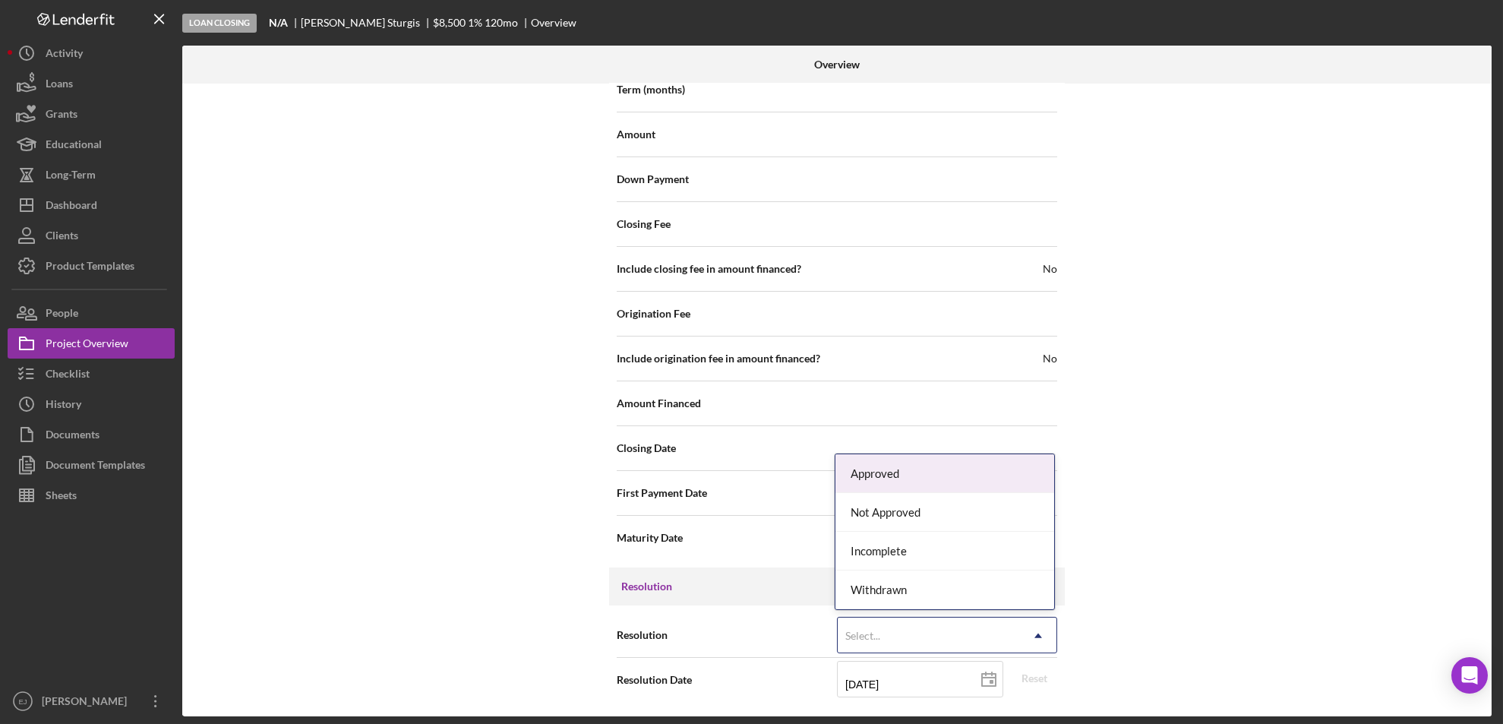
click at [1047, 623] on icon "Icon/Dropdown Arrow" at bounding box center [1038, 636] width 36 height 36
click at [966, 466] on div "Approved" at bounding box center [945, 473] width 219 height 39
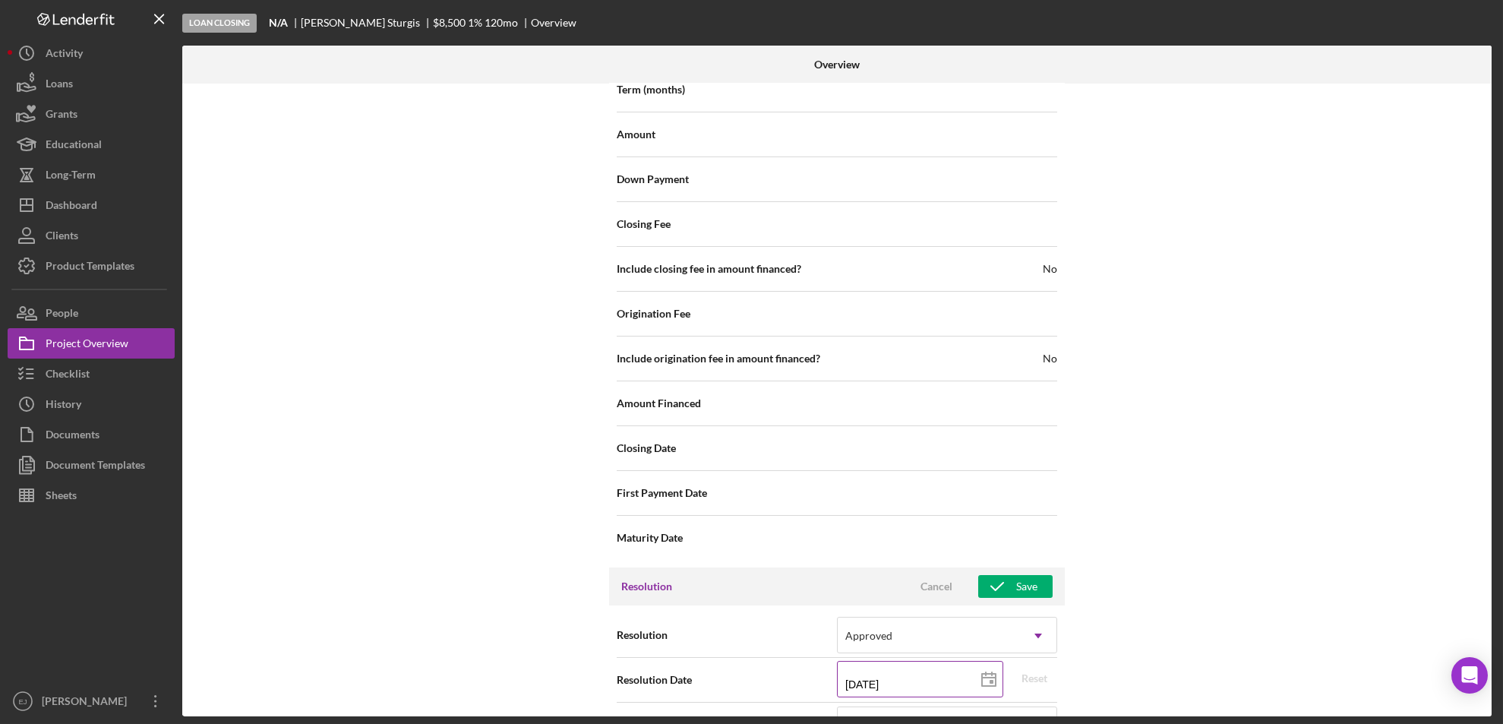
click at [992, 678] on line at bounding box center [989, 678] width 14 height 0
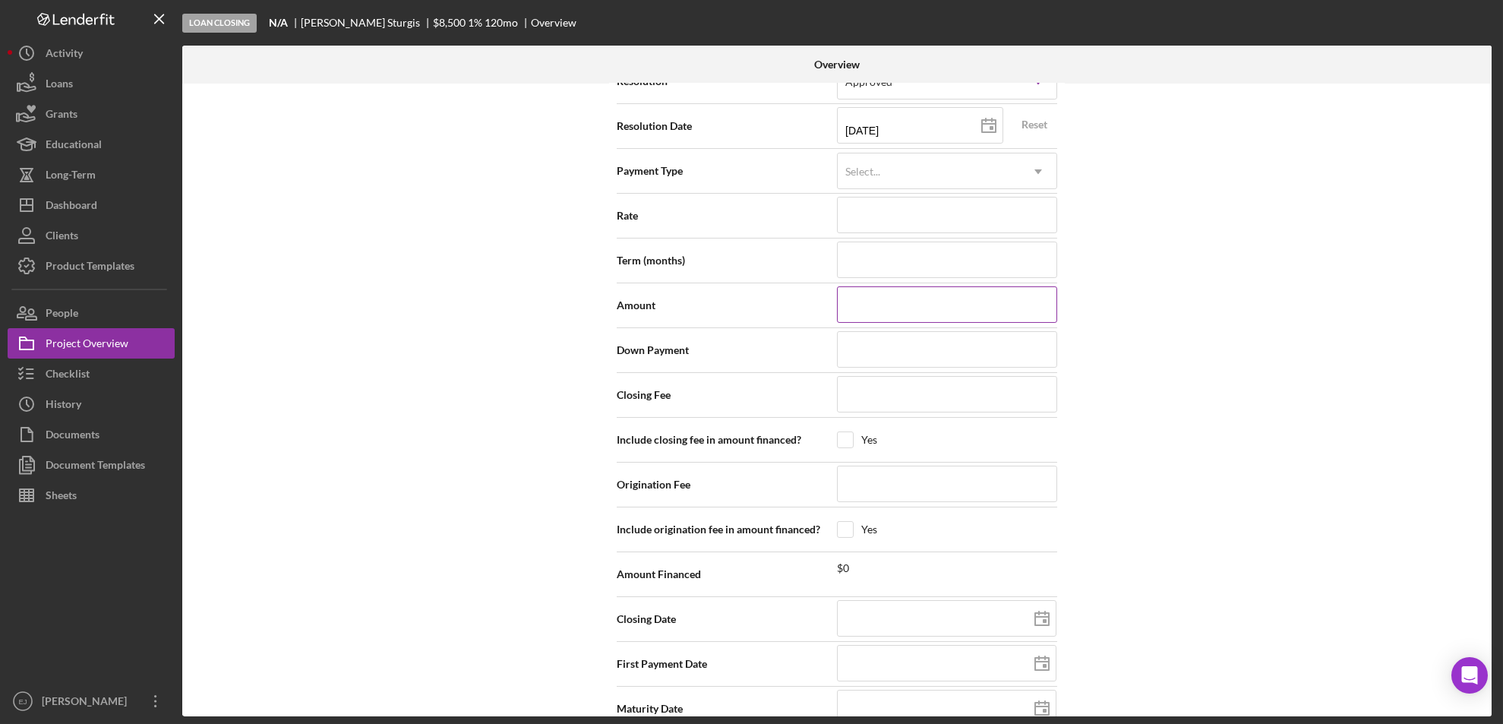
click at [914, 296] on input at bounding box center [947, 304] width 220 height 36
click at [1488, 150] on div "Internal Workflow Stage Loan Closing Icon/Dropdown Arrow Archive (can unarchive…" at bounding box center [837, 400] width 1310 height 633
click at [1486, 151] on div "Internal Workflow Stage Loan Closing Icon/Dropdown Arrow Archive (can unarchive…" at bounding box center [837, 400] width 1310 height 633
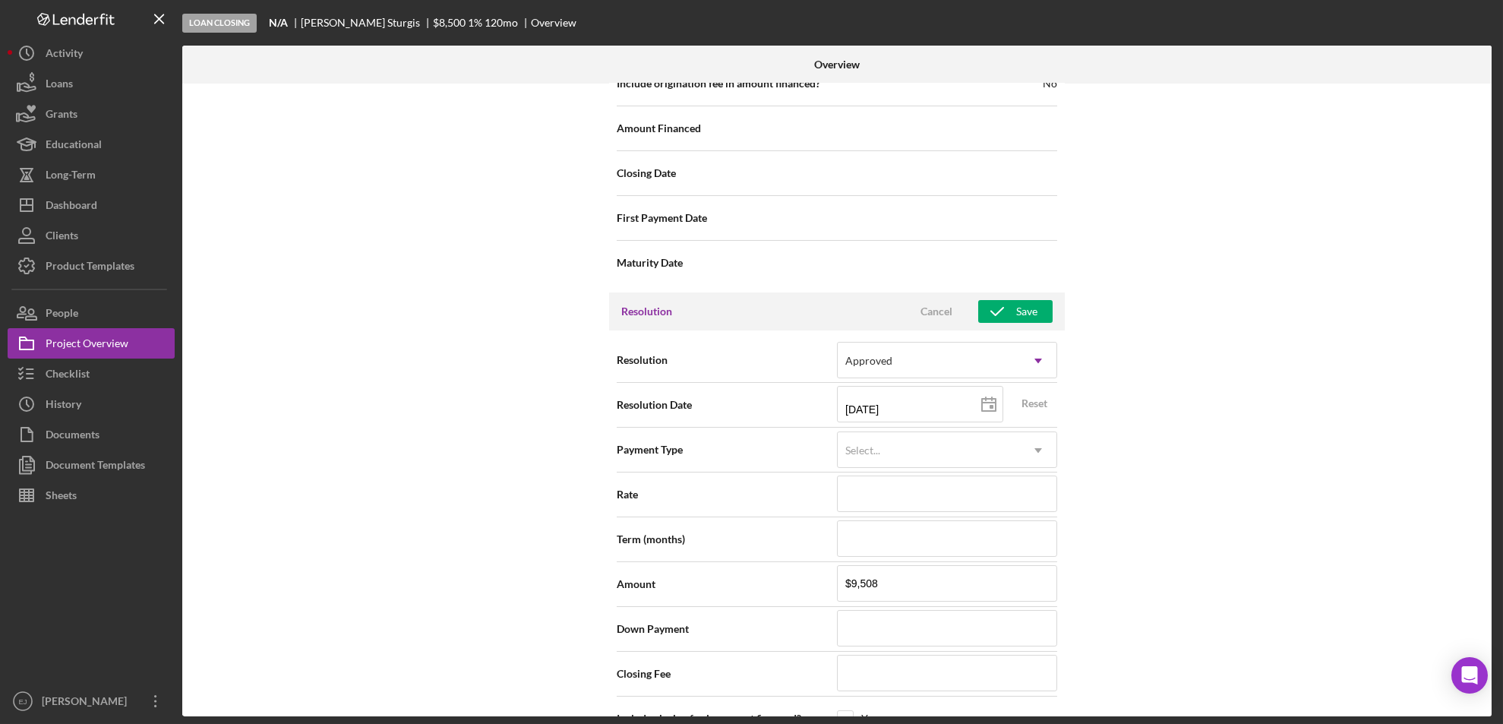
scroll to position [1733, 0]
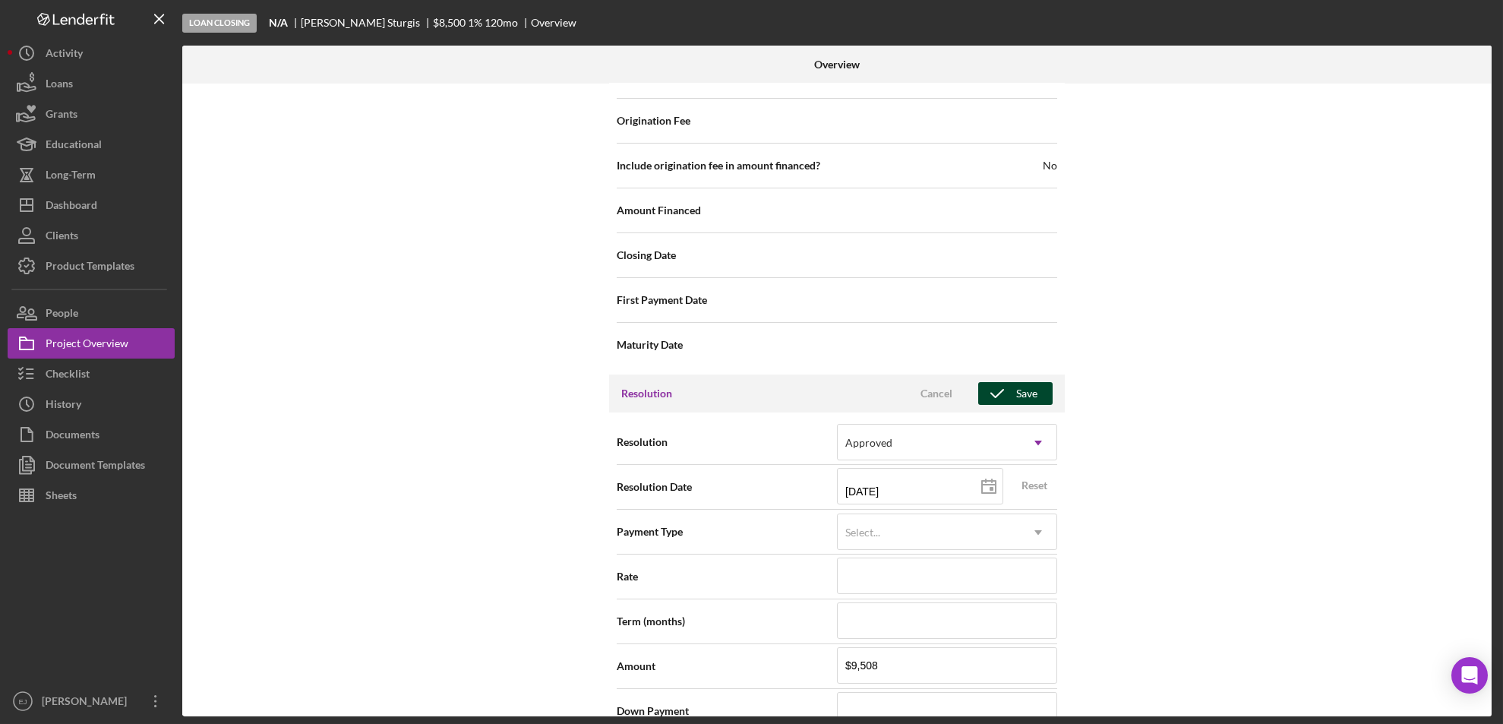
click at [1016, 393] on div "Save" at bounding box center [1026, 393] width 21 height 23
click at [1493, 673] on div "Overview Internal Workflow Stage Loan Closing Icon/Dropdown Arrow Archive (can …" at bounding box center [839, 381] width 1314 height 671
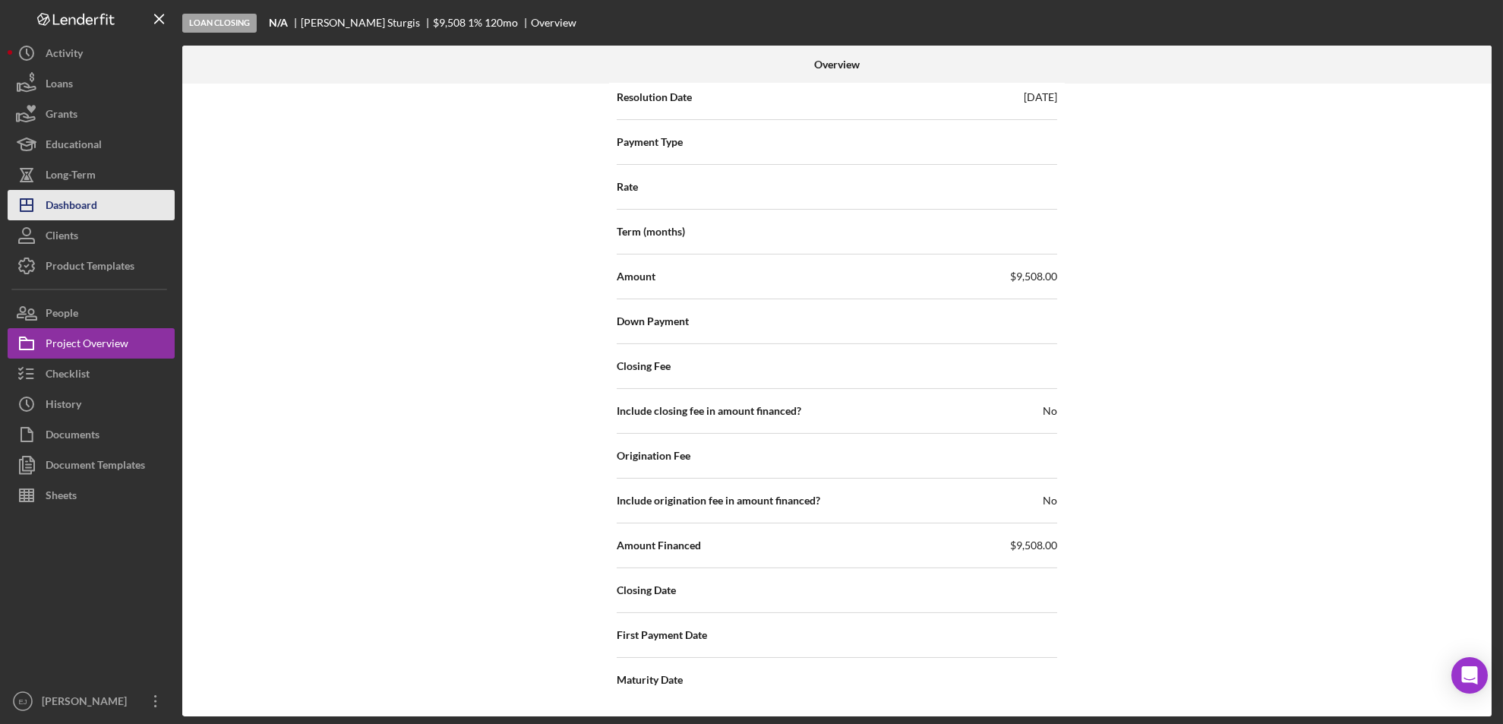
click at [122, 207] on button "Icon/Dashboard Dashboard" at bounding box center [91, 205] width 167 height 30
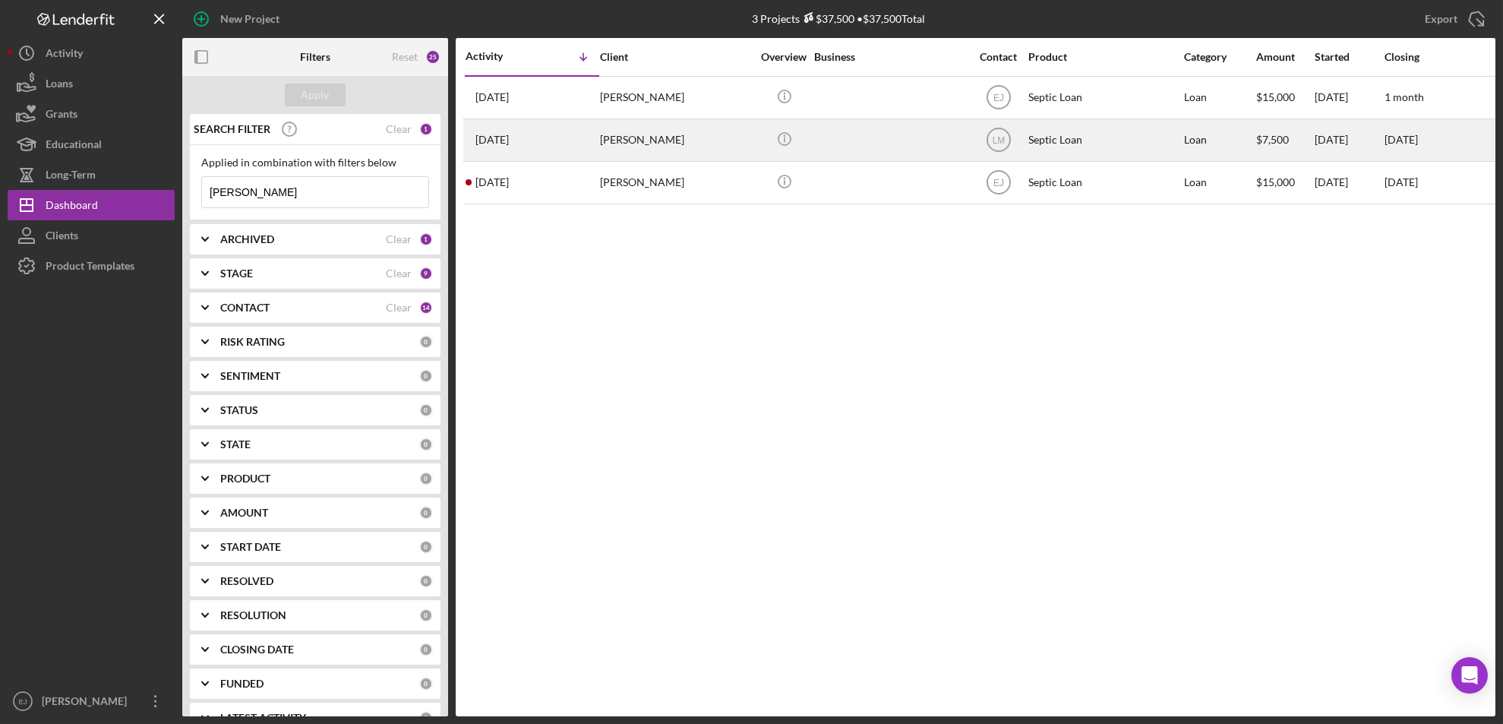
click at [686, 141] on div "[PERSON_NAME]" at bounding box center [676, 140] width 152 height 40
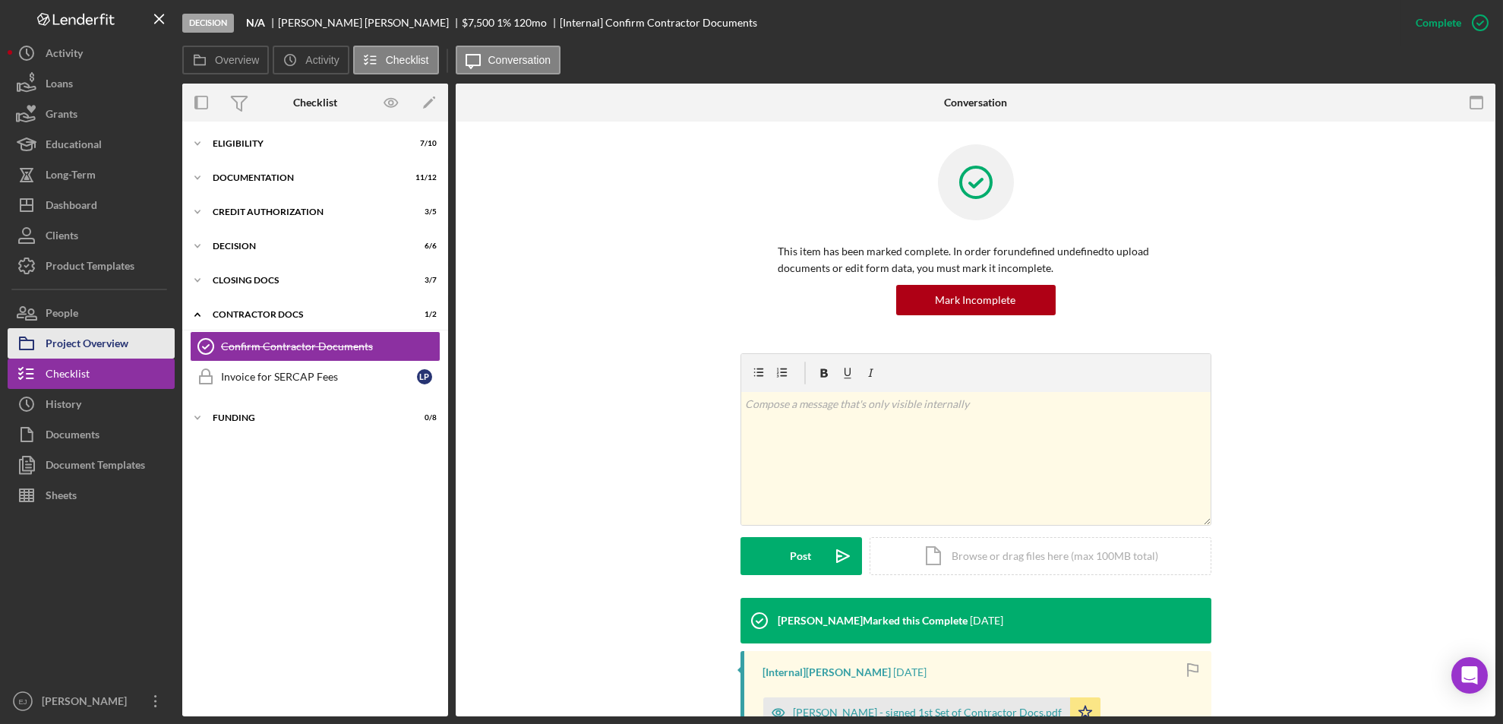
click at [81, 333] on div "Project Overview" at bounding box center [87, 345] width 83 height 34
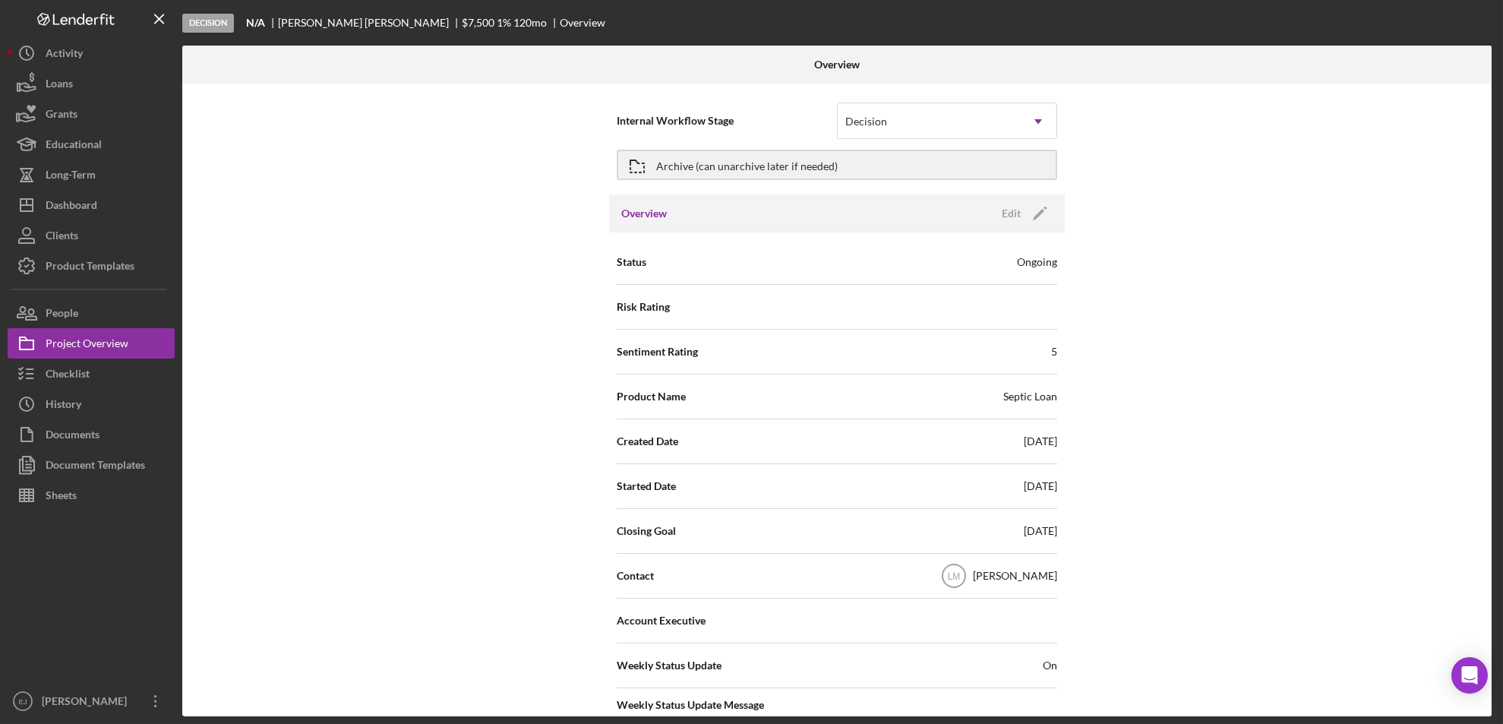
click at [1242, 356] on div "Internal Workflow Stage Decision Icon/Dropdown Arrow Archive (can unarchive lat…" at bounding box center [837, 400] width 1310 height 633
click at [1443, 559] on div "Internal Workflow Stage Decision Icon/Dropdown Arrow Archive (can unarchive lat…" at bounding box center [837, 400] width 1310 height 633
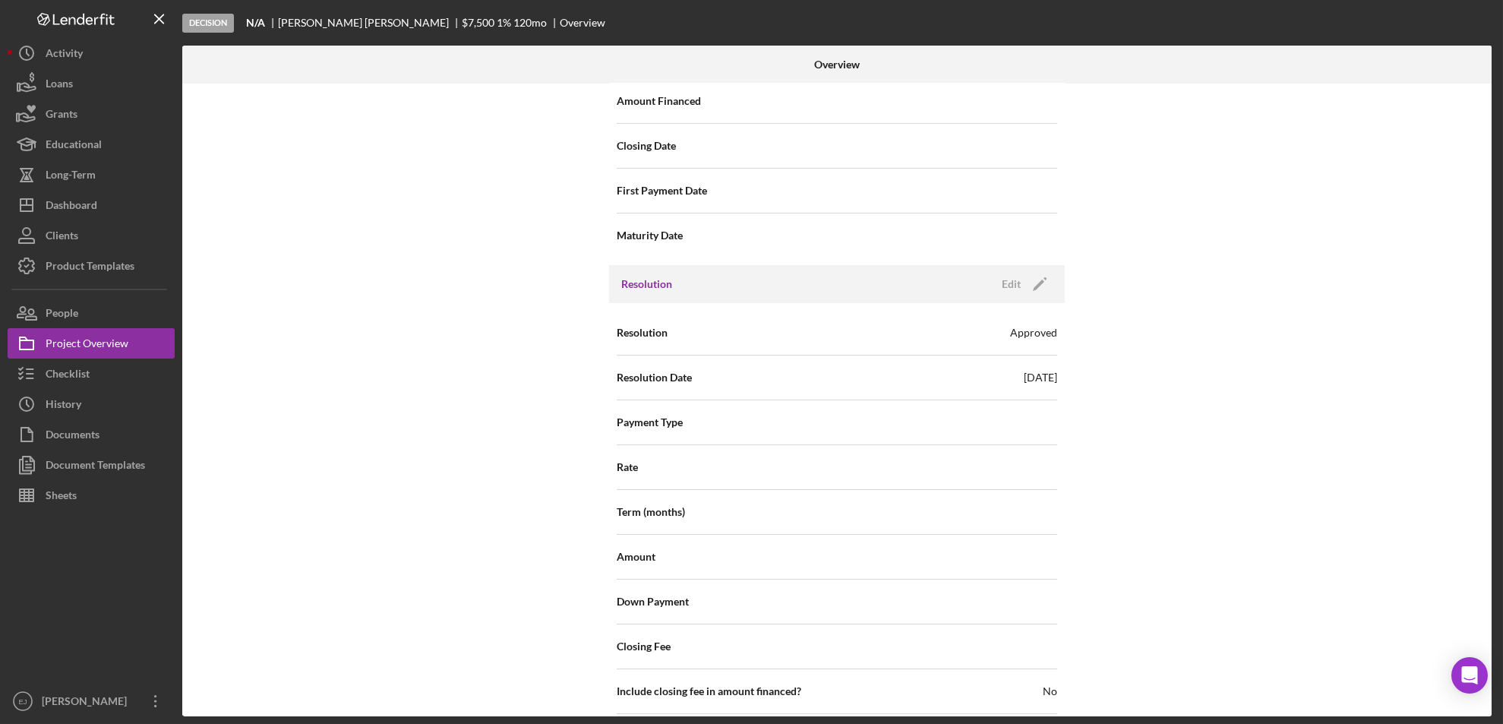
scroll to position [1845, 0]
click at [1335, 339] on div "Internal Workflow Stage Decision Icon/Dropdown Arrow Archive (can unarchive lat…" at bounding box center [837, 400] width 1310 height 633
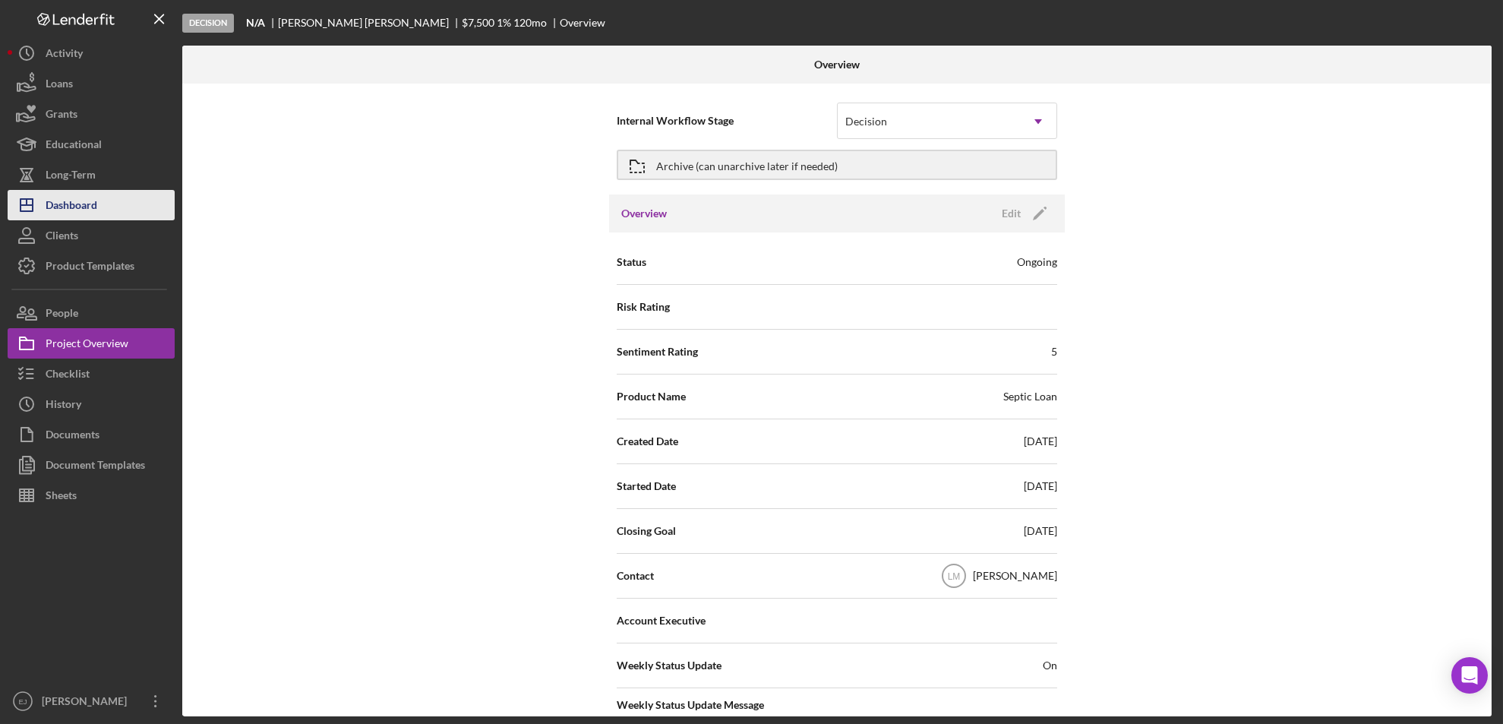
click at [119, 200] on button "Icon/Dashboard Dashboard" at bounding box center [91, 205] width 167 height 30
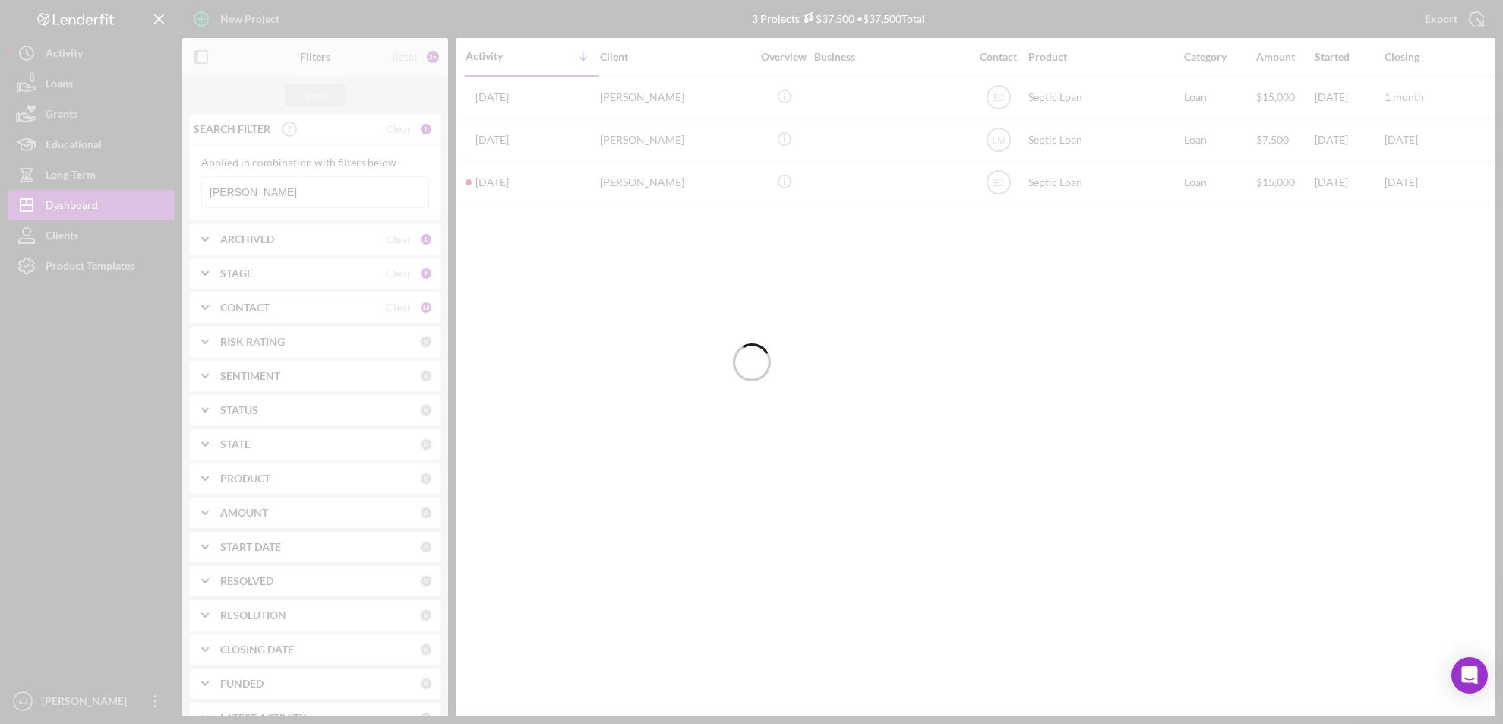
click at [363, 189] on div at bounding box center [751, 362] width 1503 height 724
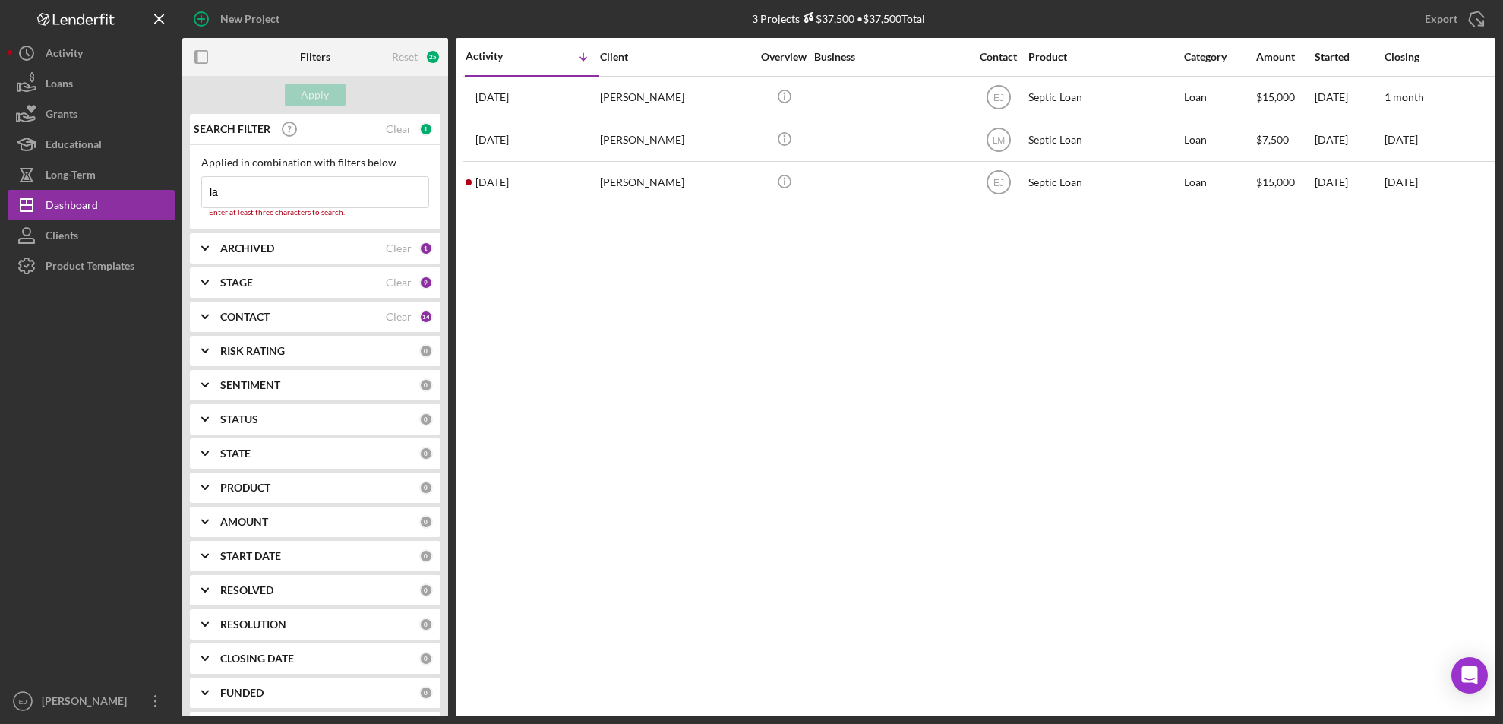
type input "l"
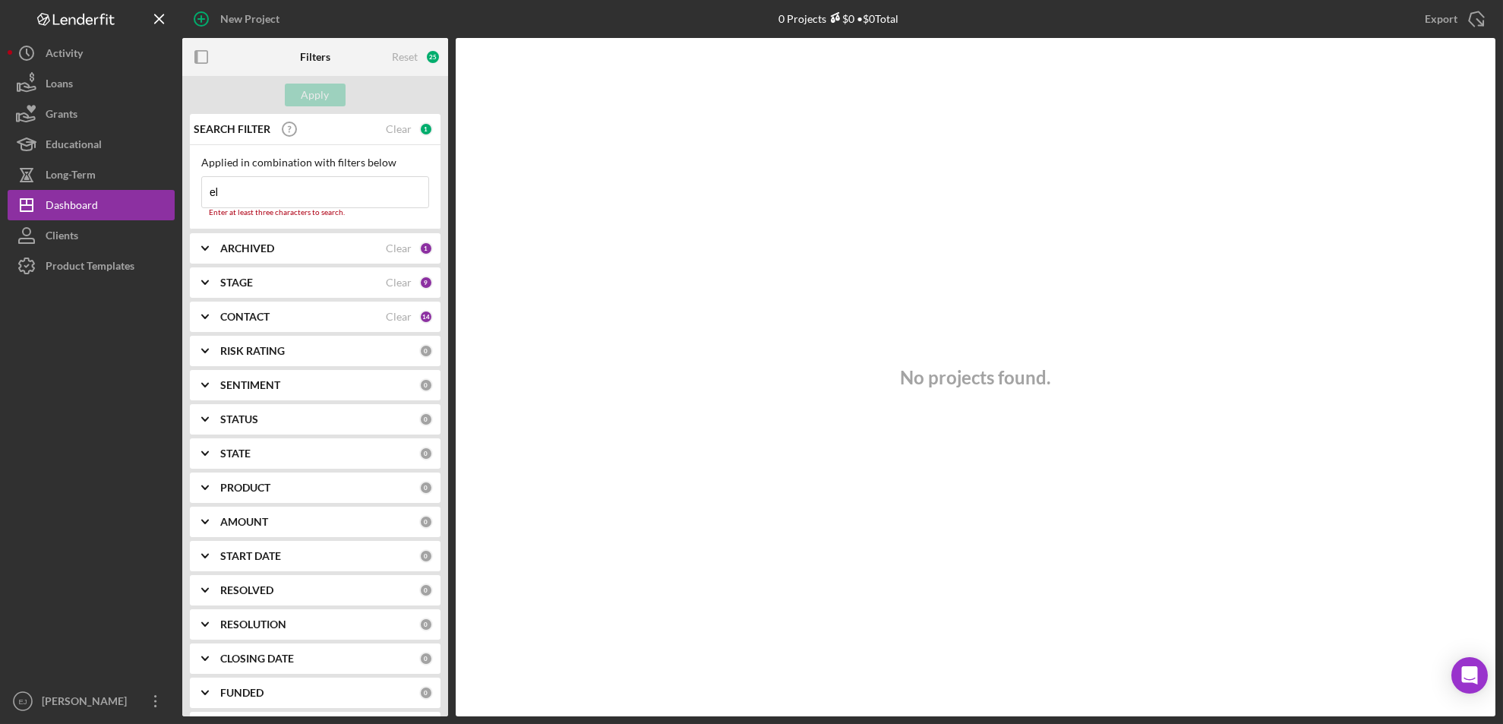
type input "e"
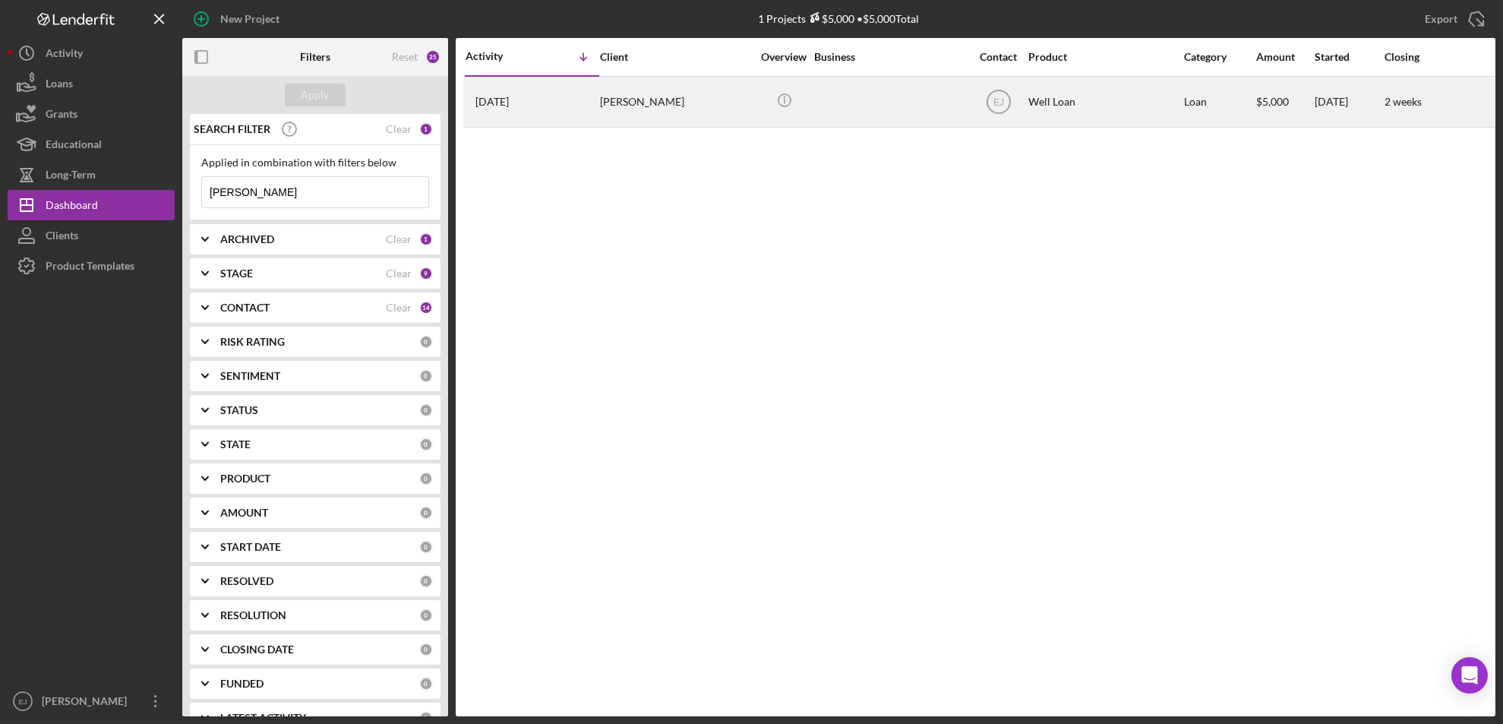
type input "[PERSON_NAME]"
click at [656, 108] on div "[PERSON_NAME]" at bounding box center [676, 101] width 152 height 49
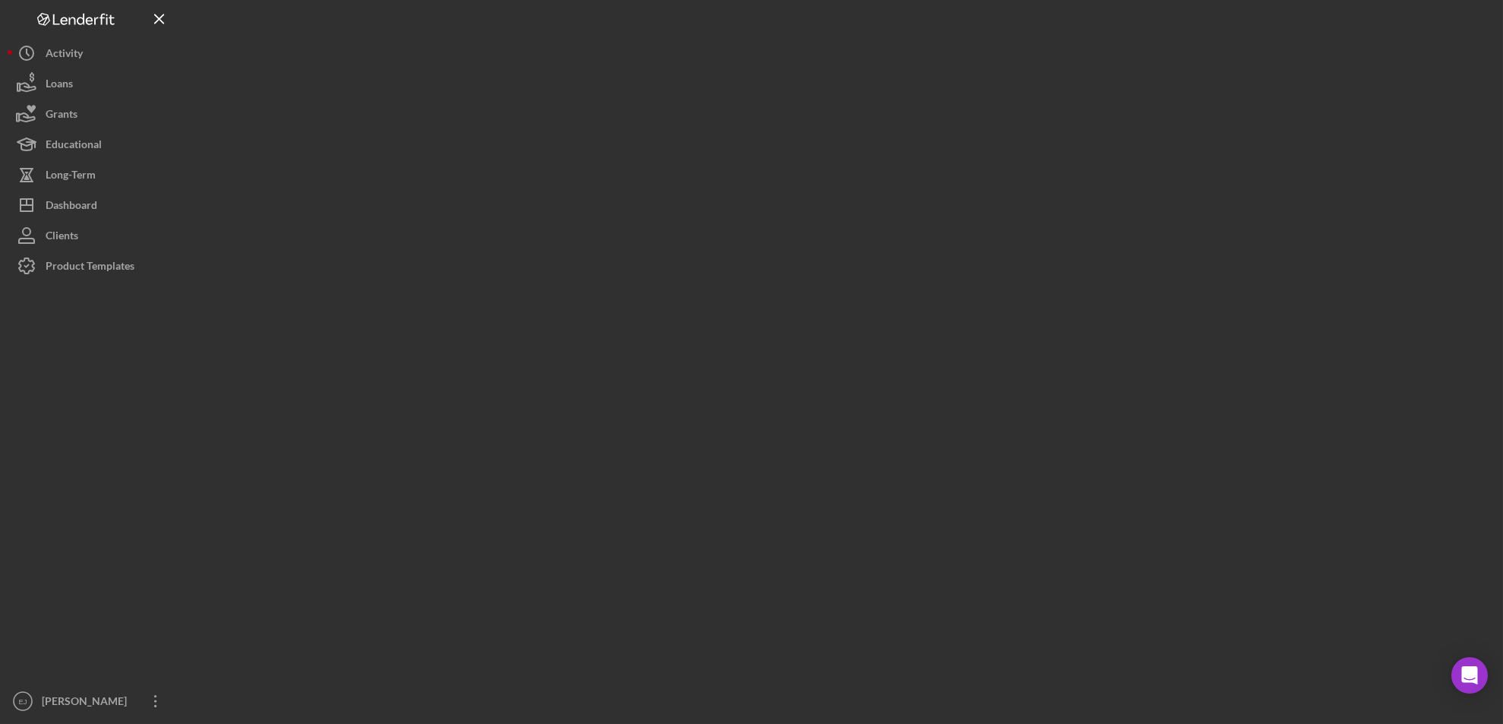
click at [656, 108] on div at bounding box center [839, 358] width 1314 height 716
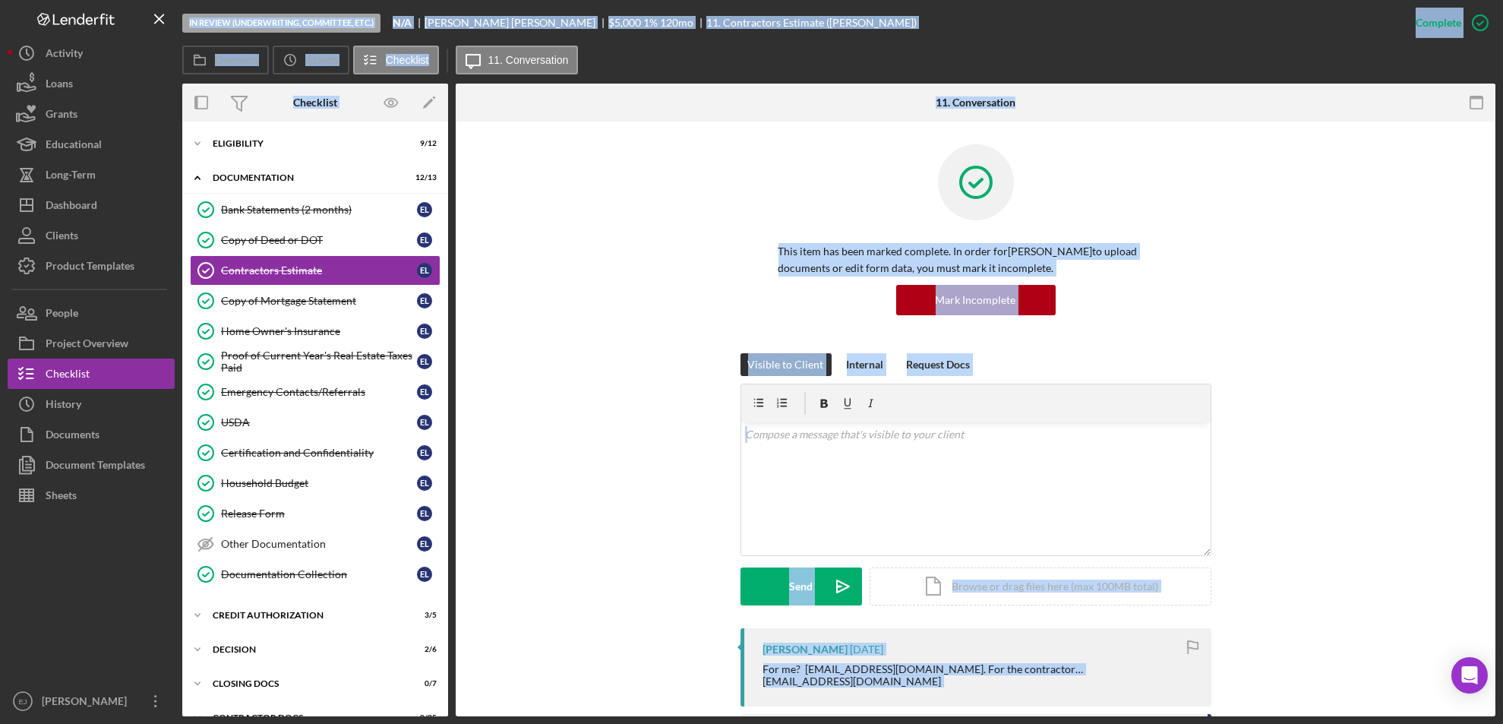
click at [656, 219] on div "This item has been marked complete. In order for Elizabeth Lackraj to upload do…" at bounding box center [976, 248] width 994 height 209
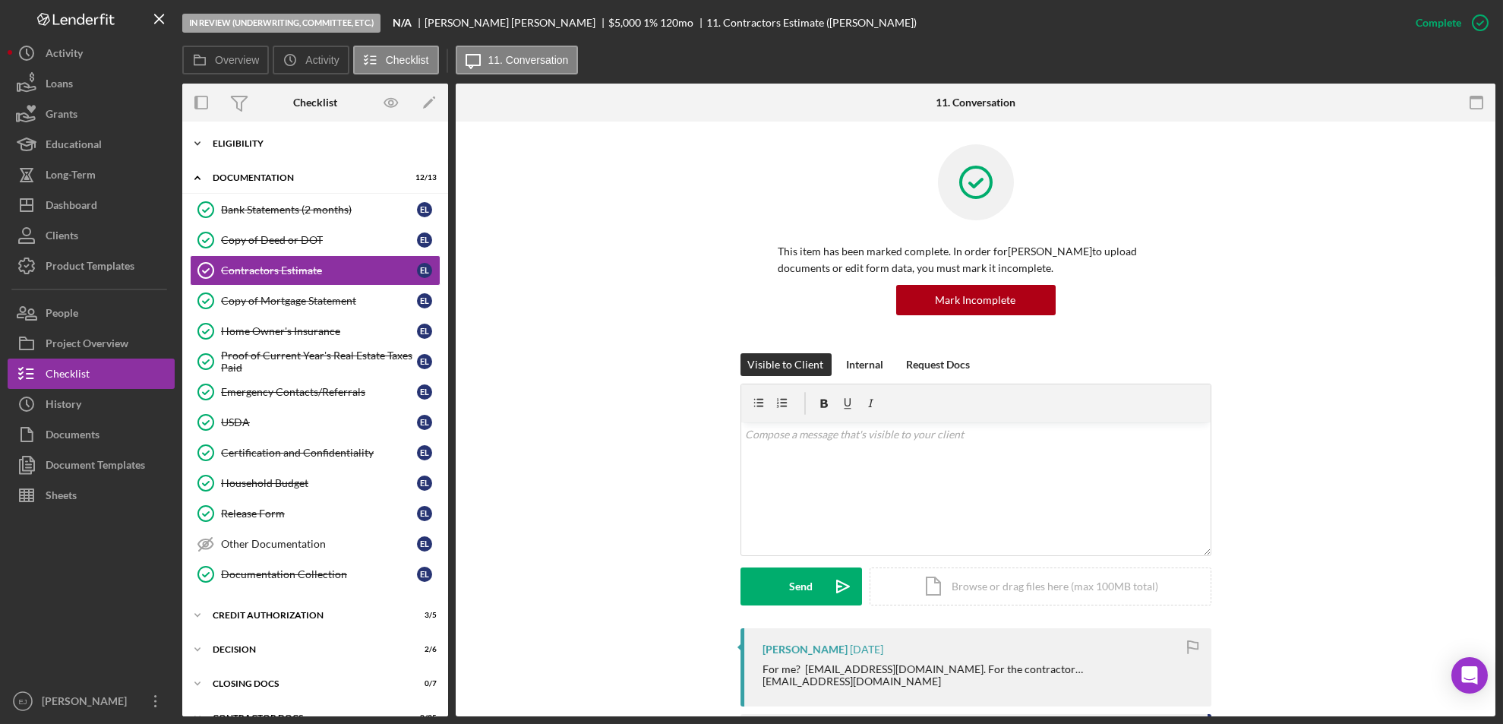
click at [198, 143] on icon "Icon/Expander" at bounding box center [197, 143] width 30 height 30
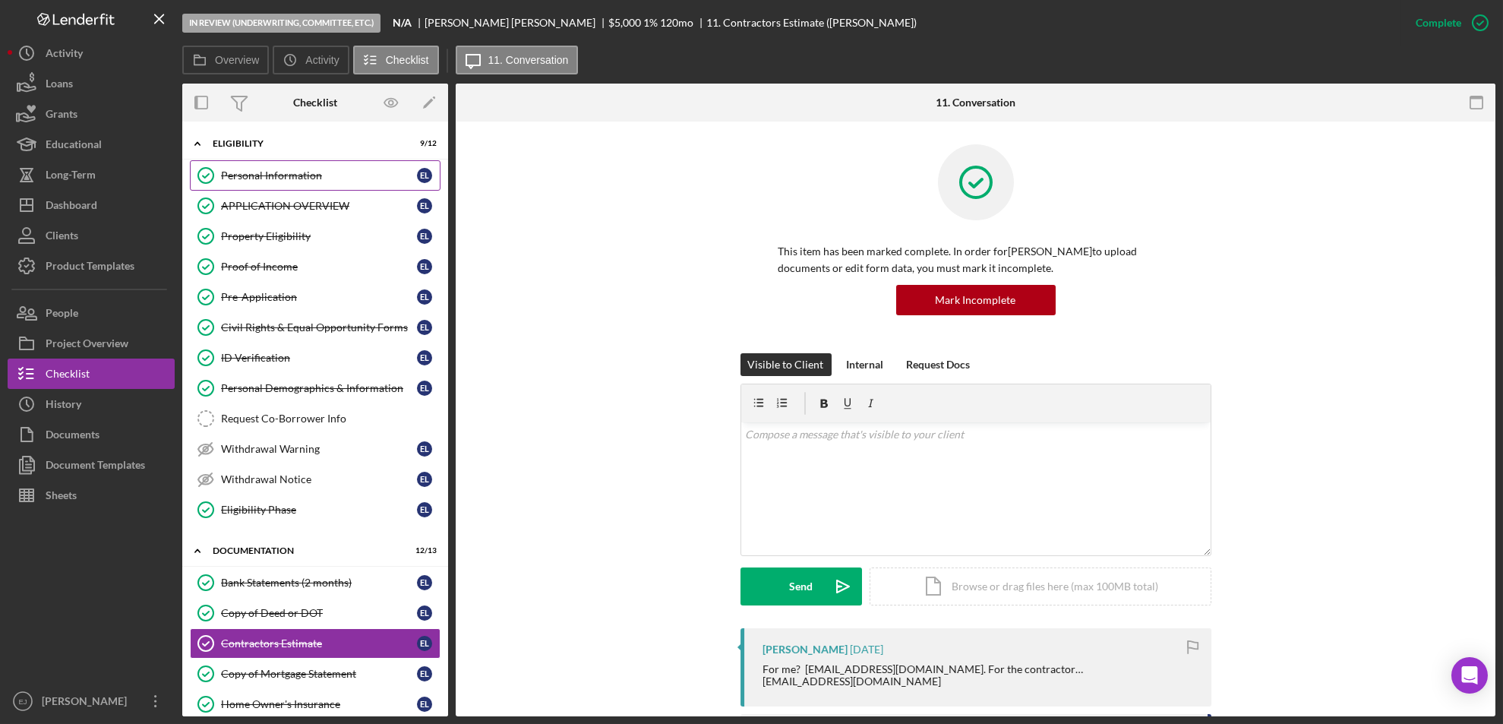
click at [289, 175] on div "Personal Information" at bounding box center [319, 175] width 196 height 12
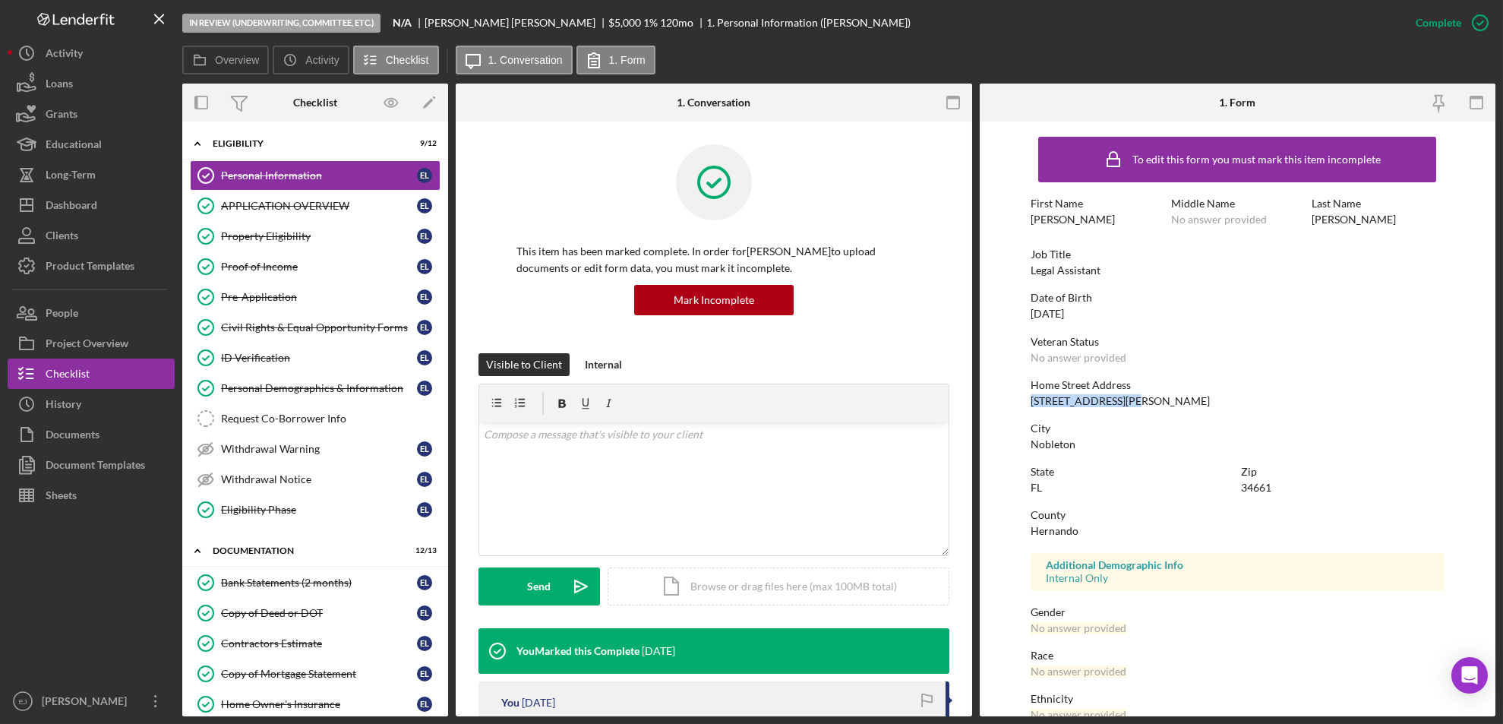
drag, startPoint x: 1023, startPoint y: 400, endPoint x: 1147, endPoint y: 405, distance: 124.7
click at [1147, 405] on form "To edit this form you must mark this item incomplete First Name Elizabeth Middl…" at bounding box center [1238, 419] width 517 height 595
copy div "15178 Hernando Ave."
click at [117, 330] on div "Project Overview" at bounding box center [87, 345] width 83 height 34
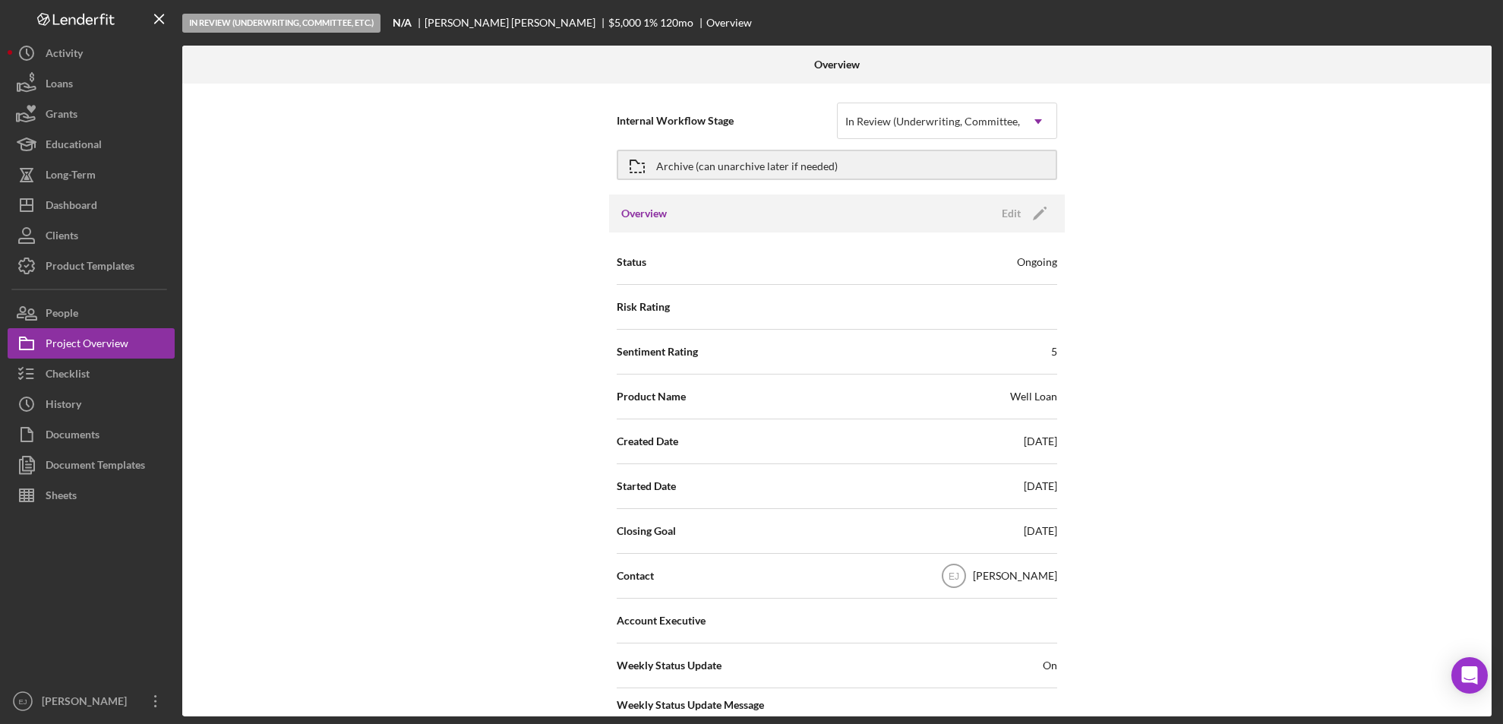
click at [144, 566] on div at bounding box center [91, 598] width 167 height 175
click at [90, 348] on div "Project Overview" at bounding box center [87, 345] width 83 height 34
click at [106, 375] on button "Checklist" at bounding box center [91, 374] width 167 height 30
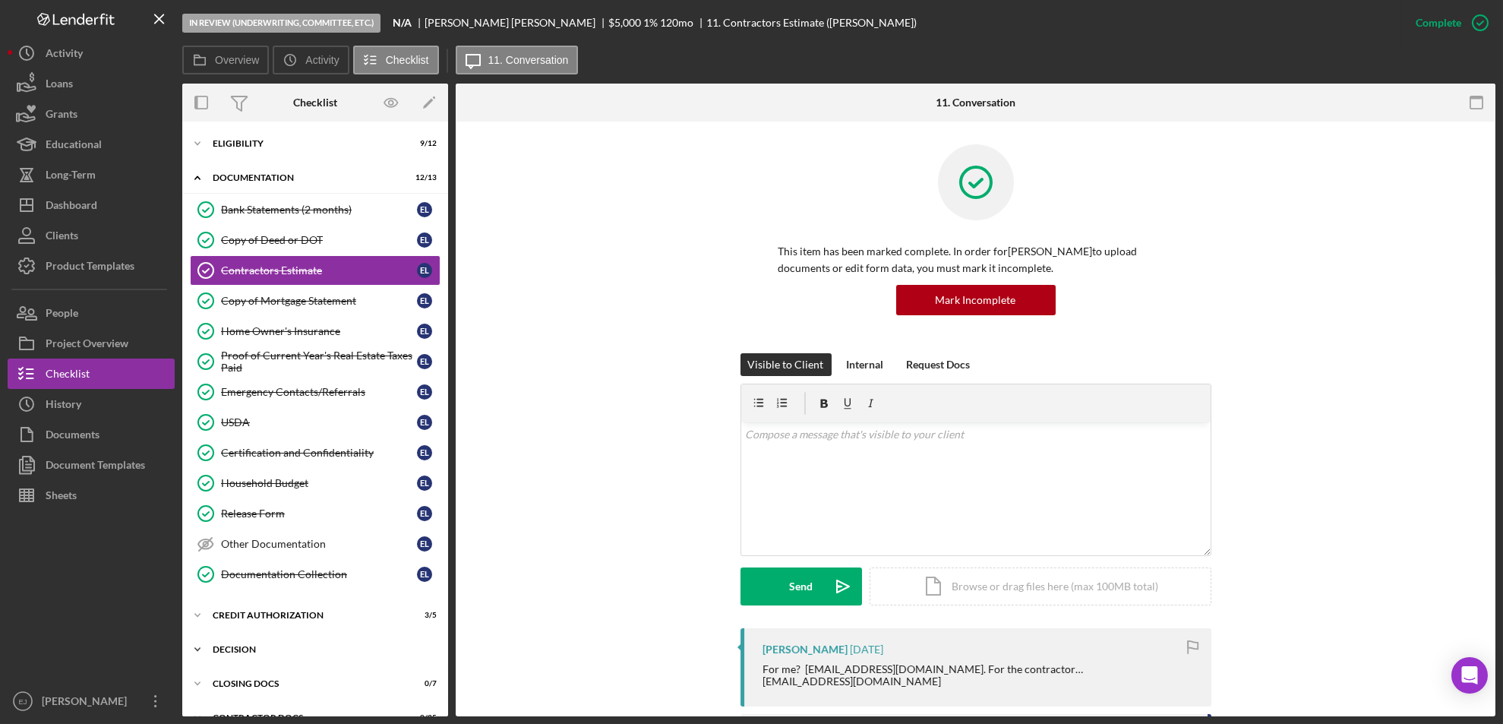
click at [236, 648] on div "Decision" at bounding box center [321, 649] width 217 height 9
click at [343, 710] on div "Environmental Verification" at bounding box center [330, 712] width 219 height 12
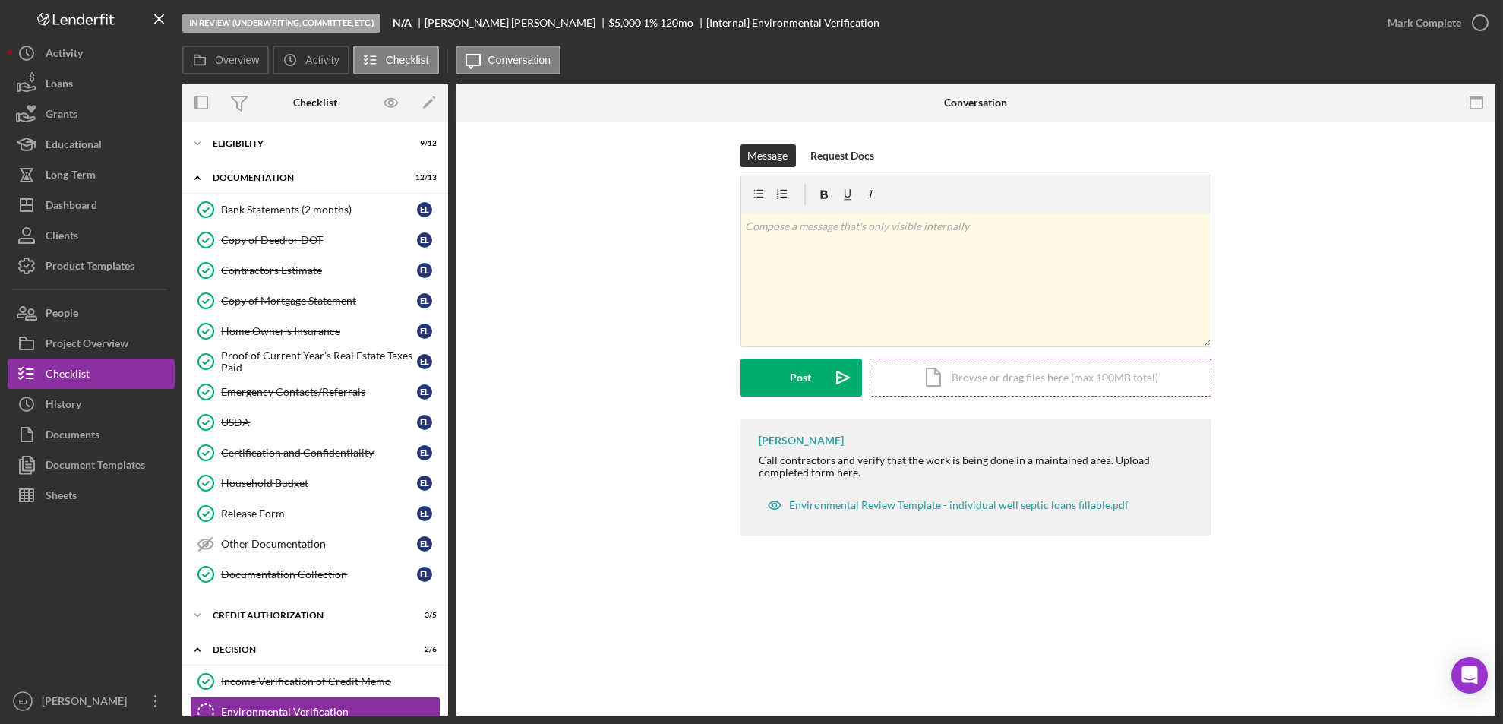
click at [949, 372] on div "Icon/Document Browse or drag files here (max 100MB total) Tap to choose files o…" at bounding box center [1041, 378] width 342 height 38
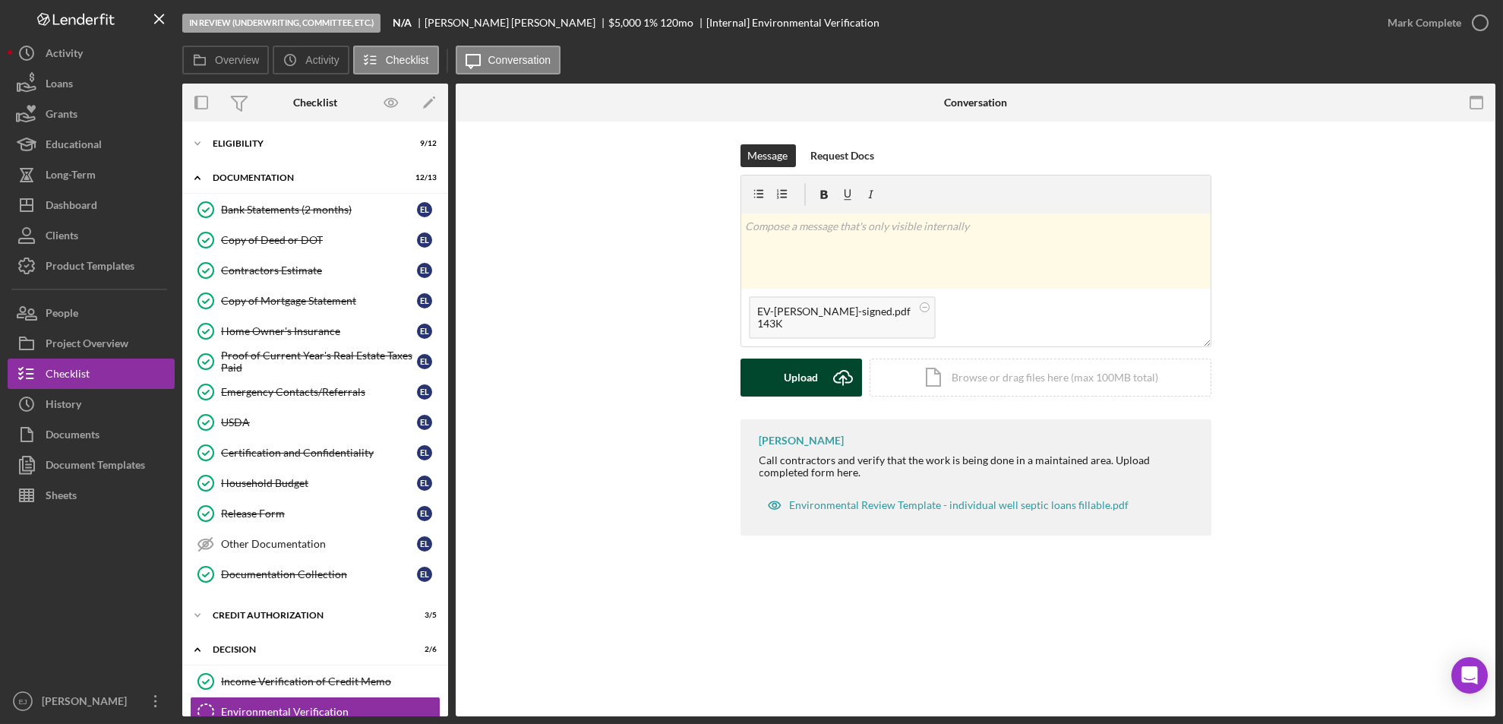
click at [785, 389] on div "Upload" at bounding box center [801, 378] width 34 height 38
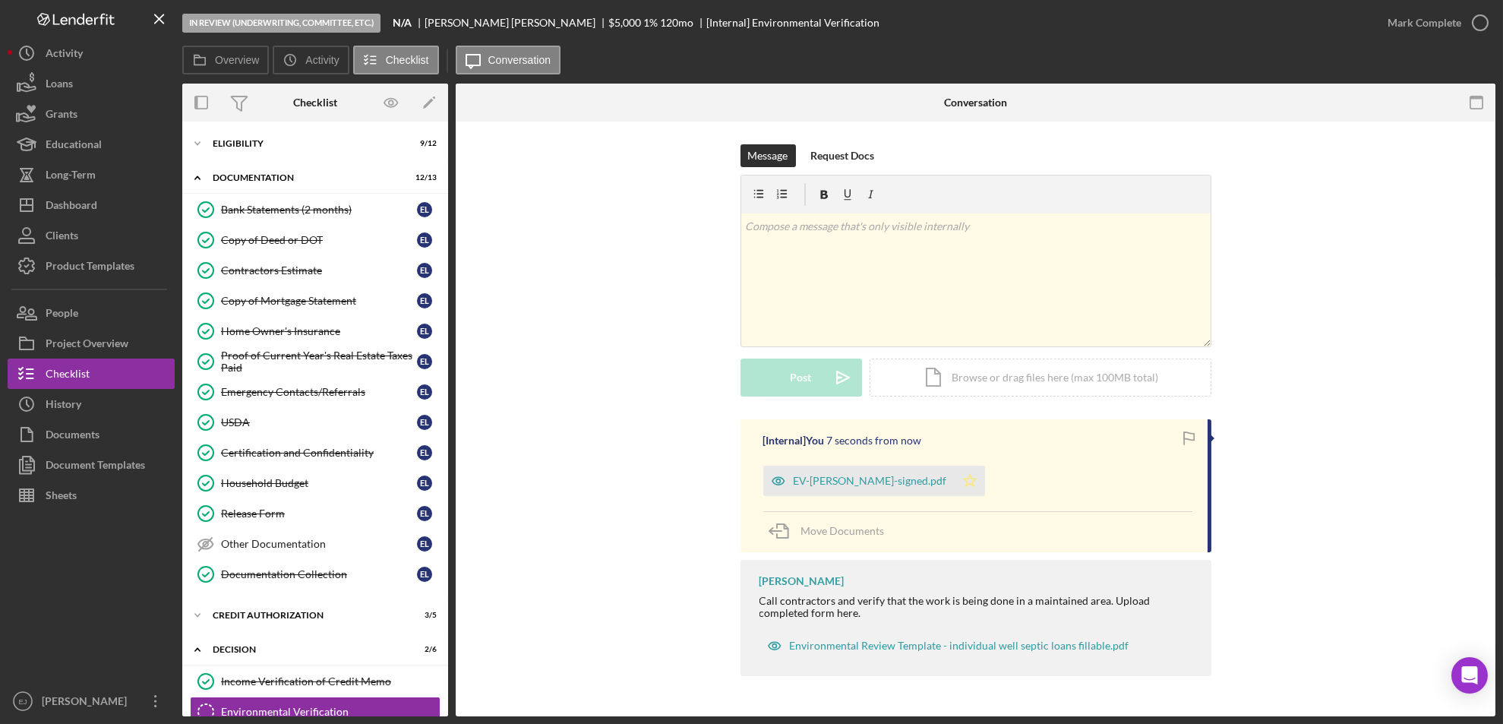
click at [966, 474] on polygon "button" at bounding box center [969, 480] width 13 height 12
click at [1478, 19] on icon "button" at bounding box center [1481, 23] width 38 height 38
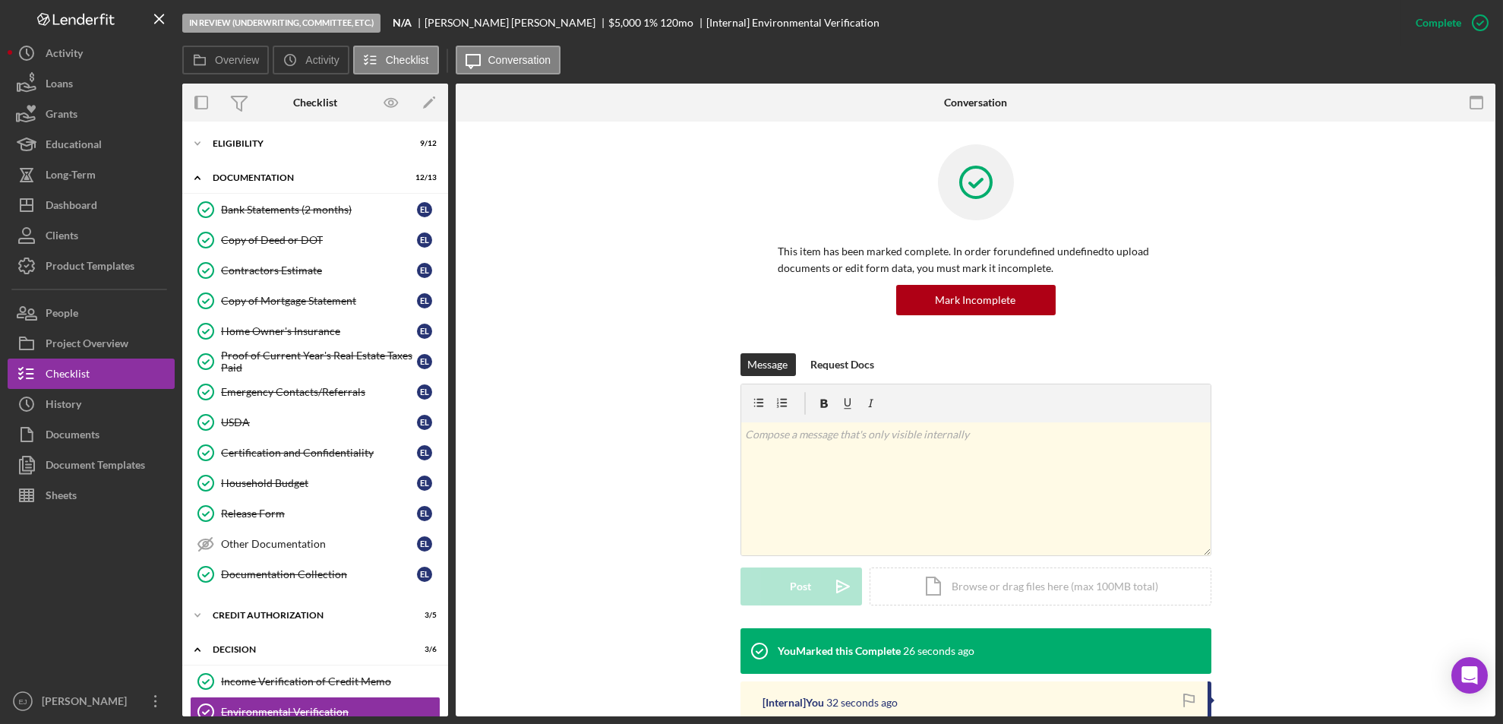
scroll to position [250, 0]
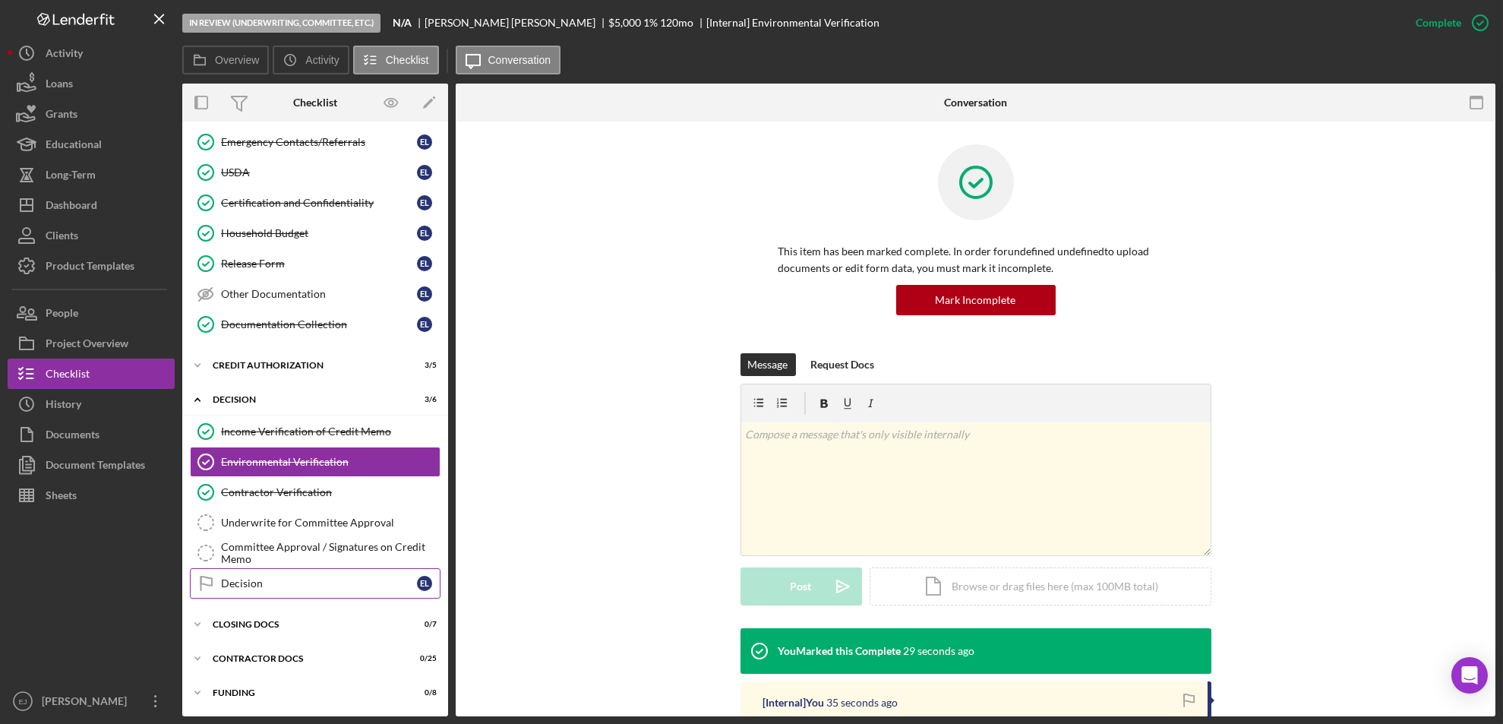
click at [325, 588] on div "Decision" at bounding box center [319, 583] width 196 height 12
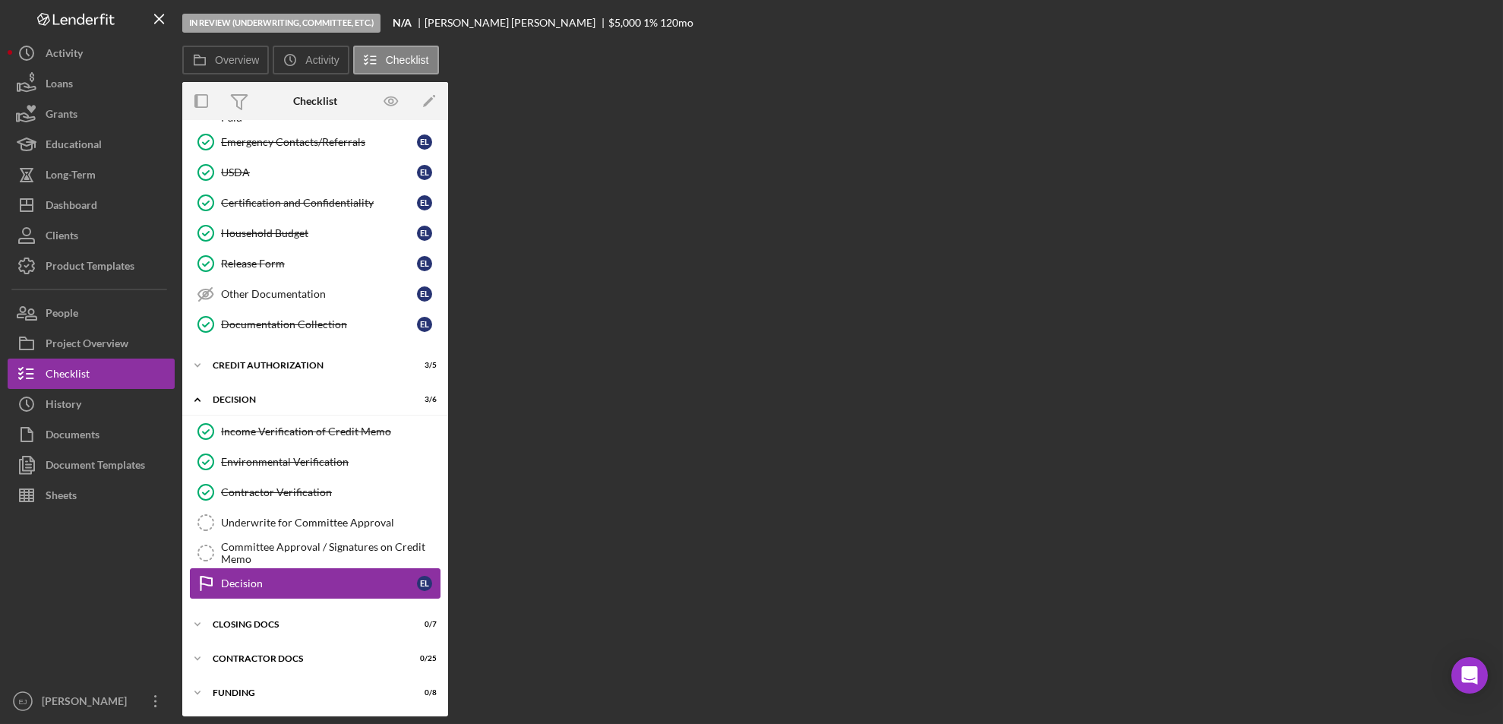
scroll to position [250, 0]
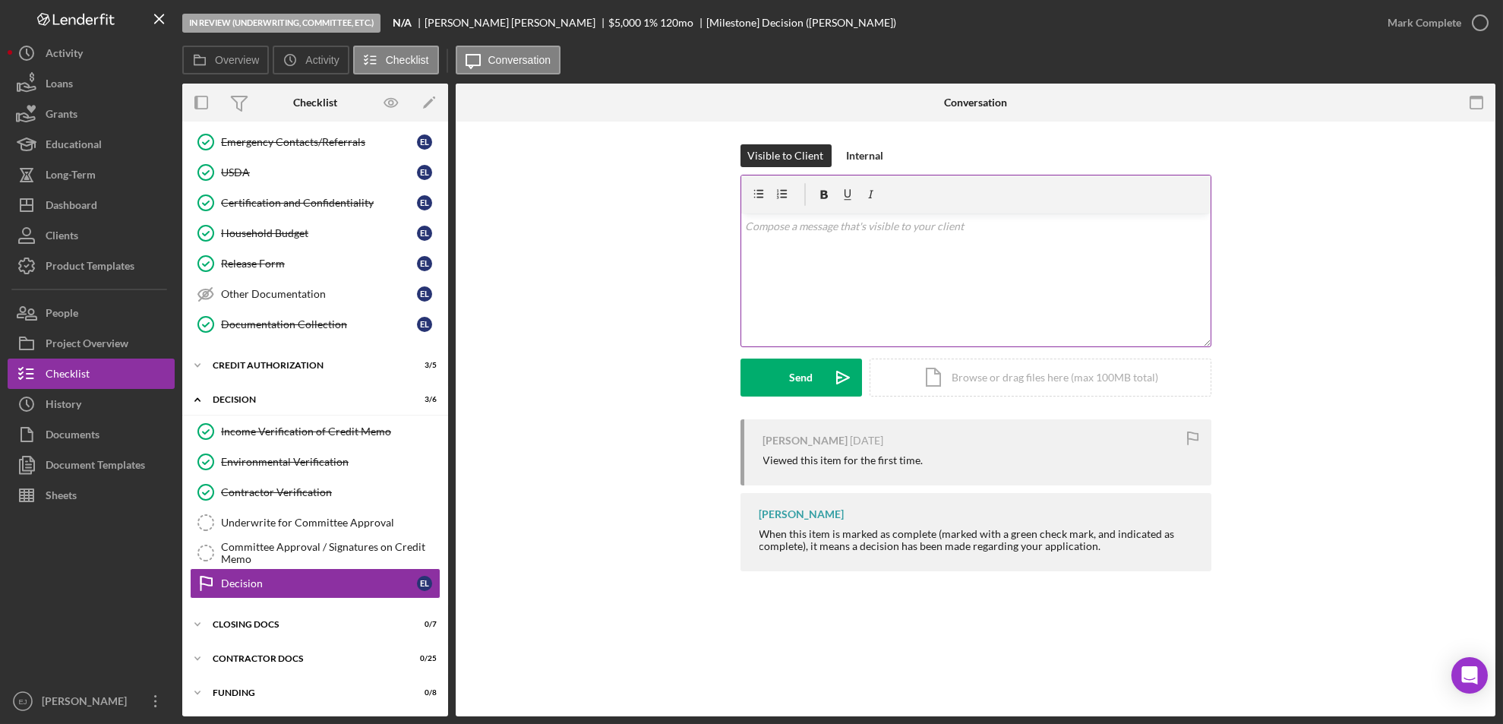
click at [805, 242] on div "v Color teal Color pink Remove color Add row above Add row below Add column bef…" at bounding box center [976, 279] width 470 height 133
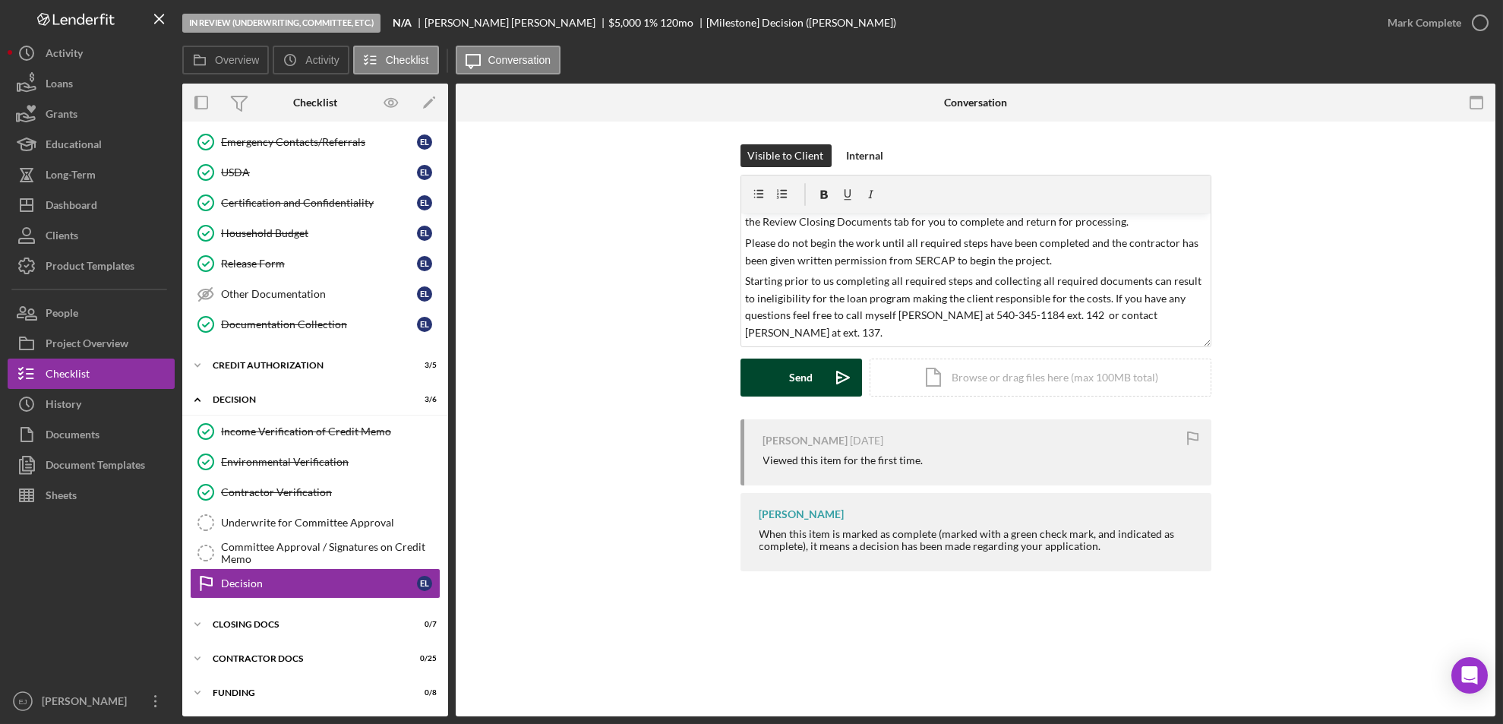
click at [815, 379] on button "Send Icon/icon-invite-send" at bounding box center [802, 378] width 122 height 38
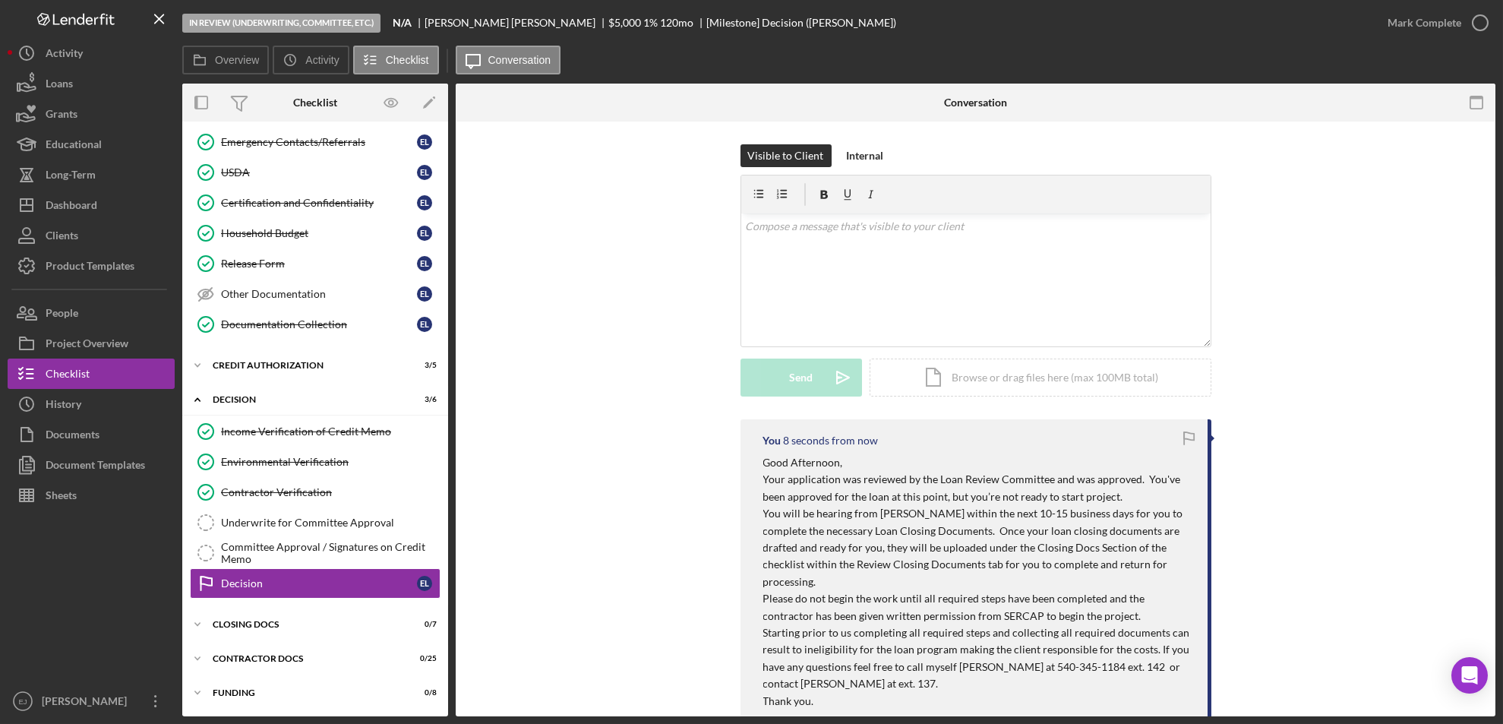
scroll to position [0, 0]
click at [277, 521] on div "Underwrite for Committee Approval" at bounding box center [330, 523] width 219 height 12
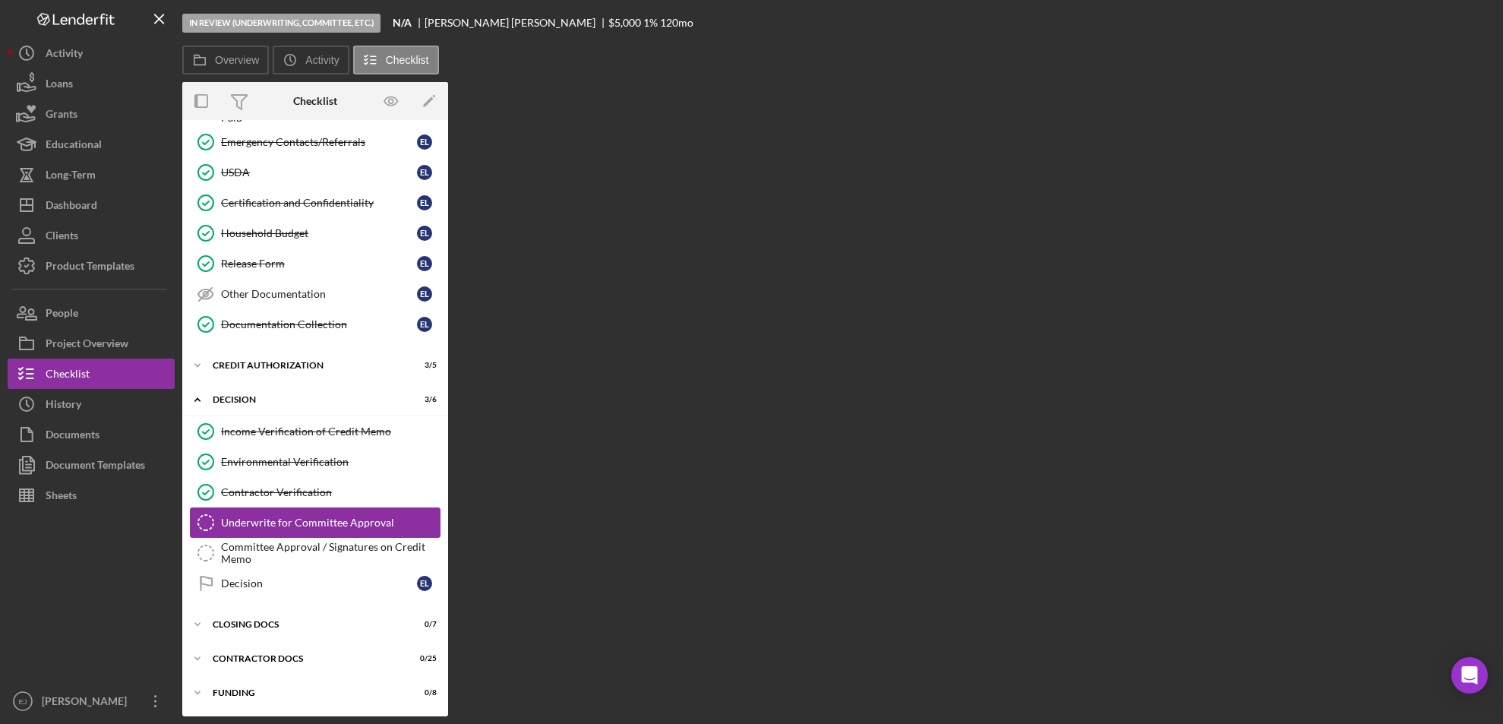
scroll to position [250, 0]
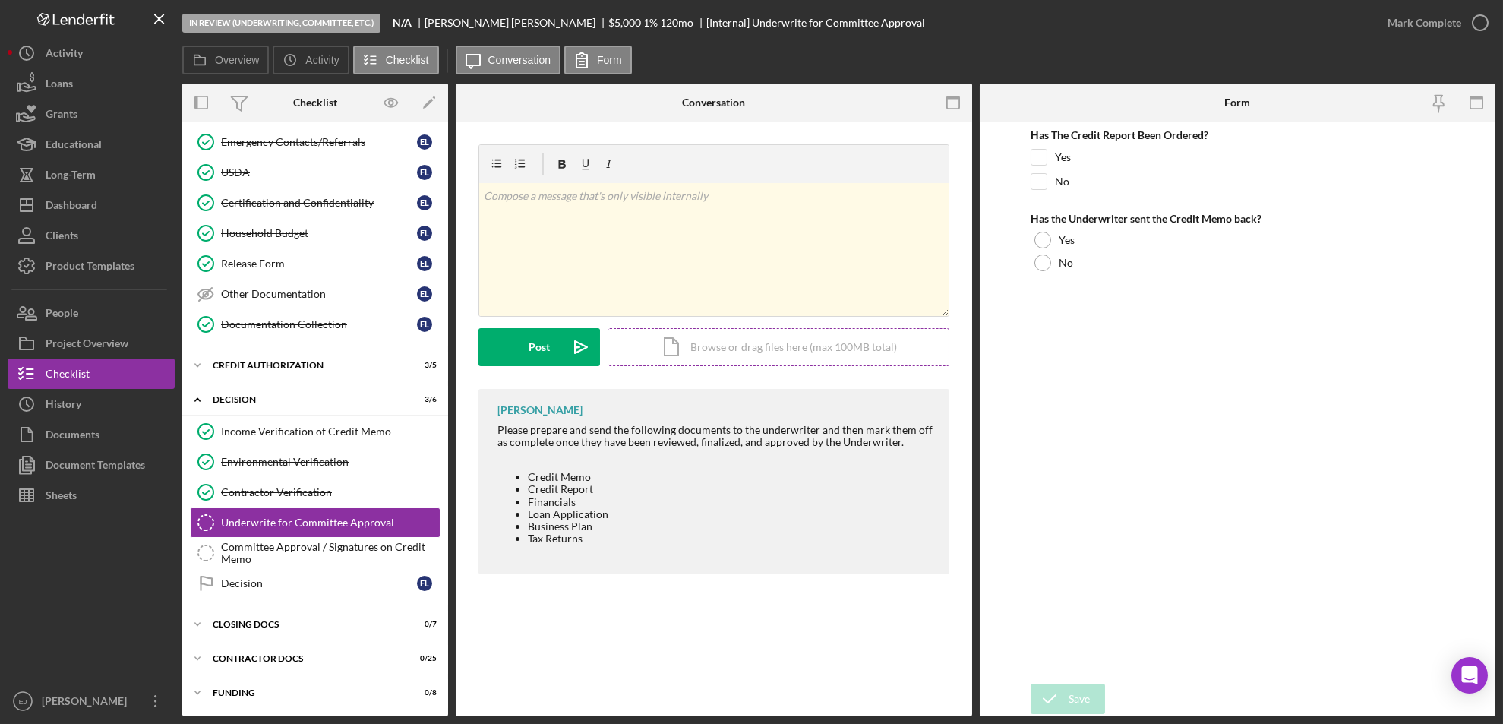
click at [737, 347] on div "Icon/Document Browse or drag files here (max 100MB total) Tap to choose files o…" at bounding box center [779, 347] width 342 height 38
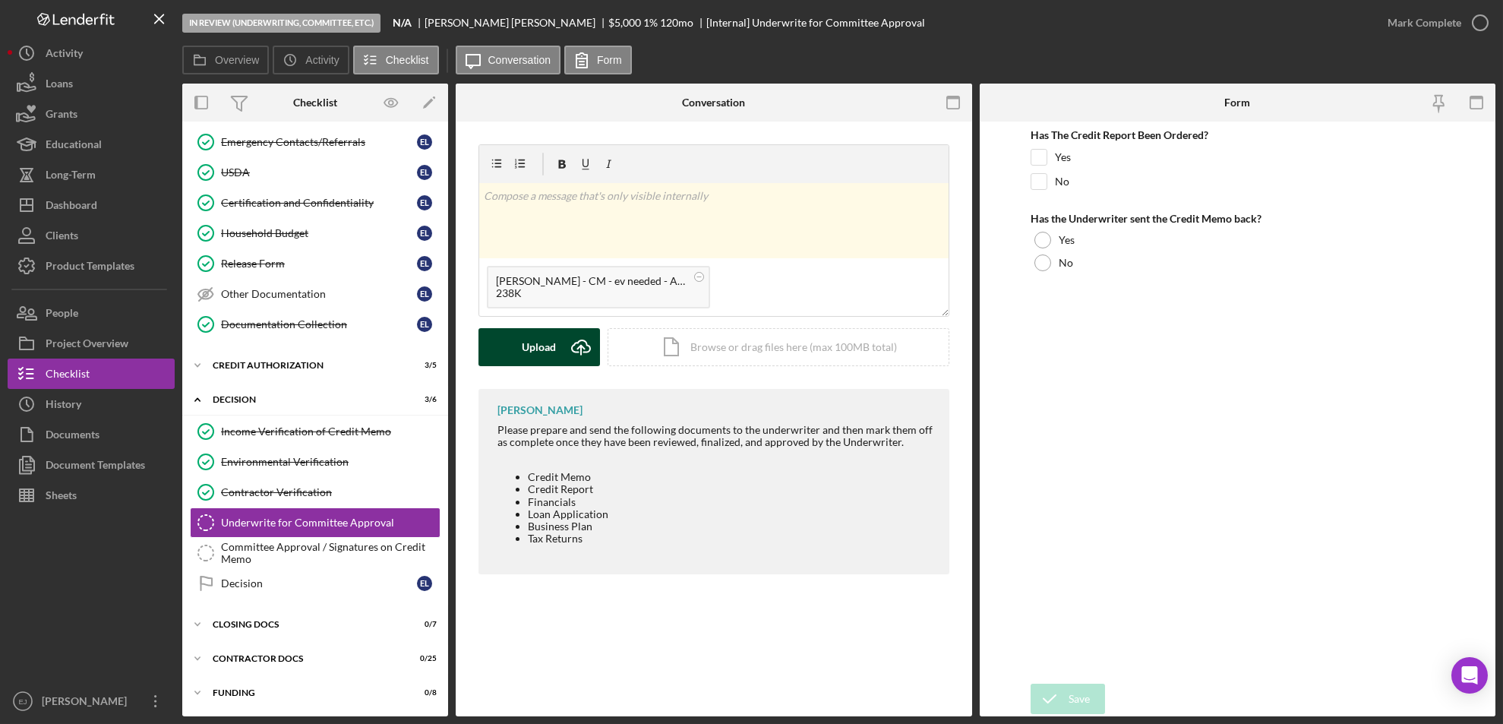
click at [556, 353] on button "Upload Icon/Upload" at bounding box center [540, 347] width 122 height 38
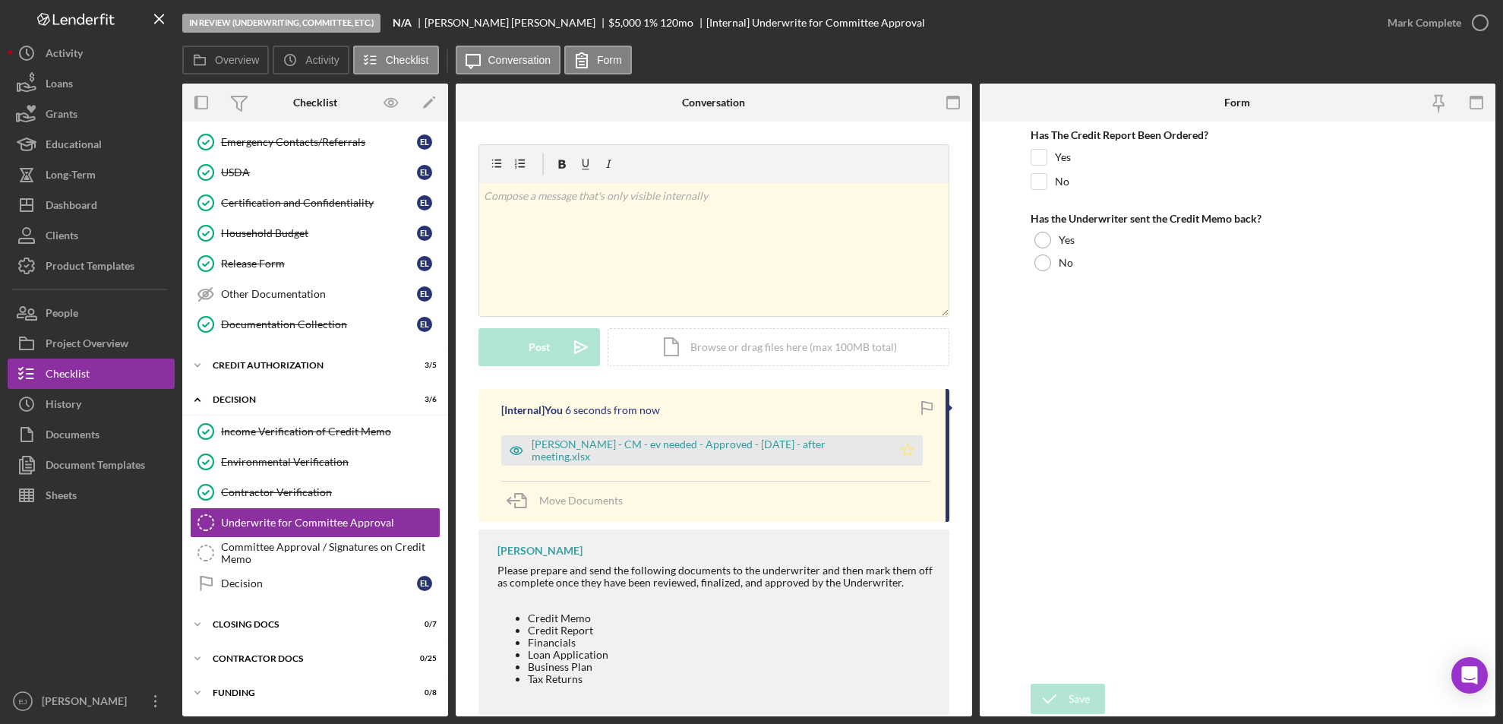
click at [912, 448] on icon "Icon/Star" at bounding box center [908, 450] width 30 height 30
click at [845, 343] on div "Icon/Document Browse or drag files here (max 100MB total) Tap to choose files o…" at bounding box center [779, 347] width 342 height 38
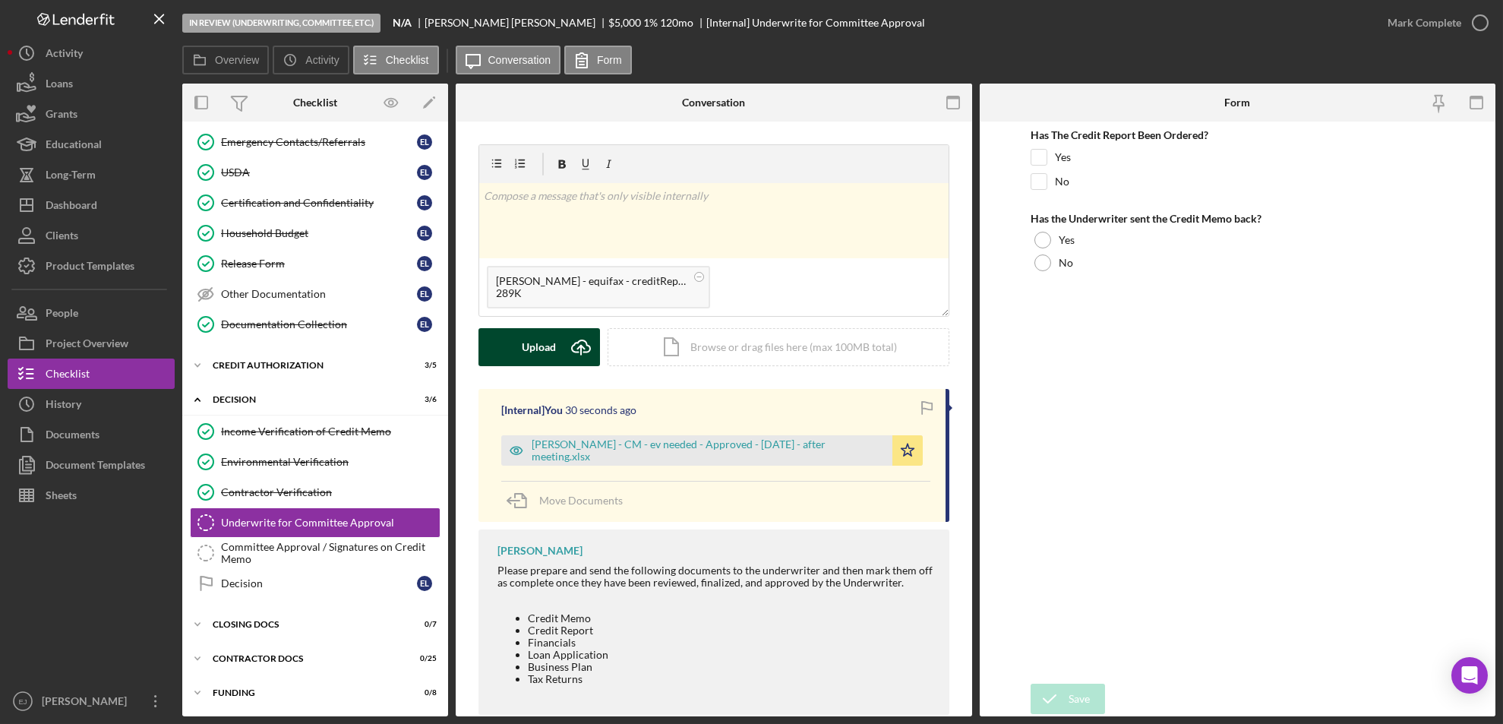
click at [560, 343] on button "Upload Icon/Upload" at bounding box center [540, 347] width 122 height 38
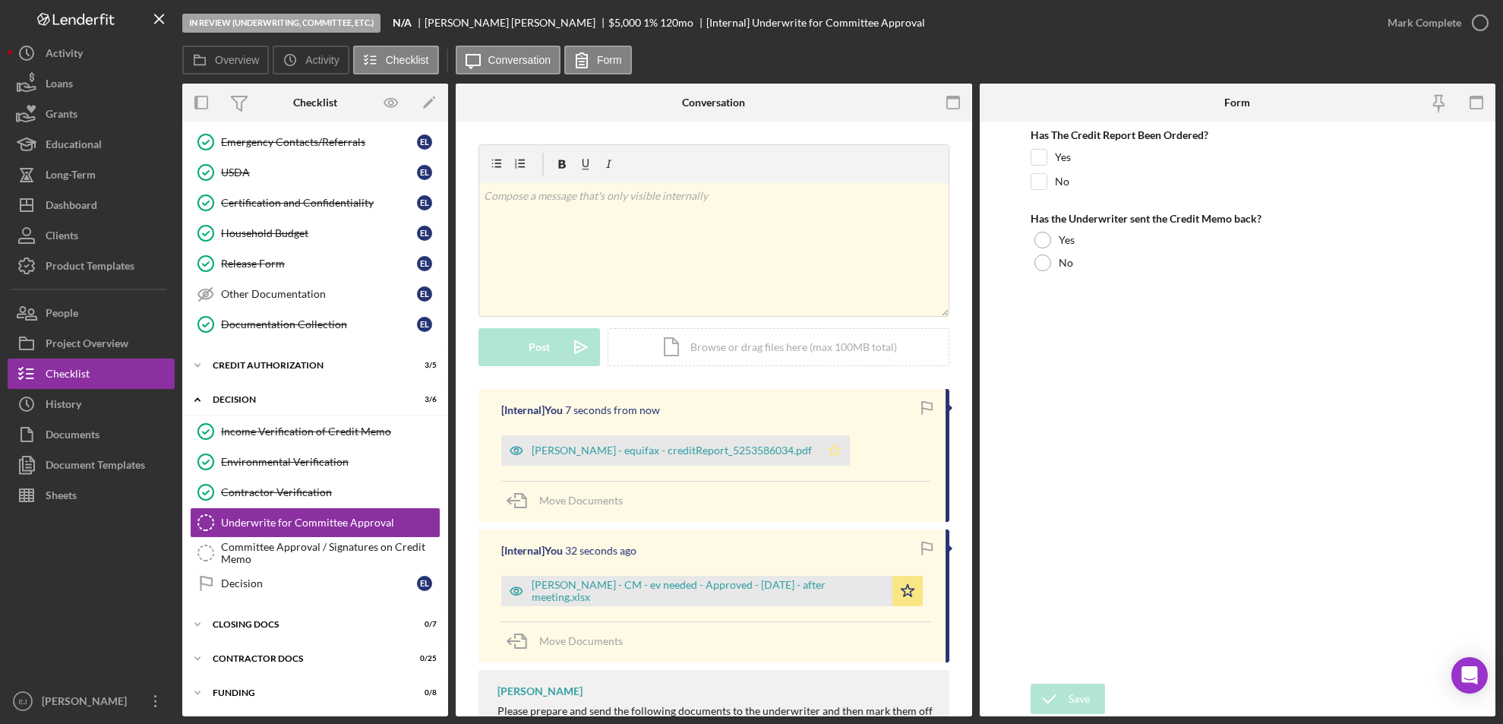
click at [820, 459] on icon "Icon/Star" at bounding box center [835, 450] width 30 height 30
click at [1483, 24] on icon "button" at bounding box center [1481, 23] width 38 height 38
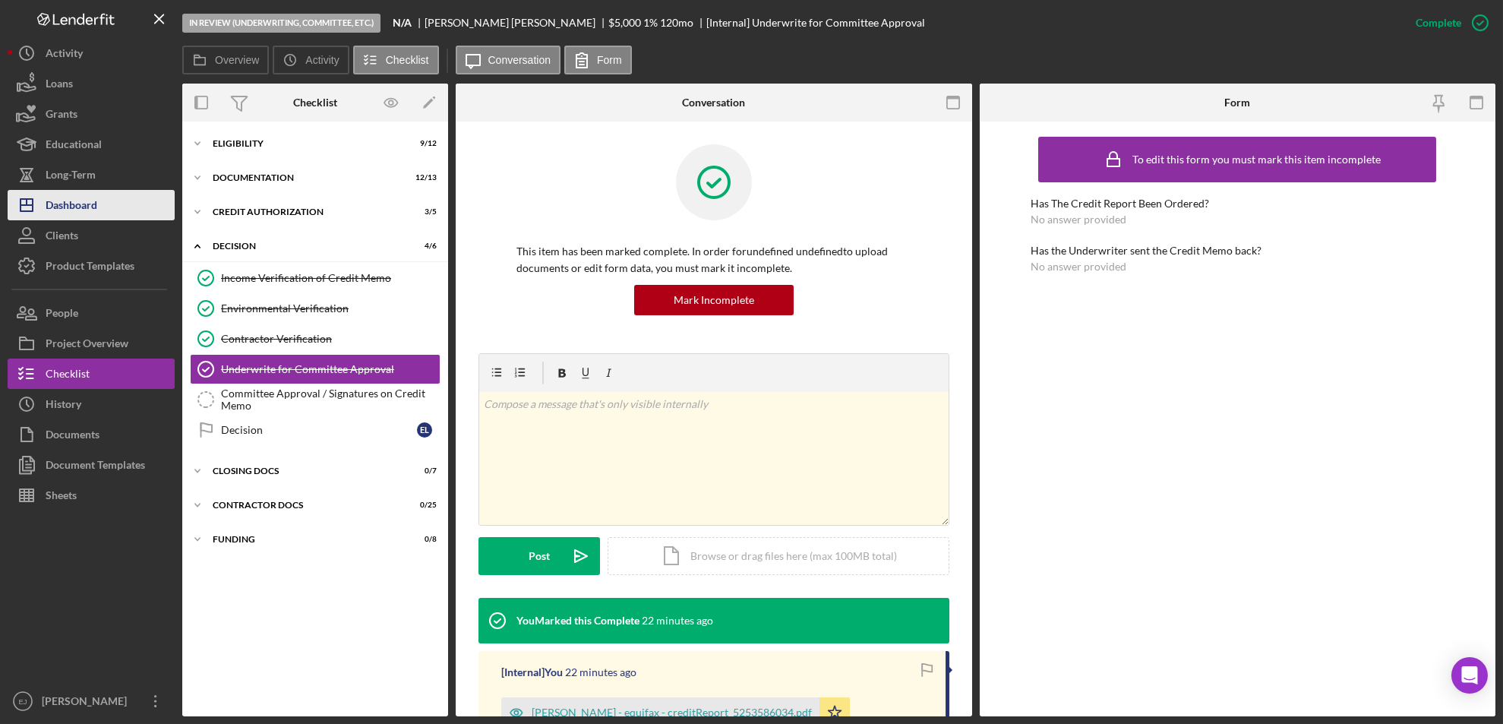
click at [87, 208] on div "Dashboard" at bounding box center [72, 207] width 52 height 34
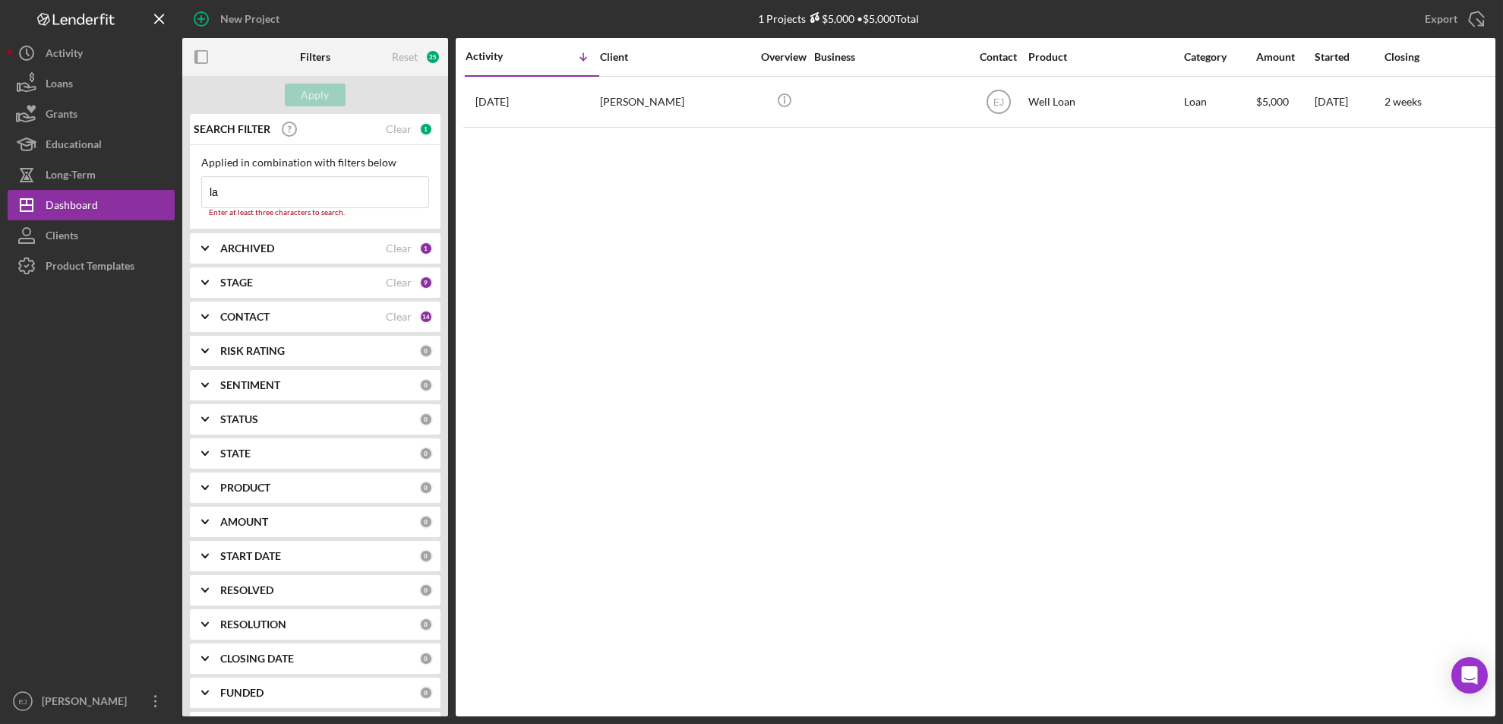
type input "l"
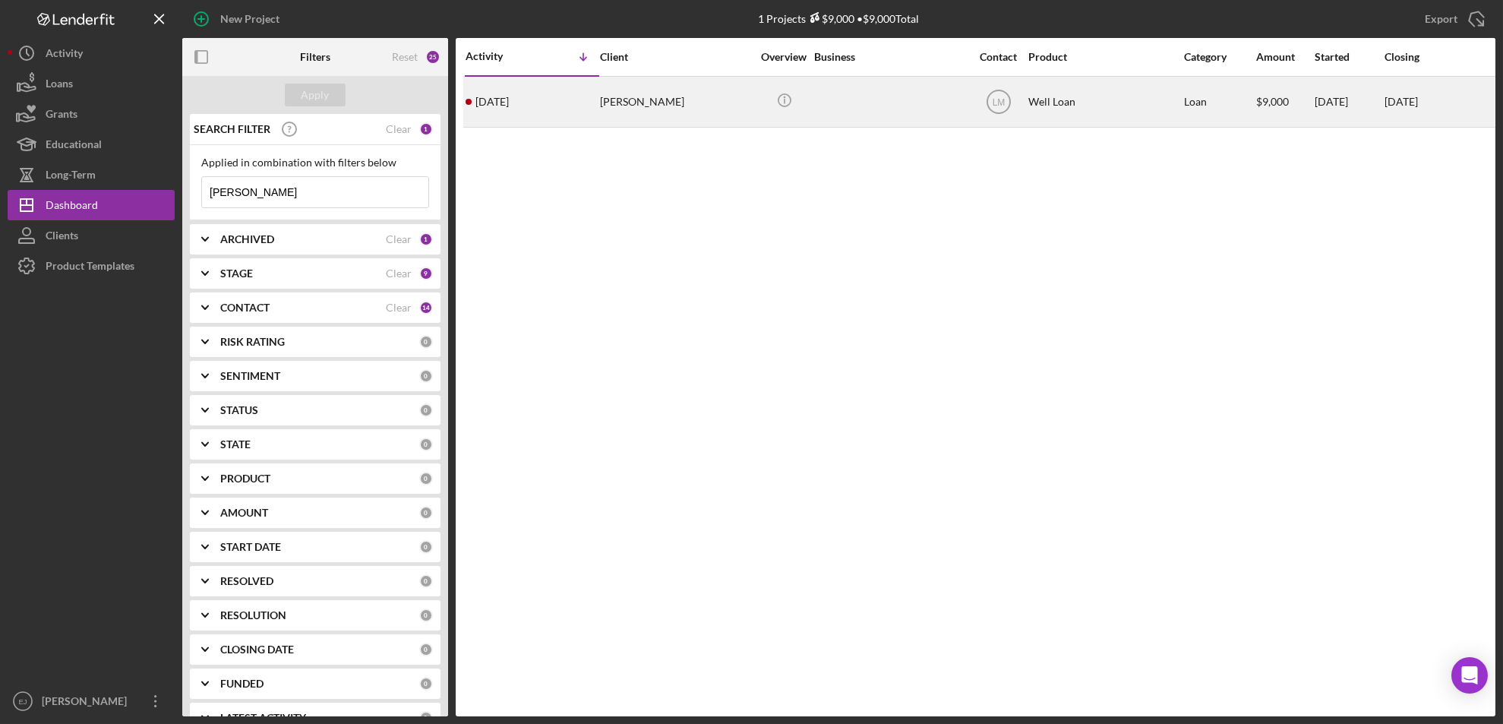
type input "[PERSON_NAME]"
click at [678, 109] on div "[PERSON_NAME]" at bounding box center [676, 101] width 152 height 49
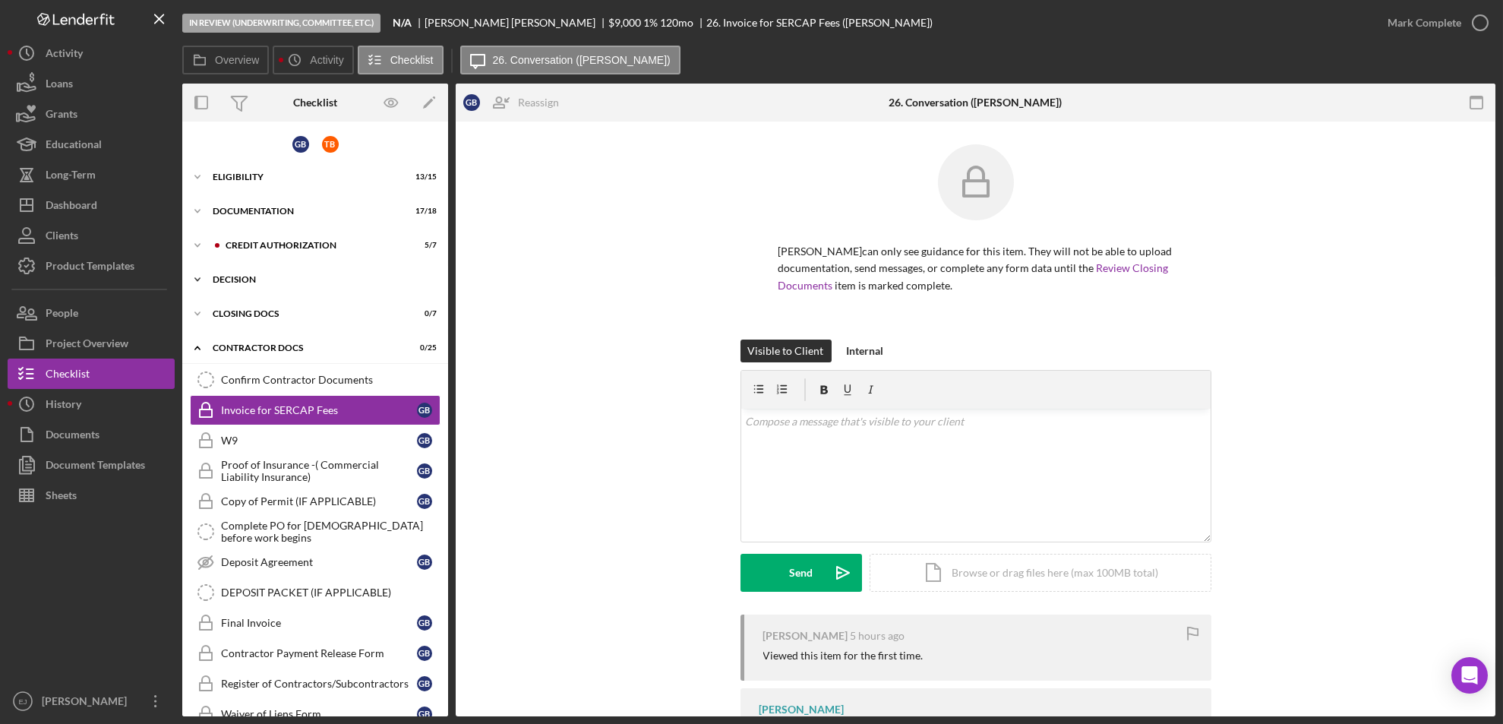
click at [216, 276] on div "Decision" at bounding box center [321, 279] width 217 height 9
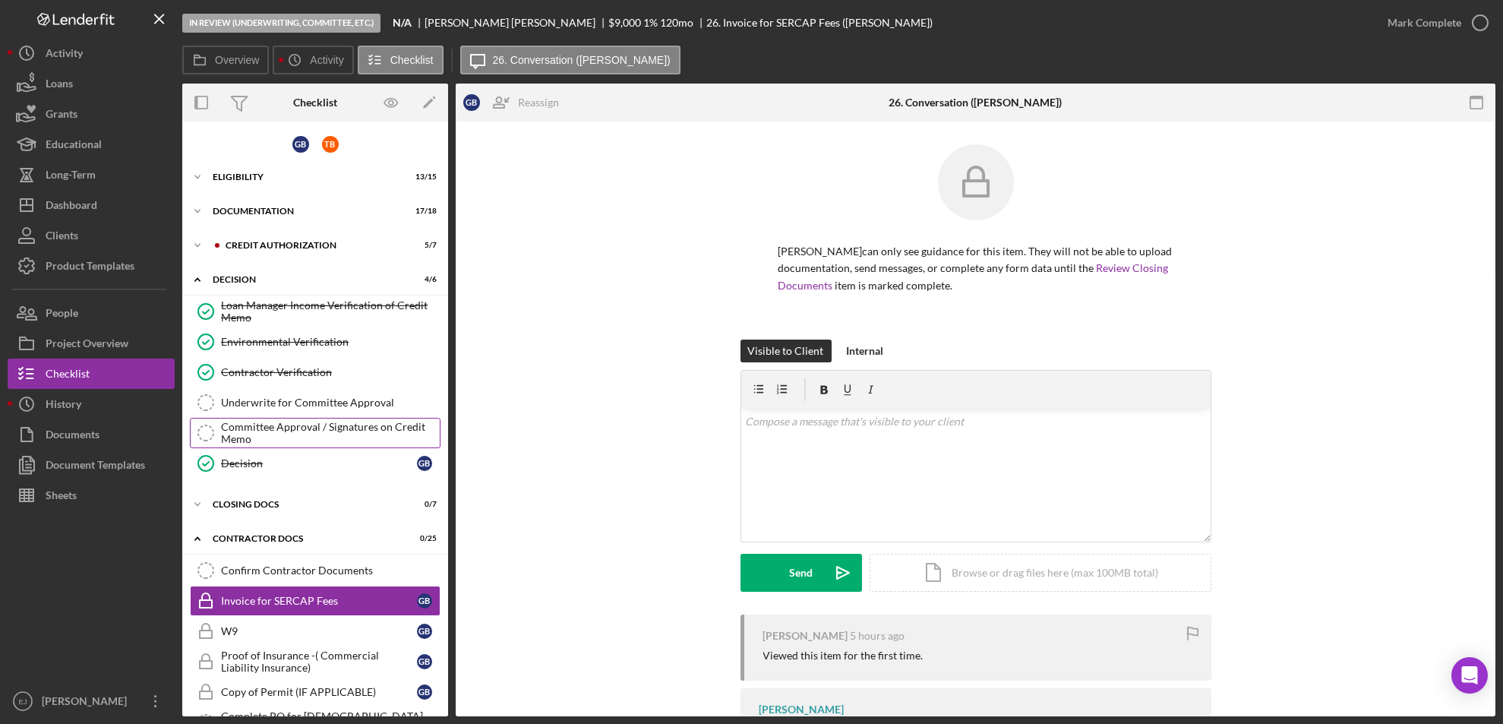
click at [299, 422] on div "Committee Approval / Signatures on Credit Memo" at bounding box center [330, 433] width 219 height 24
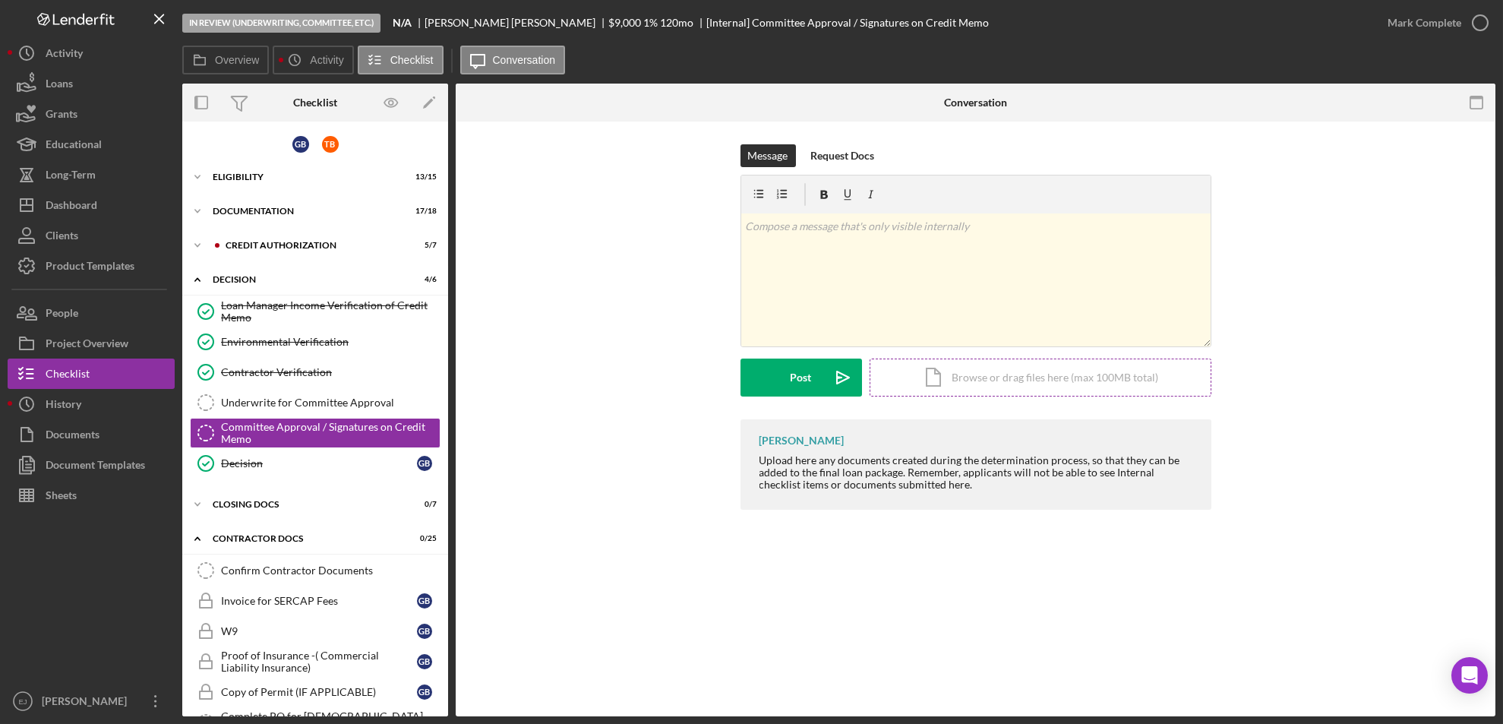
click at [966, 387] on div "Icon/Document Browse or drag files here (max 100MB total) Tap to choose files o…" at bounding box center [1041, 378] width 342 height 38
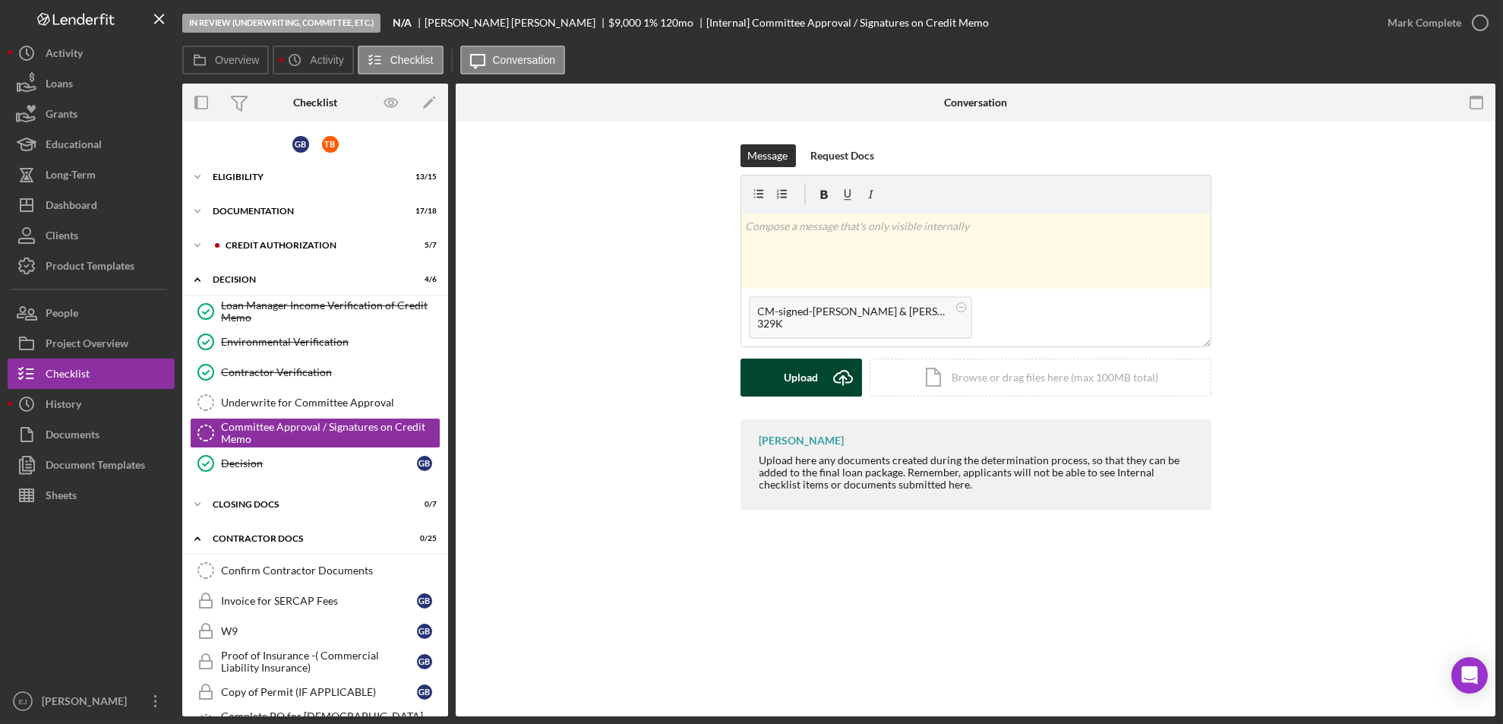
click at [808, 384] on div "Upload" at bounding box center [801, 378] width 34 height 38
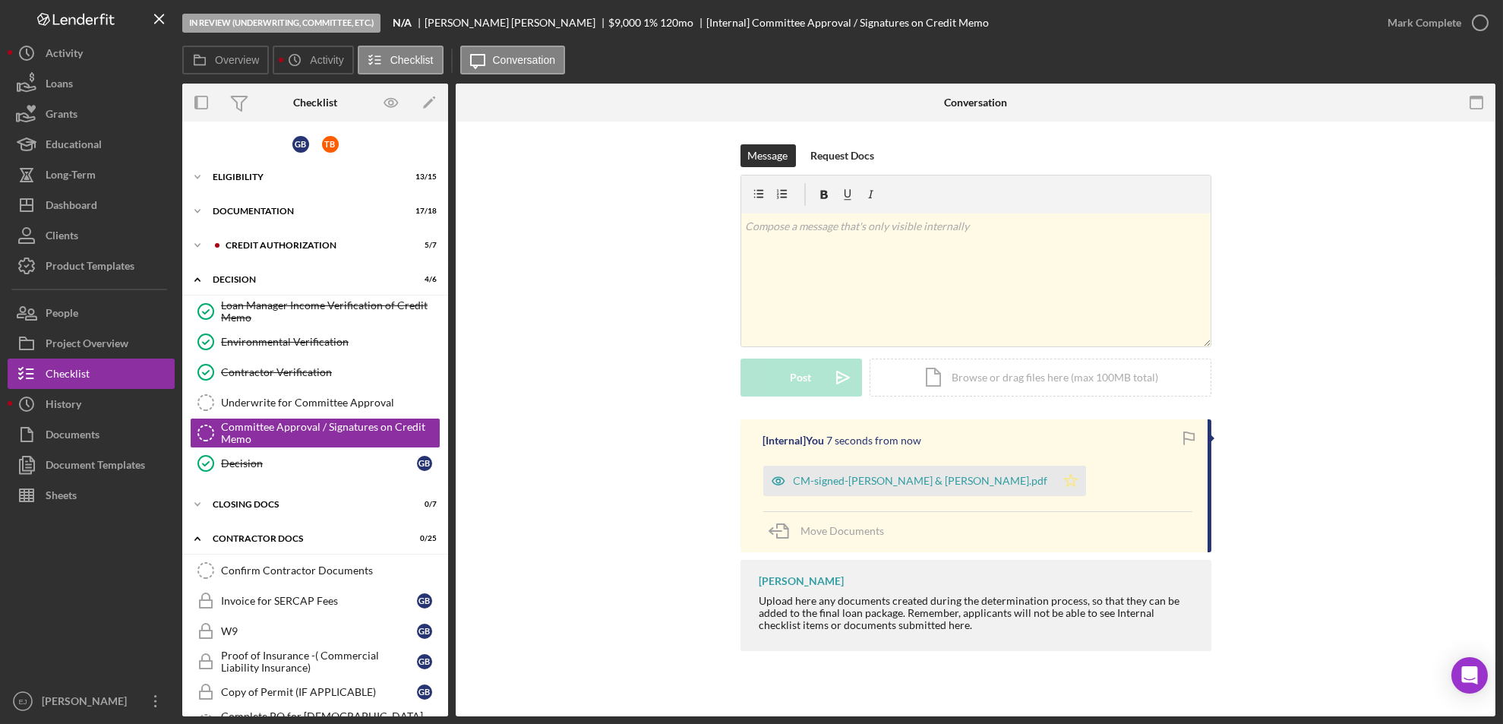
click at [1056, 478] on icon "Icon/Star" at bounding box center [1071, 481] width 30 height 30
click at [1488, 21] on icon "button" at bounding box center [1481, 23] width 38 height 38
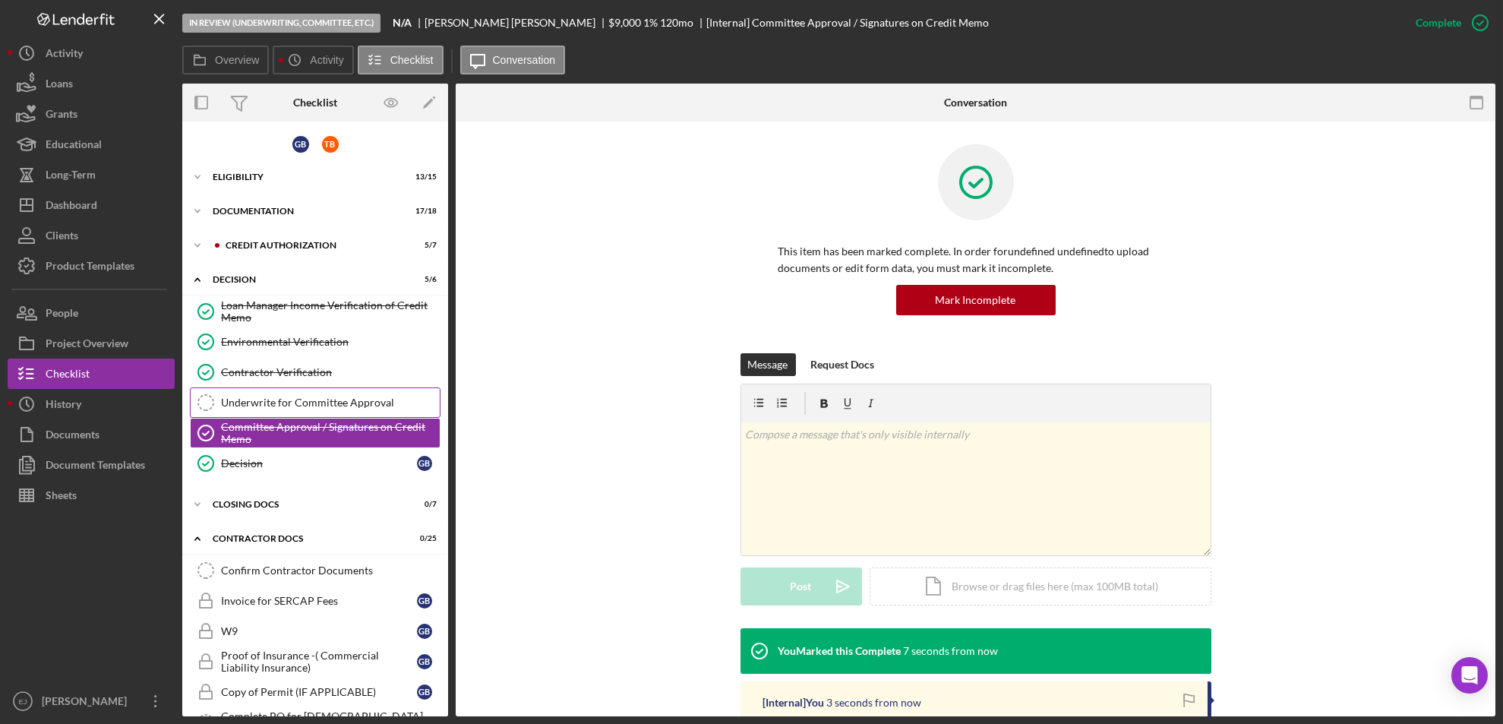
click at [377, 389] on link "Underwrite for Committee Approval Underwrite for Committee Approval" at bounding box center [315, 402] width 251 height 30
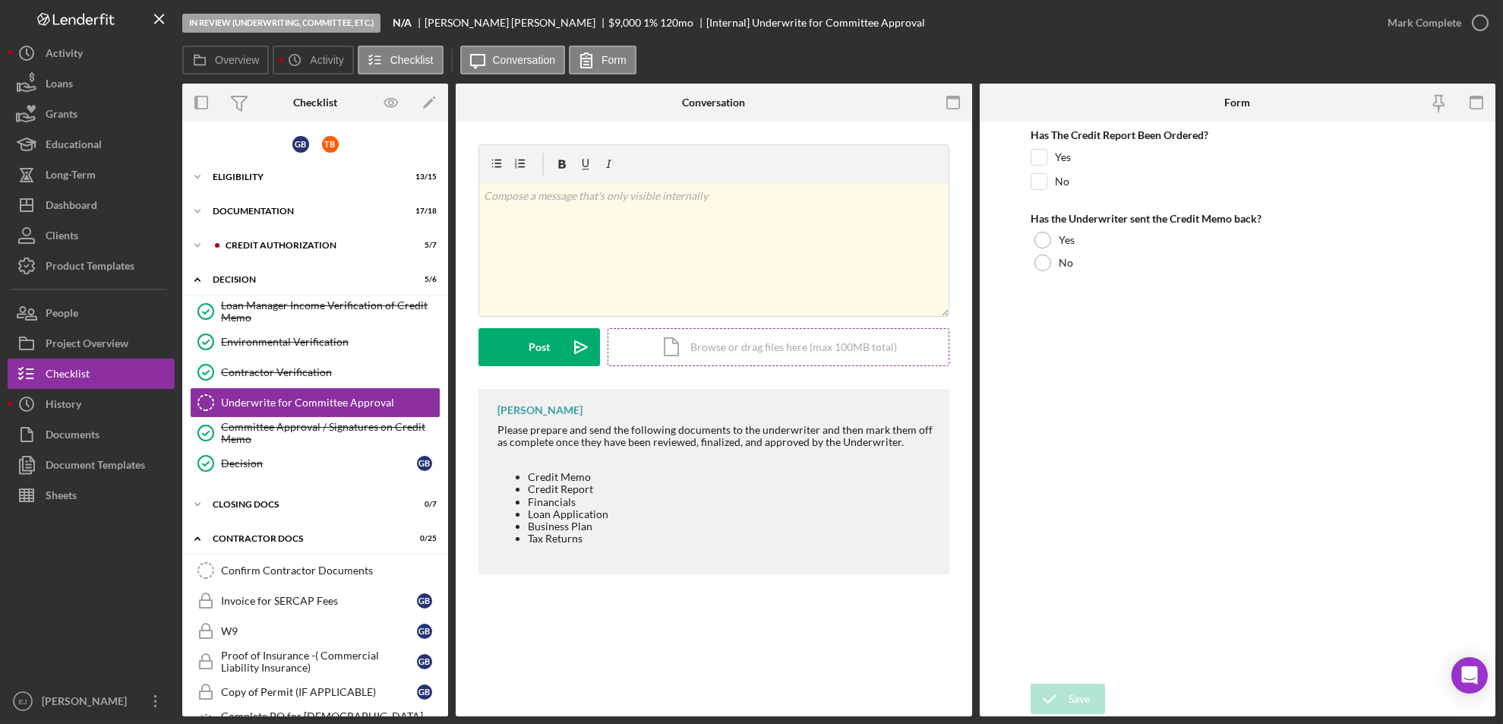
click at [753, 346] on div "Icon/Document Browse or drag files here (max 100MB total) Tap to choose files o…" at bounding box center [779, 347] width 342 height 38
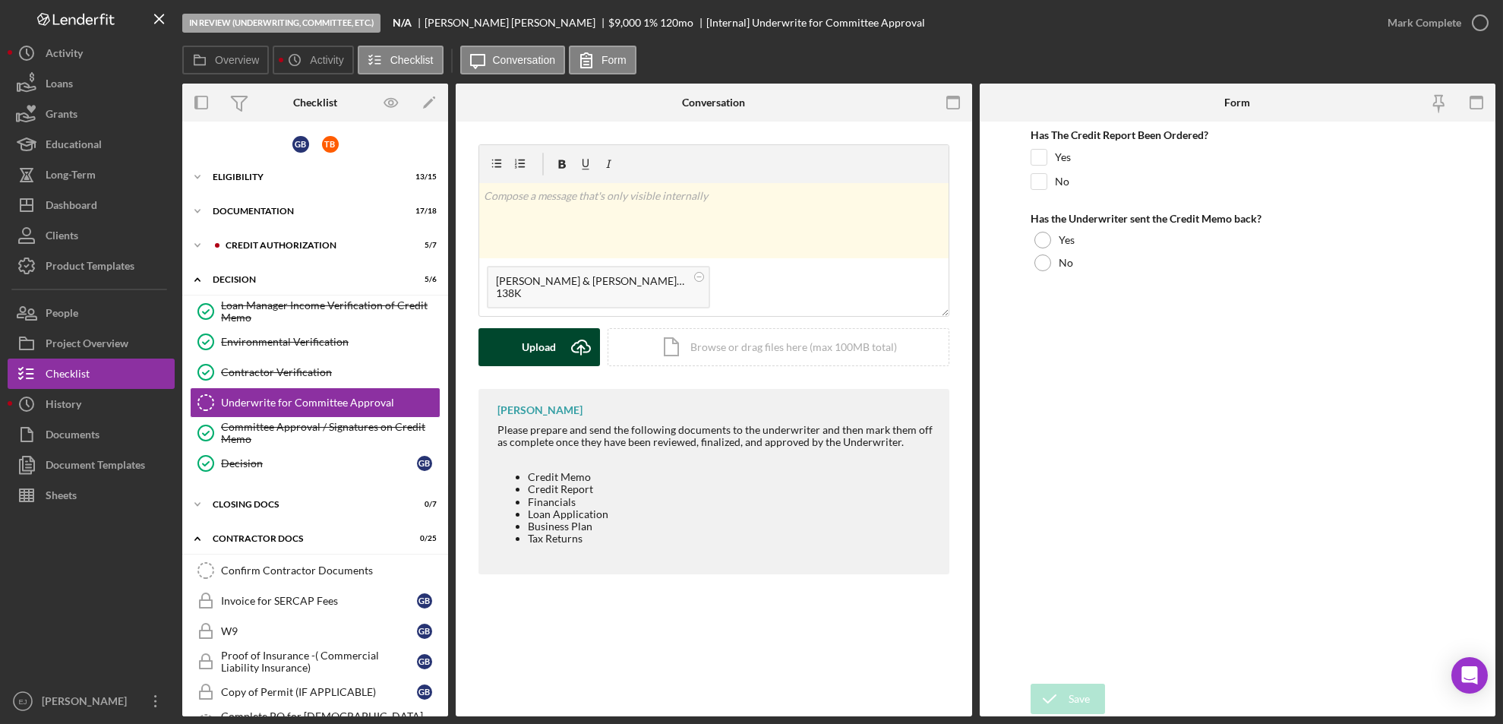
click at [572, 338] on icon "Icon/Upload" at bounding box center [581, 347] width 38 height 38
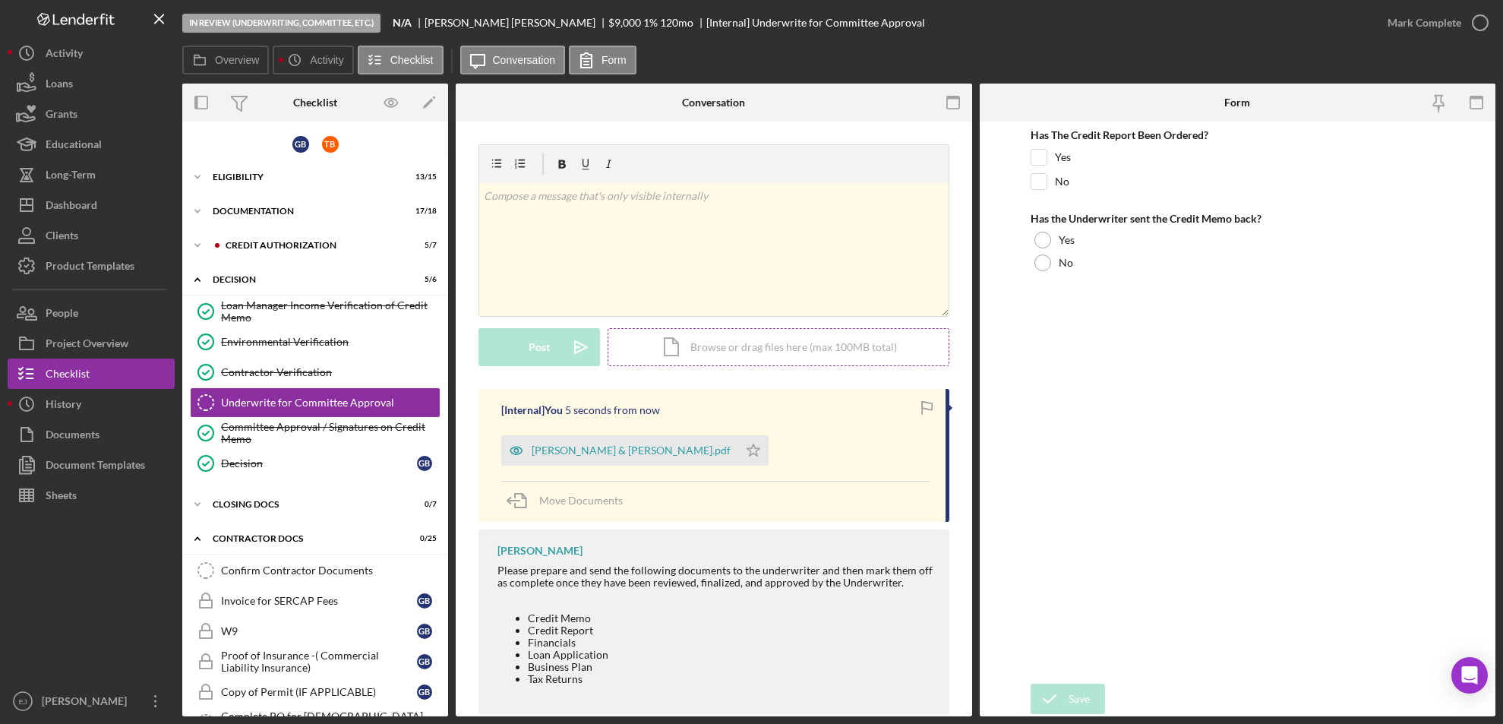
click at [720, 346] on div "Icon/Document Browse or drag files here (max 100MB total) Tap to choose files o…" at bounding box center [779, 347] width 342 height 38
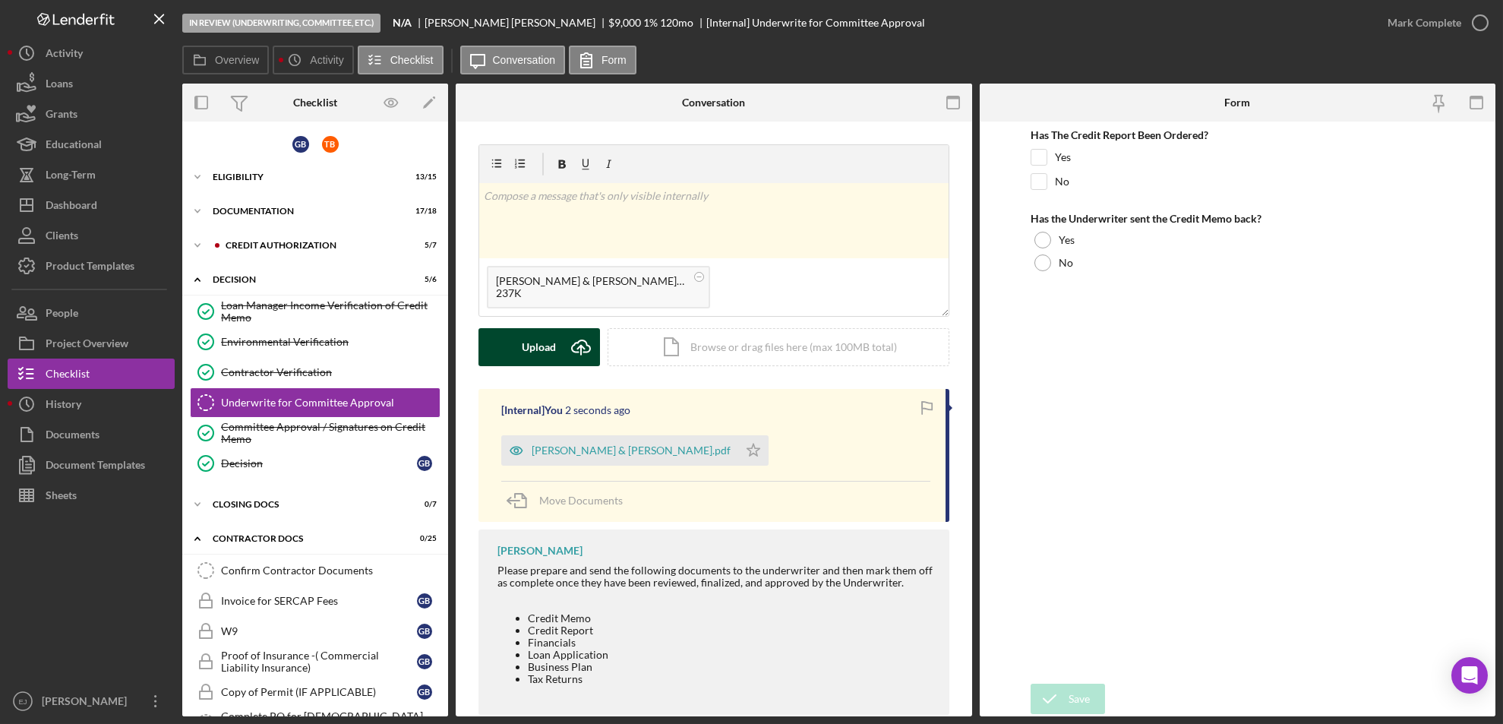
click at [539, 343] on div "Upload" at bounding box center [540, 347] width 34 height 38
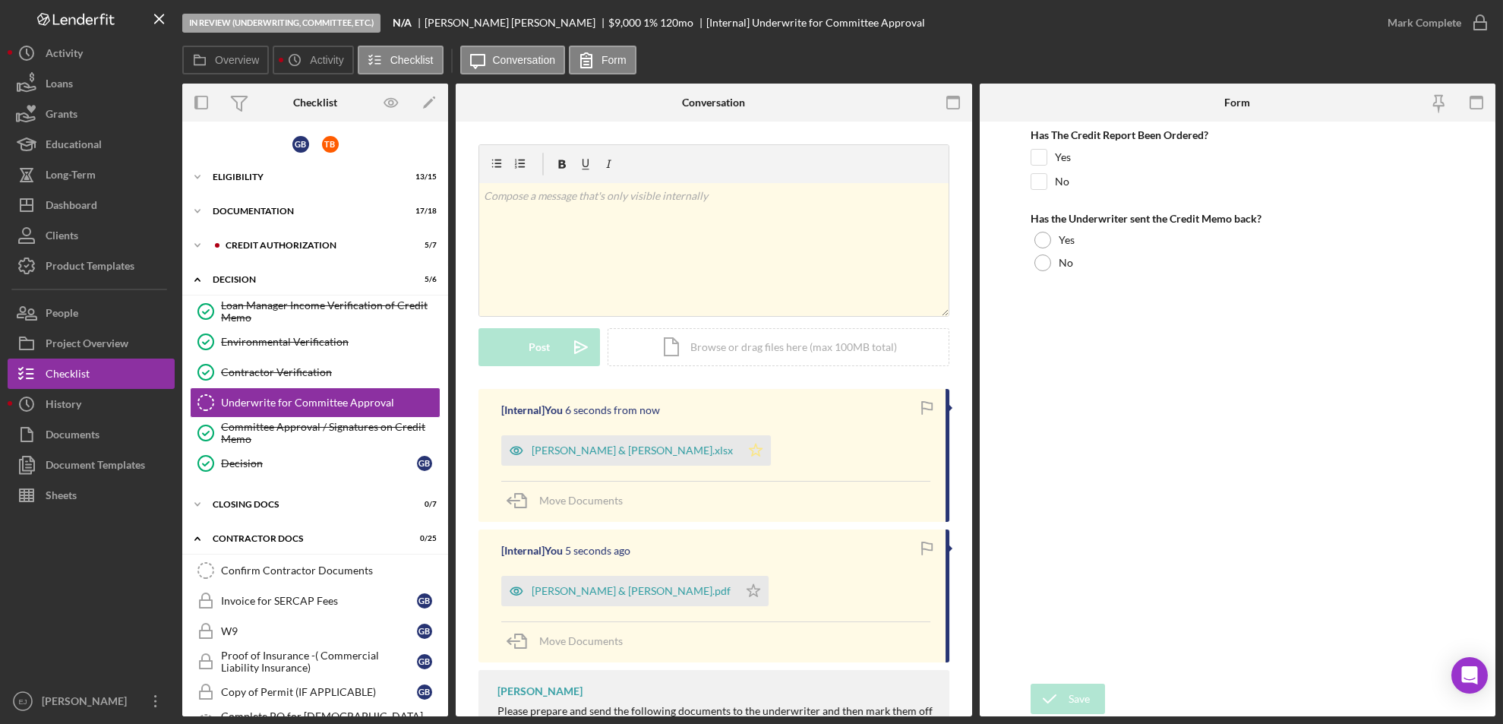
click at [750, 448] on polygon "button" at bounding box center [756, 450] width 13 height 12
click at [748, 587] on polygon "button" at bounding box center [754, 590] width 13 height 12
click at [1481, 14] on icon "button" at bounding box center [1481, 23] width 38 height 38
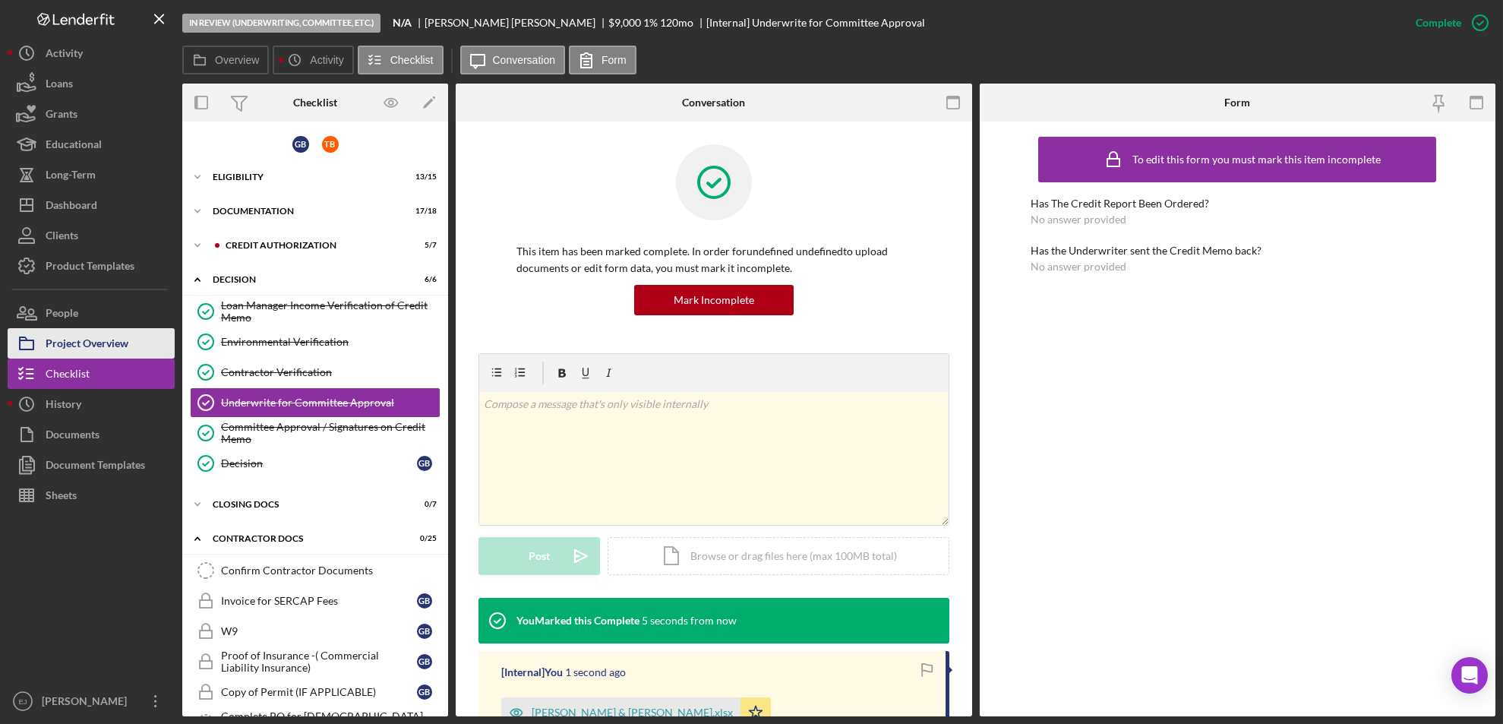
click at [83, 343] on div "Project Overview" at bounding box center [87, 345] width 83 height 34
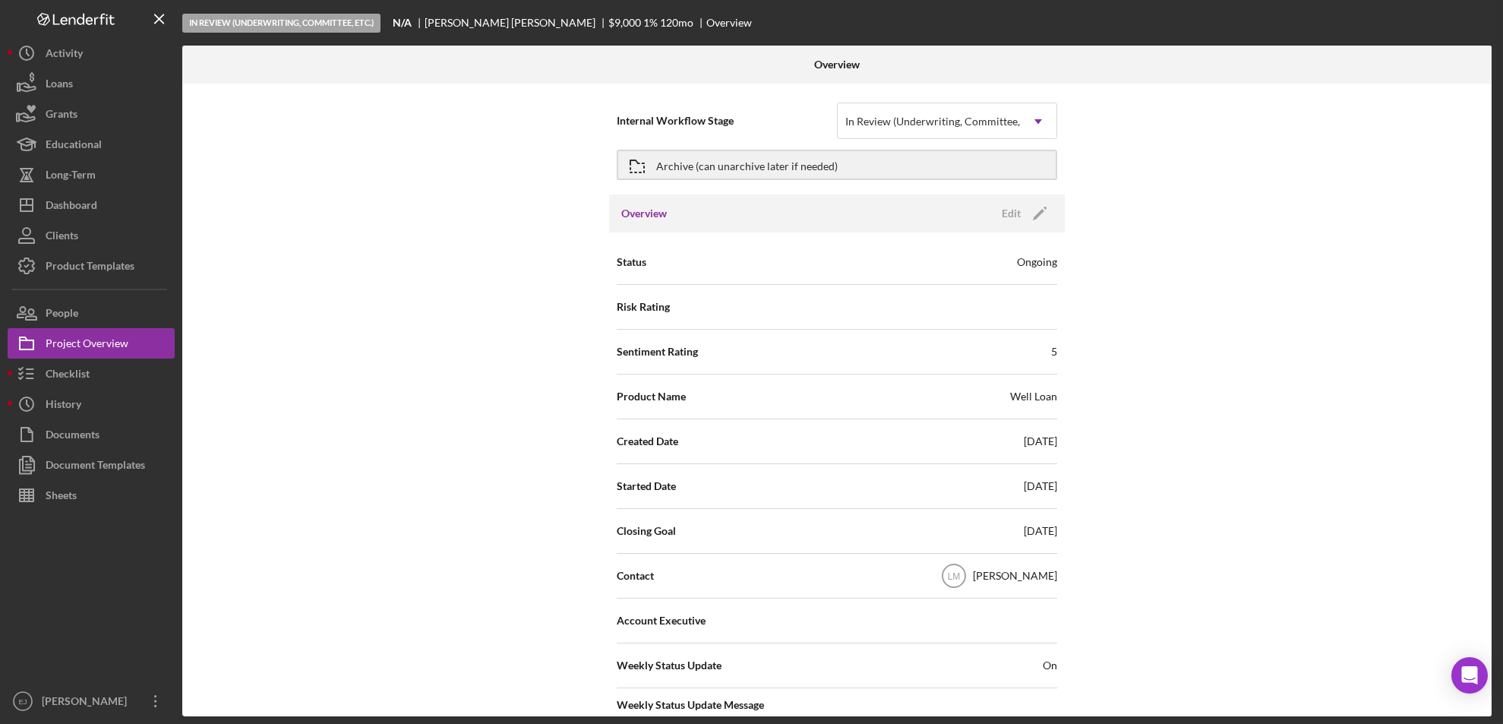
click at [1483, 473] on div "Internal Workflow Stage In Review (Underwriting, Committee, Etc.) Icon/Dropdown…" at bounding box center [837, 400] width 1310 height 633
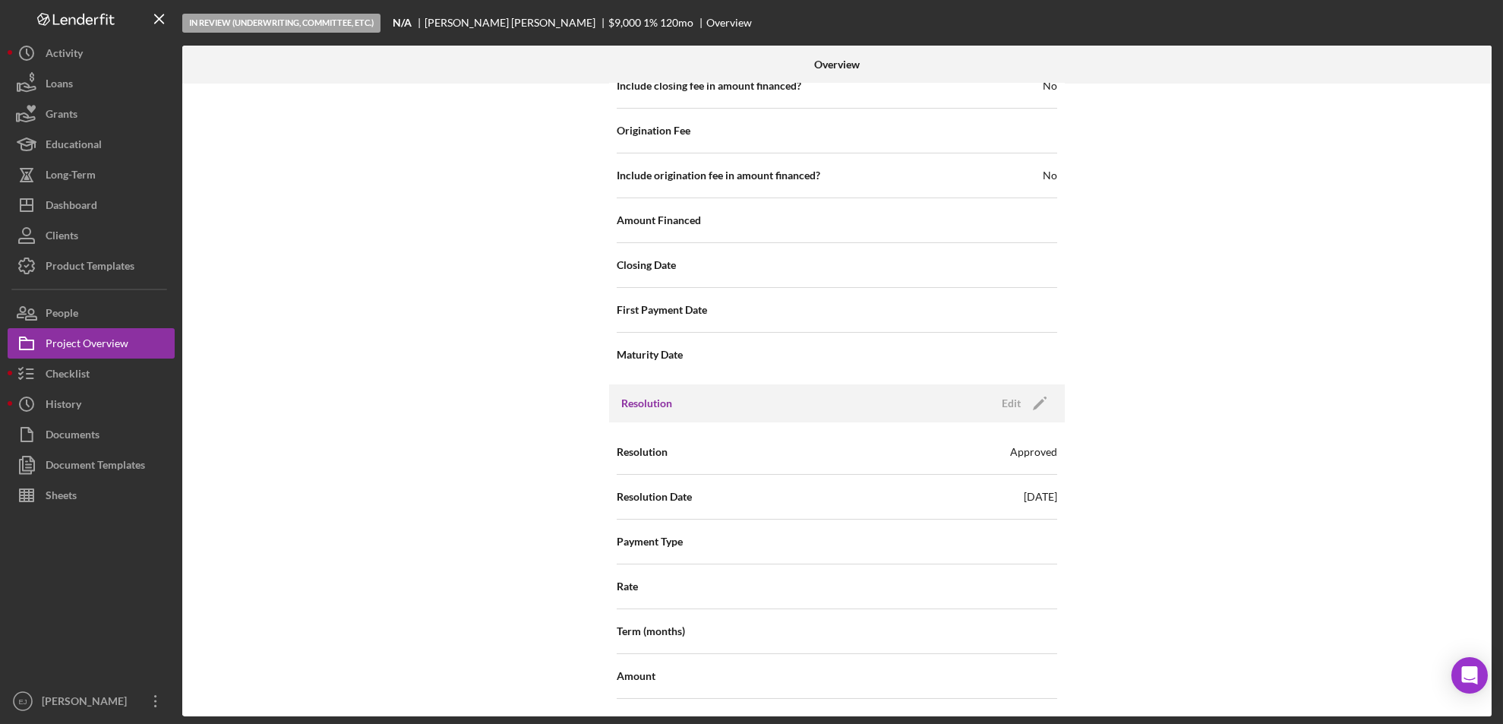
scroll to position [1725, 0]
click at [90, 201] on div "Dashboard" at bounding box center [72, 207] width 52 height 34
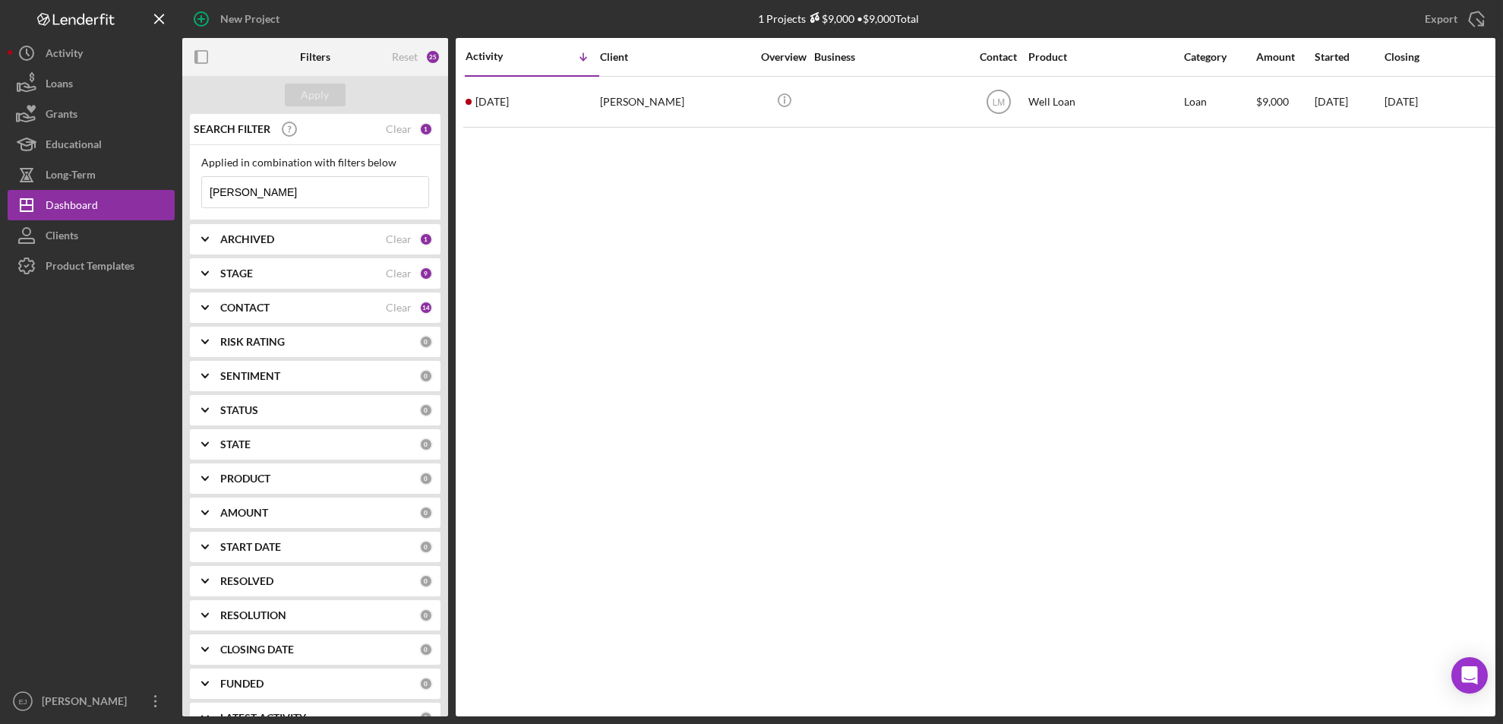
click at [302, 196] on input "[PERSON_NAME]" at bounding box center [315, 192] width 226 height 30
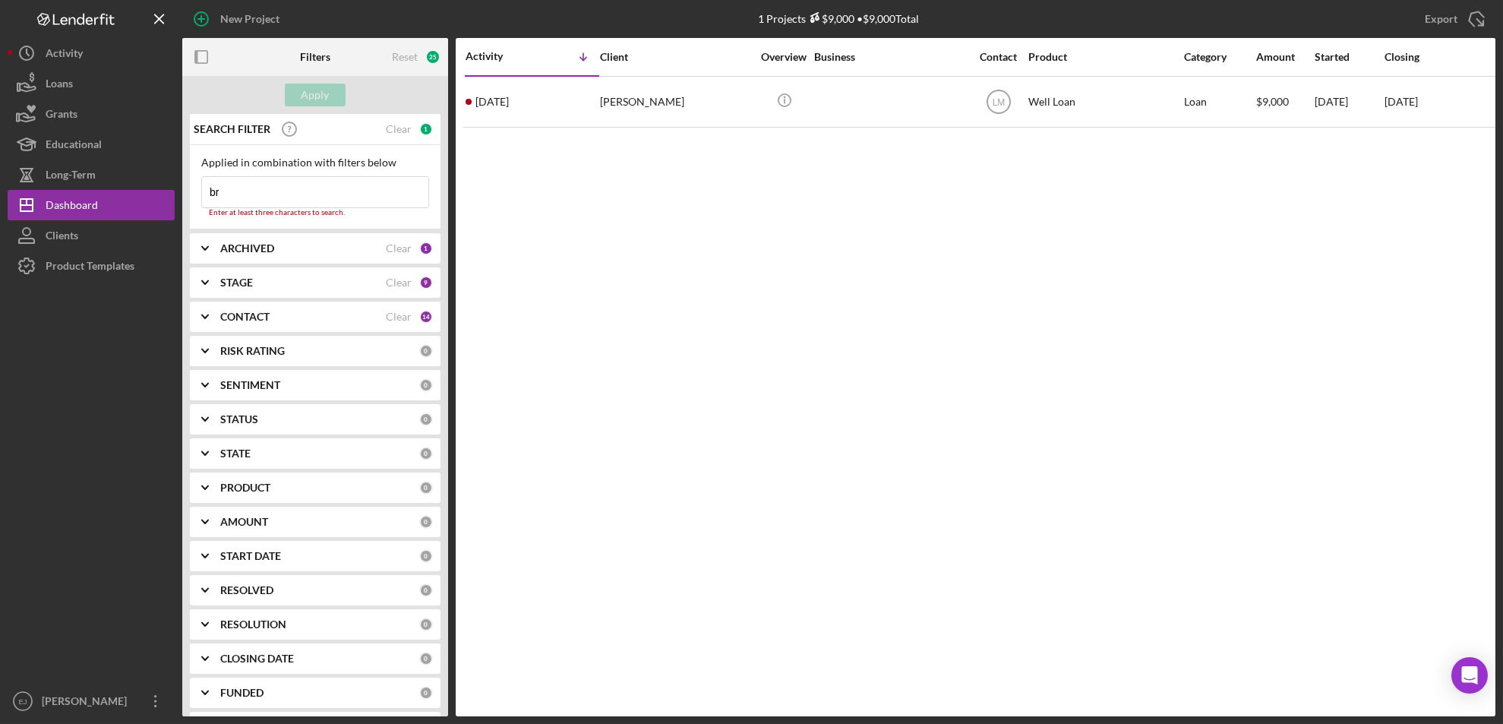
type input "b"
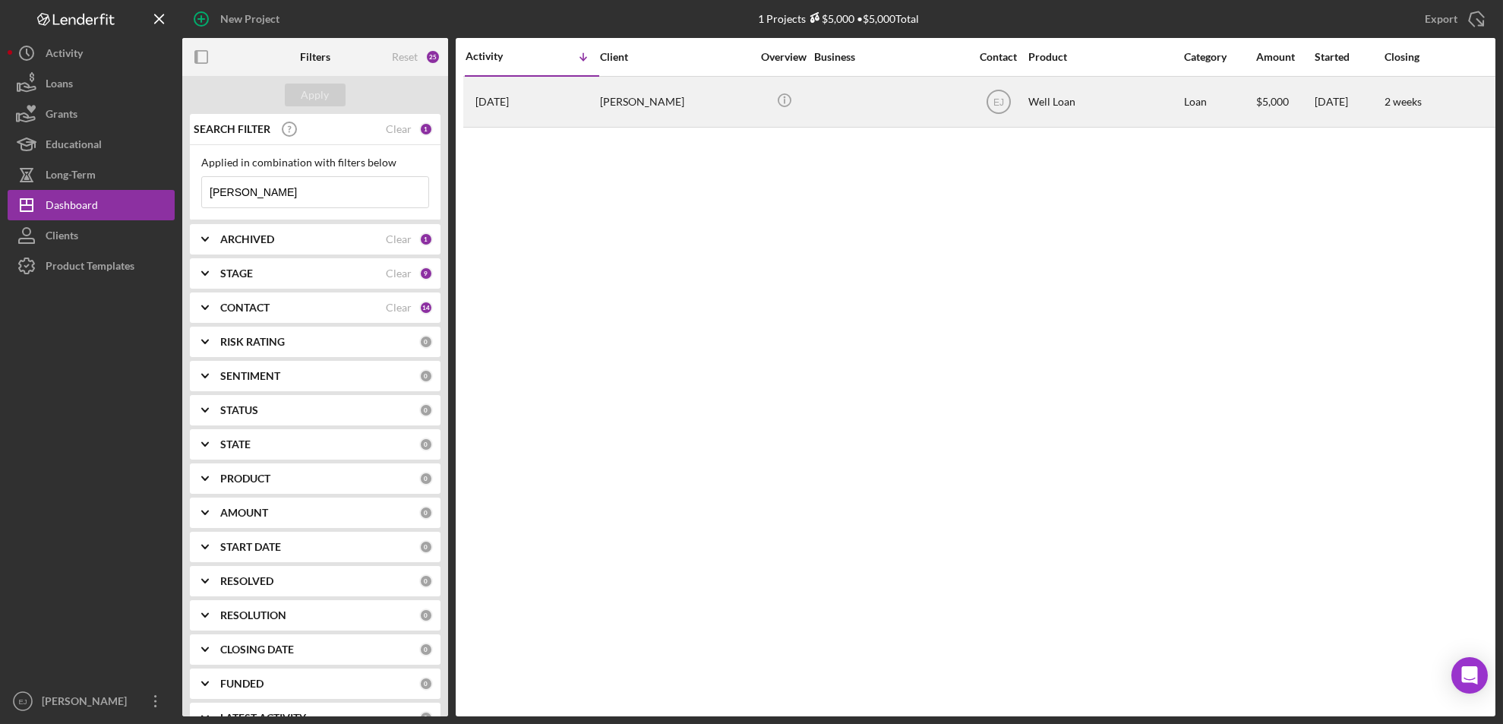
type input "[PERSON_NAME]"
click at [624, 117] on div "[PERSON_NAME]" at bounding box center [676, 101] width 152 height 49
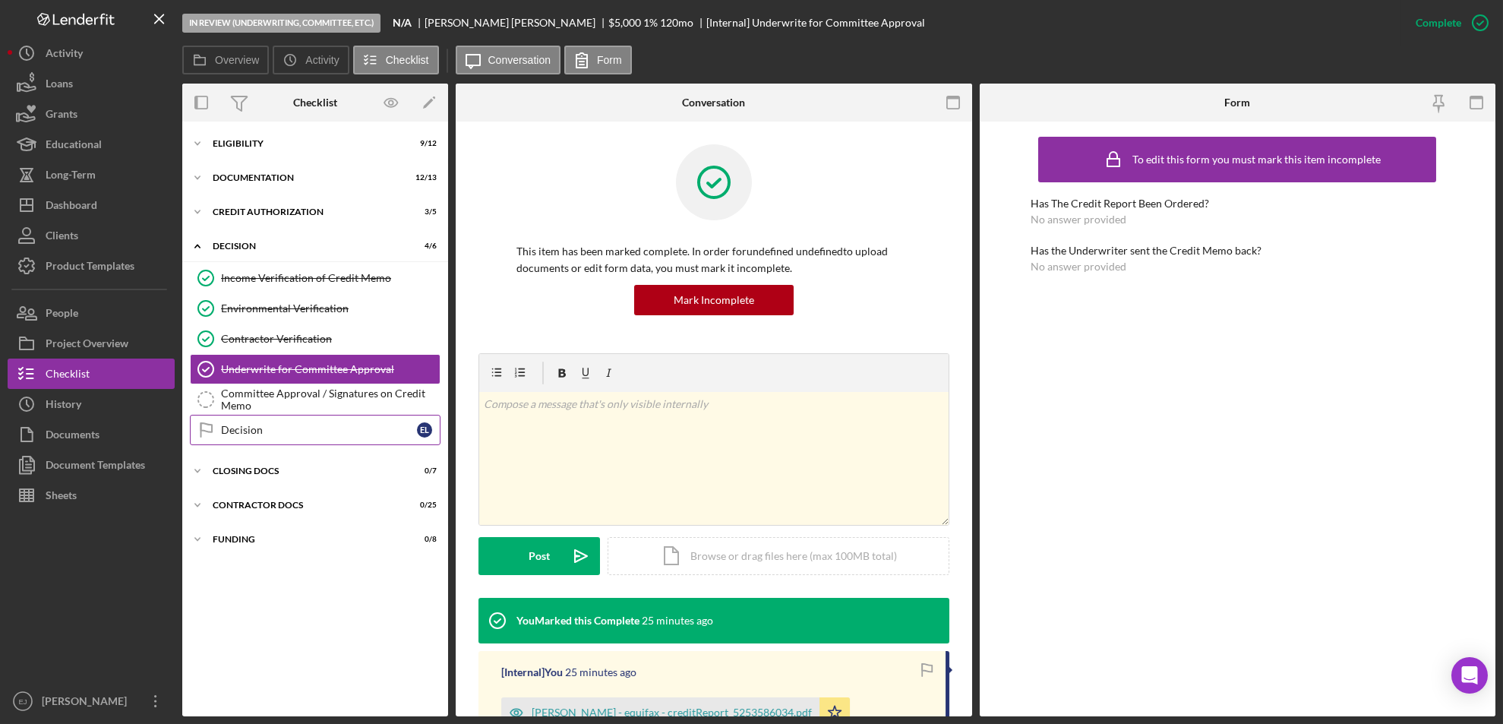
click at [335, 424] on div "Decision" at bounding box center [319, 430] width 196 height 12
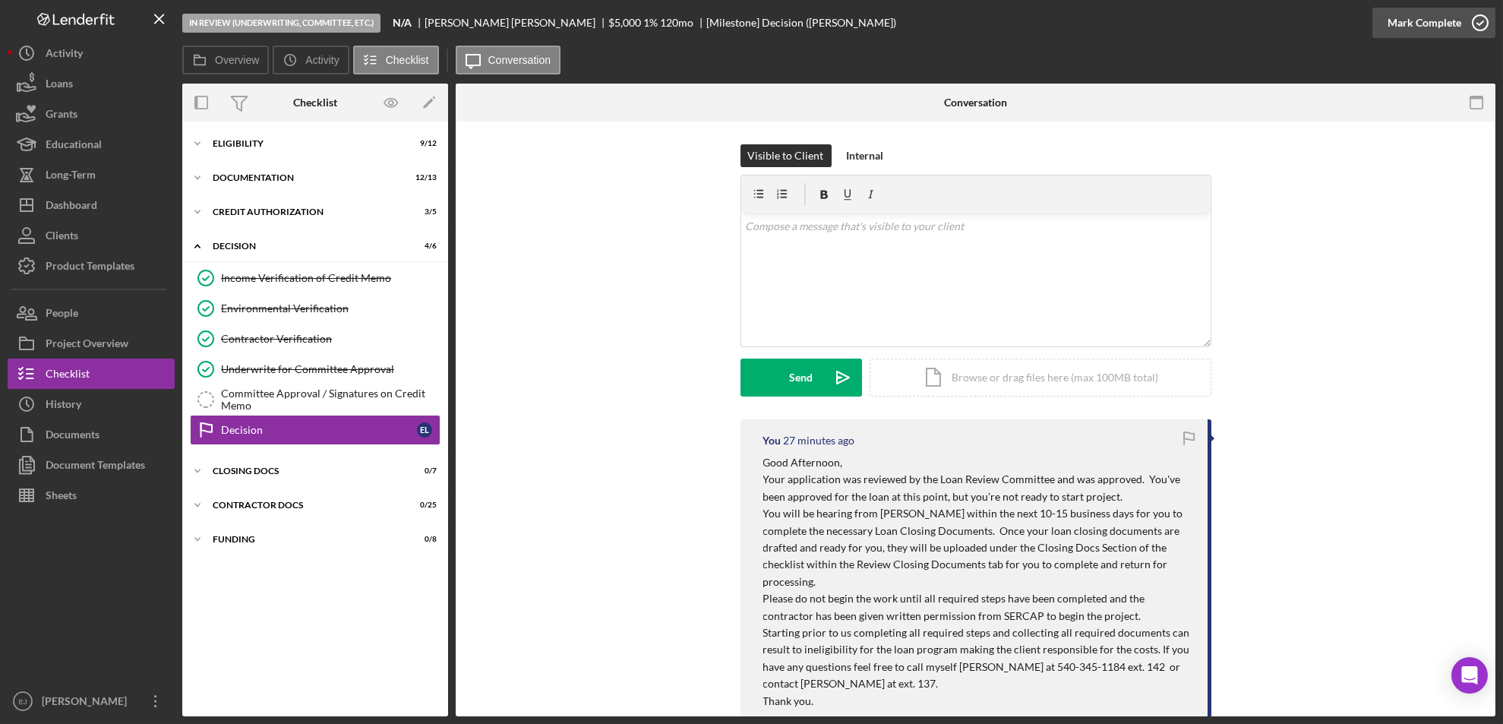
click at [1481, 26] on icon "button" at bounding box center [1481, 23] width 38 height 38
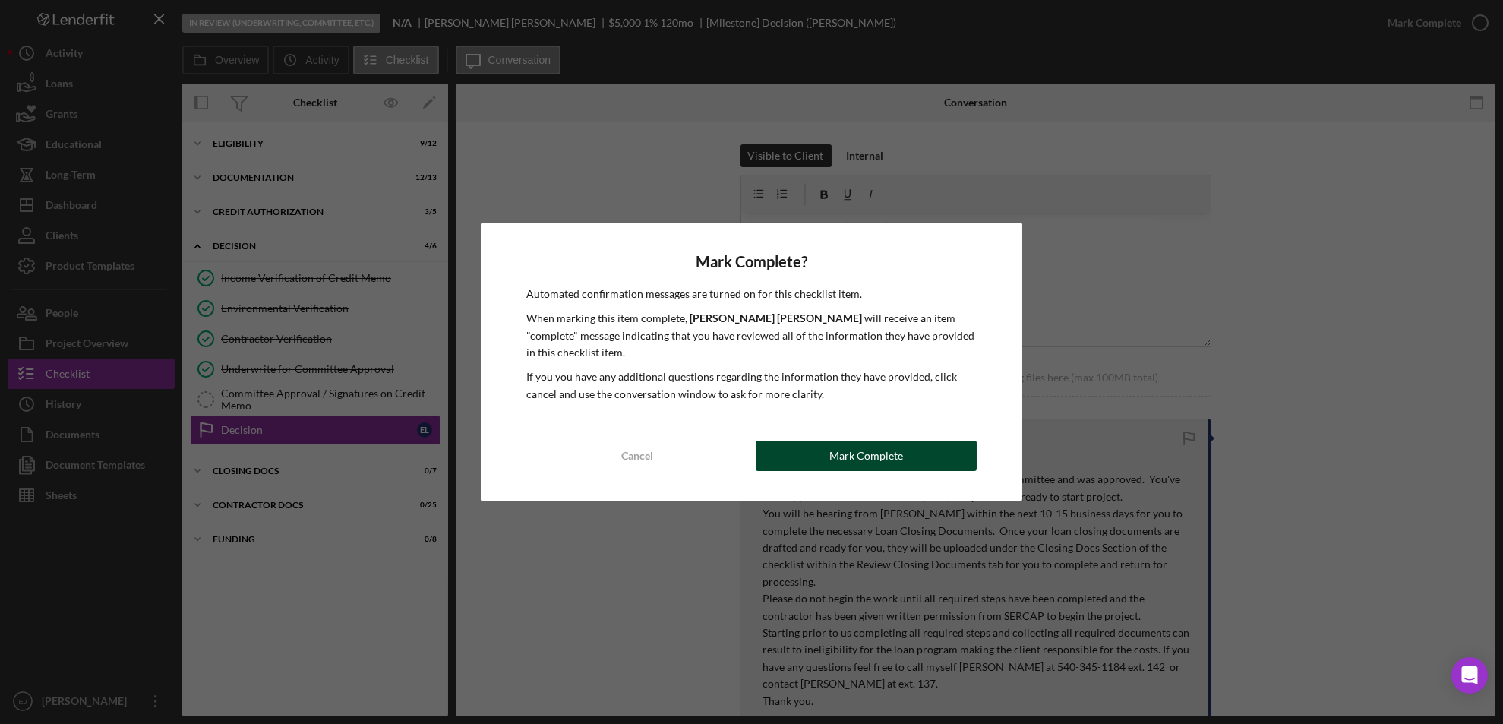
click at [871, 441] on div "Mark Complete" at bounding box center [867, 456] width 74 height 30
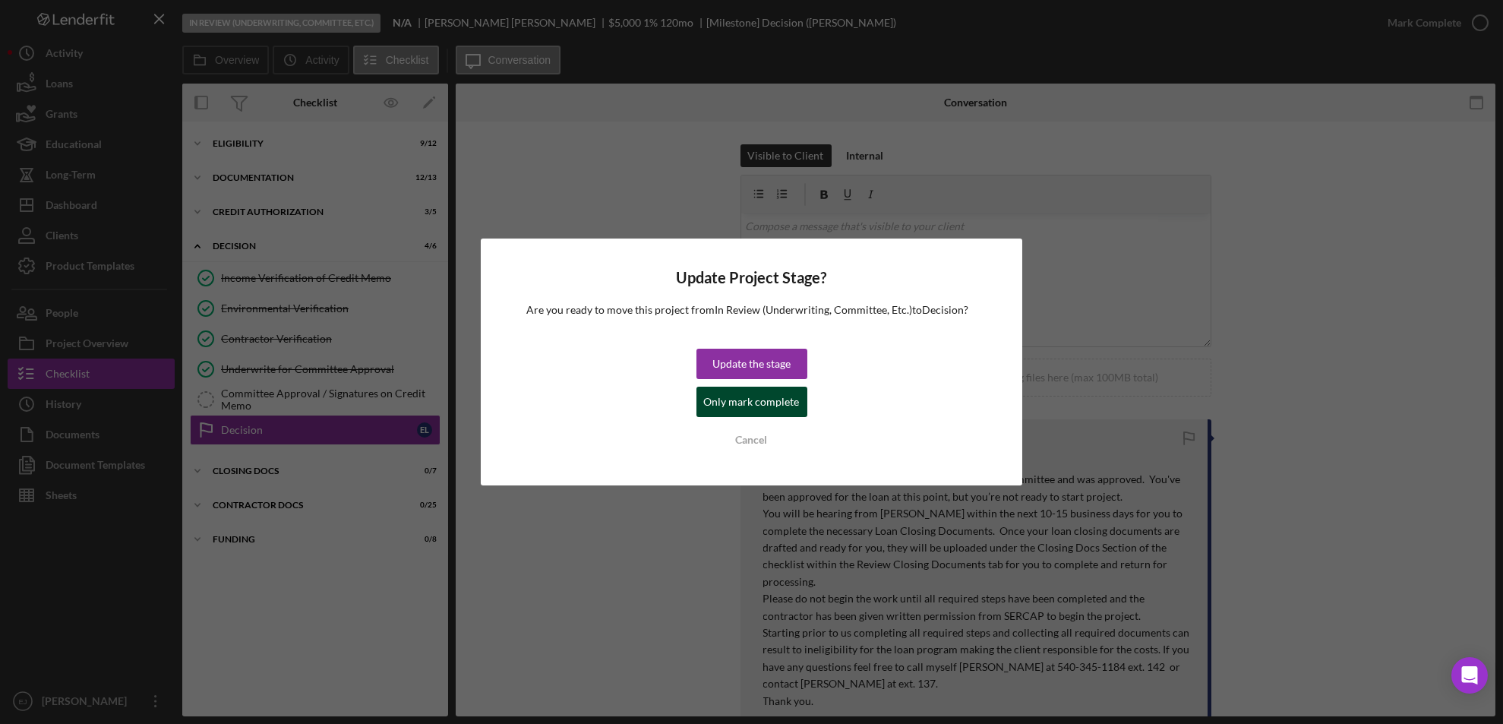
click at [745, 407] on div "Only mark complete" at bounding box center [752, 402] width 96 height 30
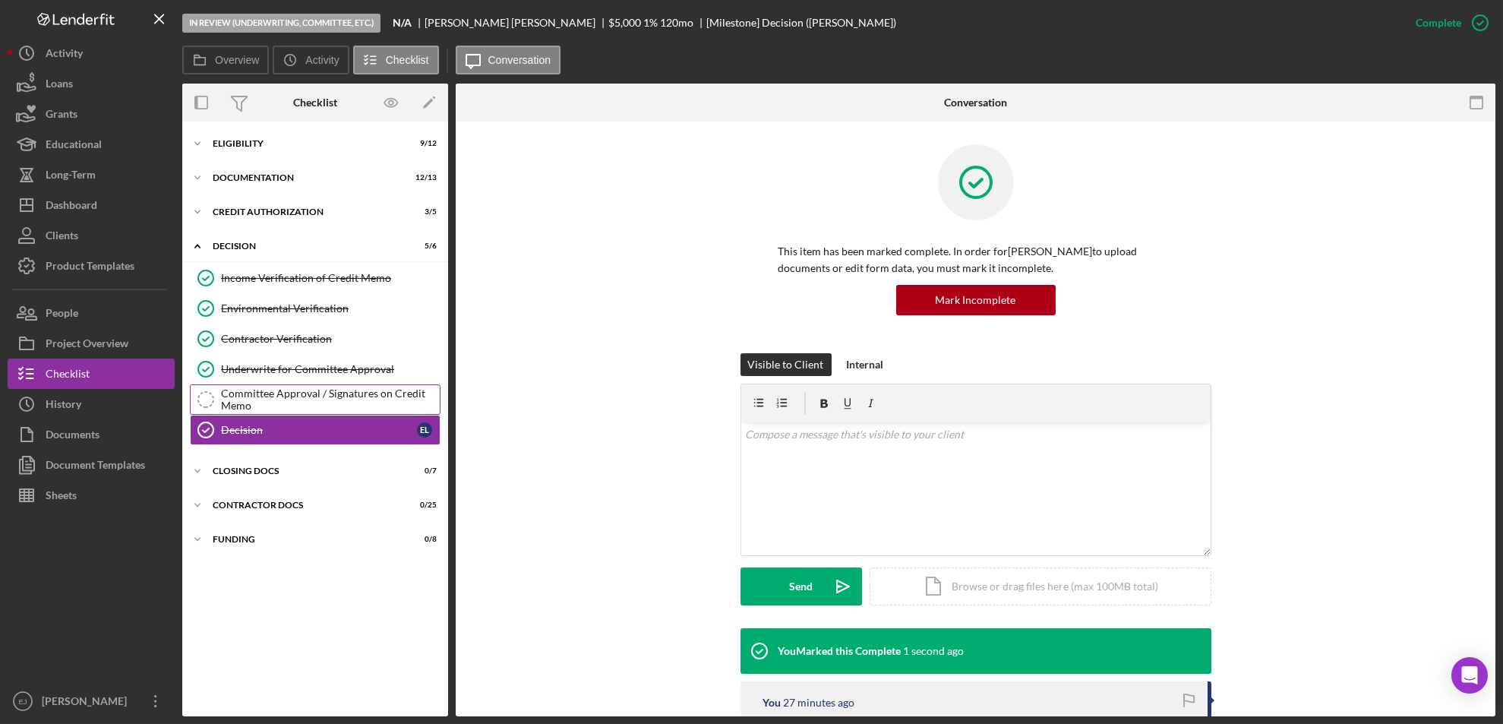
click at [334, 401] on div "Committee Approval / Signatures on Credit Memo" at bounding box center [330, 399] width 219 height 24
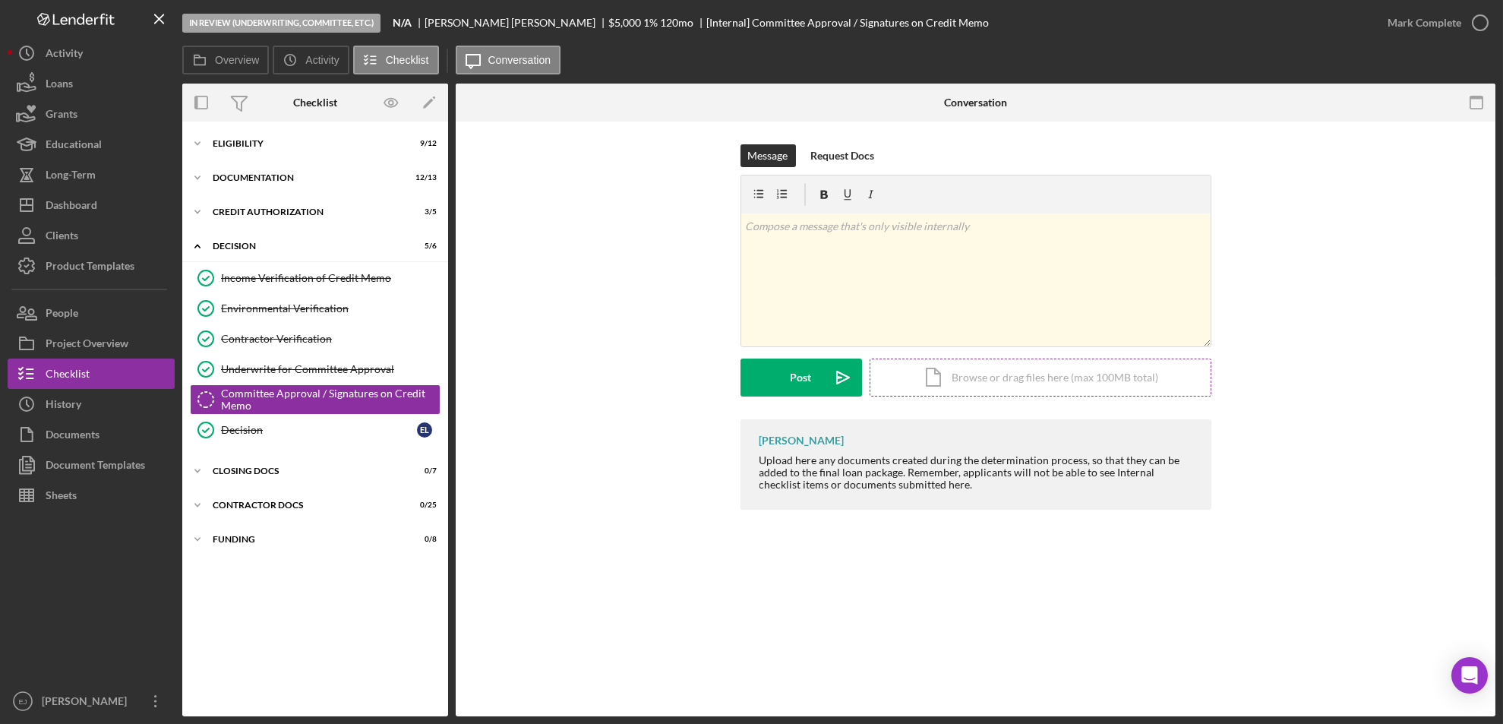
click at [1095, 374] on div "Icon/Document Browse or drag files here (max 100MB total) Tap to choose files o…" at bounding box center [1041, 378] width 342 height 38
click at [85, 343] on div "Project Overview" at bounding box center [87, 345] width 83 height 34
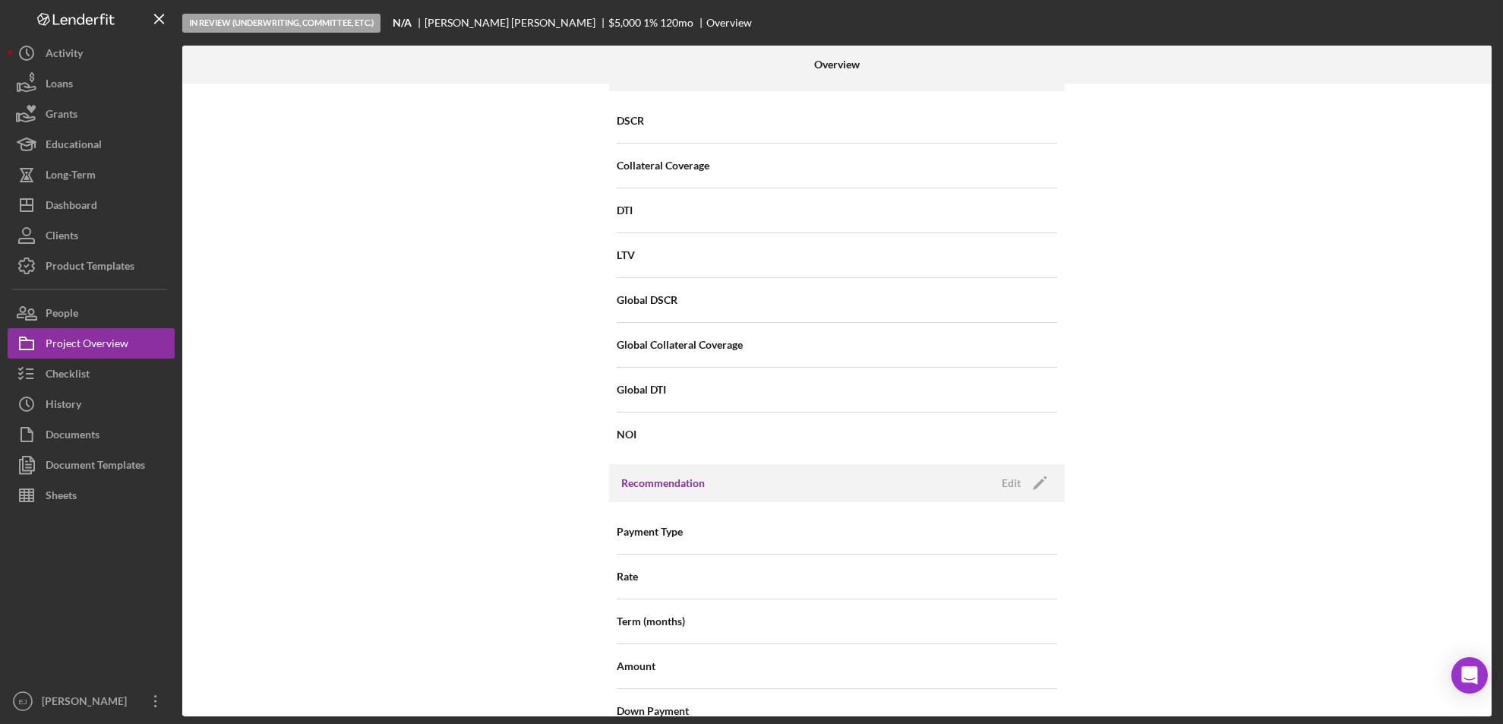
scroll to position [1625, 0]
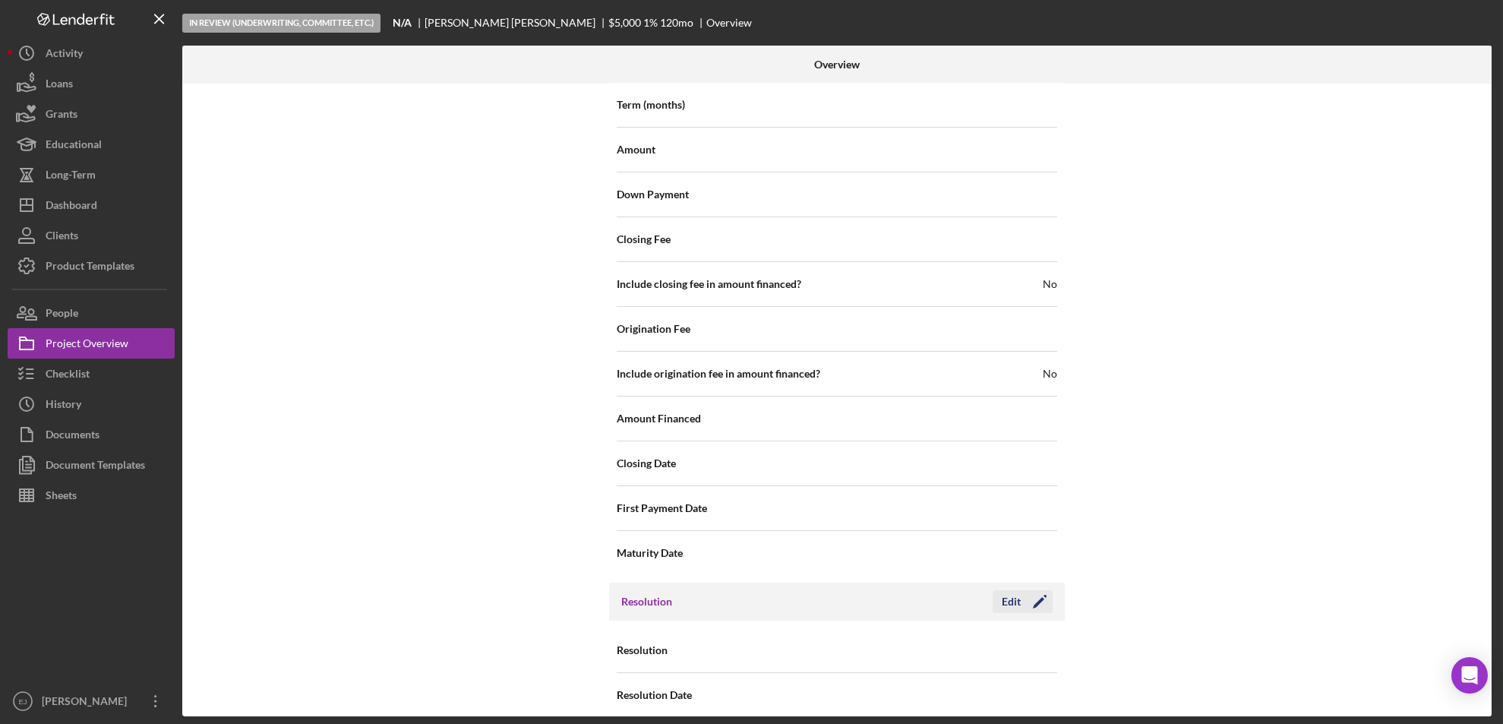
click at [1015, 590] on div "Edit" at bounding box center [1011, 601] width 19 height 23
click at [1053, 636] on icon "Icon/Dropdown Arrow" at bounding box center [1038, 651] width 36 height 36
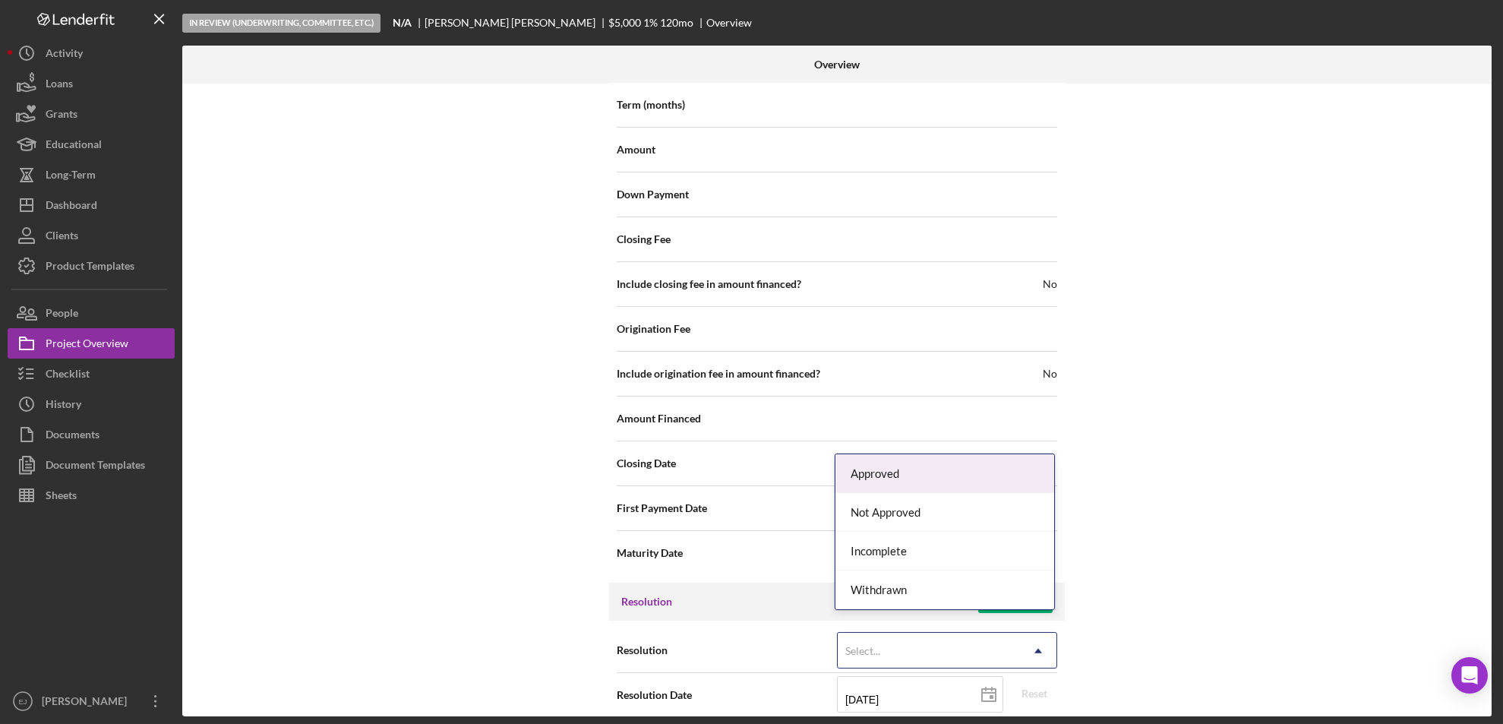
click at [972, 488] on div "Approved" at bounding box center [945, 473] width 219 height 39
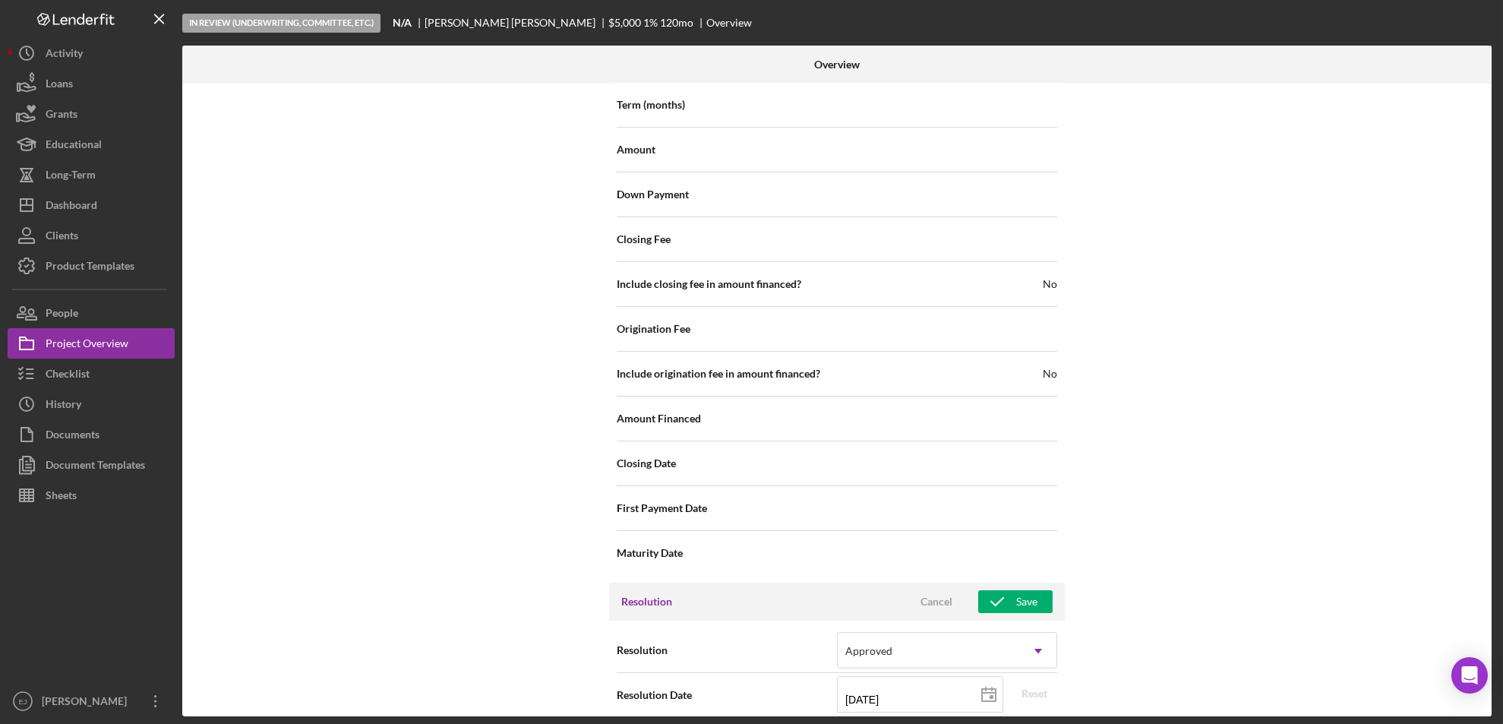
scroll to position [2179, 0]
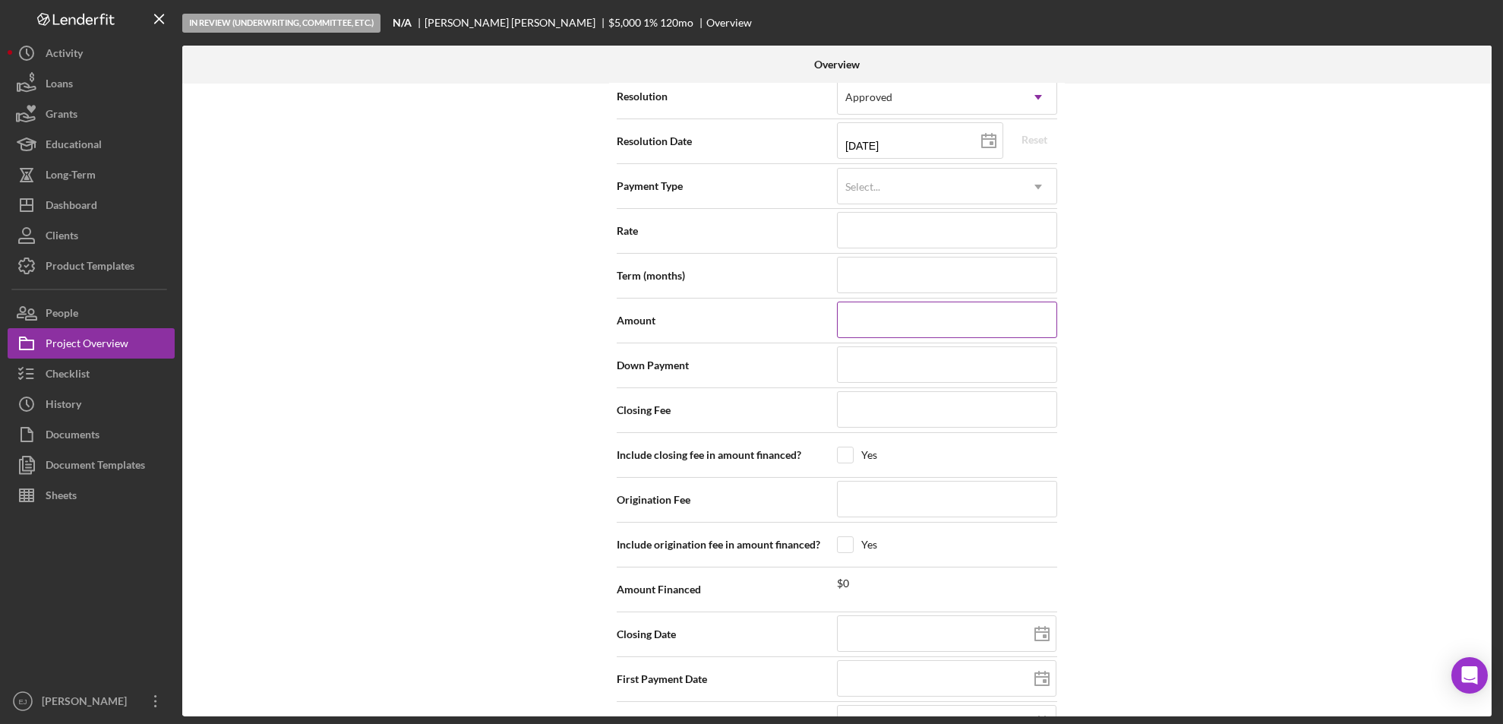
click at [909, 308] on input at bounding box center [947, 320] width 220 height 36
type input "$"
type input "$3"
type input "$35"
type input "$353"
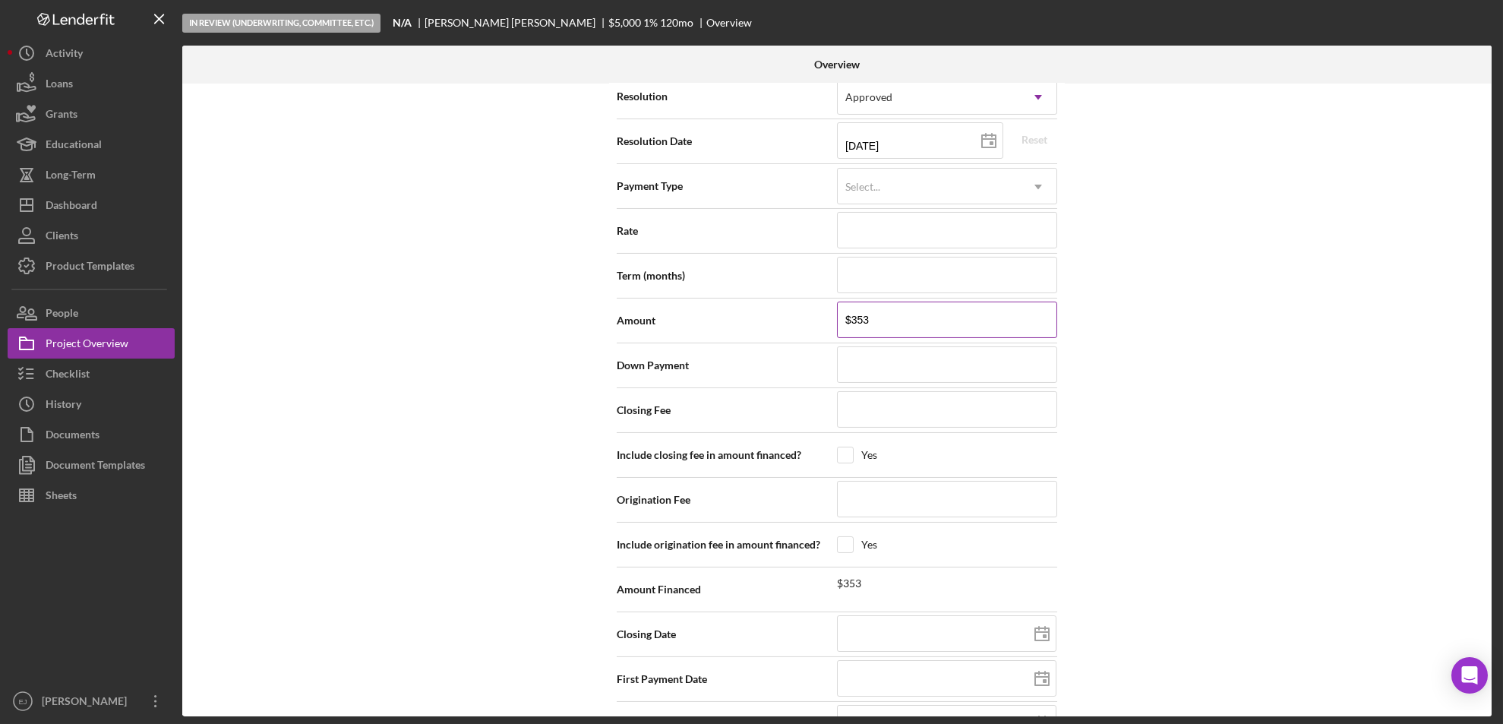
type input "$3,532"
type input "$353"
type input "$35"
type input "$352"
type input "$3,523"
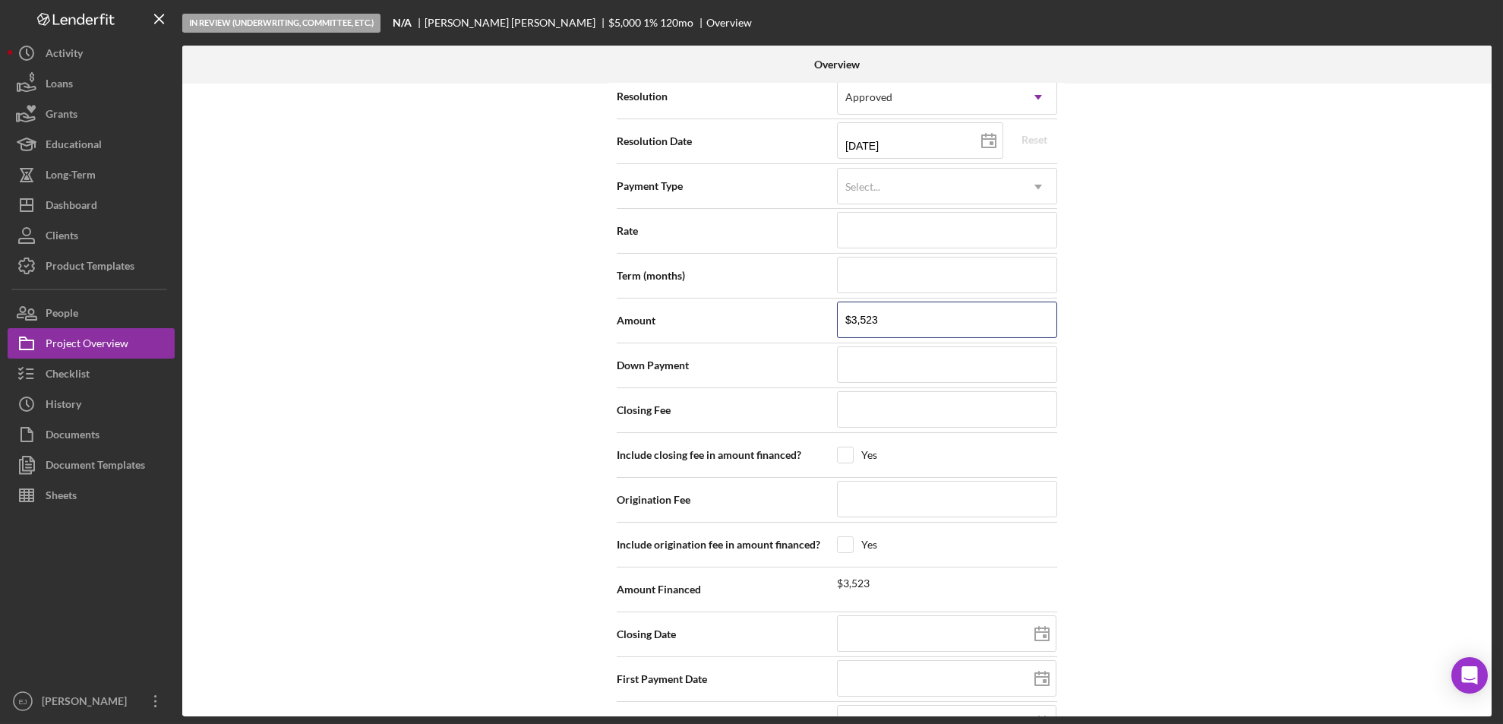
type input "$3,523"
click at [1503, 571] on html "In Review (Underwriting, Committee, Etc.) N/A Elizabeth Lackraj $5,000 $5,000 1…" at bounding box center [751, 362] width 1503 height 724
click at [1473, 514] on div "Internal Workflow Stage In Review (Underwriting, Committee, Etc.) Icon/Dropdown…" at bounding box center [837, 400] width 1310 height 633
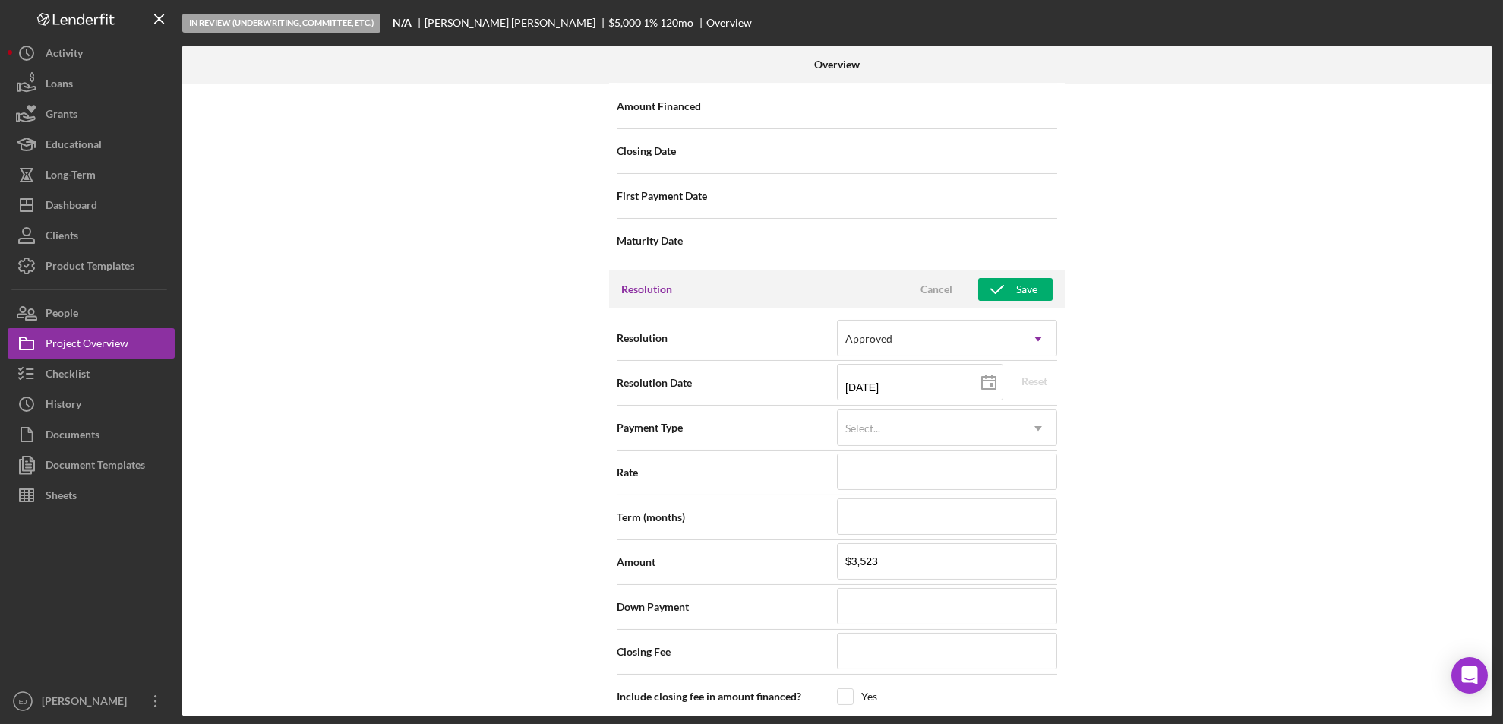
scroll to position [1898, 0]
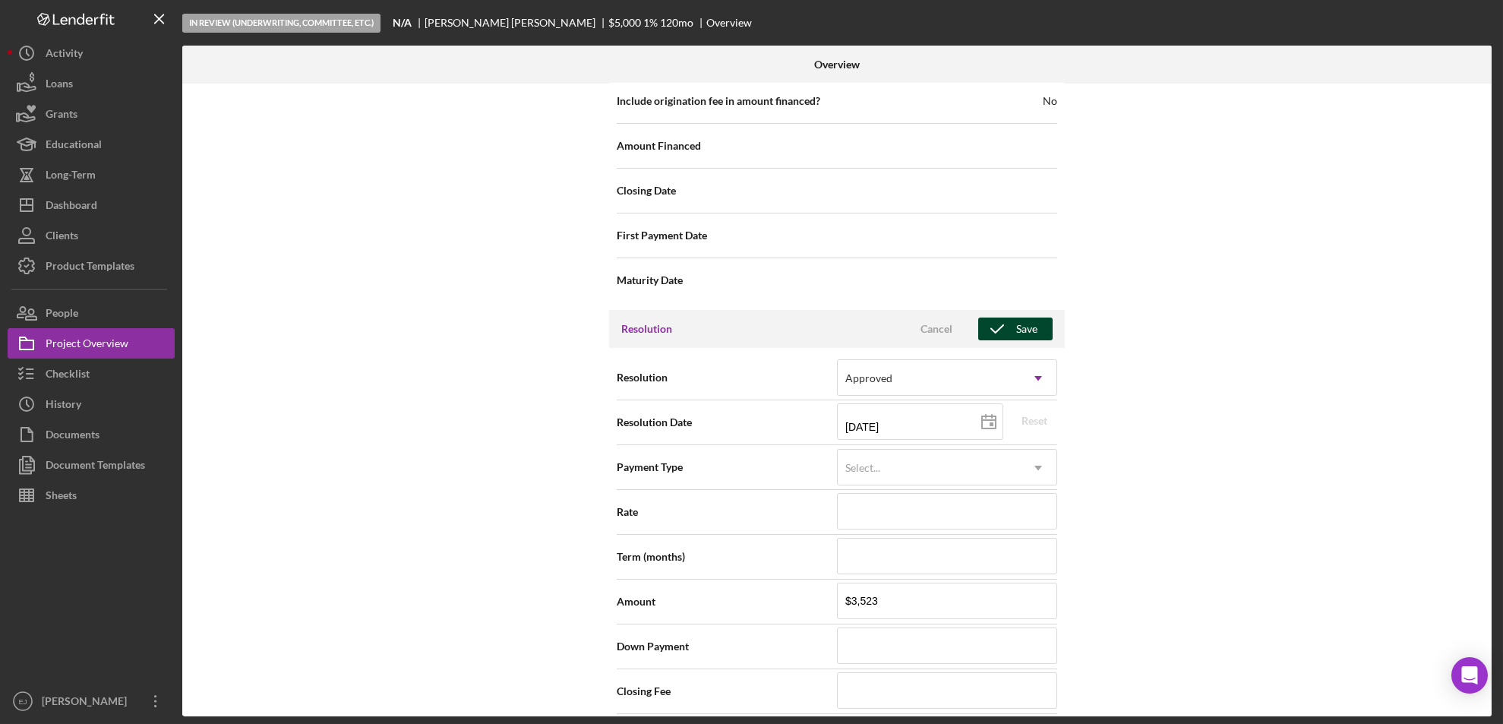
click at [1035, 318] on button "Save" at bounding box center [1016, 329] width 74 height 23
